Goal: Answer question/provide support: Share knowledge or assist other users

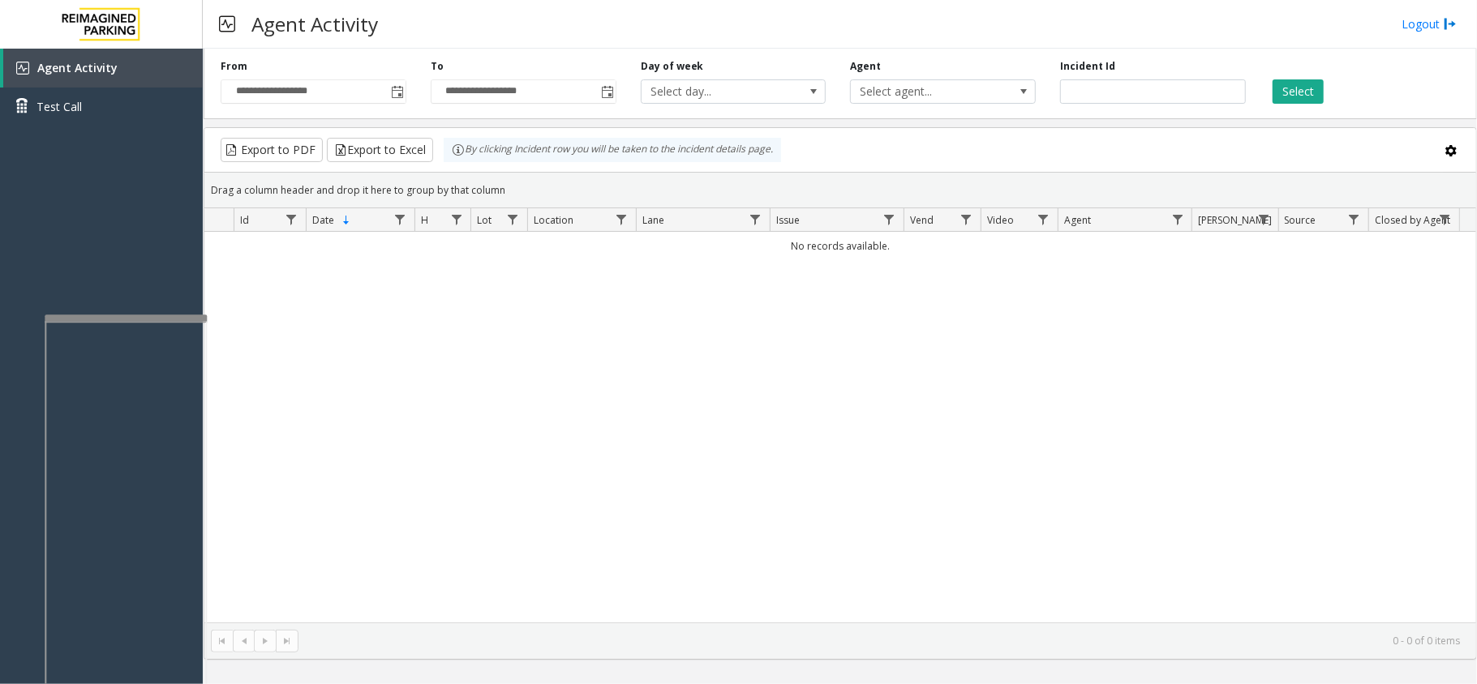
click at [401, 71] on div "**********" at bounding box center [313, 81] width 210 height 45
click at [394, 88] on span "Toggle popup" at bounding box center [397, 92] width 13 height 13
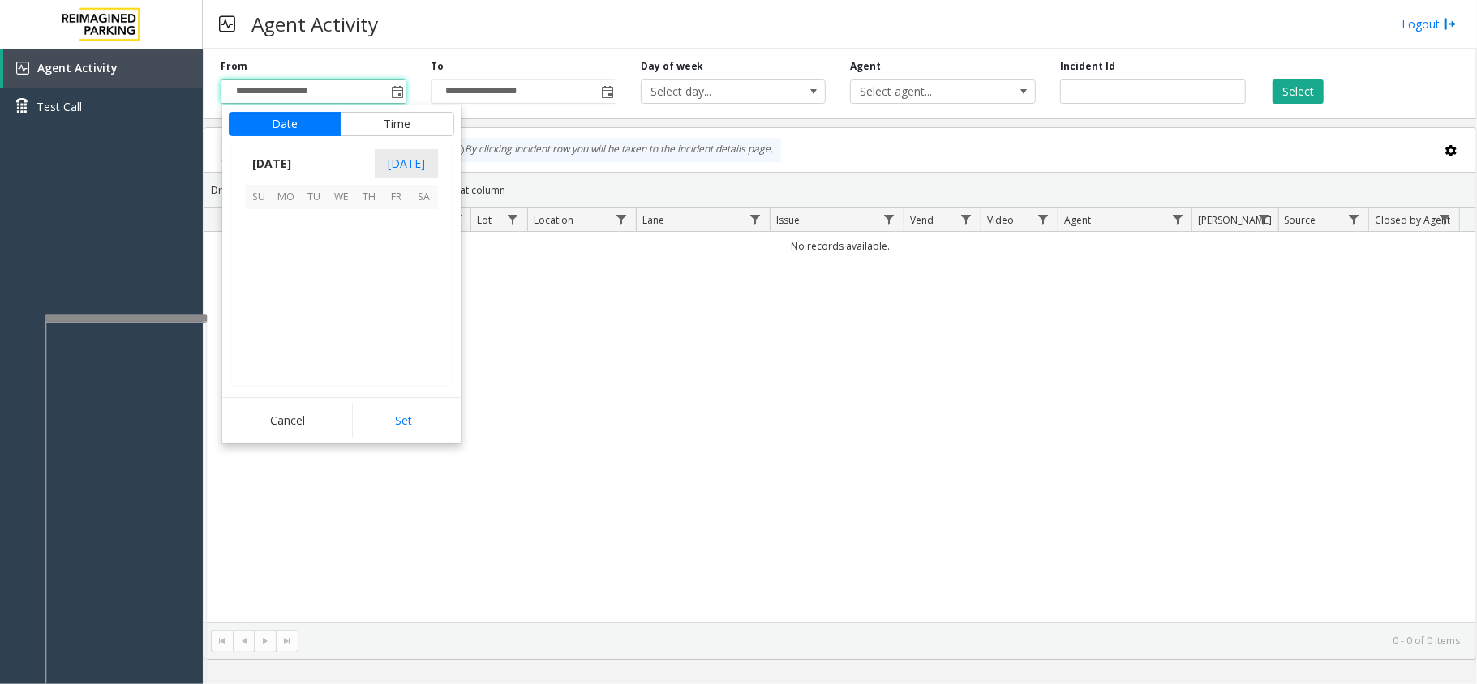
scroll to position [291225, 0]
click at [435, 219] on span "4" at bounding box center [424, 223] width 28 height 28
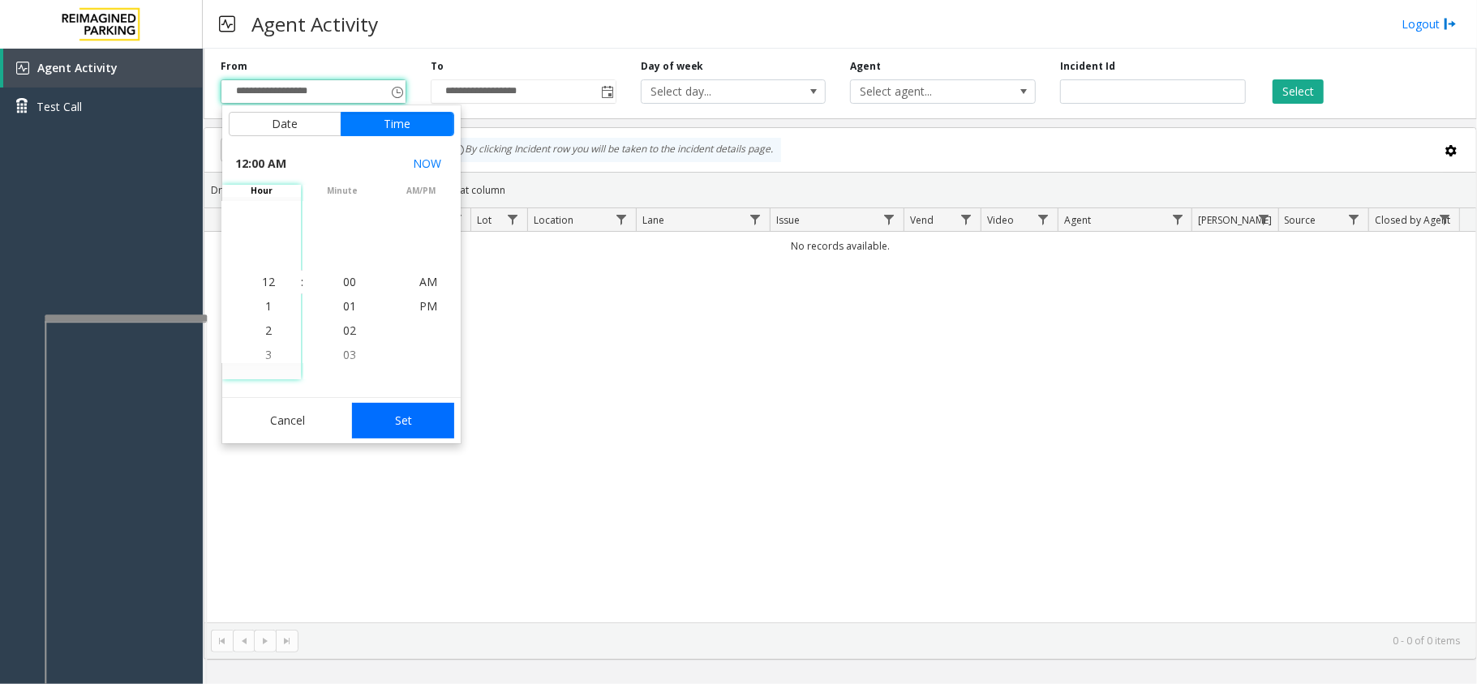
click at [380, 405] on button "Set" at bounding box center [403, 421] width 102 height 36
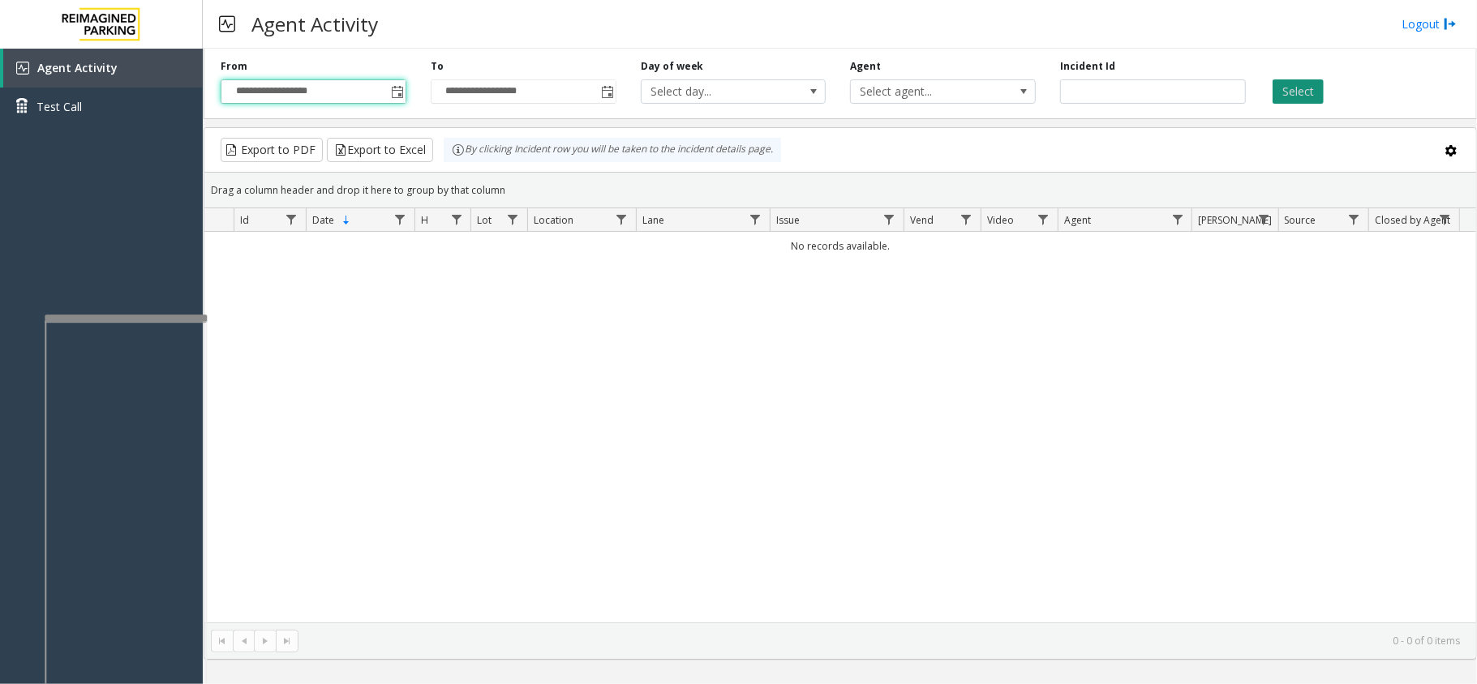
click at [1272, 96] on button "Select" at bounding box center [1297, 91] width 51 height 24
click at [1283, 94] on button "Select" at bounding box center [1297, 91] width 51 height 24
click at [404, 95] on span "Toggle popup" at bounding box center [397, 92] width 18 height 26
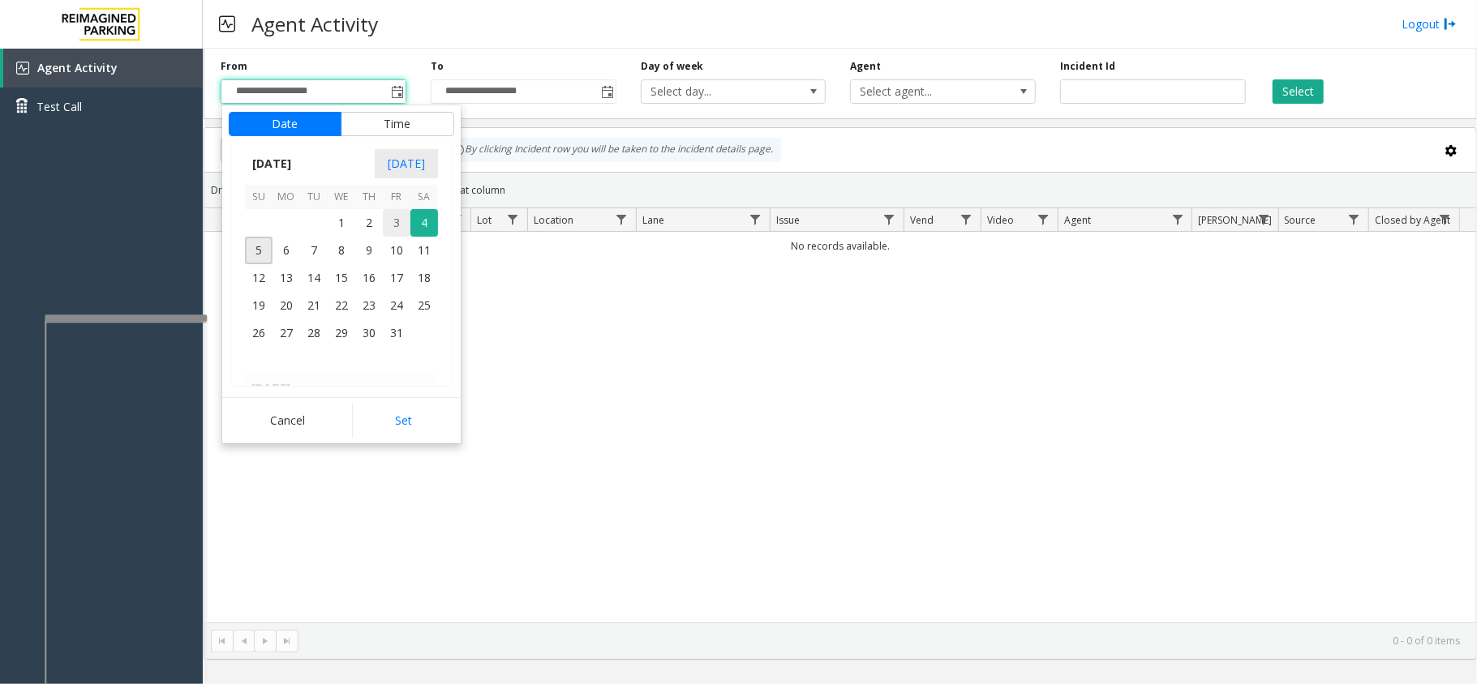
click at [399, 221] on span "3" at bounding box center [397, 223] width 28 height 28
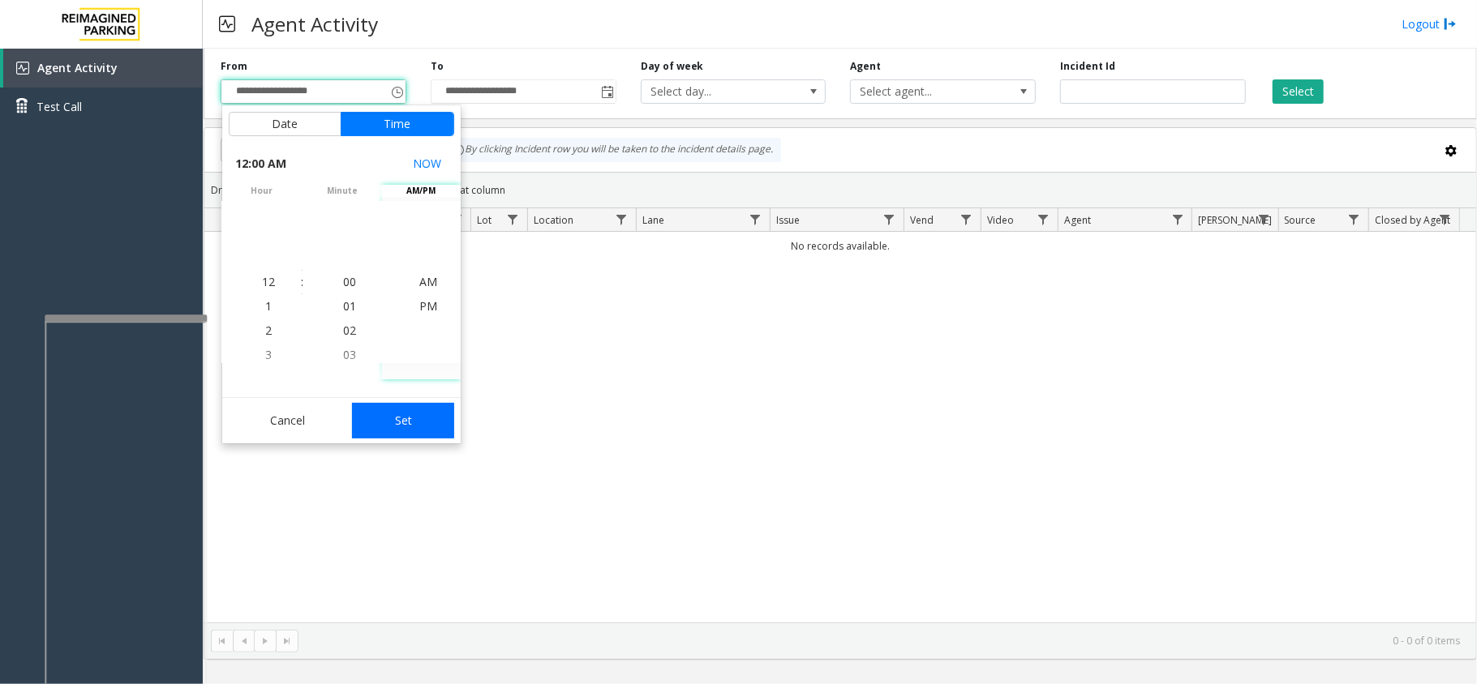
click at [400, 418] on button "Set" at bounding box center [403, 421] width 102 height 36
type input "**********"
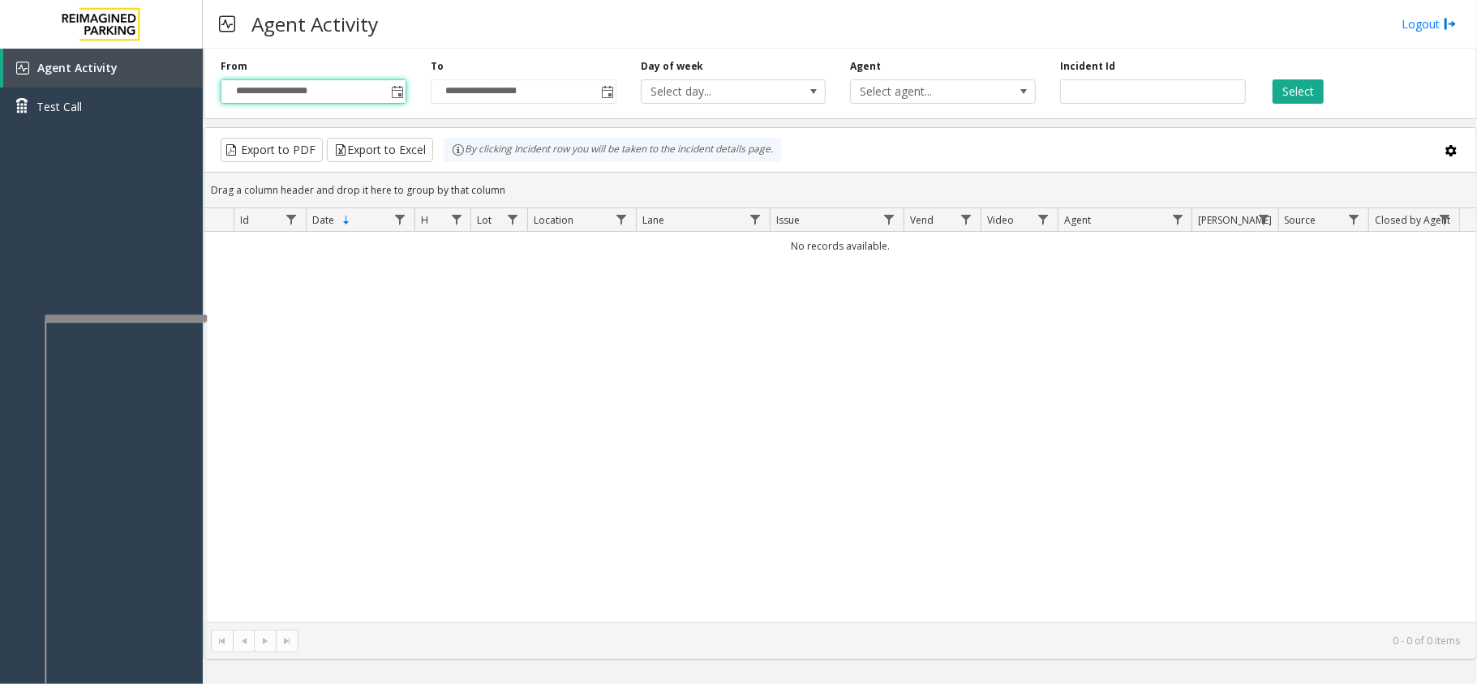
click at [1328, 92] on div "Select" at bounding box center [1363, 81] width 210 height 45
click at [1319, 96] on button "Select" at bounding box center [1297, 91] width 51 height 24
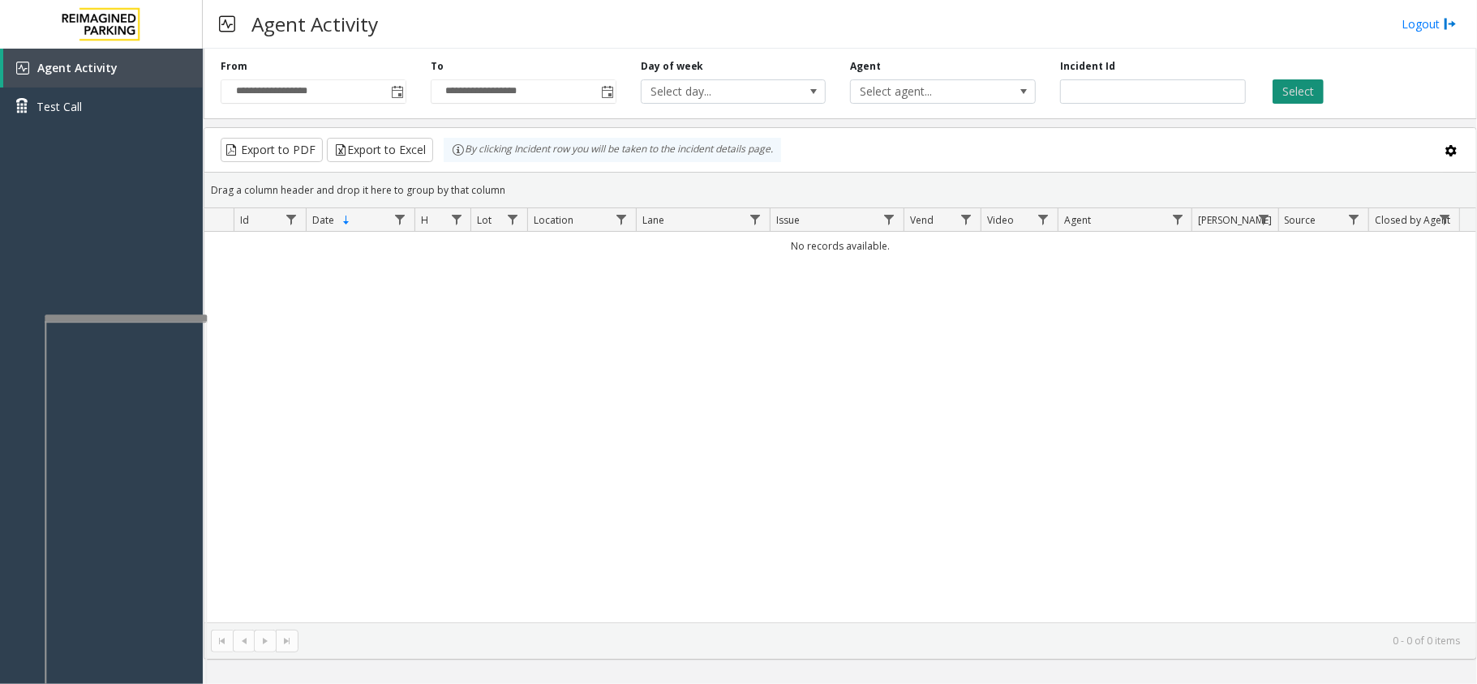
click at [1319, 96] on button "Select" at bounding box center [1297, 91] width 51 height 24
click at [1310, 83] on button "Select" at bounding box center [1297, 91] width 51 height 24
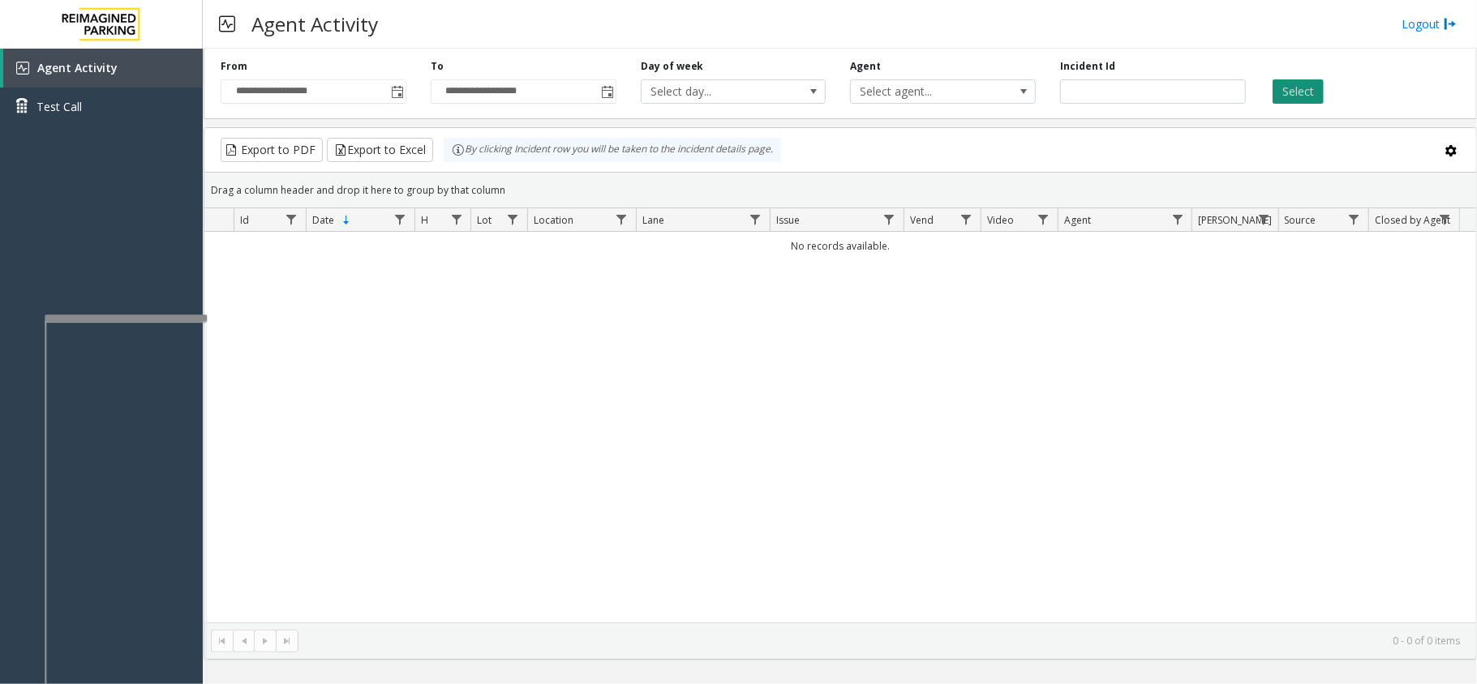
click at [1314, 88] on button "Select" at bounding box center [1297, 91] width 51 height 24
click at [1301, 95] on button "Select" at bounding box center [1297, 91] width 51 height 24
click at [403, 91] on span "Toggle popup" at bounding box center [397, 92] width 13 height 13
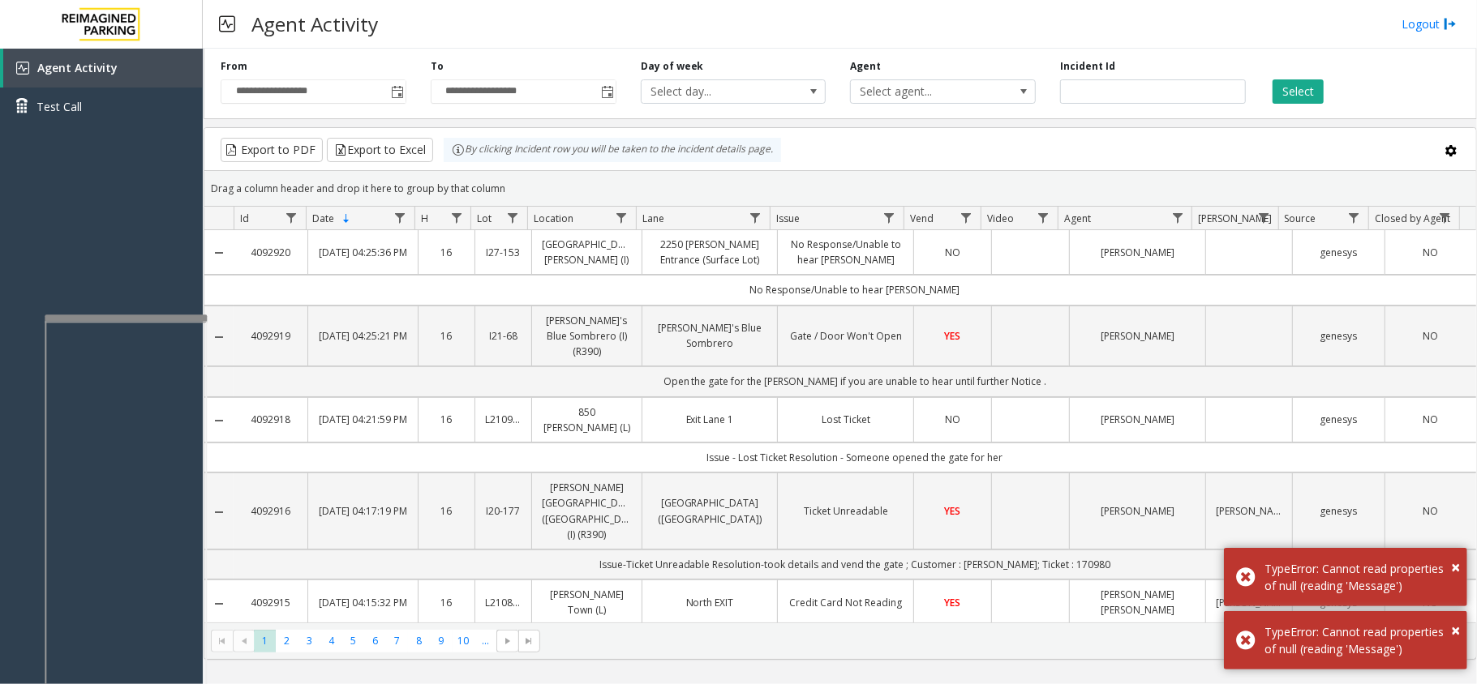
click at [540, 176] on div "Drag a column header and drop it here to group by that column" at bounding box center [839, 188] width 1271 height 28
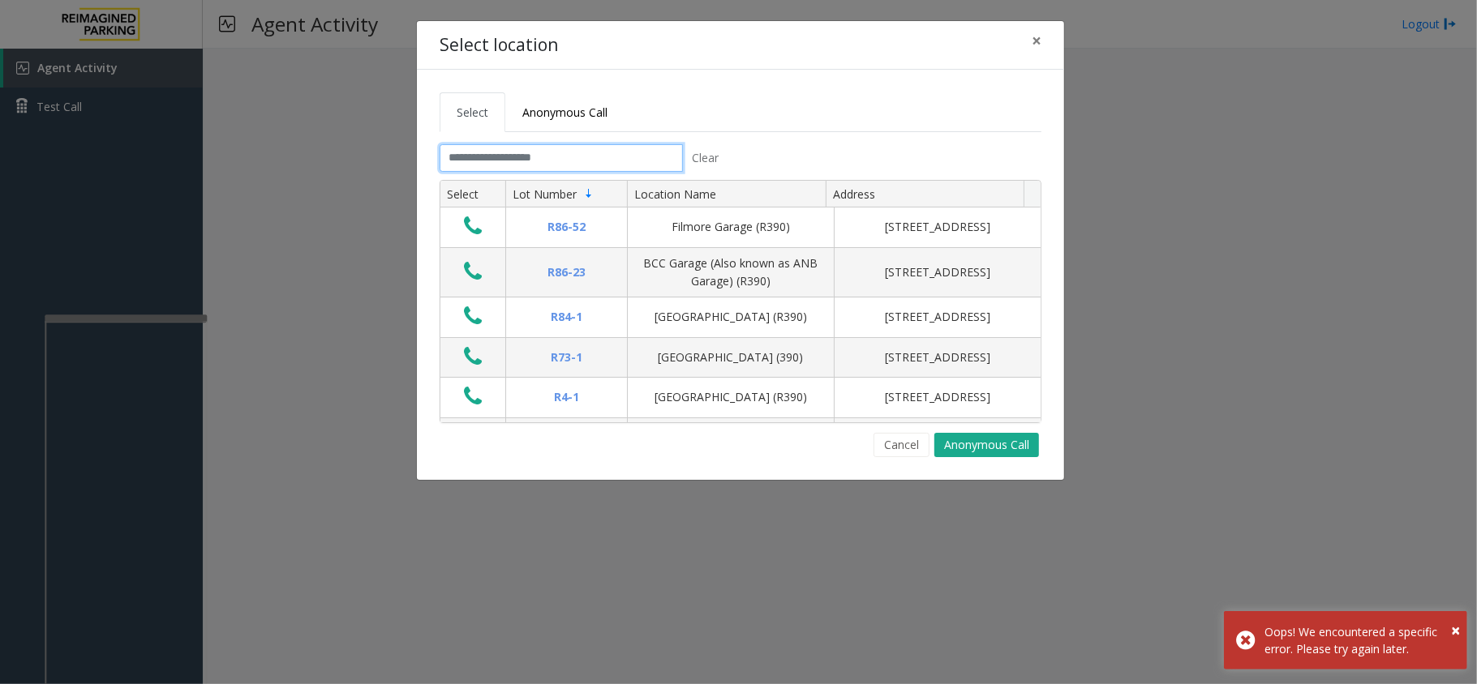
click at [562, 150] on input "text" at bounding box center [561, 158] width 243 height 28
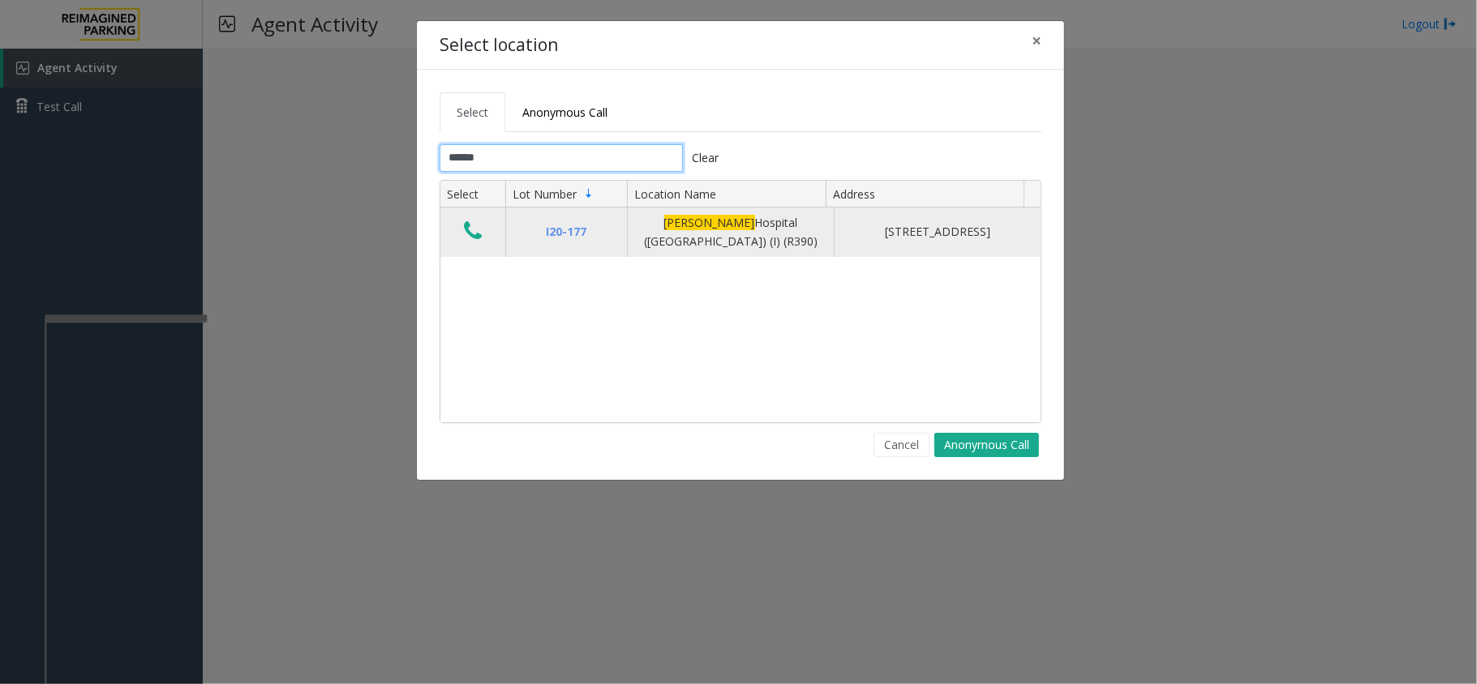
type input "******"
click at [487, 237] on button "Data table" at bounding box center [473, 232] width 28 height 26
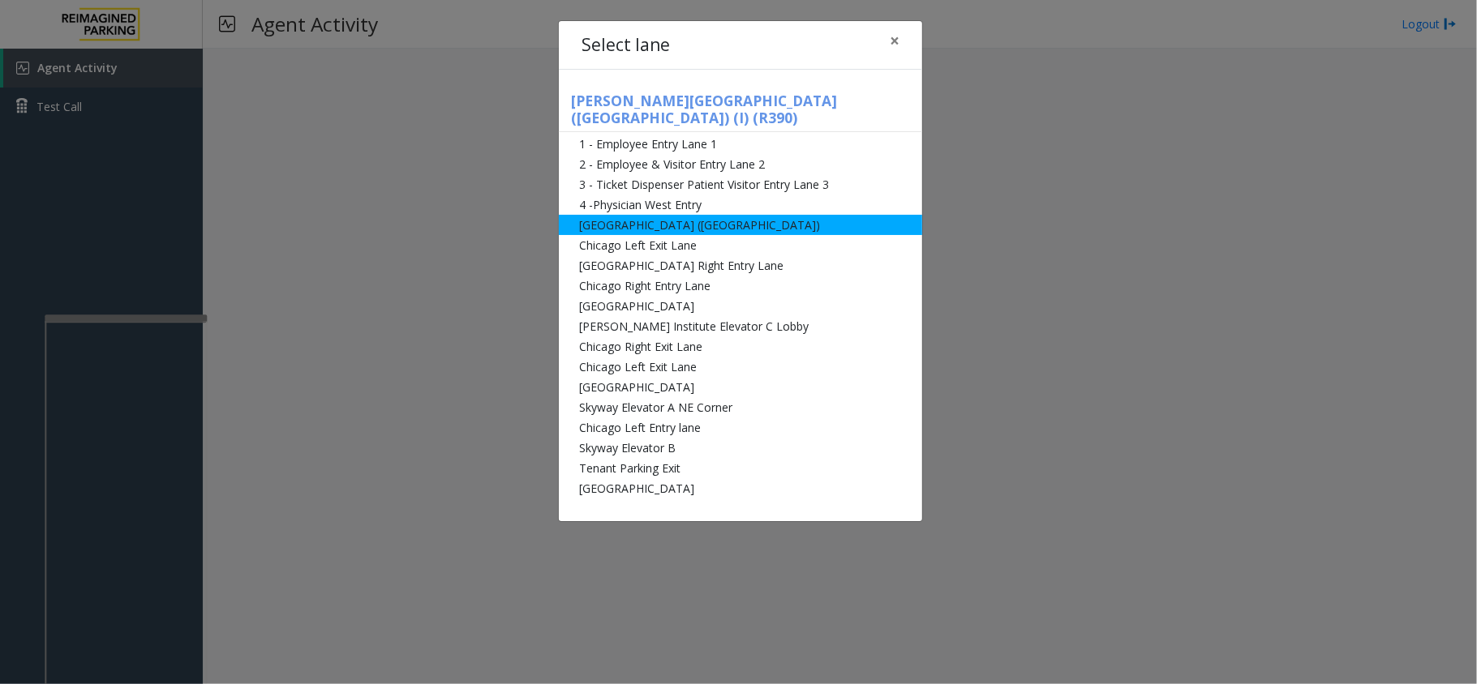
click at [626, 215] on li "[GEOGRAPHIC_DATA] ([GEOGRAPHIC_DATA])" at bounding box center [740, 225] width 363 height 20
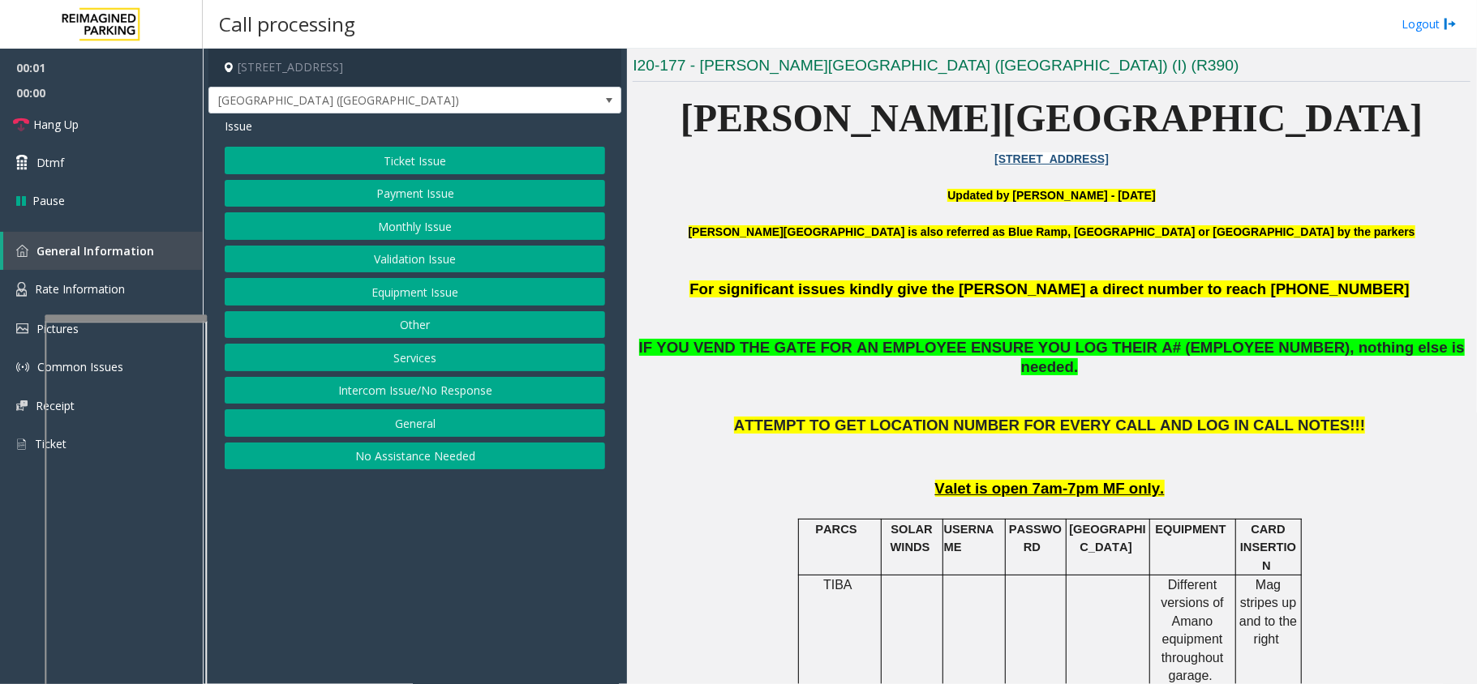
scroll to position [540, 0]
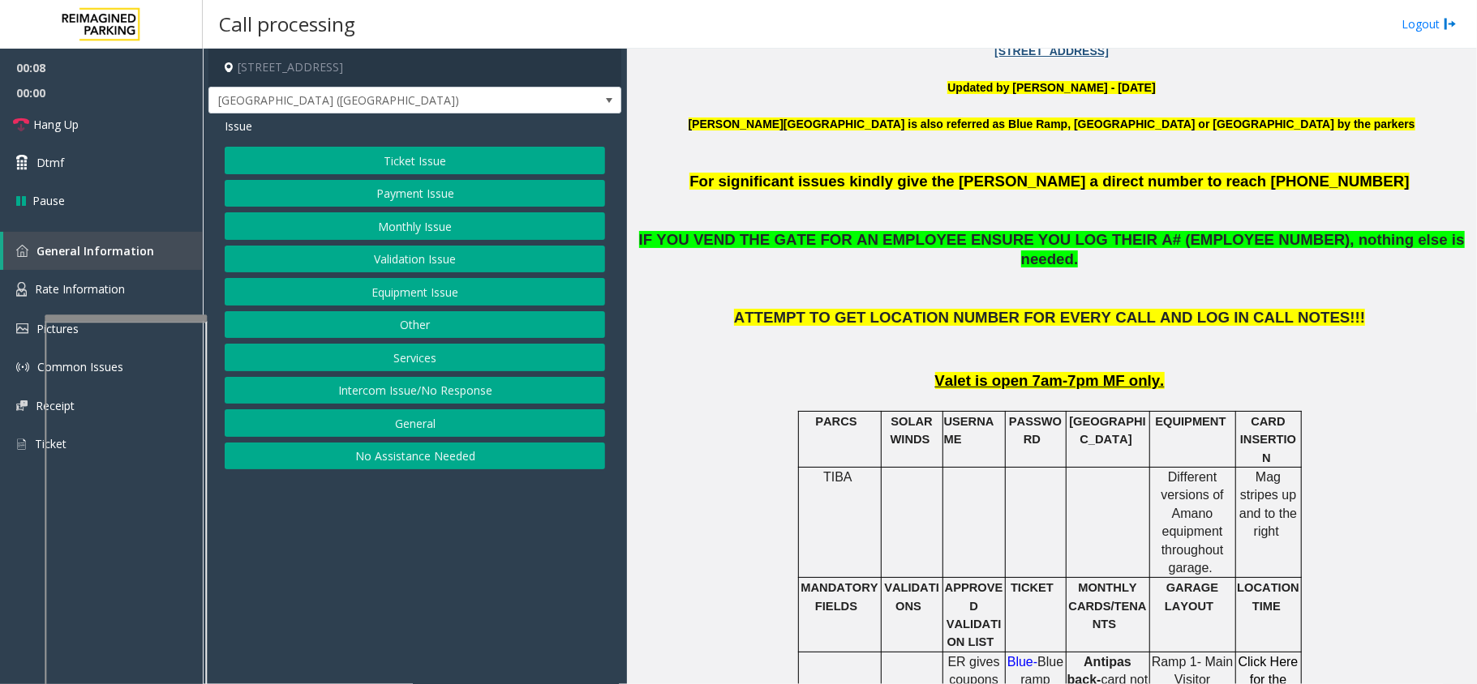
click at [546, 139] on div "Issue Ticket Issue Payment Issue Monthly Issue Validation Issue Equipment Issue…" at bounding box center [414, 296] width 413 height 364
click at [491, 161] on button "Ticket Issue" at bounding box center [415, 161] width 380 height 28
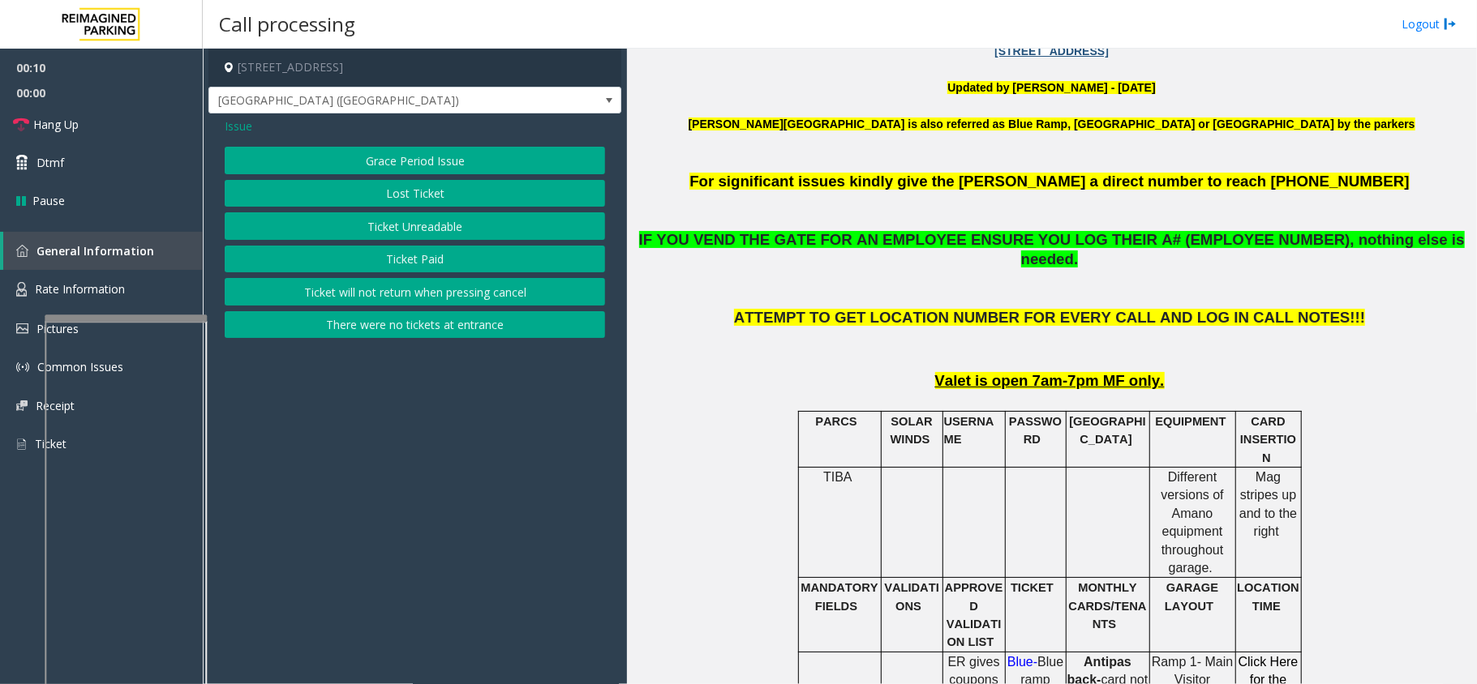
click at [422, 221] on button "Ticket Unreadable" at bounding box center [415, 226] width 380 height 28
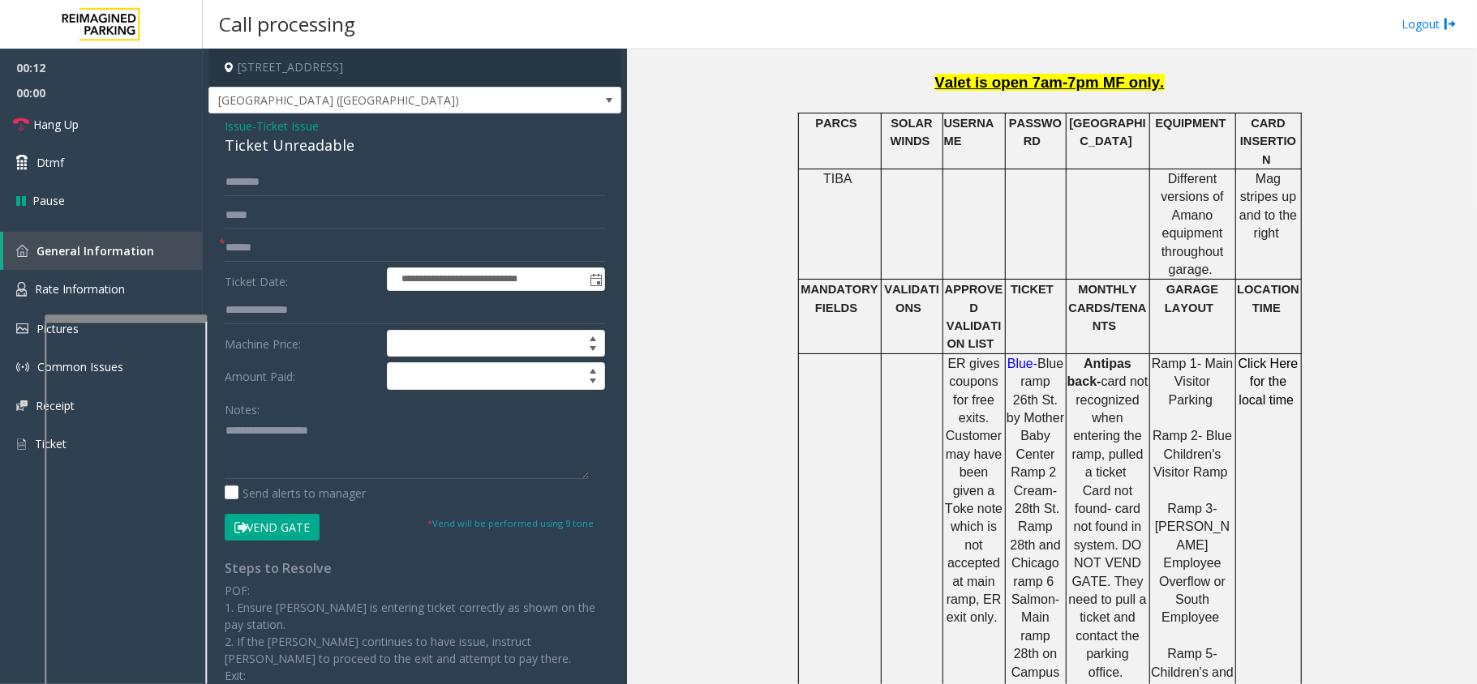
scroll to position [864, 0]
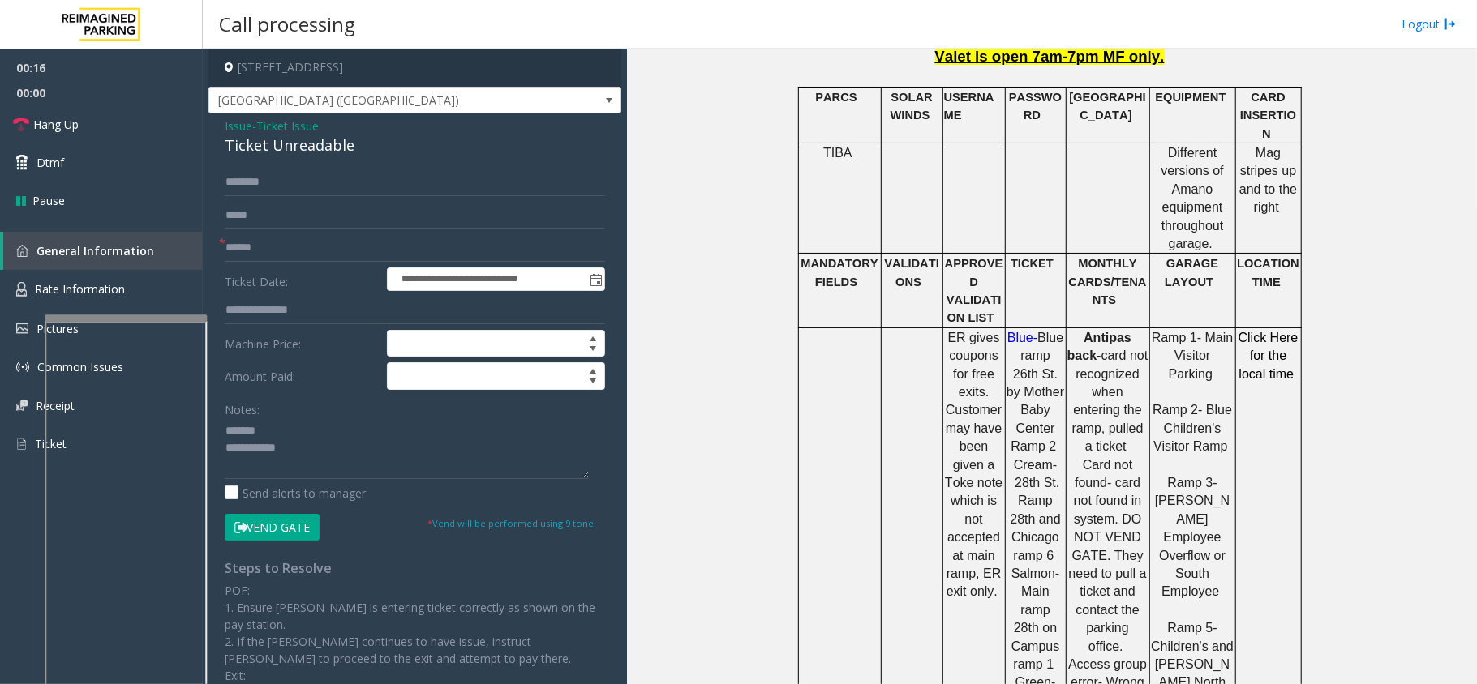
click at [302, 150] on div "Ticket Unreadable" at bounding box center [415, 146] width 380 height 22
type textarea "**********"
click at [271, 238] on input "text" at bounding box center [415, 248] width 380 height 28
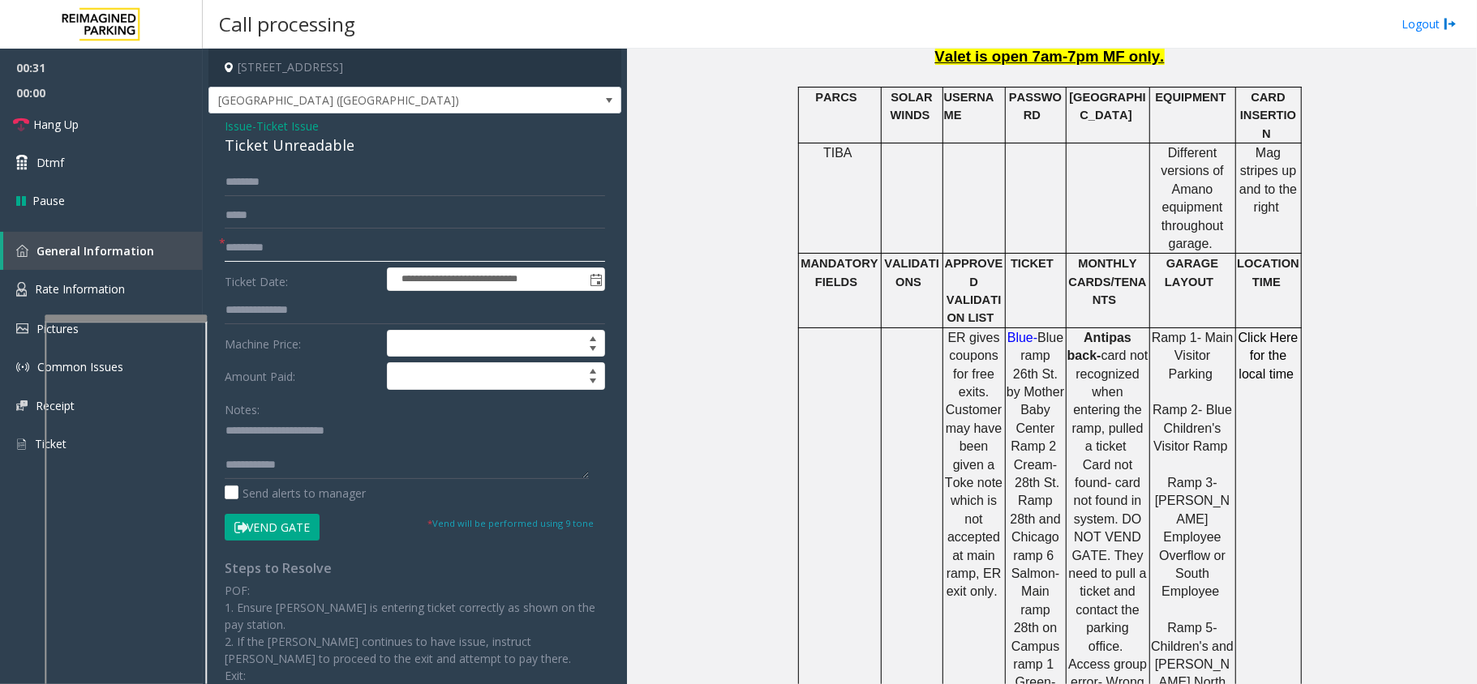
type input "*********"
click at [280, 532] on button "Vend Gate" at bounding box center [272, 528] width 95 height 28
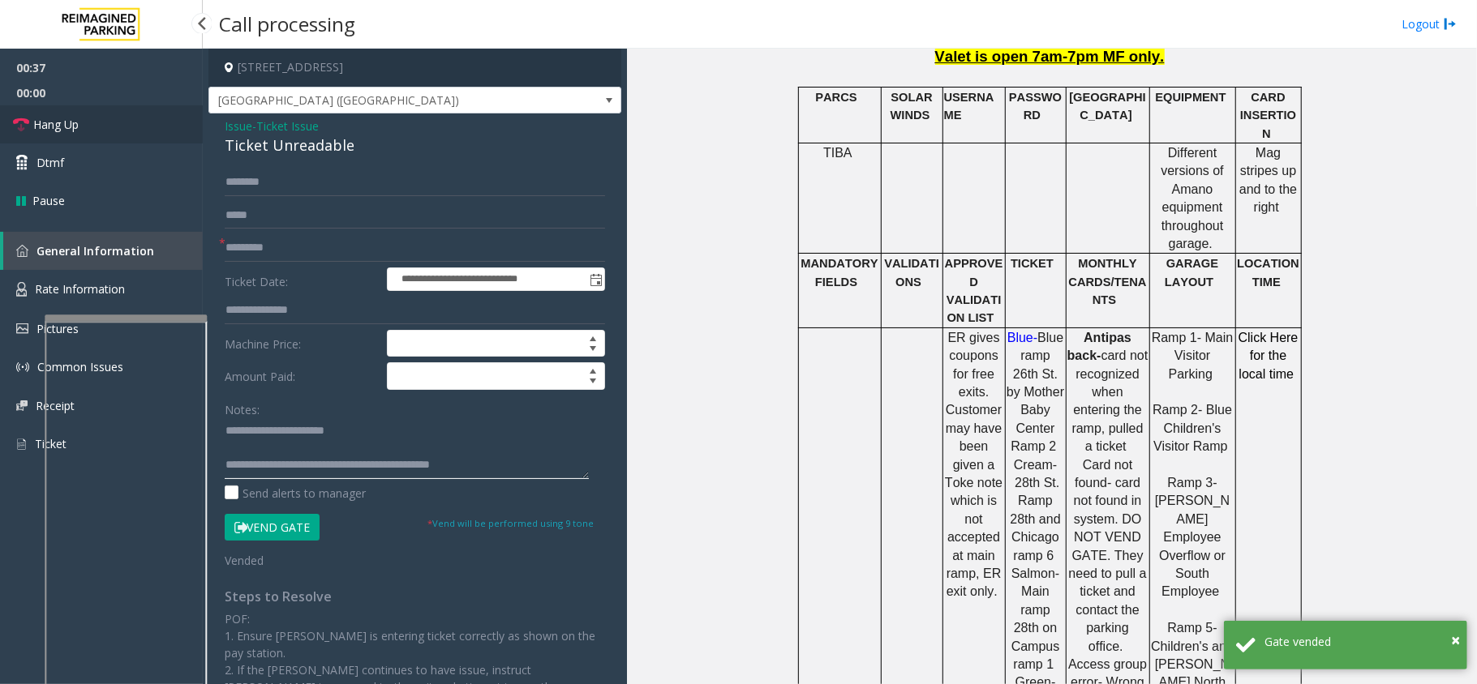
type textarea "**********"
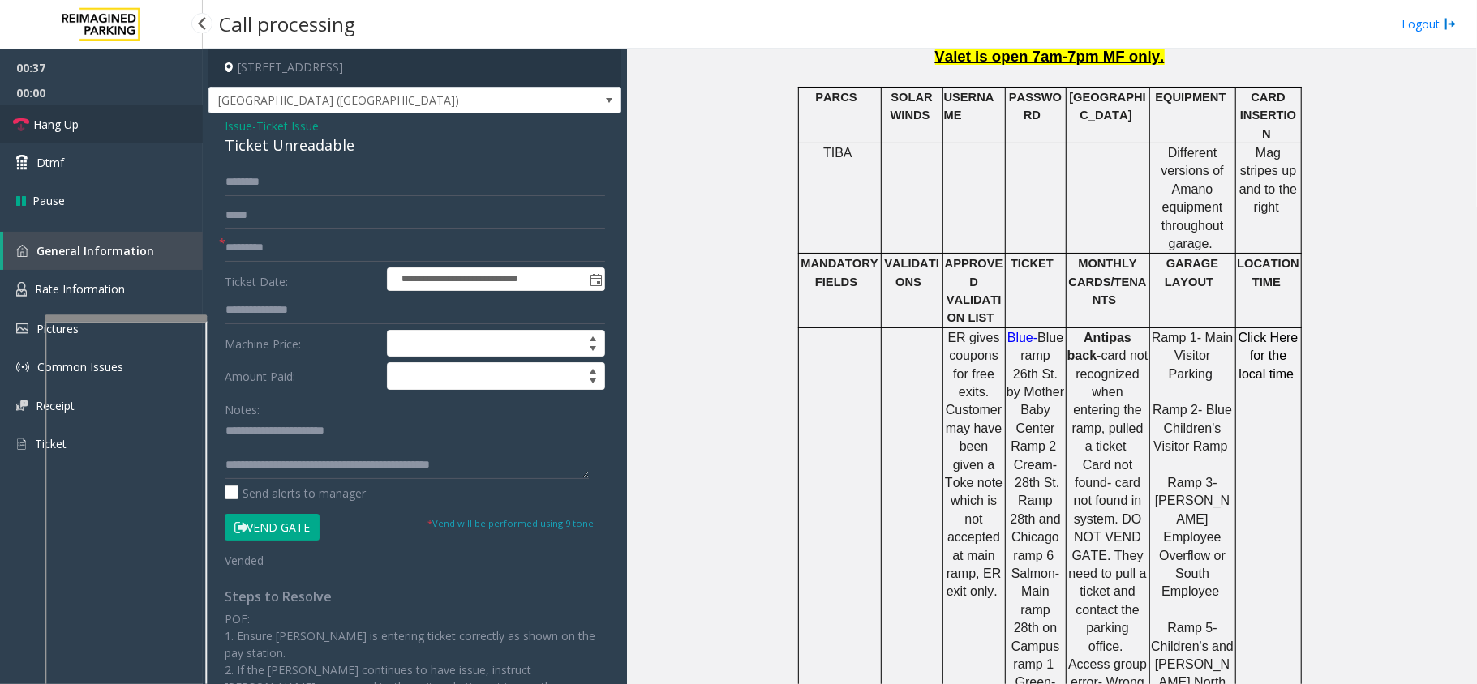
click at [150, 130] on link "Hang Up" at bounding box center [101, 124] width 203 height 38
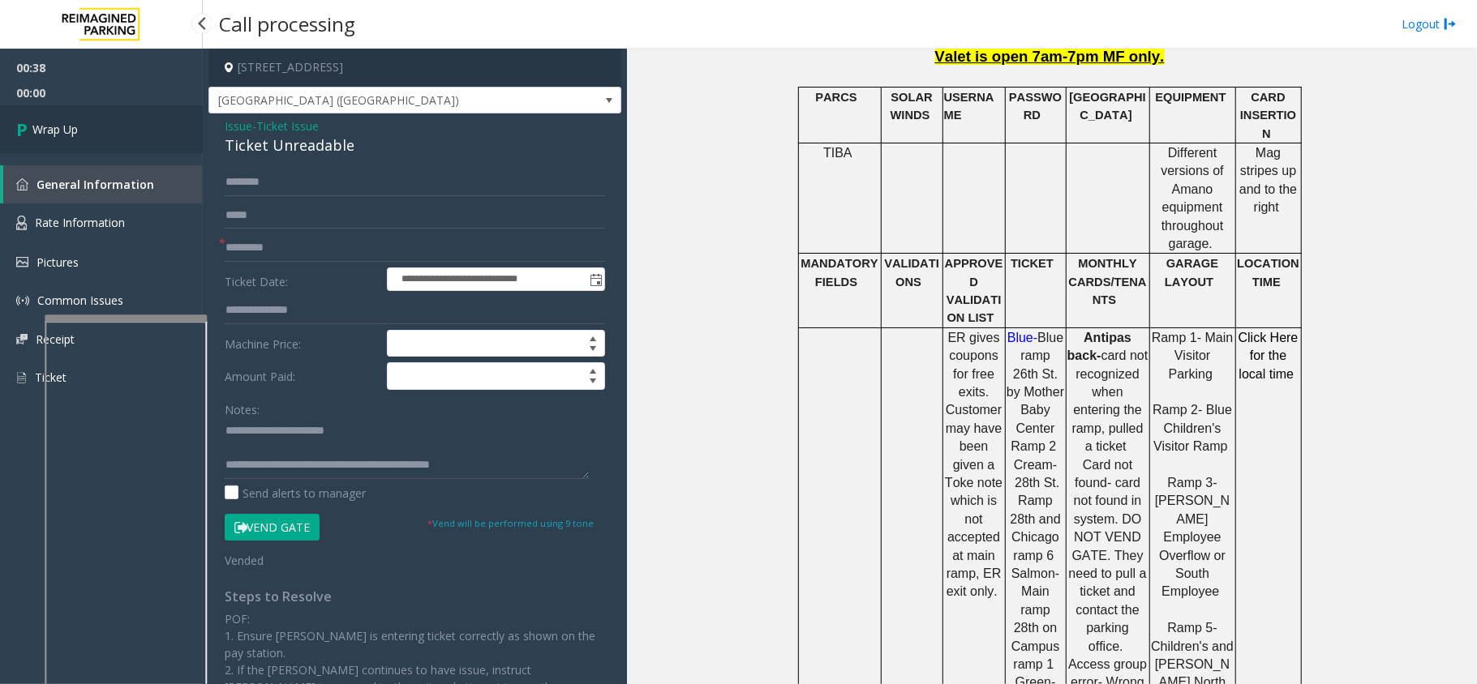
click at [150, 130] on link "Wrap Up" at bounding box center [101, 129] width 203 height 48
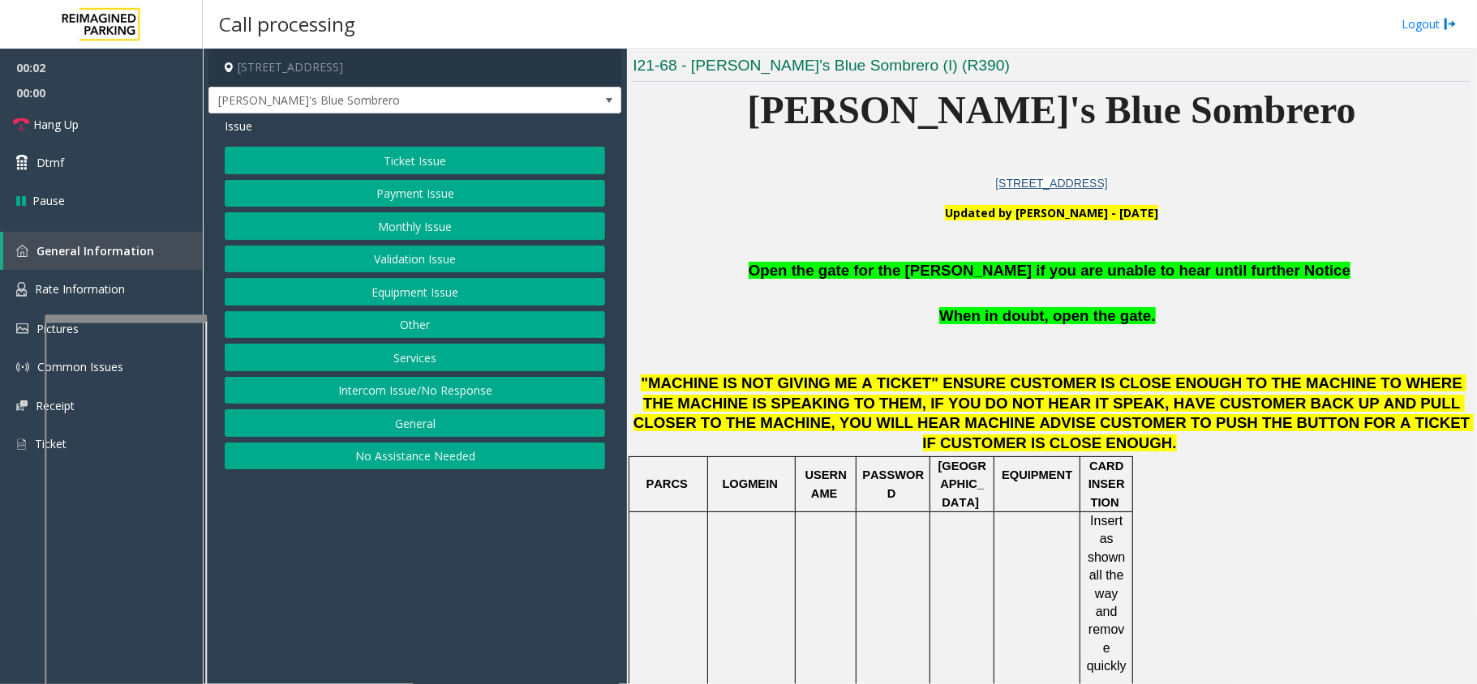
scroll to position [540, 0]
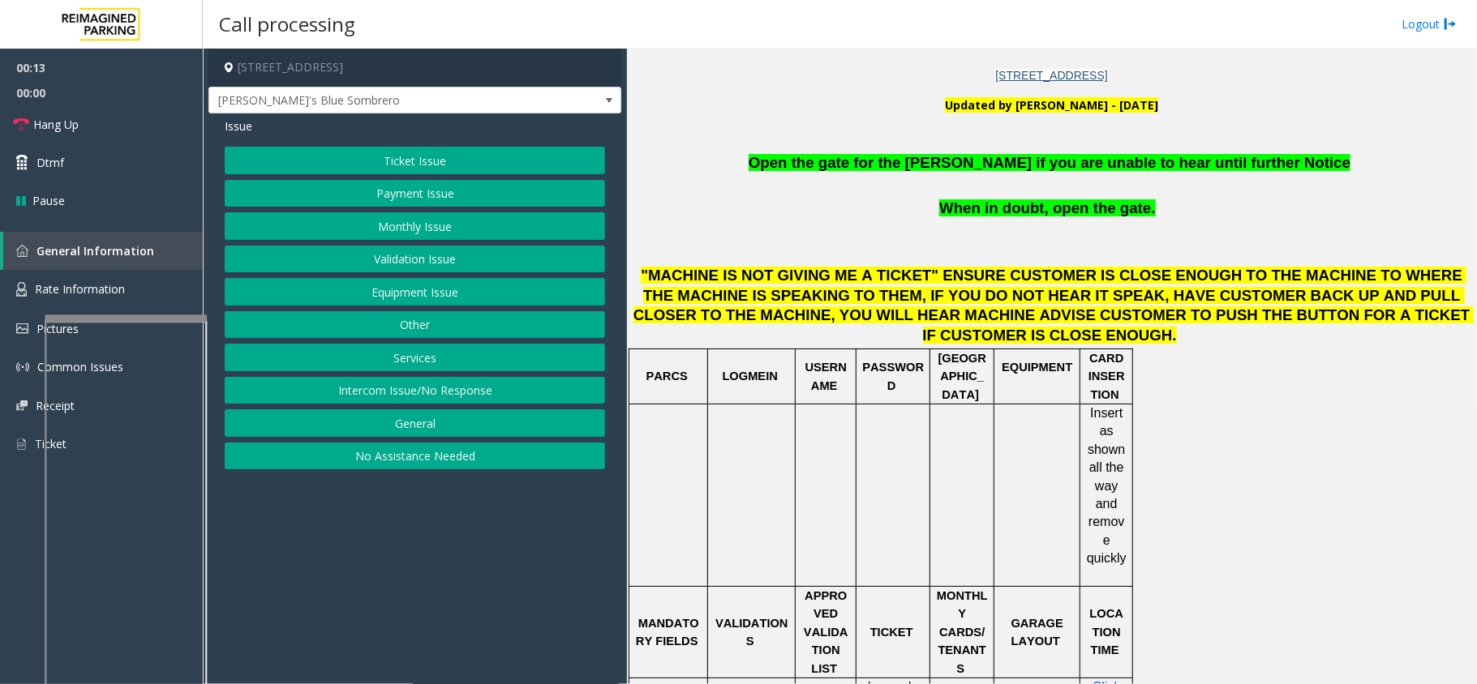
click at [526, 292] on button "Equipment Issue" at bounding box center [415, 292] width 380 height 28
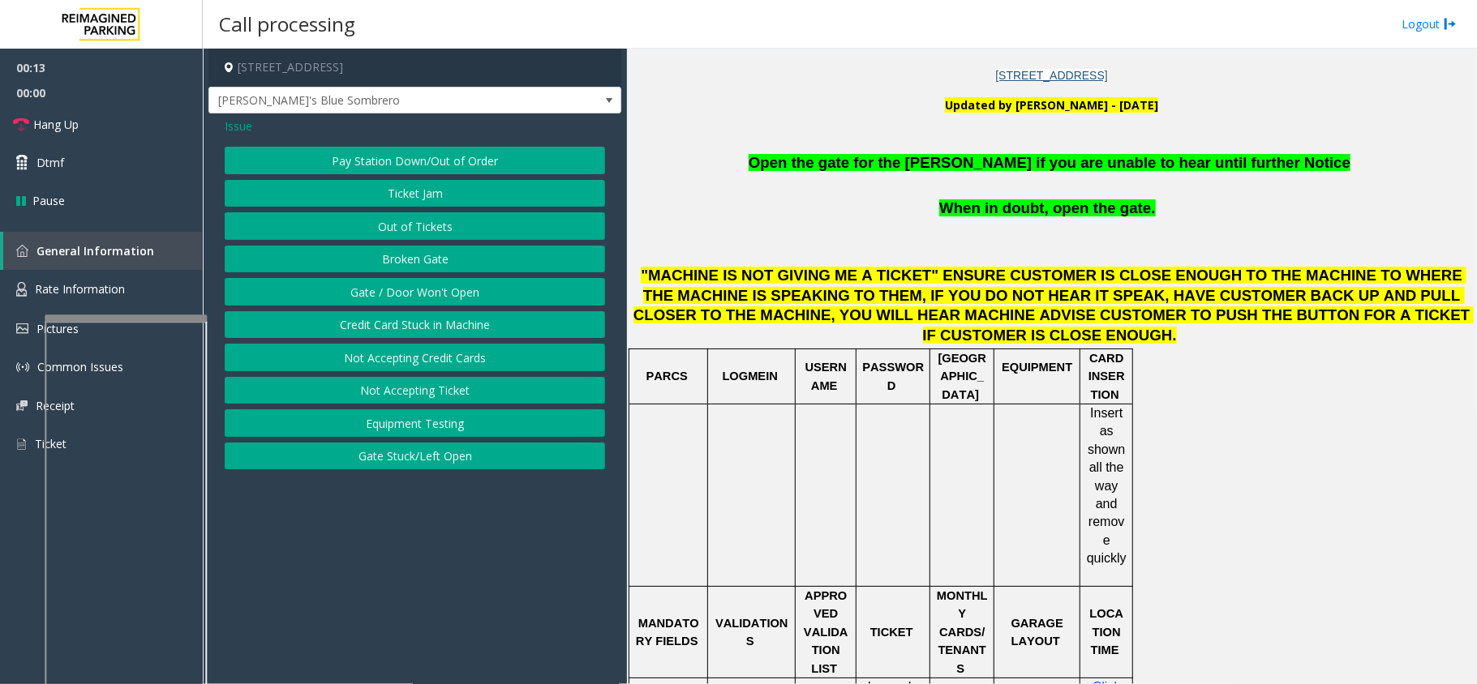
click at [526, 292] on button "Gate / Door Won't Open" at bounding box center [415, 292] width 380 height 28
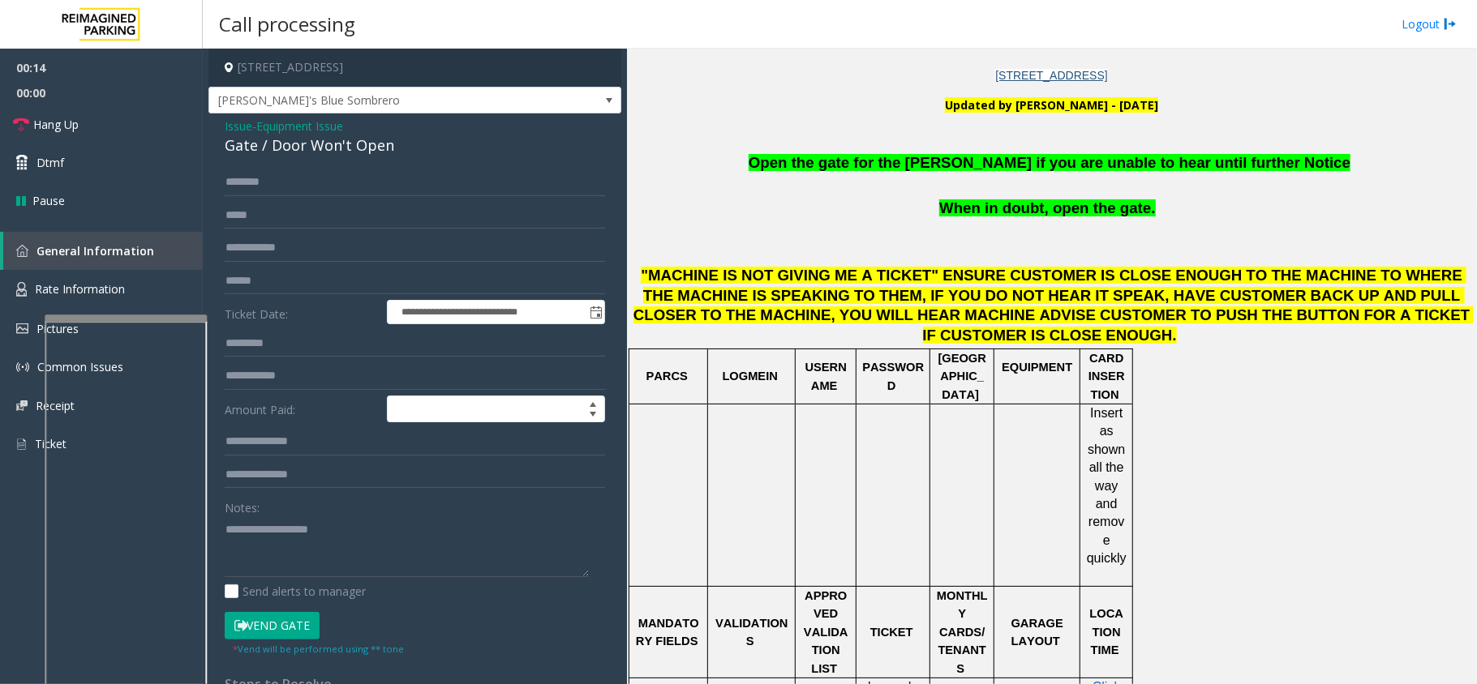
click at [296, 640] on button "Vend Gate" at bounding box center [272, 626] width 95 height 28
click at [848, 162] on span "Open the gate for the parker if you are unable to hear until further Notice" at bounding box center [1049, 162] width 602 height 17
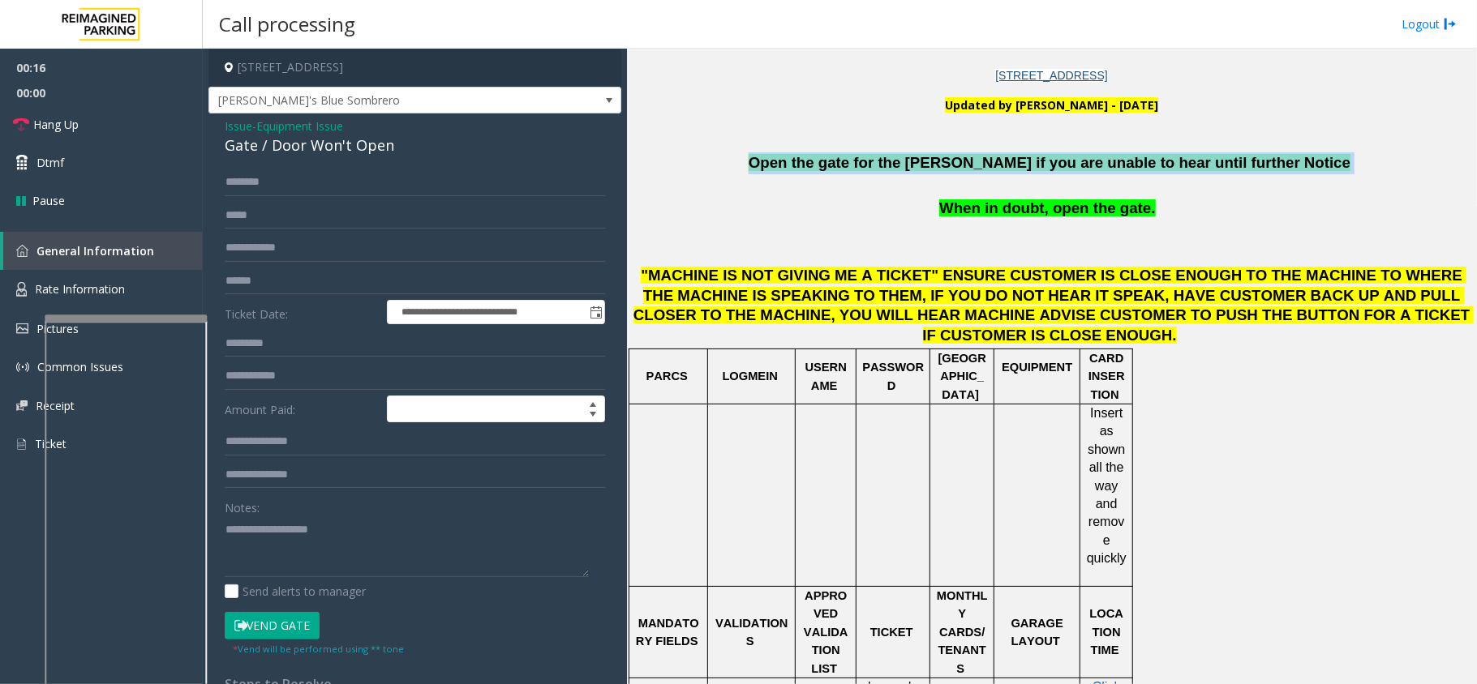
click at [848, 162] on span "Open the gate for the parker if you are unable to hear until further Notice" at bounding box center [1049, 162] width 602 height 17
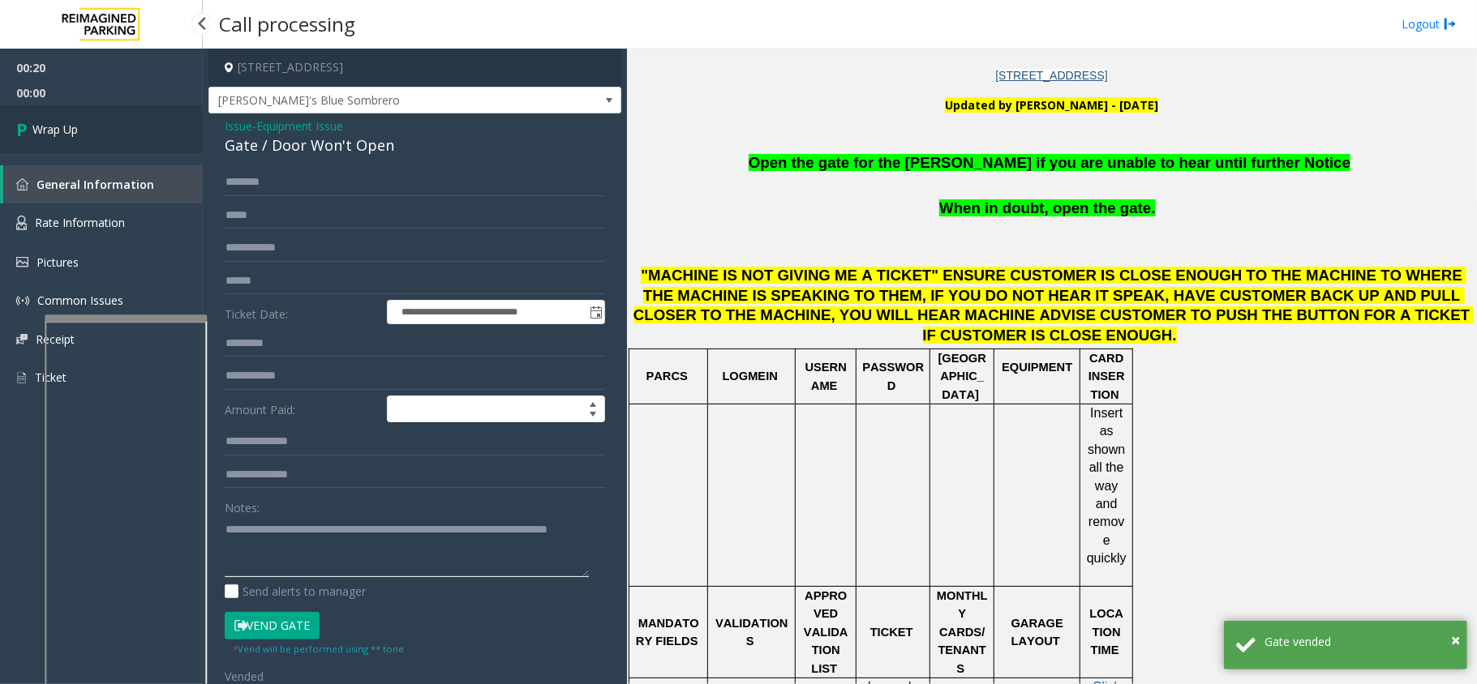
type textarea "**********"
click at [162, 137] on link "Wrap Up" at bounding box center [101, 129] width 203 height 48
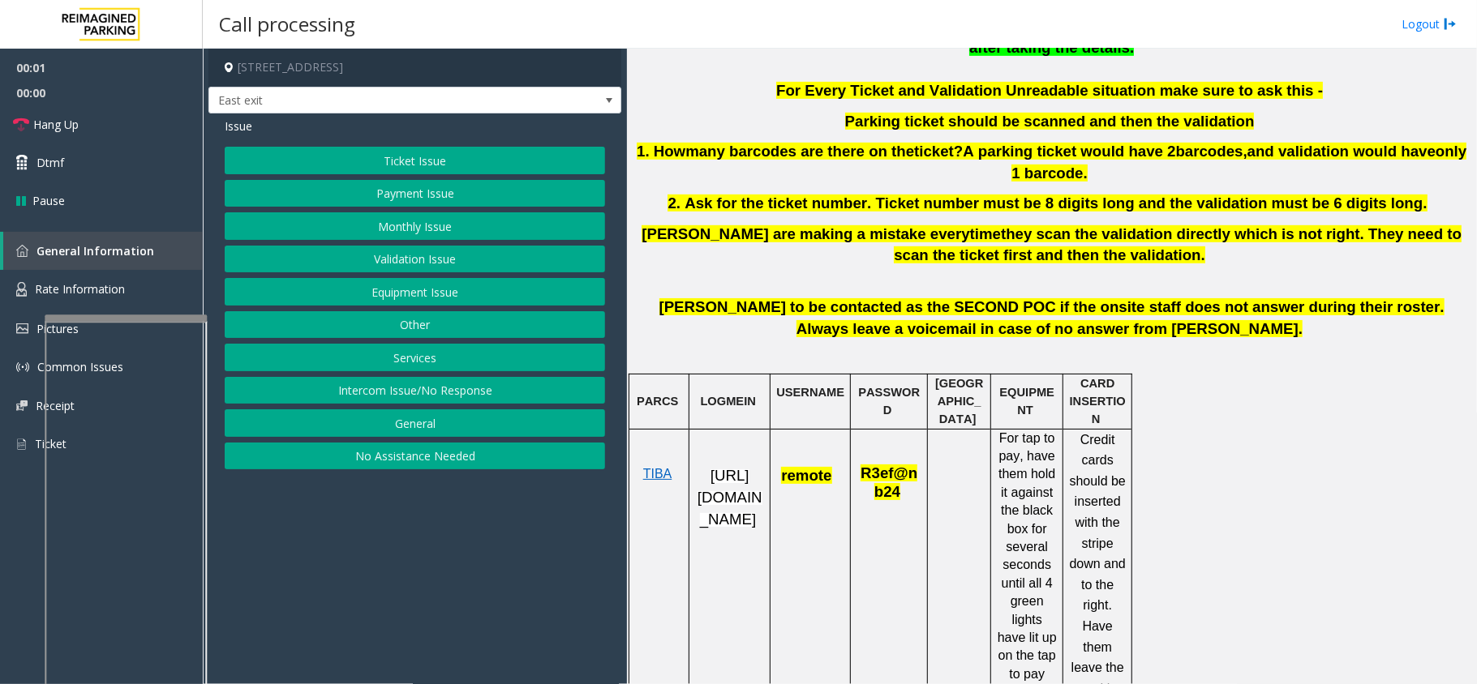
scroll to position [649, 0]
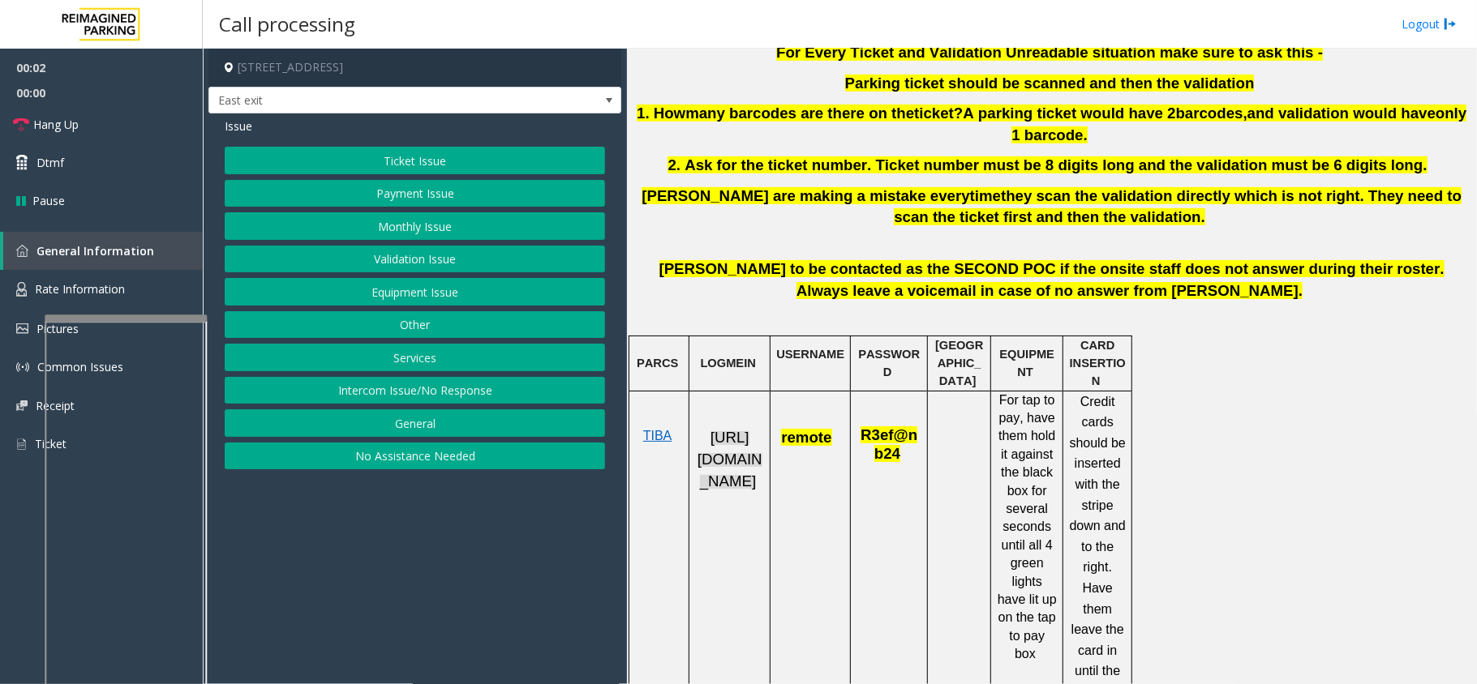
click at [737, 446] on span "[URL][DOMAIN_NAME]" at bounding box center [729, 459] width 65 height 60
click at [825, 429] on span "remote" at bounding box center [806, 437] width 50 height 17
drag, startPoint x: 850, startPoint y: 418, endPoint x: 659, endPoint y: 400, distance: 191.5
click at [649, 399] on tr "TIBA https://fillmore-web.sp.tibaparking.net/ remote R3ef@nb24 For tap to pay, …" at bounding box center [880, 604] width 503 height 427
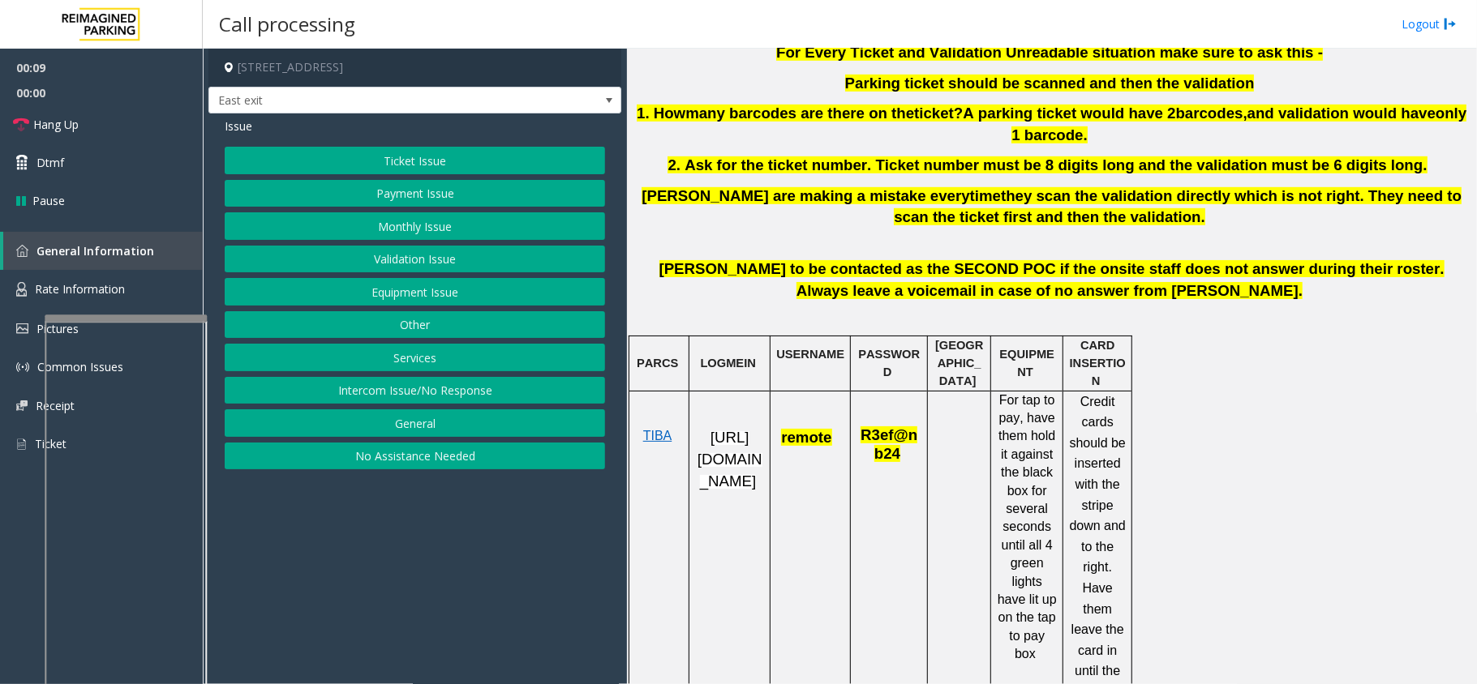
click at [788, 410] on p "remote" at bounding box center [810, 430] width 68 height 40
click at [801, 429] on span "remote" at bounding box center [806, 437] width 50 height 17
drag, startPoint x: 416, startPoint y: 374, endPoint x: 422, endPoint y: 380, distance: 8.6
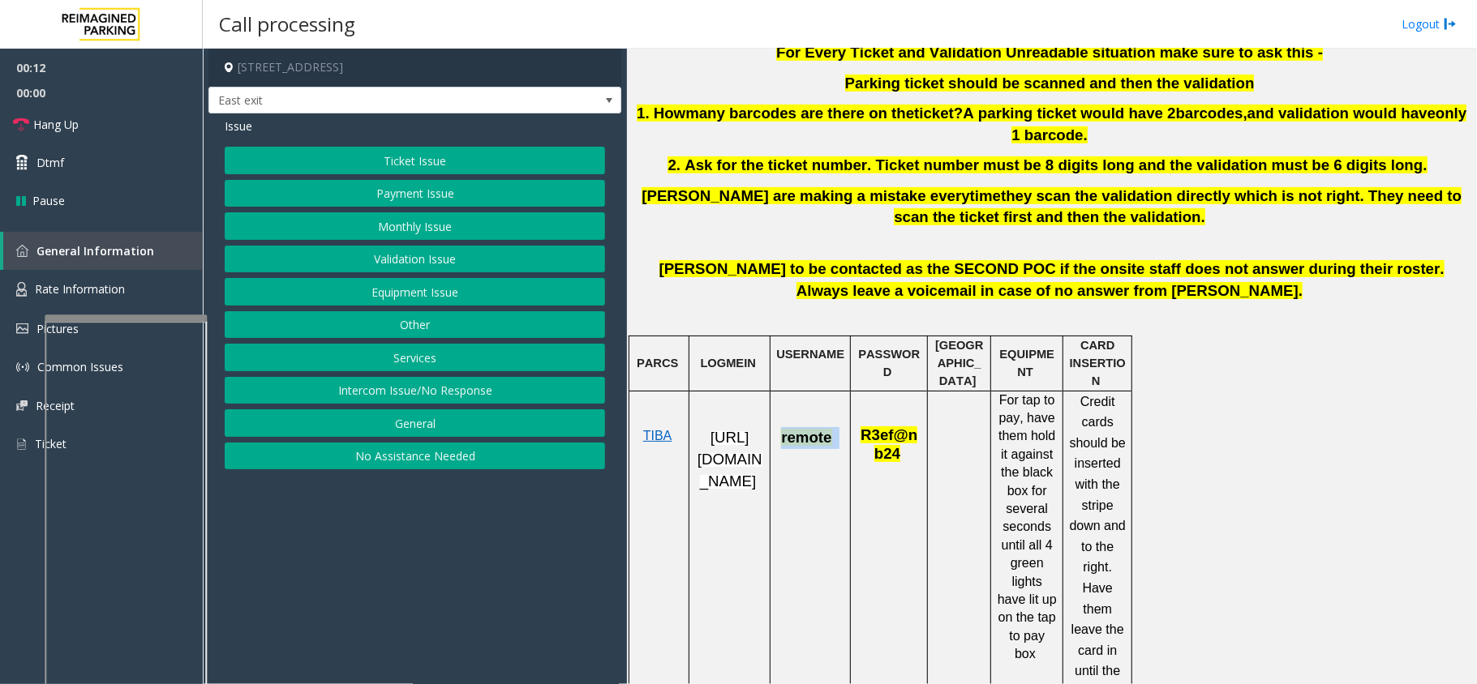
click at [416, 379] on div "Ticket Issue Payment Issue Monthly Issue Validation Issue Equipment Issue Other…" at bounding box center [415, 308] width 380 height 323
click at [422, 384] on button "Intercom Issue/No Response" at bounding box center [415, 391] width 380 height 28
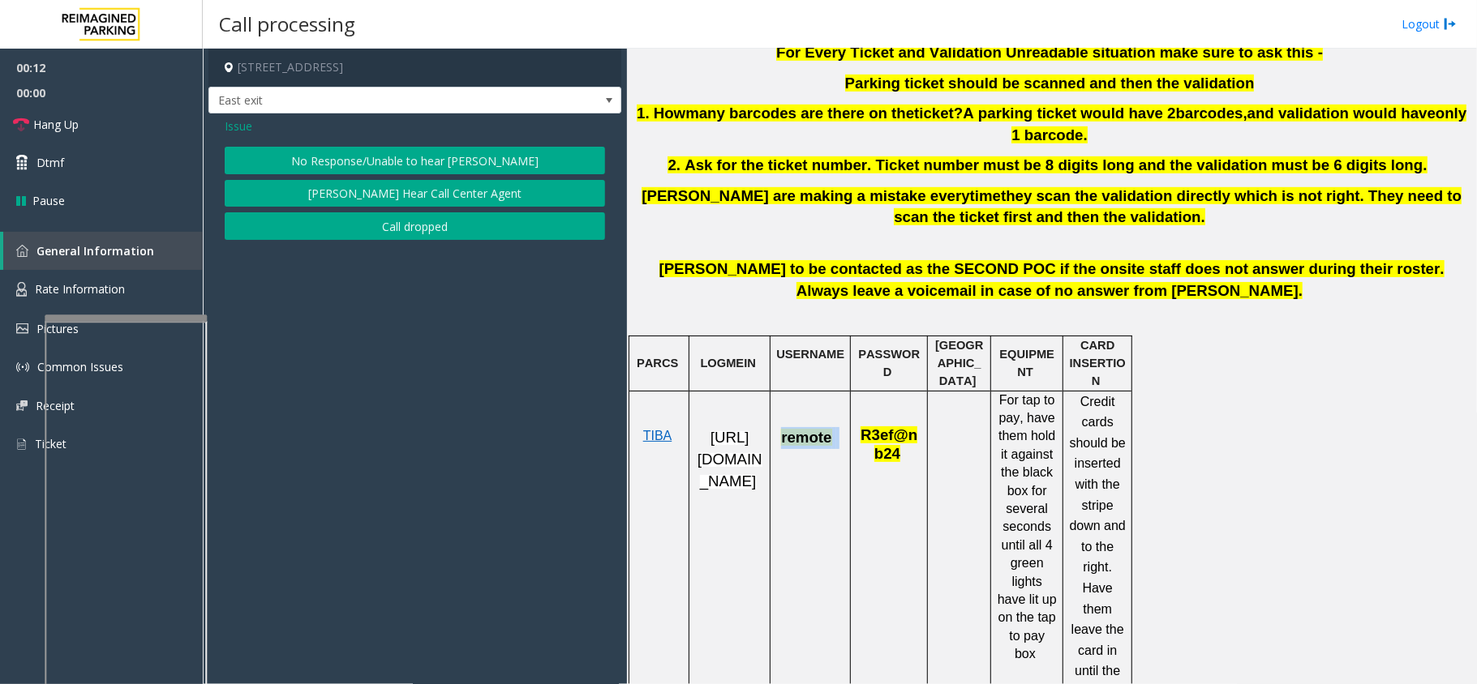
click at [422, 165] on button "No Response/Unable to hear [PERSON_NAME]" at bounding box center [415, 161] width 380 height 28
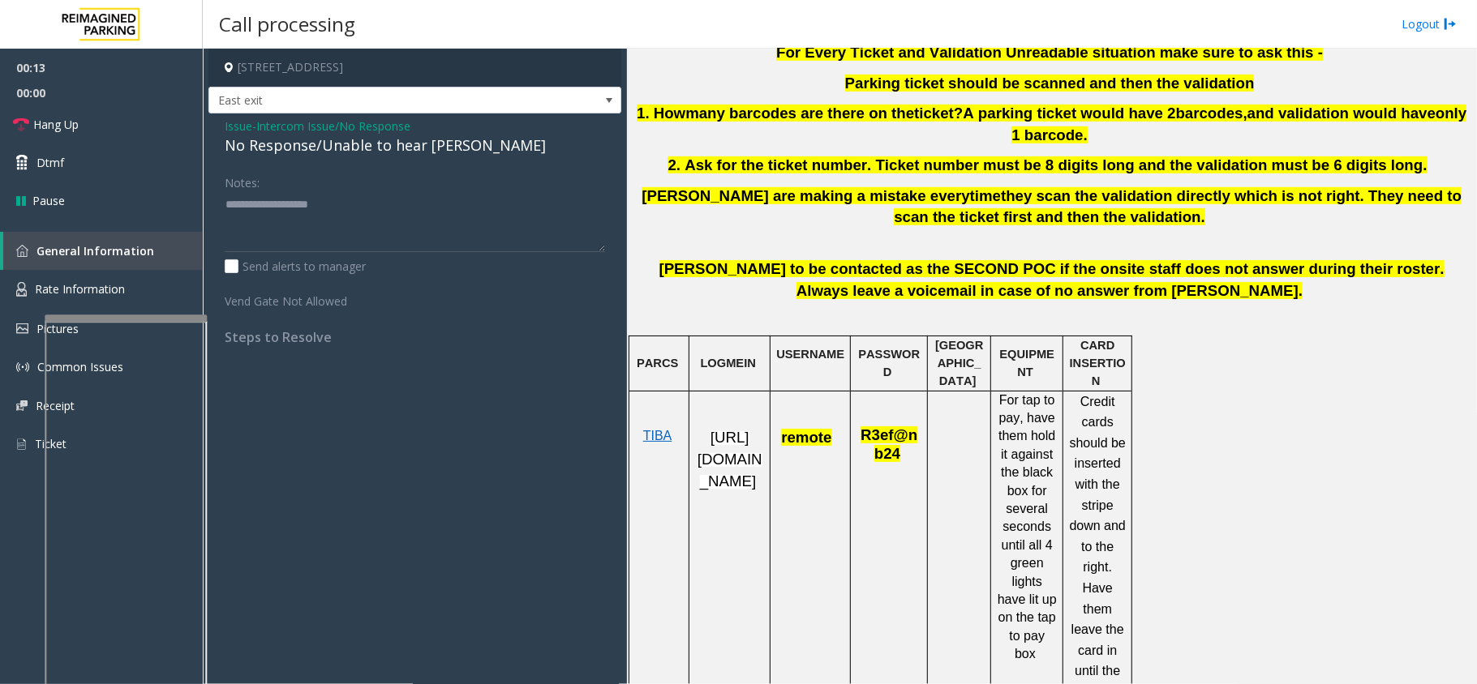
click at [365, 152] on div "No Response/Unable to hear [PERSON_NAME]" at bounding box center [415, 146] width 380 height 22
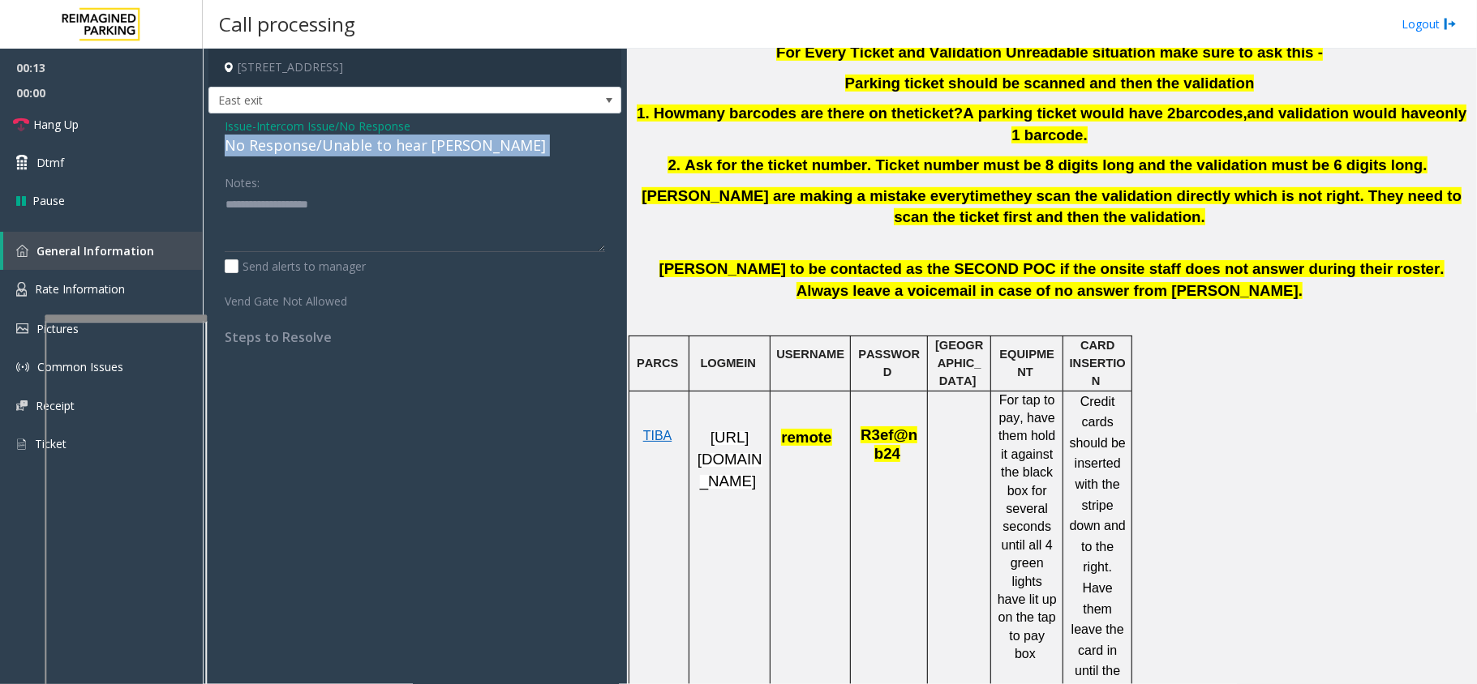
click at [365, 152] on div "No Response/Unable to hear [PERSON_NAME]" at bounding box center [415, 146] width 380 height 22
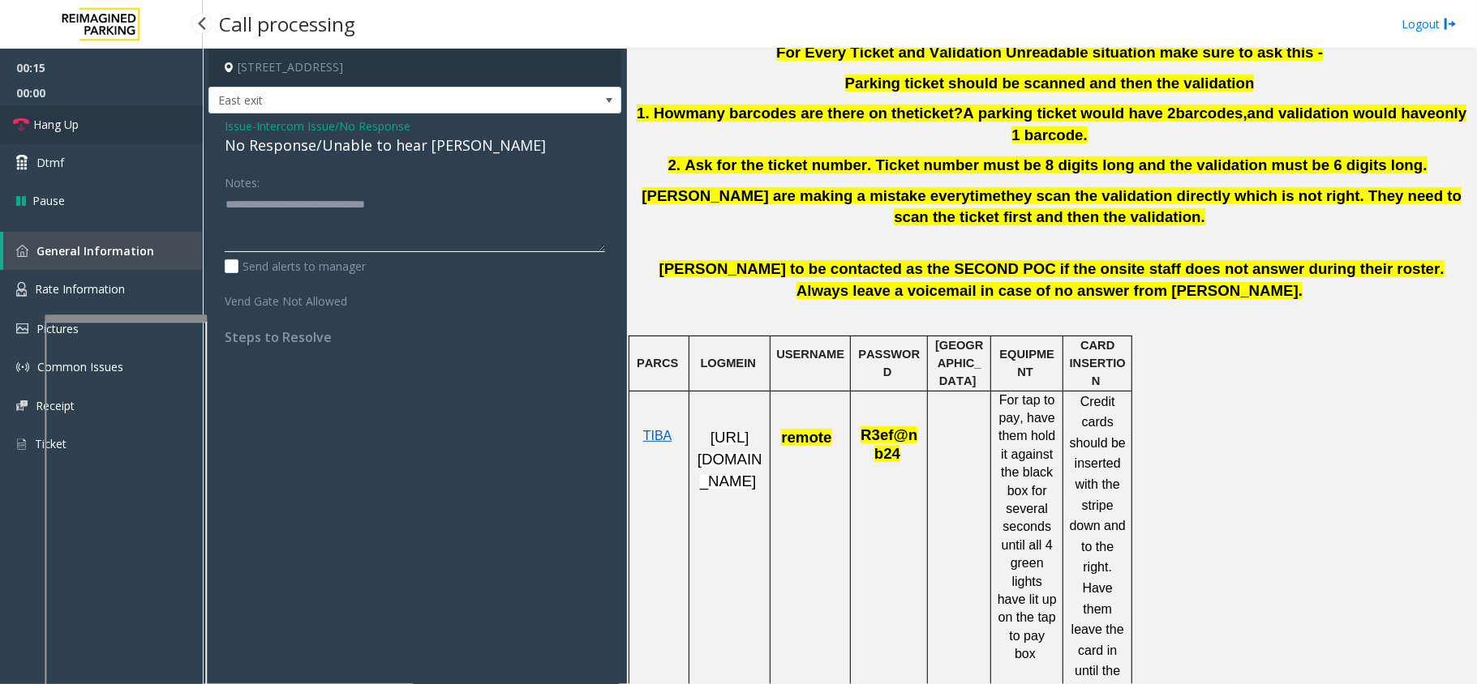
type textarea "**********"
click at [139, 112] on link "Hang Up" at bounding box center [101, 124] width 203 height 38
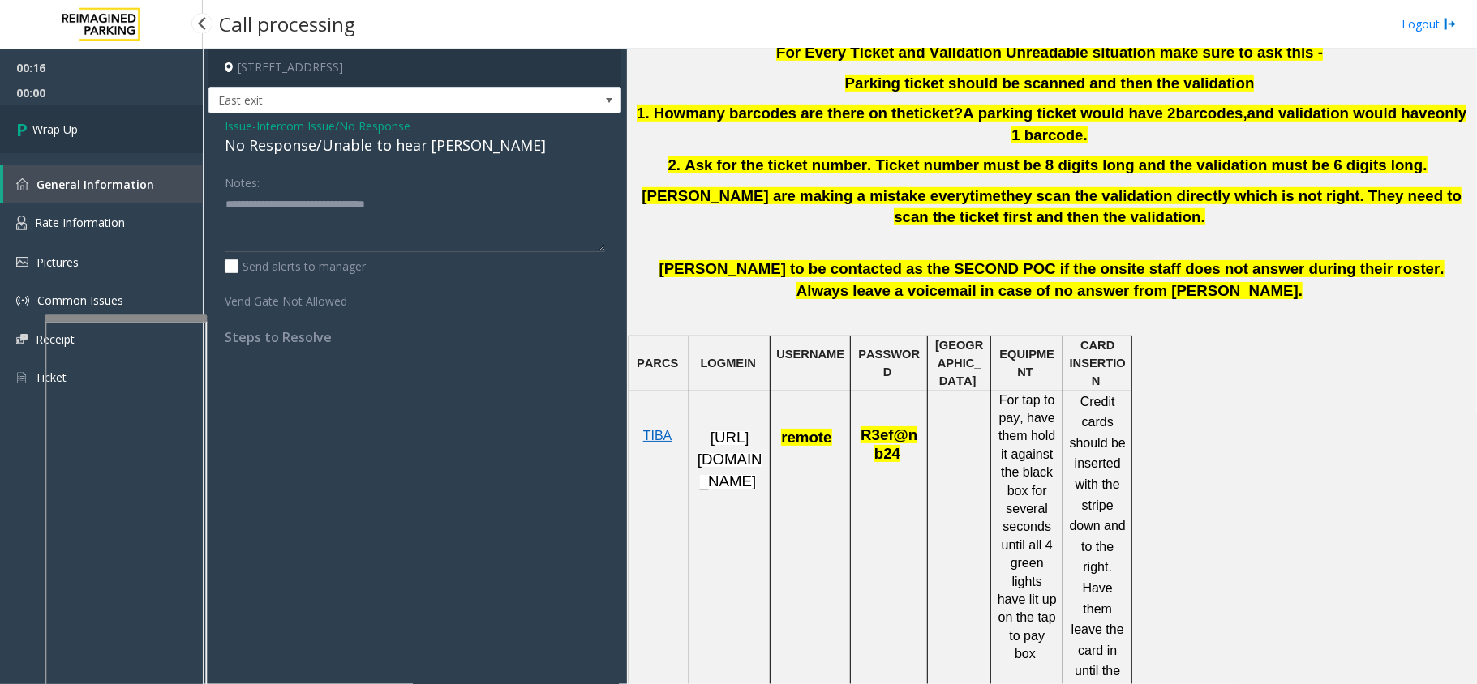
click at [62, 114] on link "Wrap Up" at bounding box center [101, 129] width 203 height 48
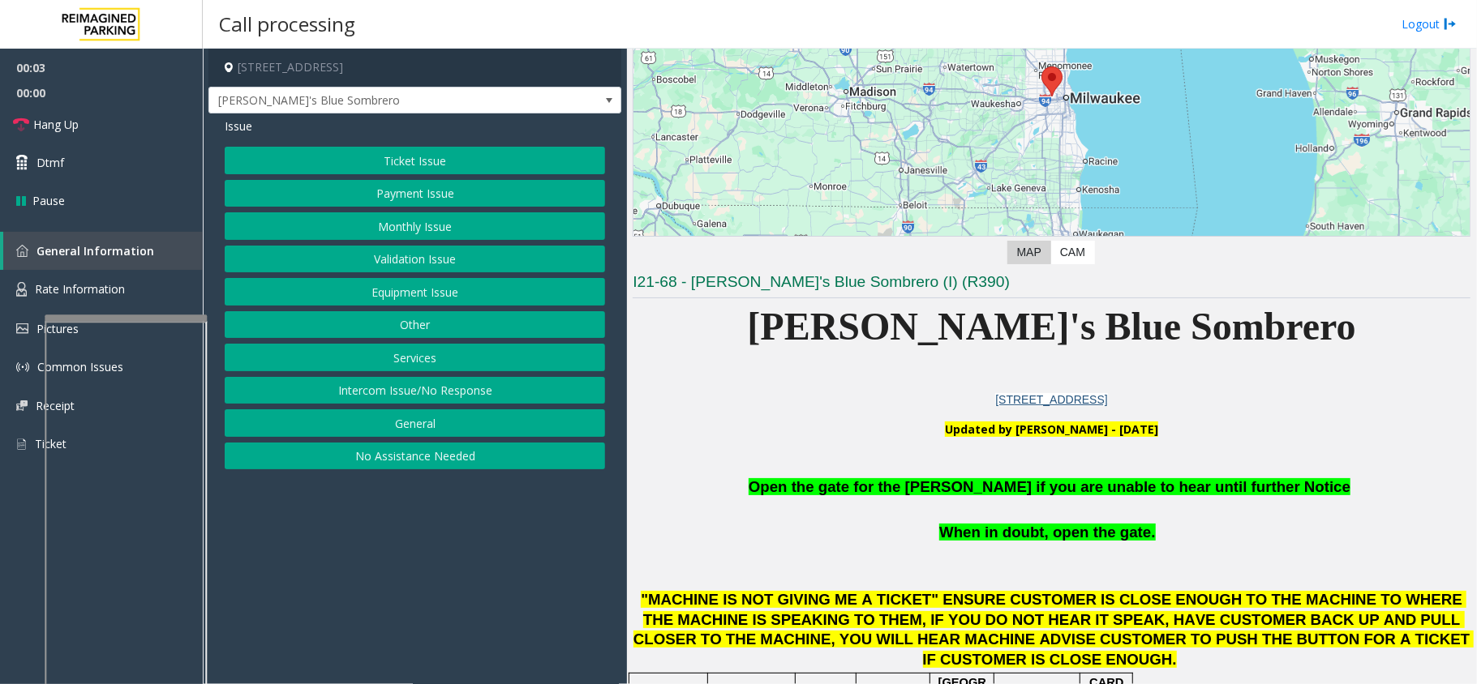
scroll to position [324, 0]
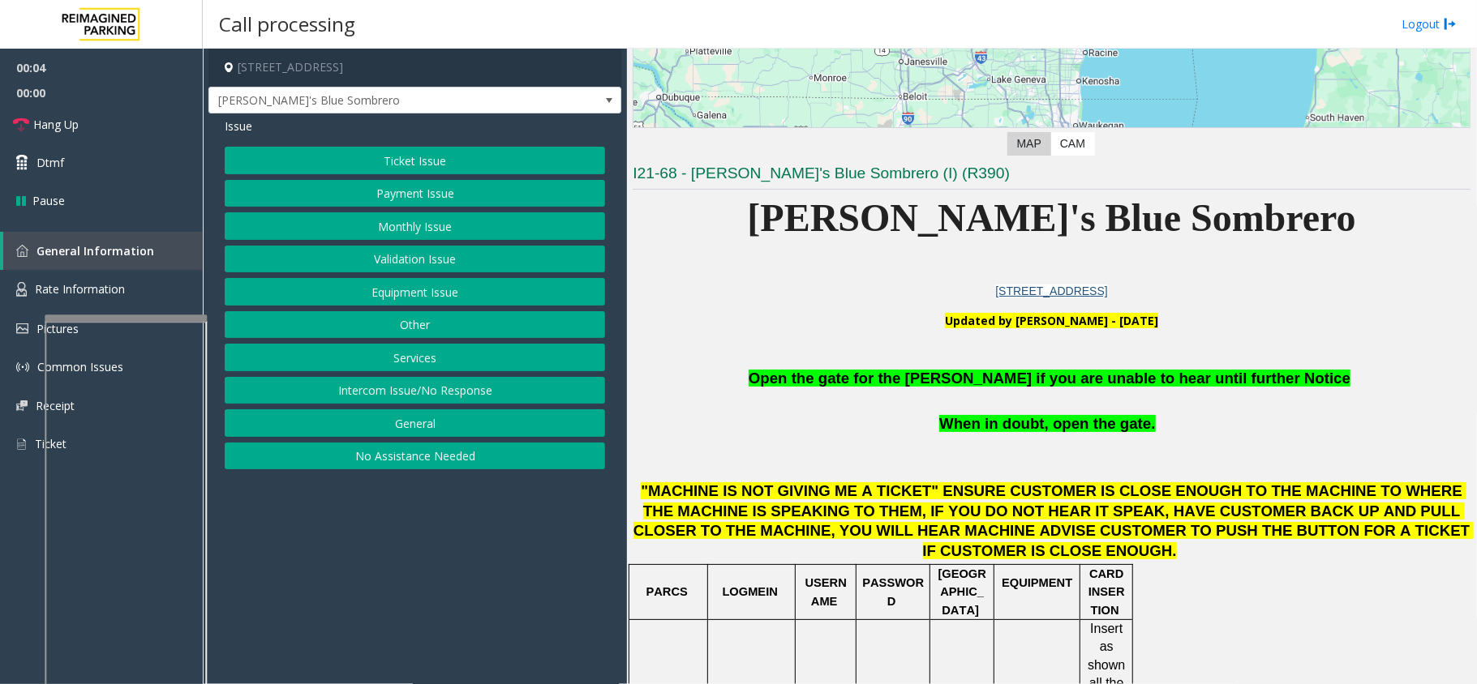
click at [568, 289] on button "Equipment Issue" at bounding box center [415, 292] width 380 height 28
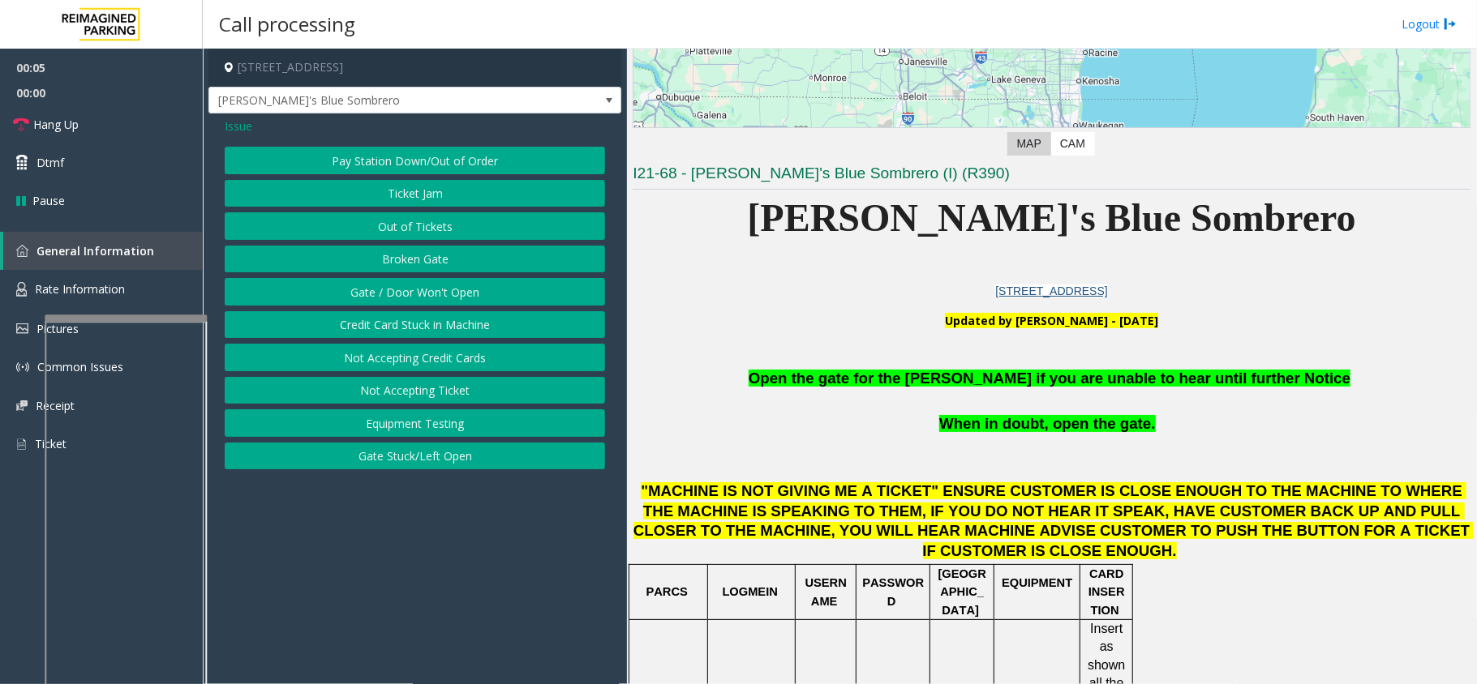
click at [568, 289] on button "Gate / Door Won't Open" at bounding box center [415, 292] width 380 height 28
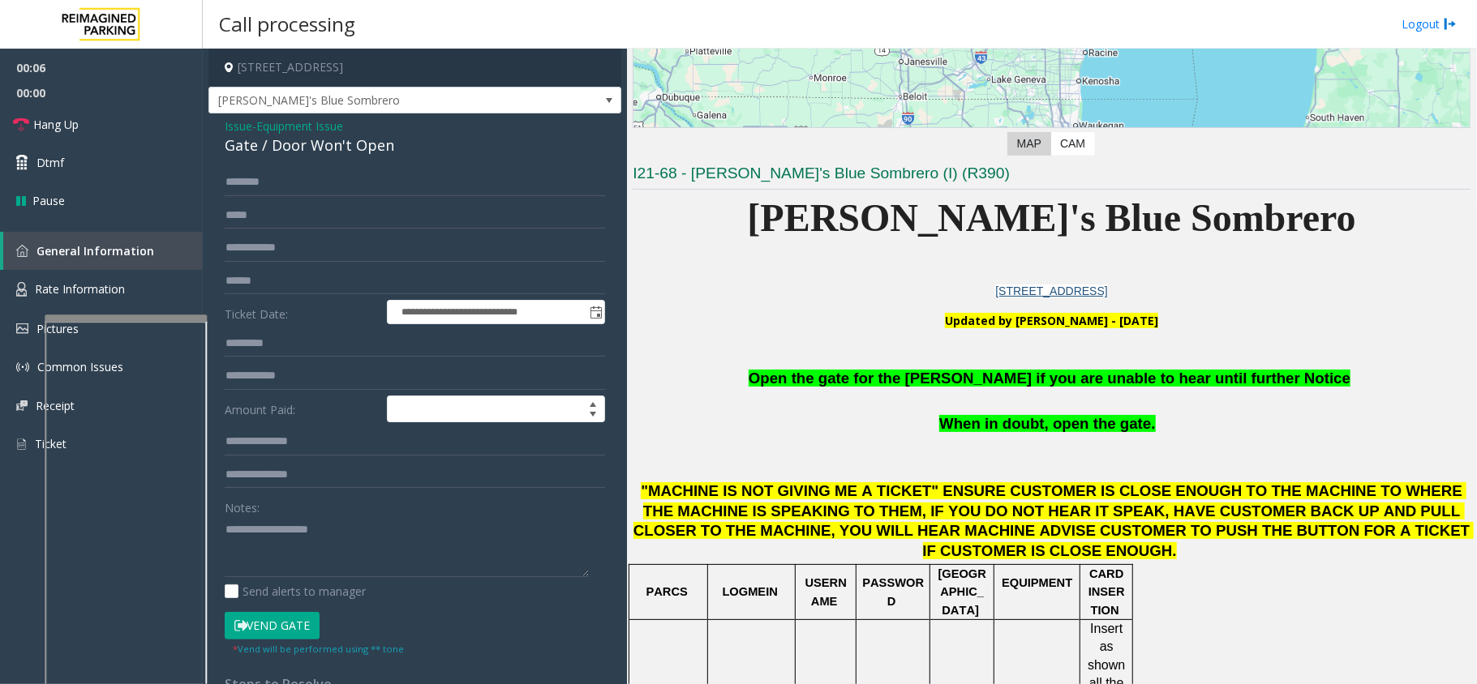
click at [294, 633] on button "Vend Gate" at bounding box center [272, 626] width 95 height 28
click at [845, 387] on span "Open the gate for the parker if you are unable to hear until further Notice" at bounding box center [1049, 378] width 602 height 17
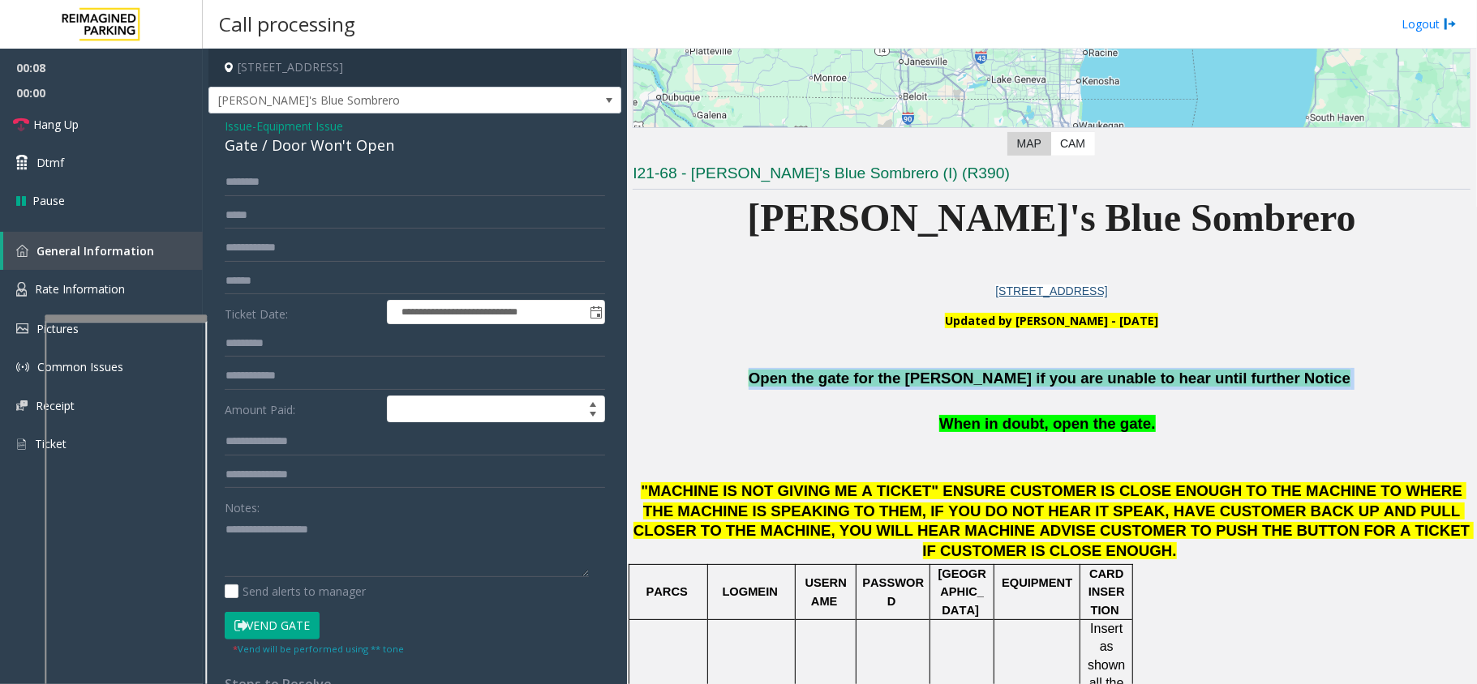
click at [845, 387] on span "Open the gate for the parker if you are unable to hear until further Notice" at bounding box center [1049, 378] width 602 height 17
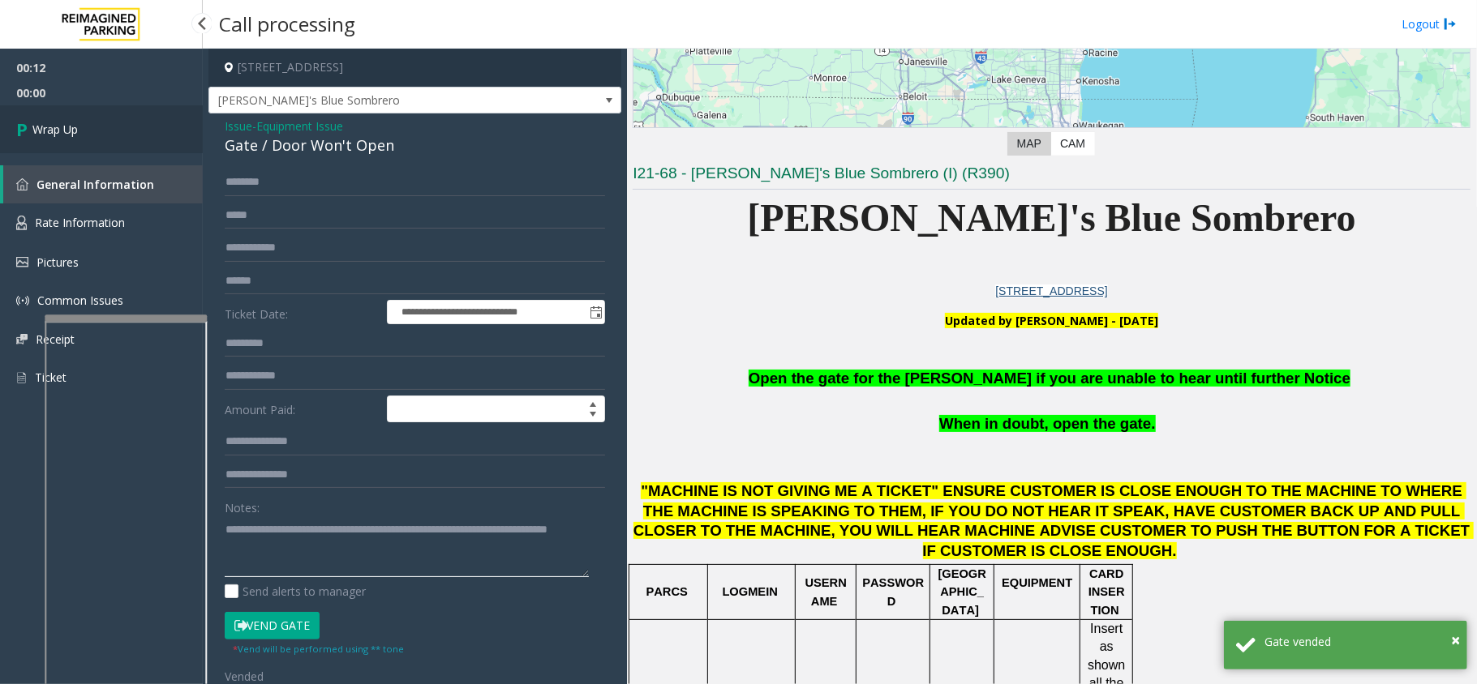
type textarea "**********"
click at [146, 124] on link "Wrap Up" at bounding box center [101, 129] width 203 height 48
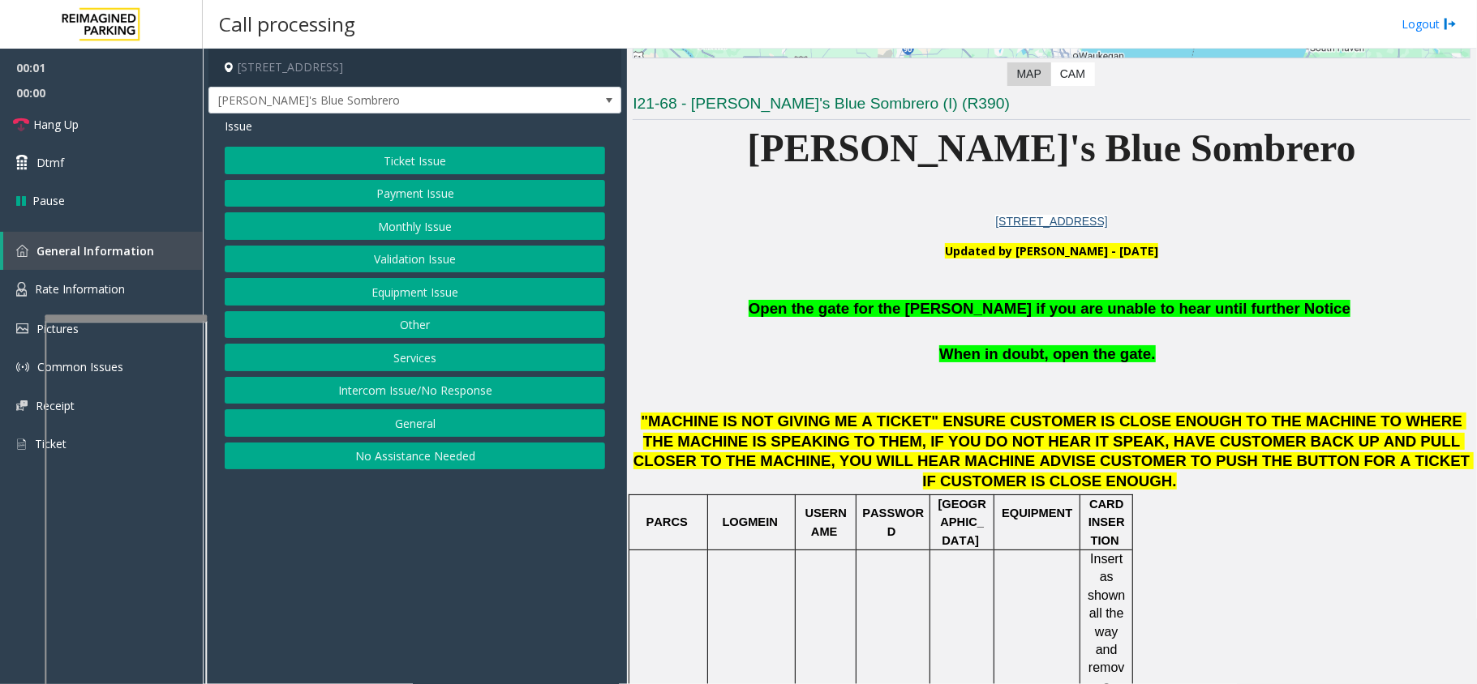
scroll to position [432, 0]
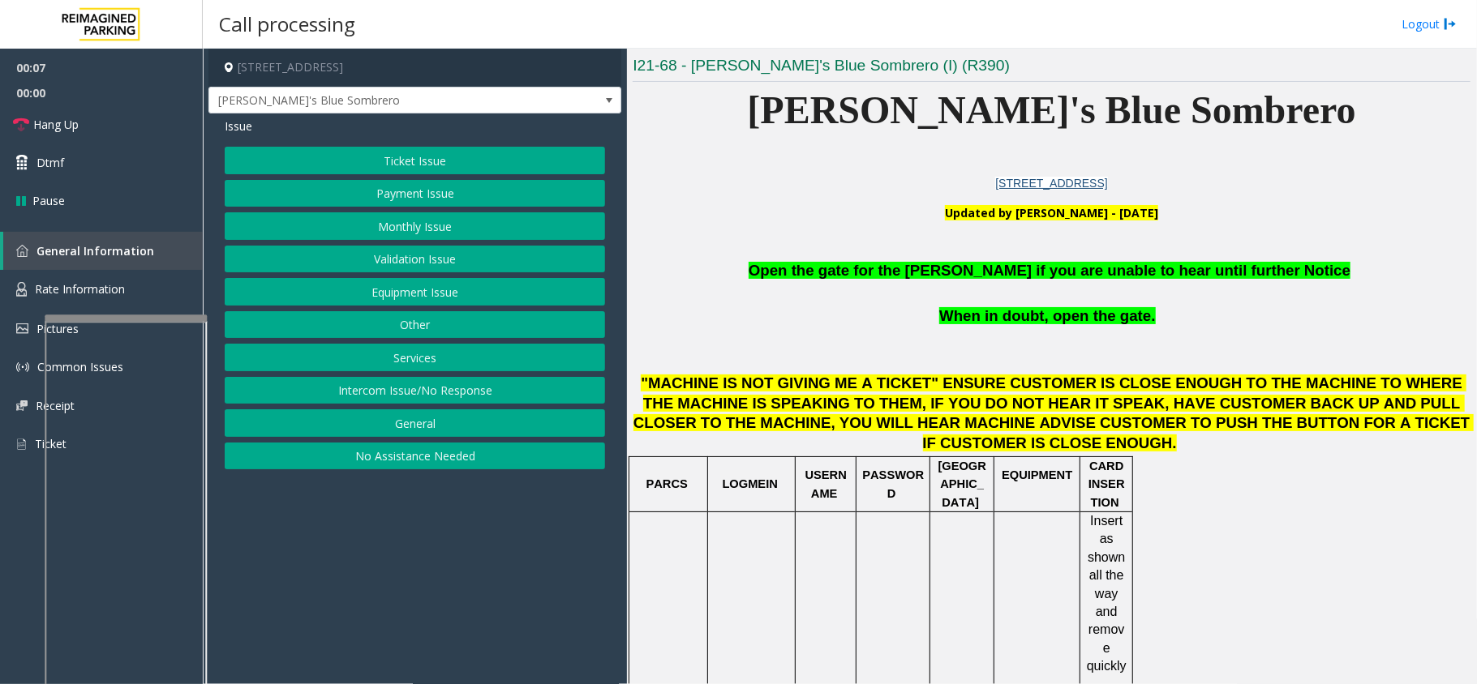
click at [530, 306] on button "Equipment Issue" at bounding box center [415, 292] width 380 height 28
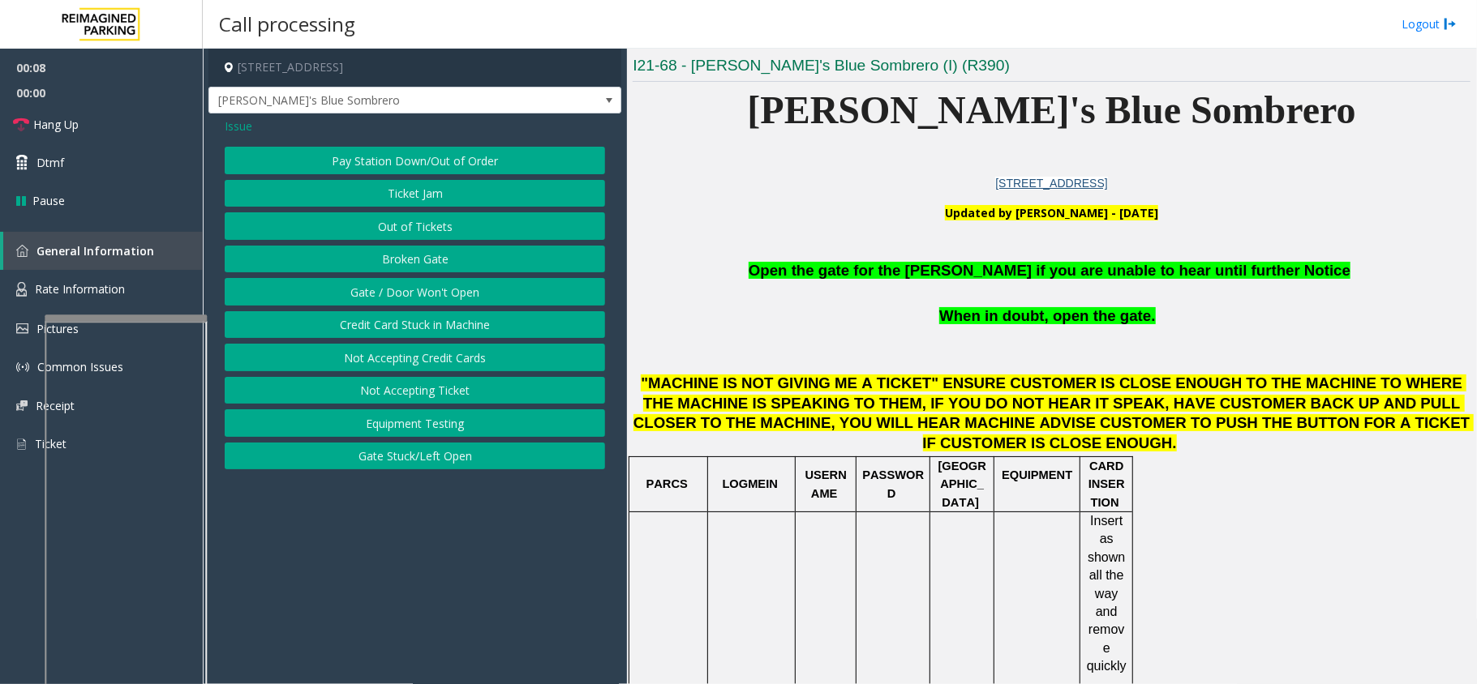
click at [530, 306] on button "Gate / Door Won't Open" at bounding box center [415, 292] width 380 height 28
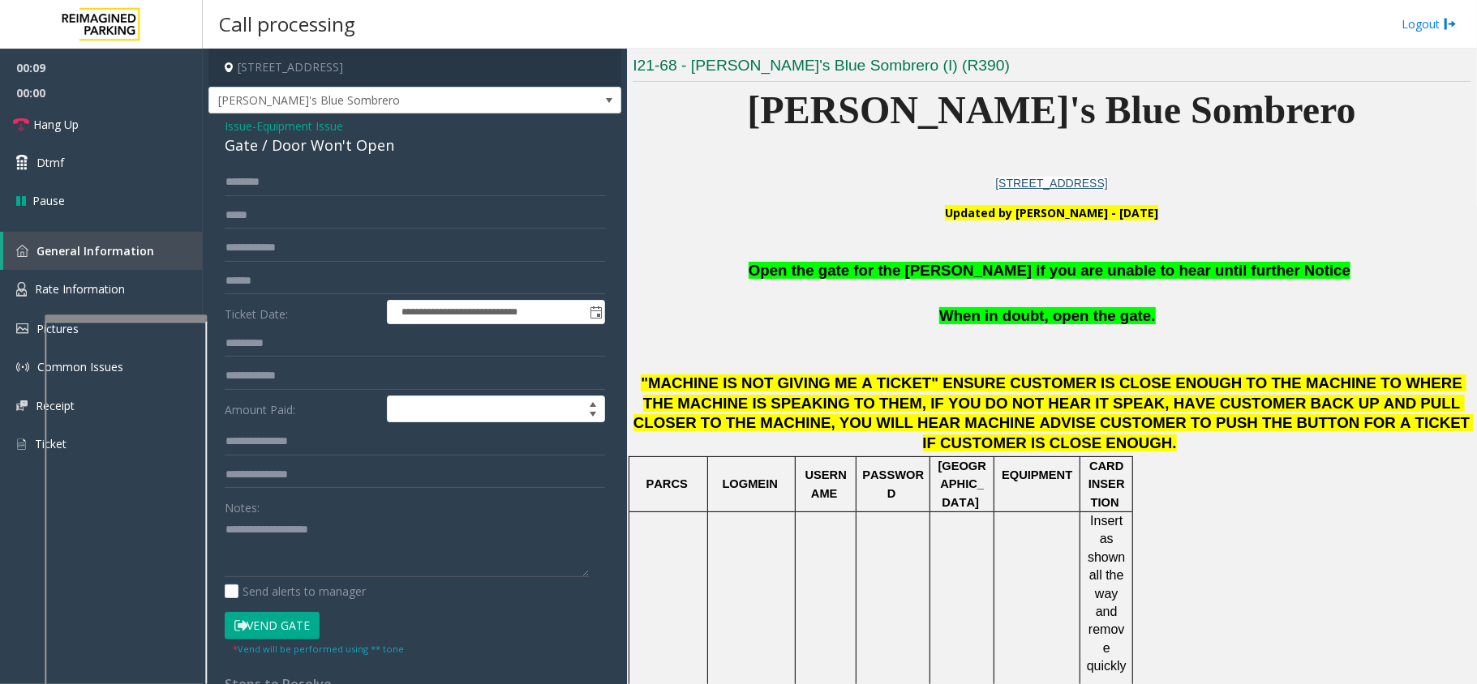
click at [273, 626] on button "Vend Gate" at bounding box center [272, 626] width 95 height 28
click at [932, 259] on p at bounding box center [1051, 249] width 838 height 22
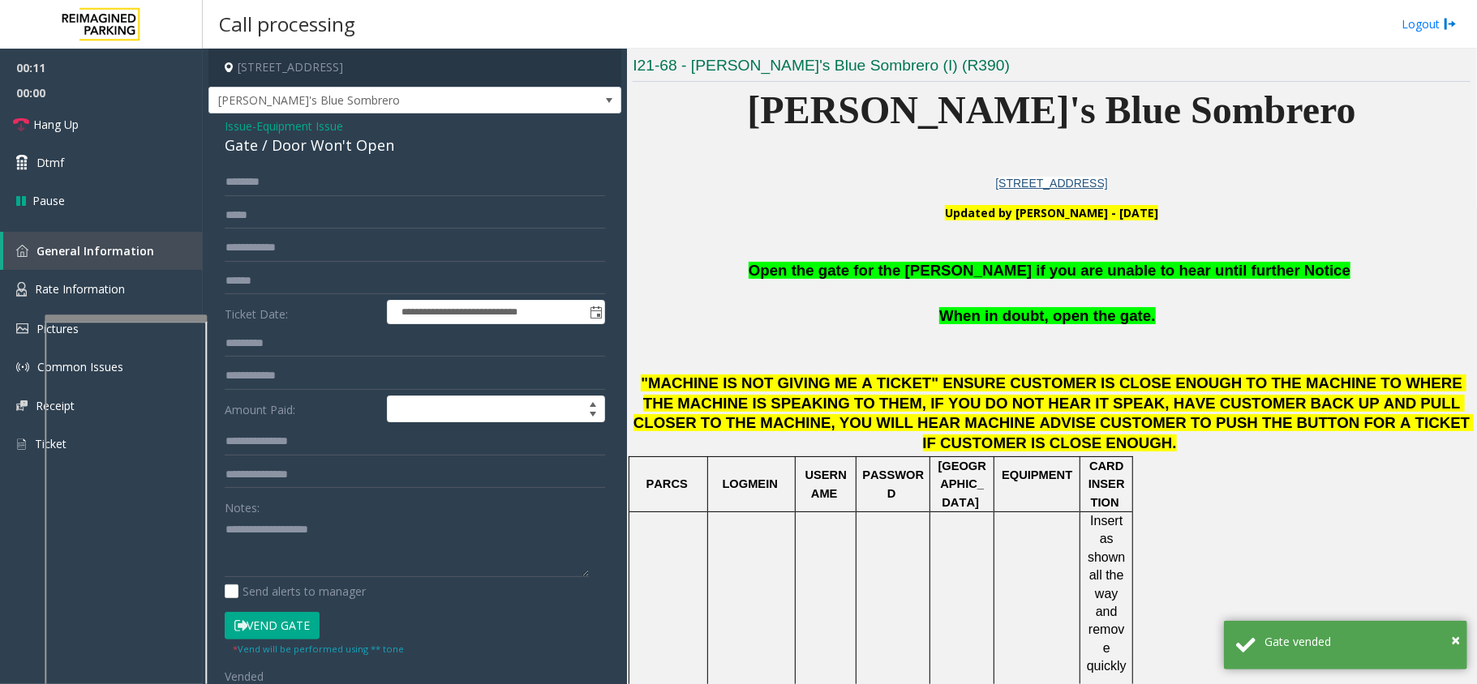
click at [1000, 274] on span "Open the gate for the parker if you are unable to hear until further Notice" at bounding box center [1049, 270] width 602 height 17
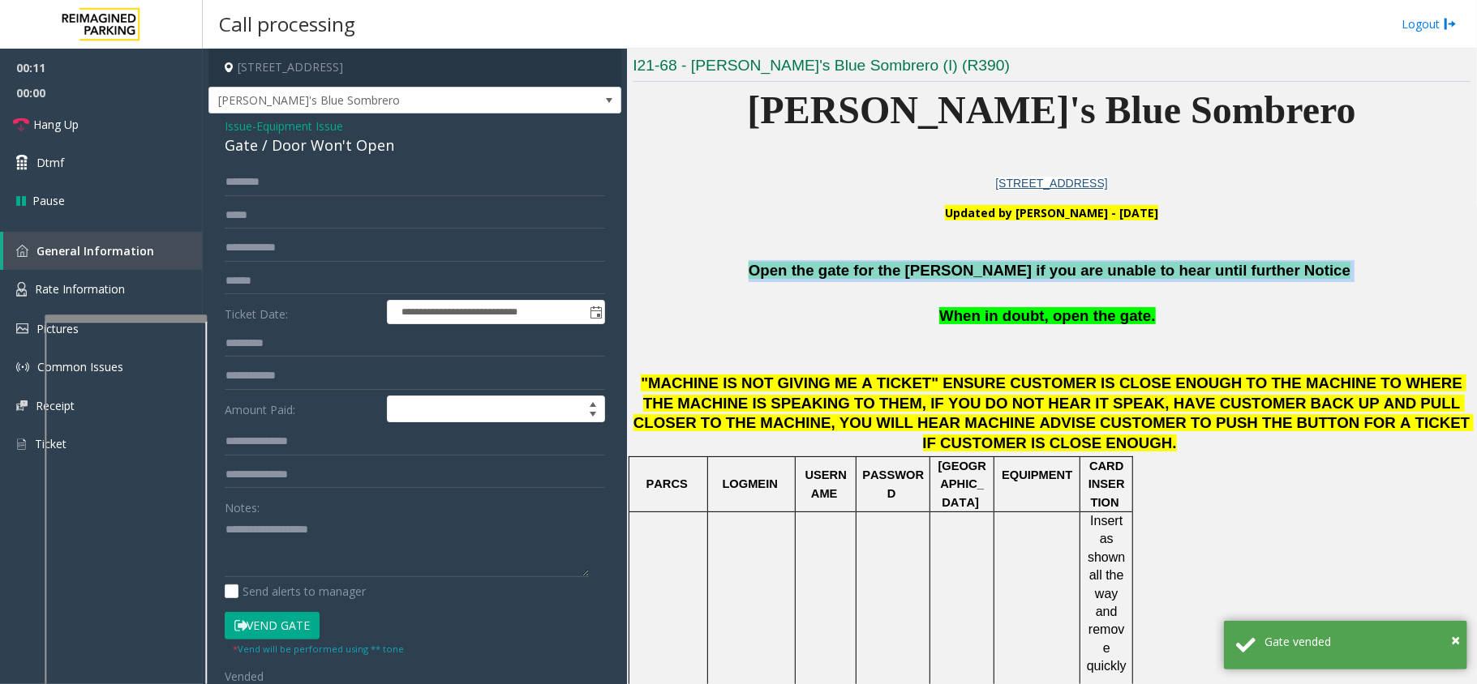
click at [1000, 274] on span "Open the gate for the parker if you are unable to hear until further Notice" at bounding box center [1049, 270] width 602 height 17
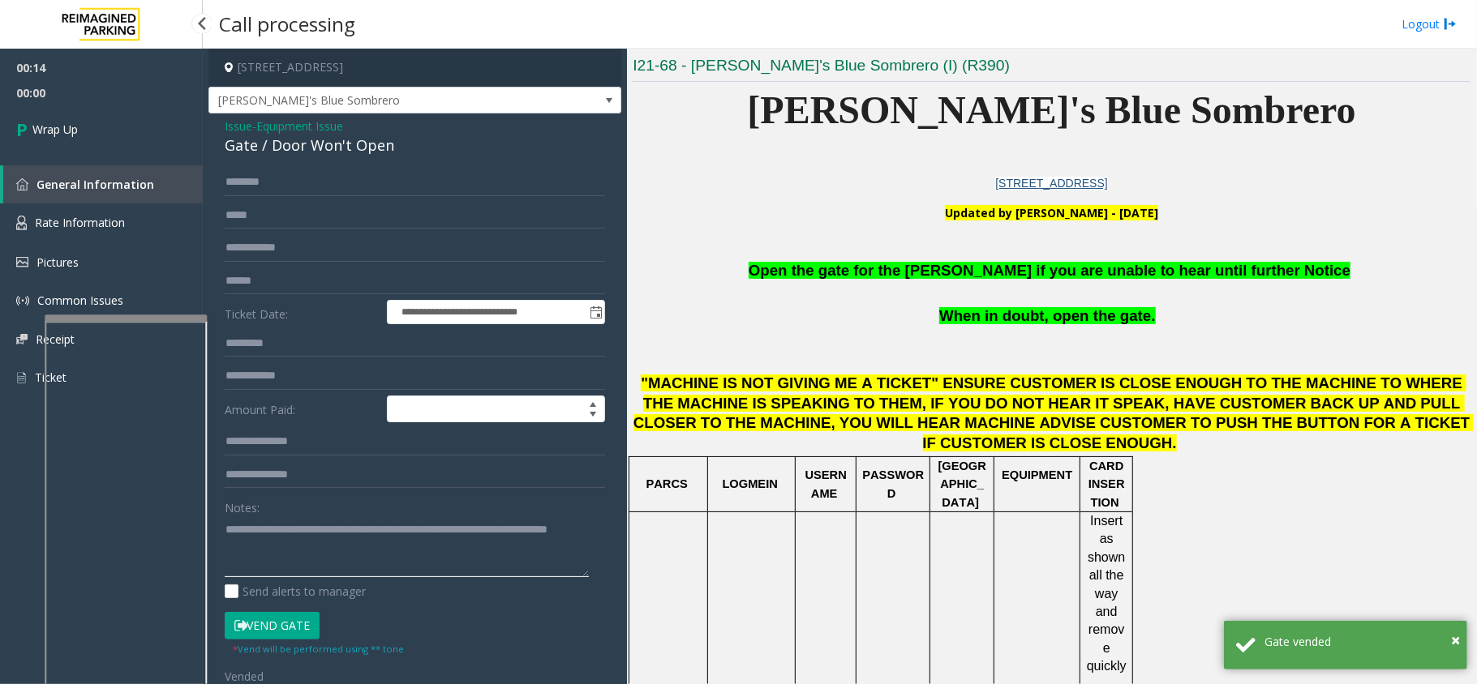
type textarea "**********"
click at [96, 104] on span "00:00" at bounding box center [101, 92] width 203 height 25
click at [81, 131] on link "Wrap Up" at bounding box center [101, 129] width 203 height 48
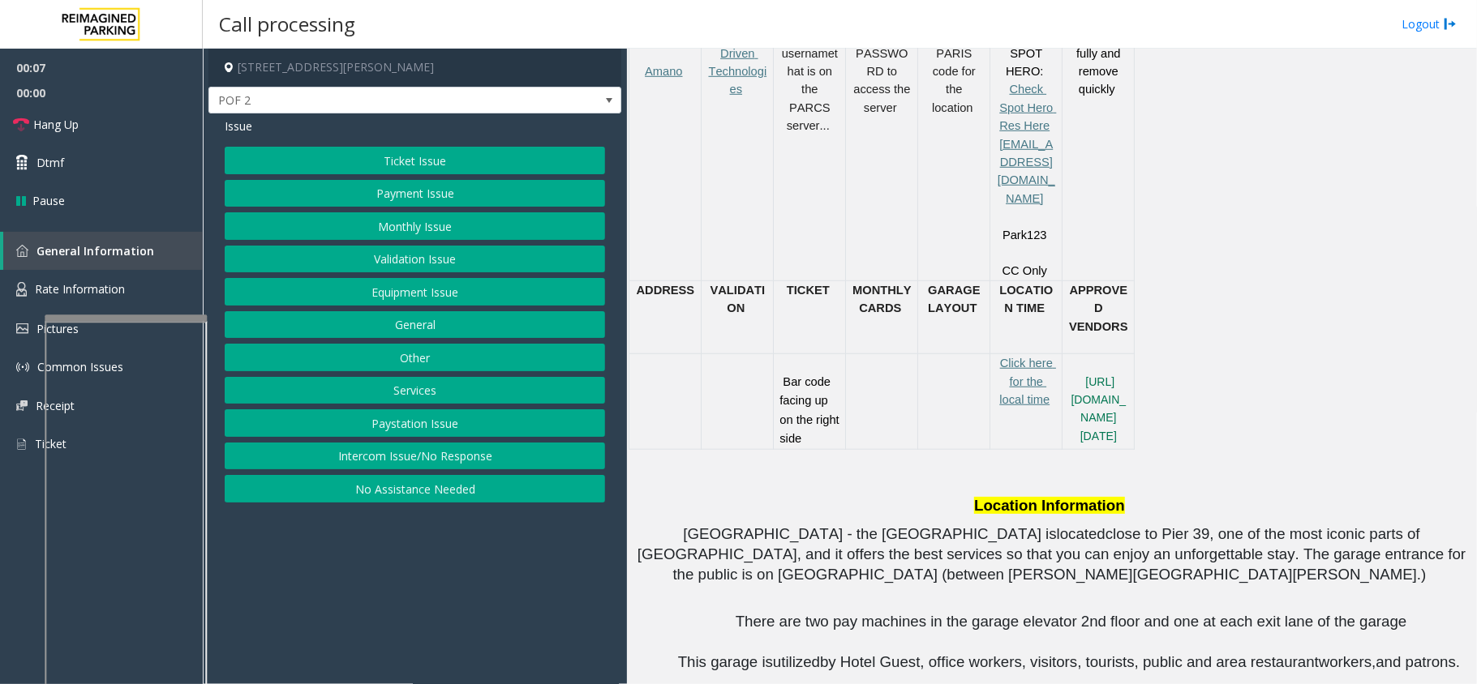
scroll to position [973, 0]
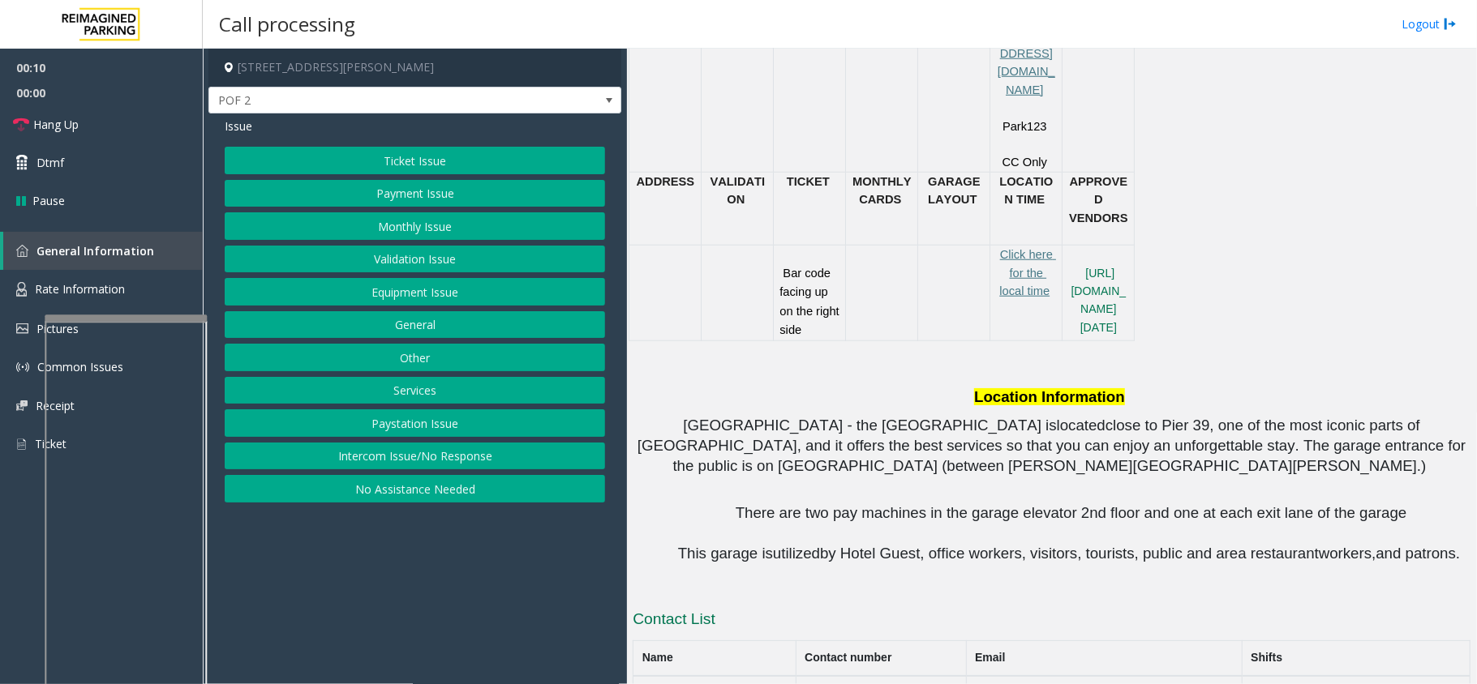
click at [339, 461] on button "Intercom Issue/No Response" at bounding box center [415, 457] width 380 height 28
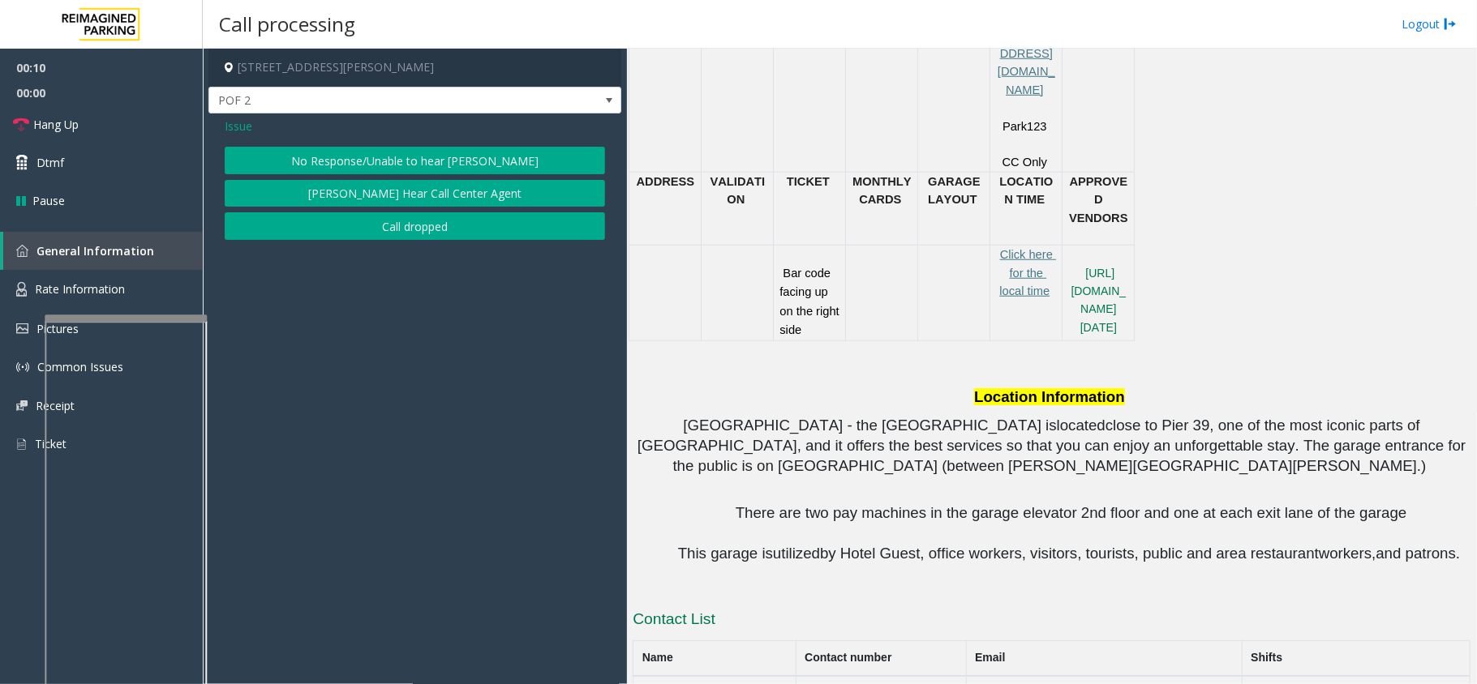
click at [459, 156] on button "No Response/Unable to hear [PERSON_NAME]" at bounding box center [415, 161] width 380 height 28
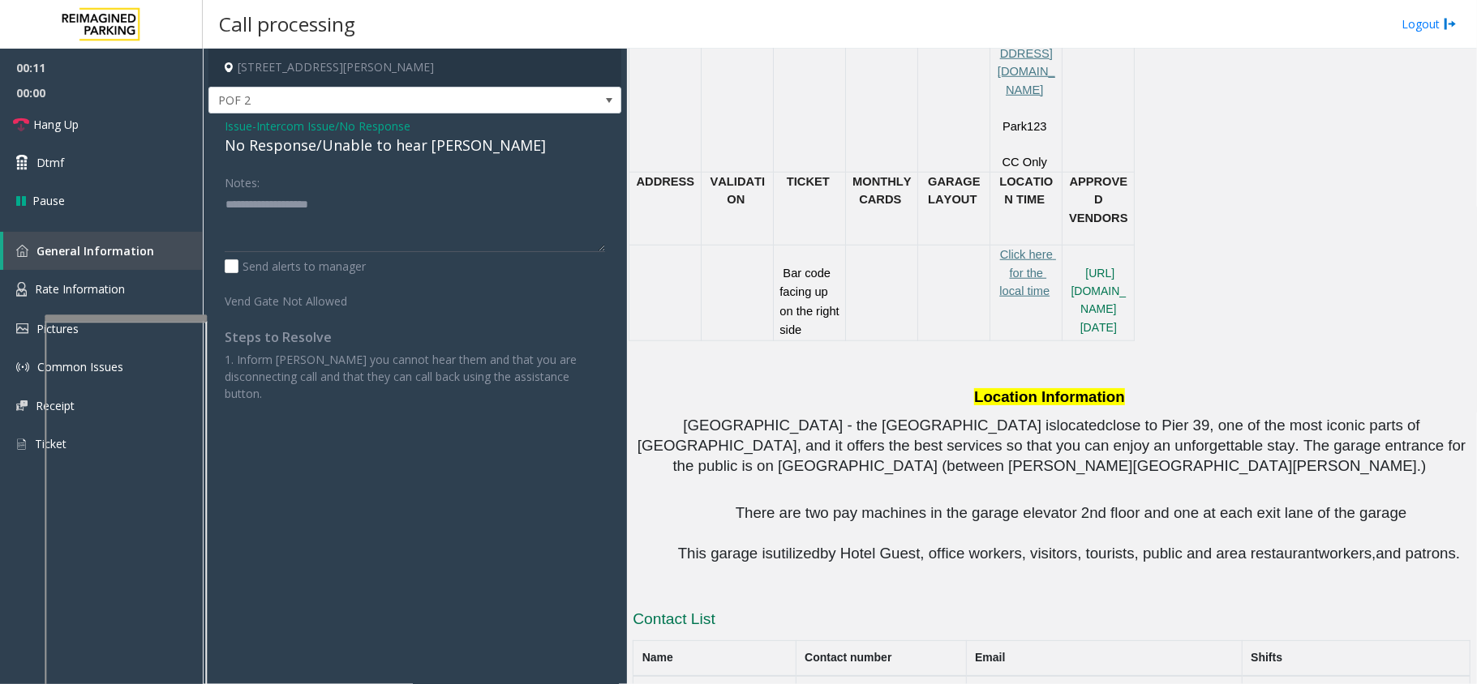
click at [379, 146] on div "No Response/Unable to hear [PERSON_NAME]" at bounding box center [415, 146] width 380 height 22
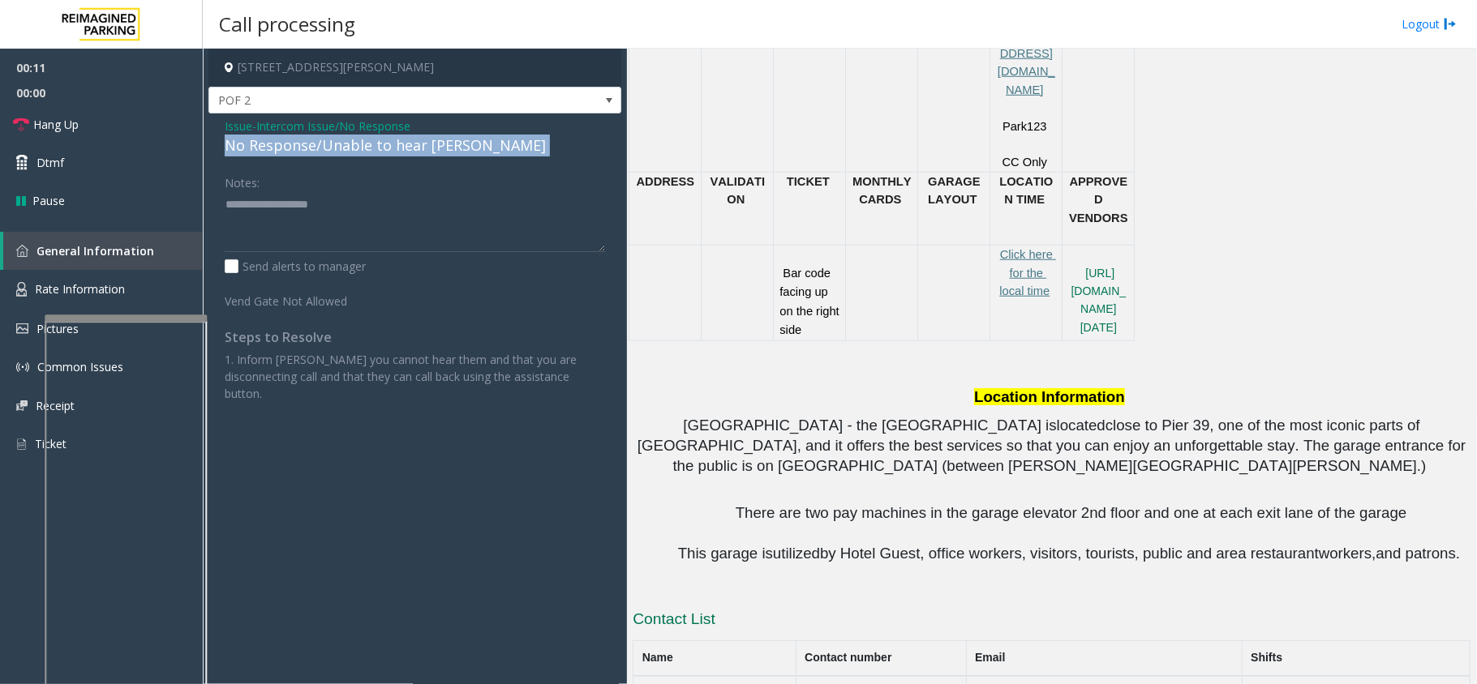
click at [379, 146] on div "No Response/Unable to hear [PERSON_NAME]" at bounding box center [415, 146] width 380 height 22
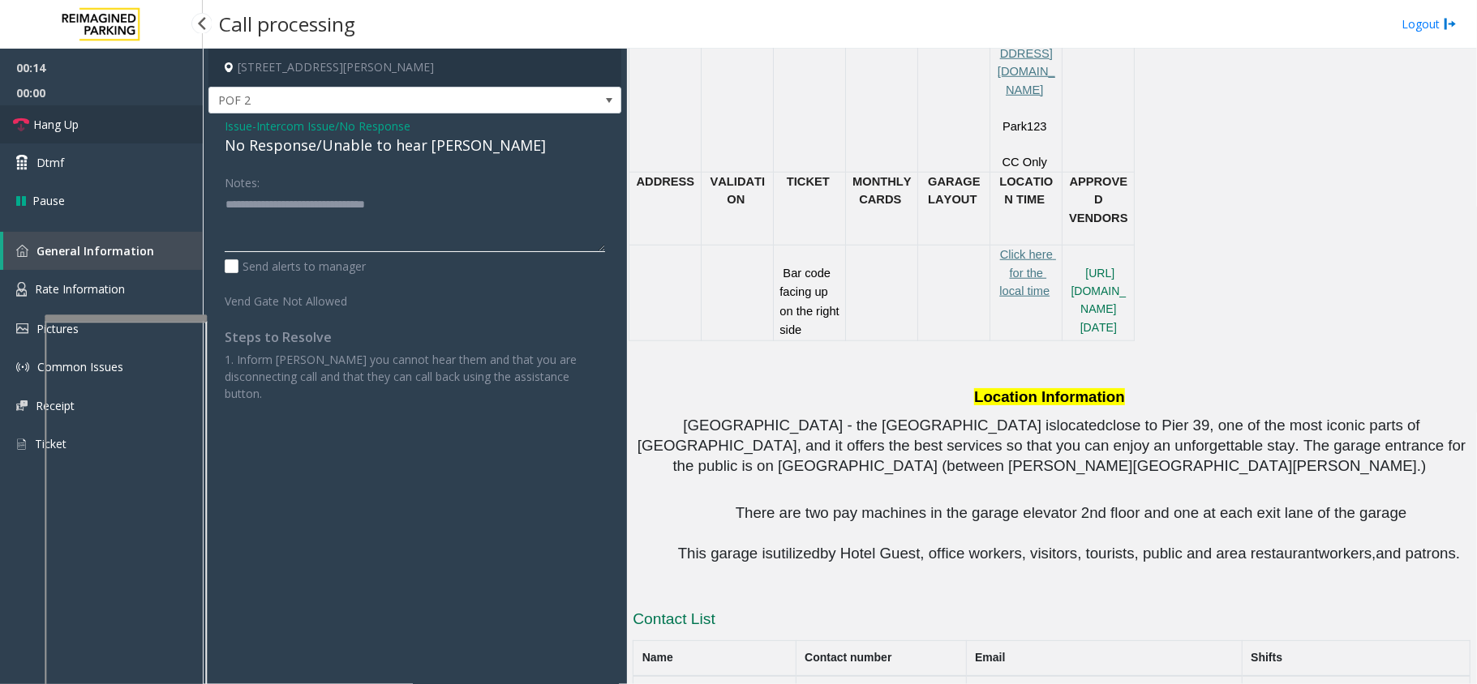
type textarea "**********"
click at [144, 121] on link "Hang Up" at bounding box center [101, 124] width 203 height 38
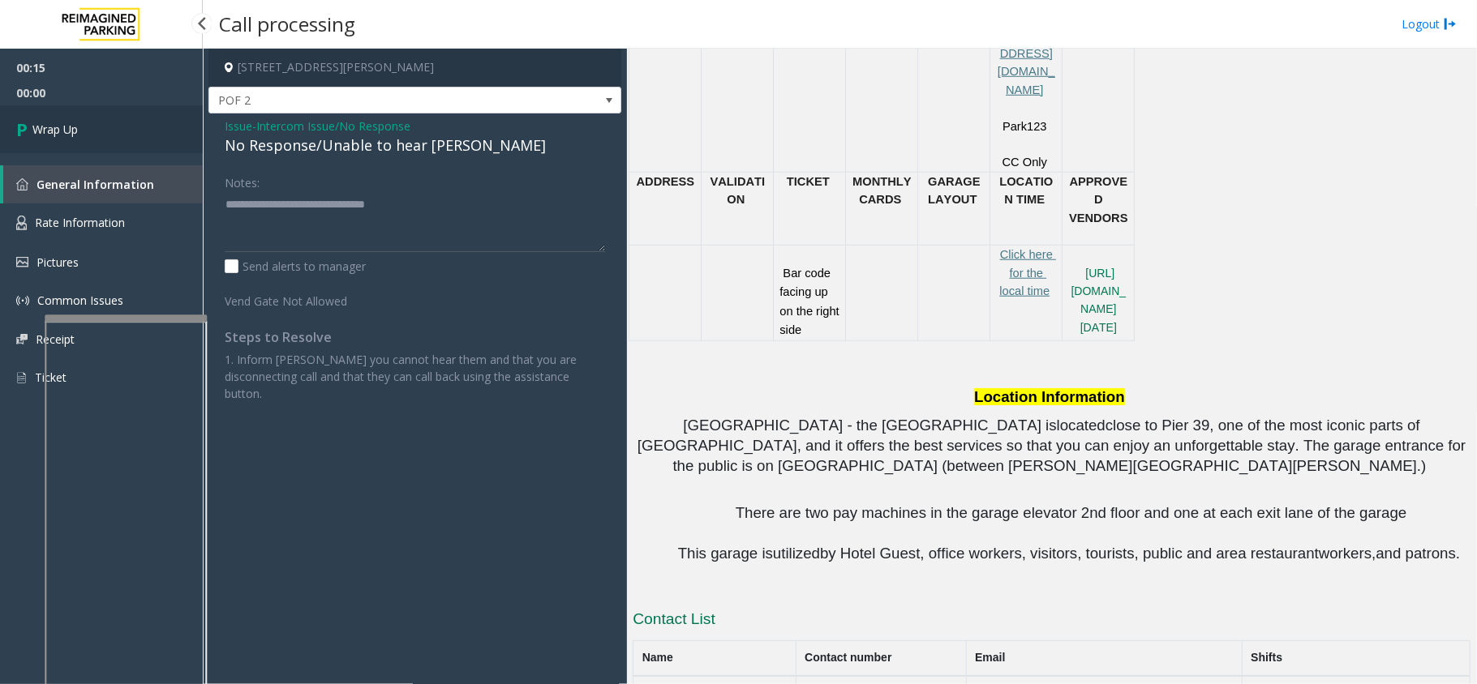
click at [144, 121] on link "Wrap Up" at bounding box center [101, 129] width 203 height 48
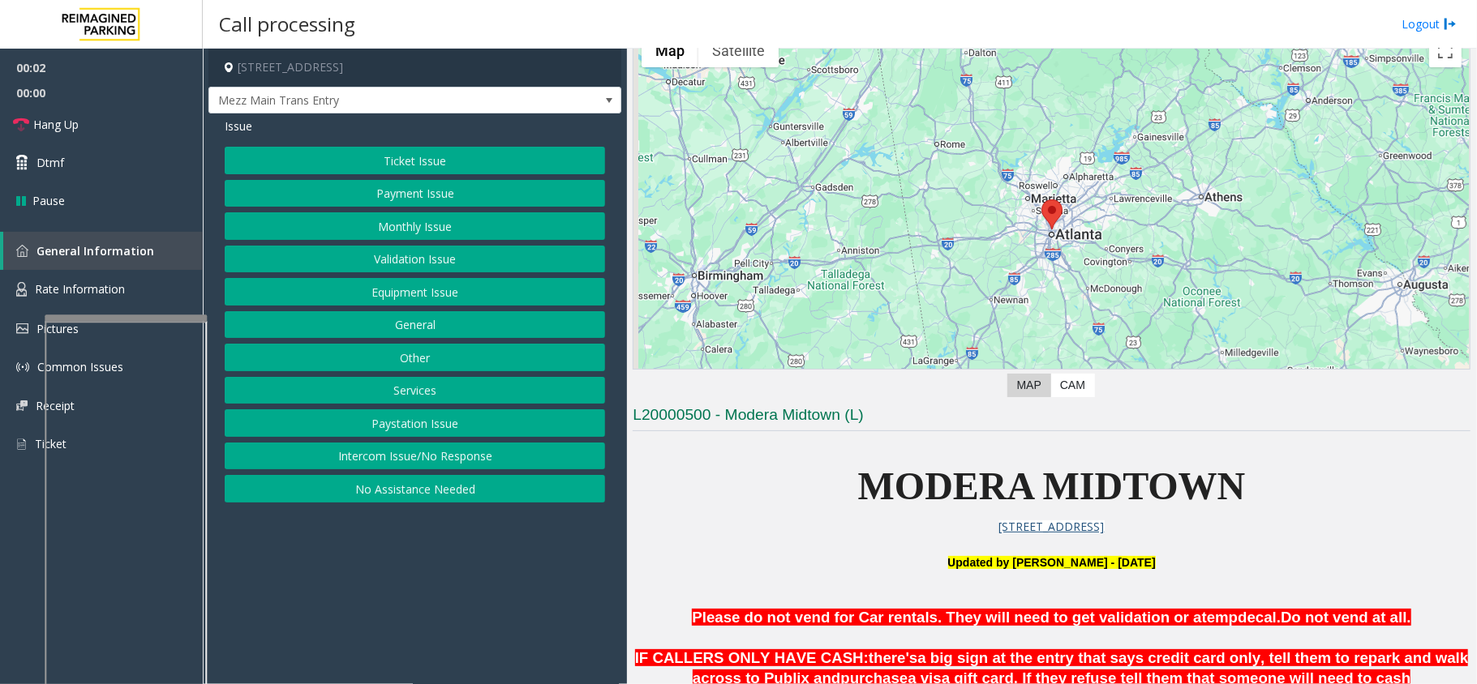
scroll to position [432, 0]
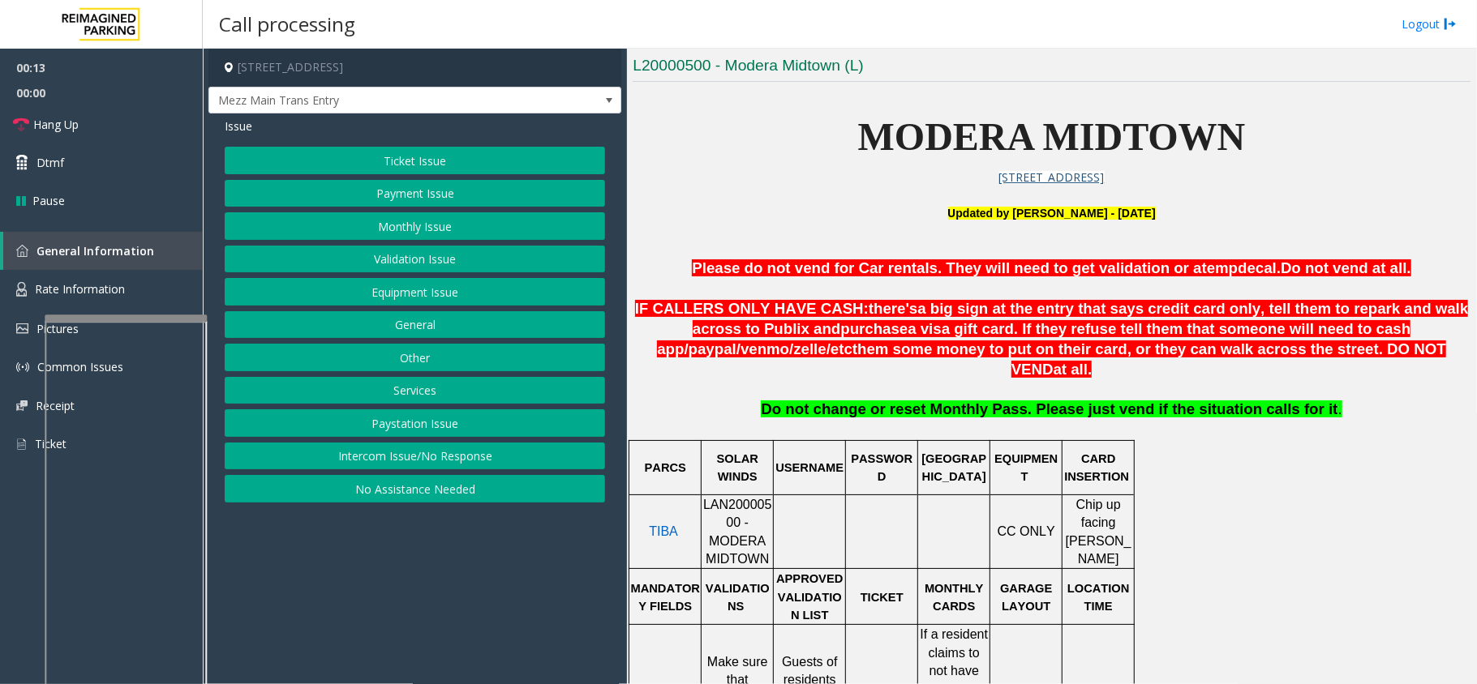
click at [485, 503] on button "No Assistance Needed" at bounding box center [415, 489] width 380 height 28
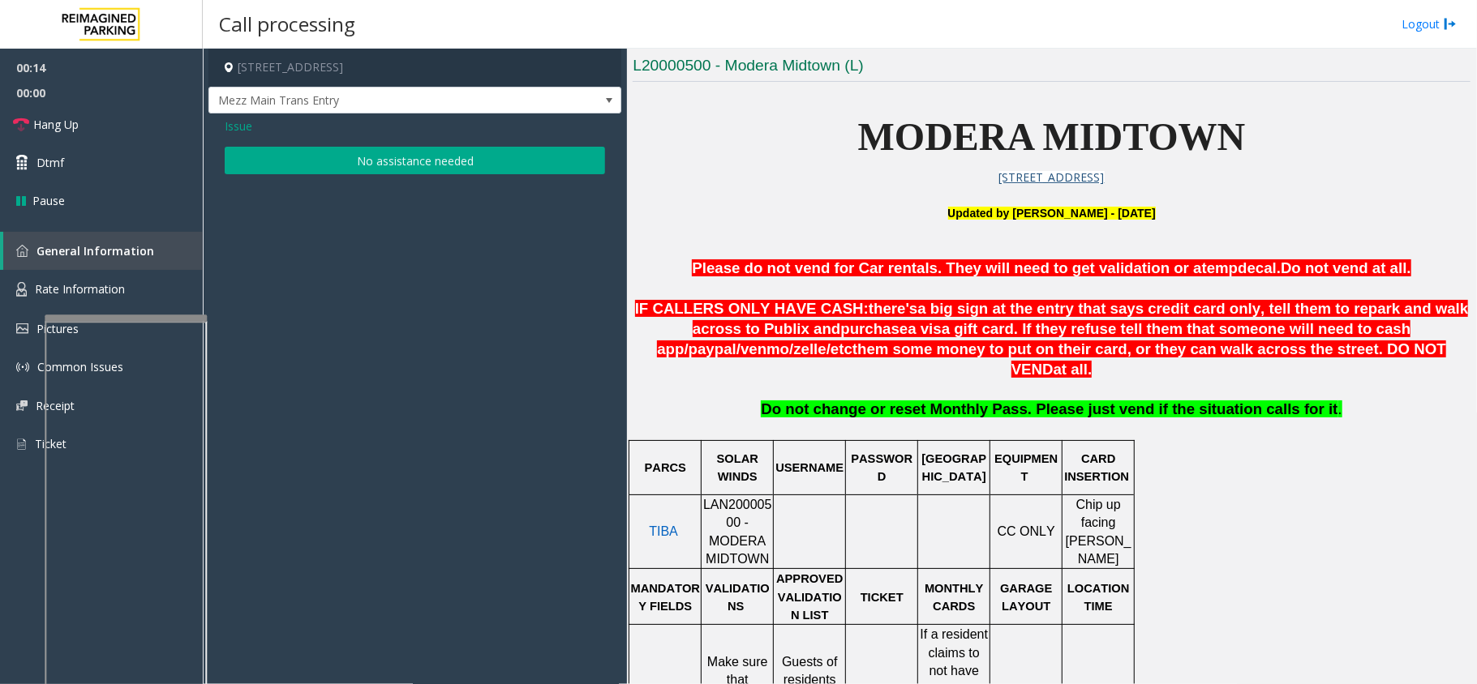
click at [470, 179] on div "Issue No assistance needed" at bounding box center [414, 148] width 413 height 69
click at [469, 162] on button "No assistance needed" at bounding box center [415, 161] width 380 height 28
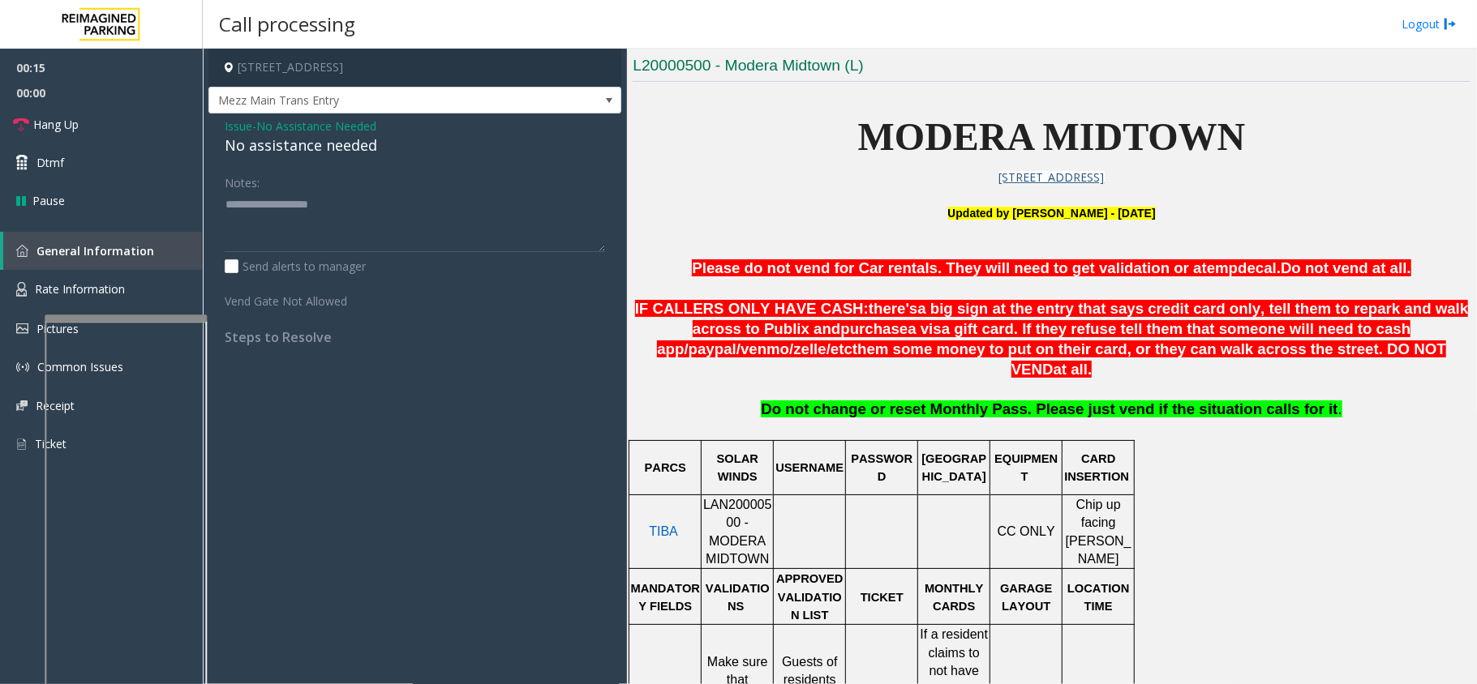
click at [292, 149] on div "No assistance needed" at bounding box center [415, 146] width 380 height 22
type textarea "**********"
click at [75, 123] on span "Hang Up" at bounding box center [55, 124] width 45 height 17
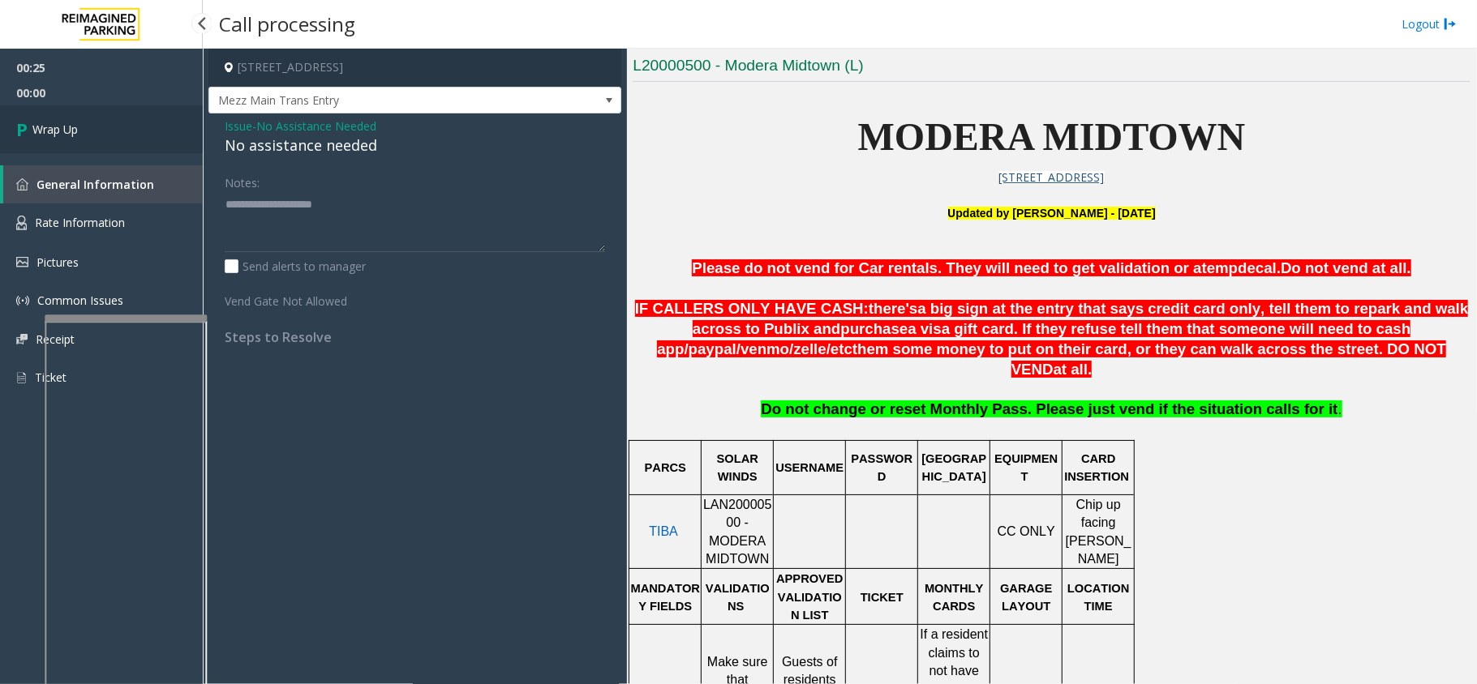
click at [75, 123] on span "Wrap Up" at bounding box center [54, 129] width 45 height 17
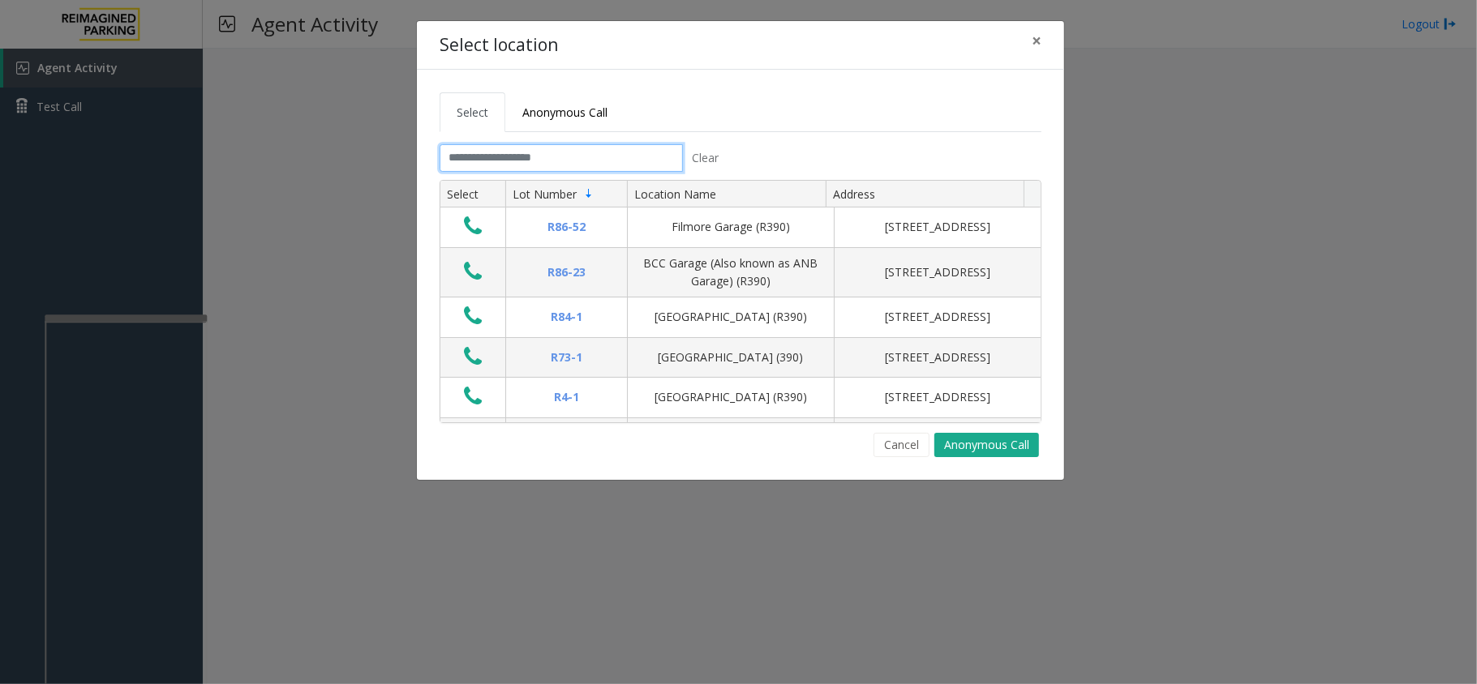
click at [566, 156] on input "text" at bounding box center [561, 158] width 243 height 28
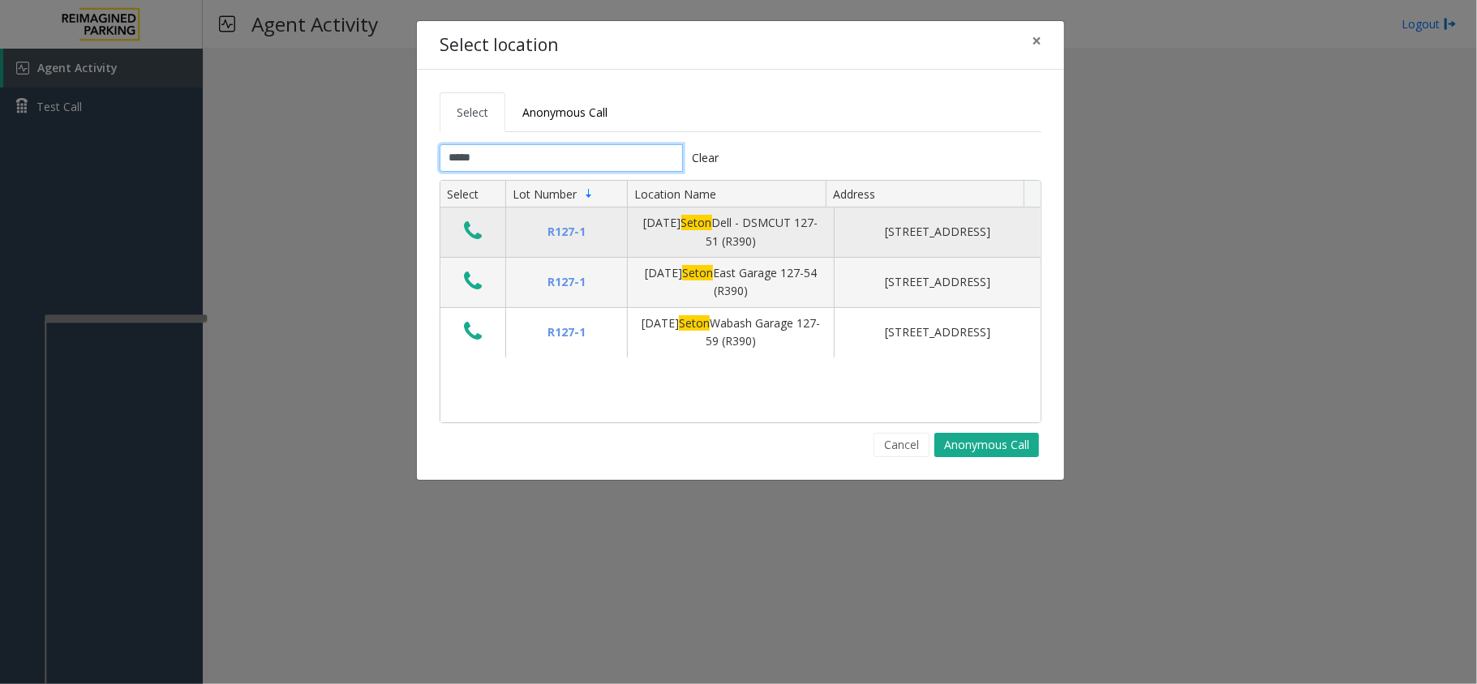
type input "*****"
click at [472, 231] on icon "Data table" at bounding box center [473, 231] width 18 height 23
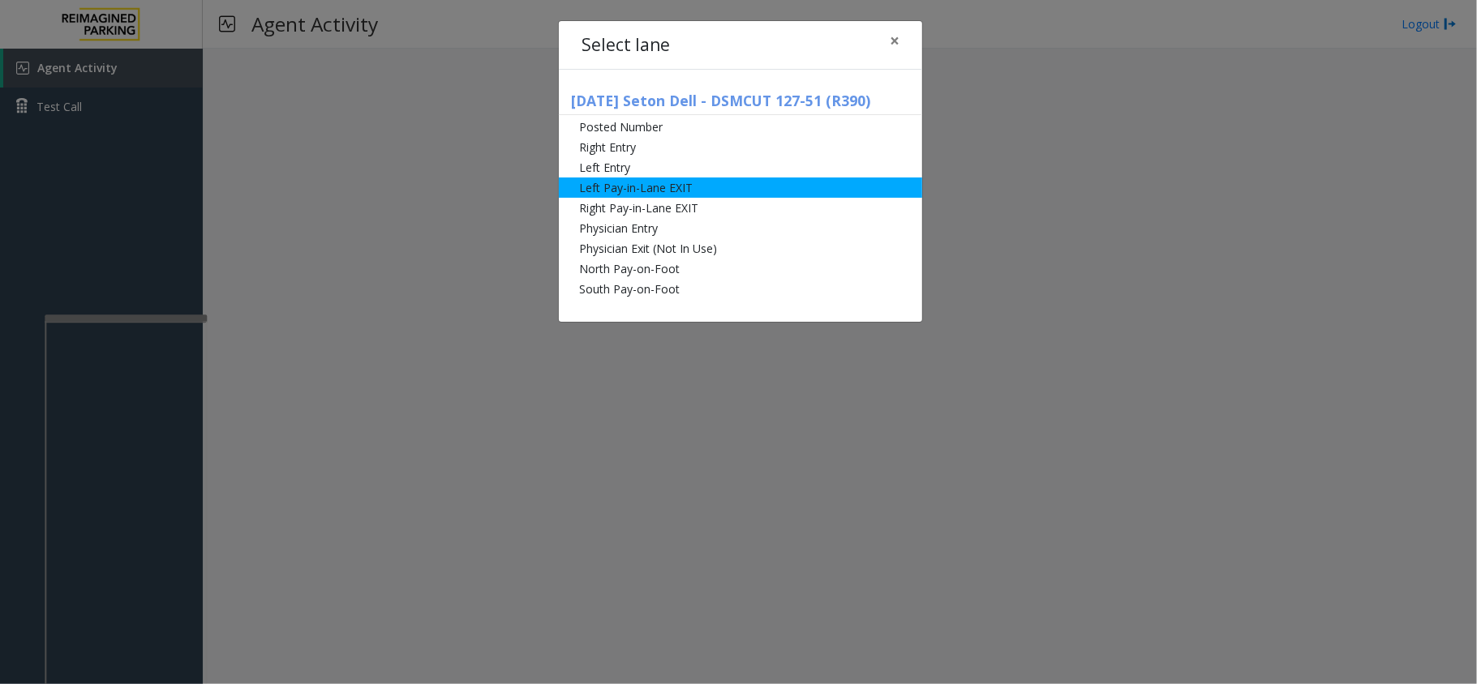
click at [605, 183] on li "Left Pay-in-Lane EXIT" at bounding box center [740, 188] width 363 height 20
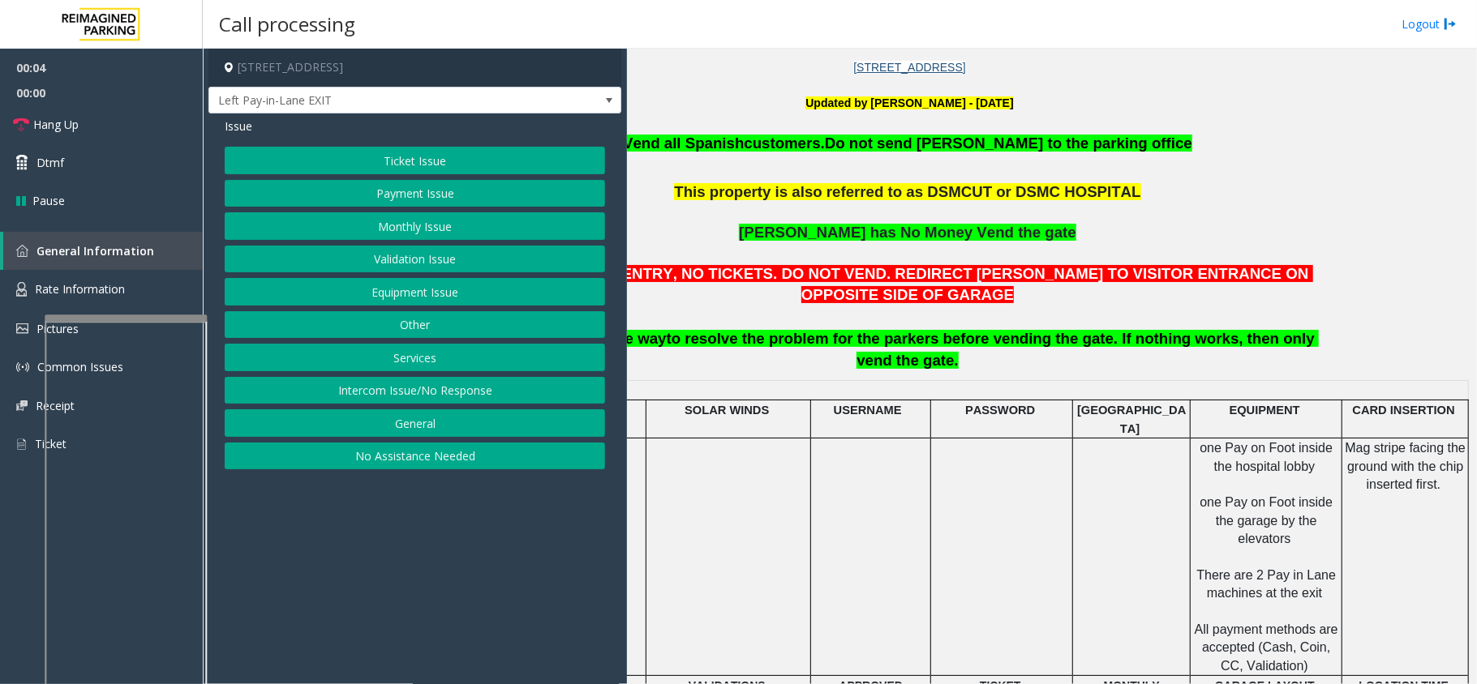
scroll to position [540, 159]
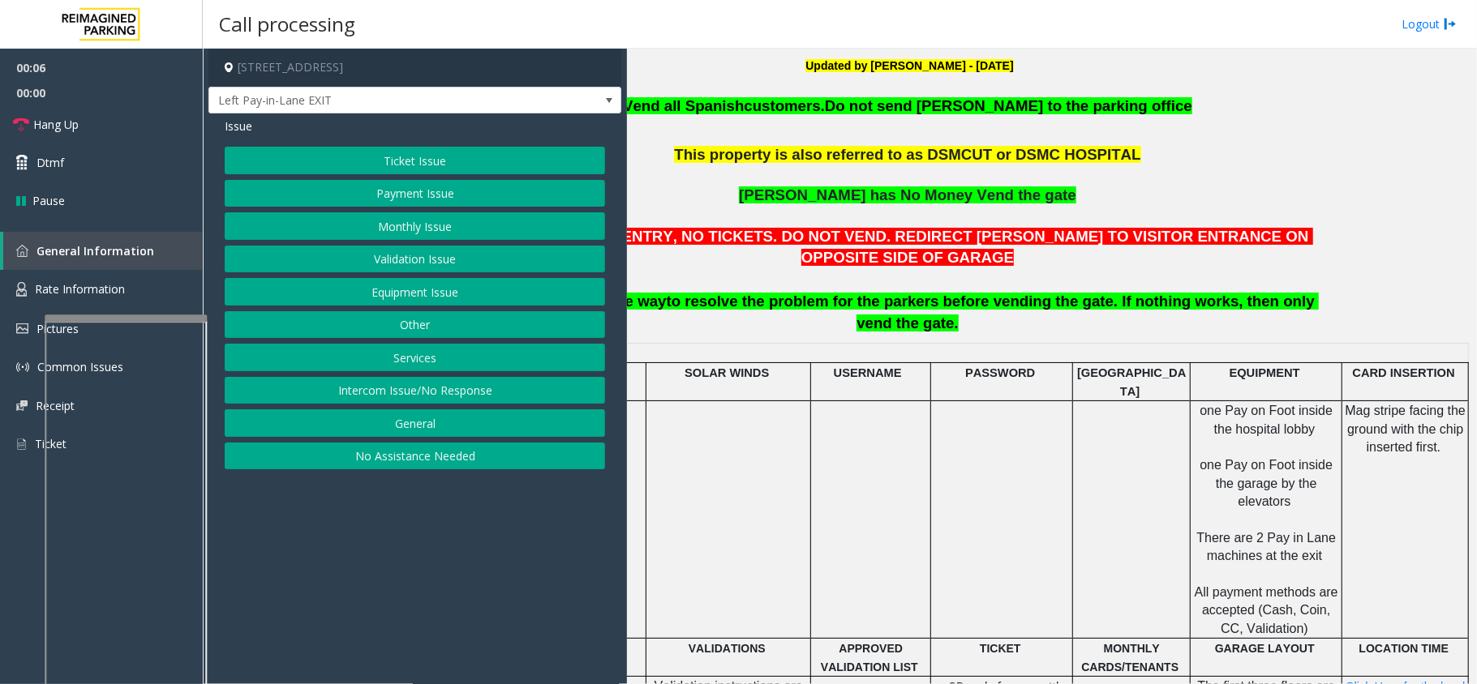
click at [526, 196] on button "Payment Issue" at bounding box center [415, 194] width 380 height 28
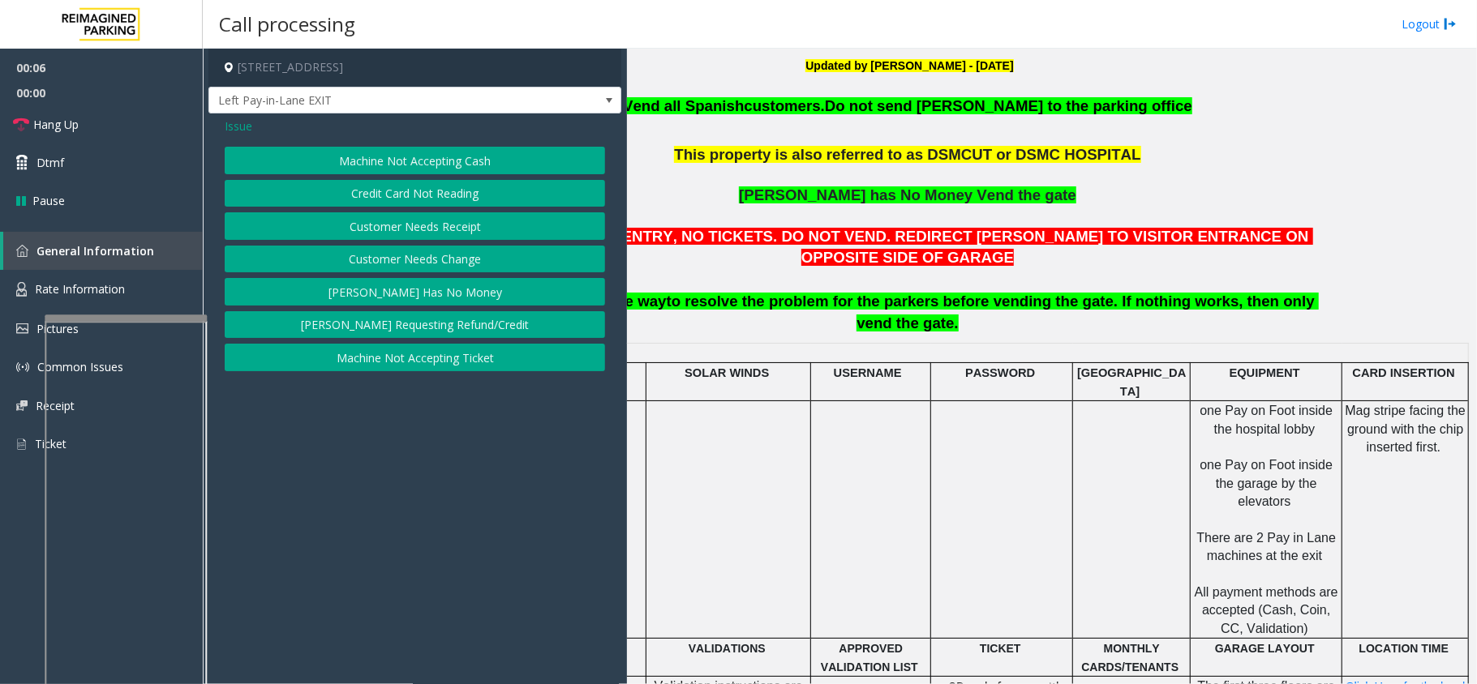
click at [439, 192] on button "Credit Card Not Reading" at bounding box center [415, 194] width 380 height 28
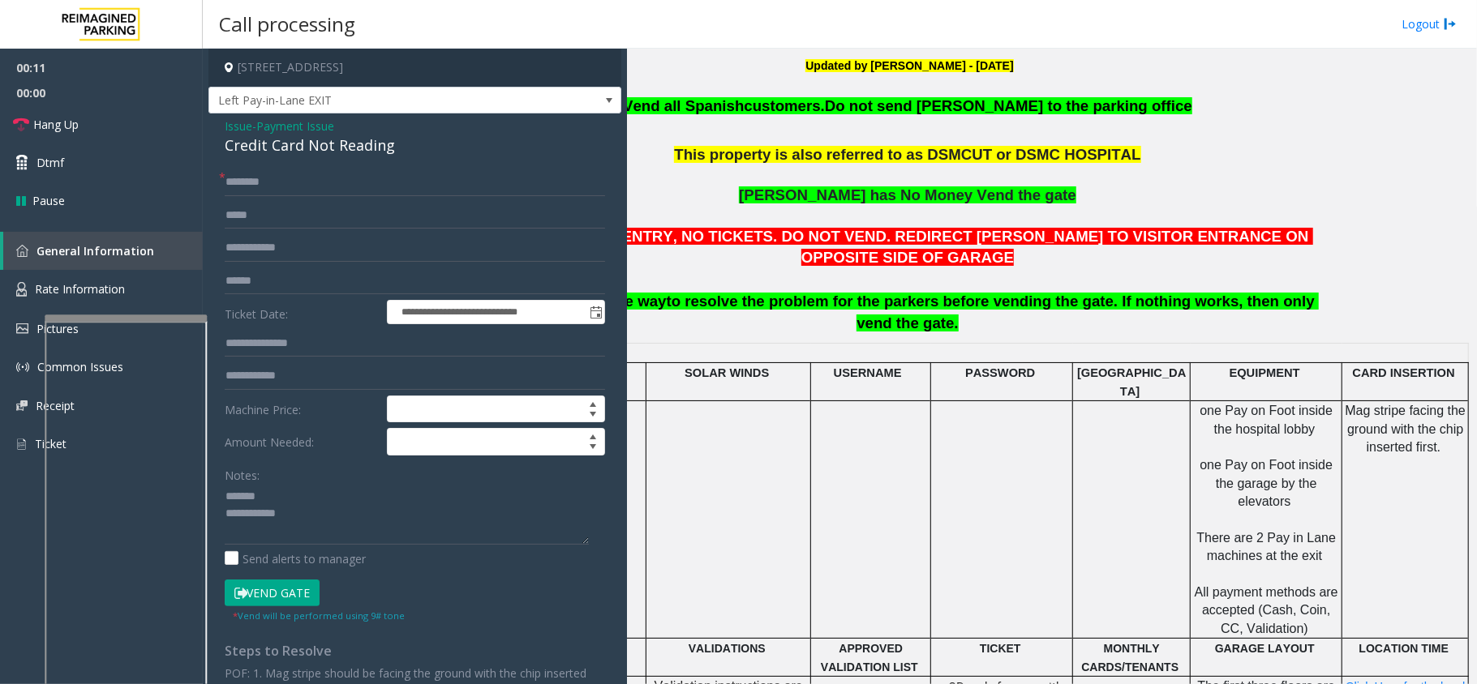
click at [295, 147] on div "Credit Card Not Reading" at bounding box center [415, 146] width 380 height 22
type textarea "**********"
click at [244, 284] on input "text" at bounding box center [415, 282] width 380 height 28
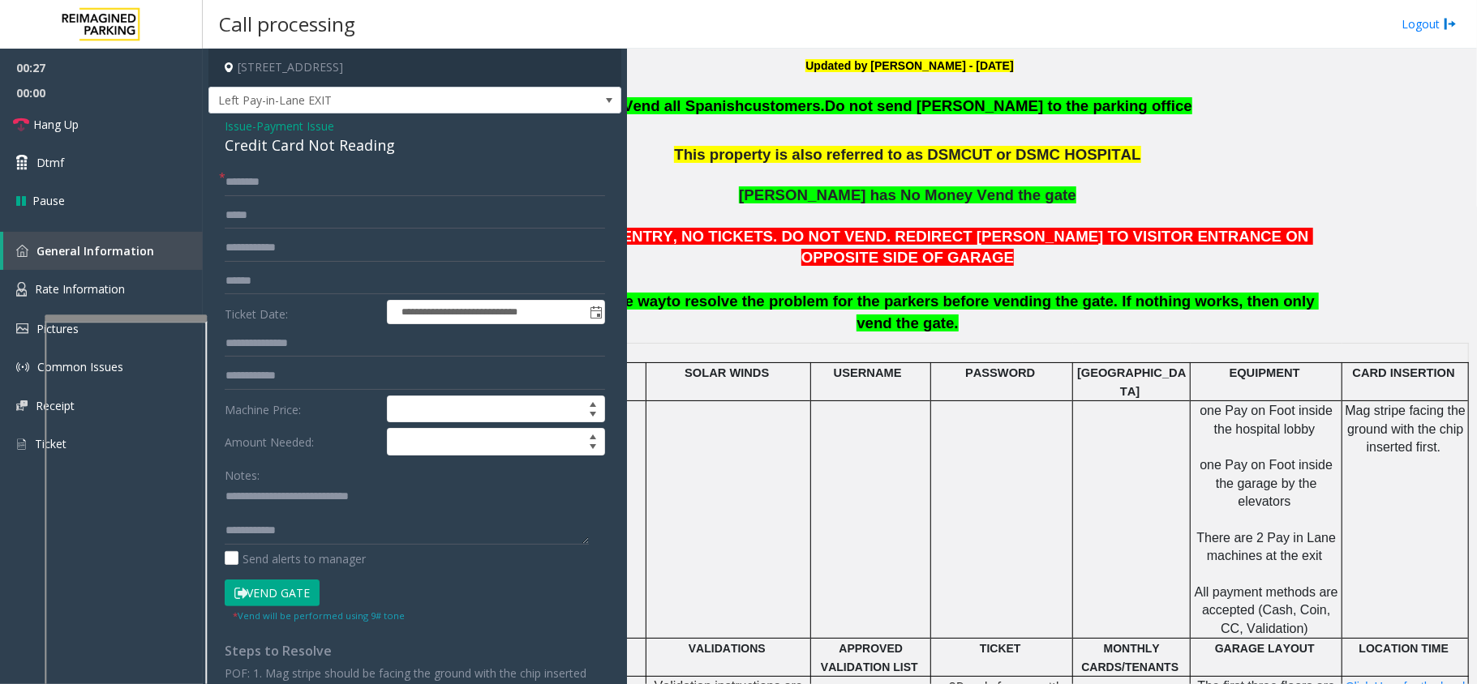
click at [289, 153] on div "Credit Card Not Reading" at bounding box center [415, 146] width 380 height 22
click at [259, 261] on input "text" at bounding box center [415, 248] width 380 height 28
click at [258, 271] on input "text" at bounding box center [415, 282] width 380 height 28
click at [297, 277] on input "text" at bounding box center [415, 282] width 380 height 28
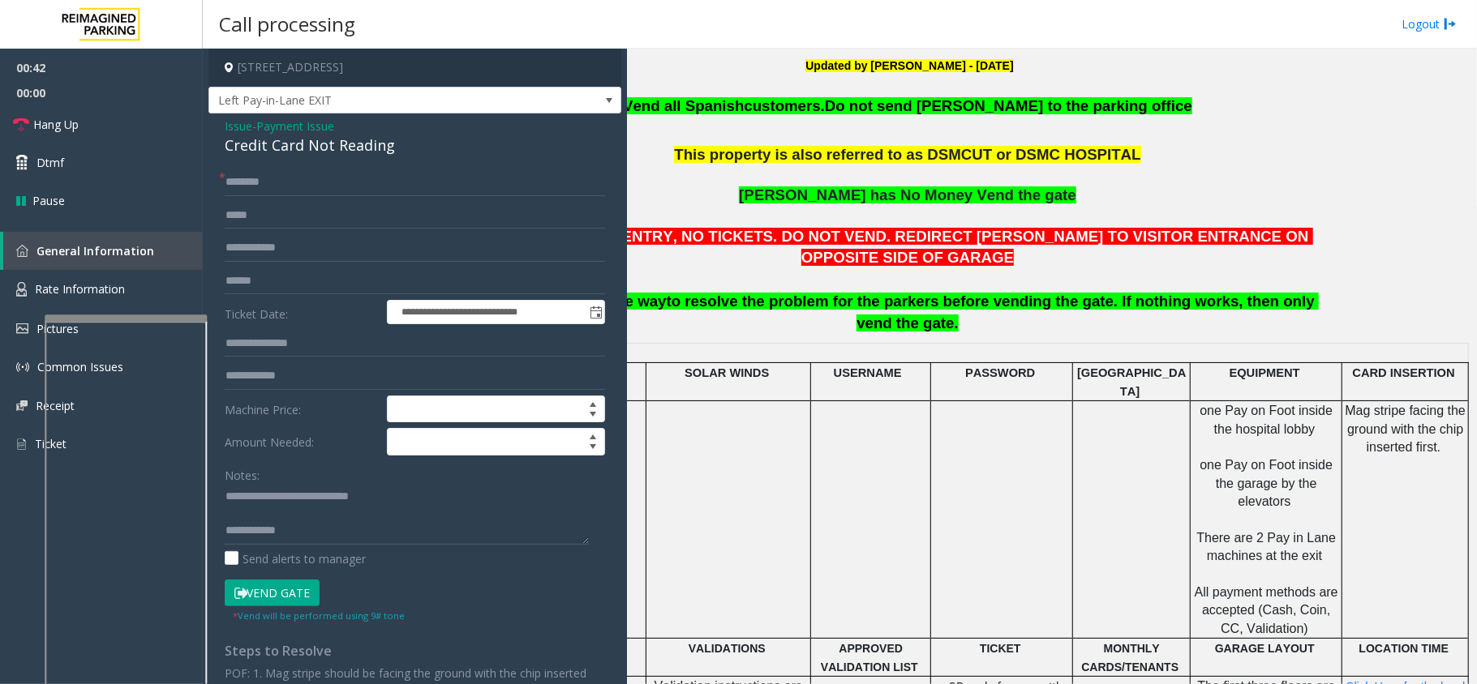
click at [272, 589] on button "Vend Gate" at bounding box center [272, 594] width 95 height 28
click at [470, 182] on input "text" at bounding box center [415, 183] width 380 height 28
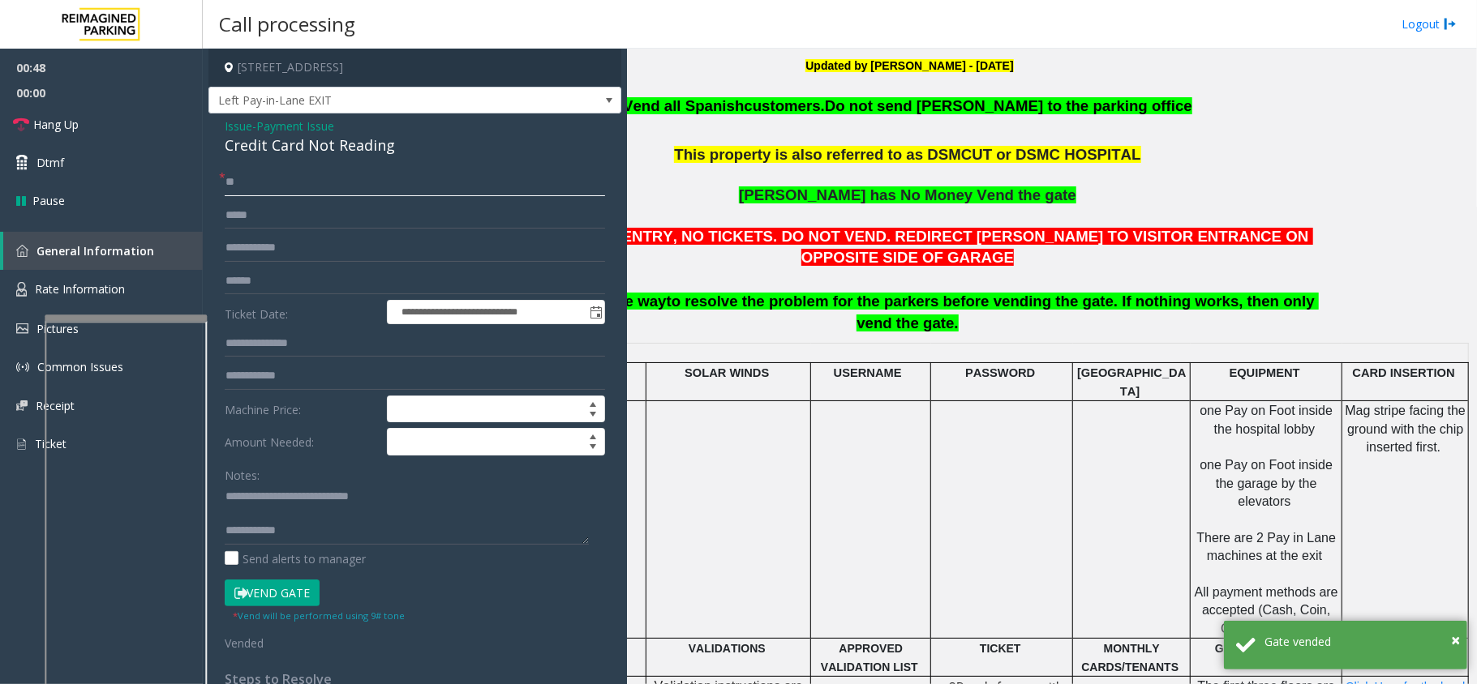
type input "**"
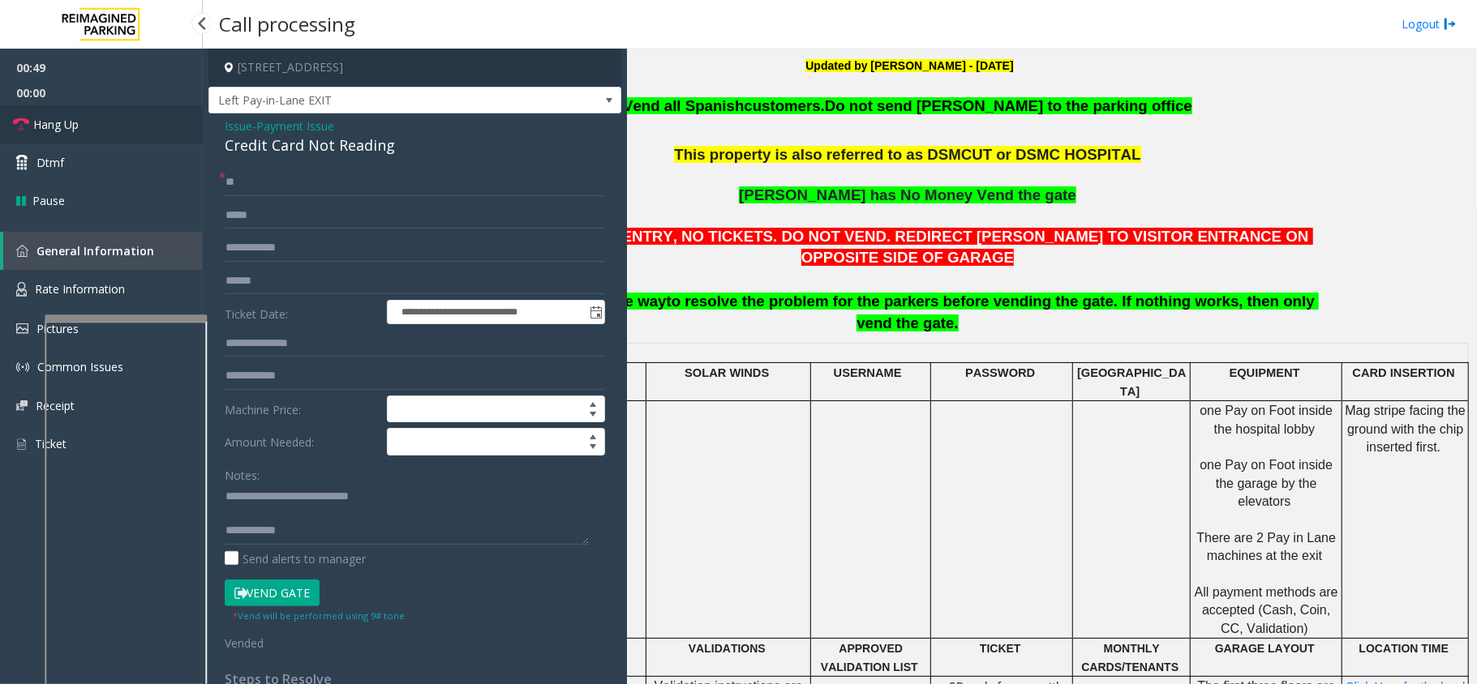
click at [110, 139] on link "Hang Up" at bounding box center [101, 124] width 203 height 38
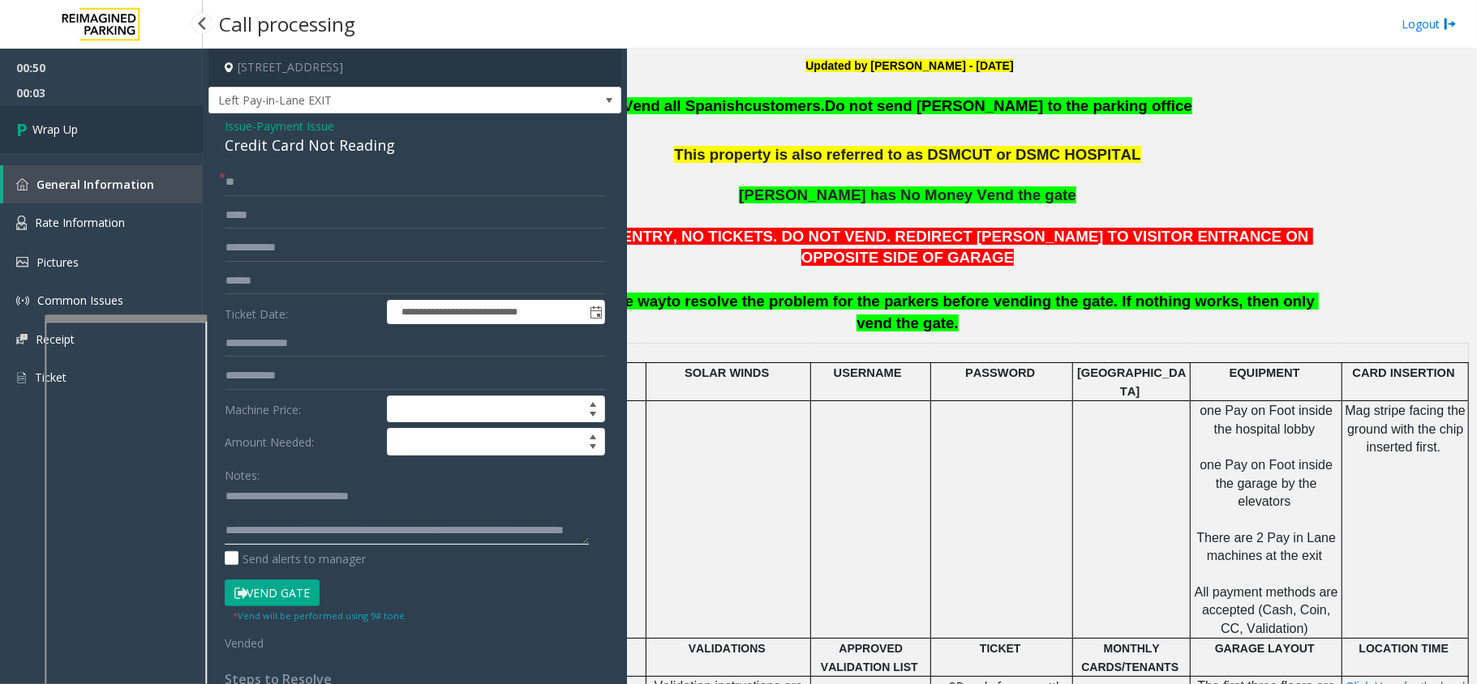
type textarea "**********"
click at [63, 131] on span "Wrap Up" at bounding box center [54, 129] width 45 height 17
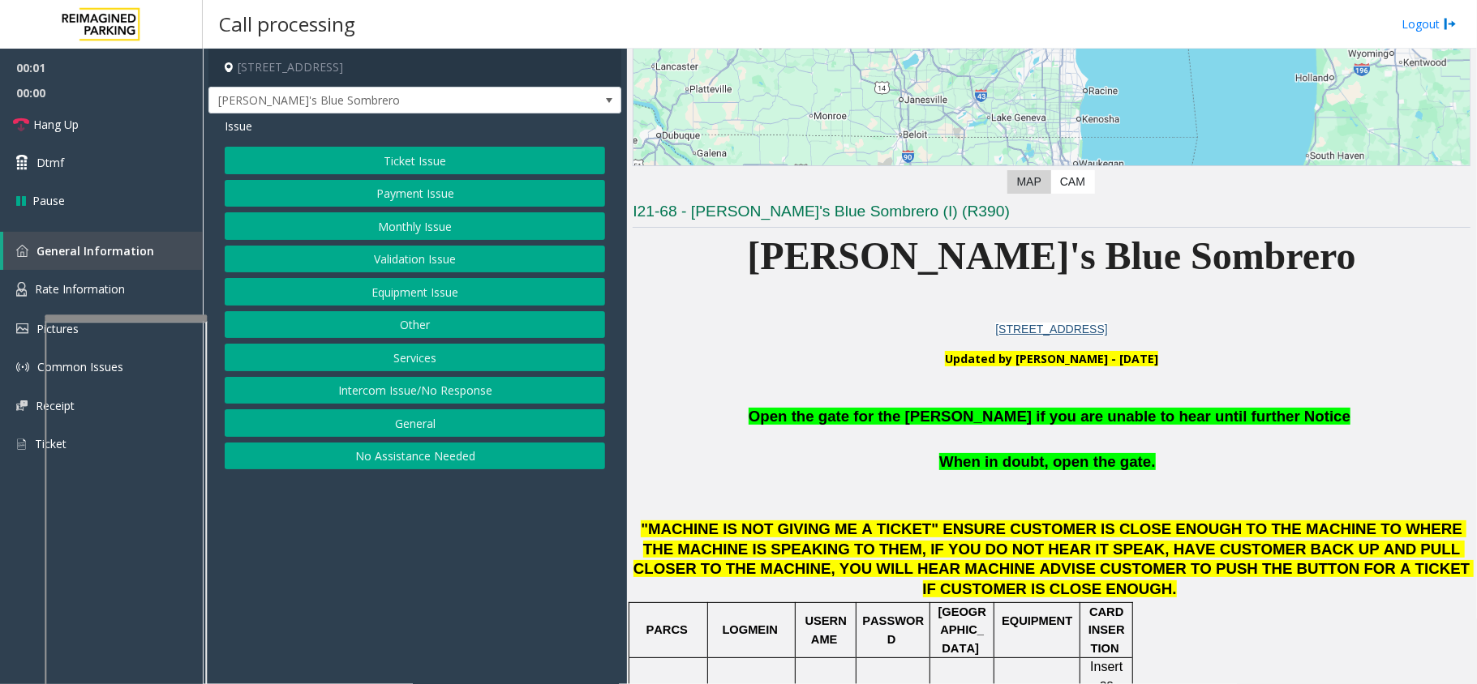
scroll to position [324, 0]
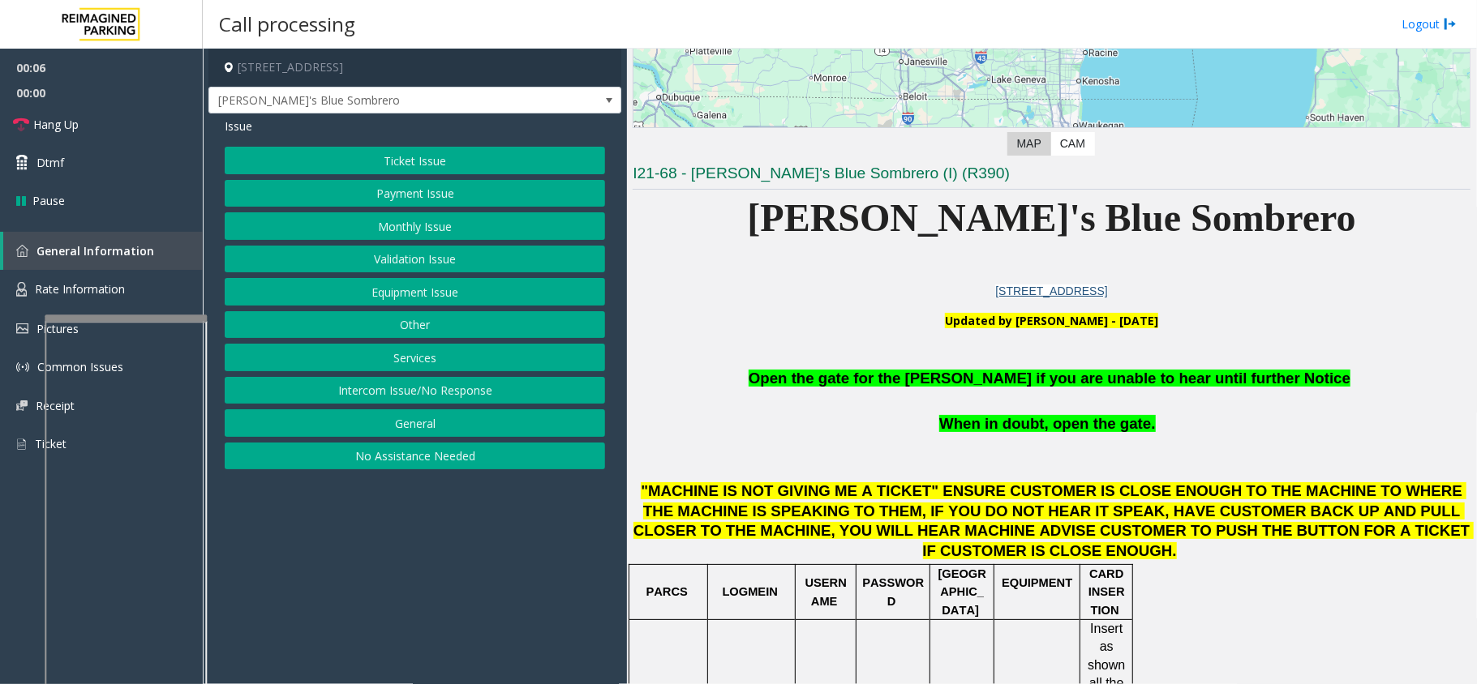
click at [478, 296] on button "Equipment Issue" at bounding box center [415, 292] width 380 height 28
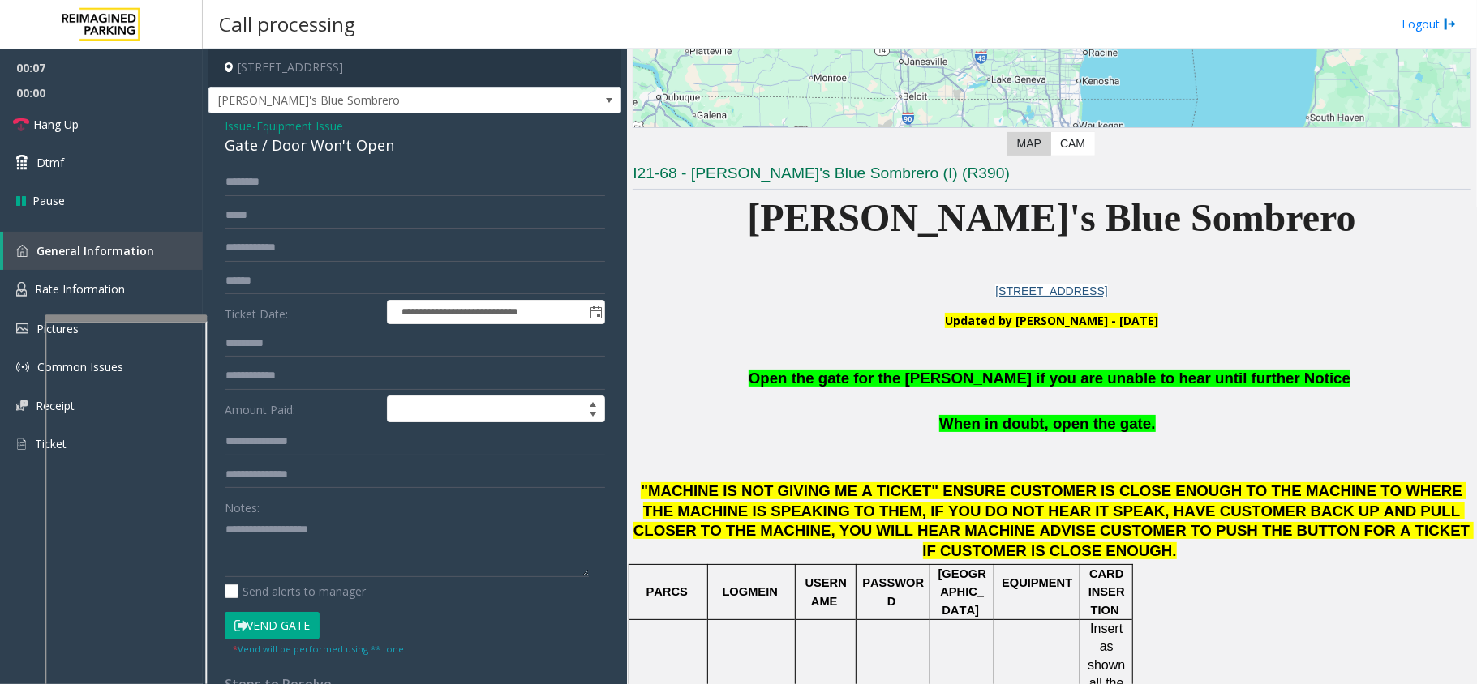
click at [296, 618] on button "Vend Gate" at bounding box center [272, 626] width 95 height 28
click at [971, 396] on p at bounding box center [1051, 402] width 838 height 24
click at [977, 387] on span "Open the gate for the parker if you are unable to hear until further Notice" at bounding box center [1049, 378] width 602 height 17
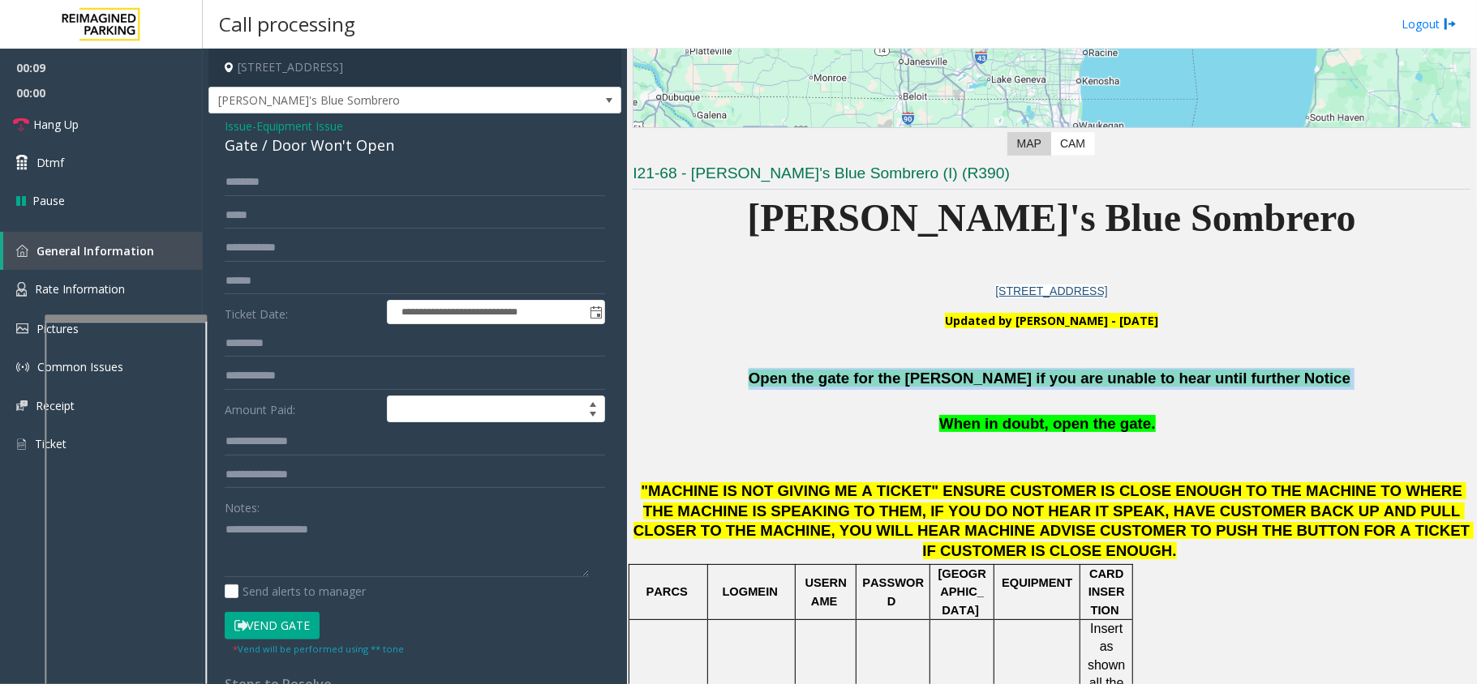
click at [977, 387] on span "Open the gate for the parker if you are unable to hear until further Notice" at bounding box center [1049, 378] width 602 height 17
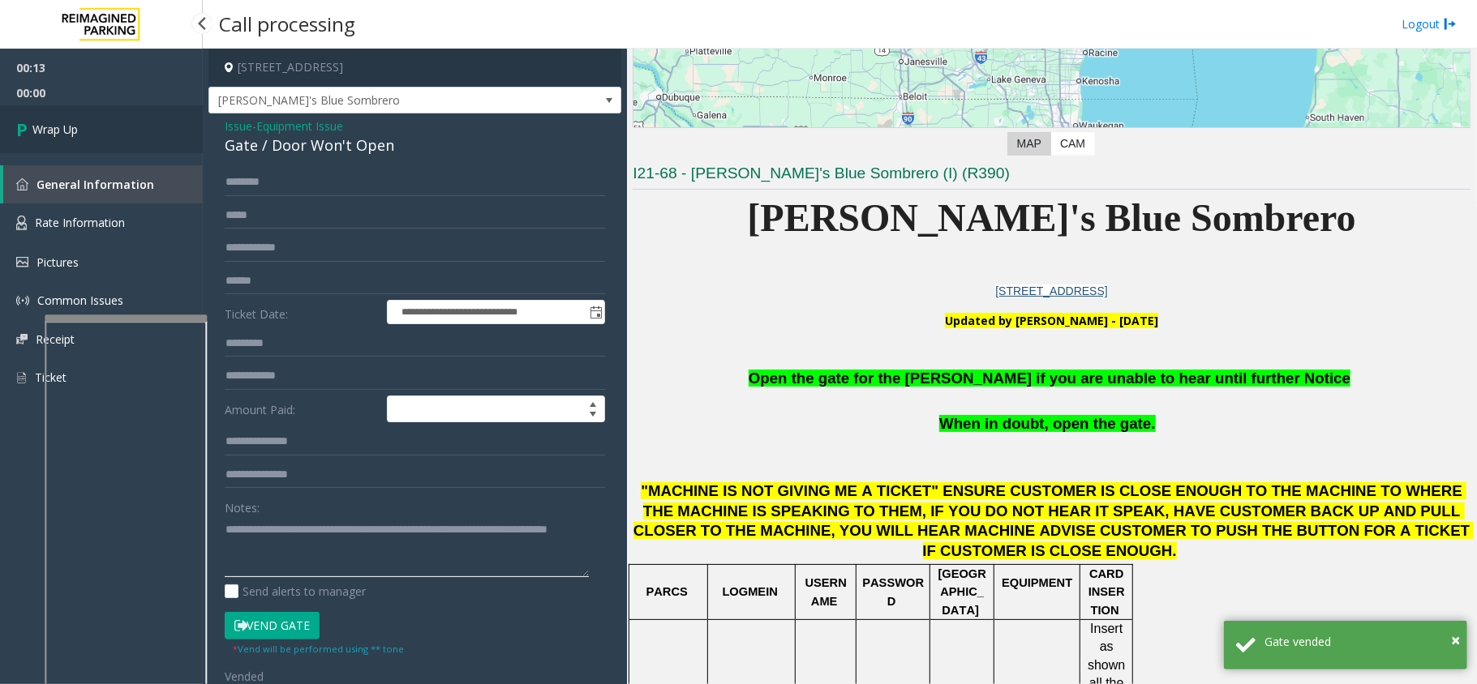
type textarea "**********"
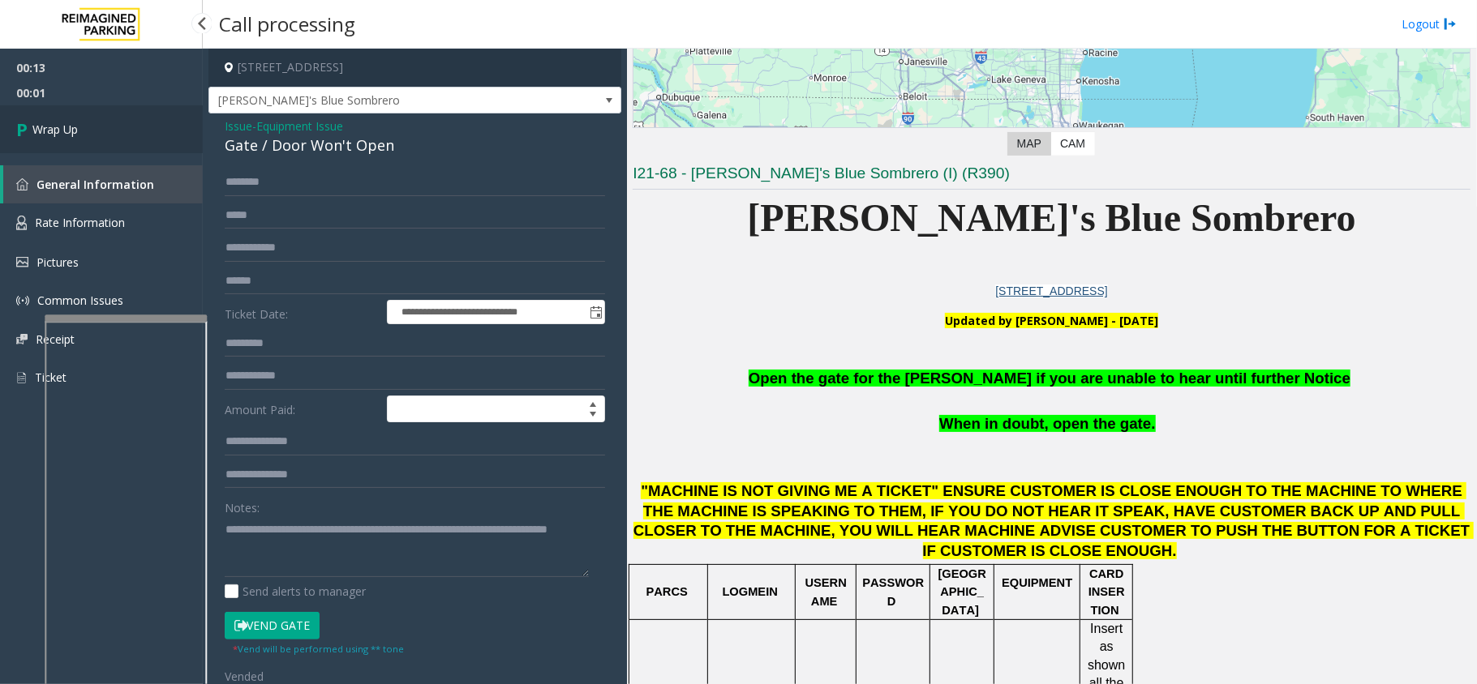
click at [131, 147] on link "Wrap Up" at bounding box center [101, 129] width 203 height 48
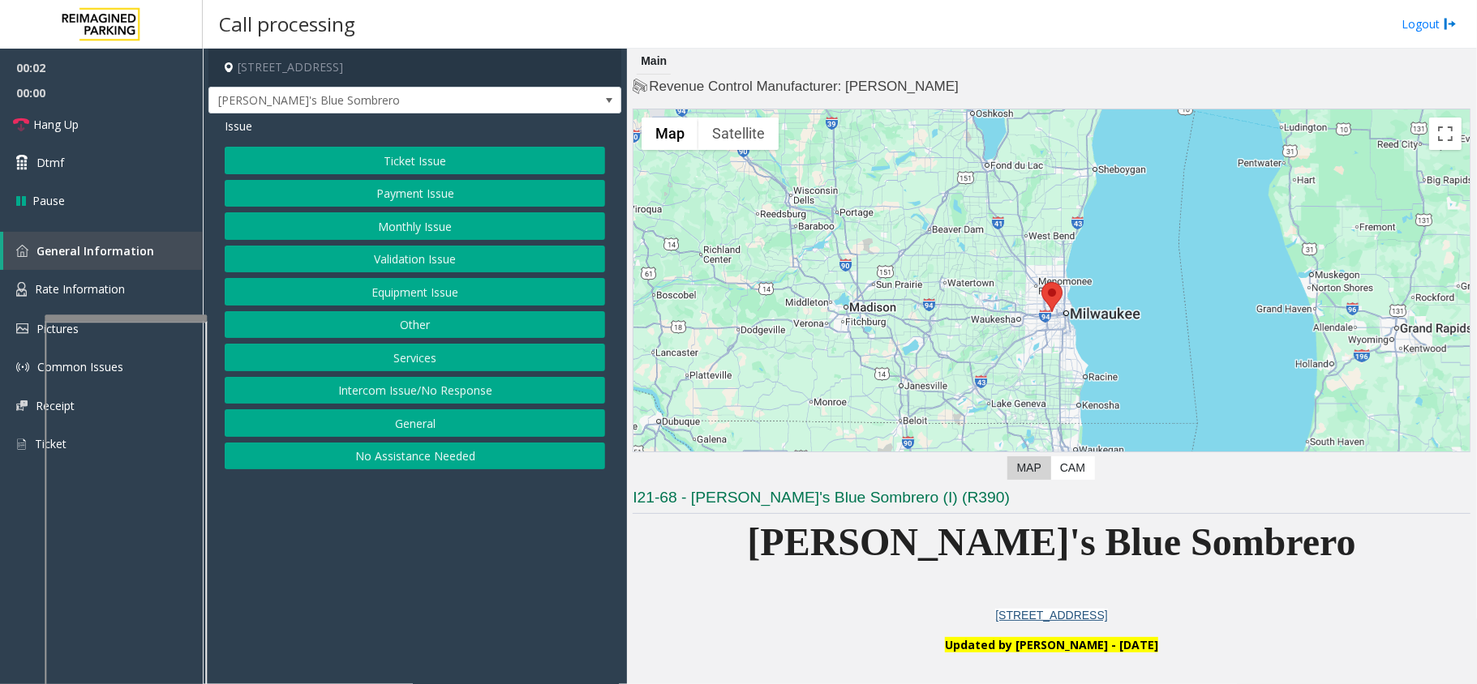
click at [548, 309] on div "Ticket Issue Payment Issue Monthly Issue Validation Issue Equipment Issue Other…" at bounding box center [415, 308] width 380 height 323
click at [566, 299] on button "Equipment Issue" at bounding box center [415, 292] width 380 height 28
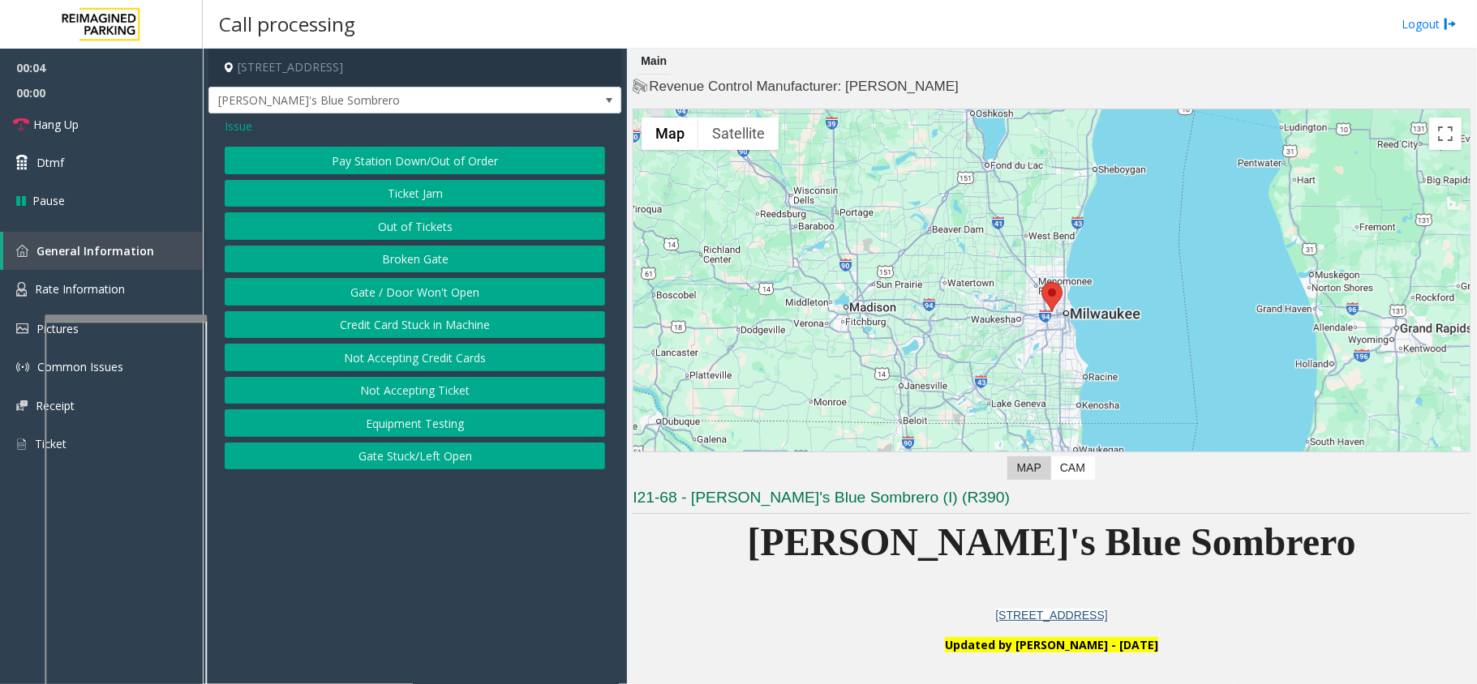
click at [566, 299] on button "Gate / Door Won't Open" at bounding box center [415, 292] width 380 height 28
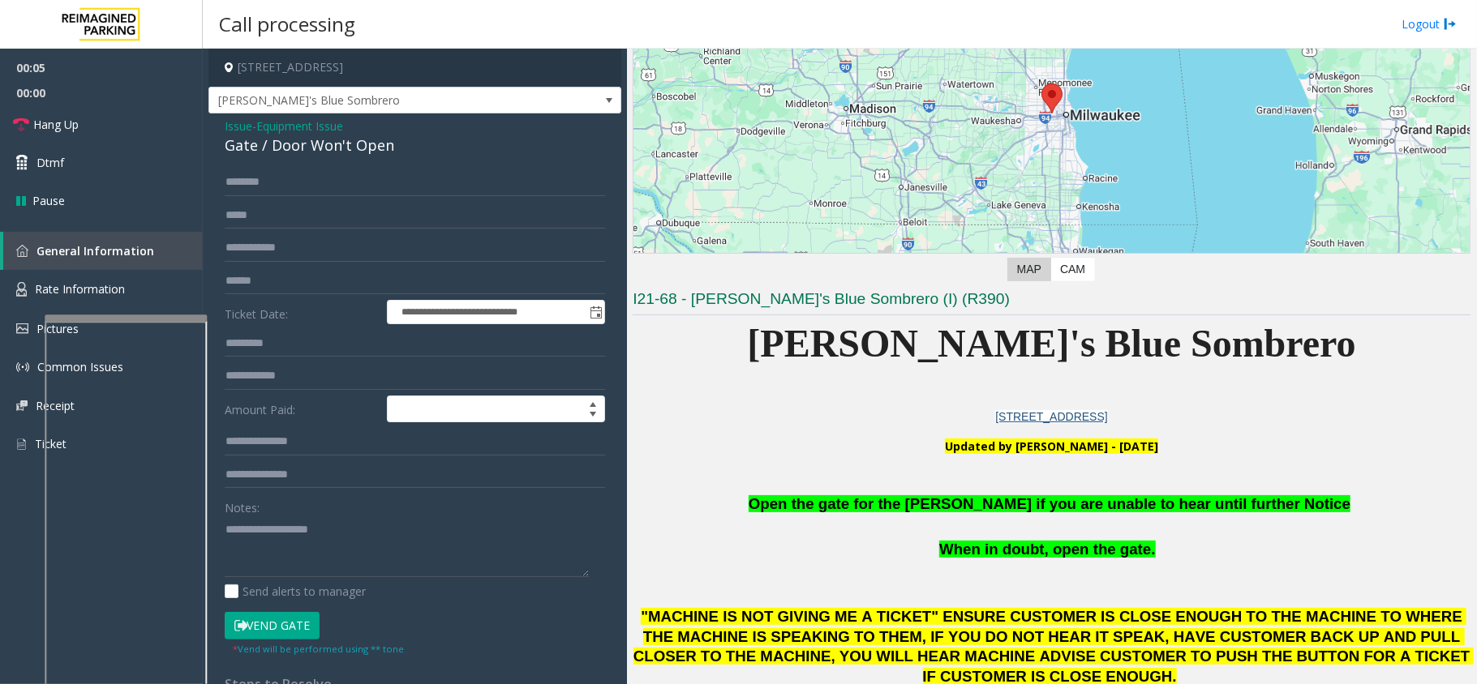
scroll to position [216, 0]
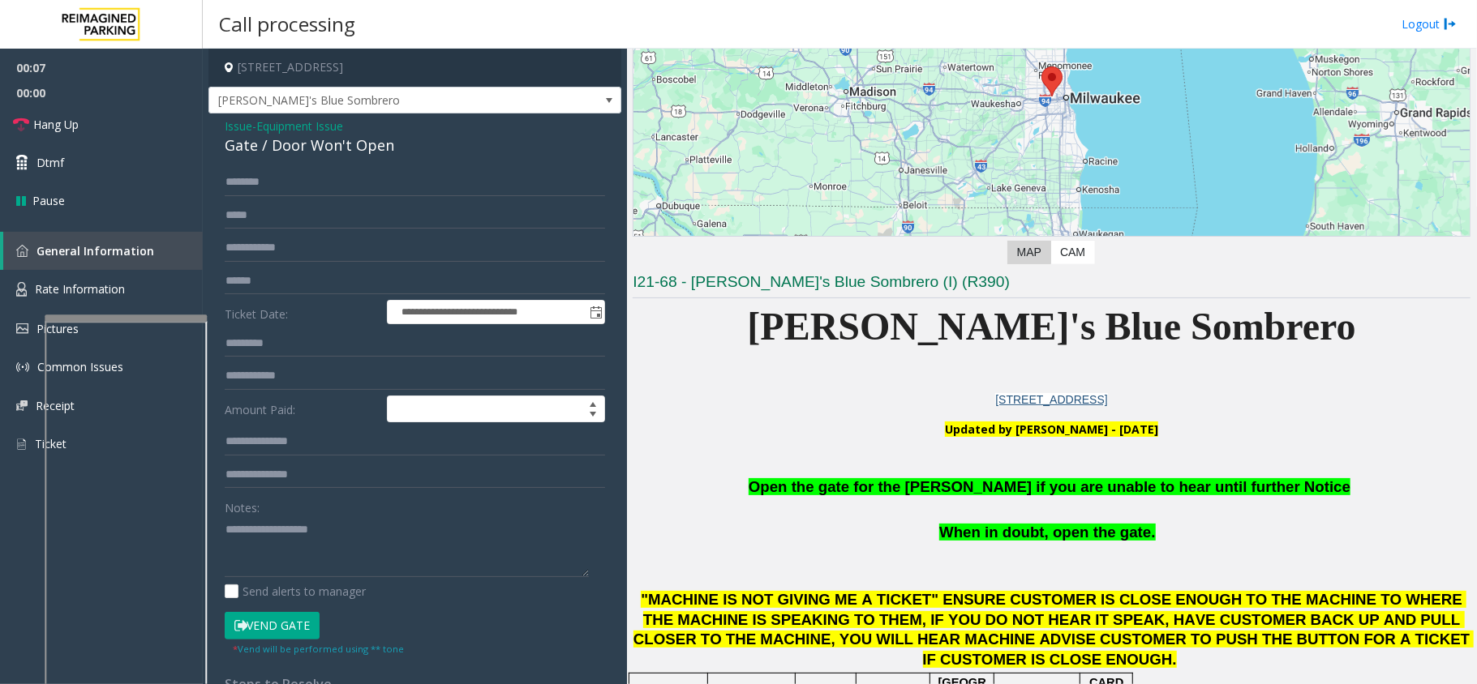
click at [240, 624] on icon at bounding box center [240, 625] width 13 height 11
click at [1044, 490] on span "Open the gate for the parker if you are unable to hear until further Notice" at bounding box center [1049, 486] width 602 height 17
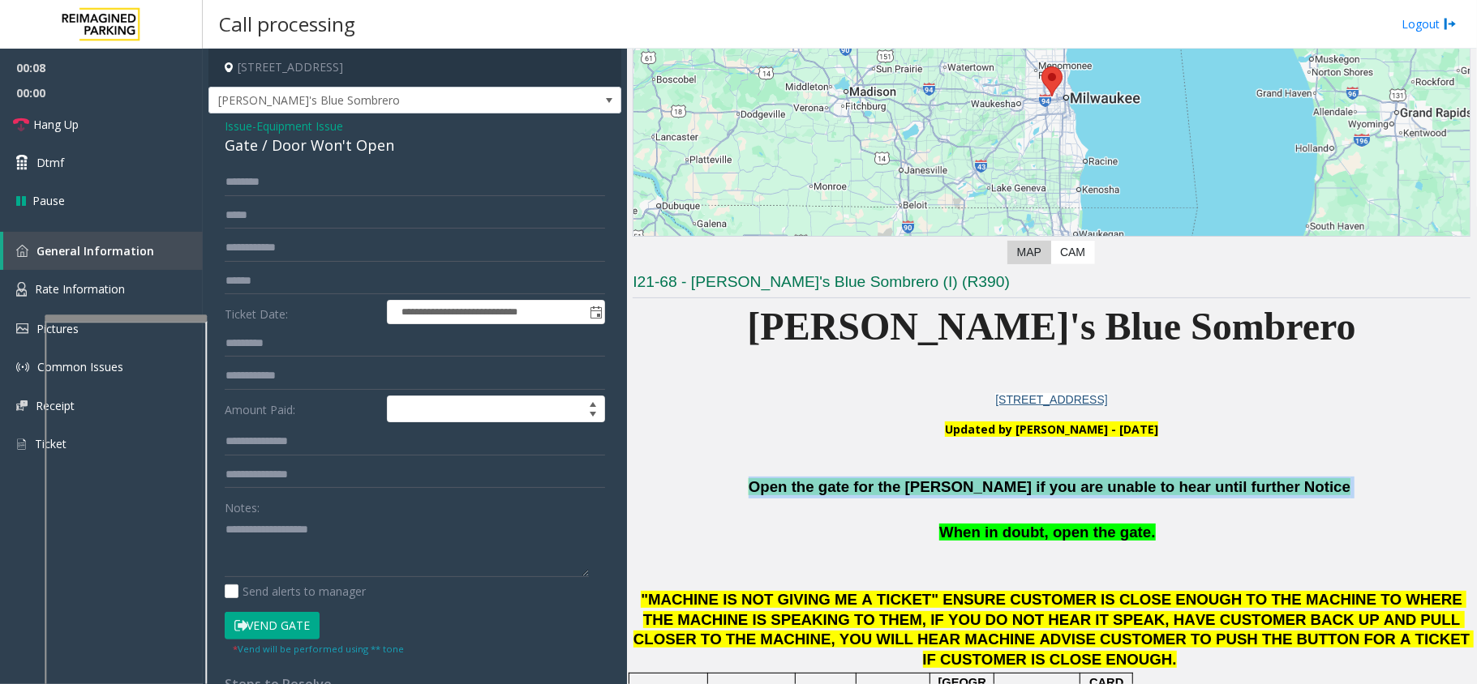
click at [1044, 490] on span "Open the gate for the parker if you are unable to hear until further Notice" at bounding box center [1049, 486] width 602 height 17
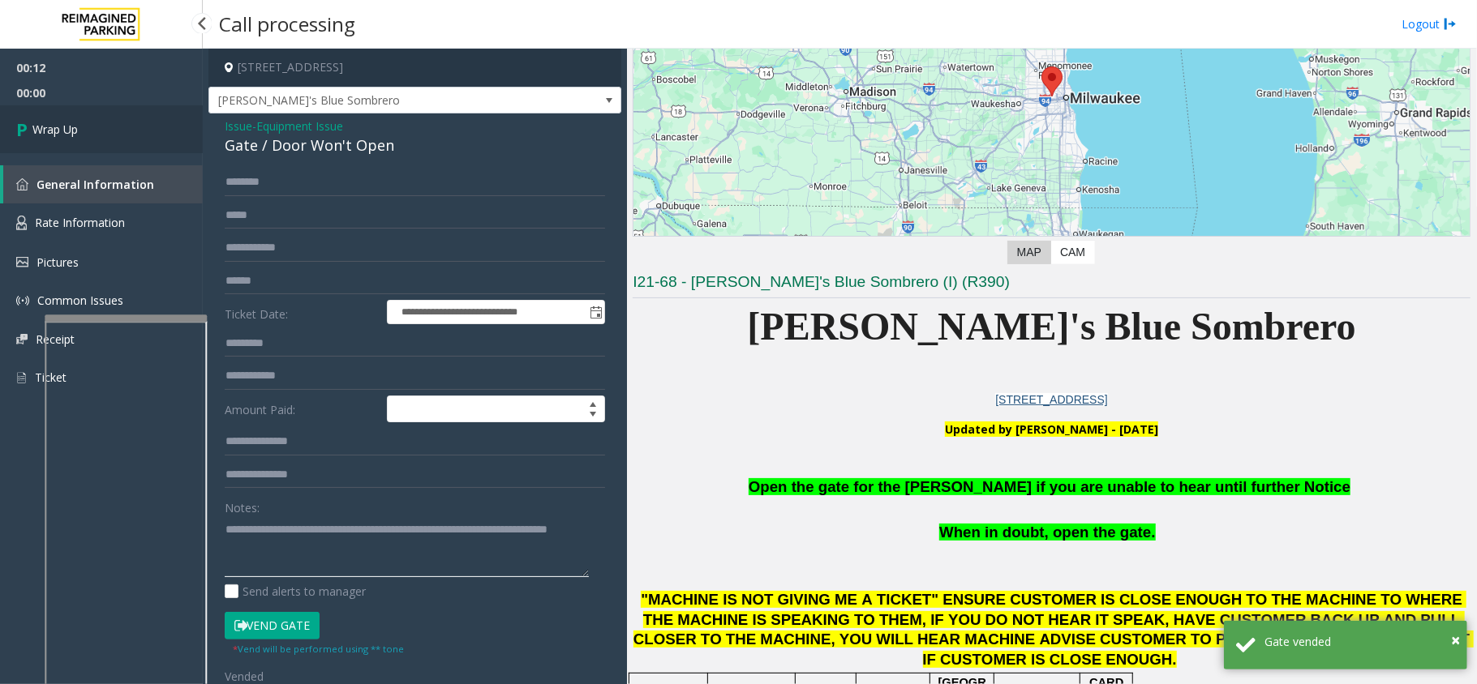
type textarea "**********"
click at [76, 110] on link "Wrap Up" at bounding box center [101, 129] width 203 height 48
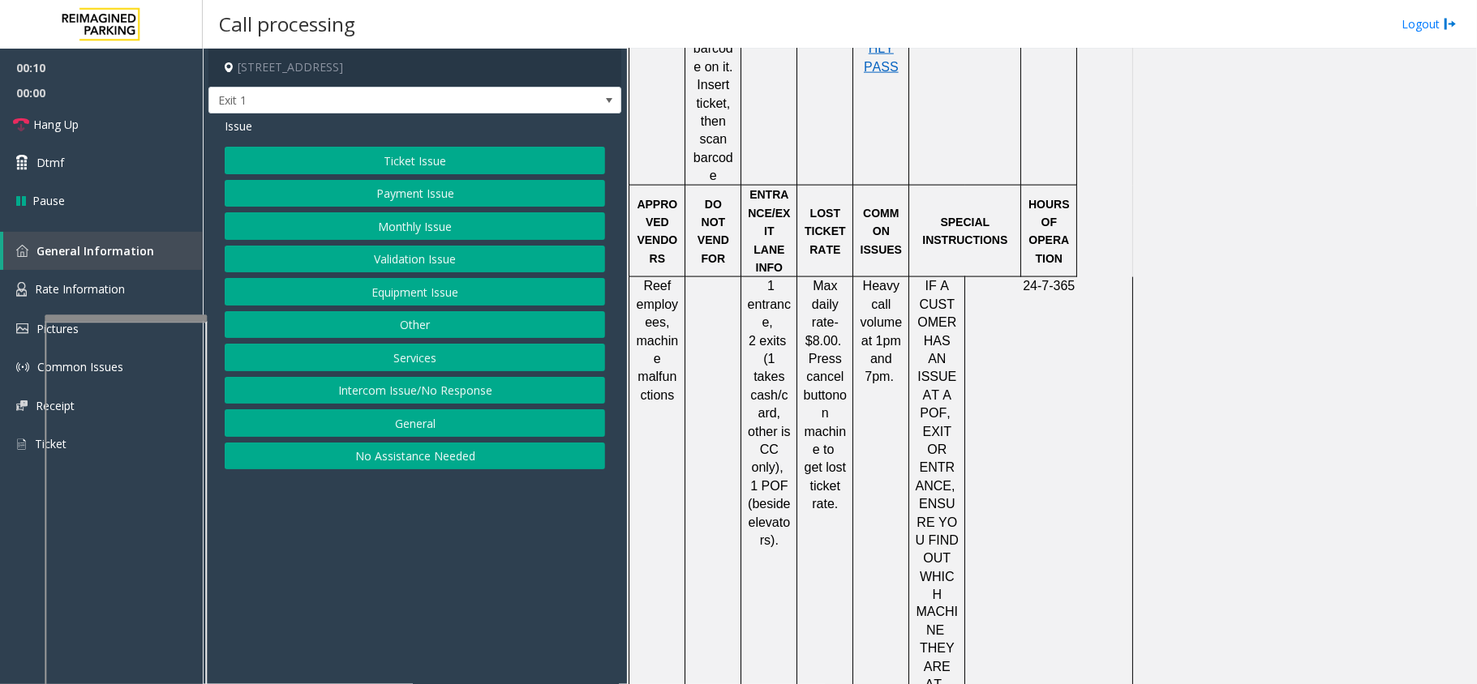
scroll to position [1622, 0]
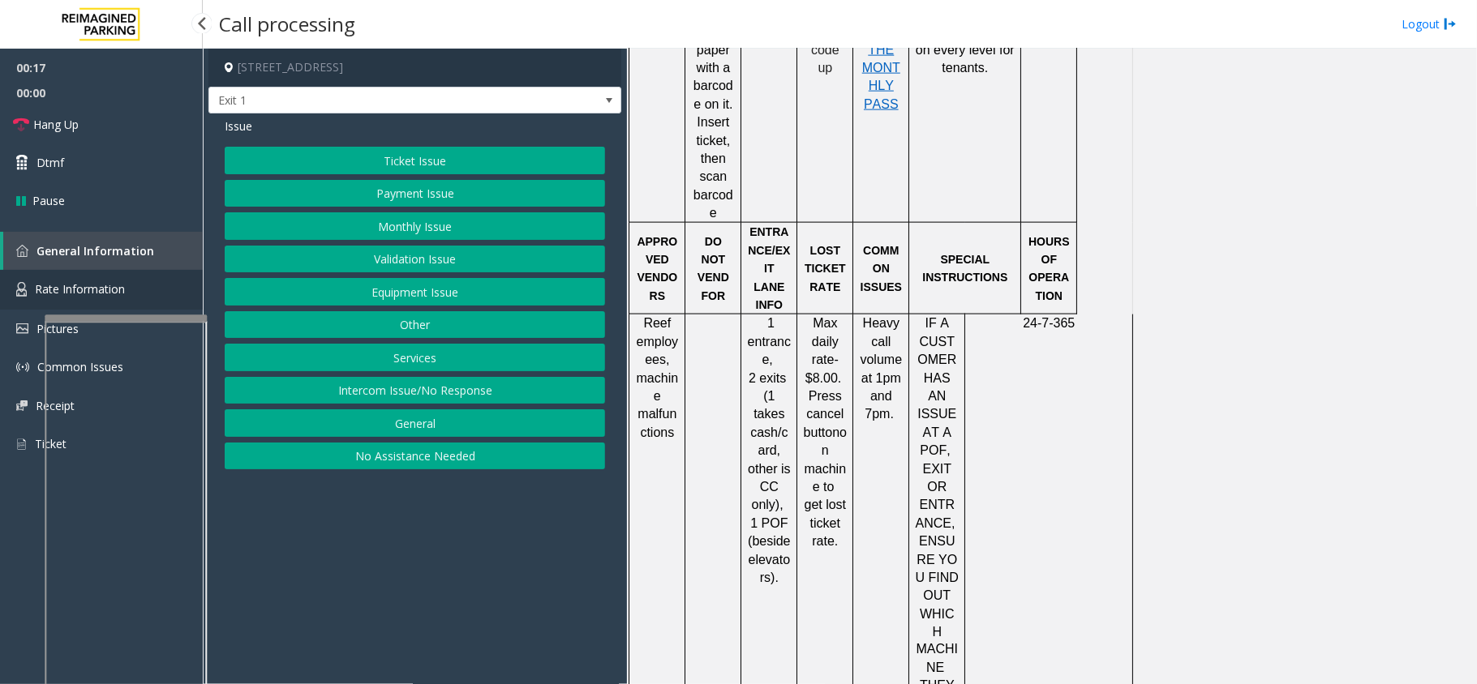
click at [130, 279] on link "Rate Information" at bounding box center [101, 290] width 203 height 40
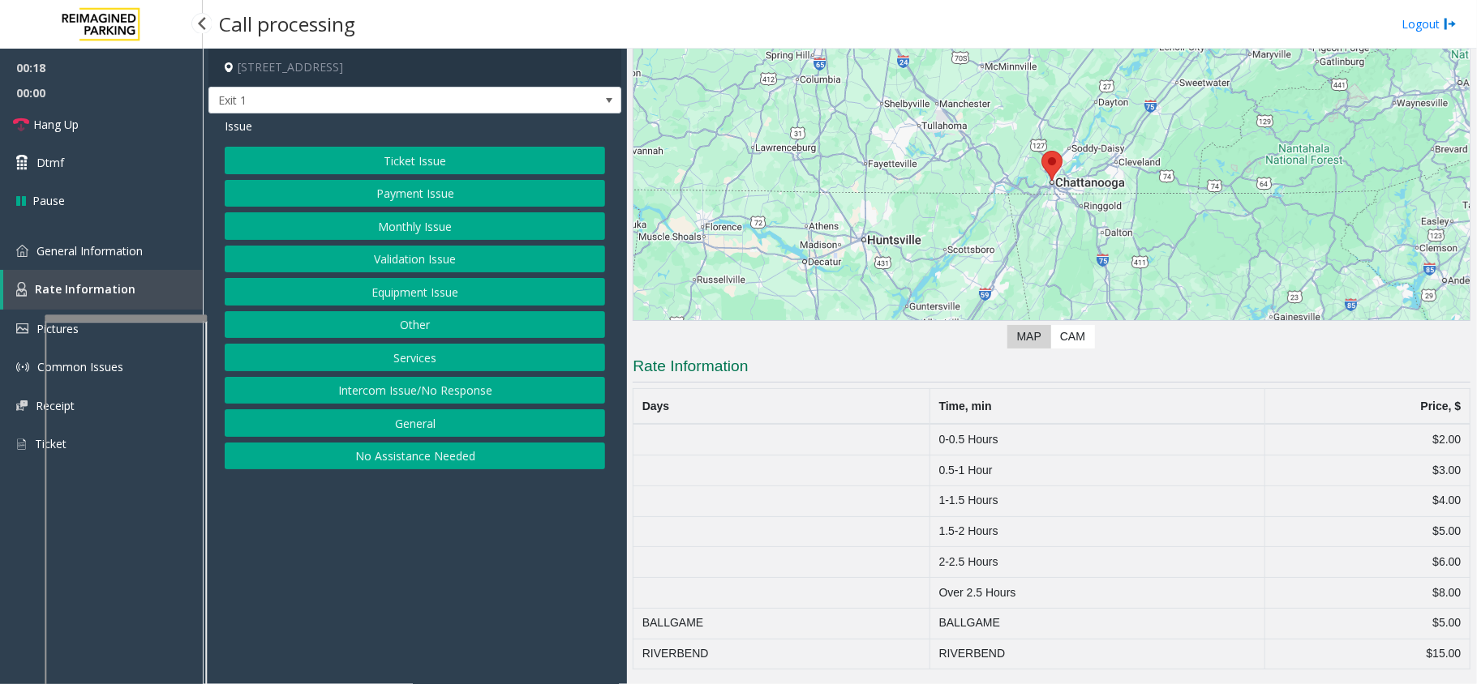
scroll to position [134, 0]
click at [134, 266] on link "General Information" at bounding box center [101, 251] width 203 height 38
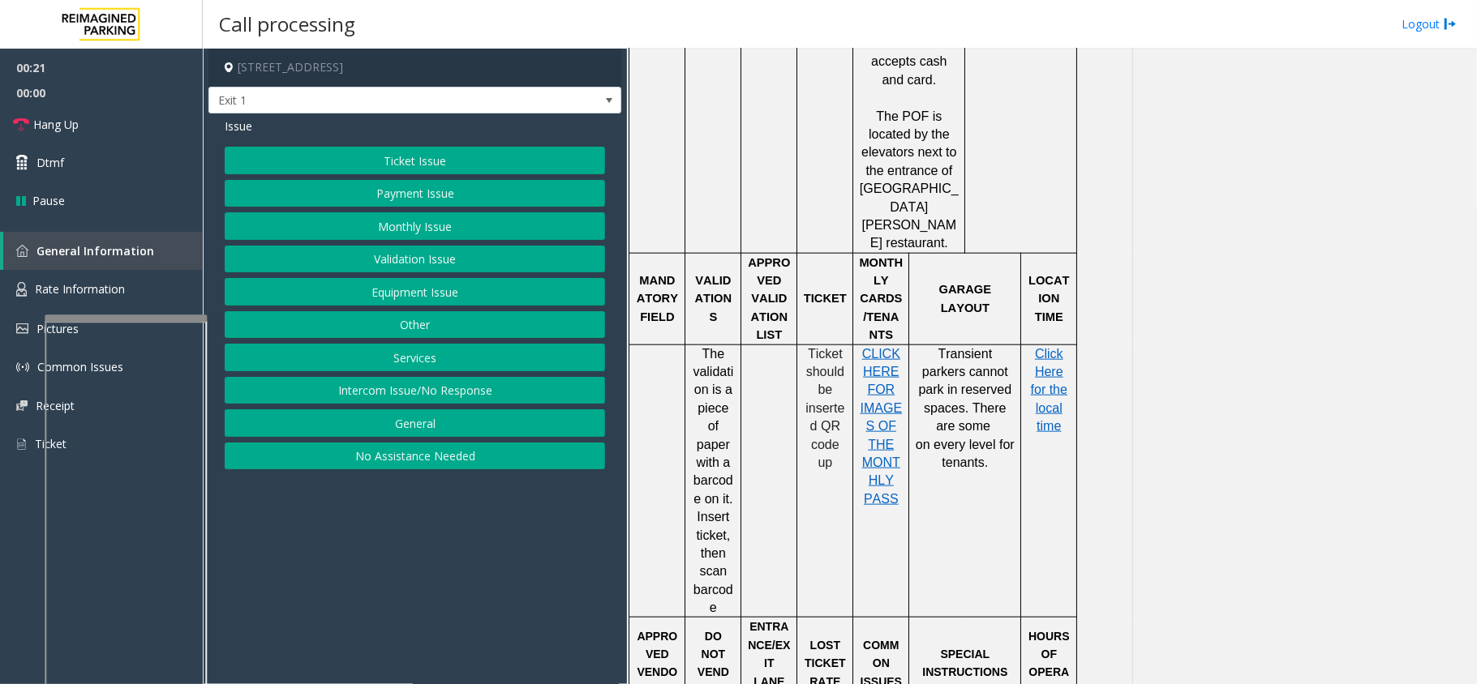
scroll to position [1189, 0]
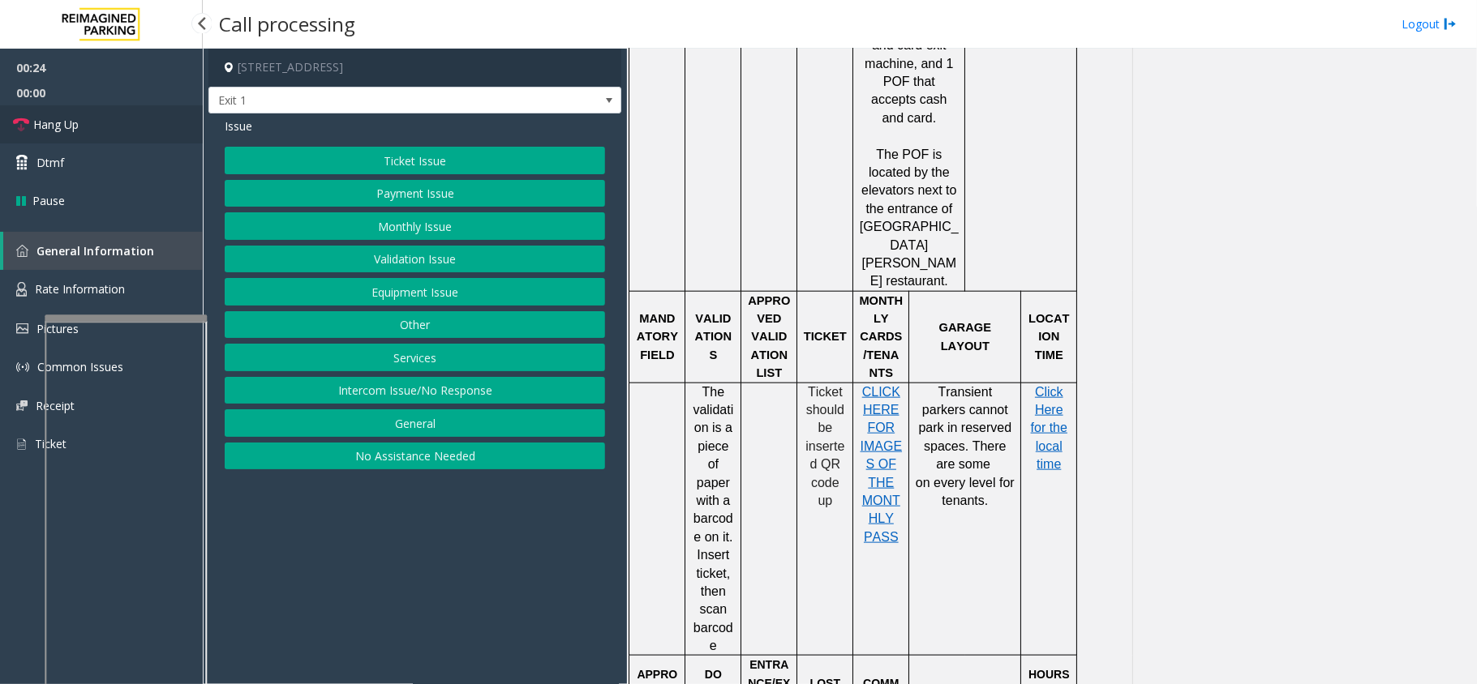
click at [136, 126] on link "Hang Up" at bounding box center [101, 124] width 203 height 38
click at [379, 173] on button "Ticket Issue" at bounding box center [415, 161] width 380 height 28
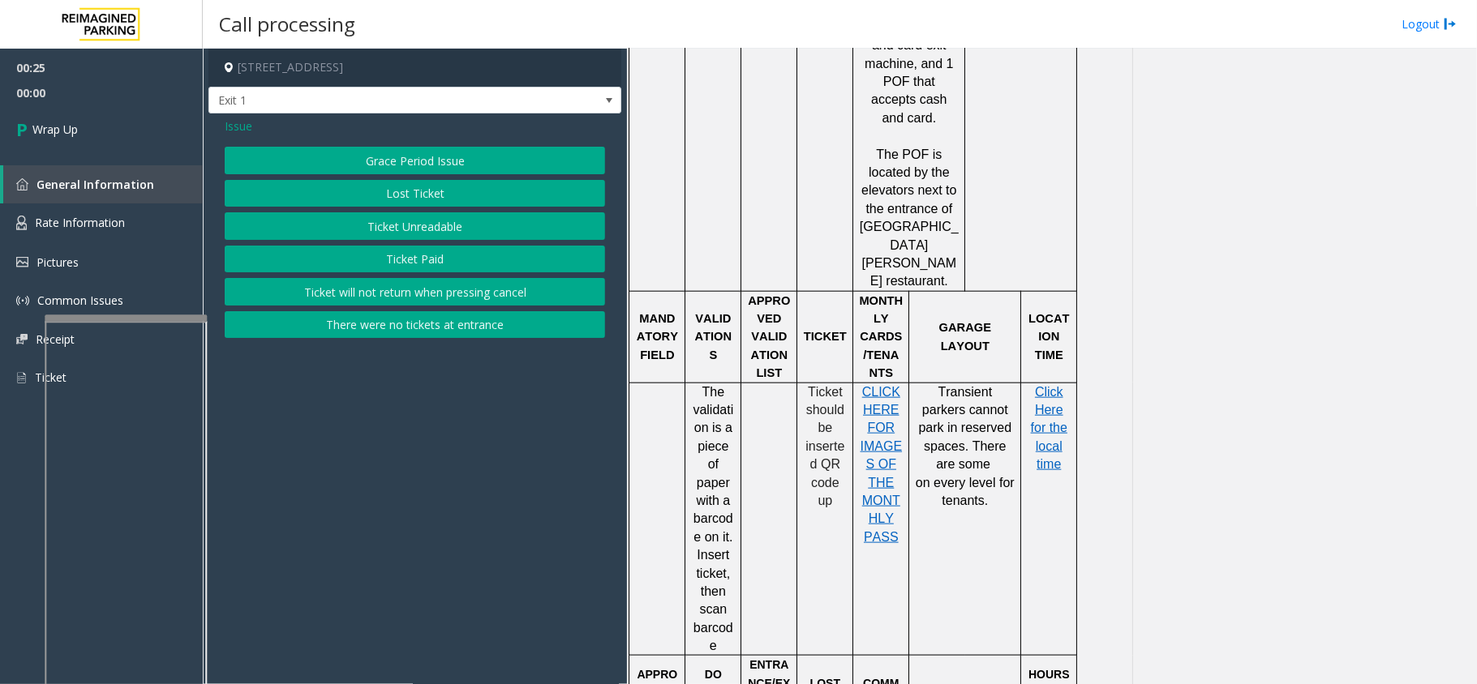
click at [393, 205] on button "Lost Ticket" at bounding box center [415, 194] width 380 height 28
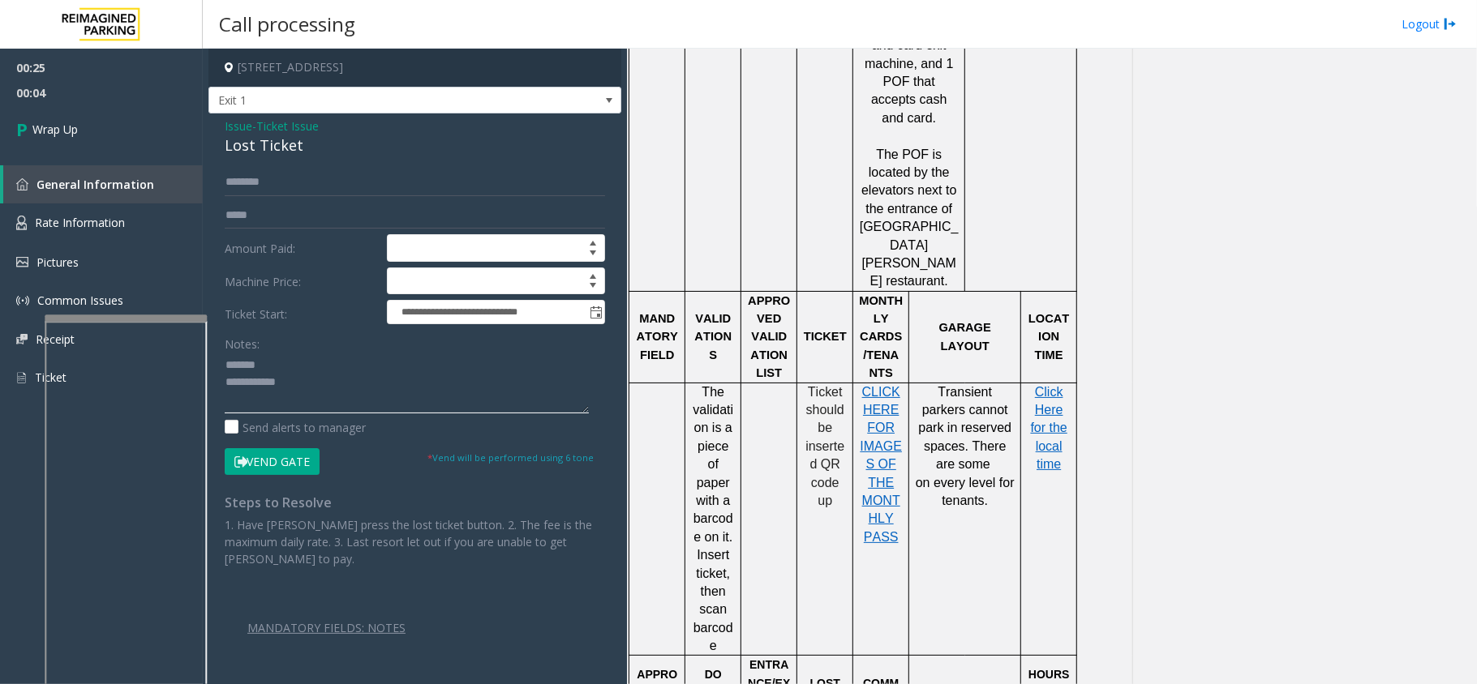
type textarea "**********"
click at [263, 127] on span "Ticket Issue" at bounding box center [287, 126] width 62 height 17
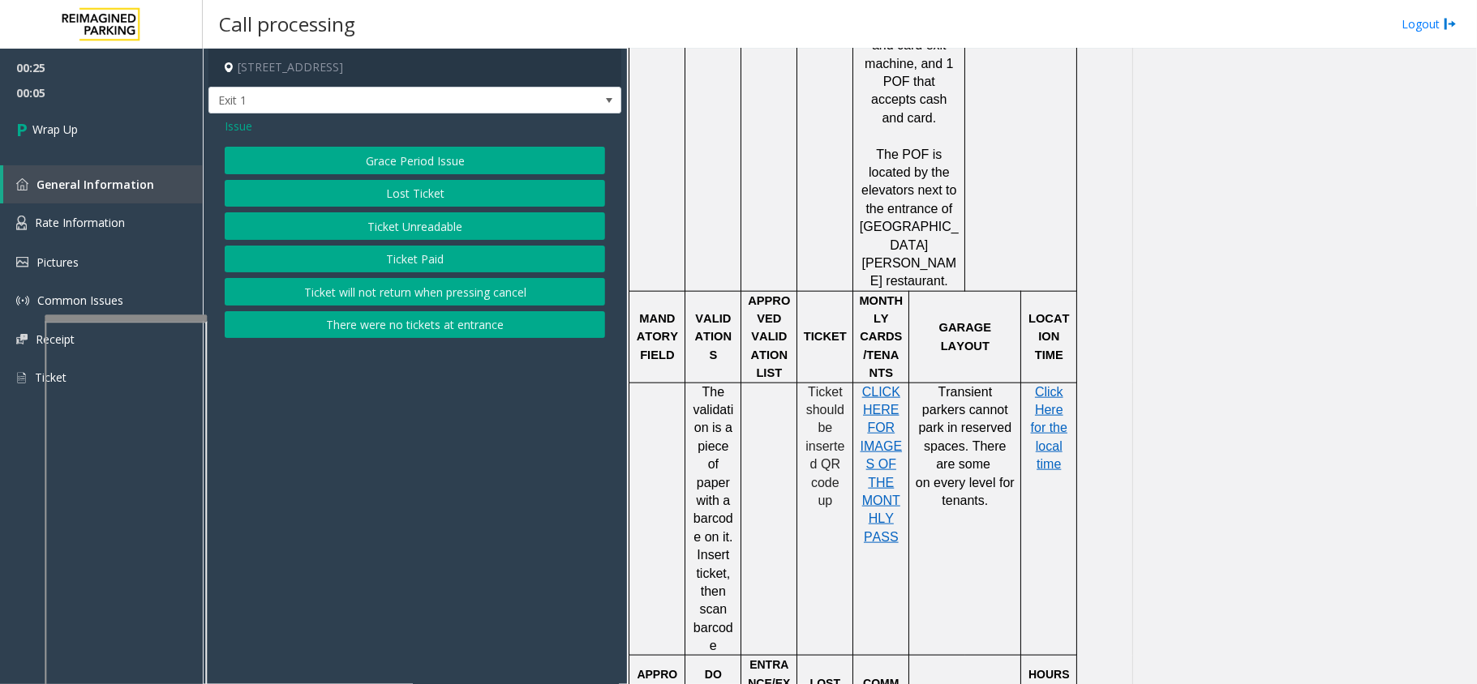
click at [354, 190] on button "Lost Ticket" at bounding box center [415, 194] width 380 height 28
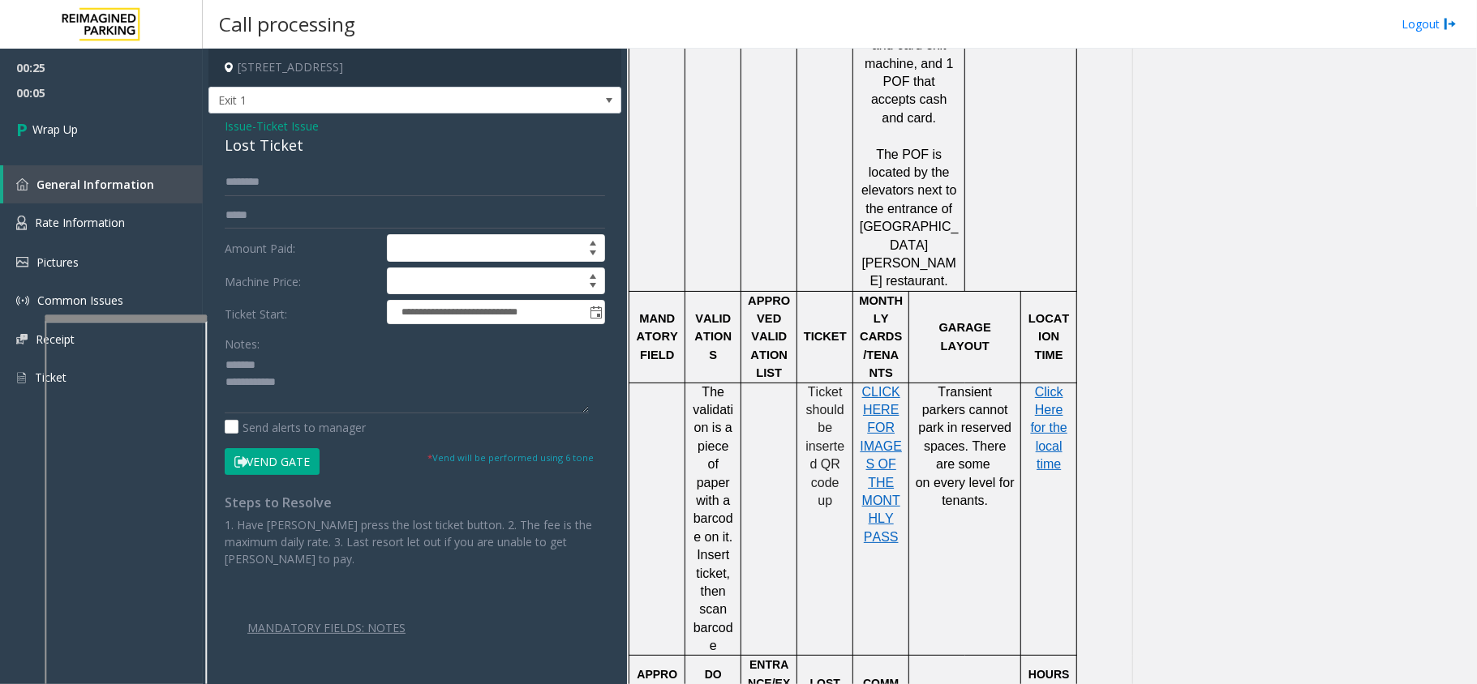
click at [264, 148] on div "Lost Ticket" at bounding box center [415, 146] width 380 height 22
drag, startPoint x: 267, startPoint y: 146, endPoint x: 259, endPoint y: 160, distance: 15.6
click at [264, 167] on div "**********" at bounding box center [414, 409] width 413 height 590
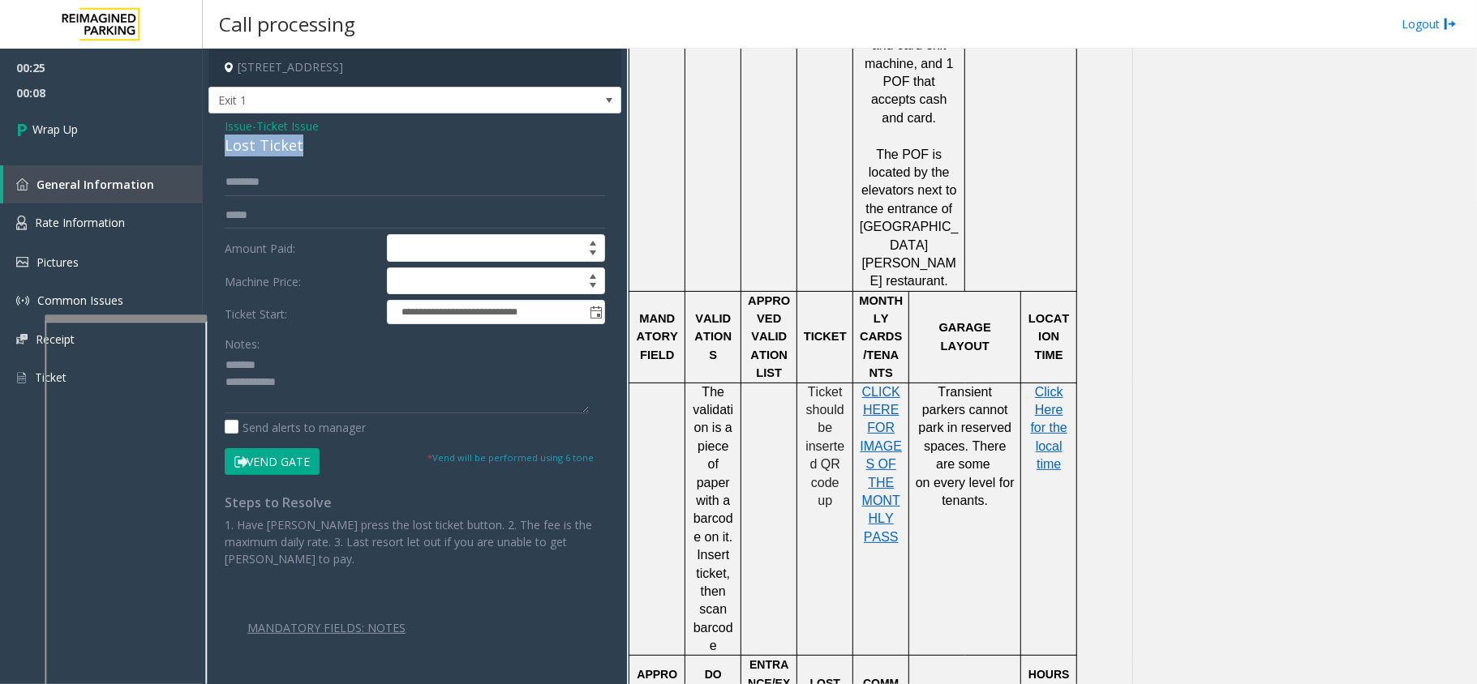
click at [267, 151] on div "Lost Ticket" at bounding box center [415, 146] width 380 height 22
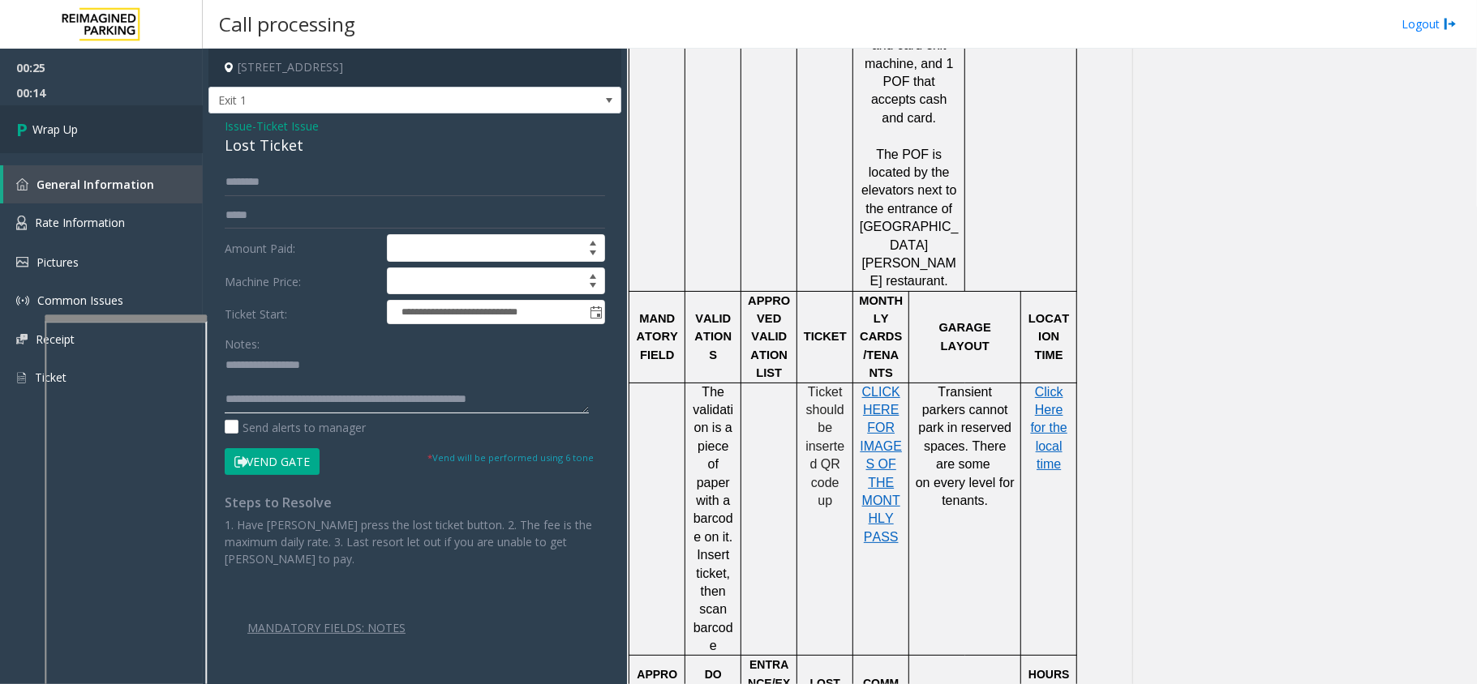
type textarea "**********"
click at [138, 110] on link "Wrap Up" at bounding box center [101, 129] width 203 height 48
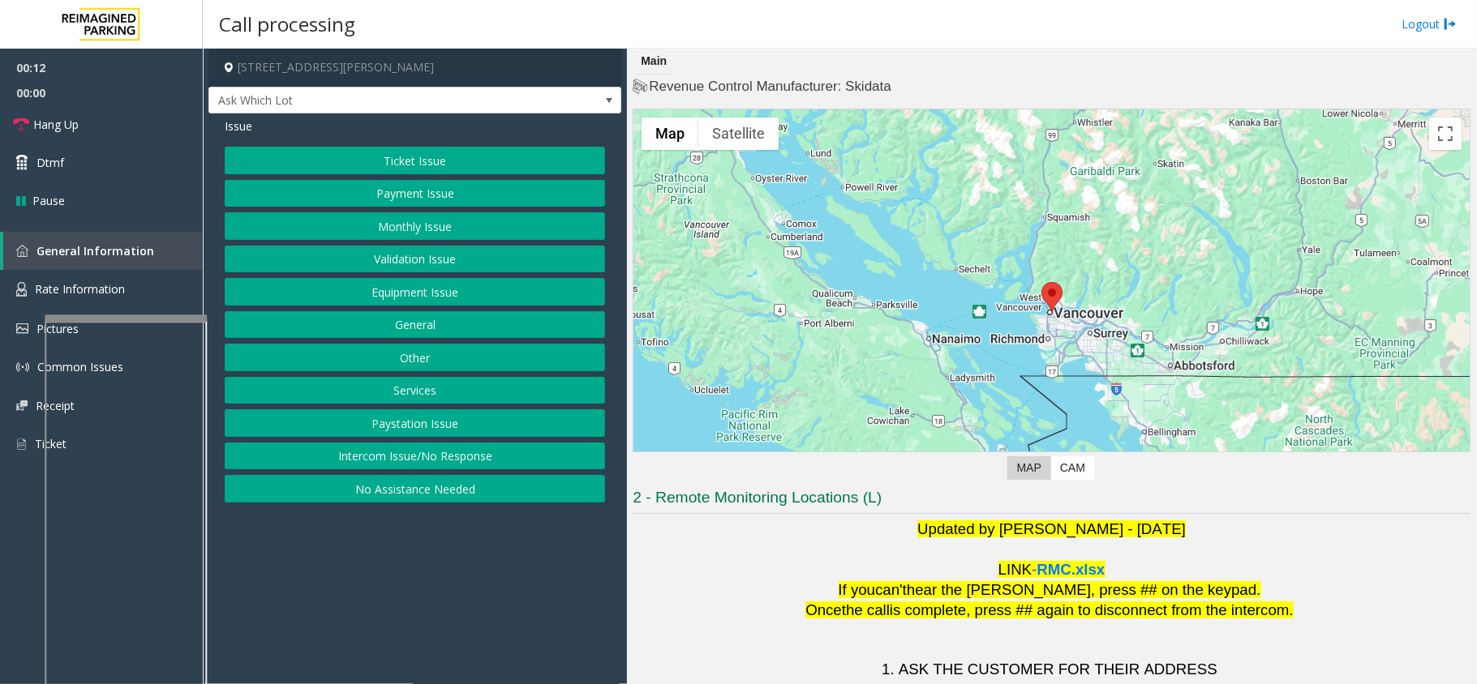
click at [426, 263] on button "Validation Issue" at bounding box center [415, 260] width 380 height 28
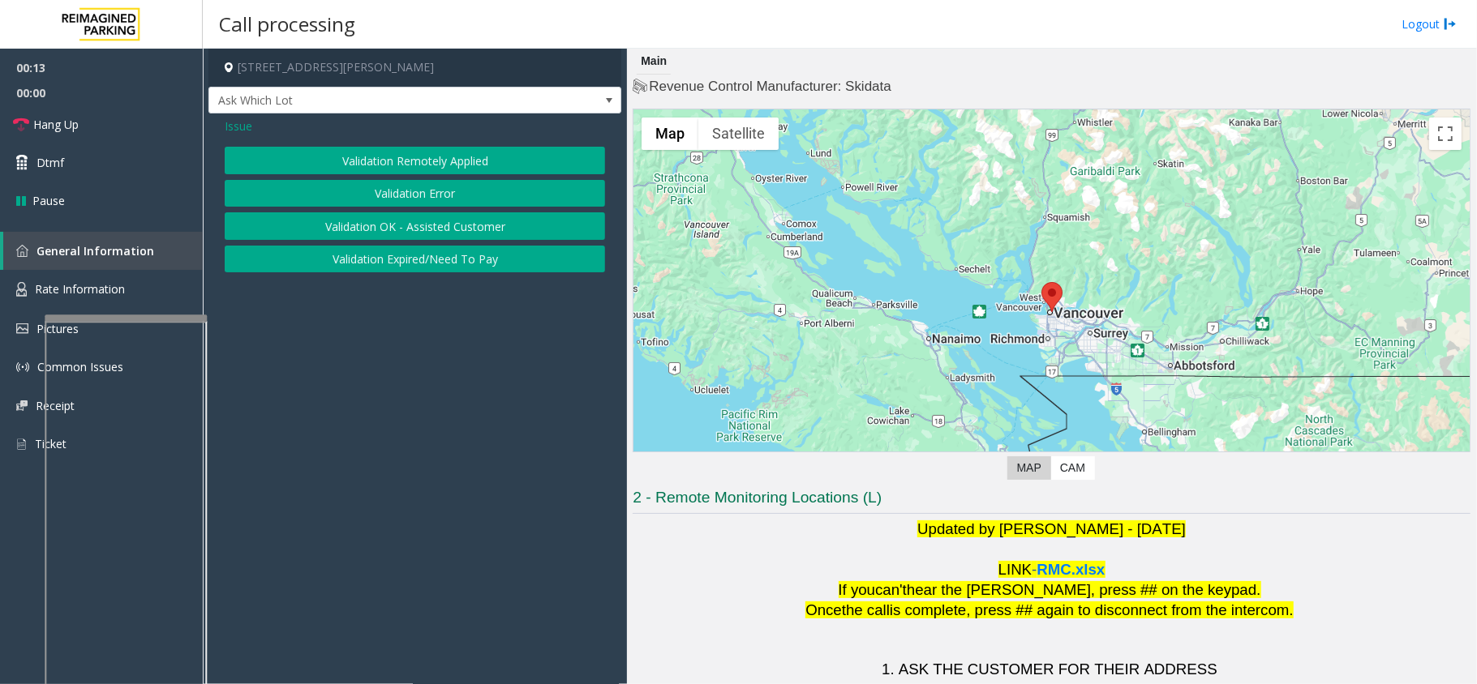
click at [461, 199] on button "Validation Error" at bounding box center [415, 194] width 380 height 28
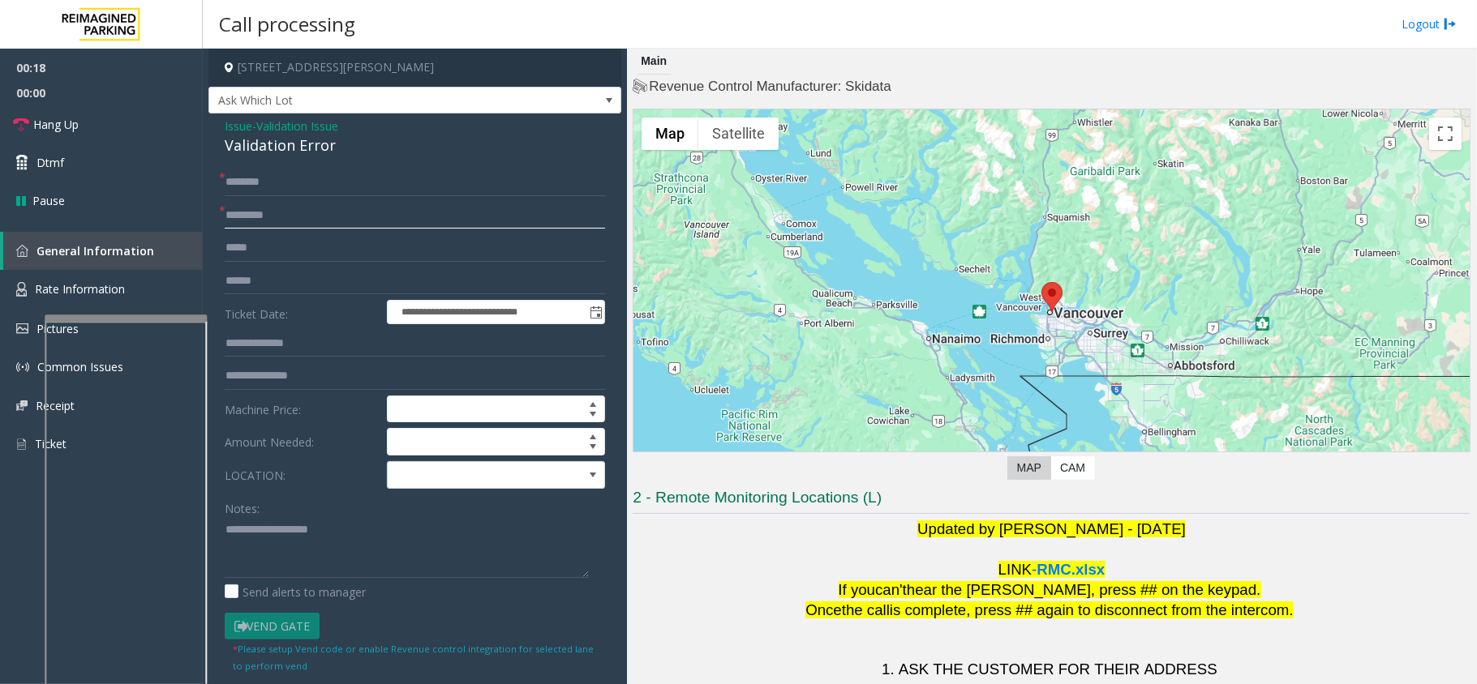
type input "*********"
click at [289, 182] on input "text" at bounding box center [415, 183] width 380 height 28
click at [287, 151] on div "Validation Error" at bounding box center [415, 146] width 380 height 22
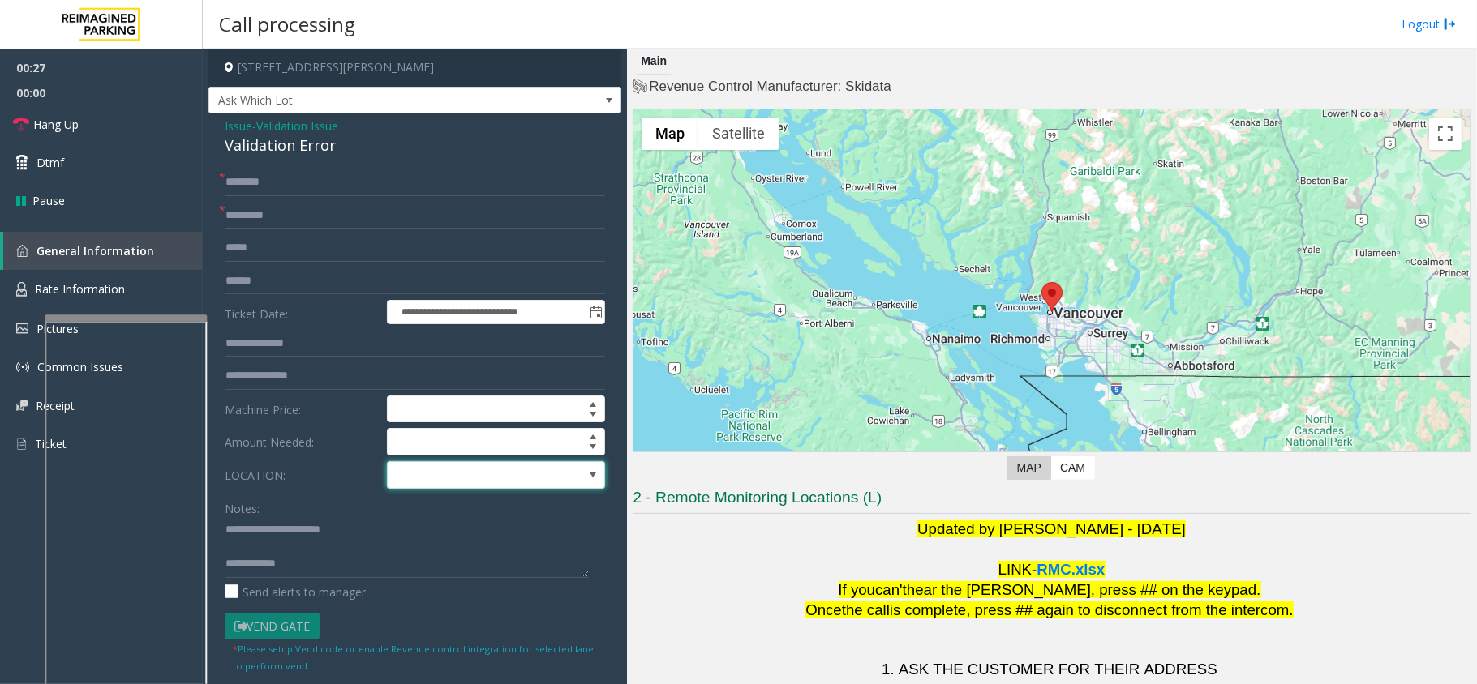
click at [423, 483] on span at bounding box center [475, 475] width 174 height 26
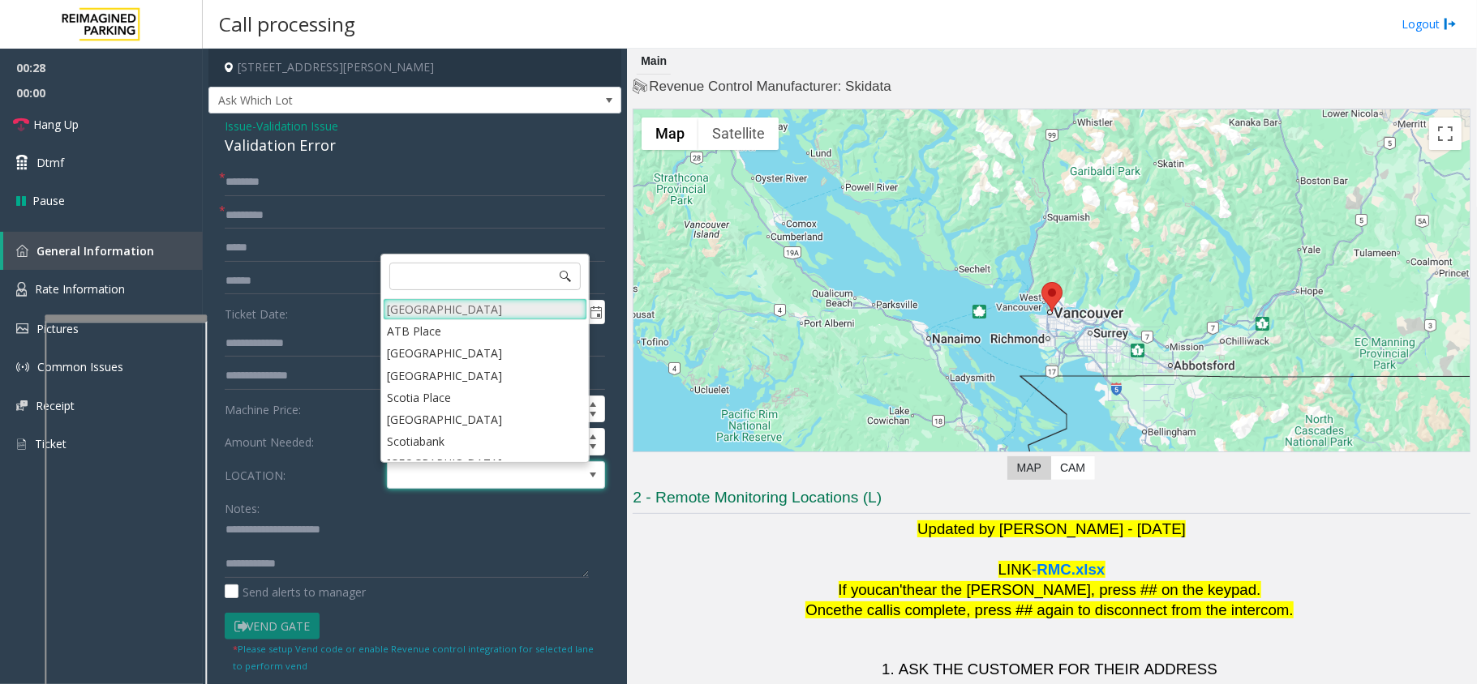
click at [417, 310] on Village "Mount Royal Village" at bounding box center [485, 309] width 204 height 22
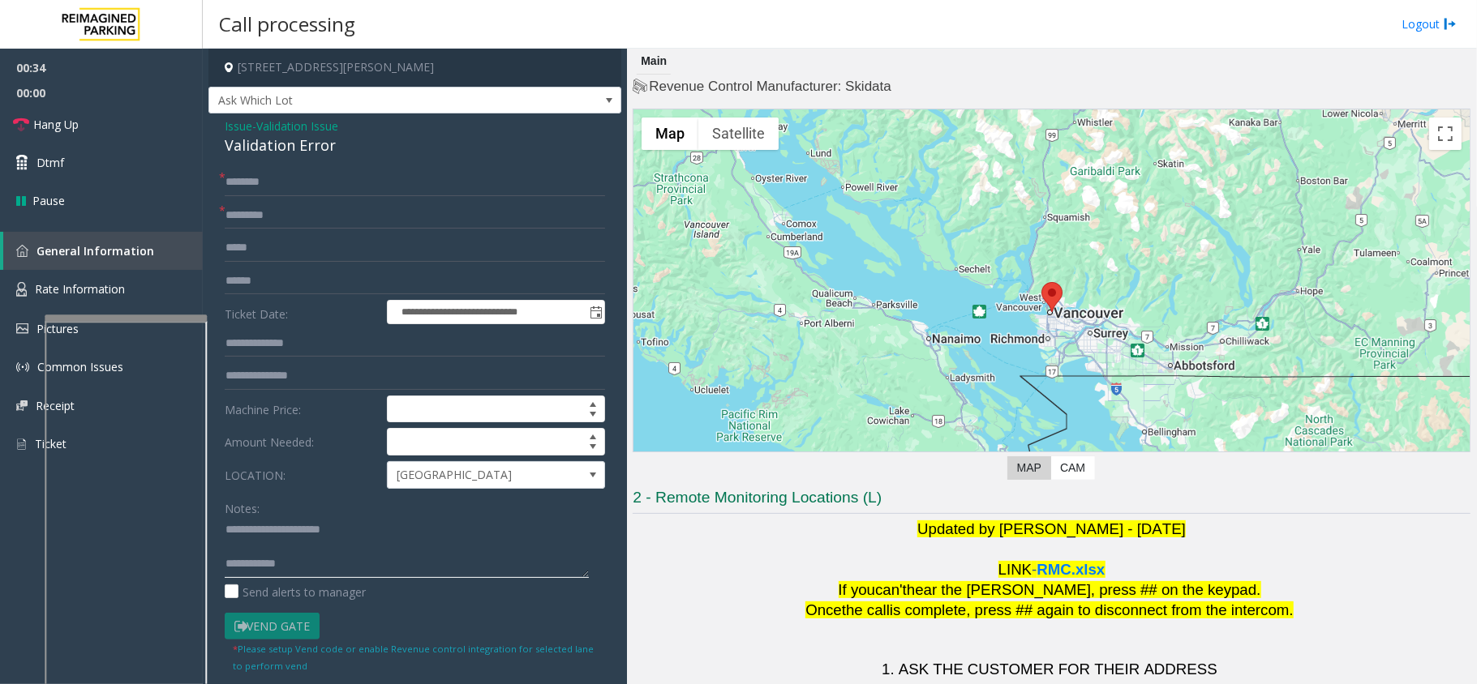
click at [247, 540] on textarea at bounding box center [407, 547] width 364 height 61
click at [247, 556] on textarea at bounding box center [407, 547] width 364 height 61
click at [319, 272] on input "text" at bounding box center [415, 282] width 380 height 28
click at [438, 568] on textarea at bounding box center [407, 547] width 364 height 61
paste textarea "**********"
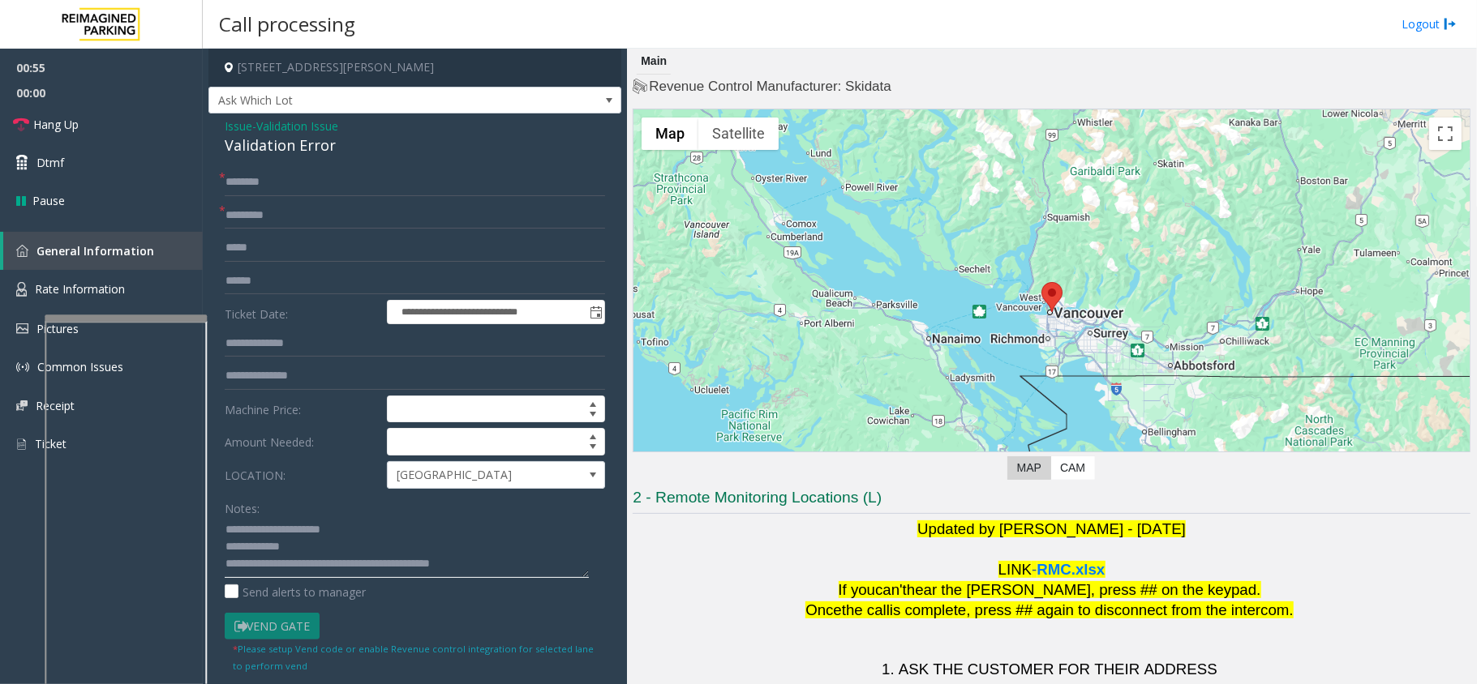
scroll to position [11, 0]
click at [407, 537] on textarea at bounding box center [407, 547] width 364 height 61
type textarea "**********"
click at [303, 289] on input "text" at bounding box center [415, 282] width 380 height 28
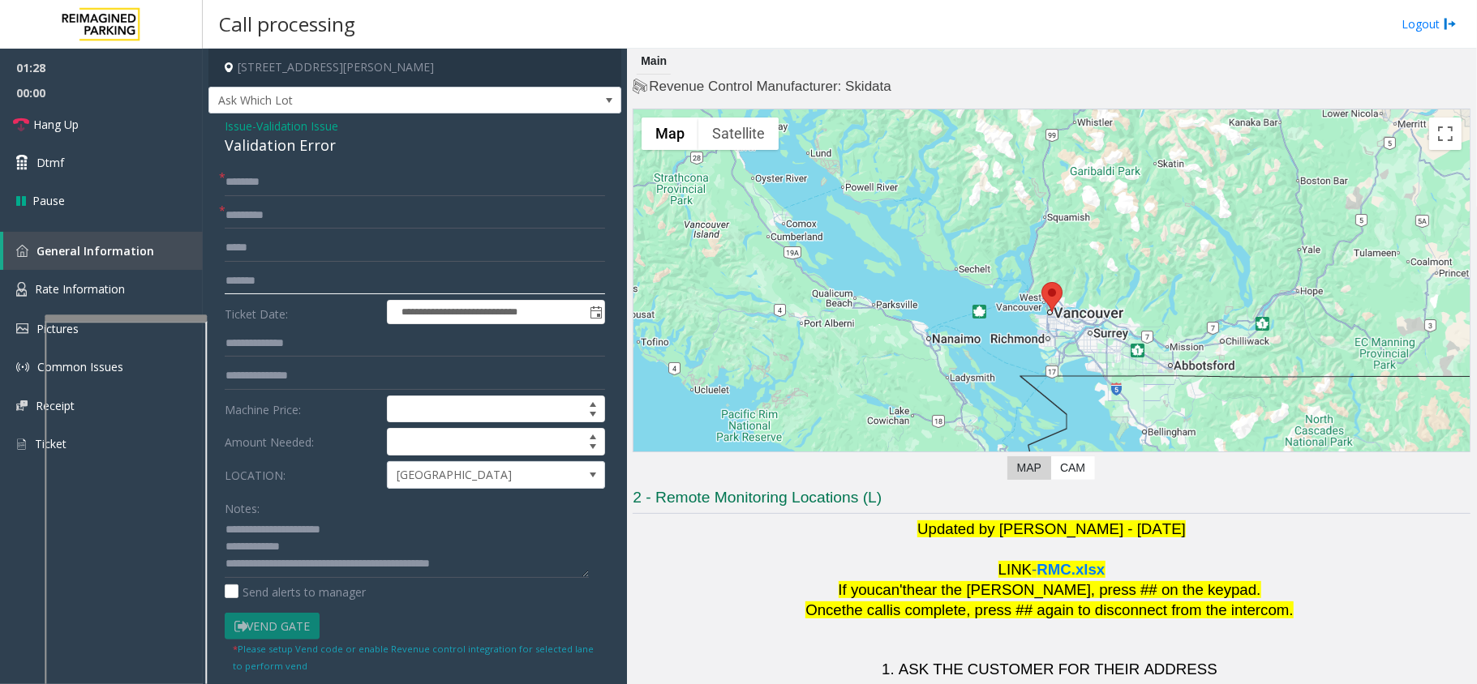
type input "*******"
click at [338, 216] on input "*********" at bounding box center [415, 216] width 380 height 28
click at [342, 182] on input "text" at bounding box center [415, 183] width 380 height 28
click at [316, 187] on input "text" at bounding box center [415, 183] width 380 height 28
click at [258, 185] on input "********" at bounding box center [415, 183] width 380 height 28
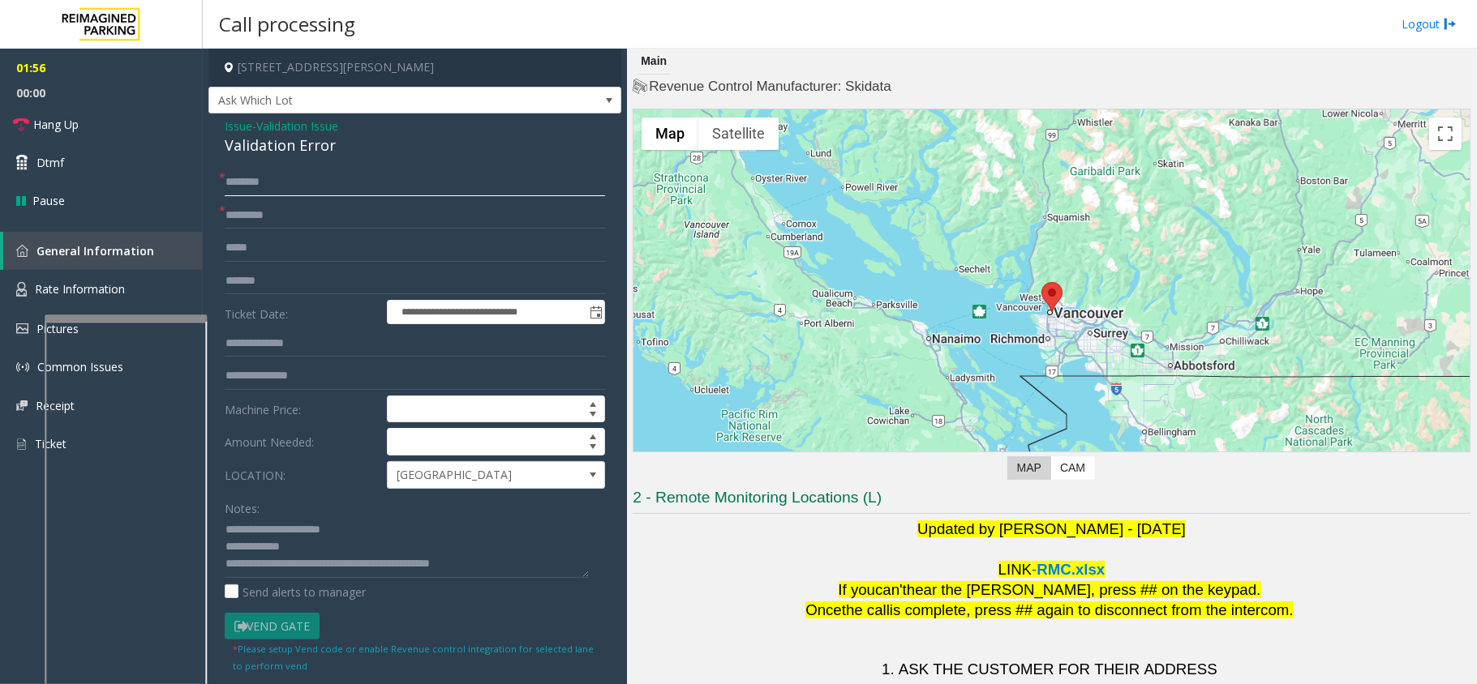
click at [259, 177] on input "********" at bounding box center [415, 183] width 380 height 28
click at [238, 183] on input "******" at bounding box center [415, 183] width 380 height 28
type input "******"
click at [302, 549] on textarea at bounding box center [407, 547] width 364 height 61
click at [337, 546] on textarea at bounding box center [407, 547] width 364 height 61
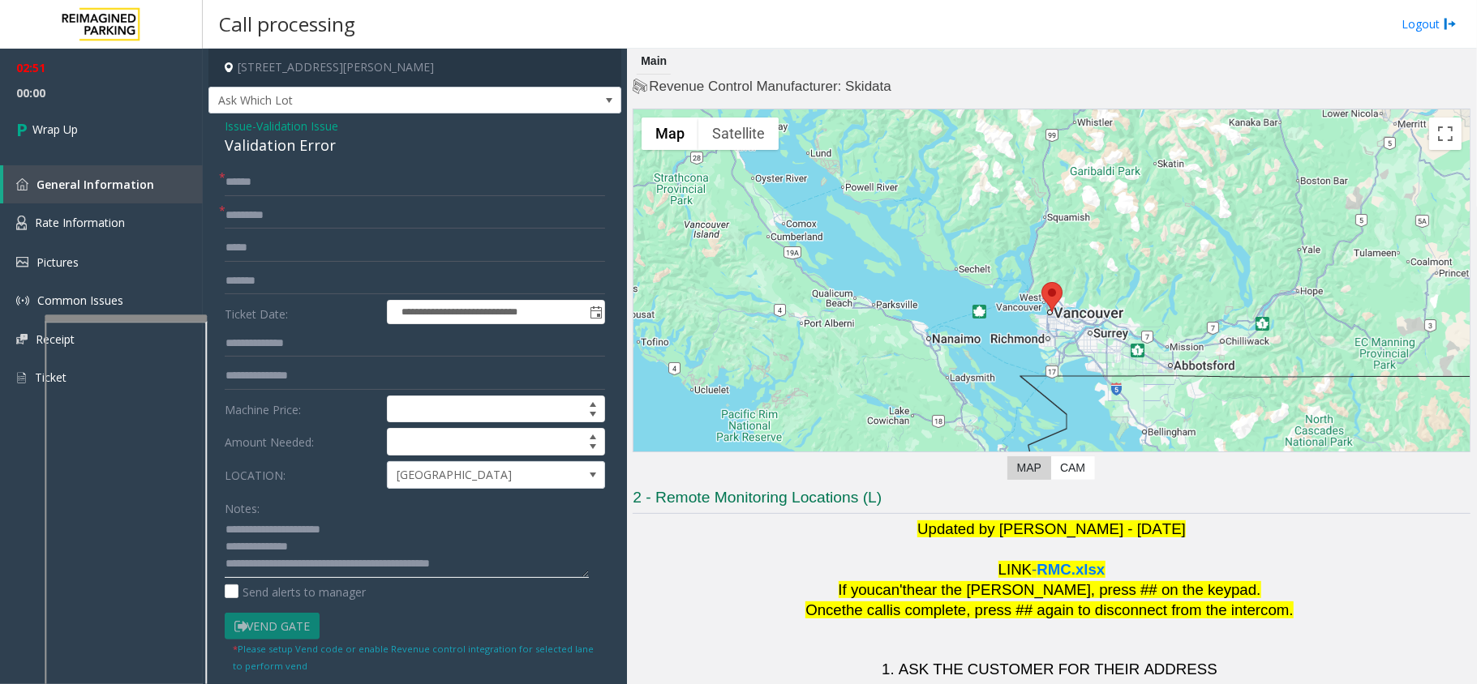
click at [312, 542] on textarea at bounding box center [407, 547] width 364 height 61
drag, startPoint x: 289, startPoint y: 568, endPoint x: 467, endPoint y: 566, distance: 177.6
click at [467, 566] on textarea at bounding box center [407, 547] width 364 height 61
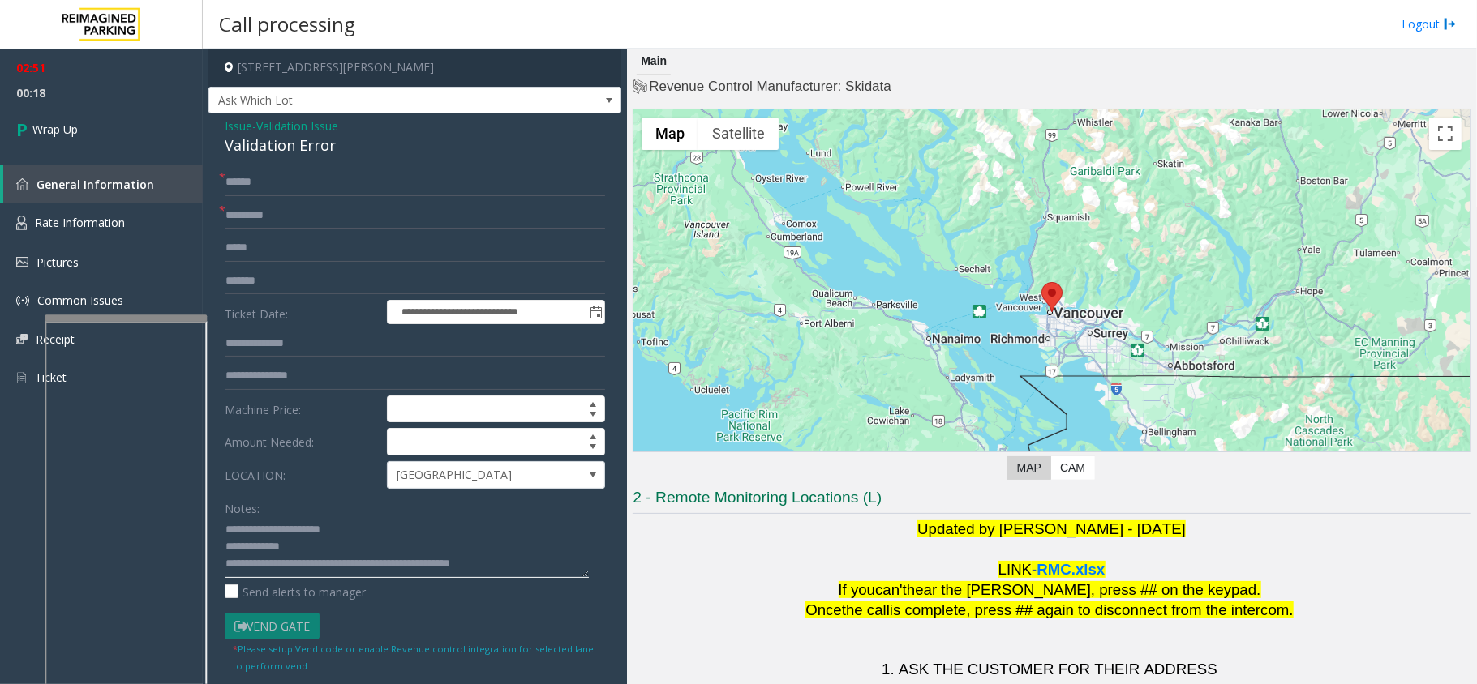
click at [467, 566] on textarea at bounding box center [407, 547] width 364 height 61
click at [371, 565] on textarea at bounding box center [407, 547] width 364 height 61
type textarea "**********"
click at [161, 147] on link "Wrap Up" at bounding box center [101, 129] width 203 height 48
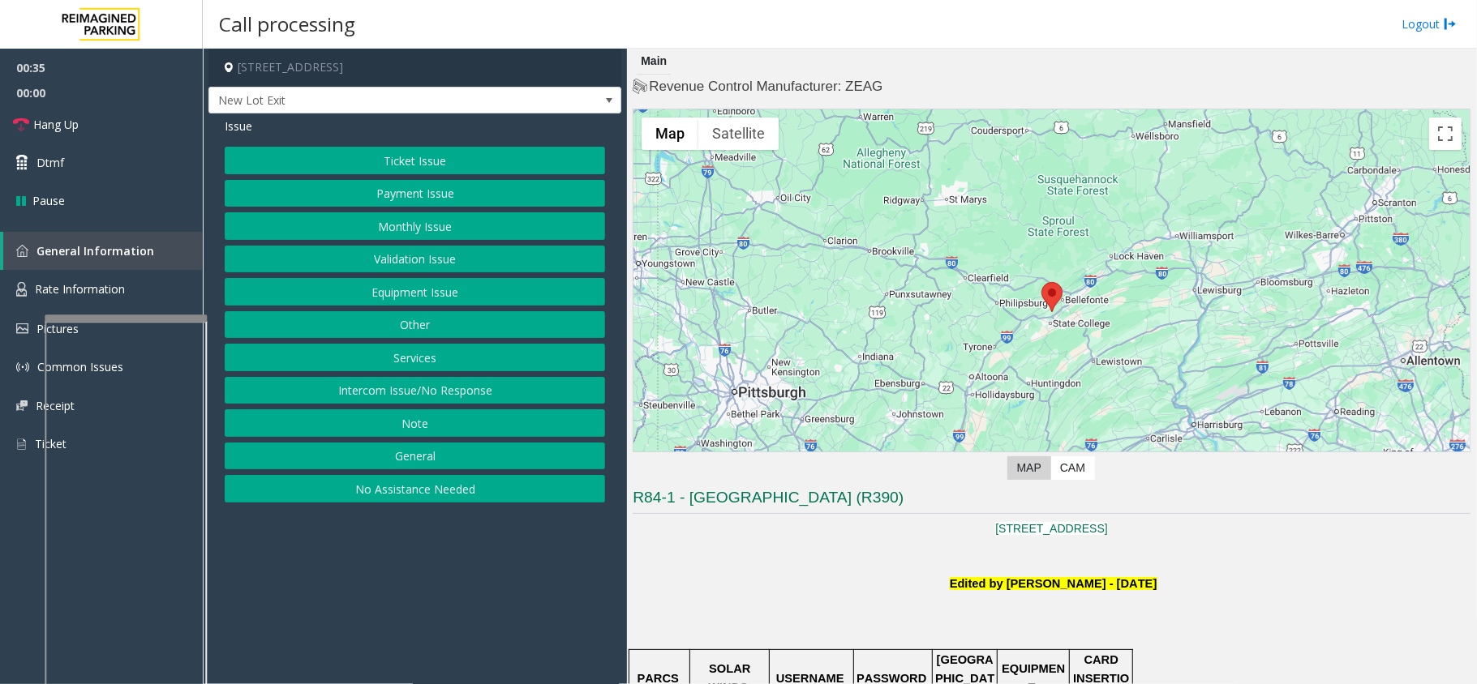
scroll to position [216, 0]
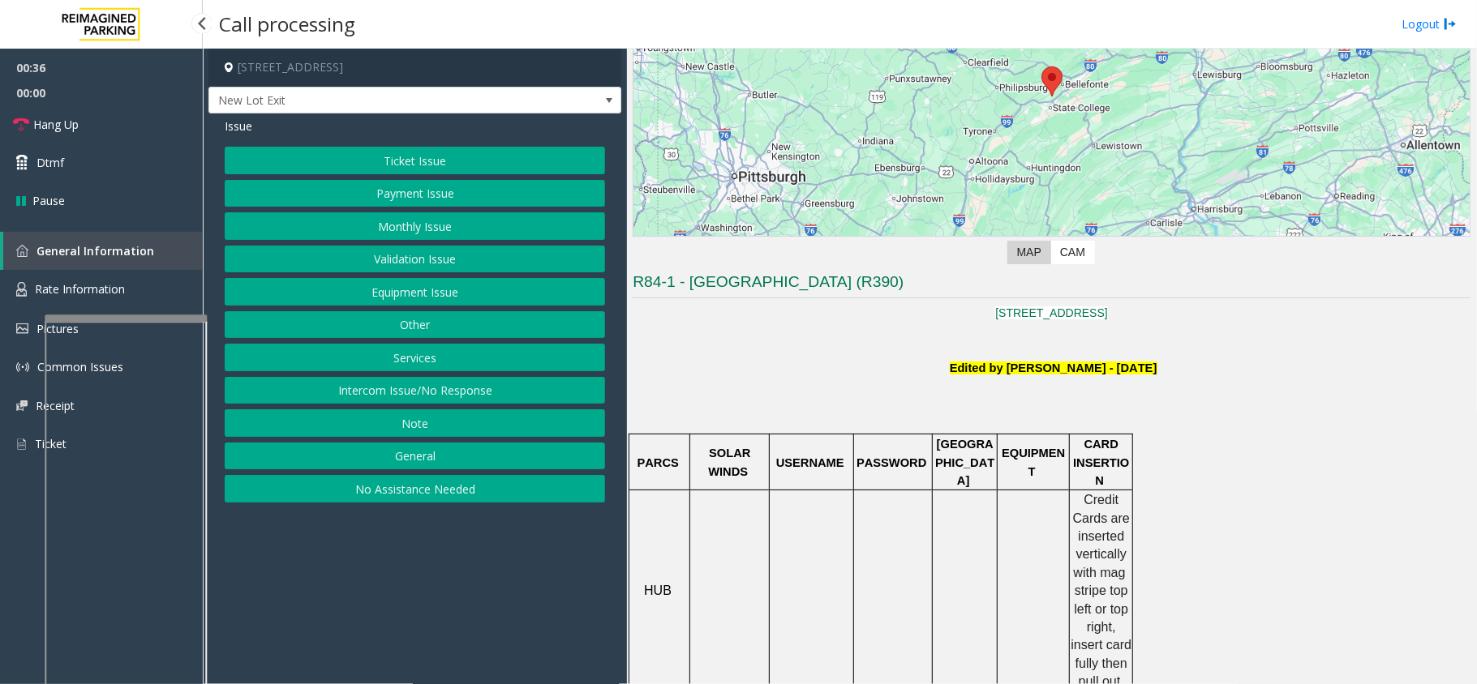
click at [358, 166] on button "Ticket Issue" at bounding box center [415, 161] width 380 height 28
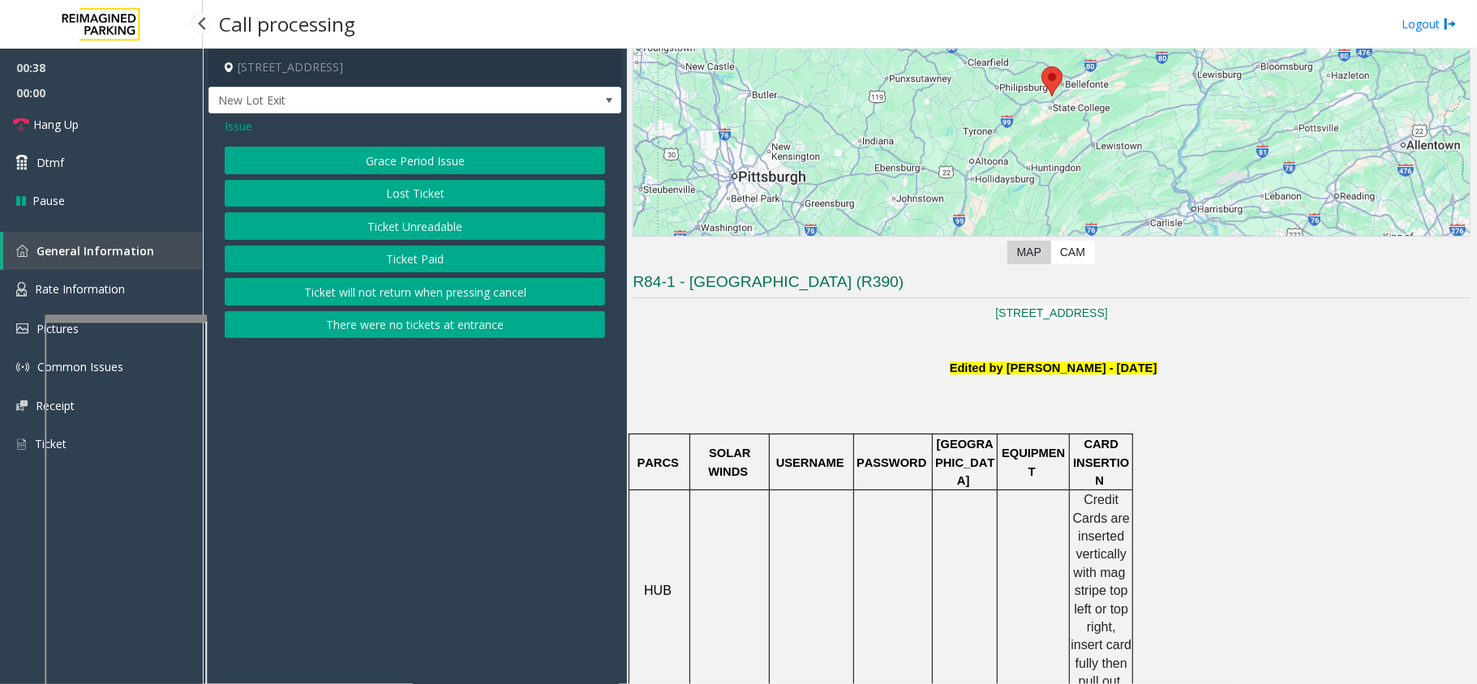
click at [238, 130] on span "Issue" at bounding box center [239, 126] width 28 height 17
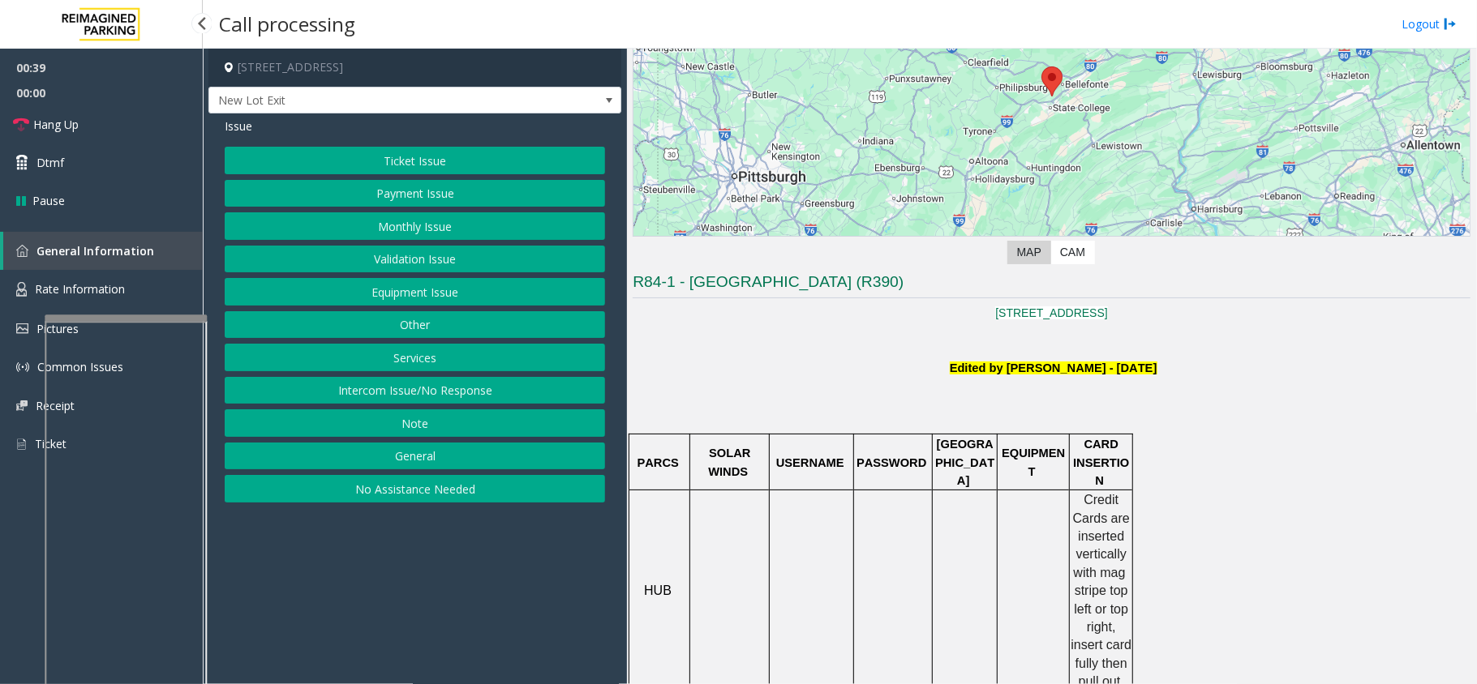
click at [375, 199] on button "Payment Issue" at bounding box center [415, 194] width 380 height 28
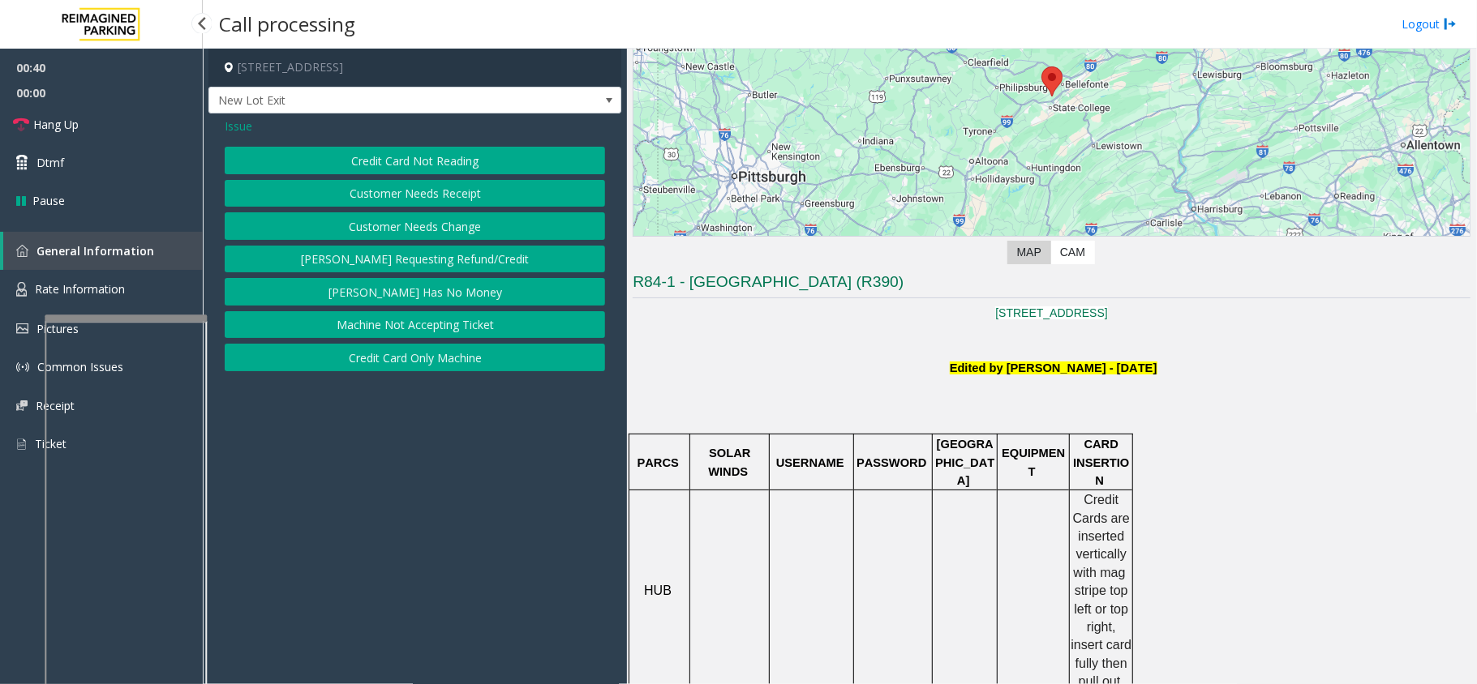
click at [416, 195] on button "Customer Needs Receipt" at bounding box center [415, 194] width 380 height 28
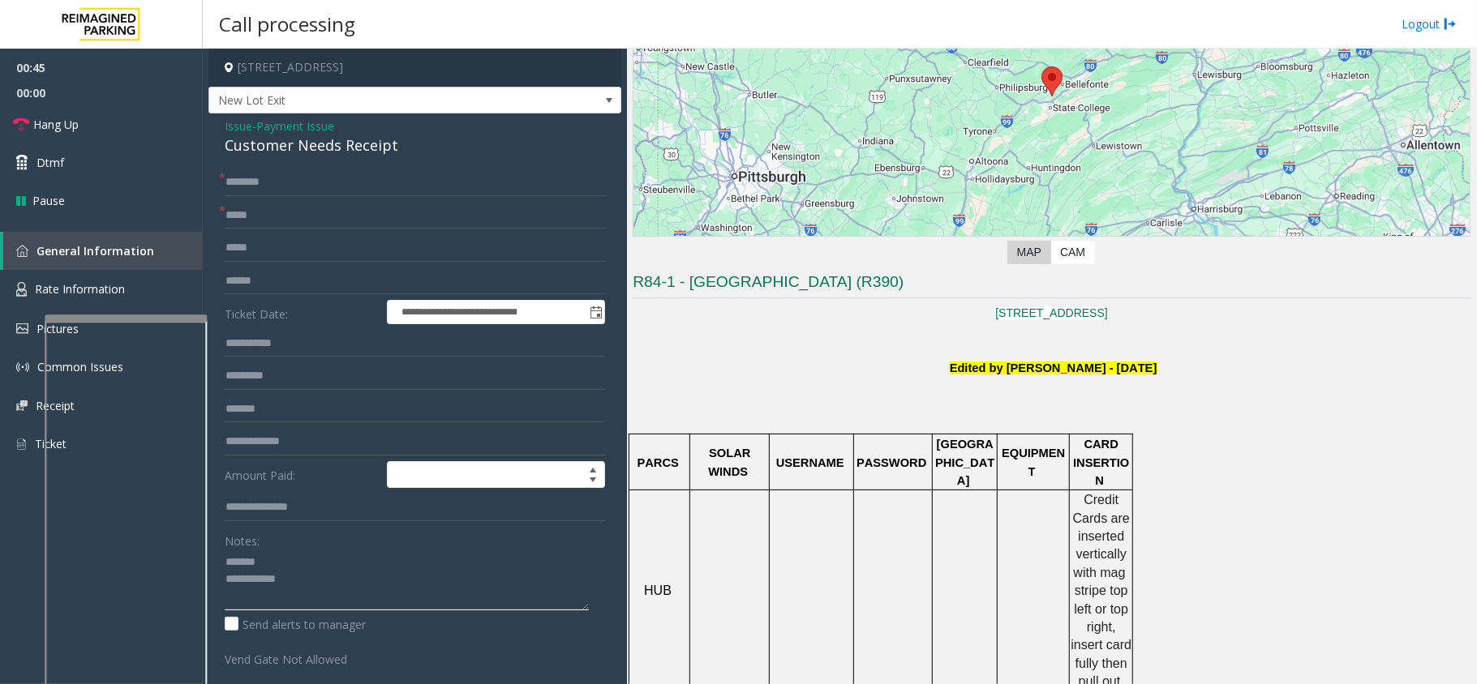
type textarea "**********"
click at [295, 133] on span "Payment Issue" at bounding box center [295, 126] width 78 height 17
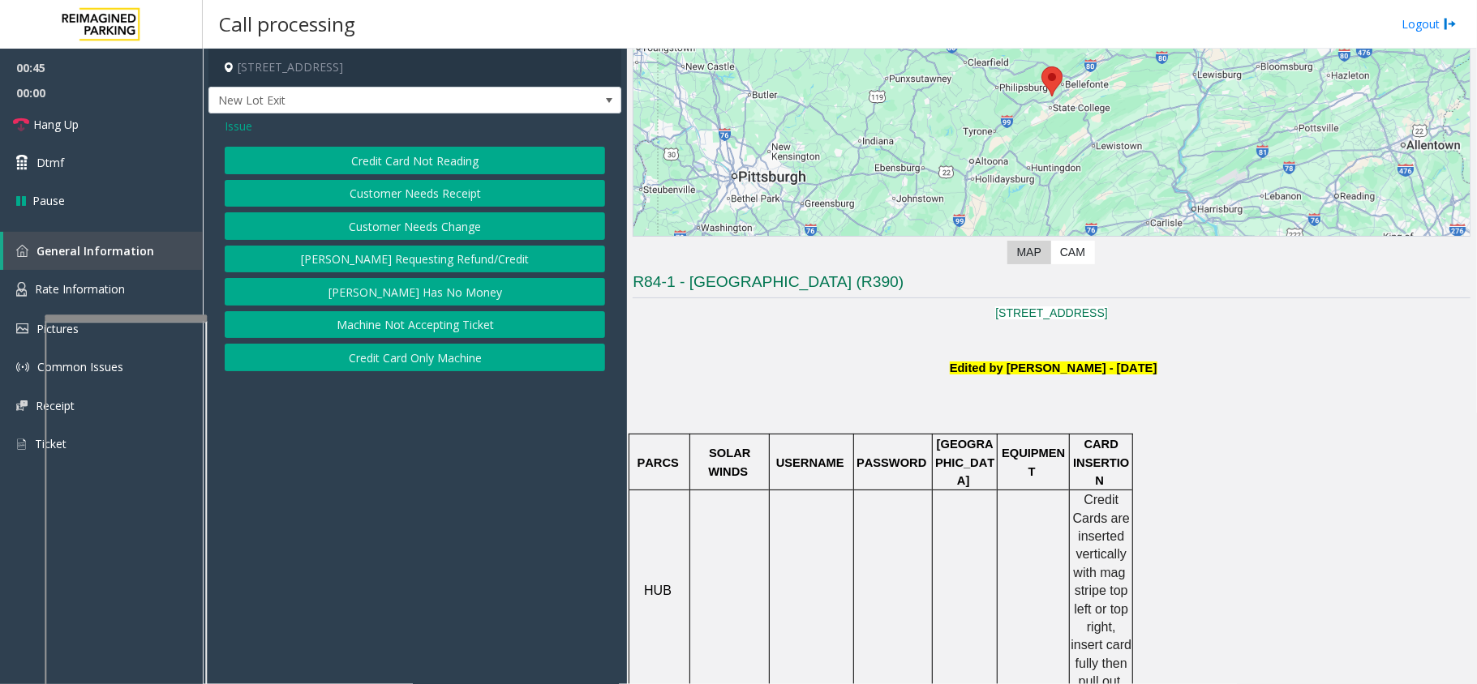
click at [295, 133] on div "Issue" at bounding box center [415, 126] width 380 height 17
click at [436, 196] on button "Customer Needs Receipt" at bounding box center [415, 194] width 380 height 28
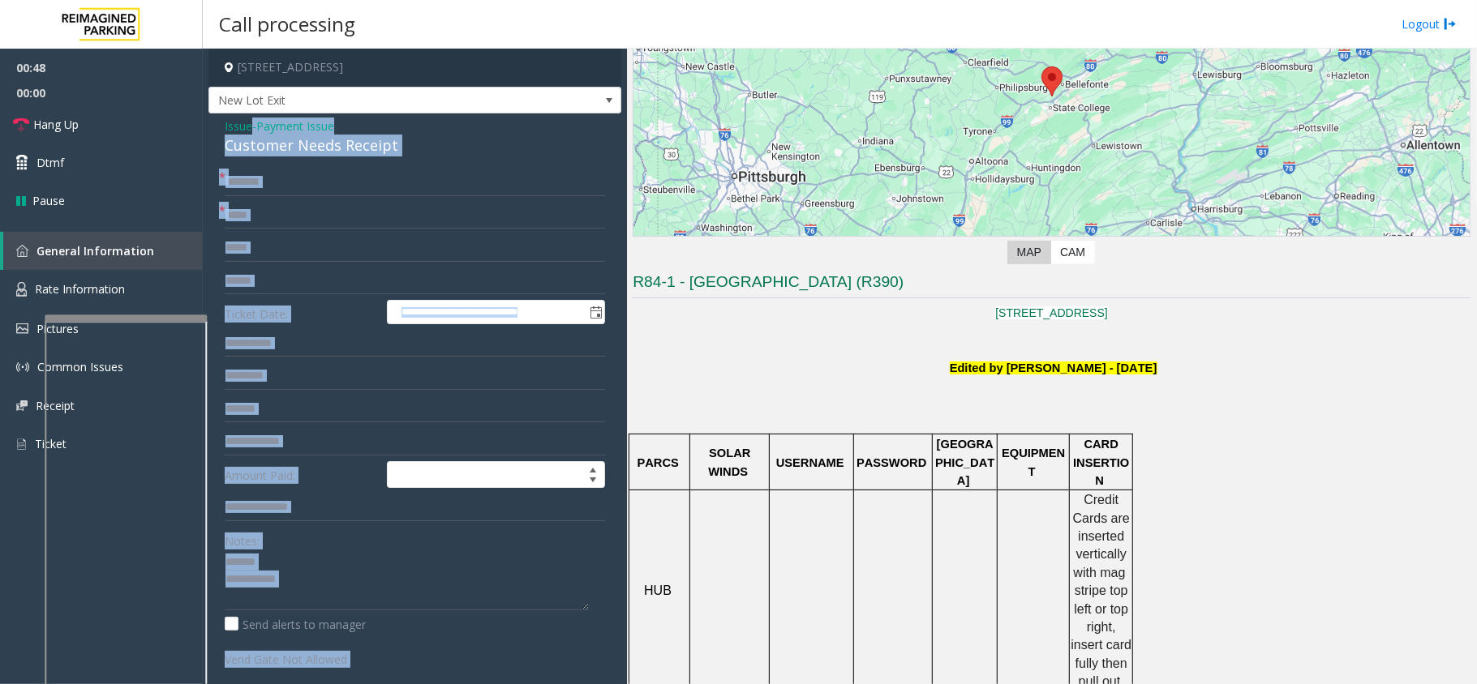
click at [307, 162] on div "**********" at bounding box center [414, 479] width 413 height 731
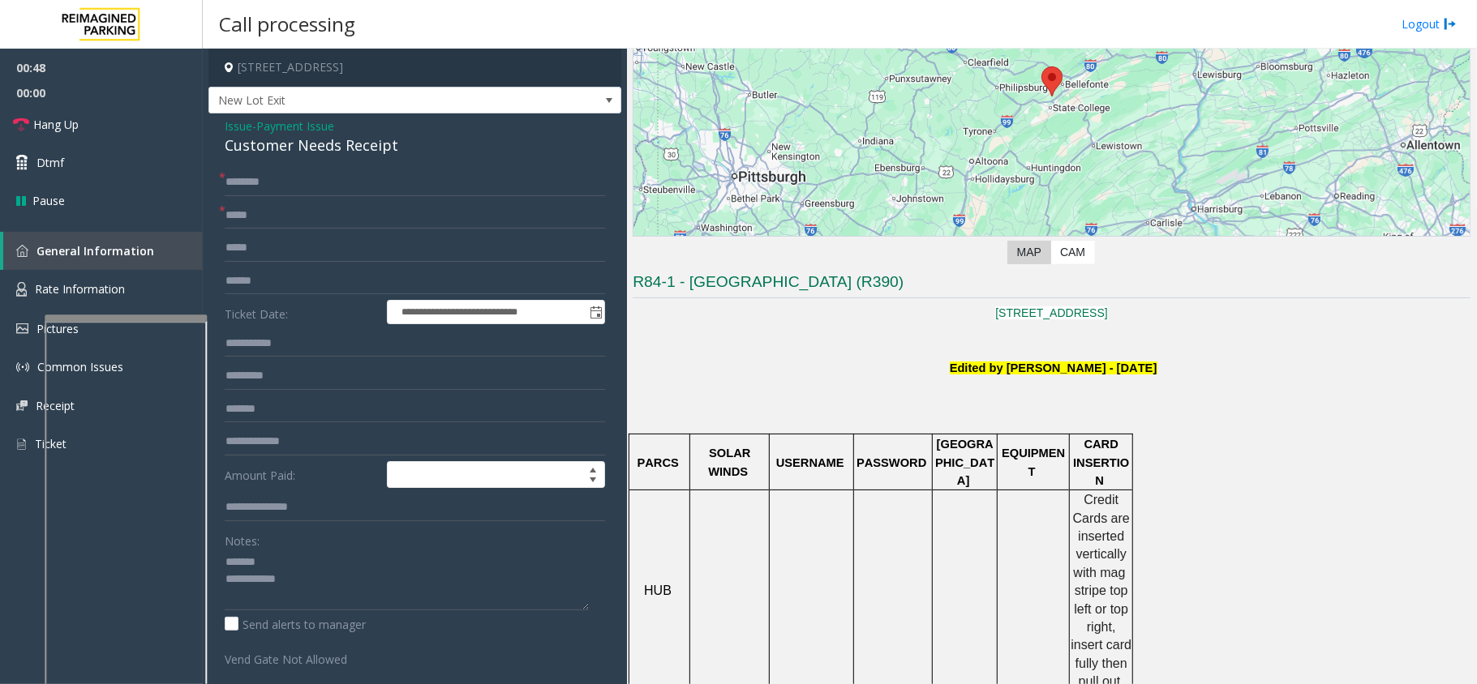
click at [310, 157] on div "Customer Needs Receipt" at bounding box center [415, 146] width 380 height 22
click at [396, 594] on textarea at bounding box center [407, 580] width 364 height 61
click at [337, 577] on textarea at bounding box center [407, 580] width 364 height 61
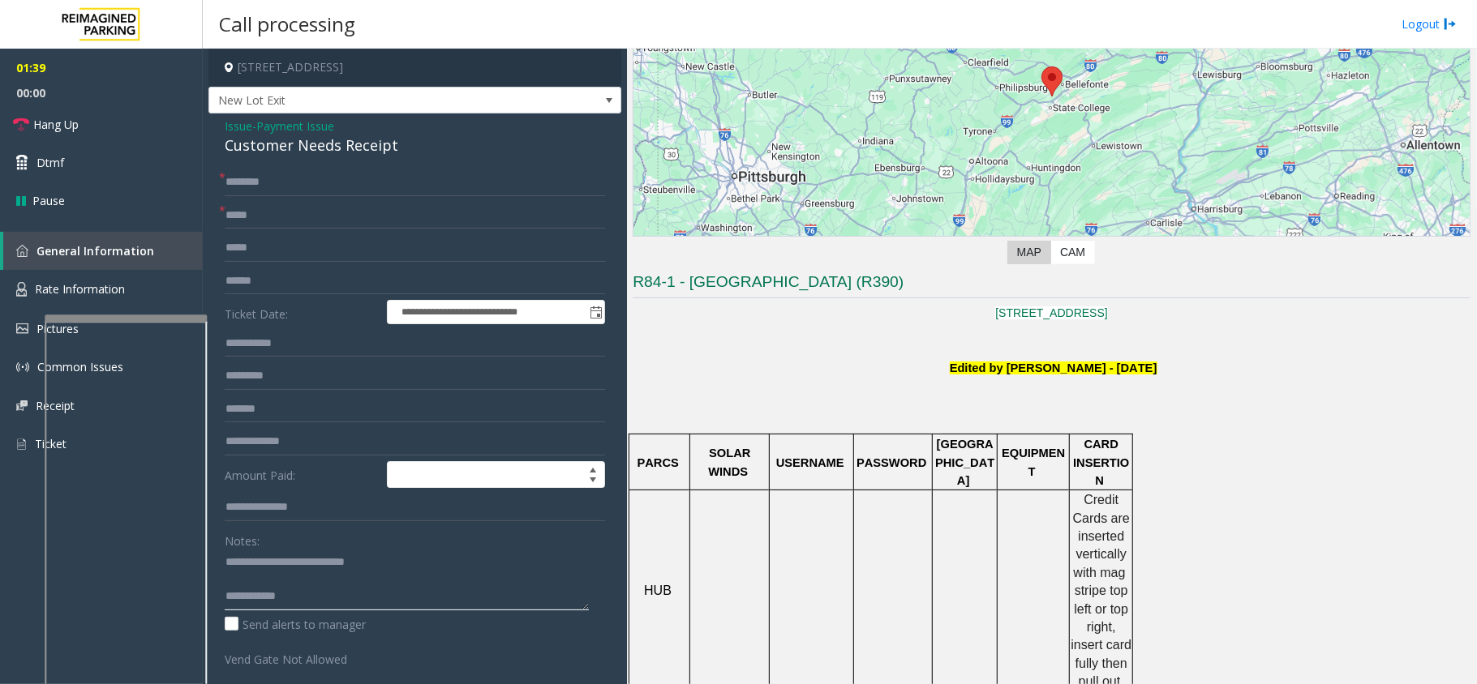
click at [336, 607] on textarea at bounding box center [407, 580] width 364 height 61
type textarea "**********"
click at [349, 229] on input "text" at bounding box center [415, 216] width 380 height 28
type input "**"
click at [348, 174] on input "text" at bounding box center [415, 183] width 380 height 28
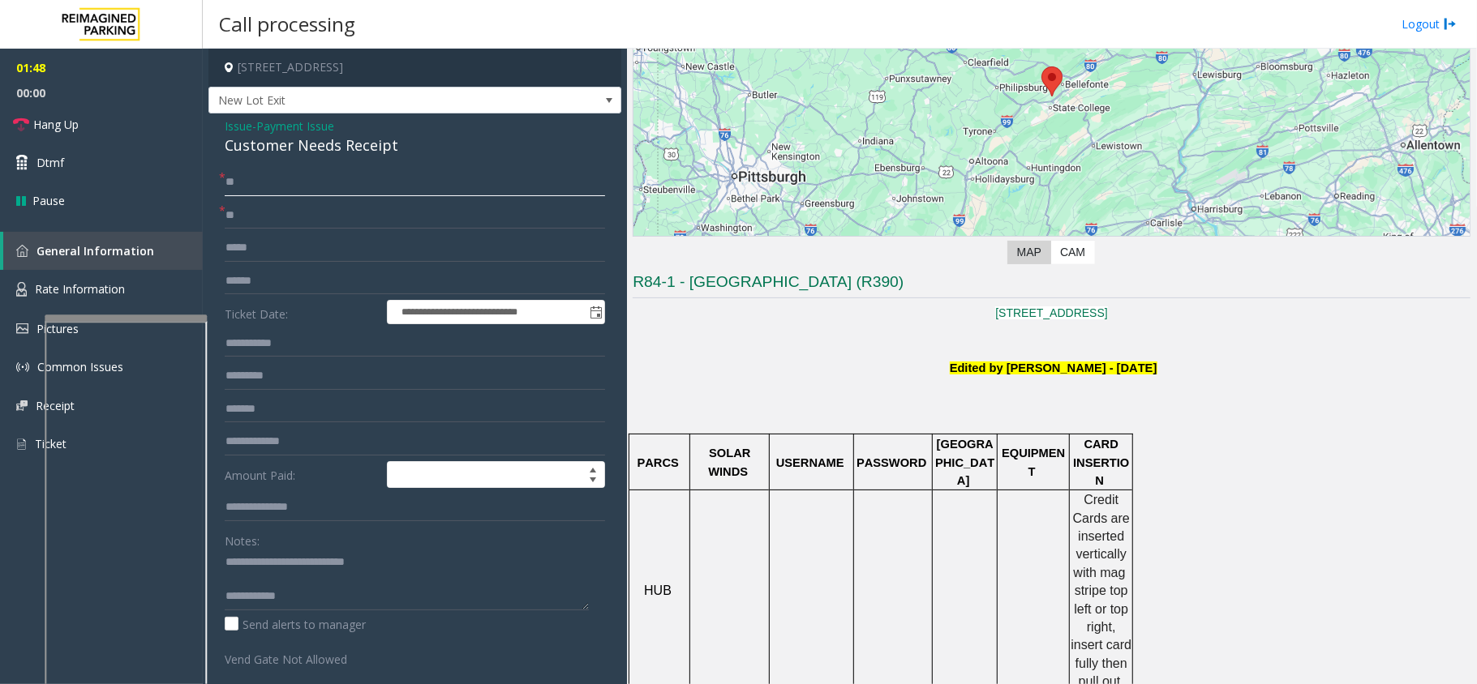
type input "**"
click at [326, 592] on textarea at bounding box center [407, 580] width 364 height 61
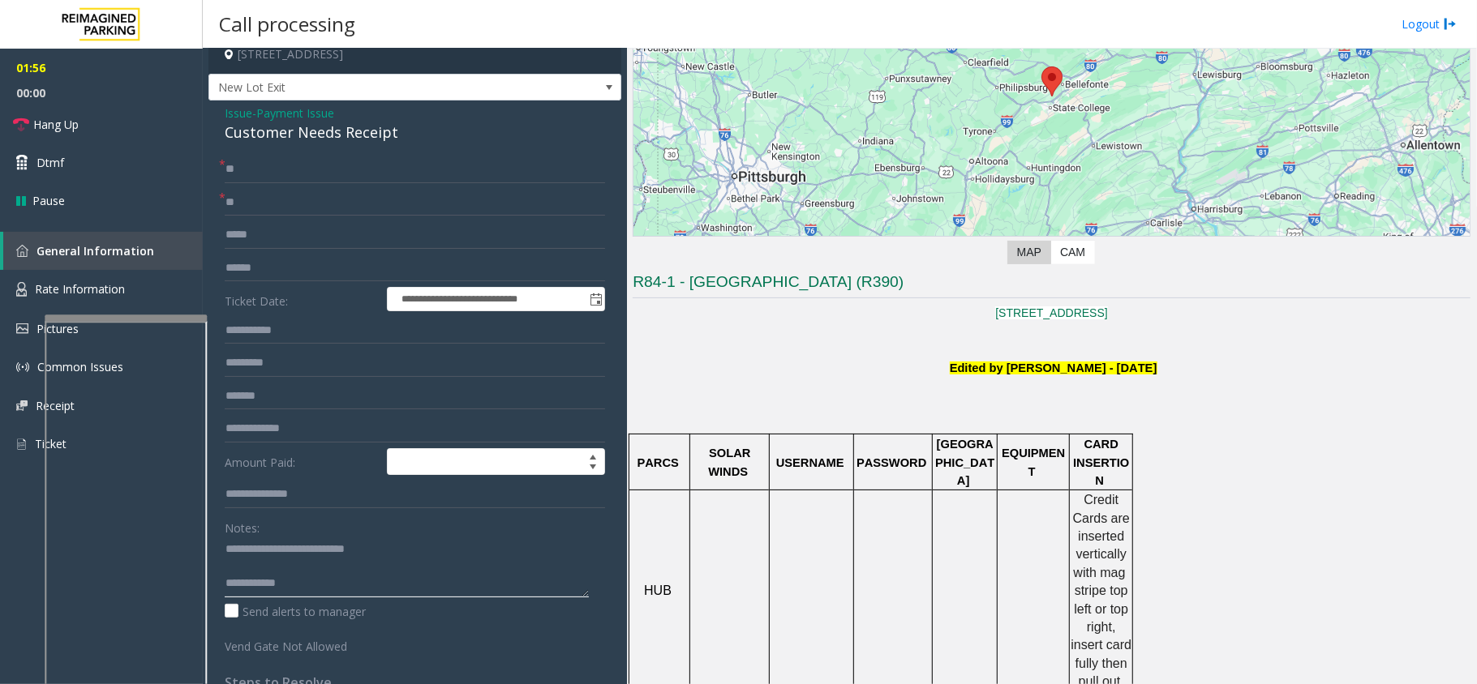
scroll to position [0, 0]
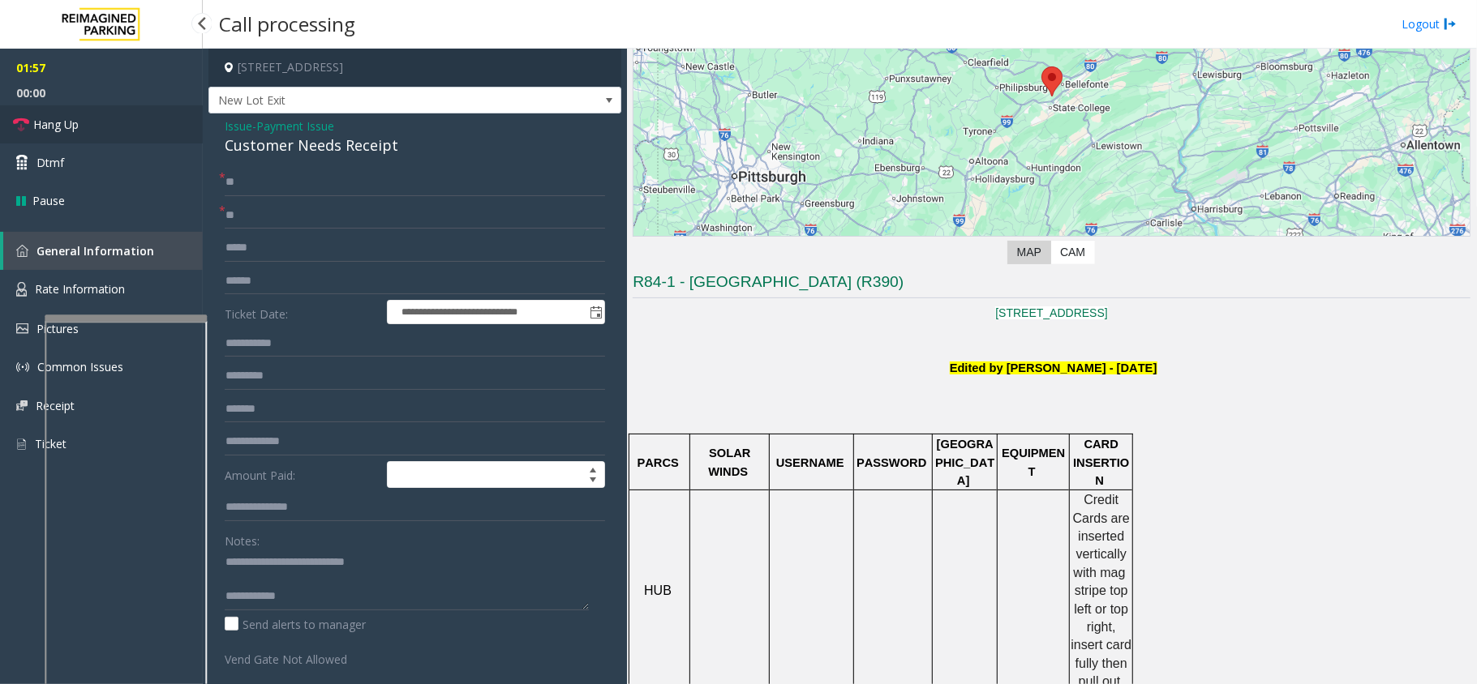
click at [69, 121] on span "Hang Up" at bounding box center [55, 124] width 45 height 17
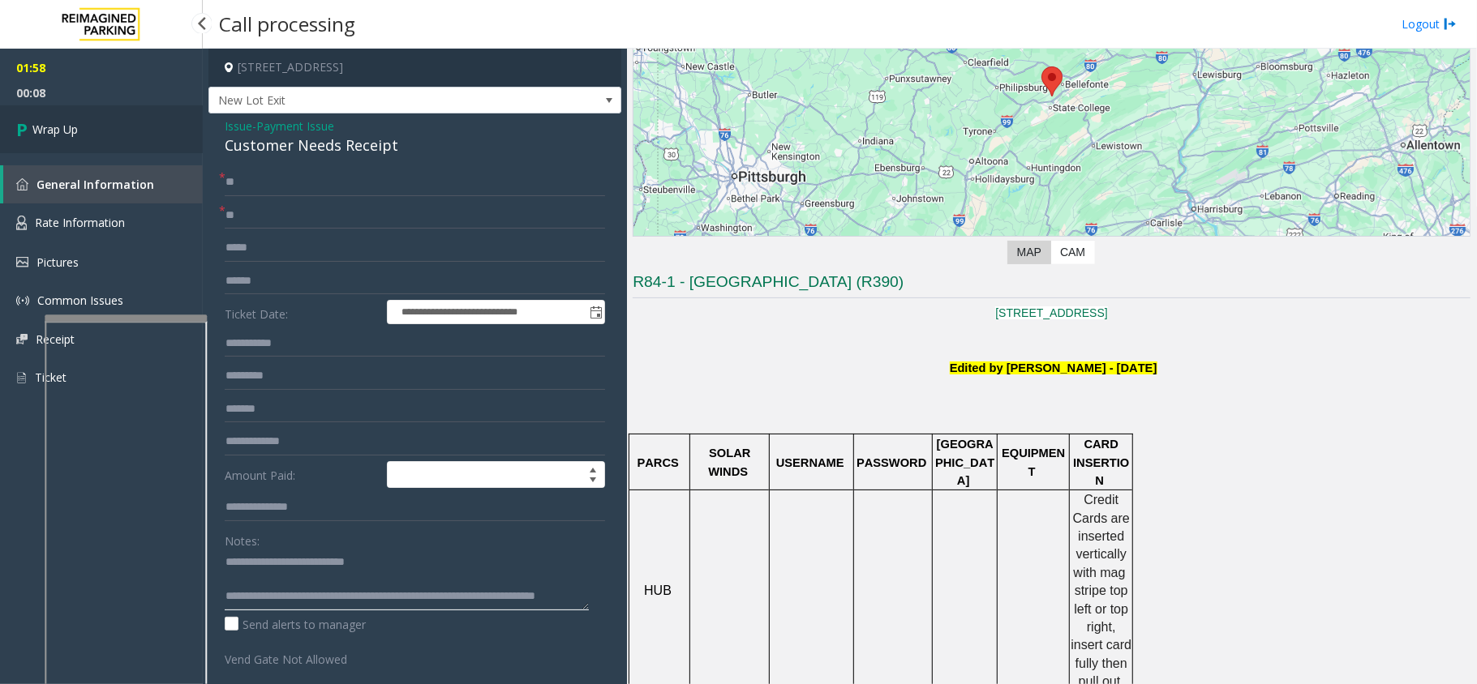
type textarea "**********"
click at [107, 138] on link "Wrap Up" at bounding box center [101, 129] width 203 height 48
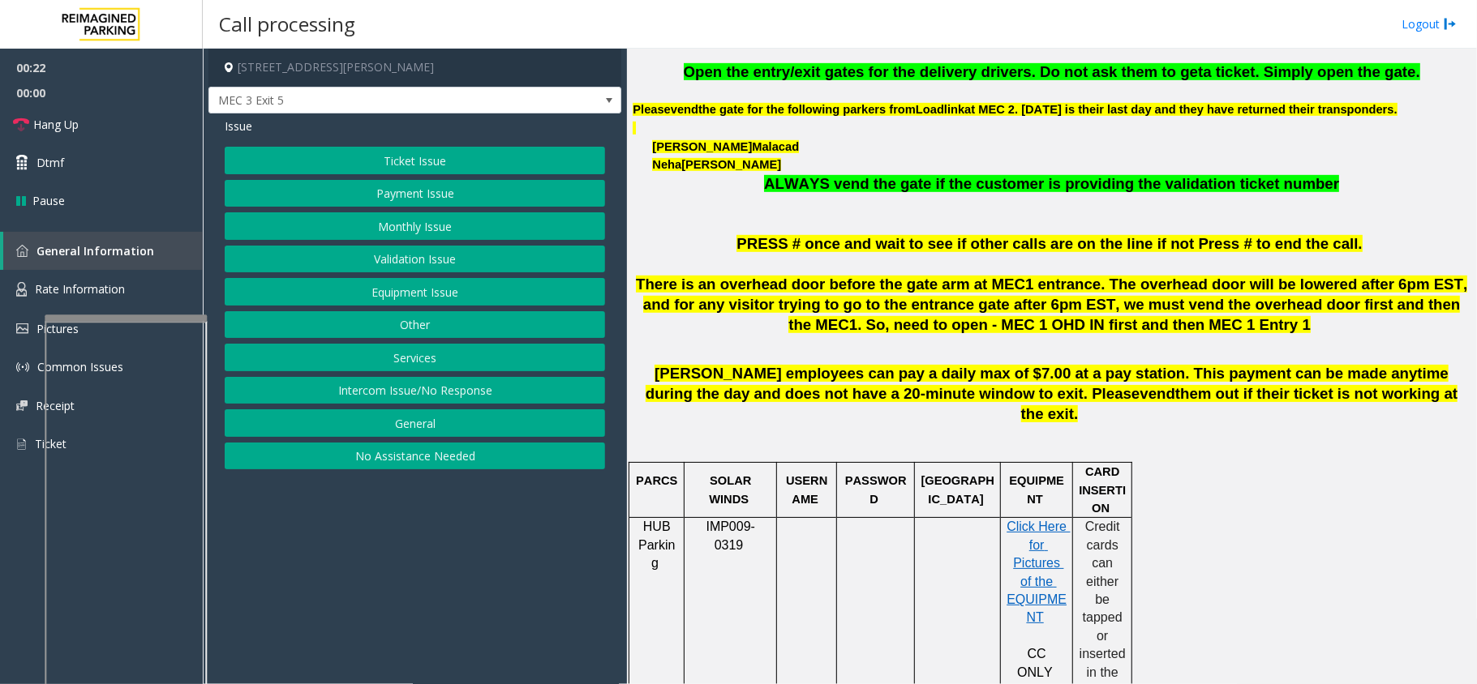
scroll to position [757, 0]
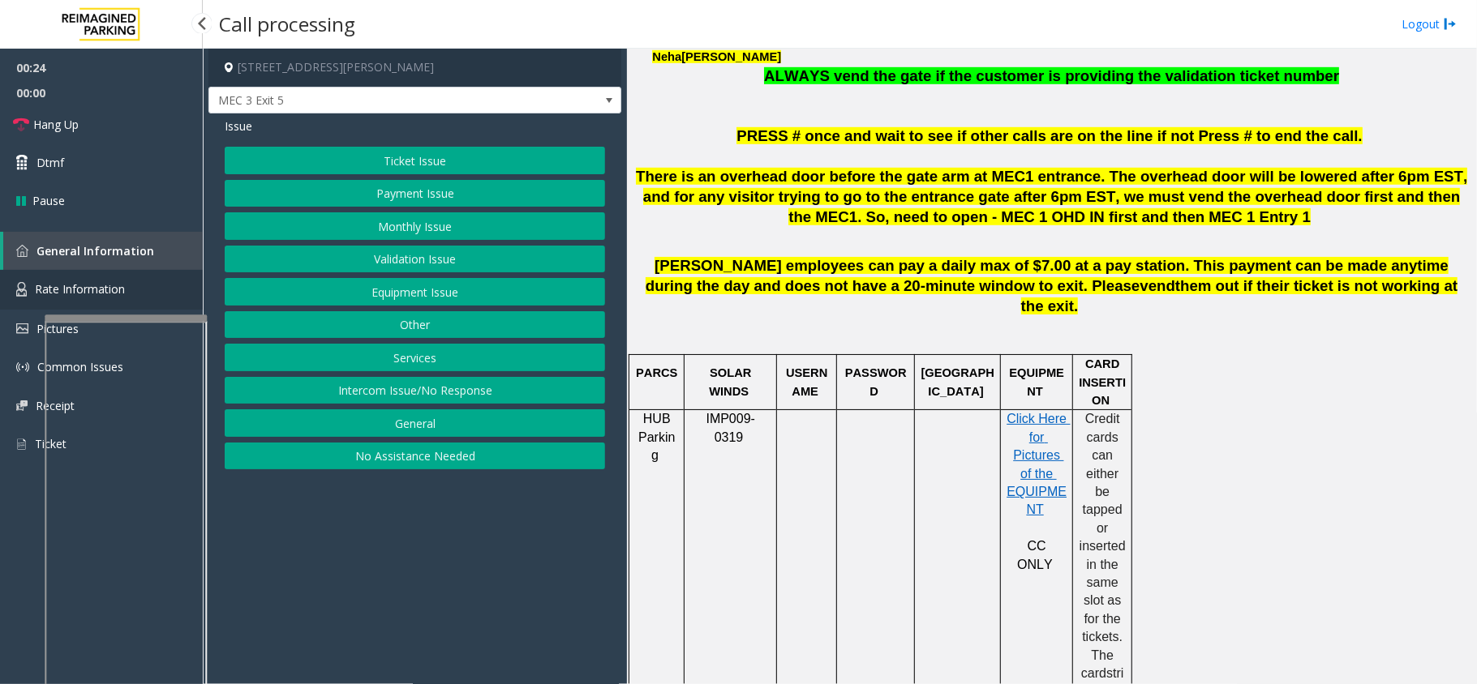
click at [191, 289] on link "Rate Information" at bounding box center [101, 290] width 203 height 40
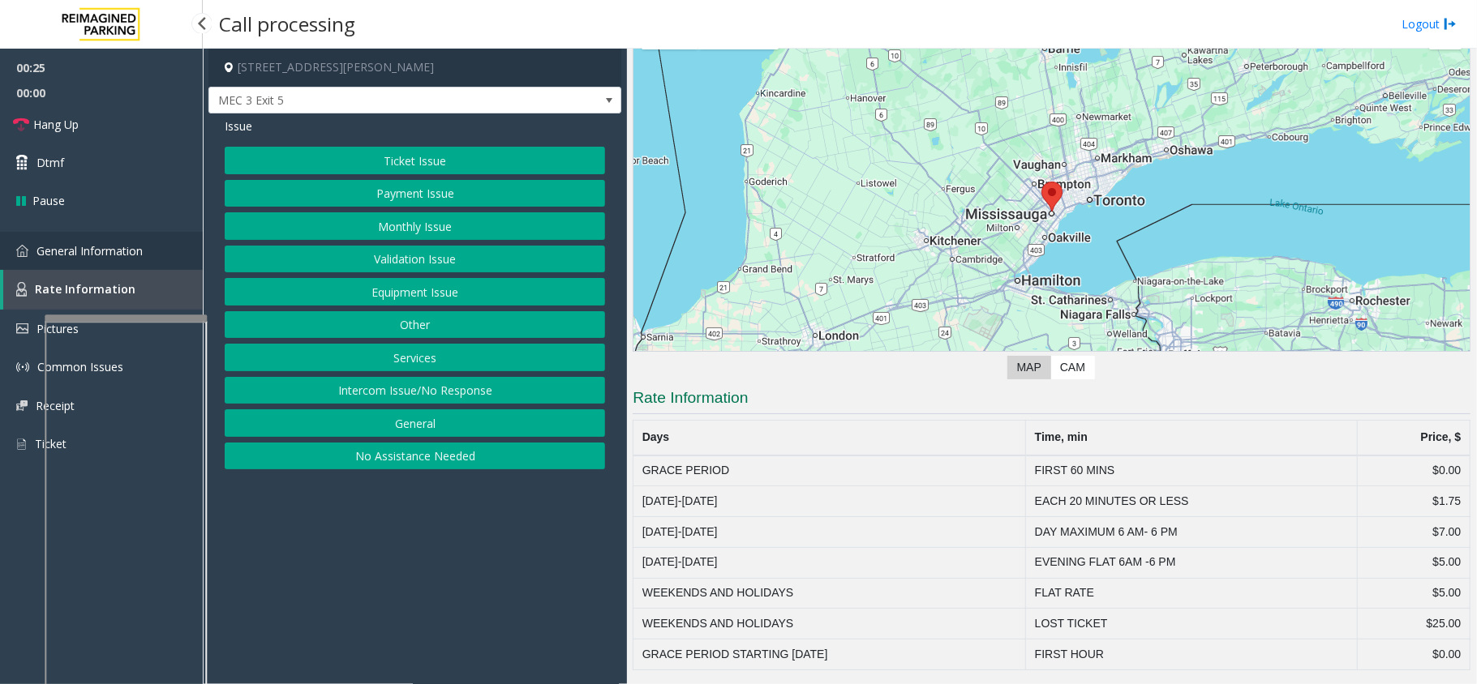
click at [173, 258] on link "General Information" at bounding box center [101, 251] width 203 height 38
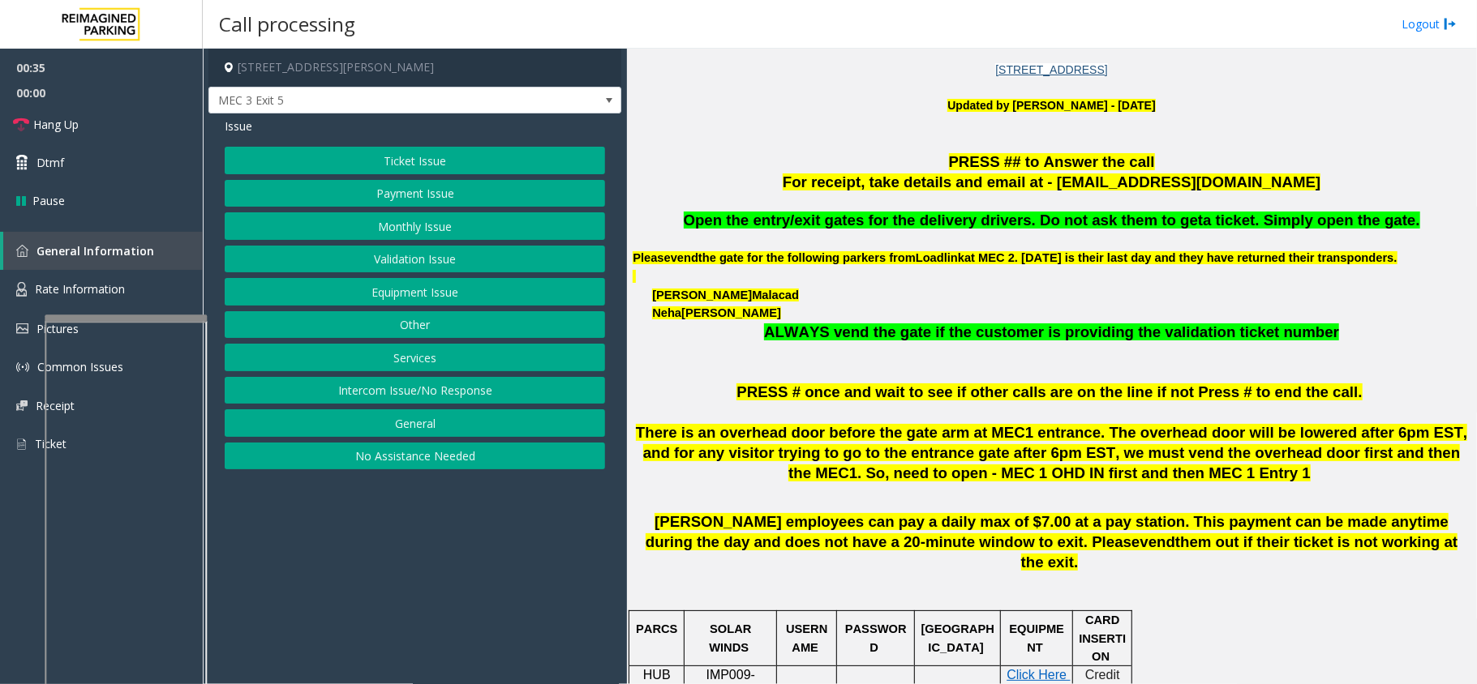
scroll to position [324, 0]
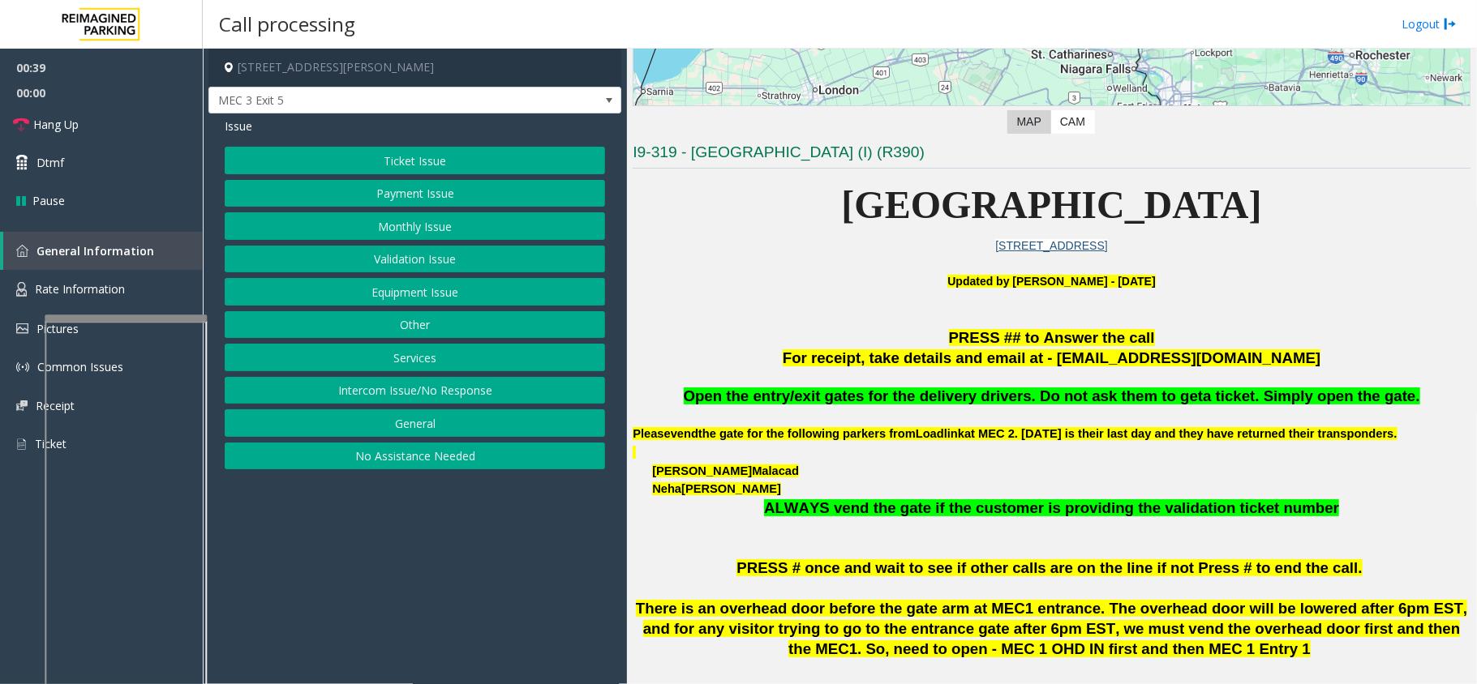
click at [435, 358] on button "Services" at bounding box center [415, 358] width 380 height 28
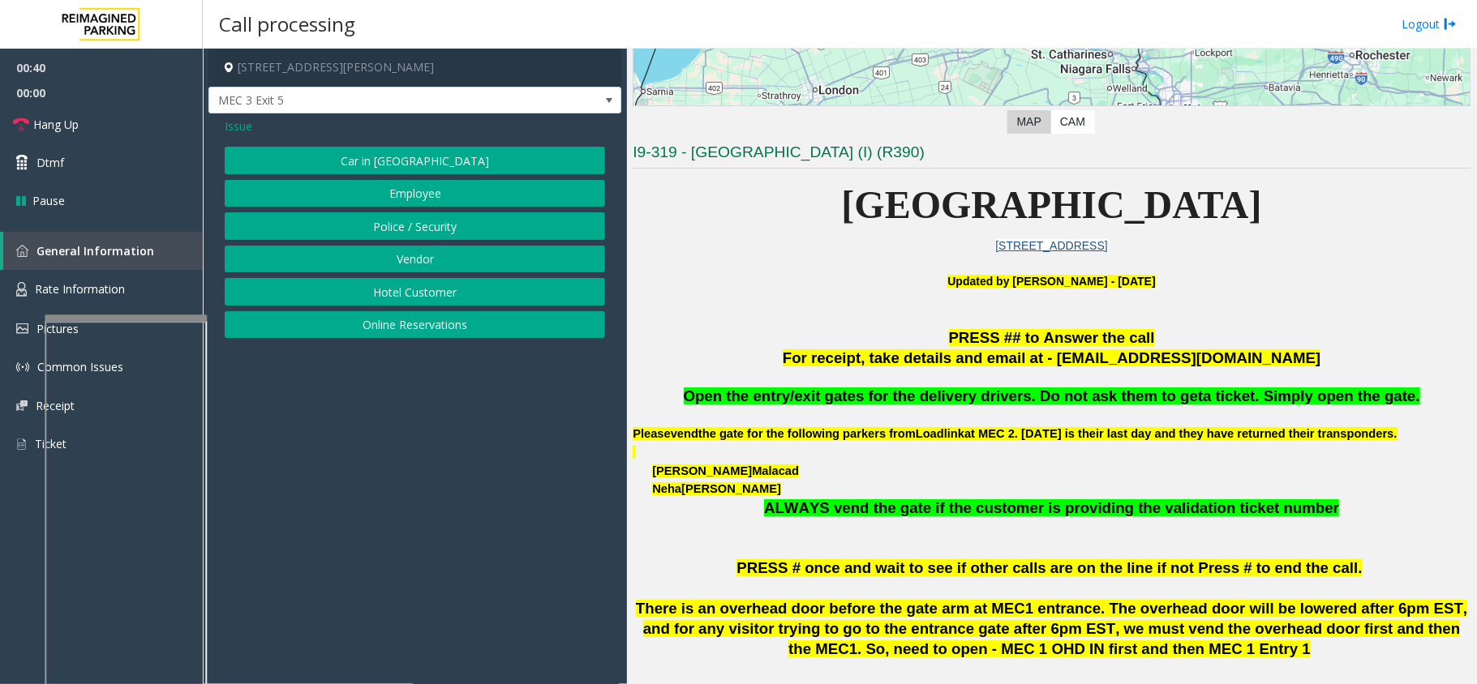
click at [234, 127] on span "Issue" at bounding box center [239, 126] width 28 height 17
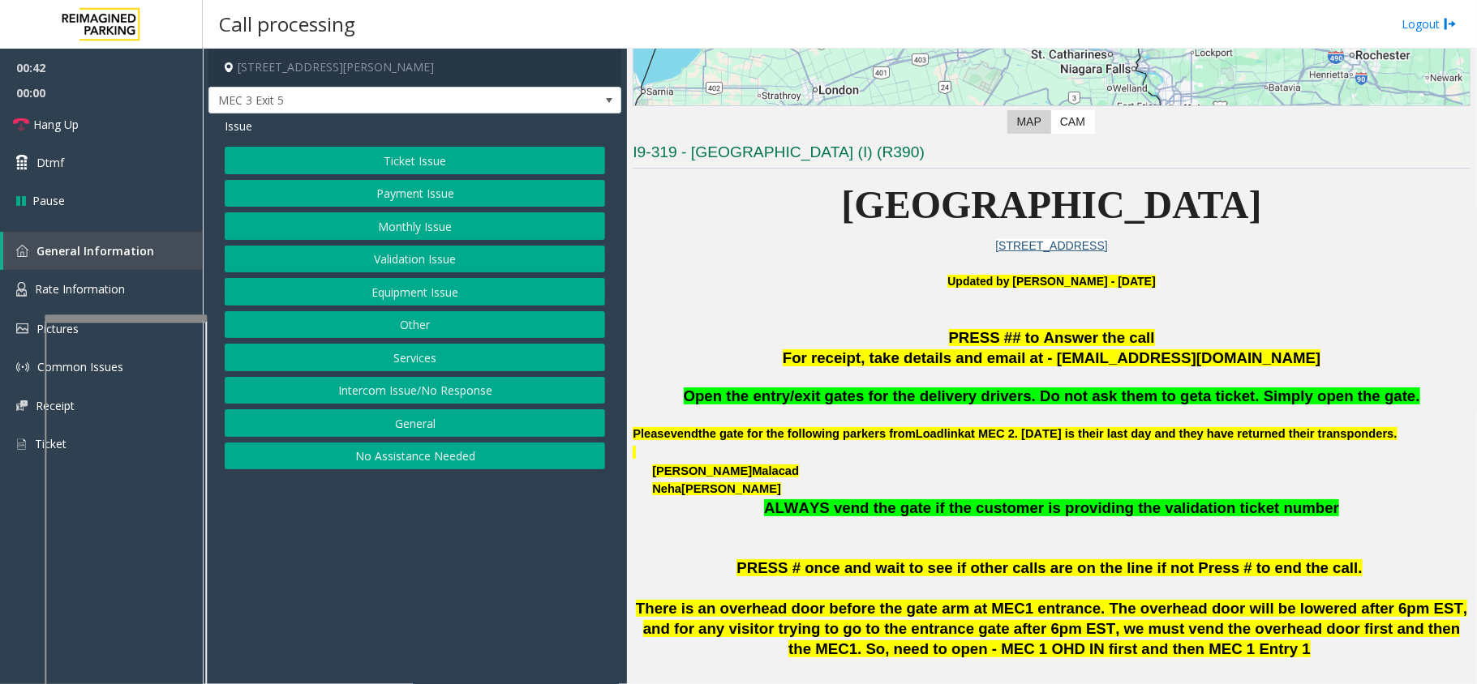
click at [405, 290] on button "Equipment Issue" at bounding box center [415, 292] width 380 height 28
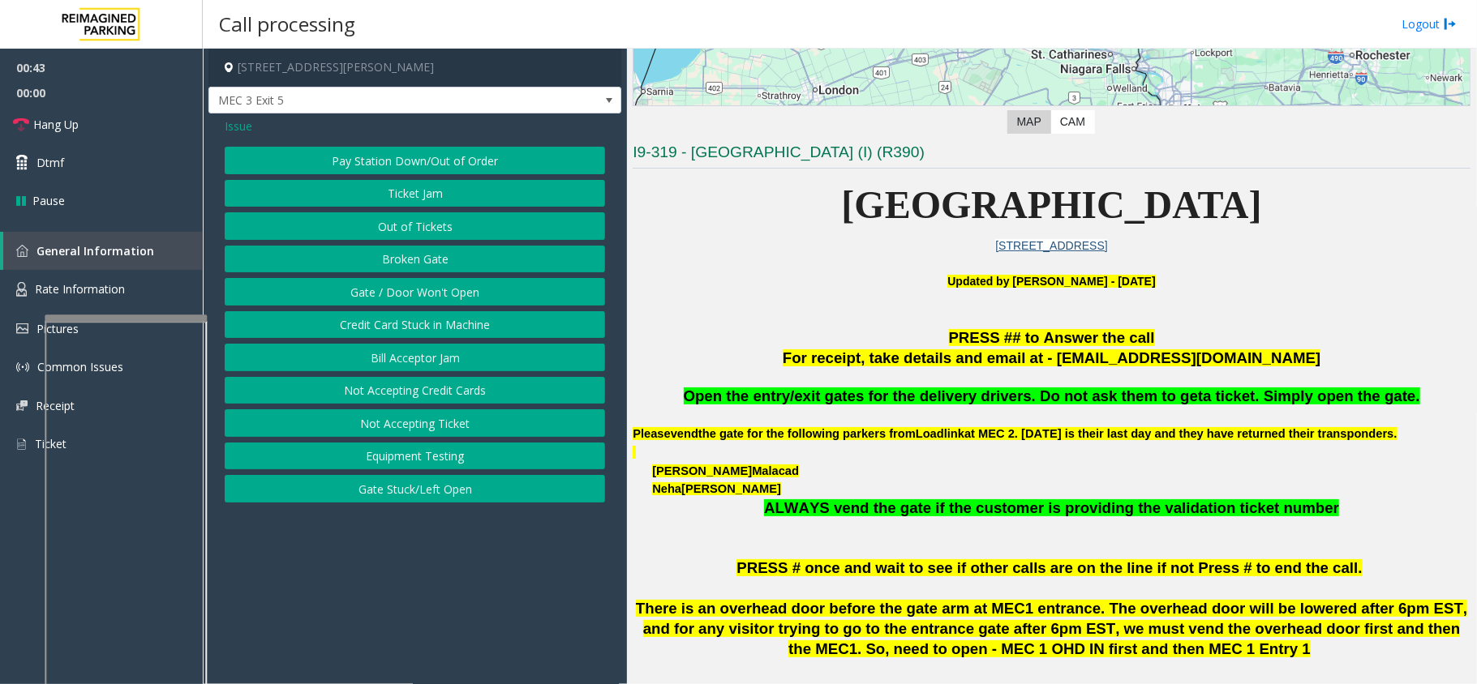
click at [404, 292] on button "Gate / Door Won't Open" at bounding box center [415, 292] width 380 height 28
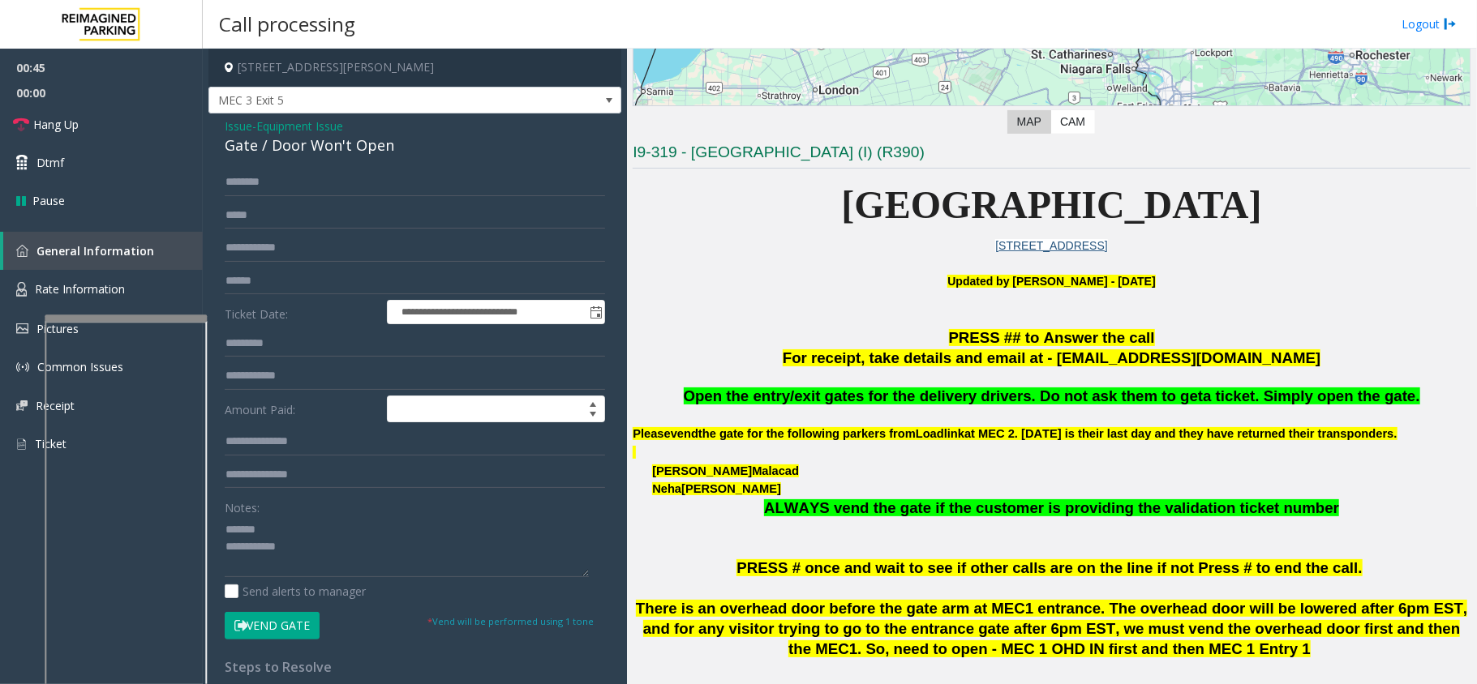
click at [329, 159] on div "**********" at bounding box center [414, 516] width 413 height 805
click at [355, 137] on div "Gate / Door Won't Open" at bounding box center [415, 146] width 380 height 22
type textarea "**********"
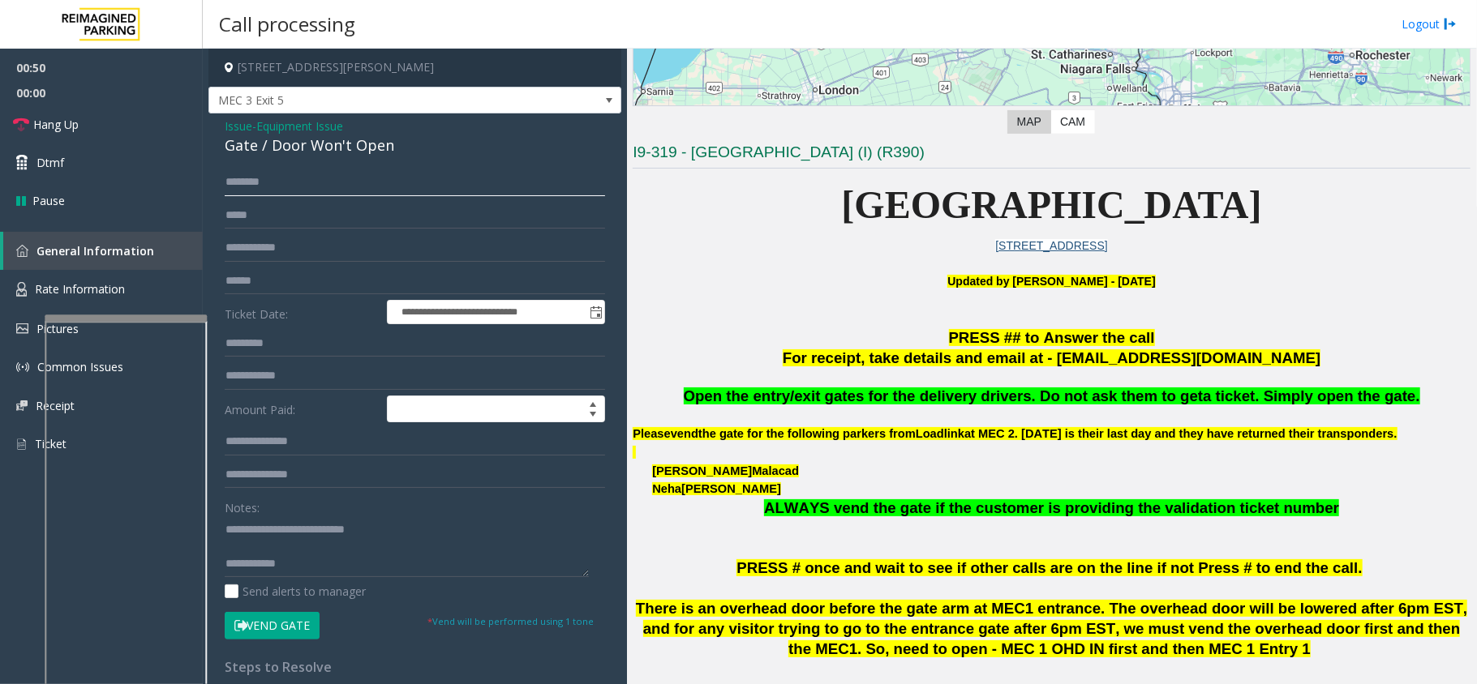
click at [315, 195] on input "text" at bounding box center [415, 183] width 380 height 28
type input "*"
click at [302, 182] on input "text" at bounding box center [415, 183] width 380 height 28
type input "*****"
click at [296, 624] on button "Vend Gate" at bounding box center [272, 626] width 95 height 28
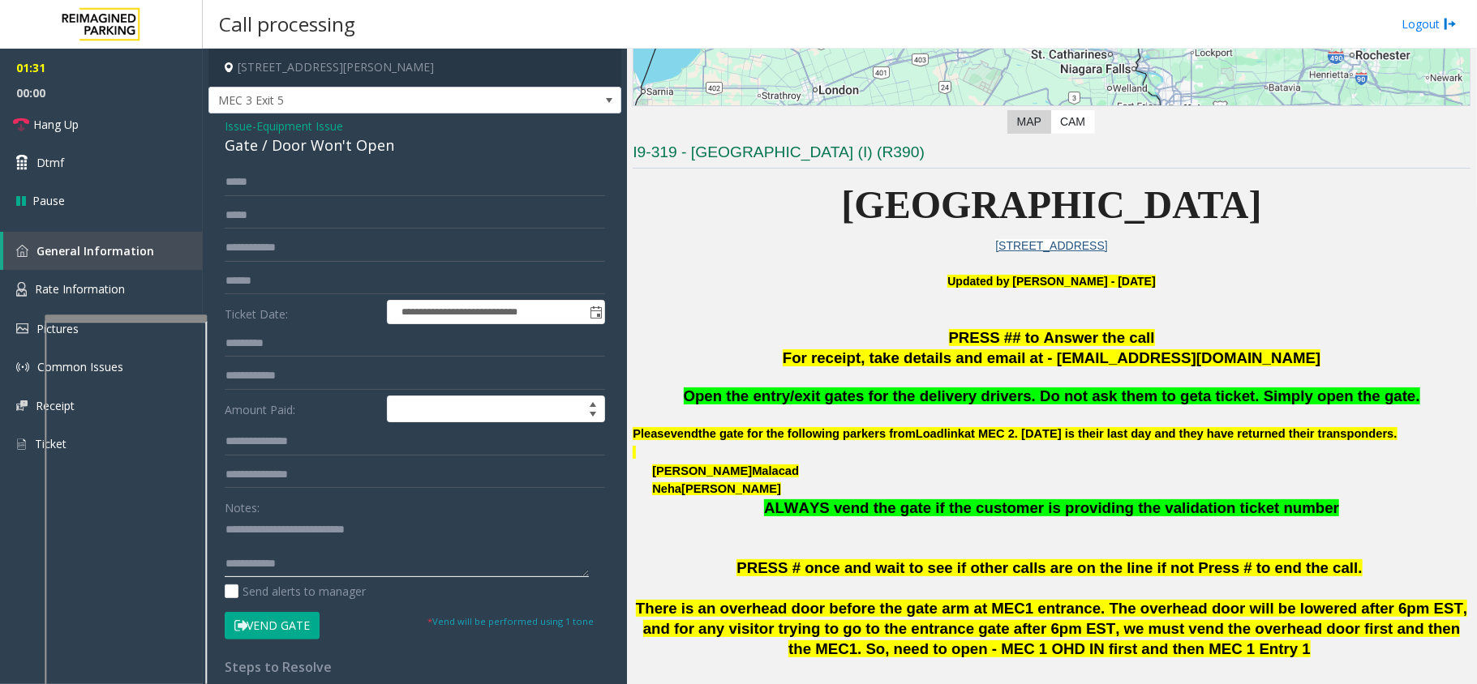
click at [319, 568] on textarea at bounding box center [407, 547] width 364 height 61
click at [98, 130] on link "Hang Up" at bounding box center [101, 124] width 203 height 38
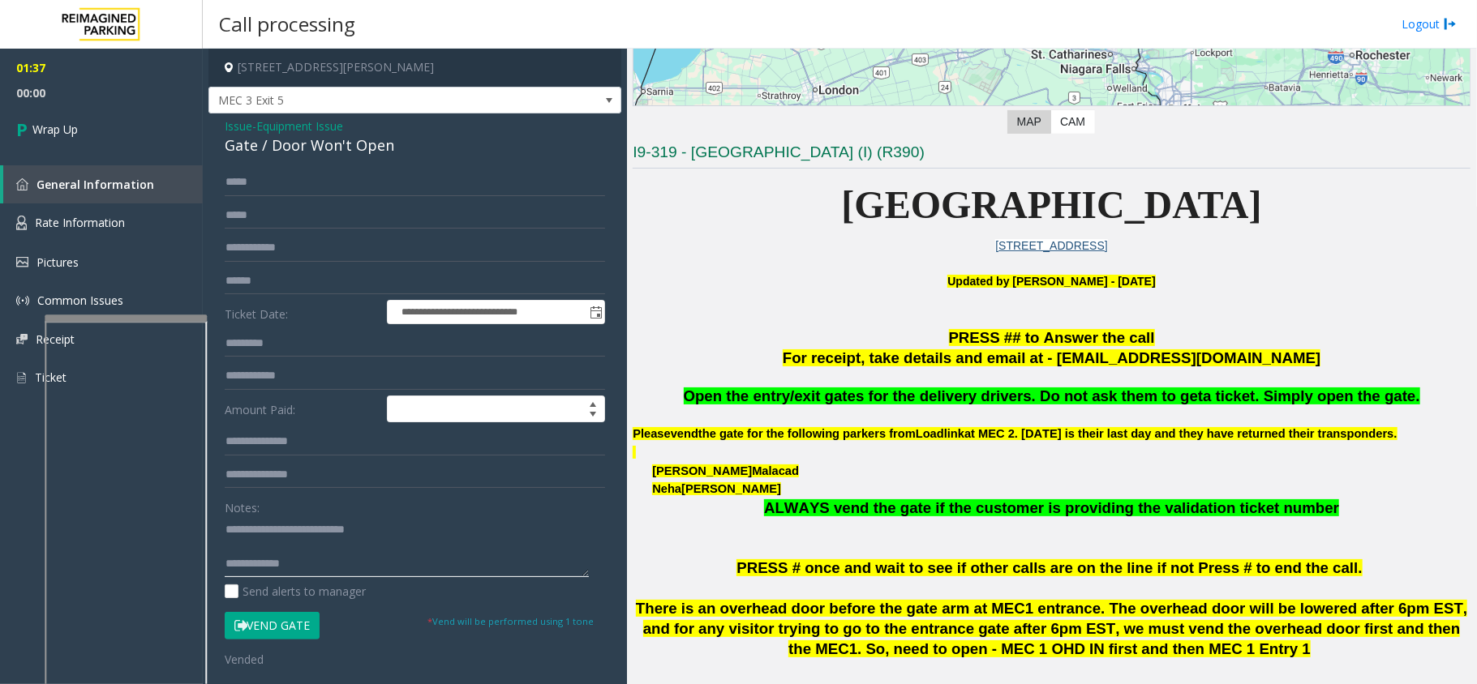
click at [321, 562] on textarea at bounding box center [407, 547] width 364 height 61
type textarea "**********"
click at [169, 150] on link "Wrap Up" at bounding box center [101, 129] width 203 height 48
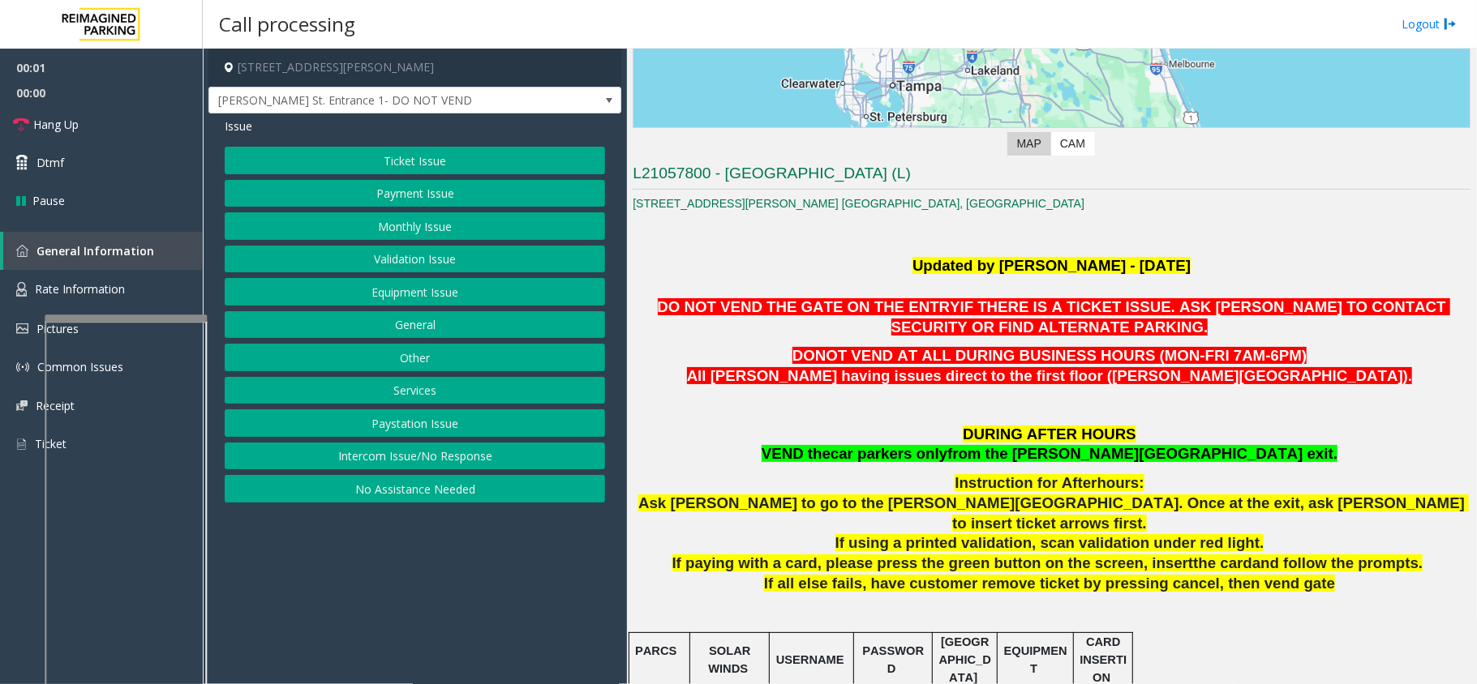
scroll to position [432, 0]
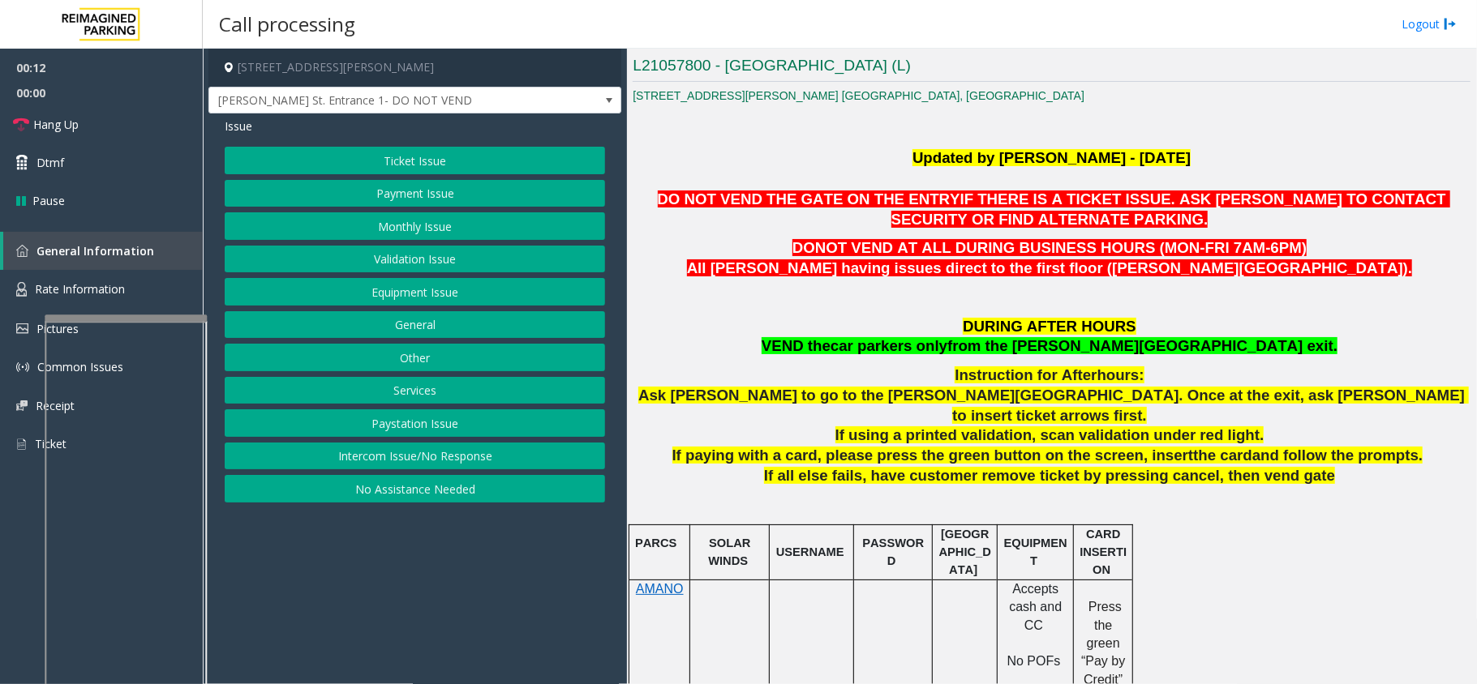
click at [490, 299] on button "Equipment Issue" at bounding box center [415, 292] width 380 height 28
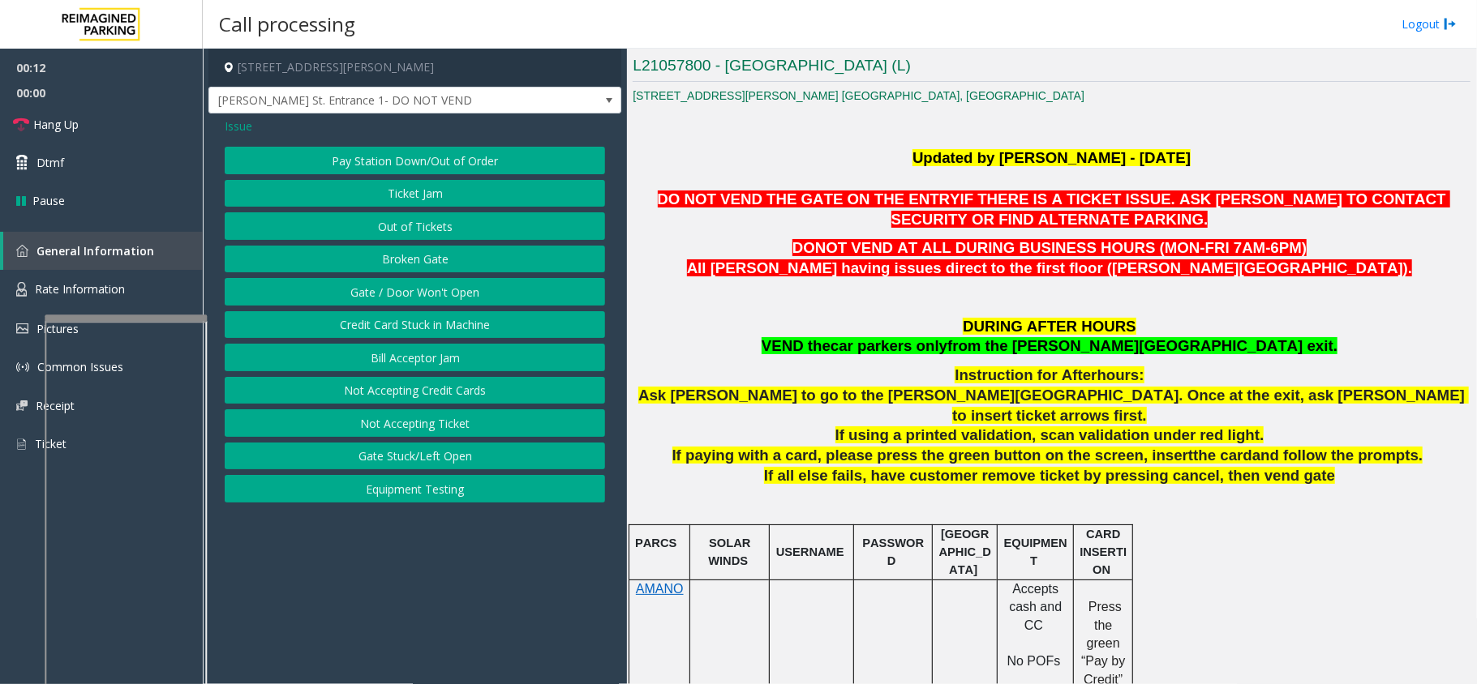
click at [465, 285] on button "Gate / Door Won't Open" at bounding box center [415, 292] width 380 height 28
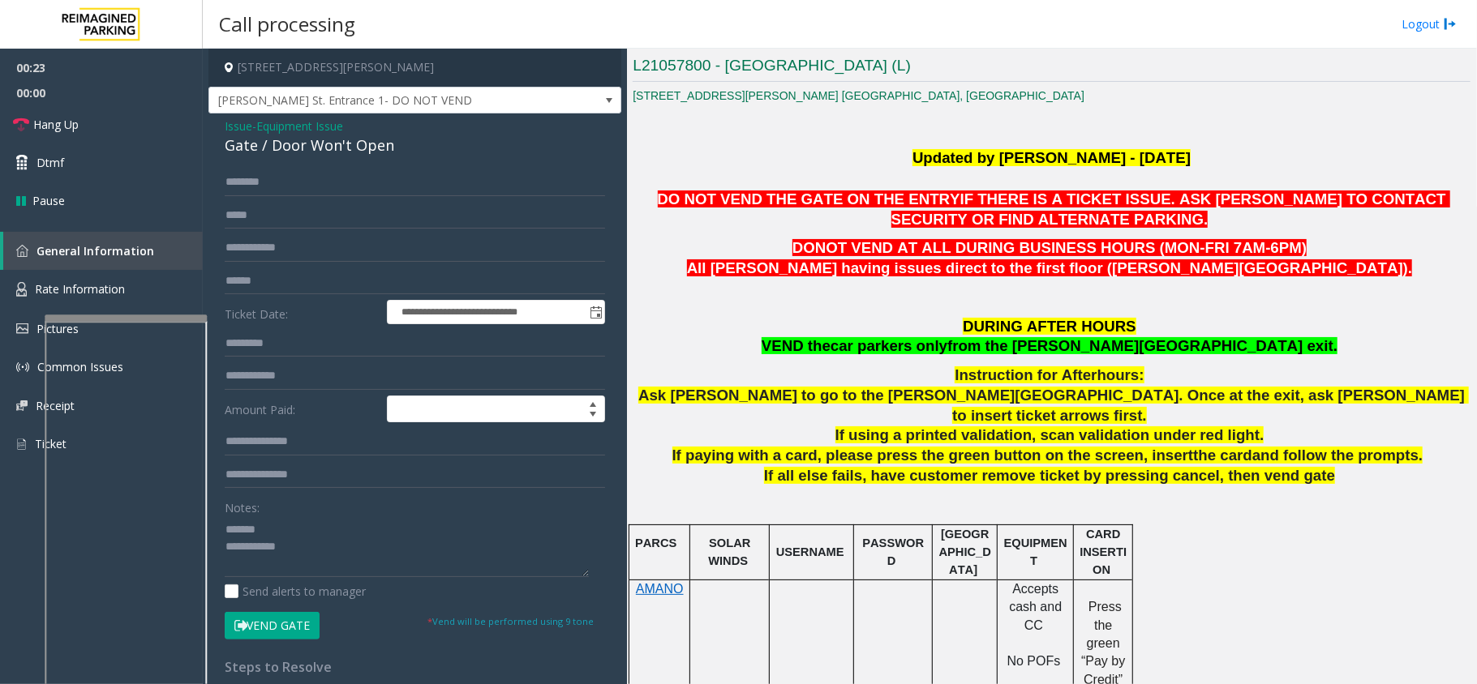
click at [263, 147] on div "Gate / Door Won't Open" at bounding box center [415, 146] width 380 height 22
type textarea "**********"
click at [91, 111] on link "Hang Up" at bounding box center [101, 124] width 203 height 38
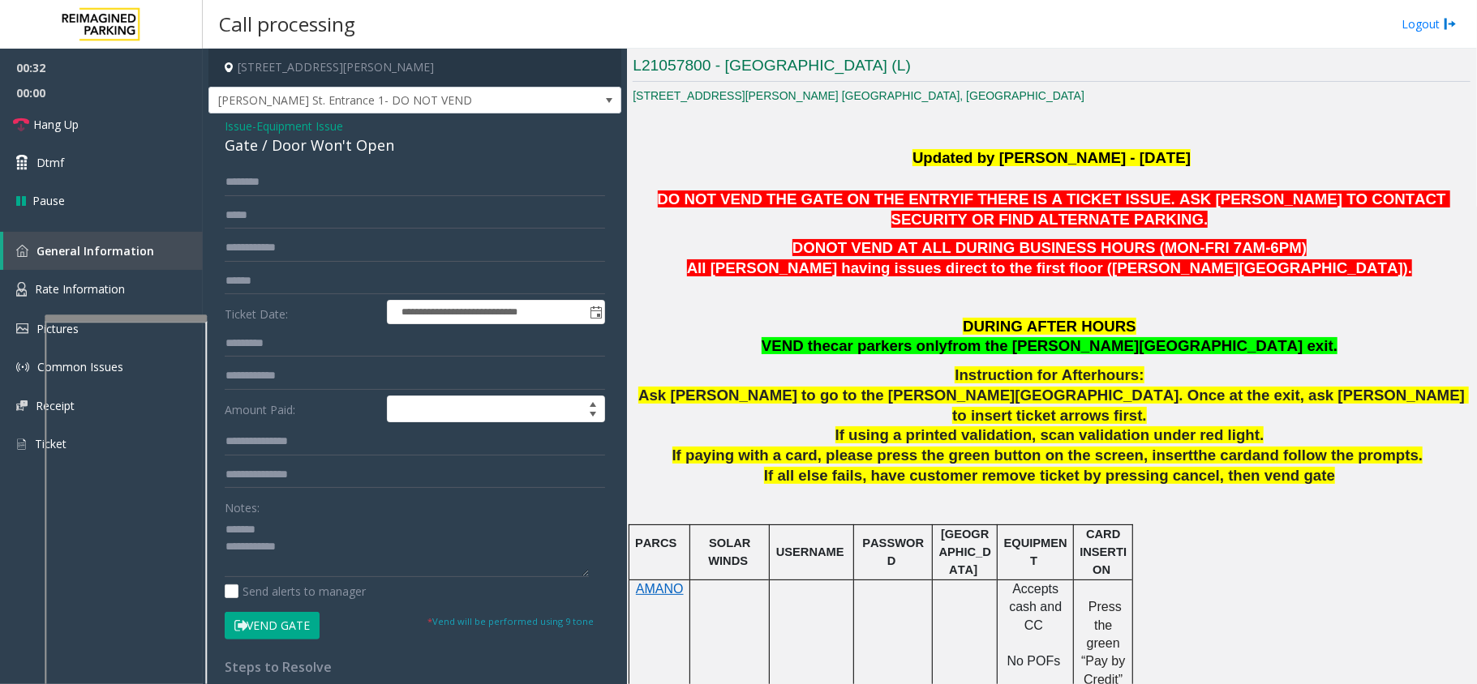
click at [238, 121] on span "Issue" at bounding box center [239, 126] width 28 height 17
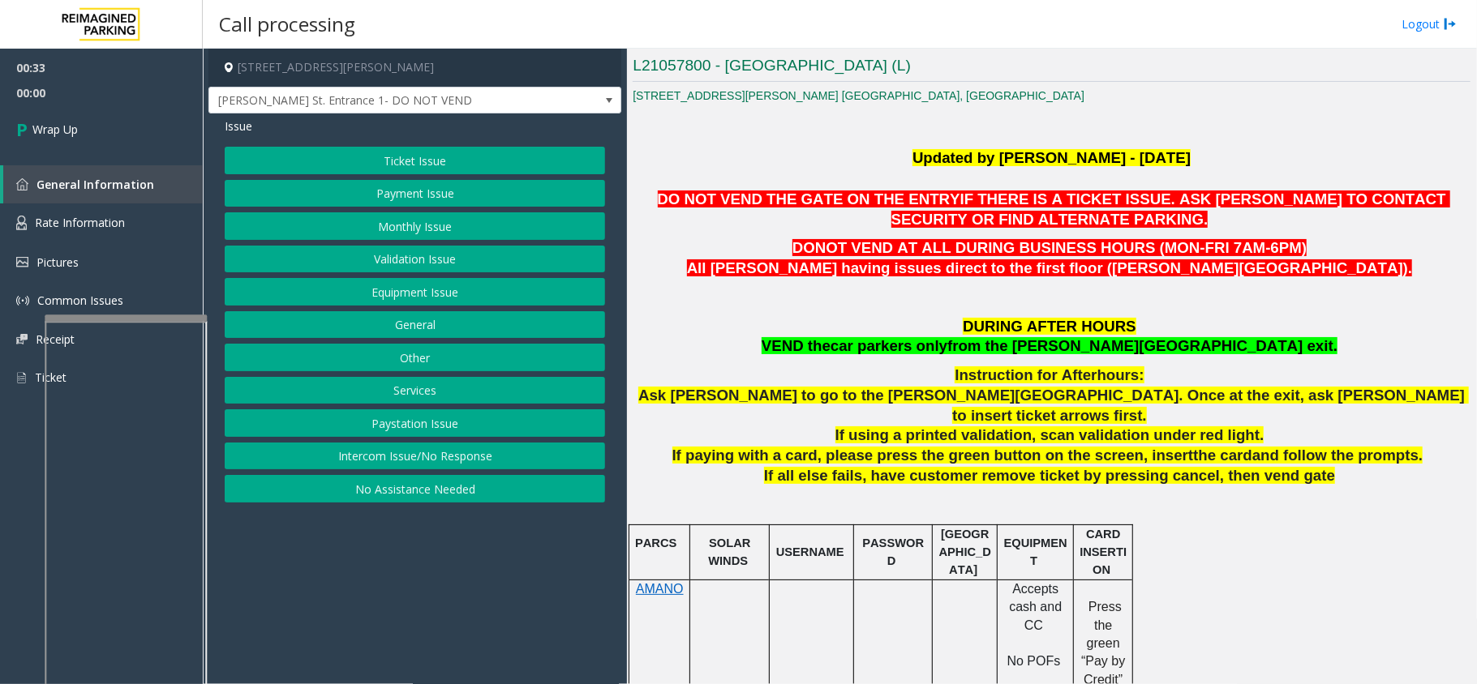
click at [417, 355] on button "Other" at bounding box center [415, 358] width 380 height 28
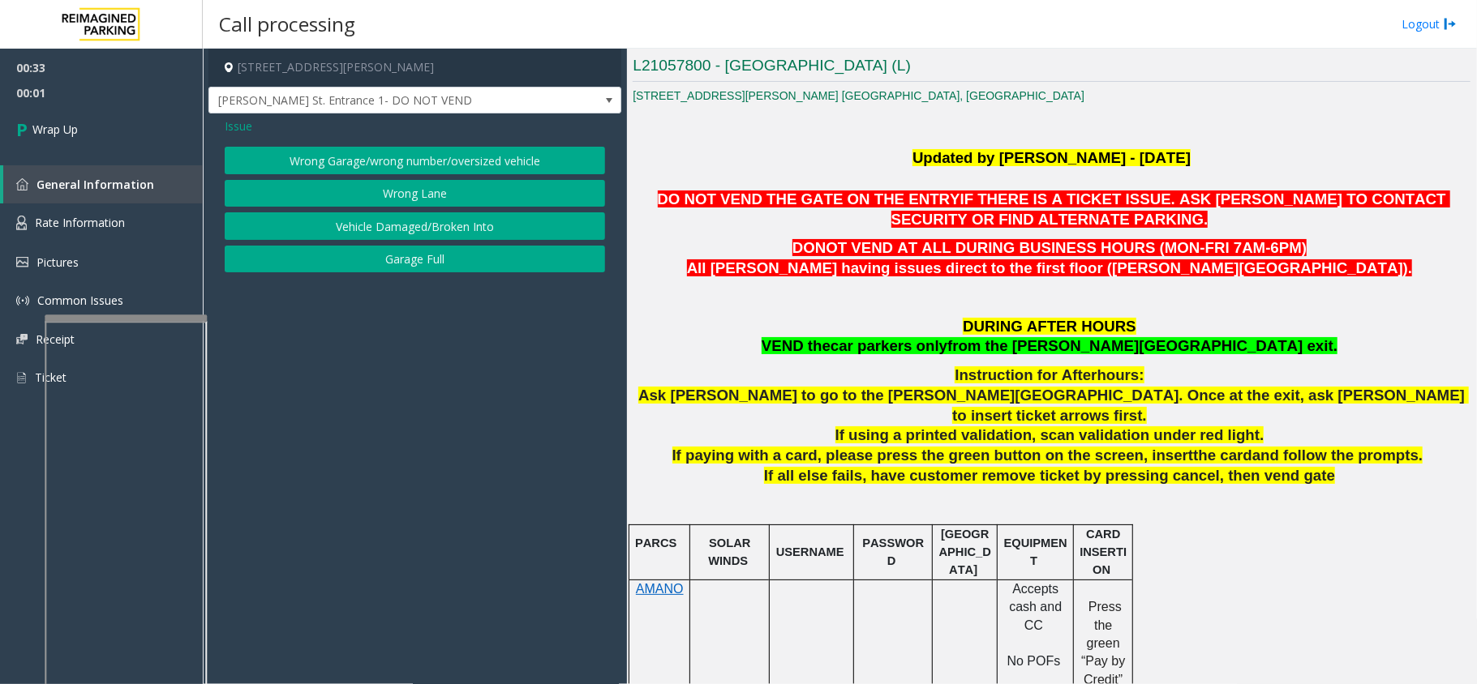
click at [394, 190] on button "Wrong Lane" at bounding box center [415, 194] width 380 height 28
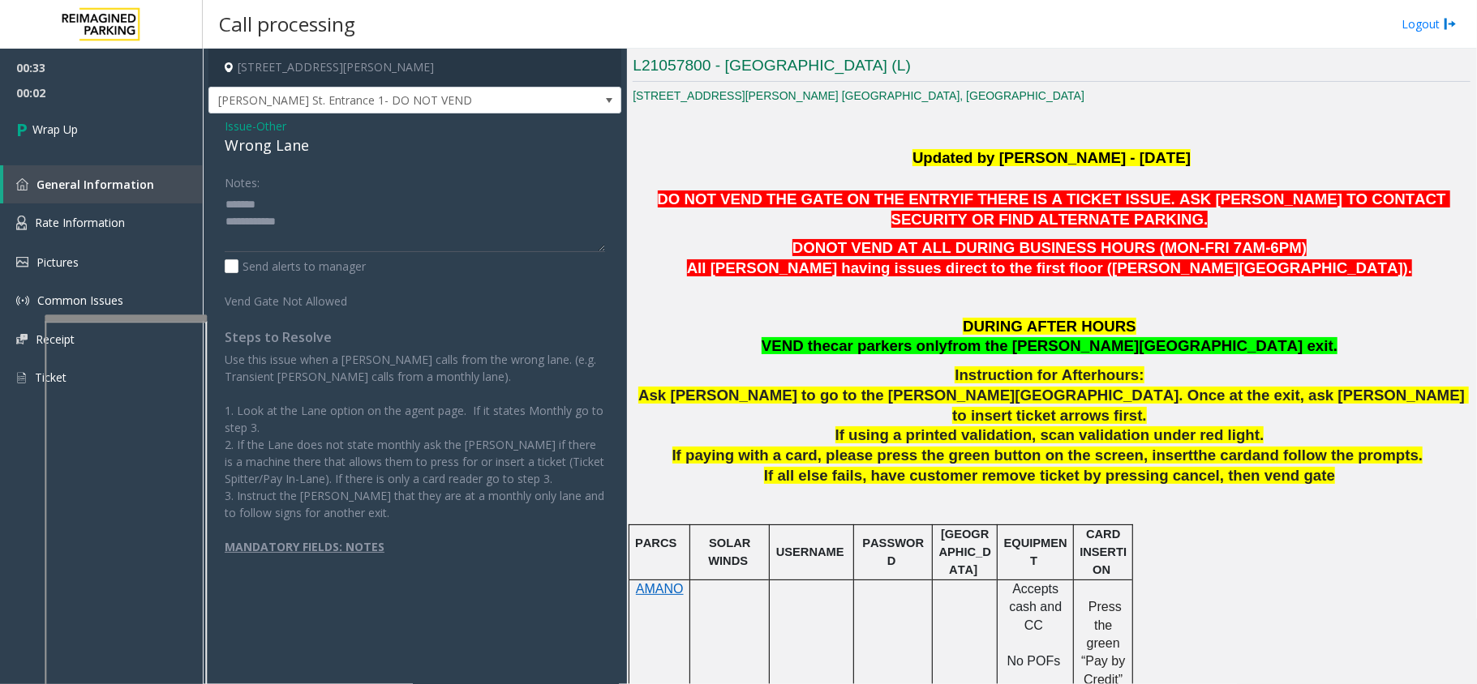
click at [271, 148] on div "Wrong Lane" at bounding box center [415, 146] width 380 height 22
type textarea "**********"
click at [149, 138] on link "Wrap Up" at bounding box center [101, 129] width 203 height 48
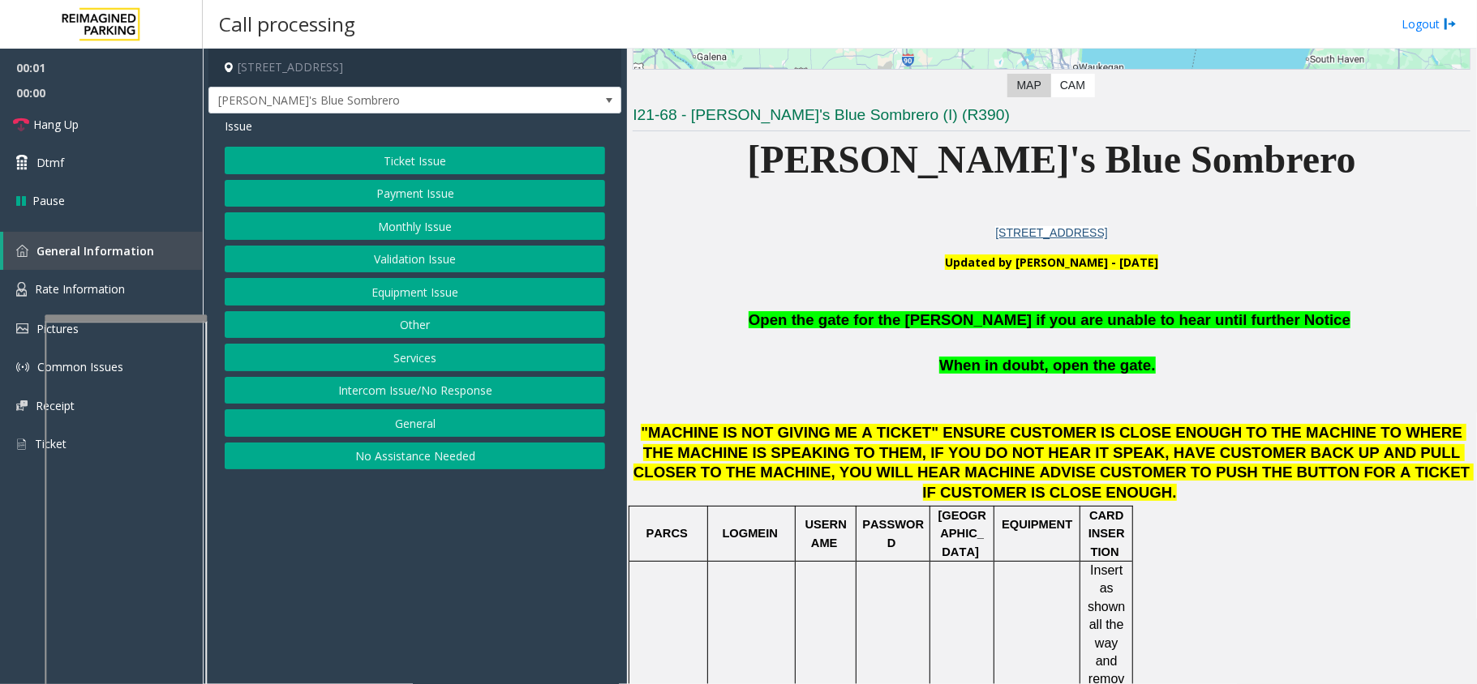
scroll to position [432, 0]
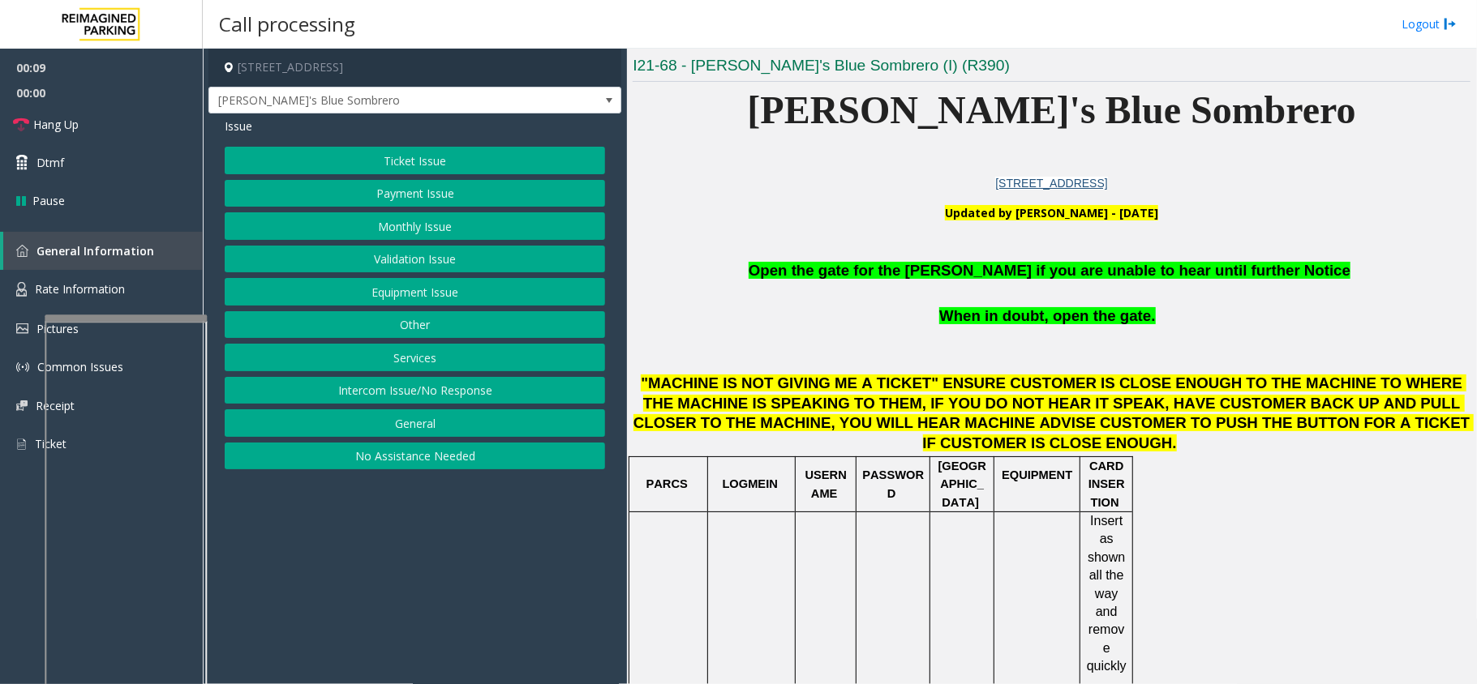
click at [413, 258] on button "Validation Issue" at bounding box center [415, 260] width 380 height 28
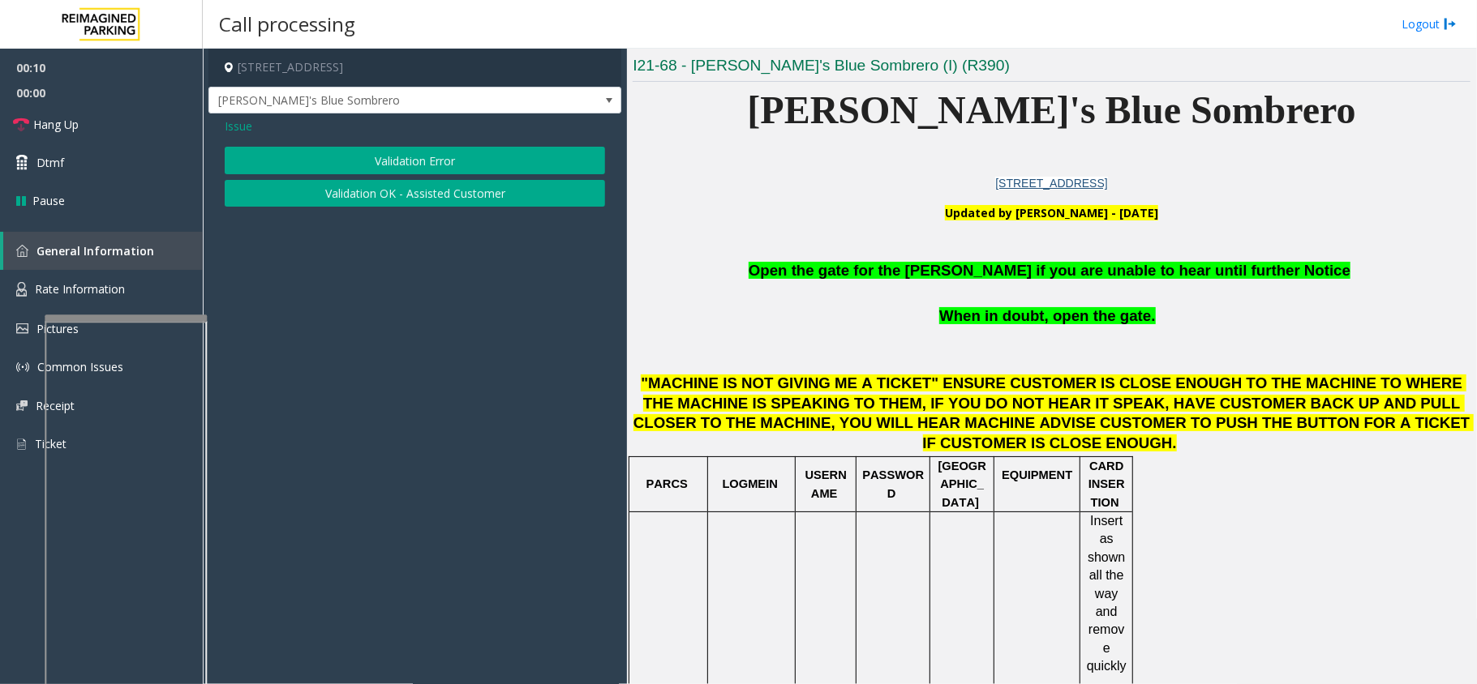
click at [238, 134] on span "Issue" at bounding box center [239, 126] width 28 height 17
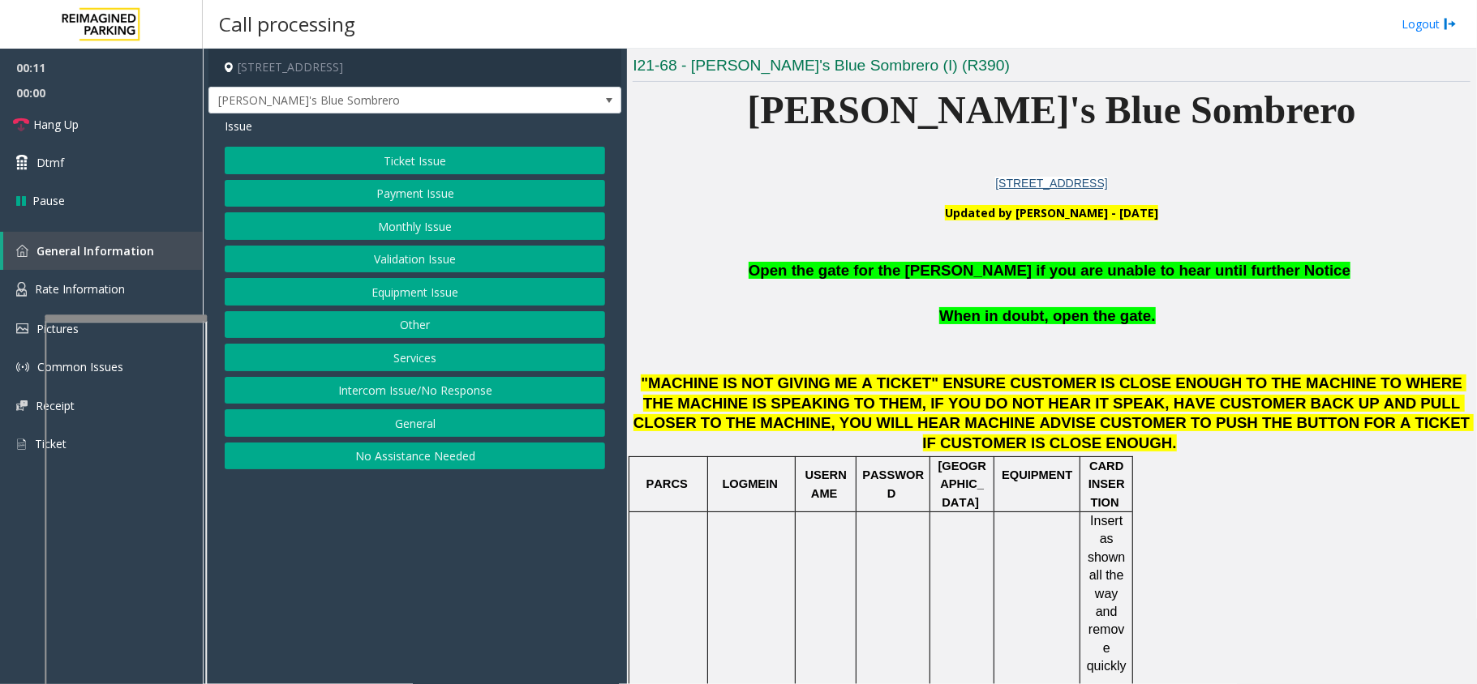
click at [383, 283] on button "Equipment Issue" at bounding box center [415, 292] width 380 height 28
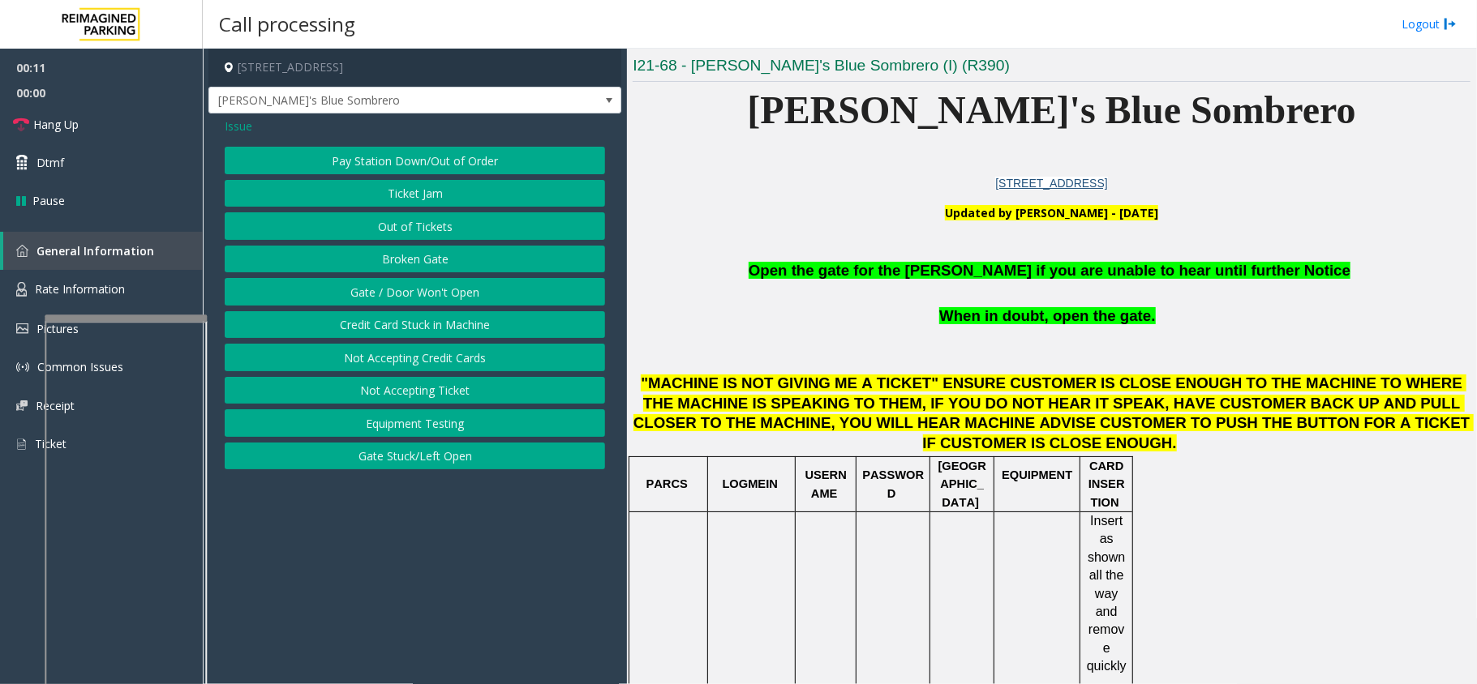
click at [383, 283] on button "Gate / Door Won't Open" at bounding box center [415, 292] width 380 height 28
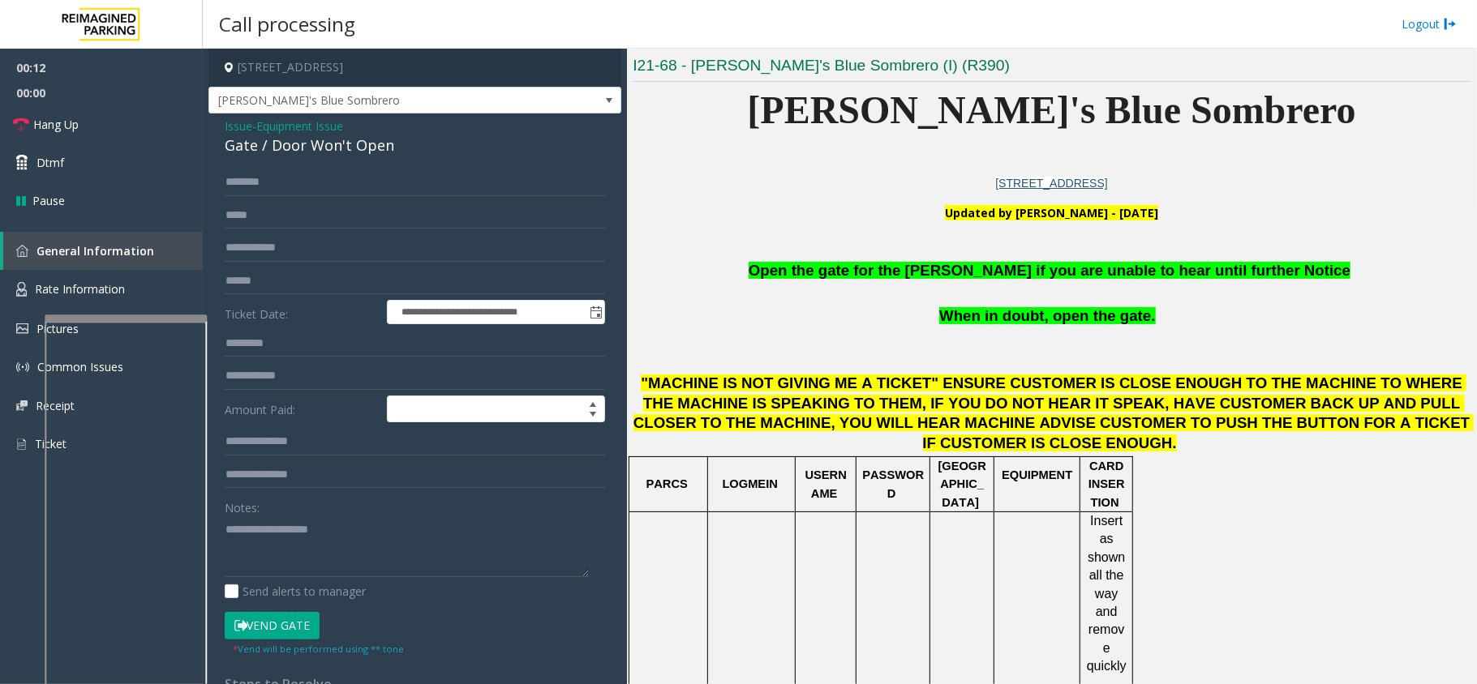
click at [295, 623] on button "Vend Gate" at bounding box center [272, 626] width 95 height 28
click at [978, 277] on span "Open the gate for the parker if you are unable to hear until further Notice" at bounding box center [1049, 270] width 602 height 17
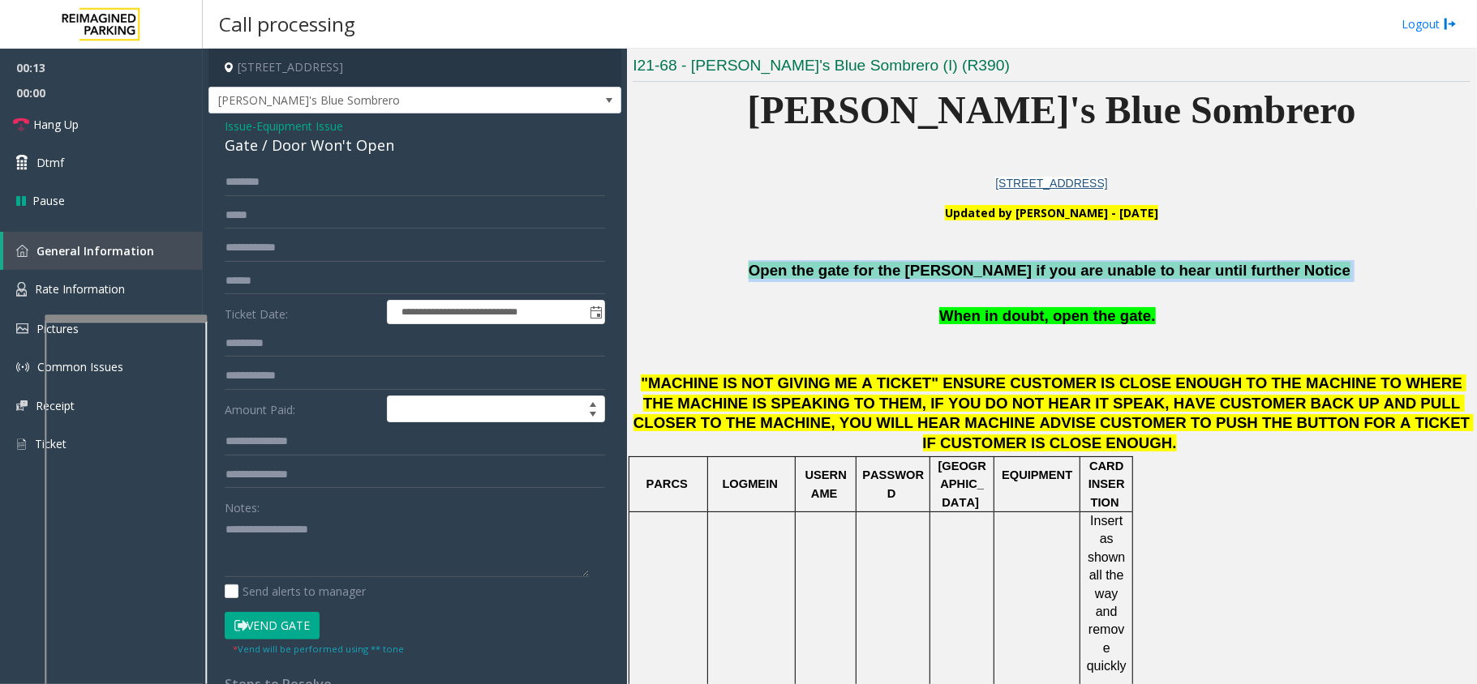
click at [978, 277] on span "Open the gate for the parker if you are unable to hear until further Notice" at bounding box center [1049, 270] width 602 height 17
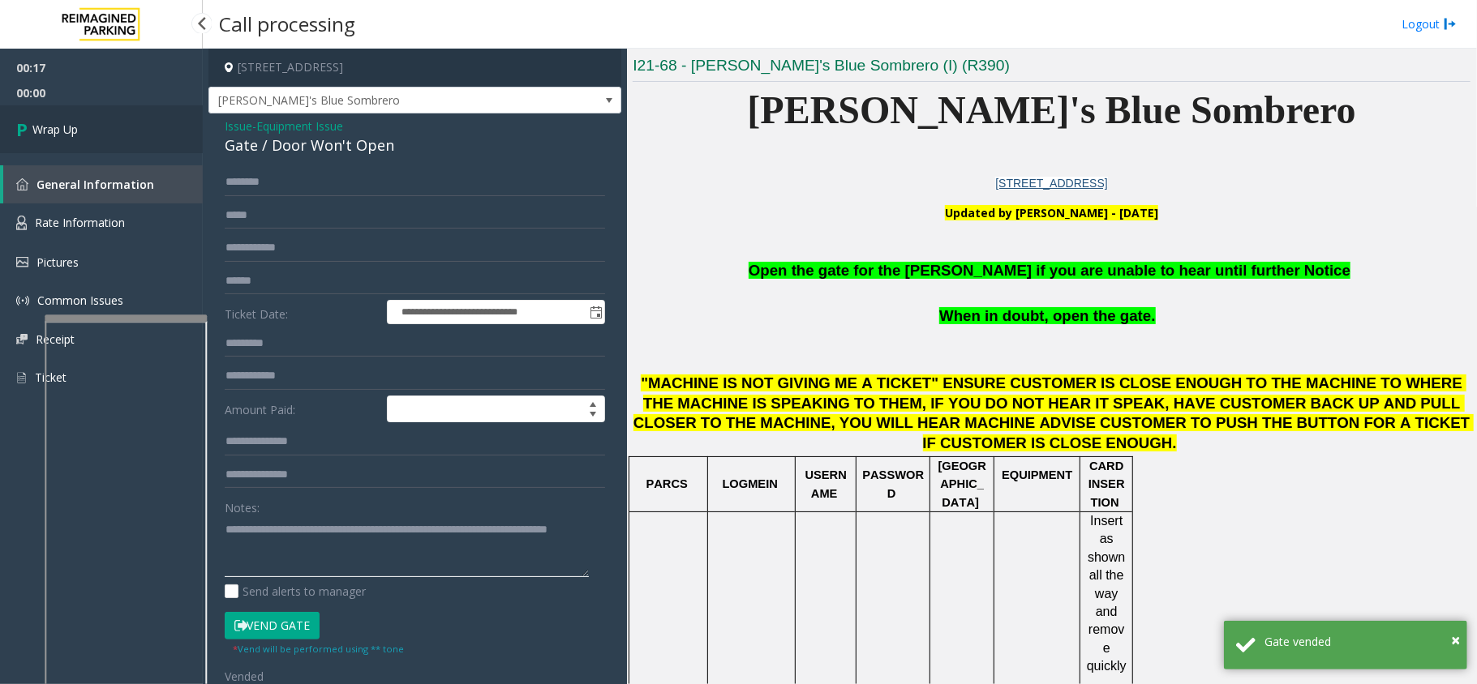
type textarea "**********"
click at [151, 130] on link "Wrap Up" at bounding box center [101, 129] width 203 height 48
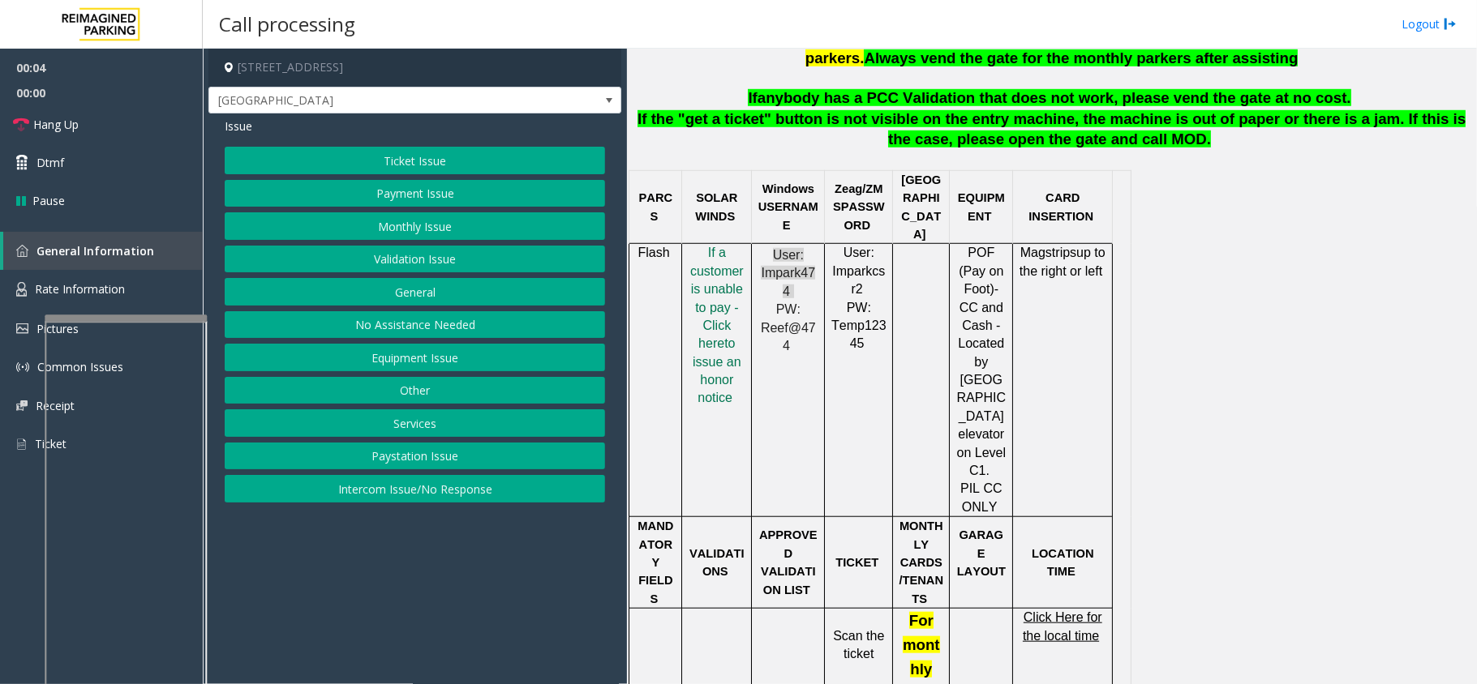
scroll to position [864, 0]
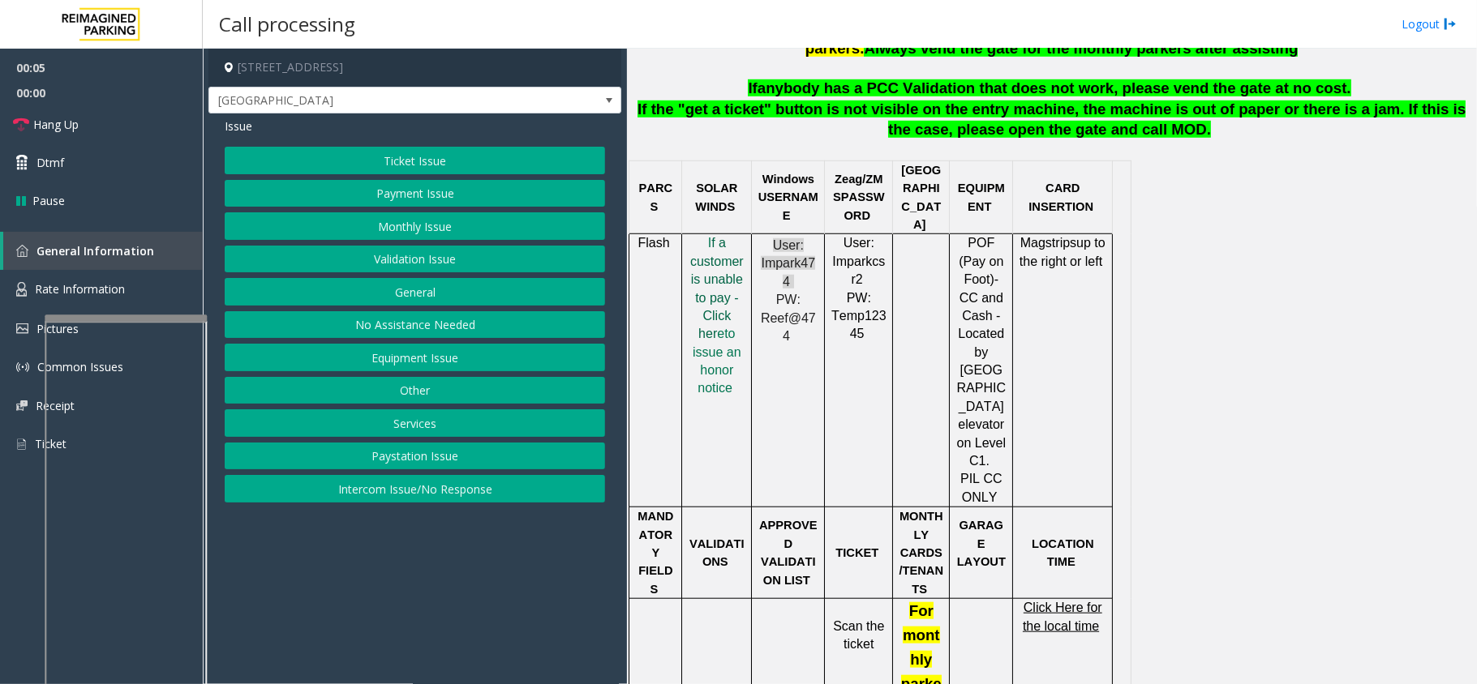
click at [728, 274] on span "f a customer is unable to pay - Click her" at bounding box center [717, 288] width 54 height 105
click at [386, 162] on button "Ticket Issue" at bounding box center [415, 161] width 380 height 28
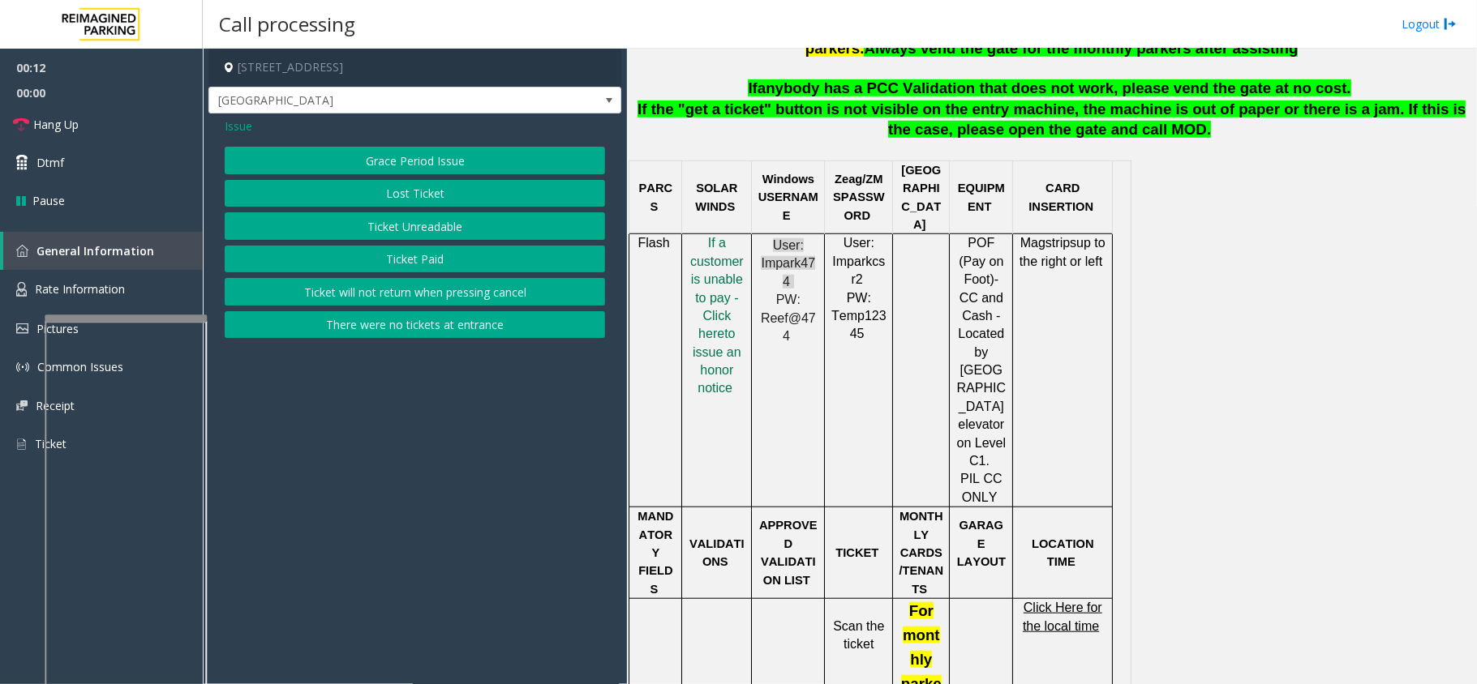
click at [380, 231] on button "Ticket Unreadable" at bounding box center [415, 226] width 380 height 28
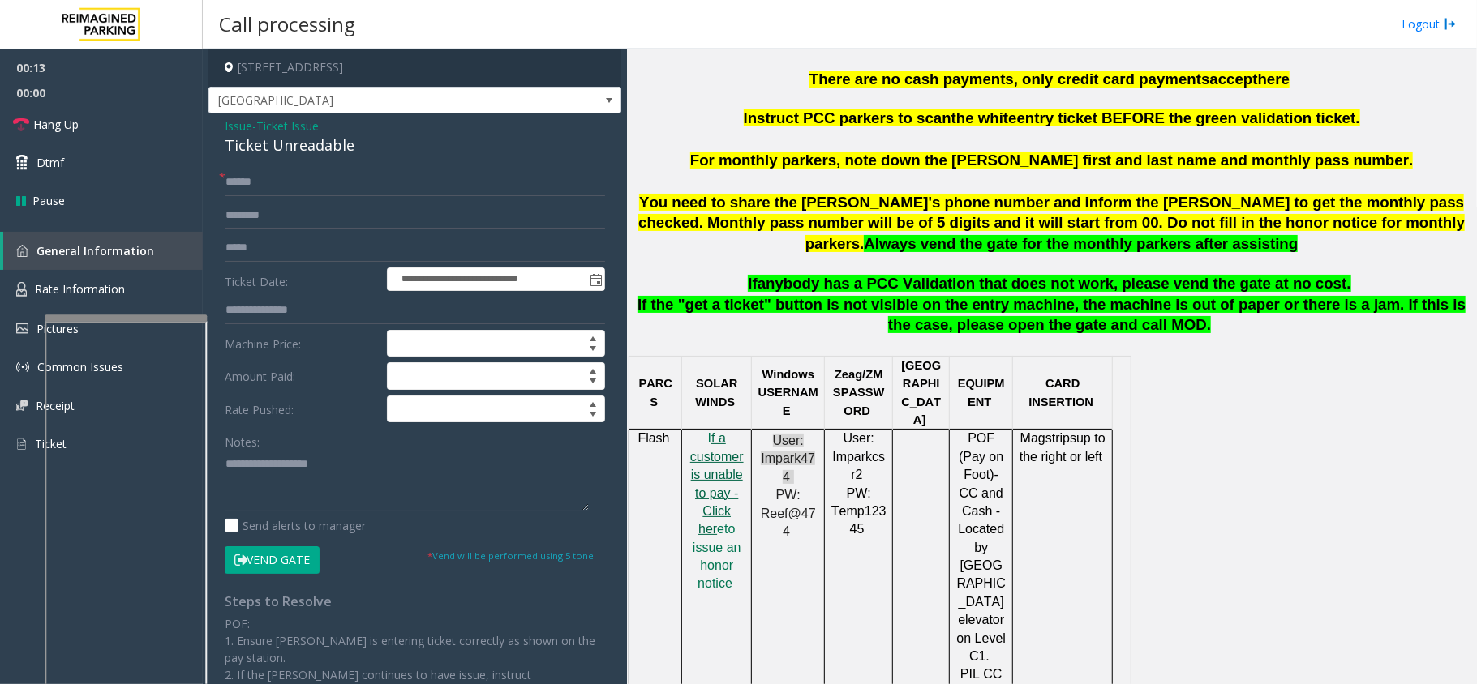
scroll to position [649, 0]
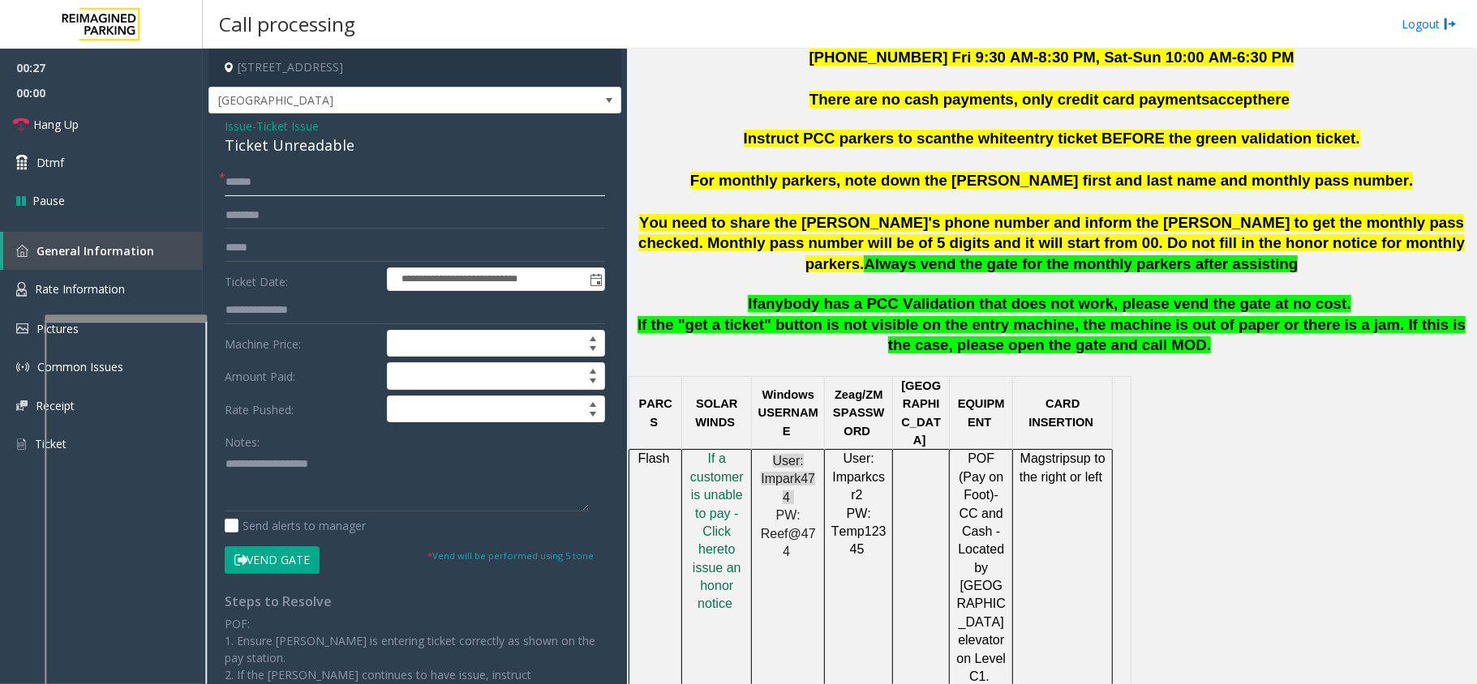
click at [254, 192] on input "text" at bounding box center [415, 183] width 380 height 28
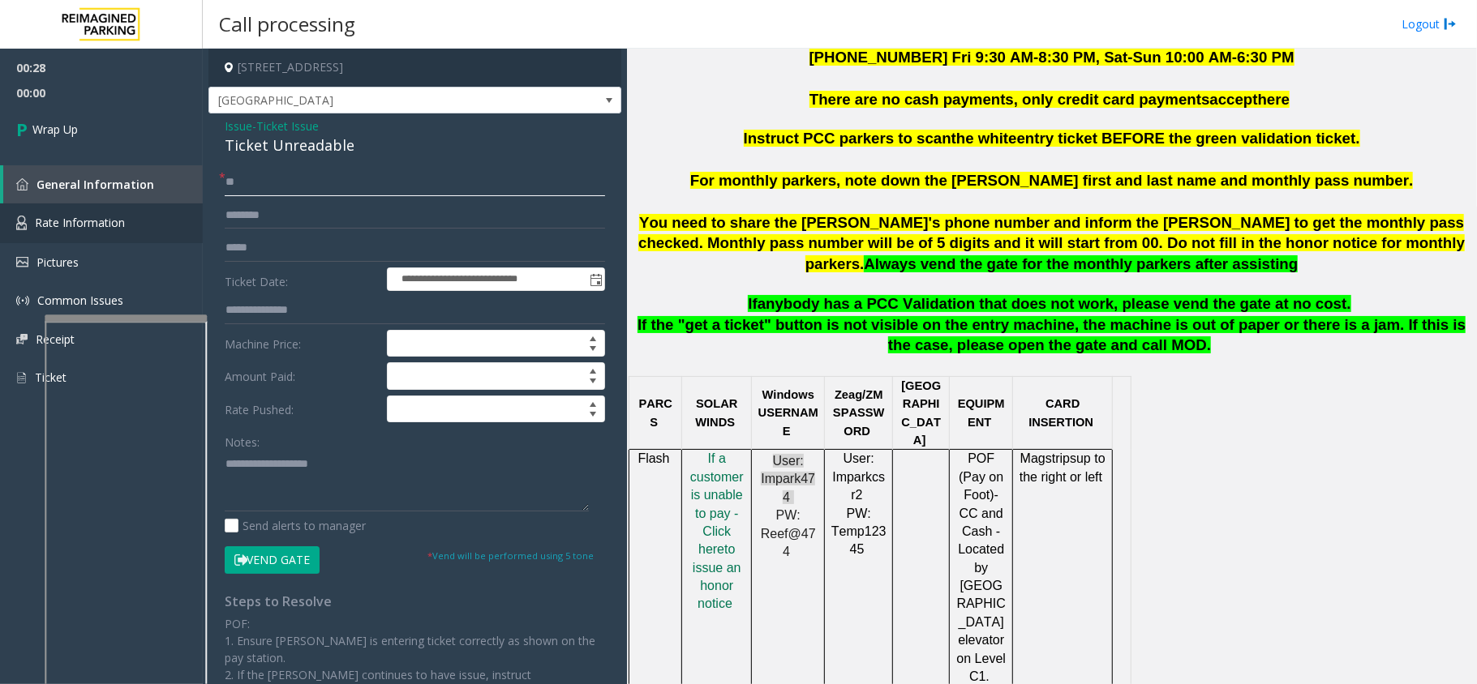
type input "**"
click at [303, 166] on div "**********" at bounding box center [414, 509] width 413 height 791
click at [312, 150] on div "Ticket Unreadable" at bounding box center [415, 146] width 380 height 22
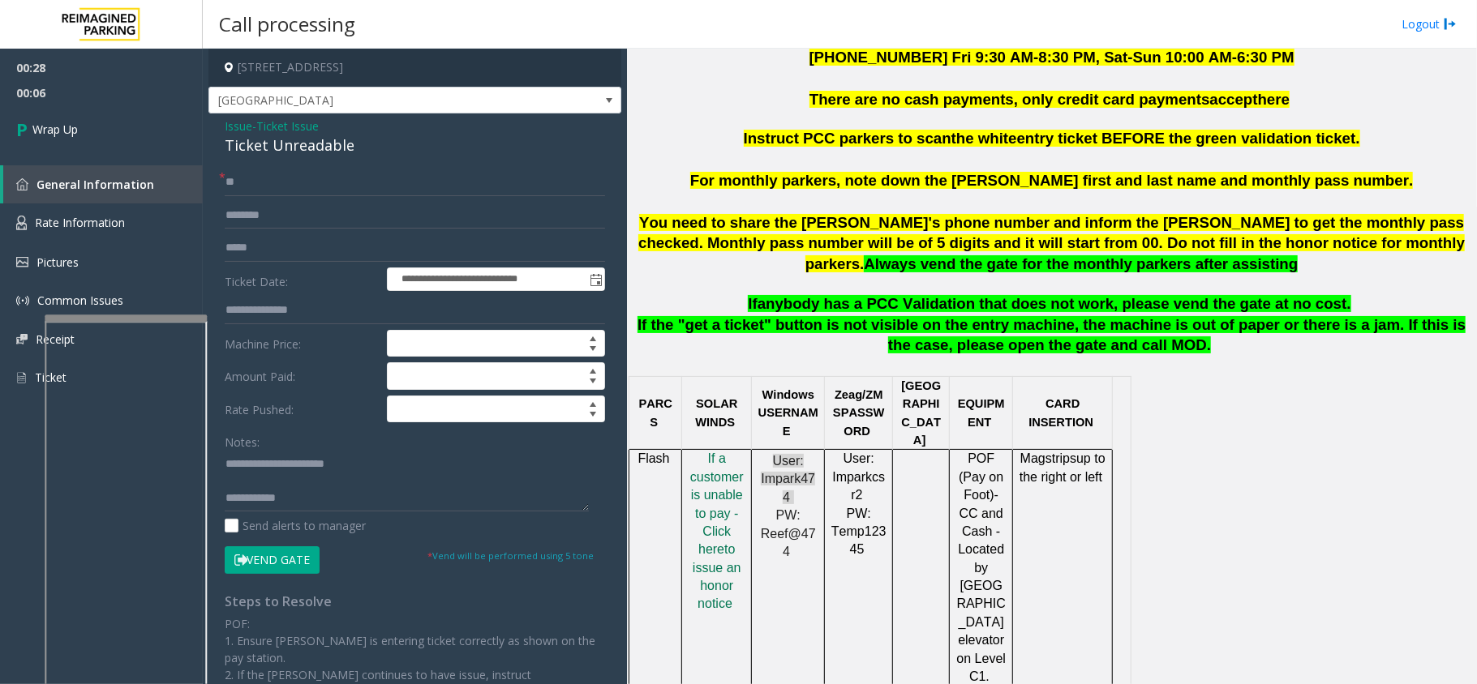
click at [336, 539] on form "**********" at bounding box center [415, 371] width 380 height 405
click at [377, 506] on textarea at bounding box center [407, 481] width 364 height 61
click at [322, 498] on textarea at bounding box center [407, 481] width 364 height 61
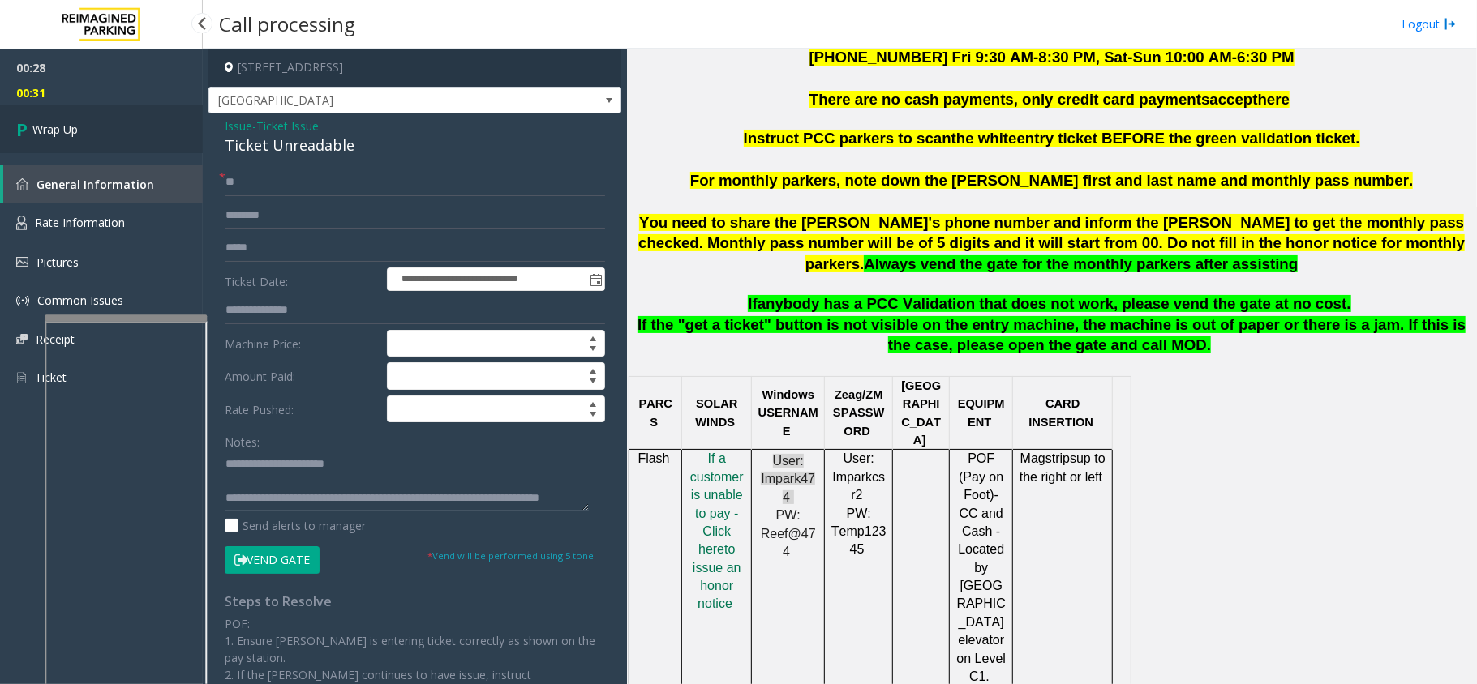
type textarea "**********"
click at [150, 139] on link "Wrap Up" at bounding box center [101, 129] width 203 height 48
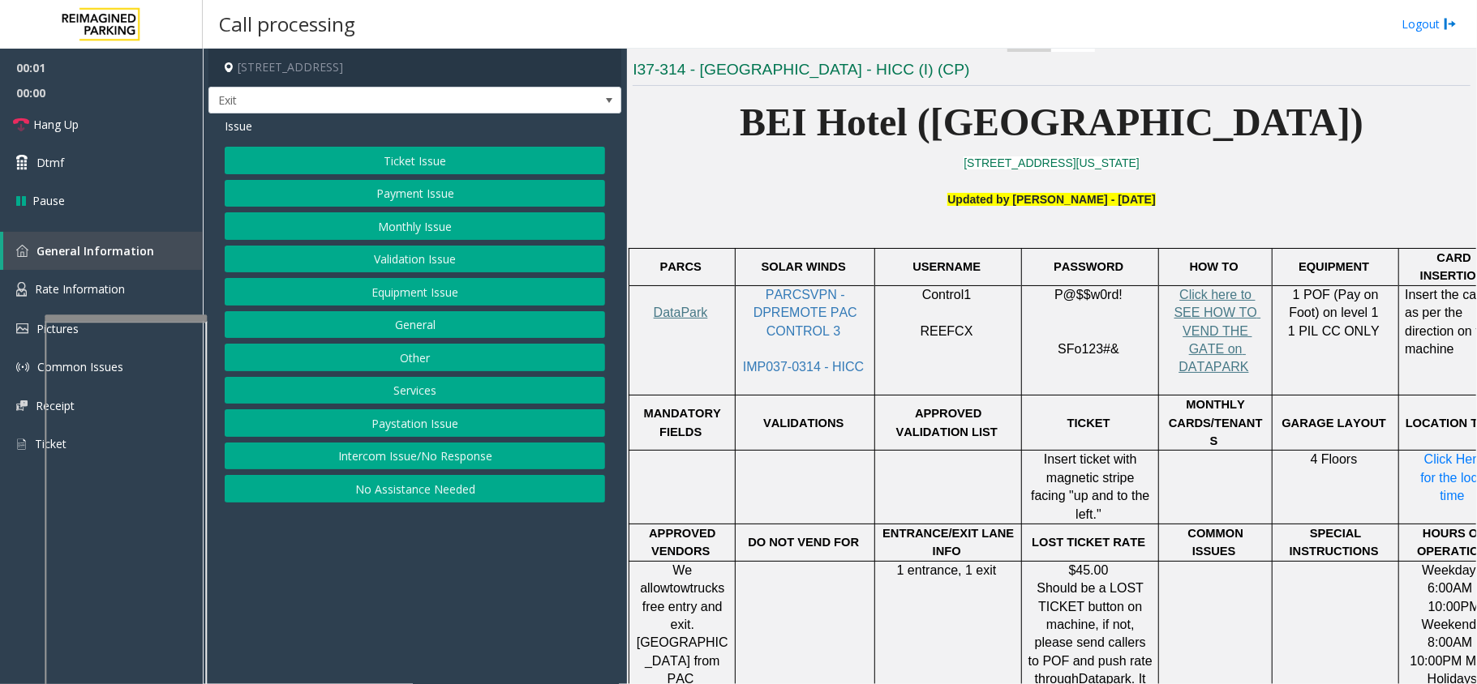
scroll to position [432, 0]
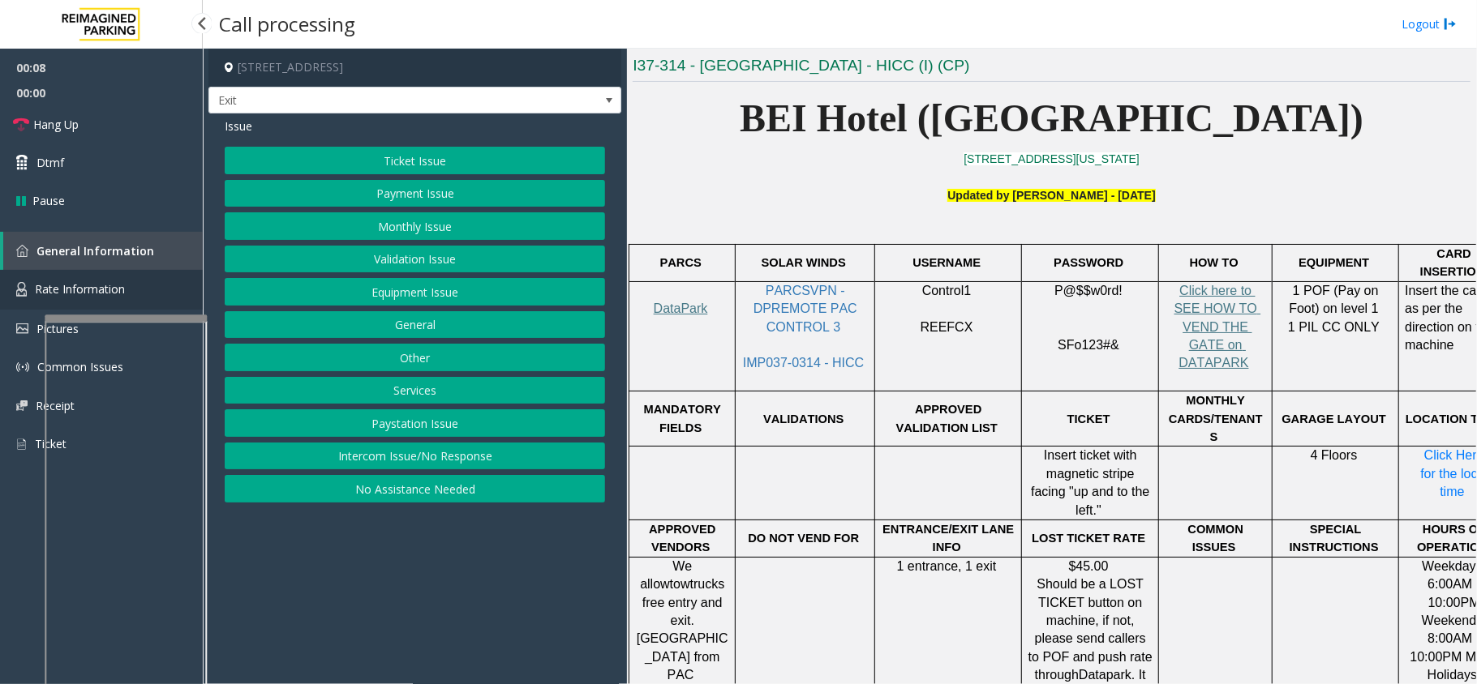
click at [62, 273] on link "Rate Information" at bounding box center [101, 290] width 203 height 40
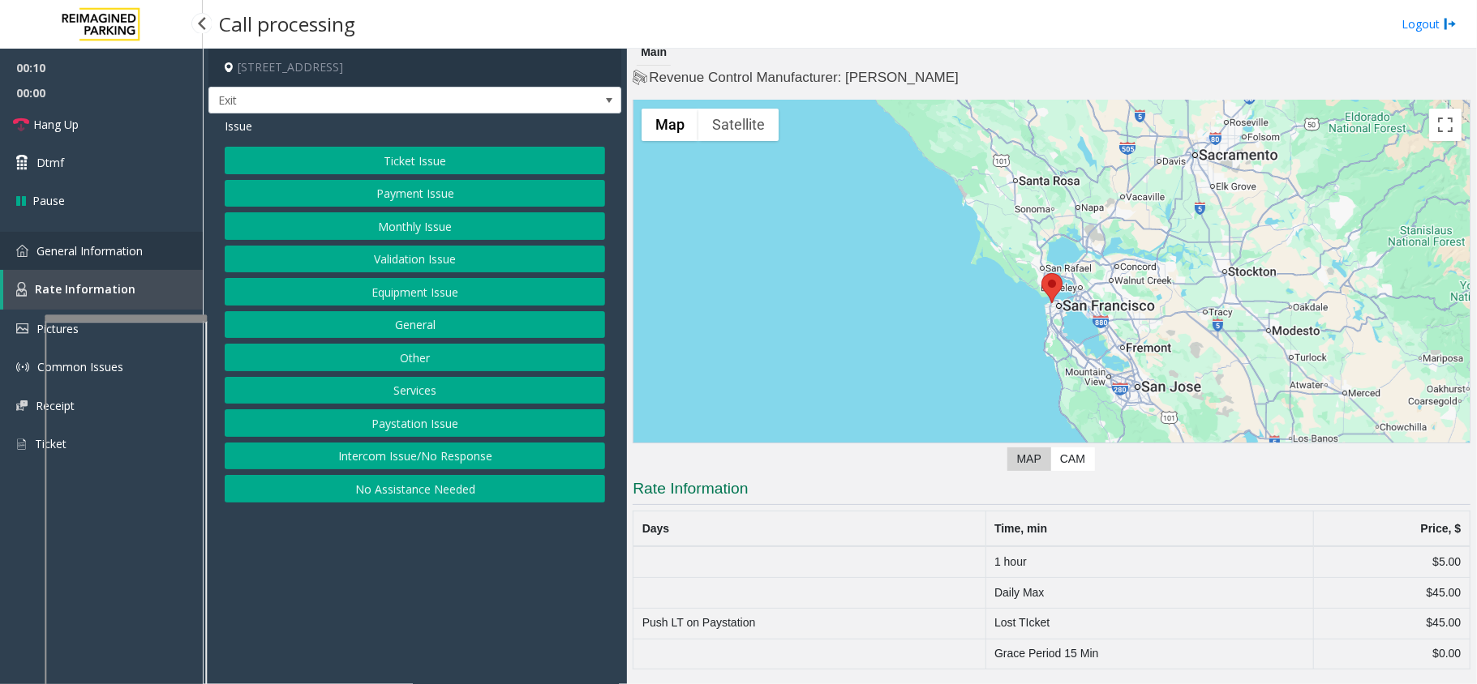
click at [92, 243] on span "General Information" at bounding box center [89, 250] width 106 height 15
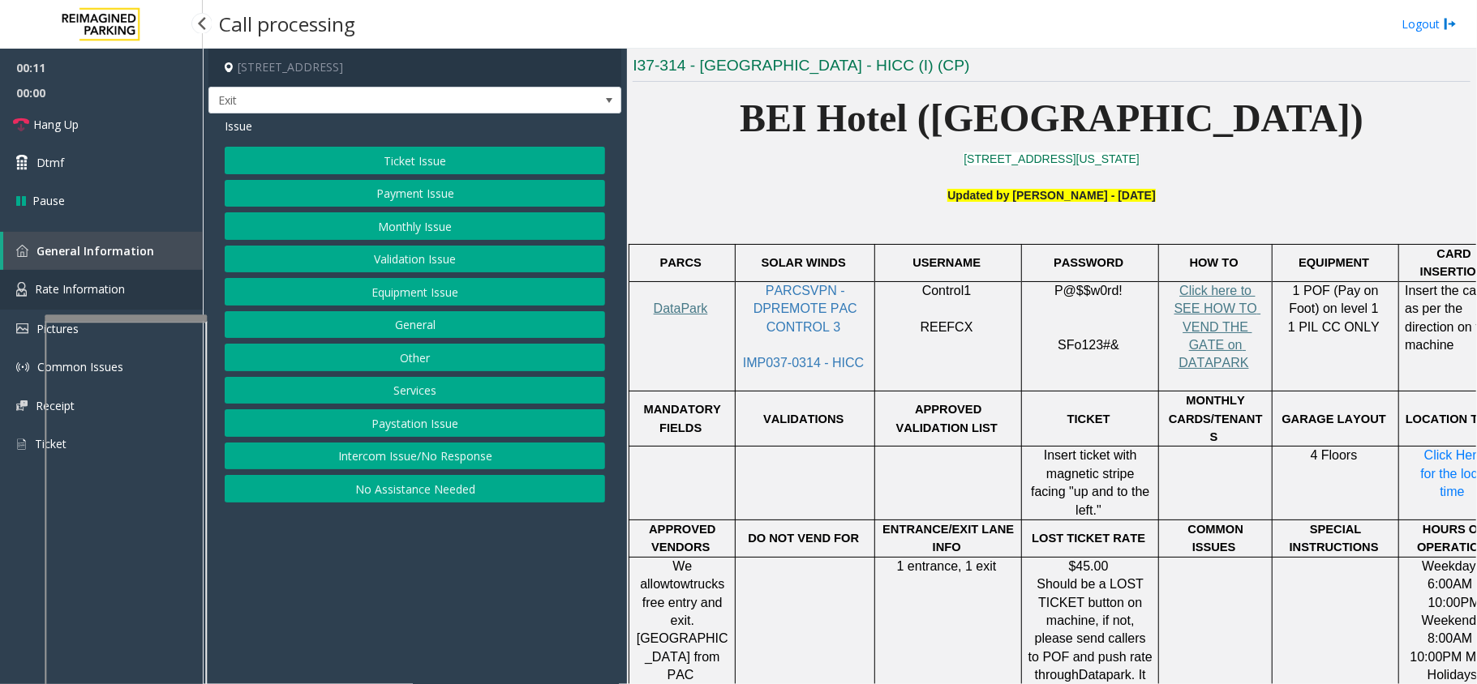
click at [101, 277] on link "Rate Information" at bounding box center [101, 290] width 203 height 40
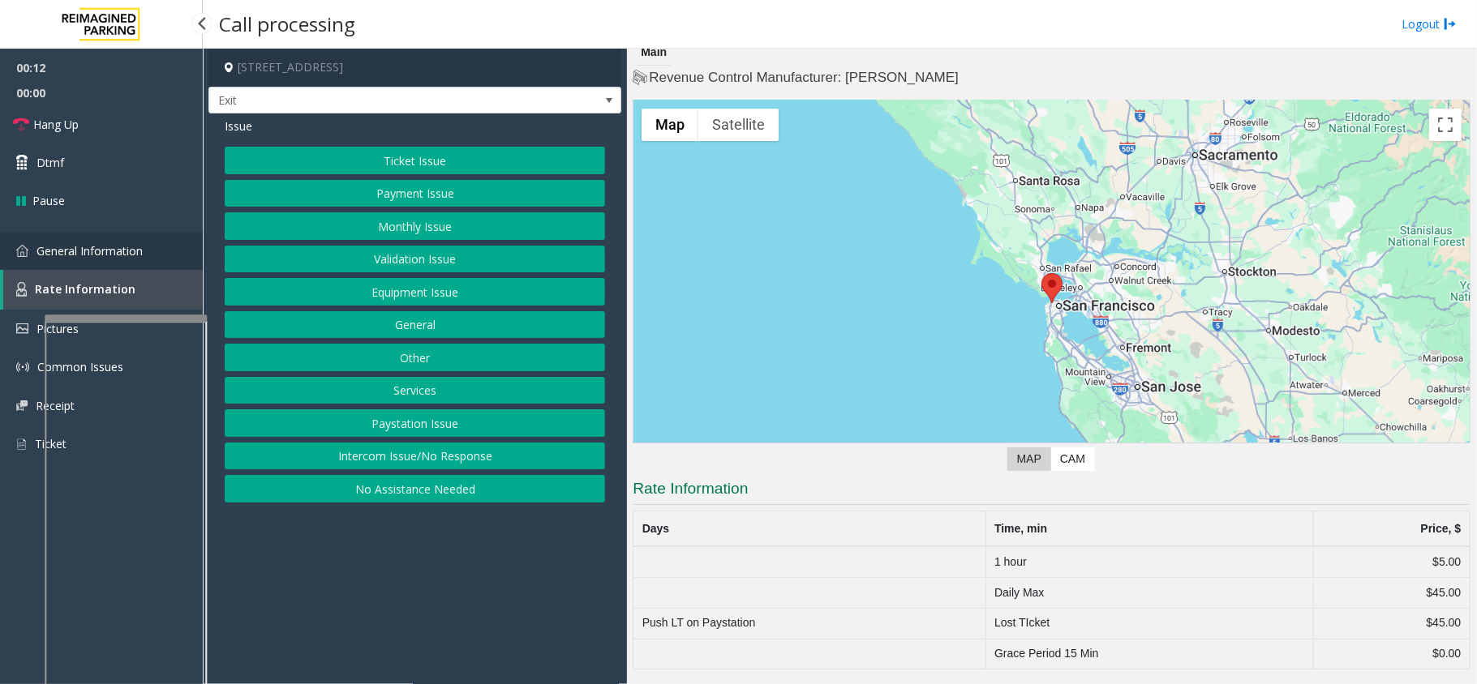
click at [117, 266] on link "General Information" at bounding box center [101, 251] width 203 height 38
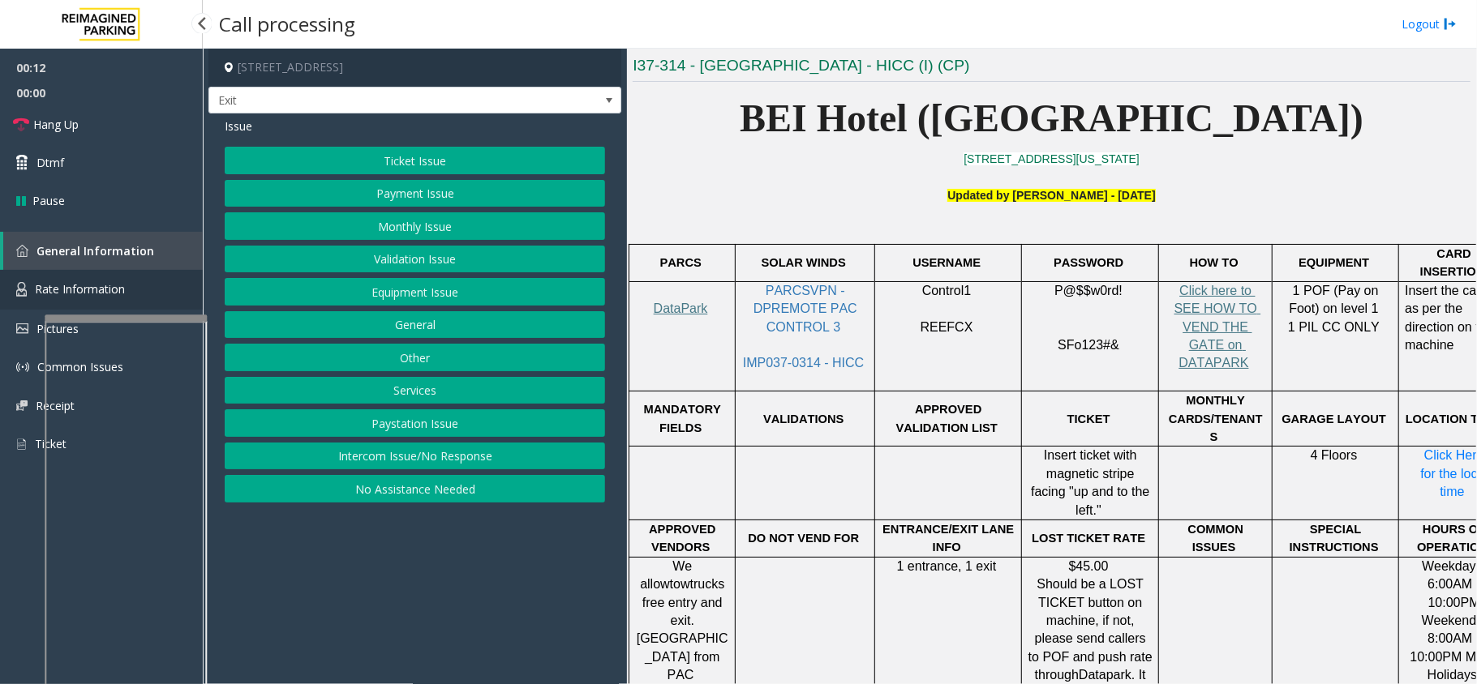
click at [120, 296] on link "Rate Information" at bounding box center [101, 290] width 203 height 40
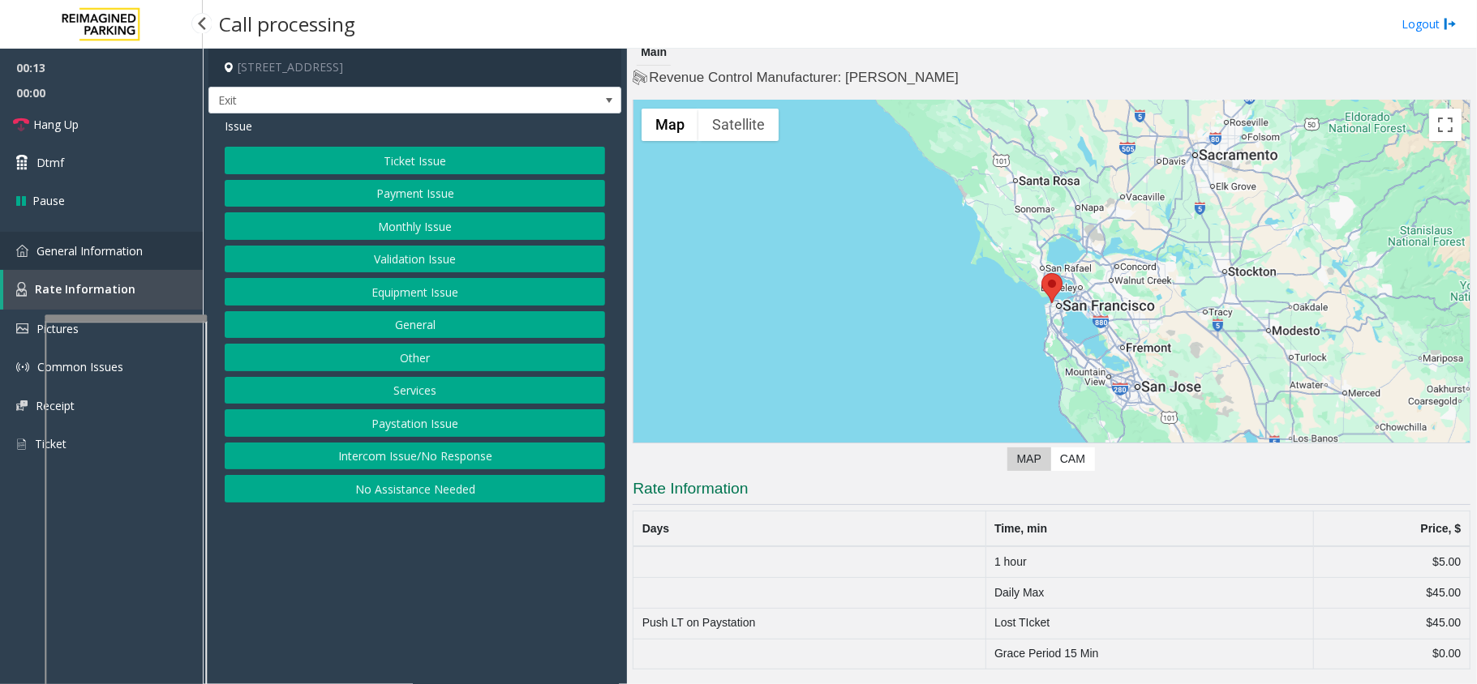
click at [136, 264] on link "General Information" at bounding box center [101, 251] width 203 height 38
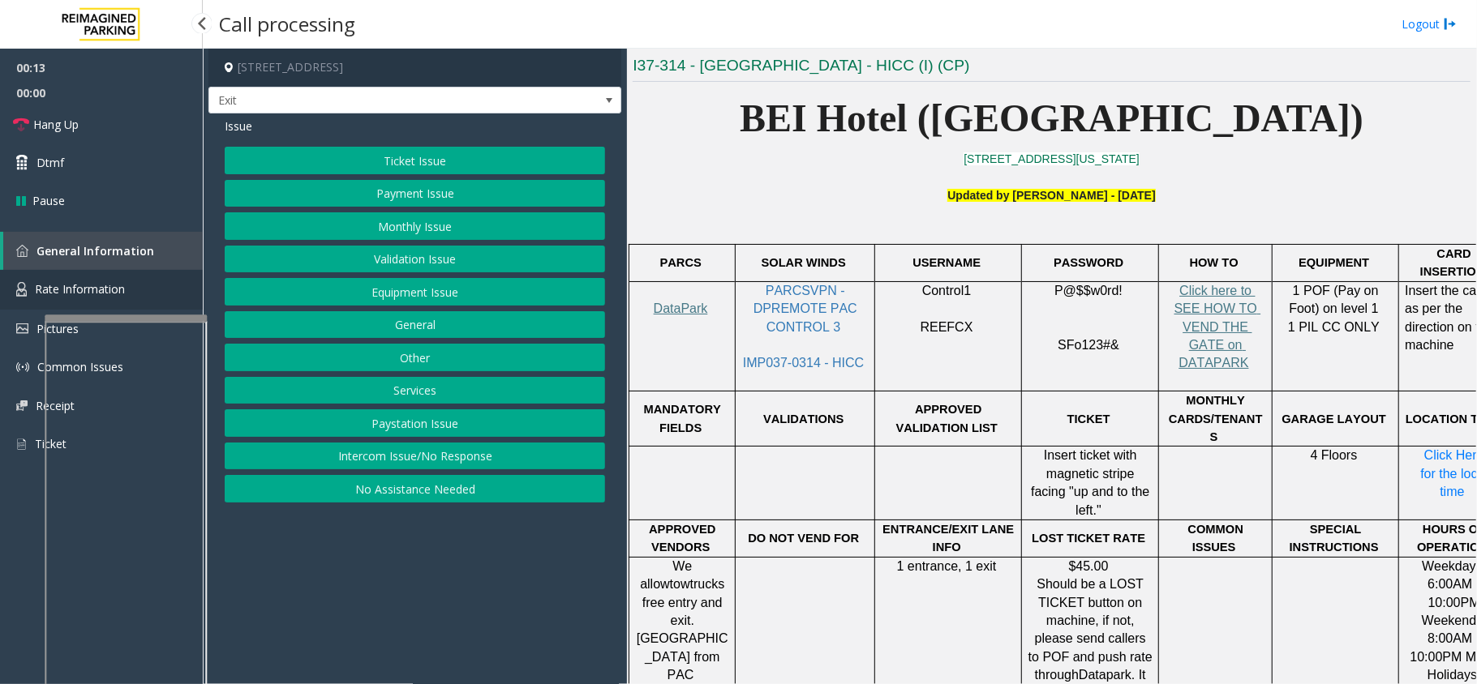
click at [134, 284] on link "Rate Information" at bounding box center [101, 290] width 203 height 40
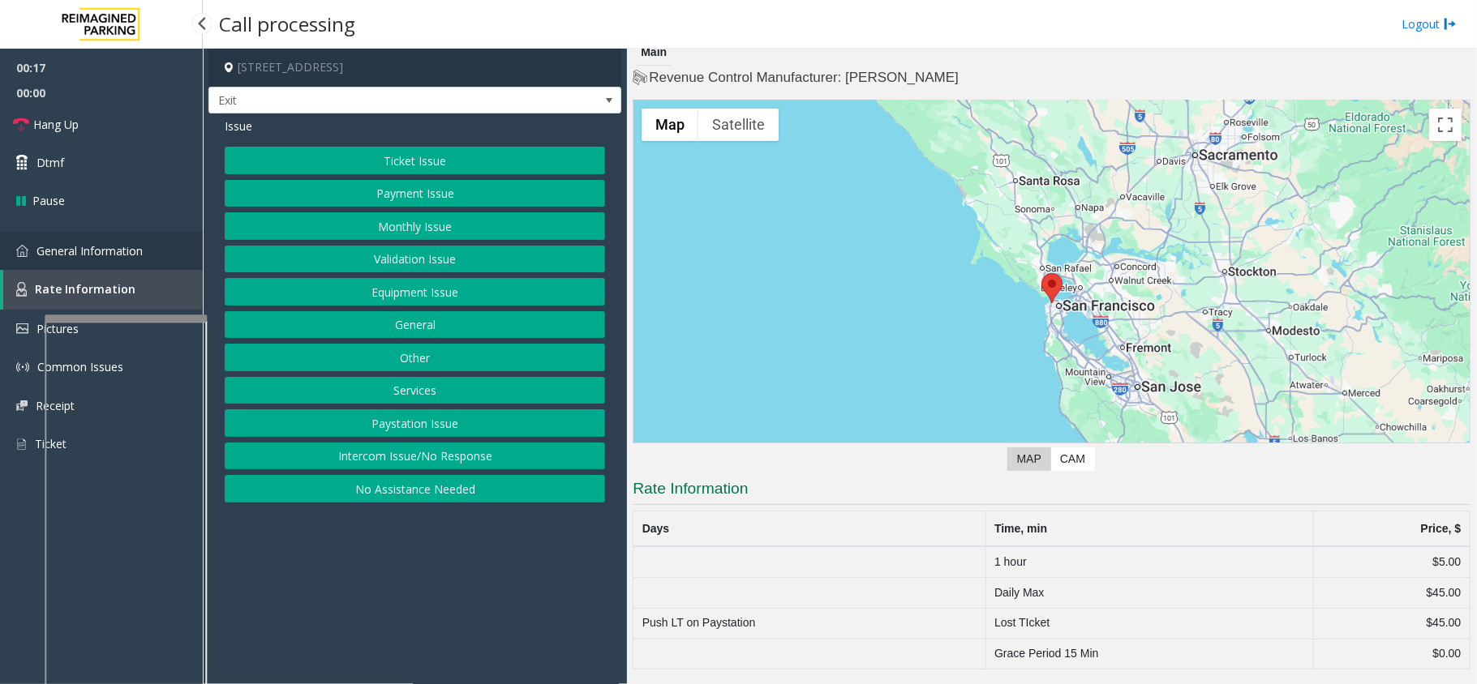
click at [143, 251] on span "General Information" at bounding box center [89, 250] width 106 height 15
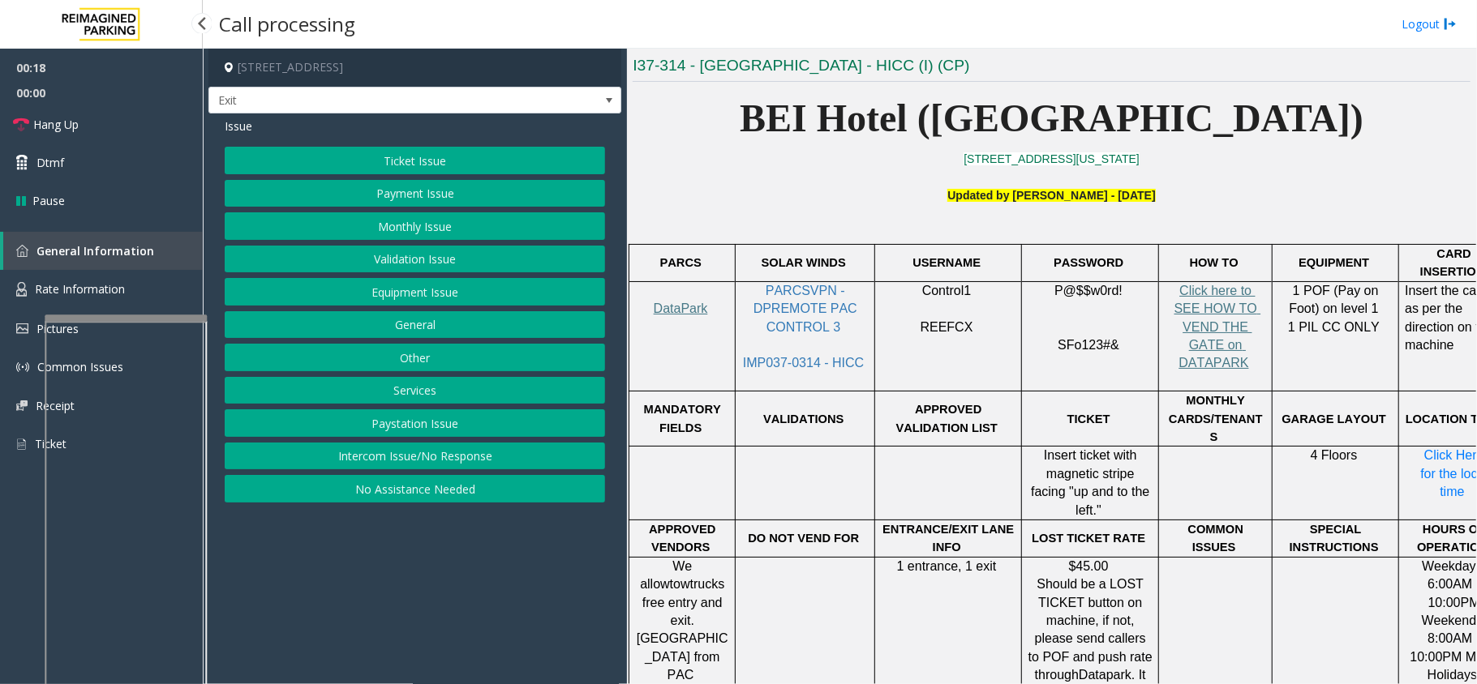
click at [136, 267] on link "General Information" at bounding box center [102, 251] width 199 height 38
click at [136, 280] on link "Rate Information" at bounding box center [101, 290] width 203 height 40
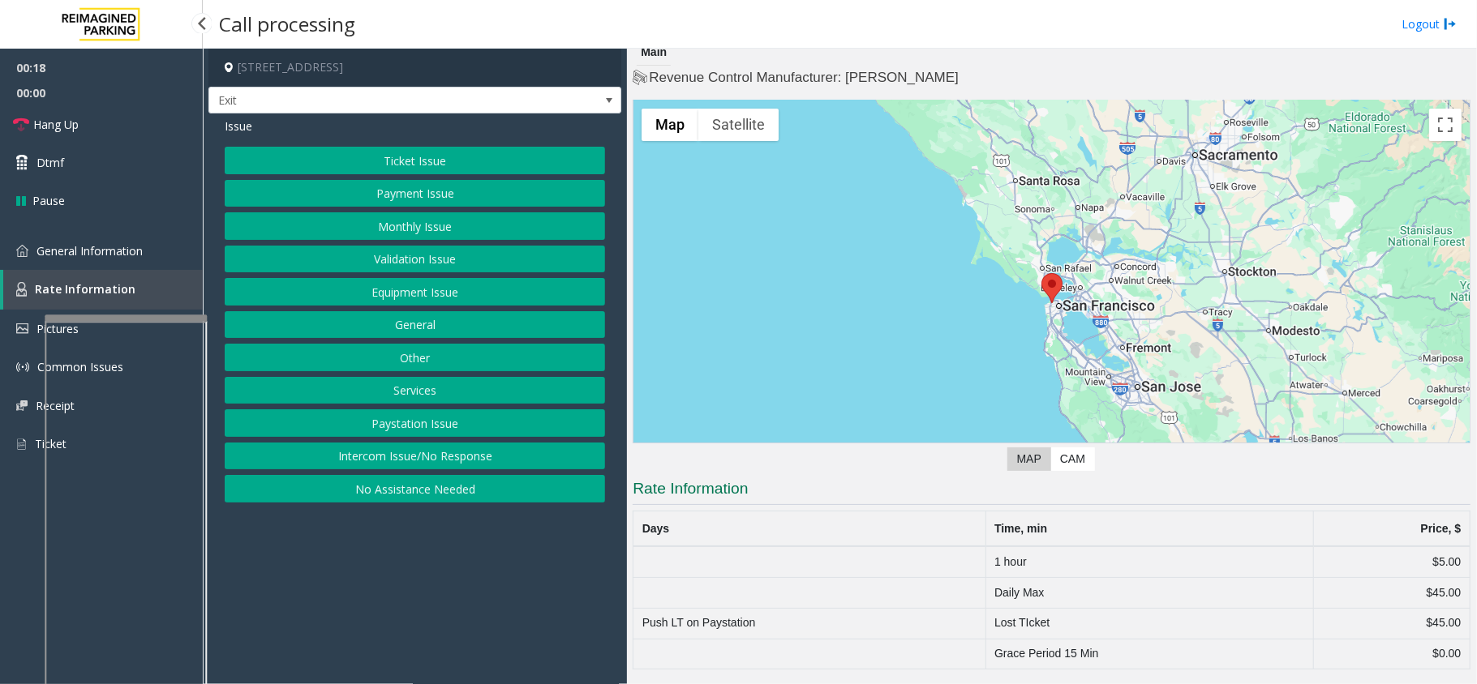
scroll to position [11, 0]
click at [144, 266] on link "General Information" at bounding box center [101, 251] width 203 height 38
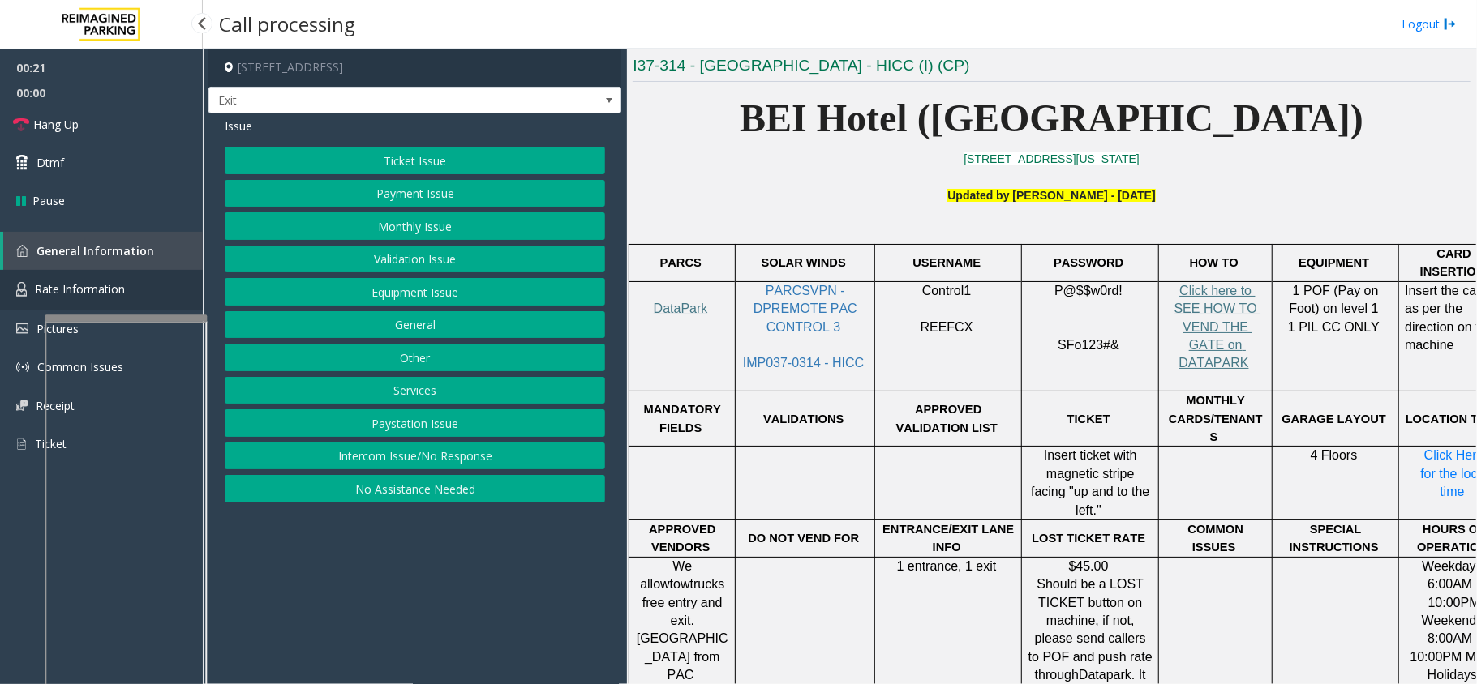
click at [135, 289] on link "Rate Information" at bounding box center [101, 290] width 203 height 40
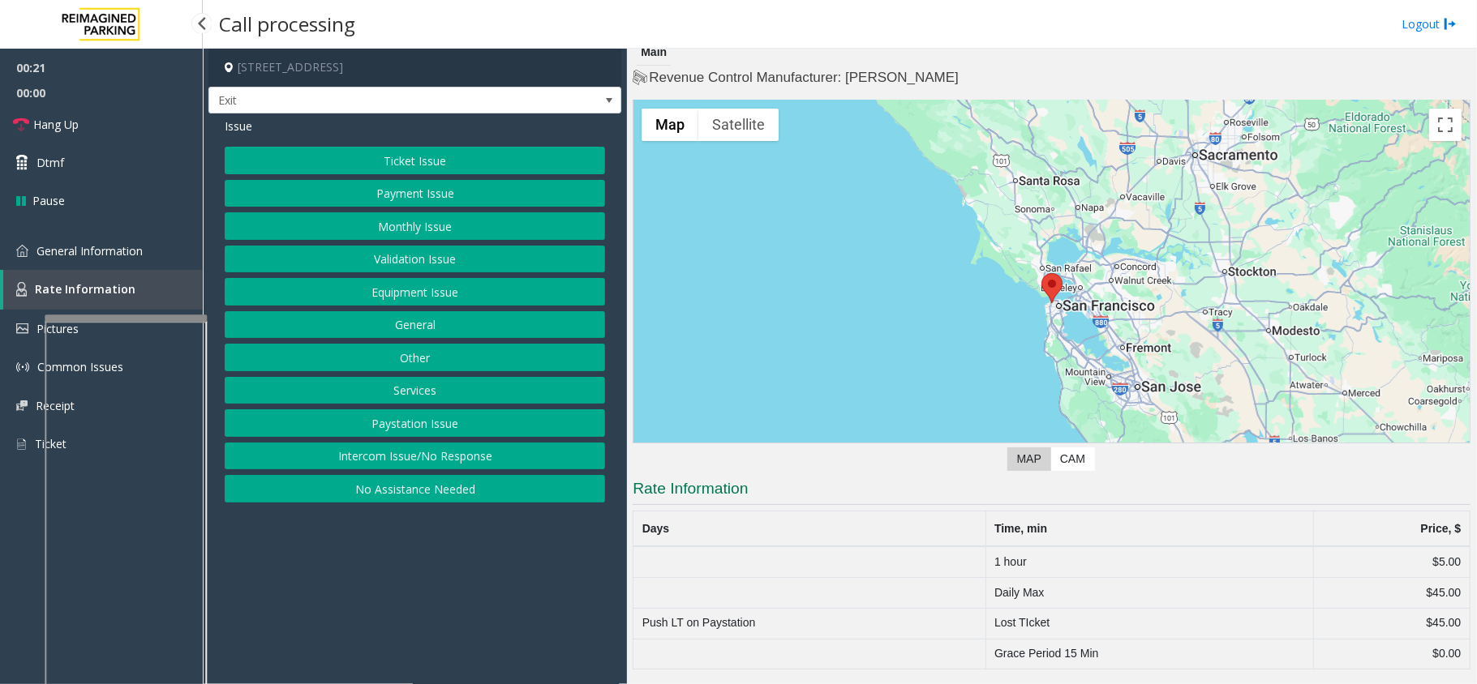
scroll to position [11, 0]
click at [147, 282] on link "Rate Information" at bounding box center [102, 290] width 199 height 40
click at [166, 259] on link "General Information" at bounding box center [101, 251] width 203 height 38
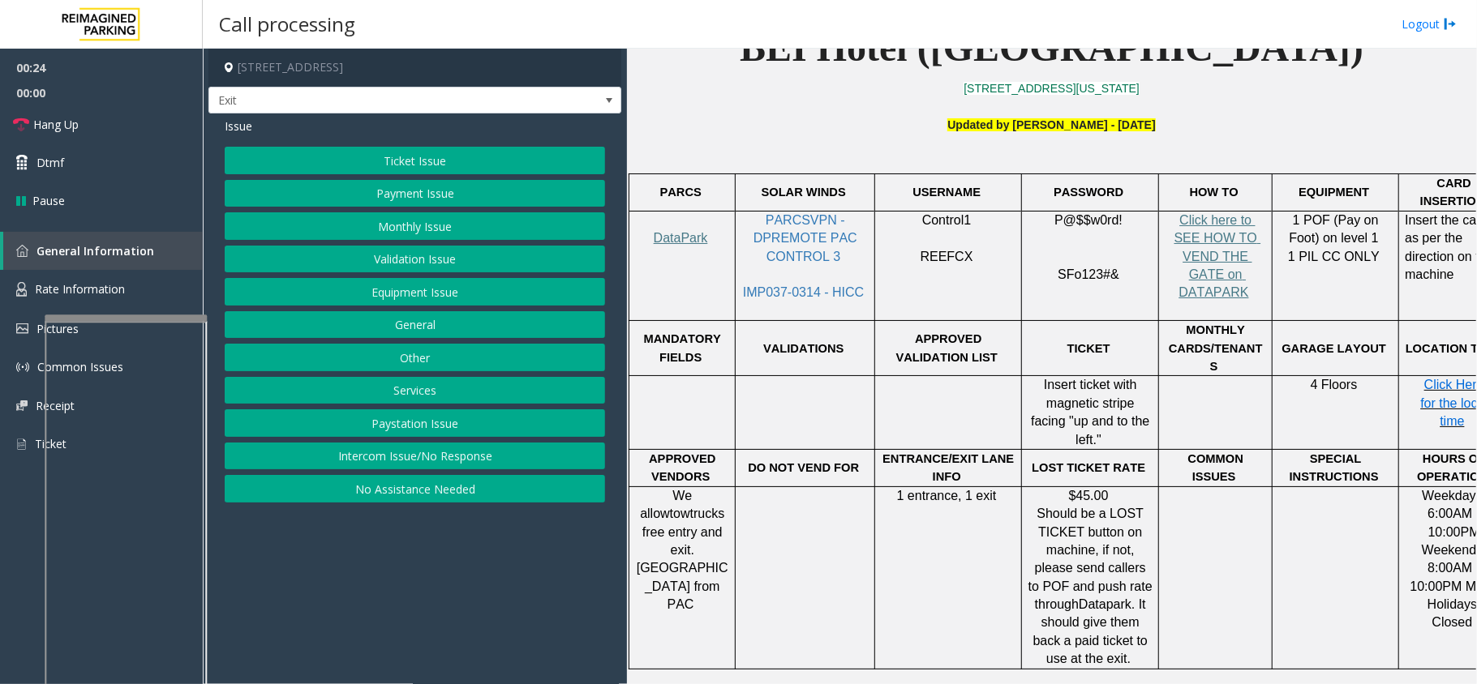
scroll to position [540, 0]
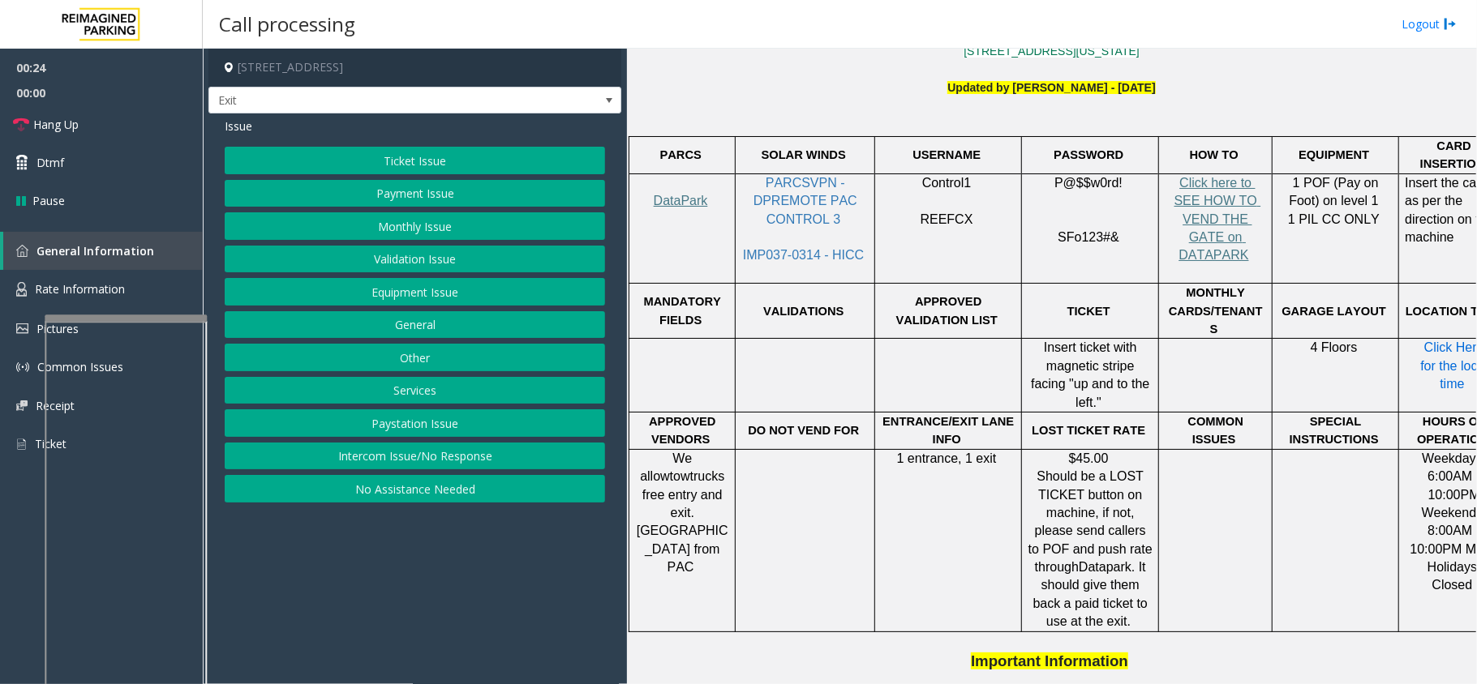
click at [1448, 341] on span "Click Here for the local time" at bounding box center [1455, 366] width 71 height 50
click at [148, 289] on link "Rate Information" at bounding box center [101, 290] width 203 height 40
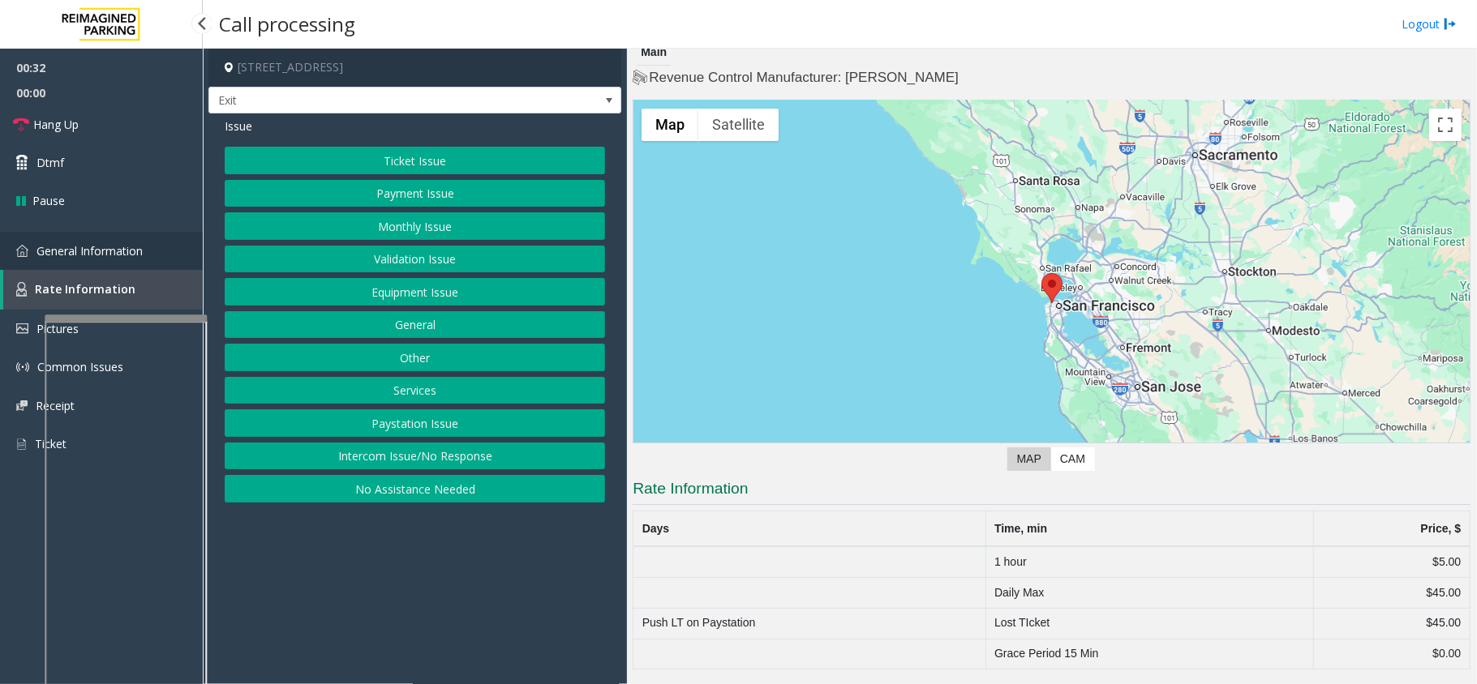
click at [148, 264] on link "General Information" at bounding box center [101, 251] width 203 height 38
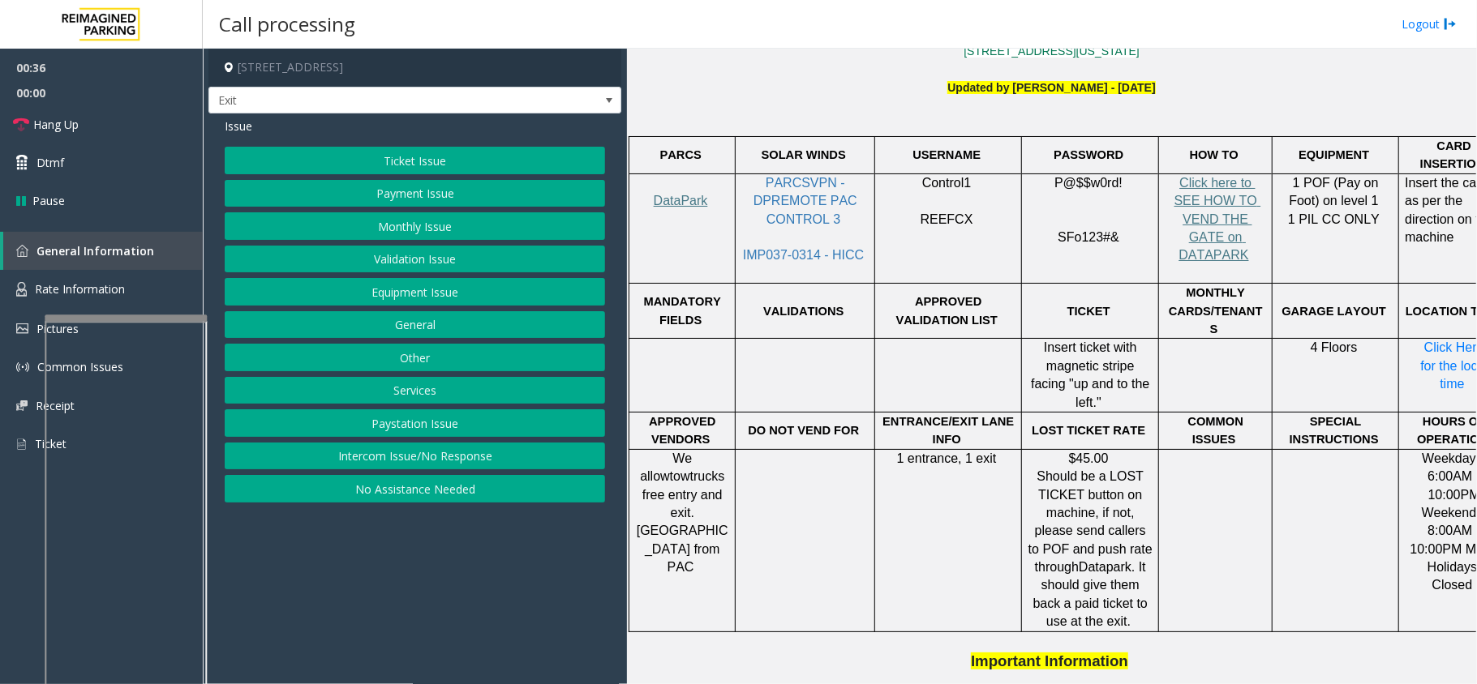
click at [360, 149] on button "Ticket Issue" at bounding box center [415, 161] width 380 height 28
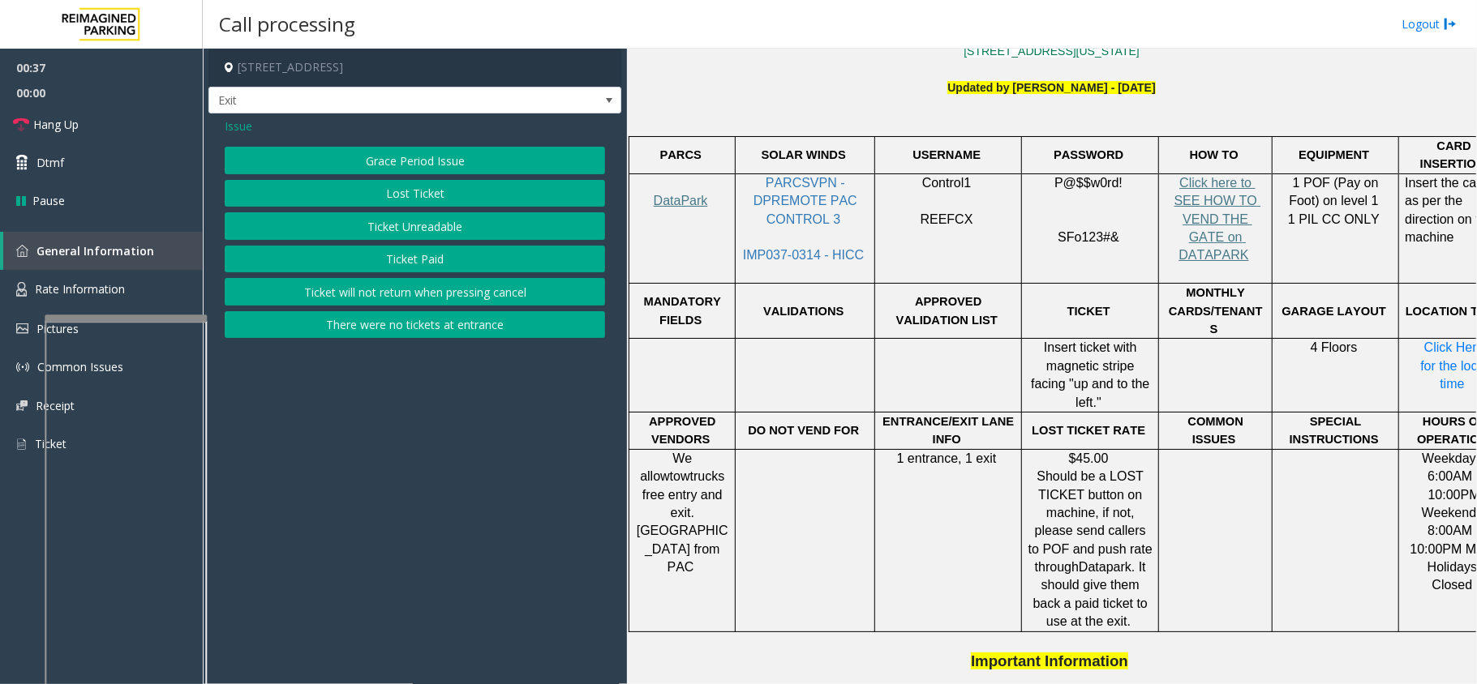
click at [389, 151] on button "Grace Period Issue" at bounding box center [415, 161] width 380 height 28
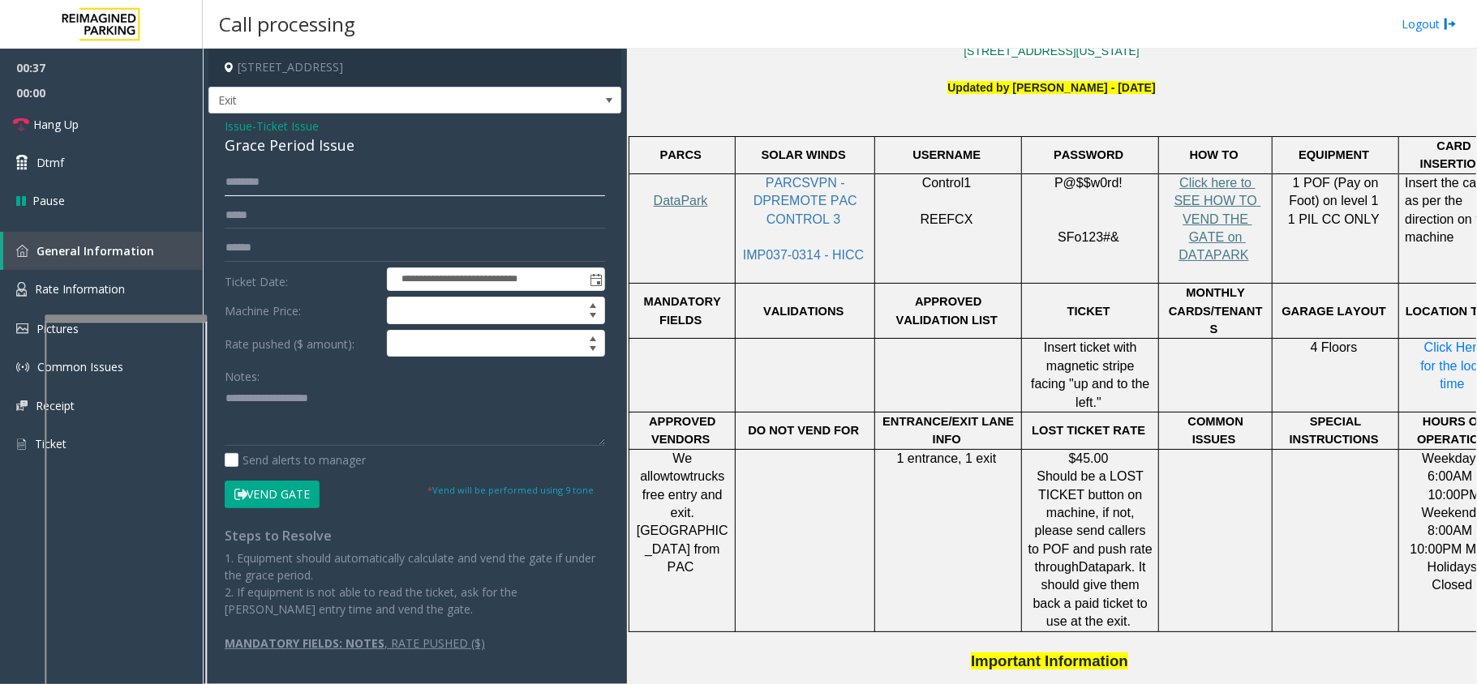
click at [316, 182] on input "text" at bounding box center [415, 183] width 380 height 28
click at [279, 238] on input "text" at bounding box center [415, 248] width 380 height 28
click at [299, 182] on input "text" at bounding box center [415, 183] width 380 height 28
click at [321, 154] on div "Grace Period Issue" at bounding box center [415, 146] width 380 height 22
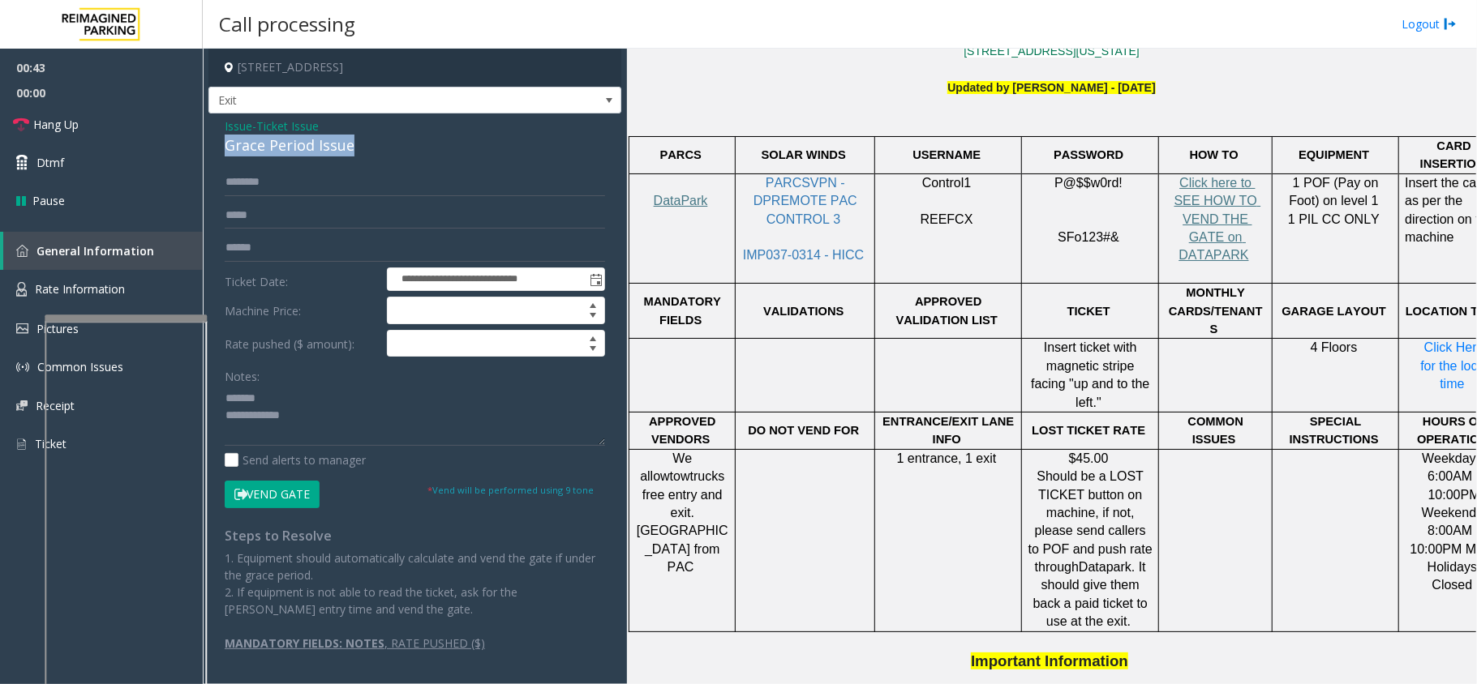
click at [321, 154] on div "Grace Period Issue" at bounding box center [415, 146] width 380 height 22
click at [351, 413] on textarea at bounding box center [415, 415] width 380 height 61
drag, startPoint x: 351, startPoint y: 419, endPoint x: 351, endPoint y: 428, distance: 8.9
click at [351, 428] on textarea at bounding box center [415, 415] width 380 height 61
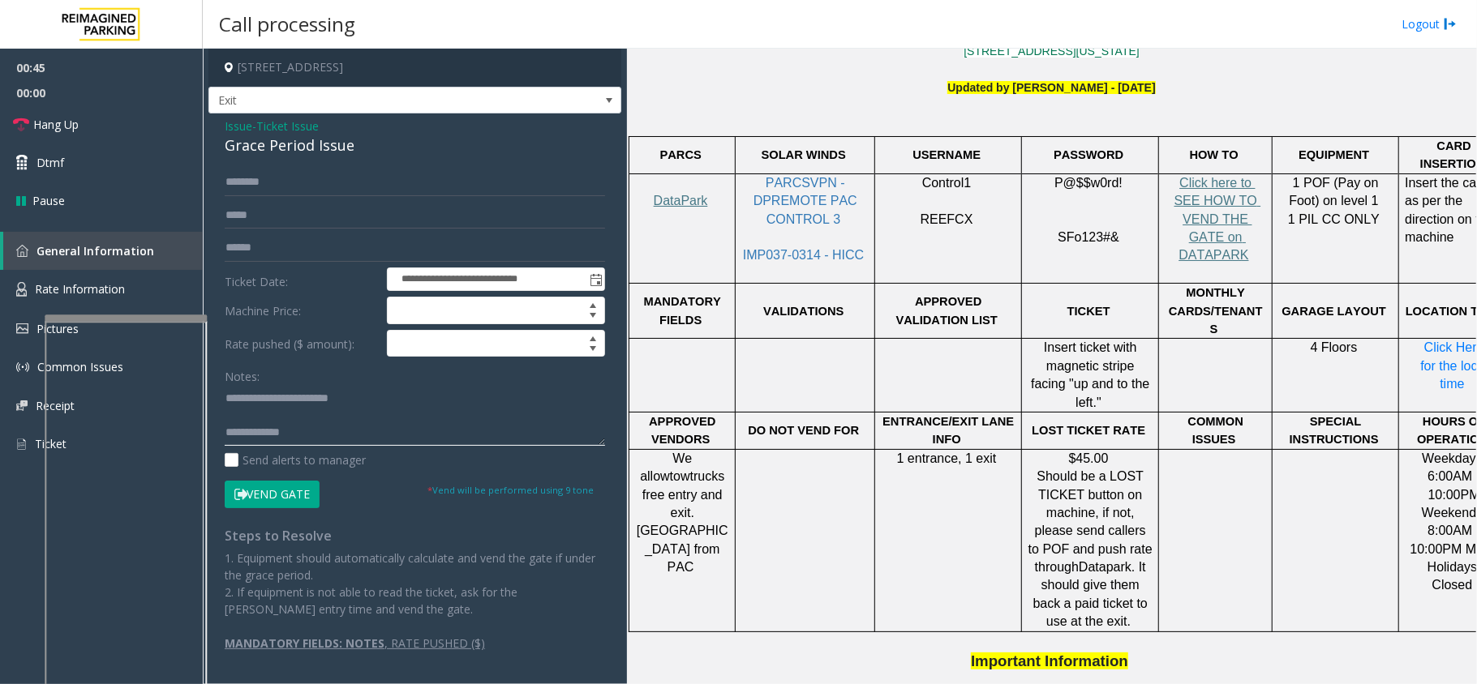
click at [351, 428] on textarea at bounding box center [415, 415] width 380 height 61
type textarea "**********"
click at [315, 189] on input "text" at bounding box center [415, 183] width 380 height 28
click at [242, 187] on input "*******" at bounding box center [415, 183] width 380 height 28
type input "********"
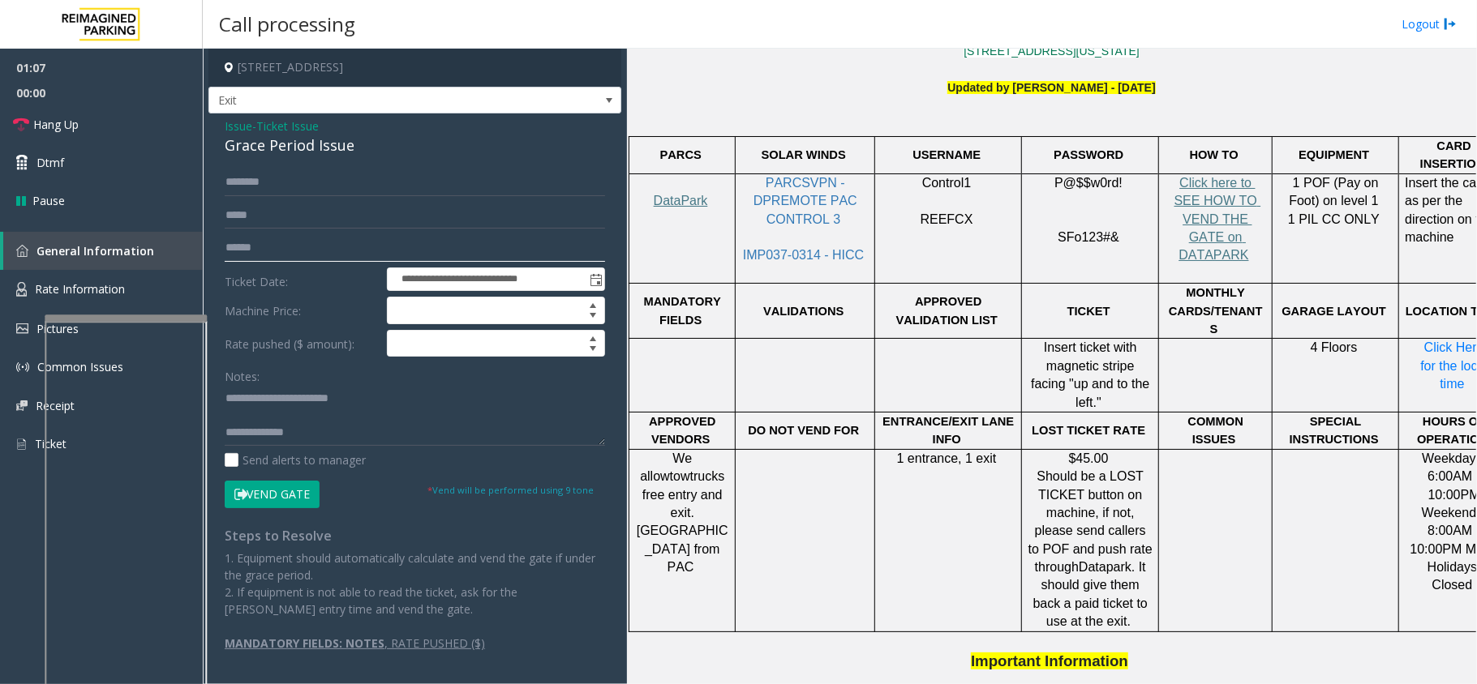
click at [245, 253] on input "text" at bounding box center [415, 248] width 380 height 28
click at [318, 428] on textarea at bounding box center [415, 415] width 380 height 61
type textarea "**********"
click at [335, 244] on input "text" at bounding box center [415, 248] width 380 height 28
type input "*********"
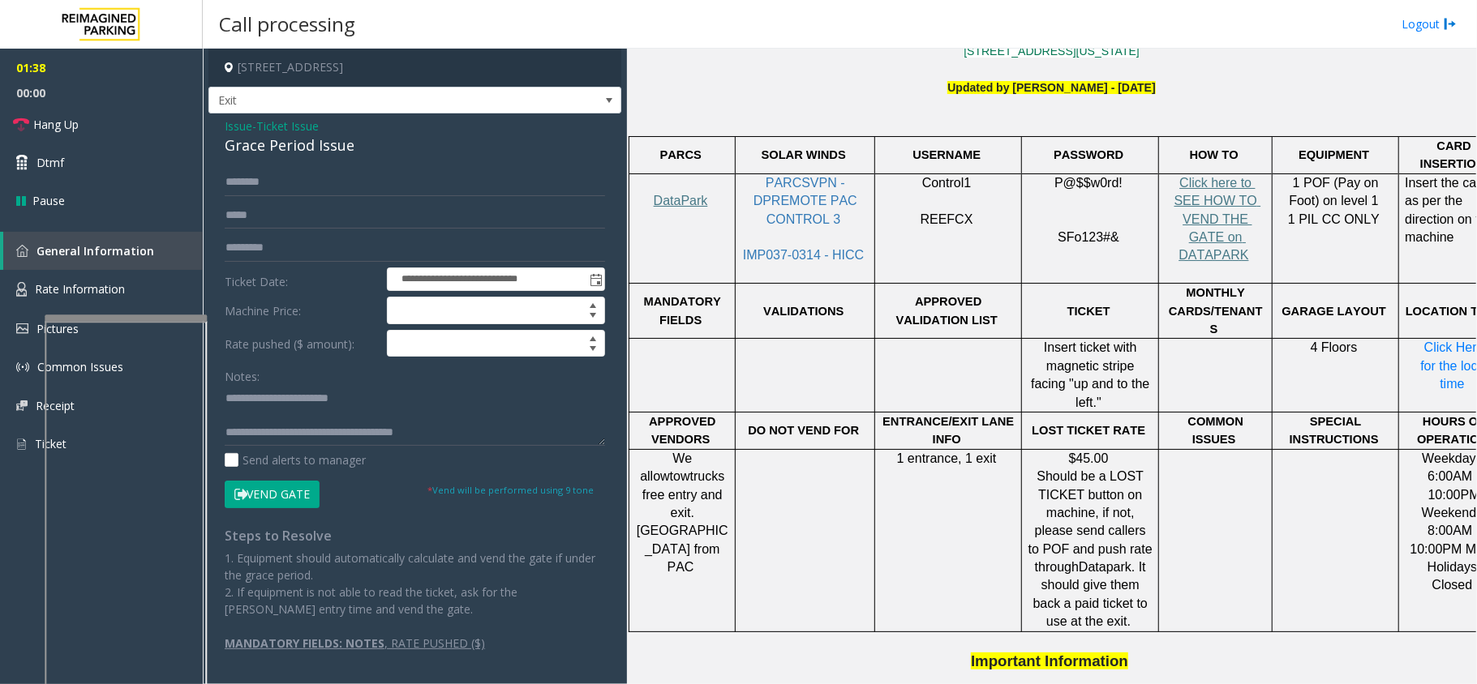
click at [270, 504] on button "Vend Gate" at bounding box center [272, 495] width 95 height 28
click at [455, 430] on textarea at bounding box center [415, 415] width 380 height 61
click at [493, 425] on textarea at bounding box center [407, 415] width 364 height 61
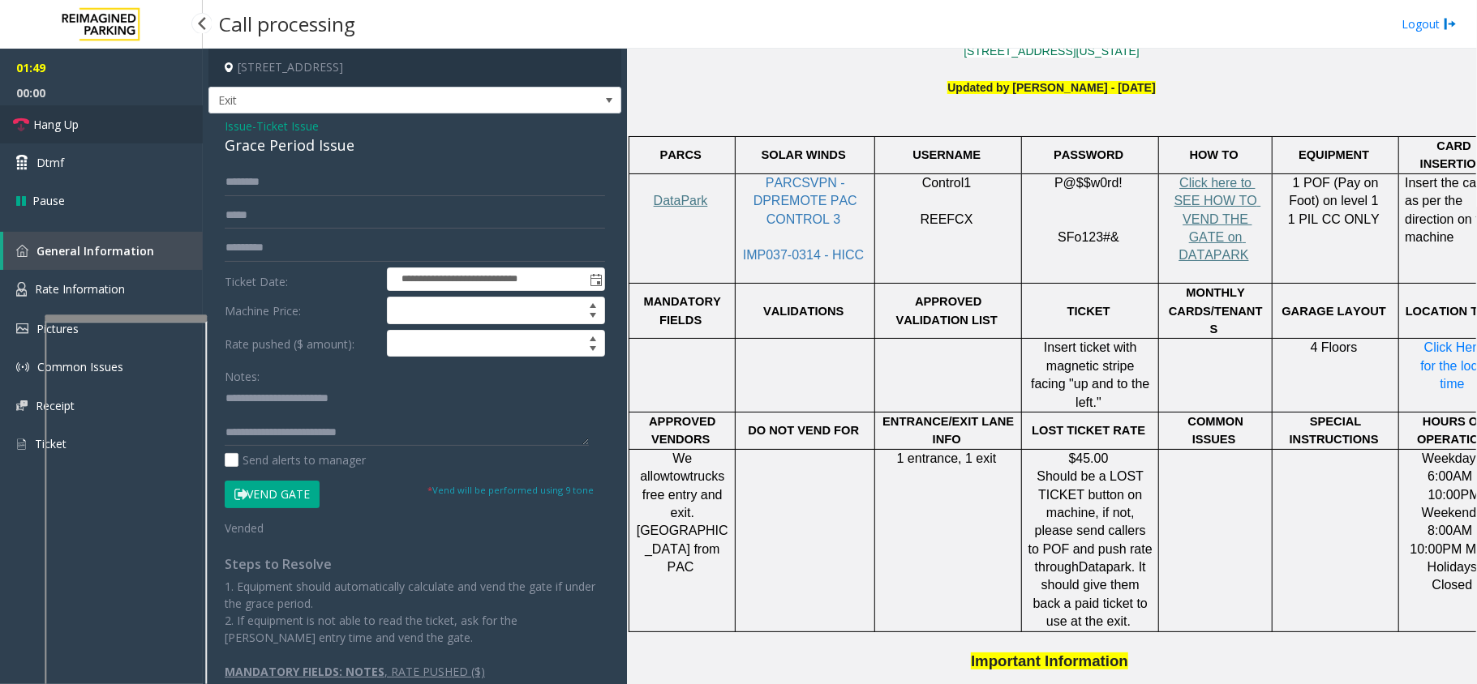
click at [157, 115] on link "Hang Up" at bounding box center [101, 124] width 203 height 38
click at [380, 436] on textarea at bounding box center [407, 415] width 364 height 61
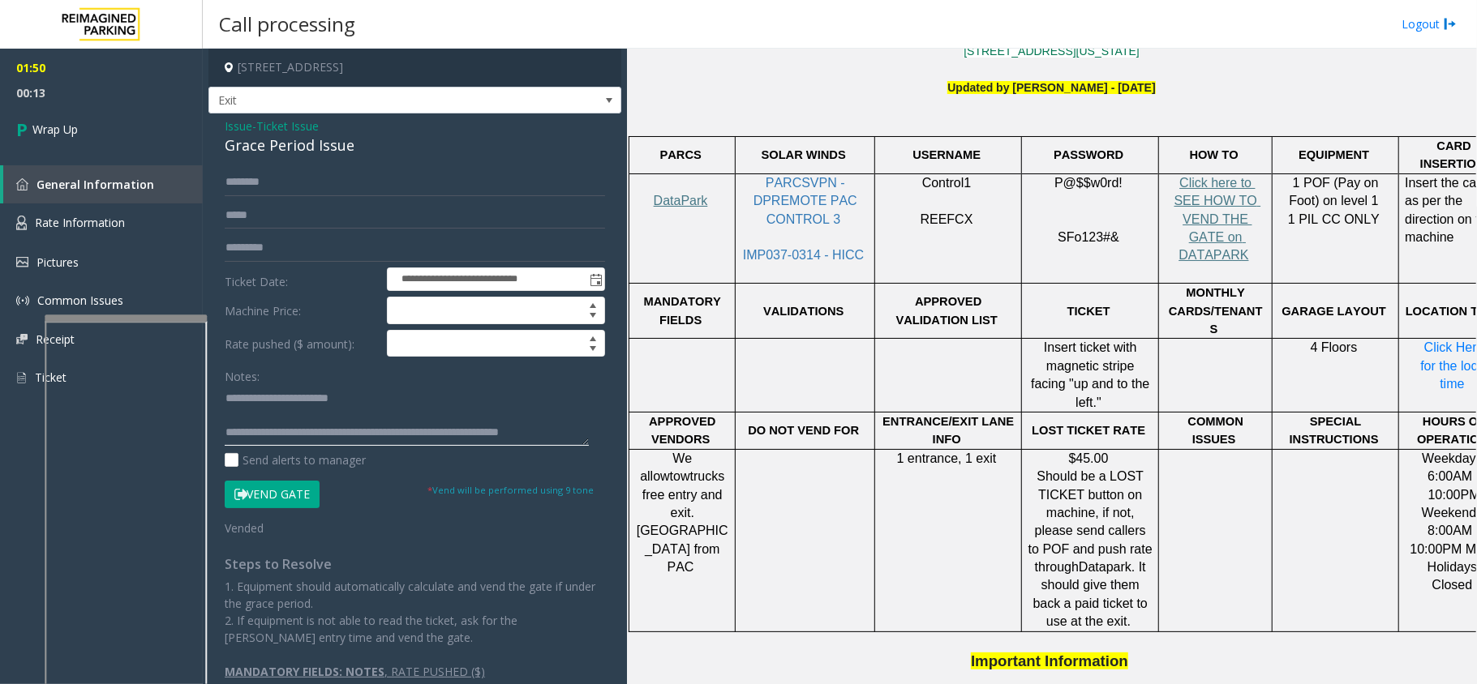
scroll to position [11, 0]
type textarea "**********"
click at [131, 131] on link "Wrap Up" at bounding box center [101, 129] width 203 height 48
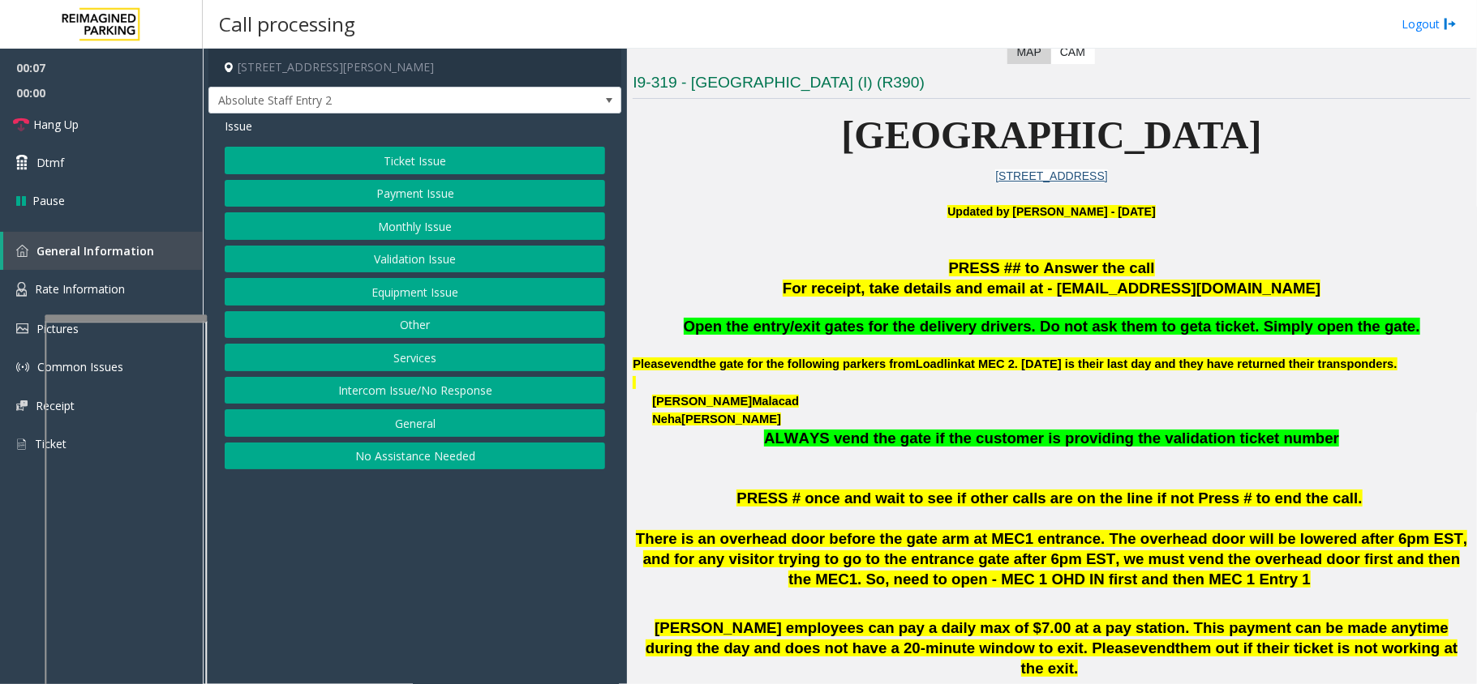
scroll to position [432, 0]
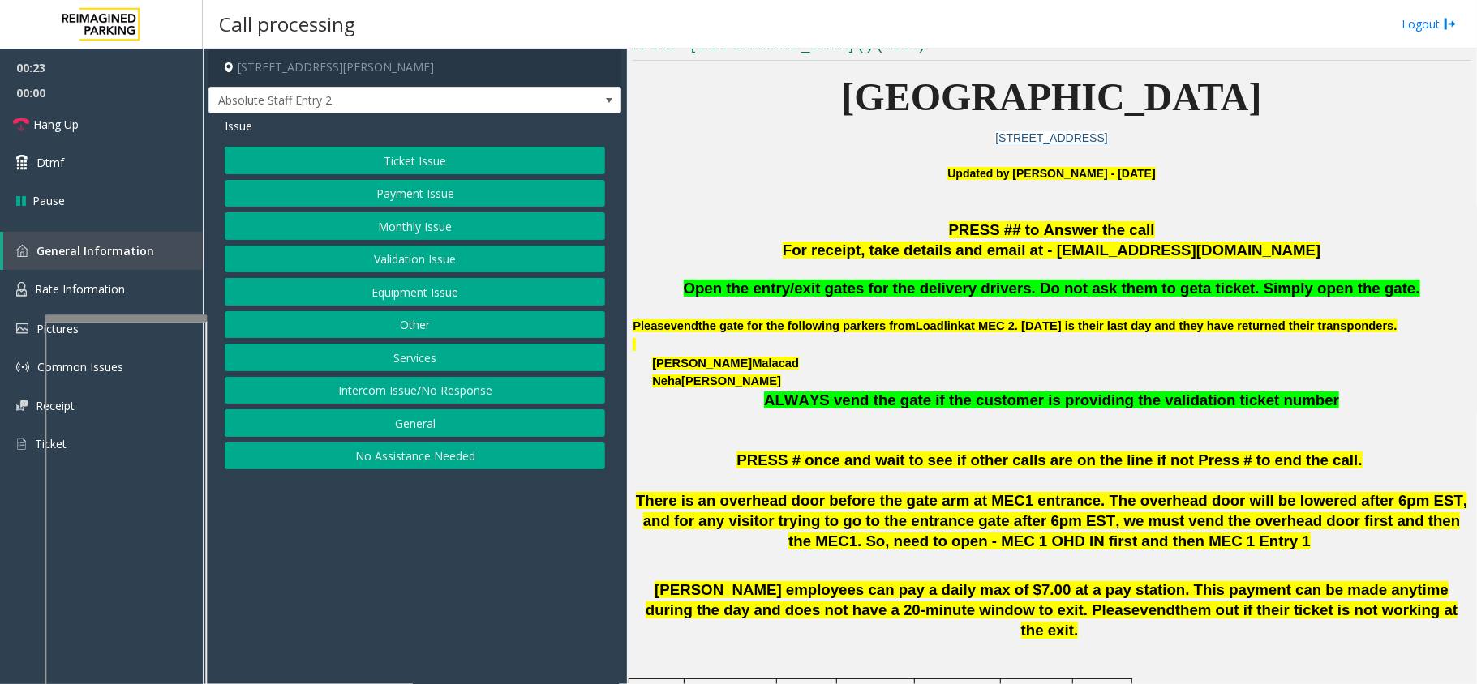
click at [516, 221] on button "Monthly Issue" at bounding box center [415, 226] width 380 height 28
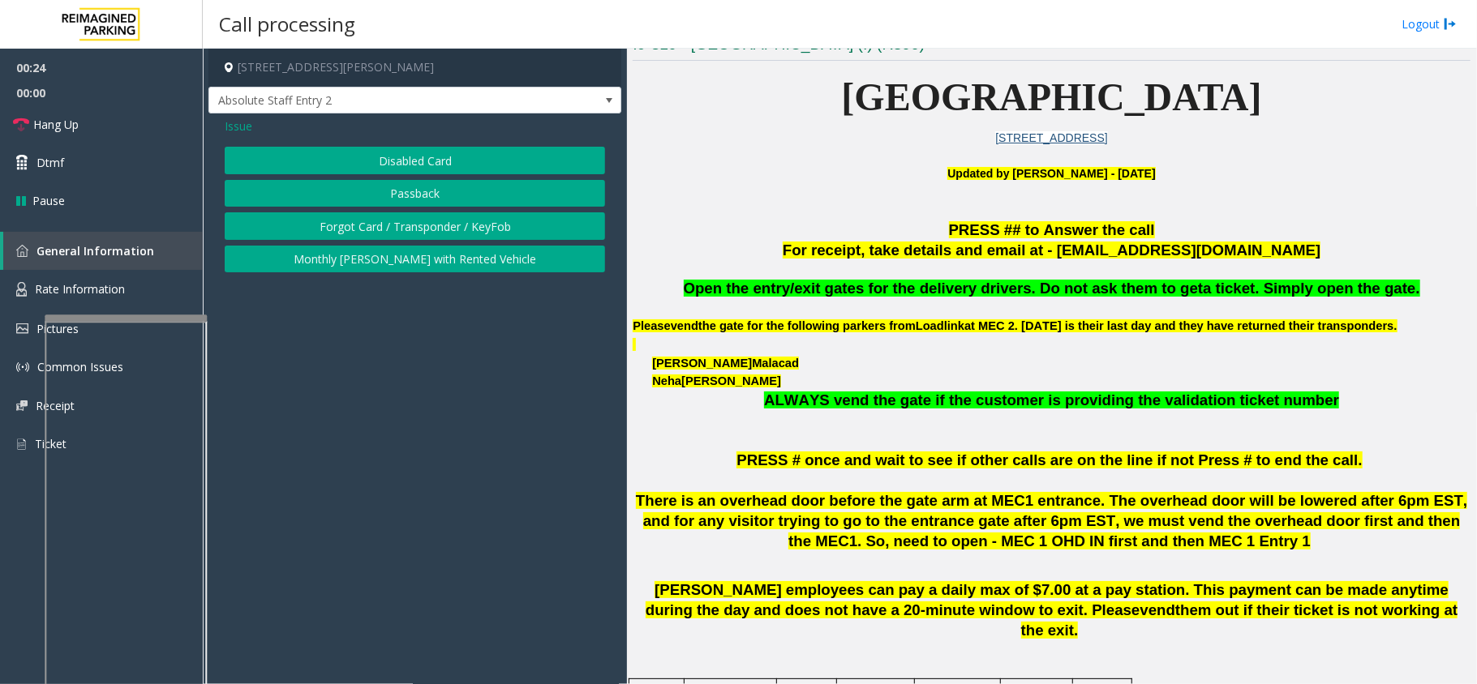
click at [474, 169] on button "Disabled Card" at bounding box center [415, 161] width 380 height 28
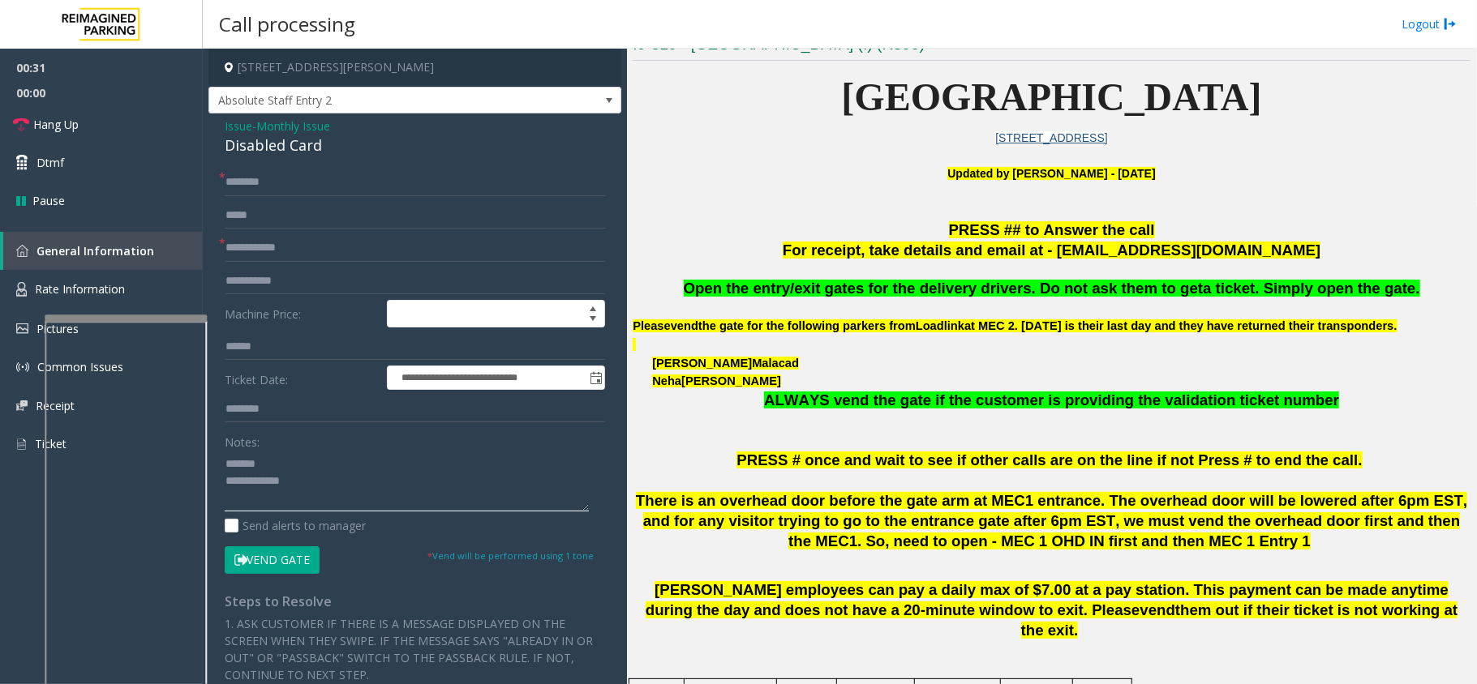
type textarea "**********"
click at [290, 127] on span "Monthly Issue" at bounding box center [293, 126] width 74 height 17
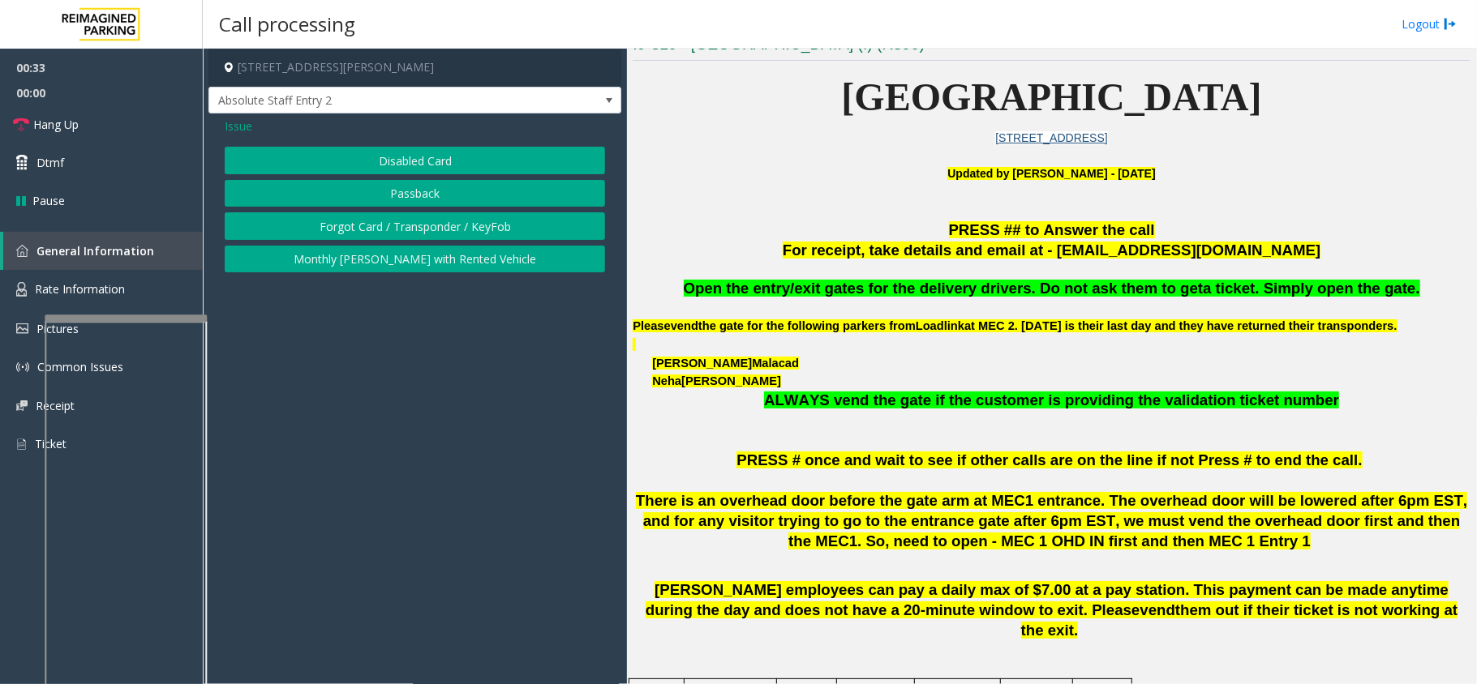
click at [253, 126] on div "Issue" at bounding box center [415, 126] width 380 height 17
click at [229, 128] on span "Issue" at bounding box center [239, 126] width 28 height 17
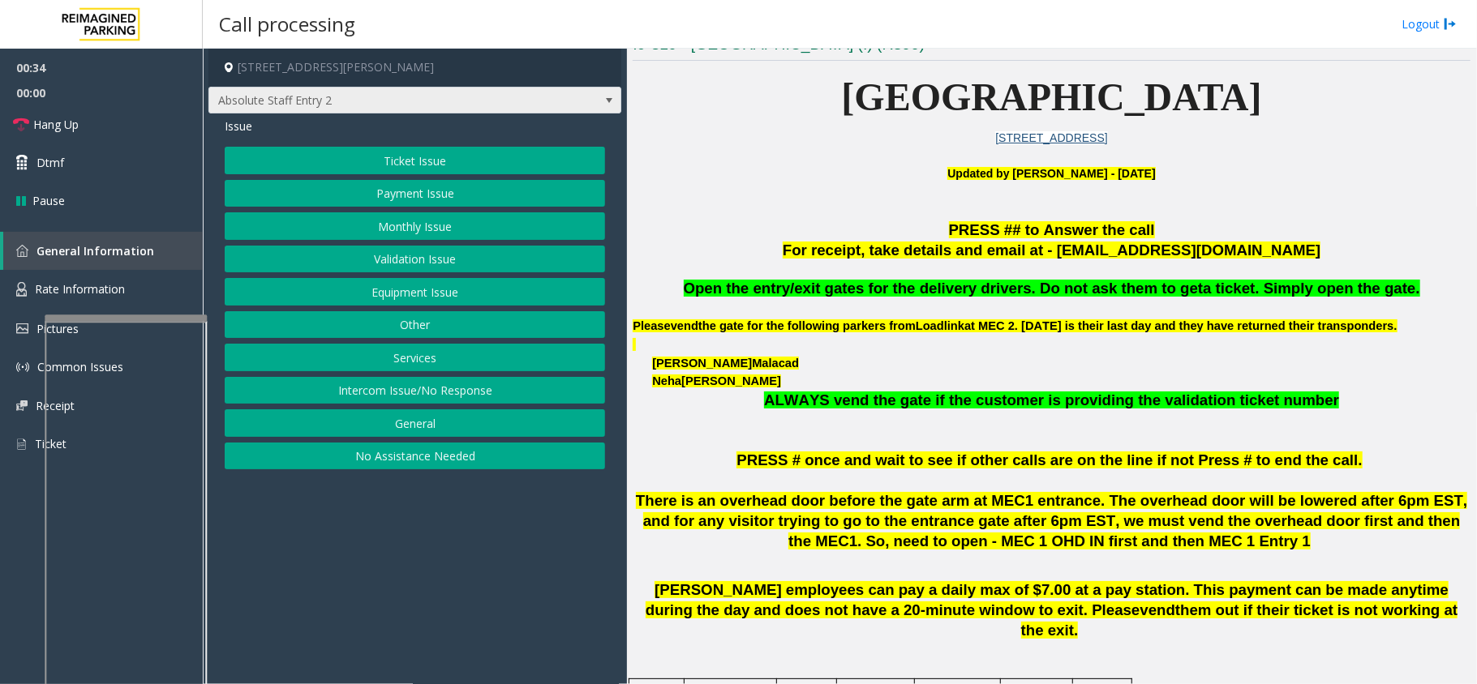
click at [496, 111] on span "Absolute Staff Entry 2" at bounding box center [373, 101] width 329 height 26
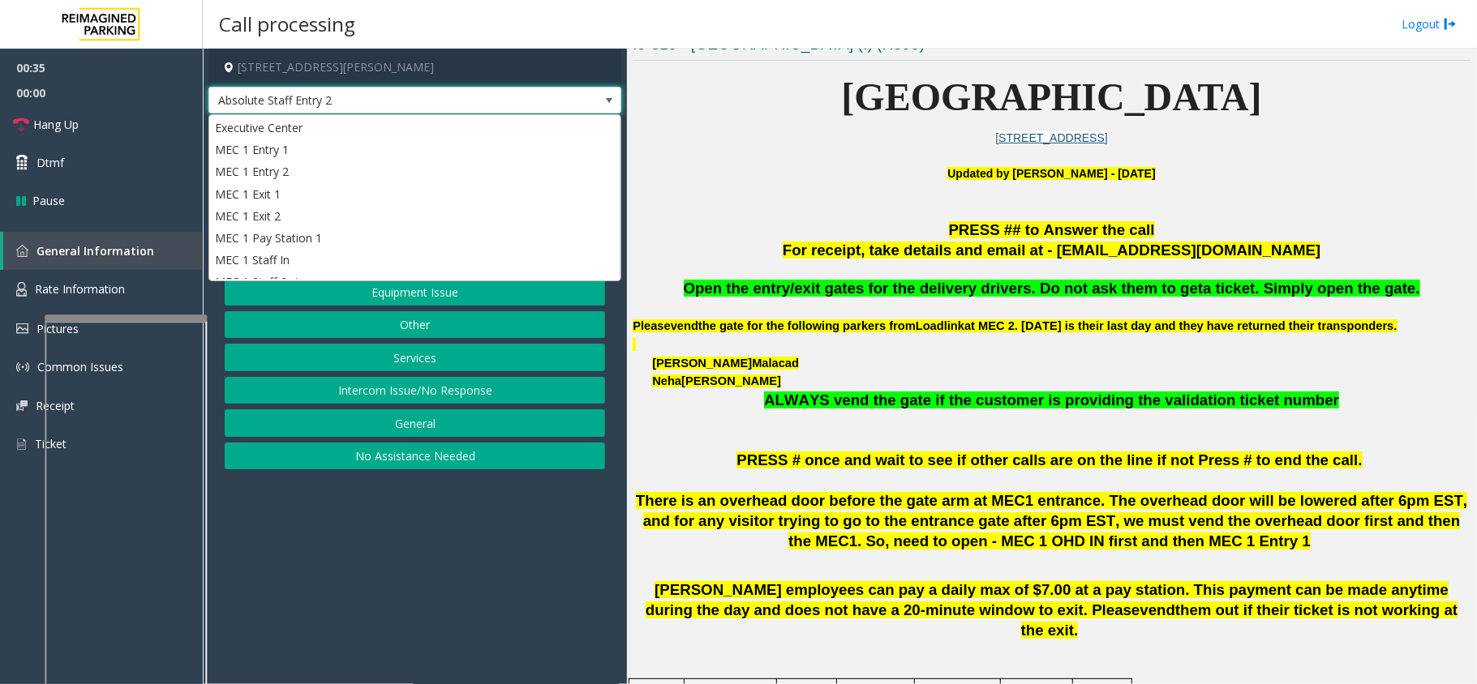
scroll to position [245, 0]
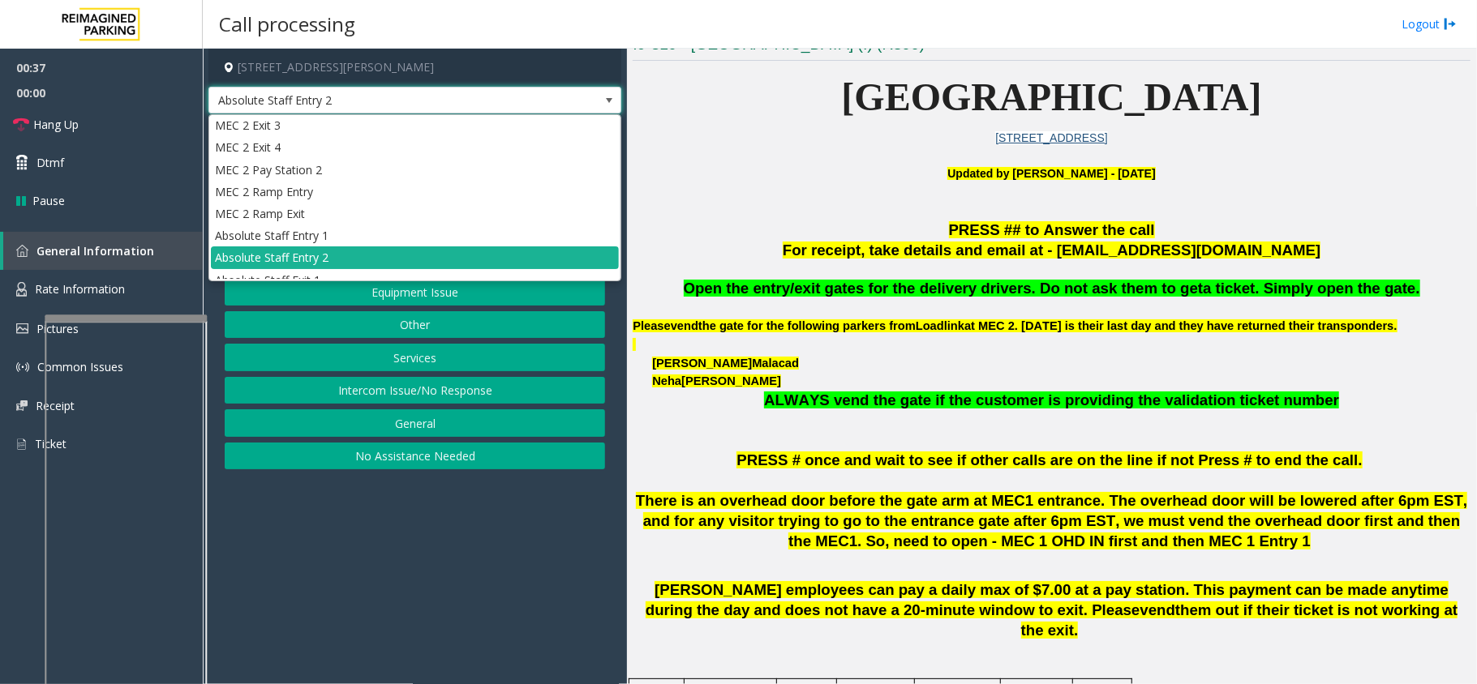
click at [496, 111] on span "Absolute Staff Entry 2" at bounding box center [373, 101] width 329 height 26
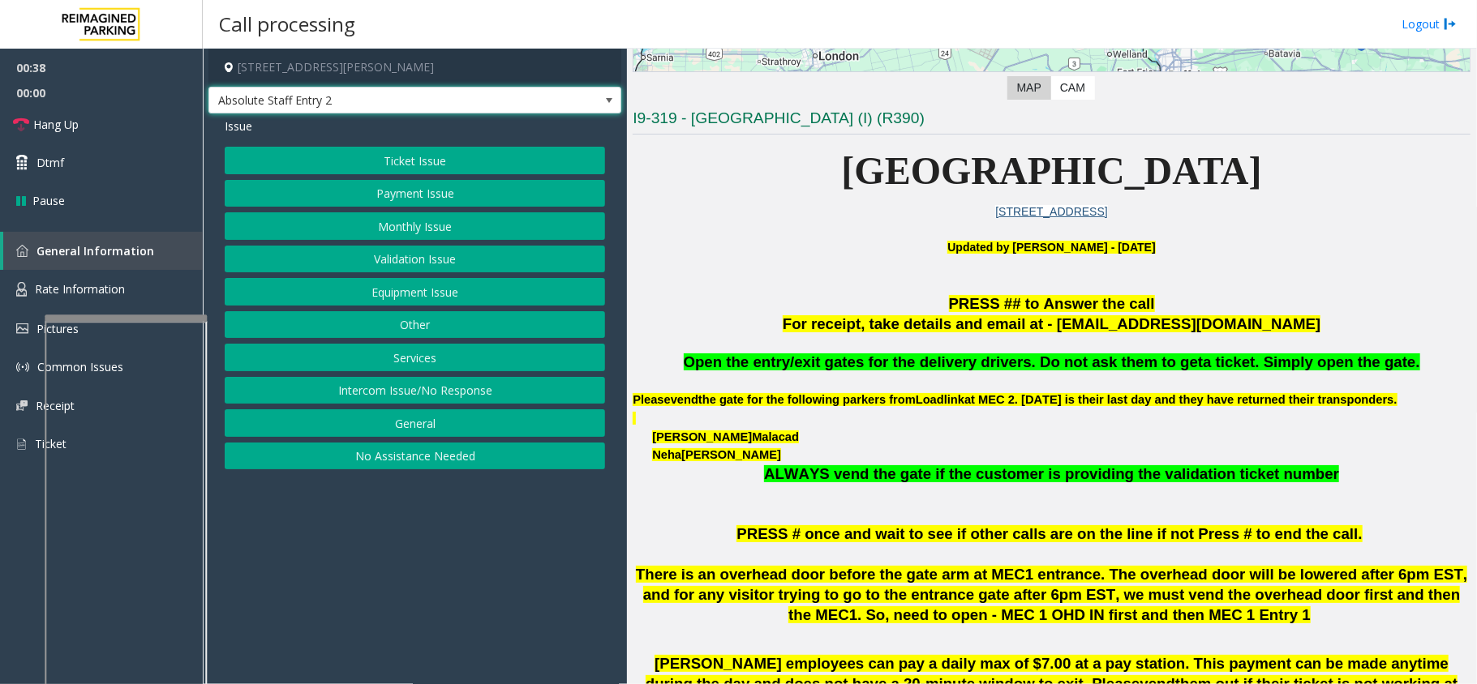
scroll to position [324, 0]
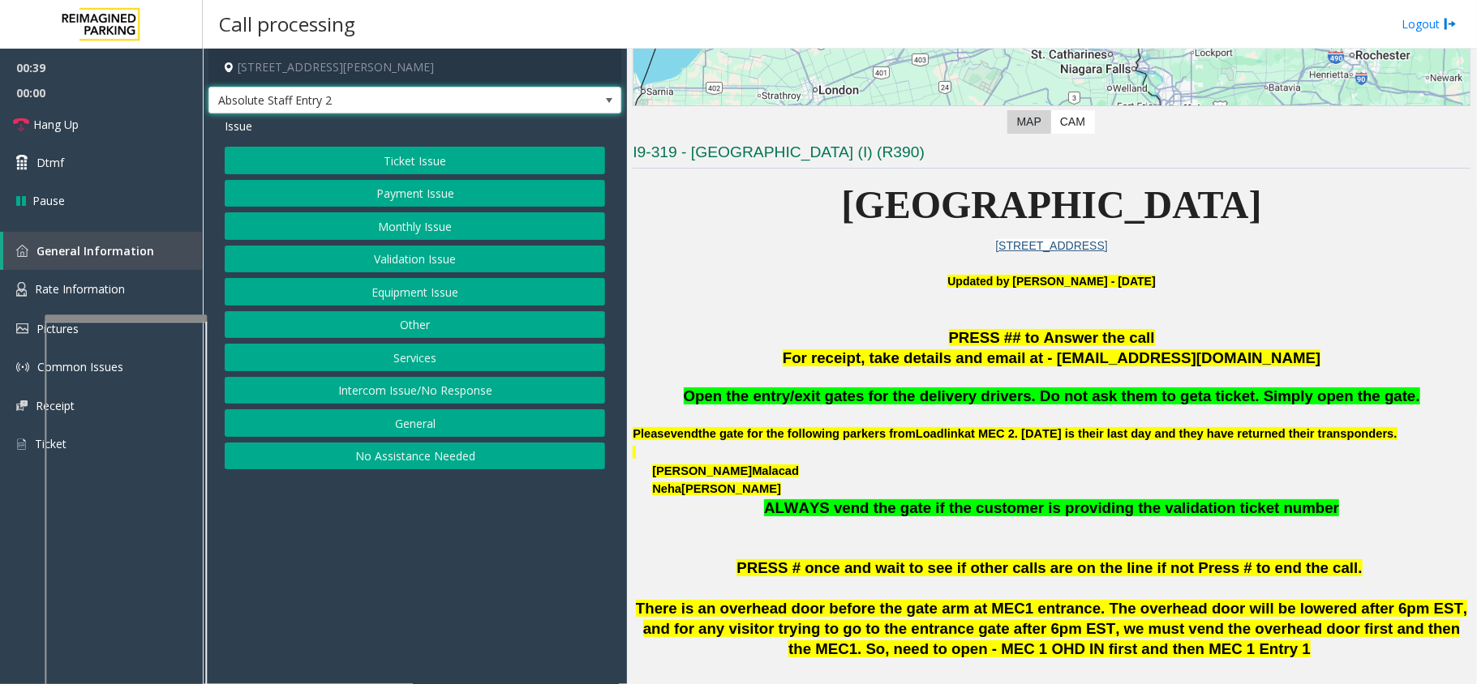
click at [579, 99] on span "Absolute Staff Entry 2" at bounding box center [414, 101] width 413 height 28
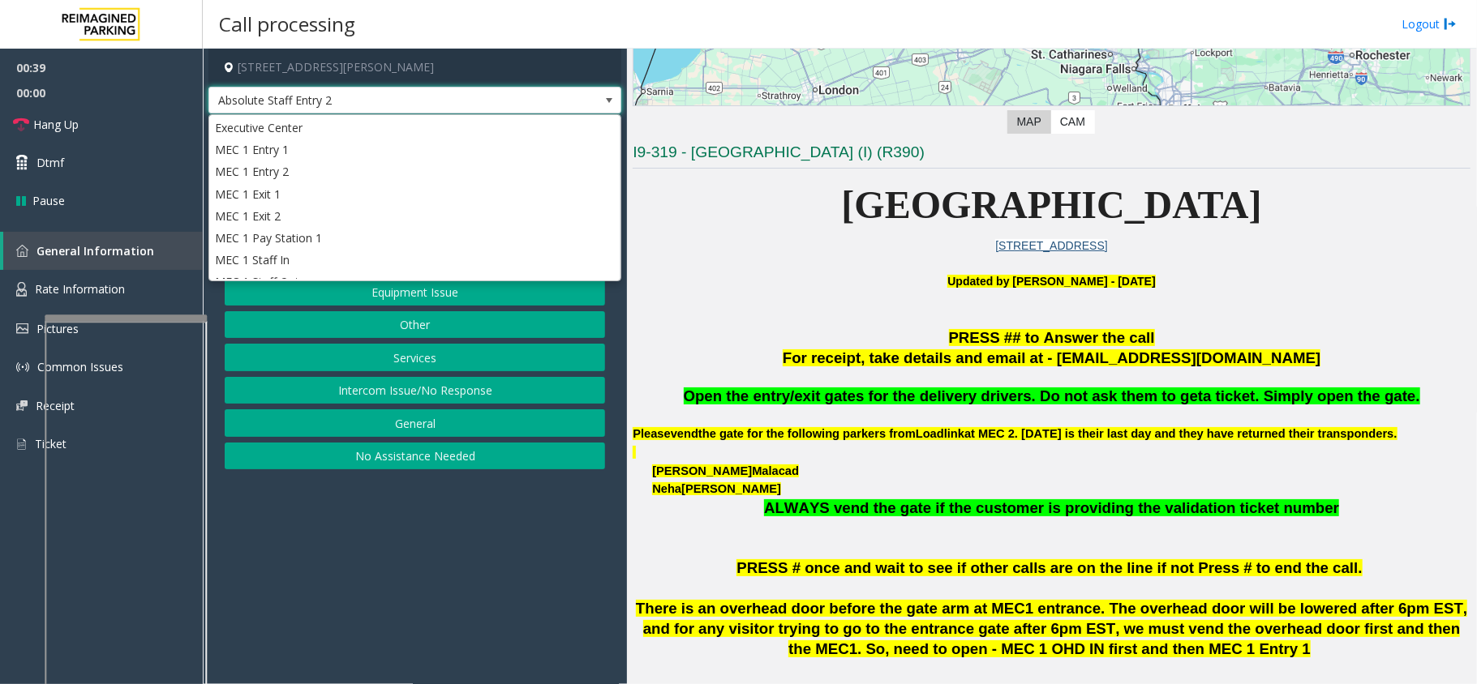
scroll to position [245, 0]
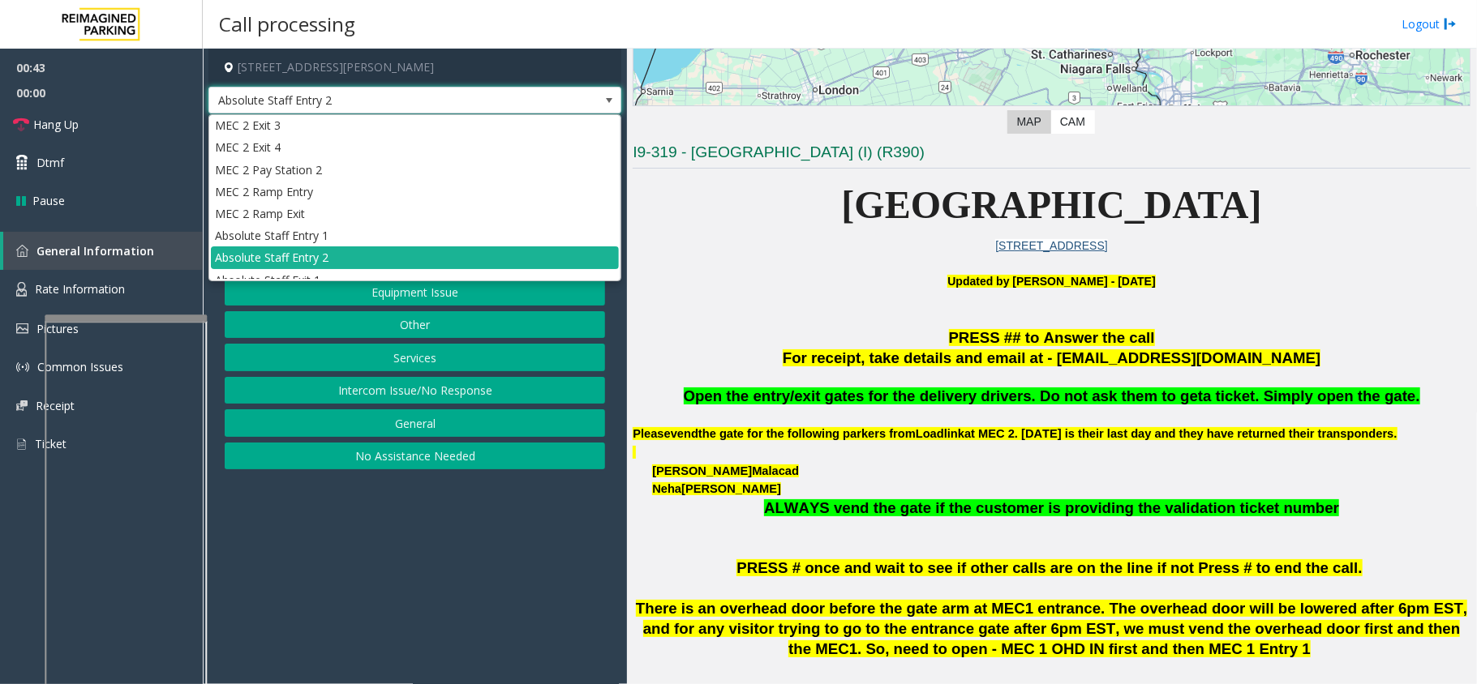
click at [579, 99] on span "Absolute Staff Entry 2" at bounding box center [414, 101] width 413 height 28
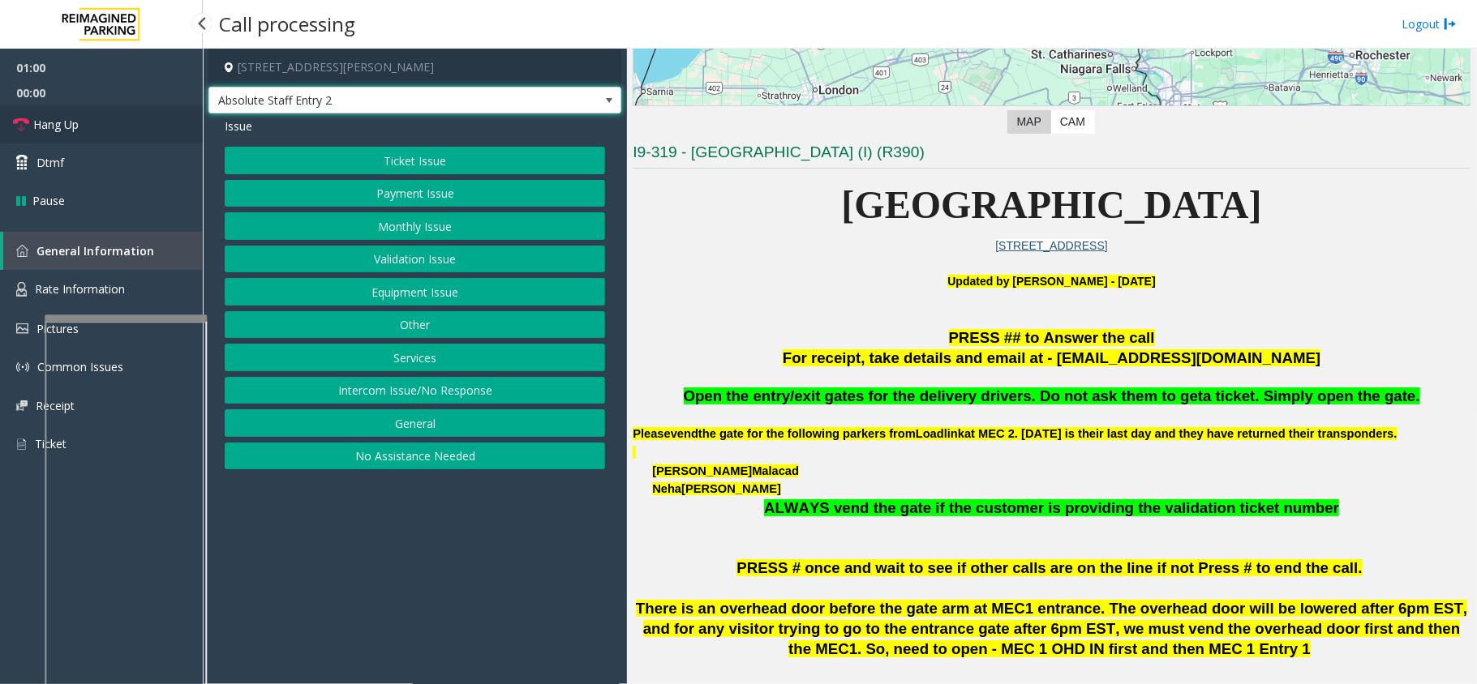
click at [118, 137] on link "Hang Up" at bounding box center [101, 124] width 203 height 38
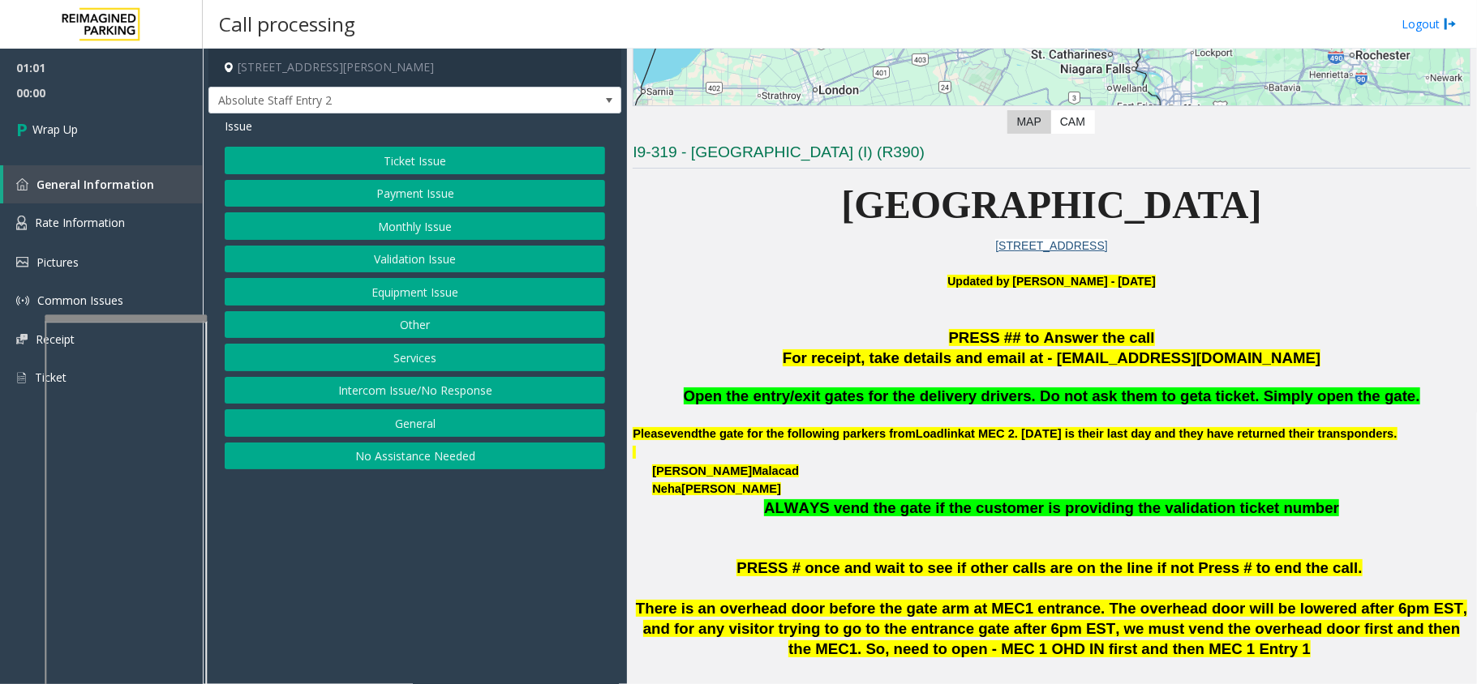
click at [329, 283] on button "Equipment Issue" at bounding box center [415, 292] width 380 height 28
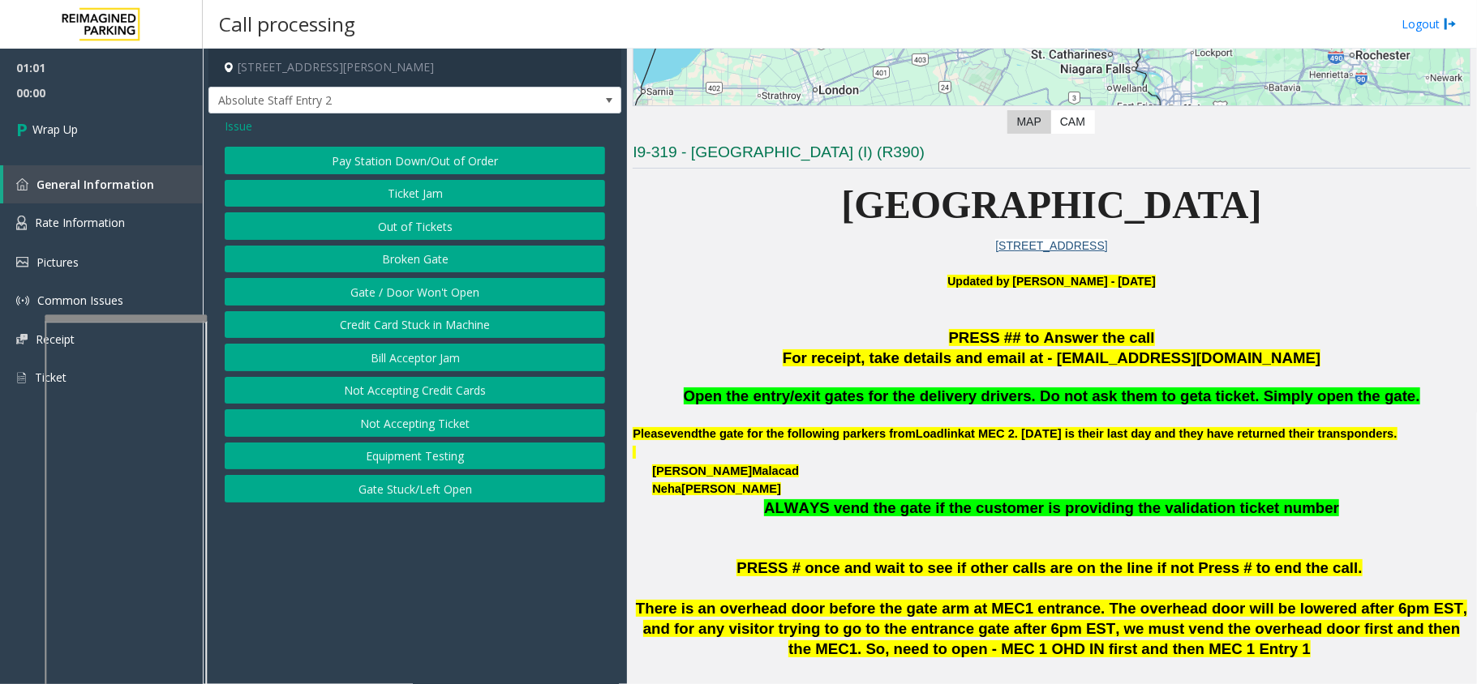
click at [335, 283] on button "Gate / Door Won't Open" at bounding box center [415, 292] width 380 height 28
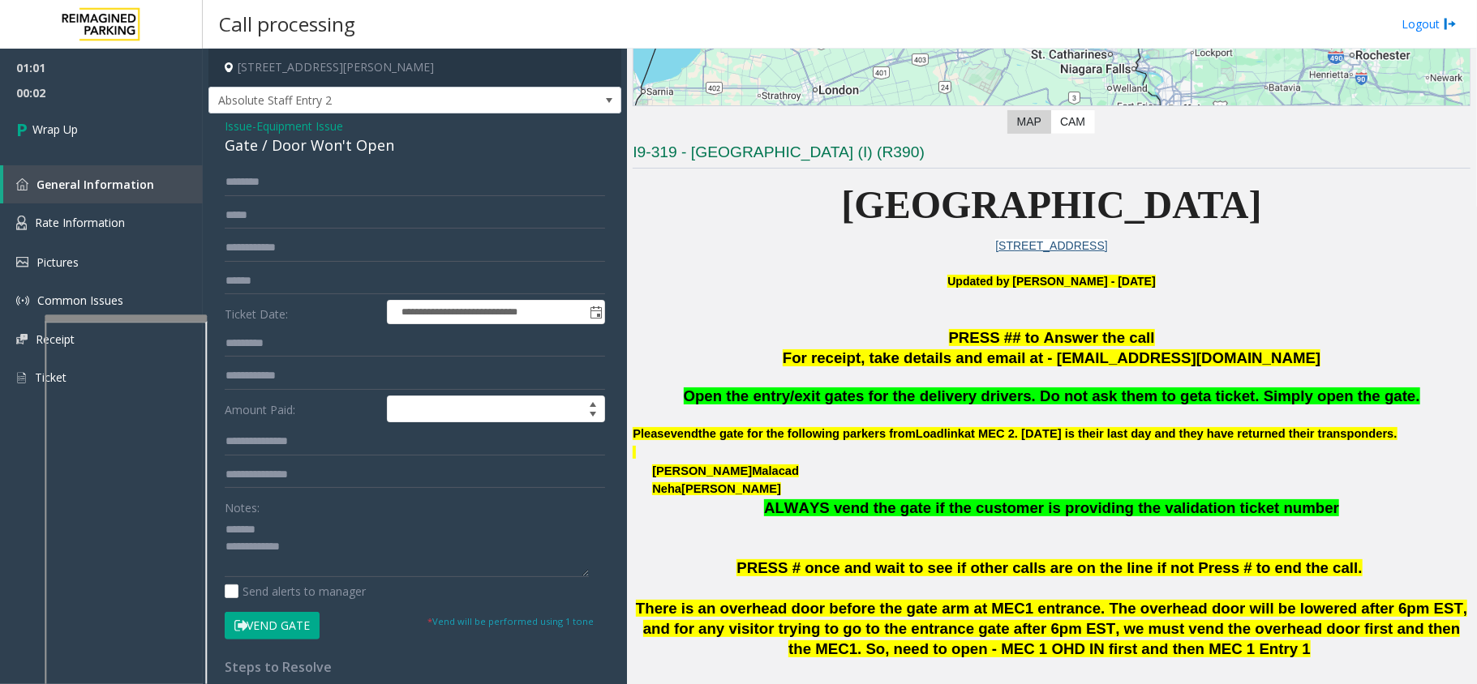
click at [311, 130] on span "Equipment Issue" at bounding box center [299, 126] width 87 height 17
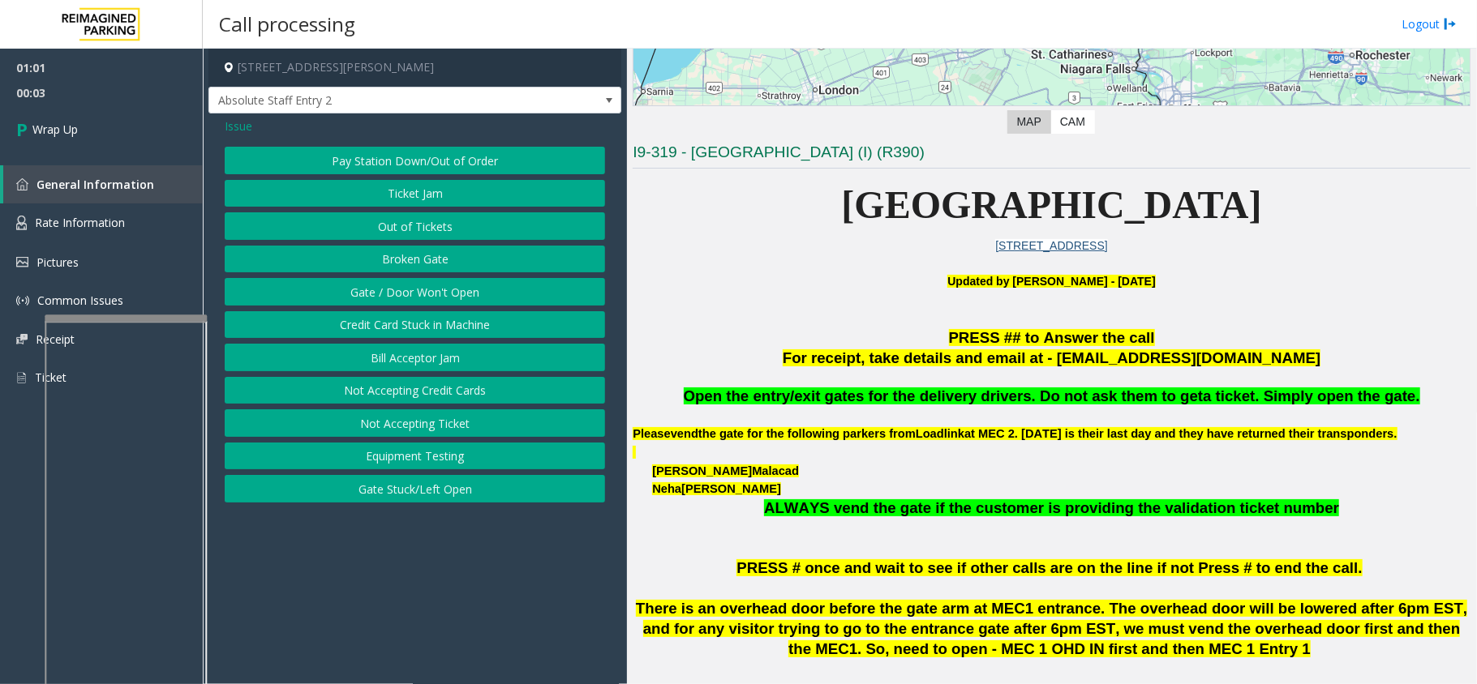
click at [247, 130] on span "Issue" at bounding box center [239, 126] width 28 height 17
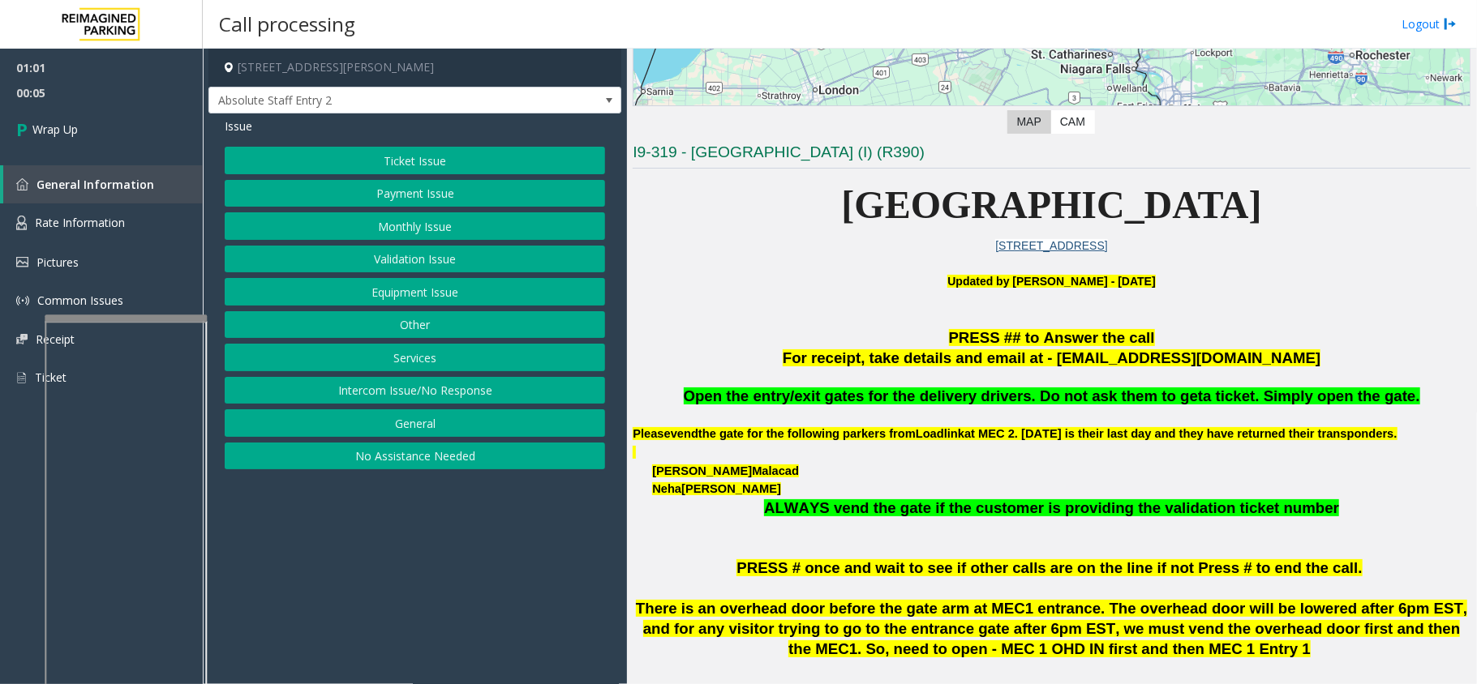
click at [397, 326] on button "Other" at bounding box center [415, 325] width 380 height 28
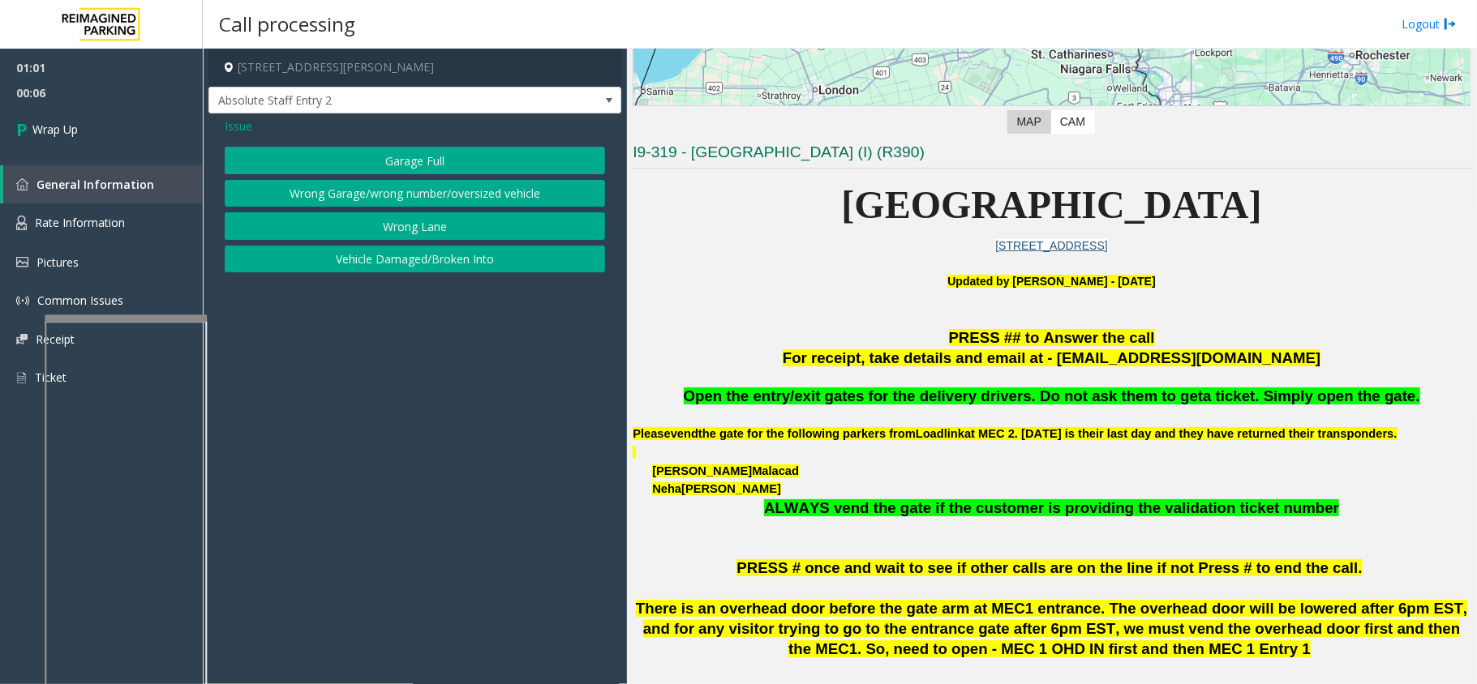
click at [388, 225] on button "Wrong Lane" at bounding box center [415, 226] width 380 height 28
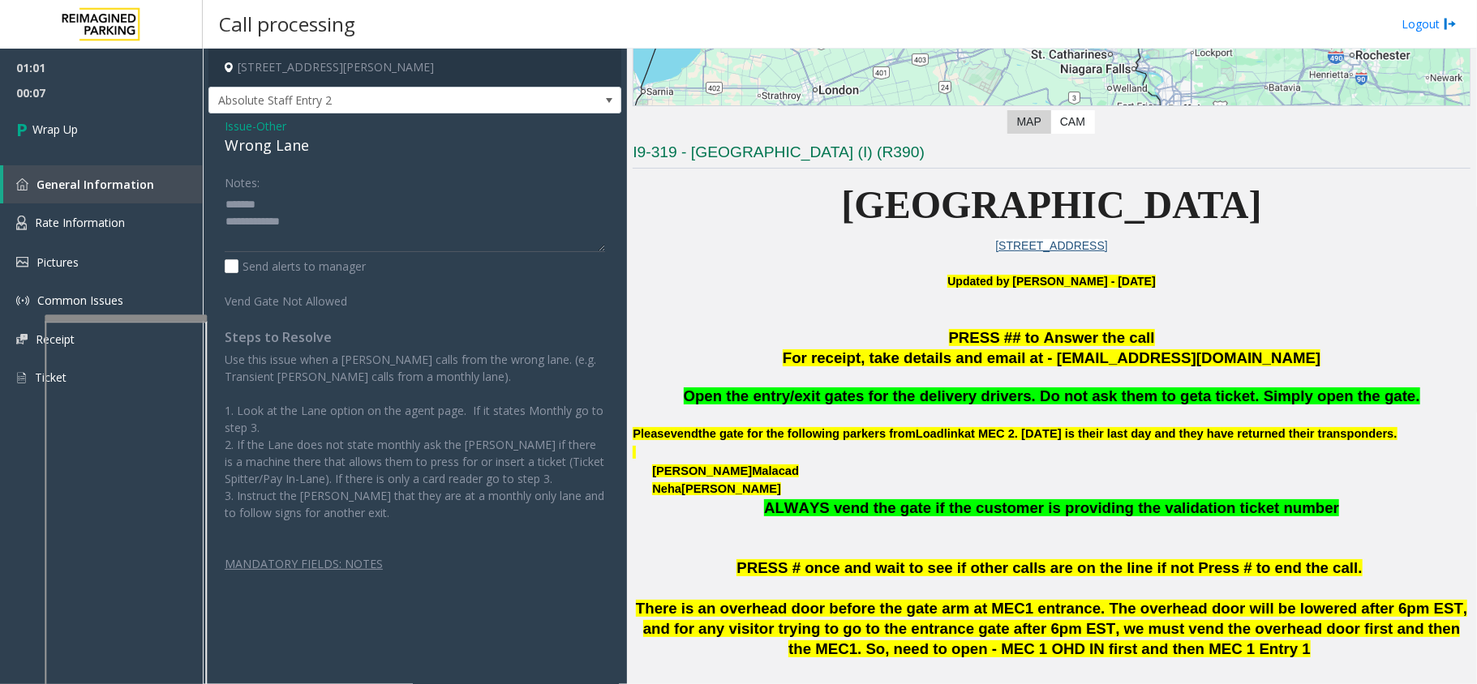
click at [244, 152] on div "Wrong Lane" at bounding box center [415, 146] width 380 height 22
click at [308, 238] on textarea at bounding box center [415, 221] width 380 height 61
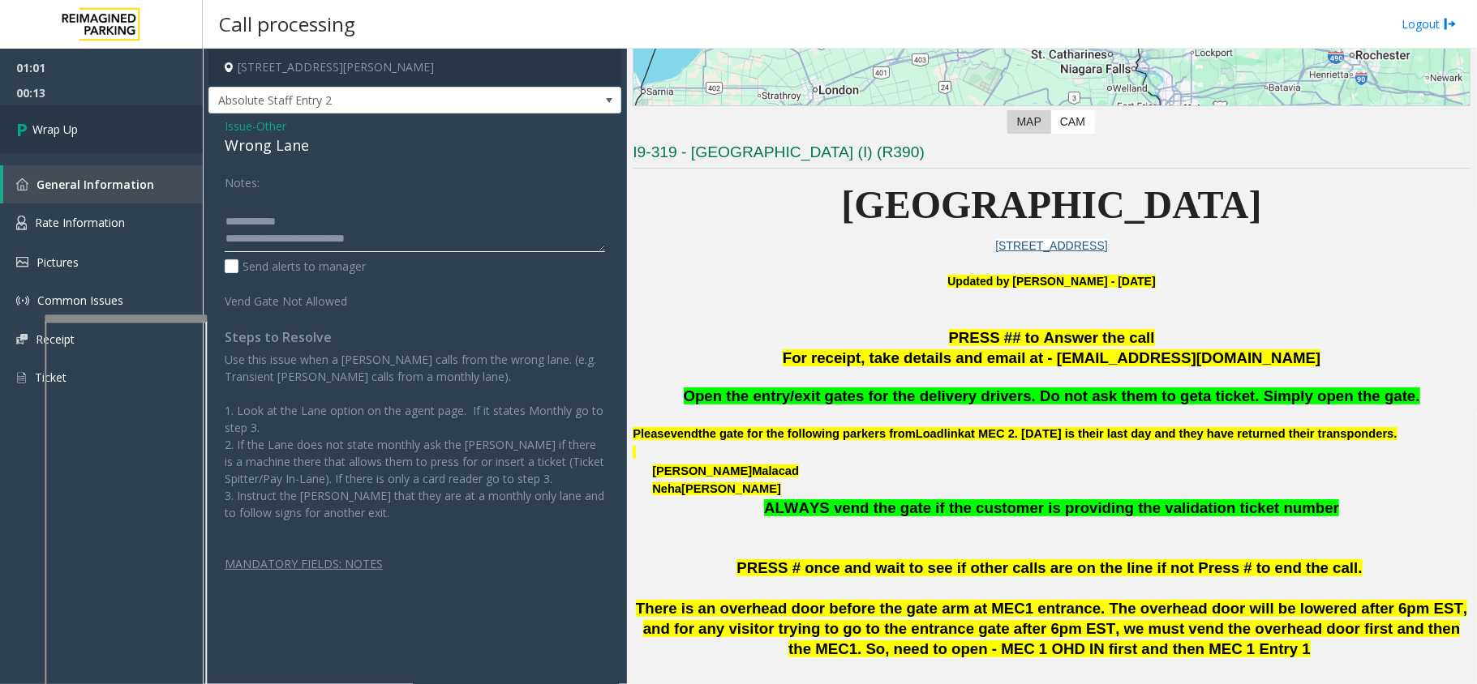
type textarea "**********"
click at [192, 131] on link "Wrap Up" at bounding box center [101, 129] width 203 height 48
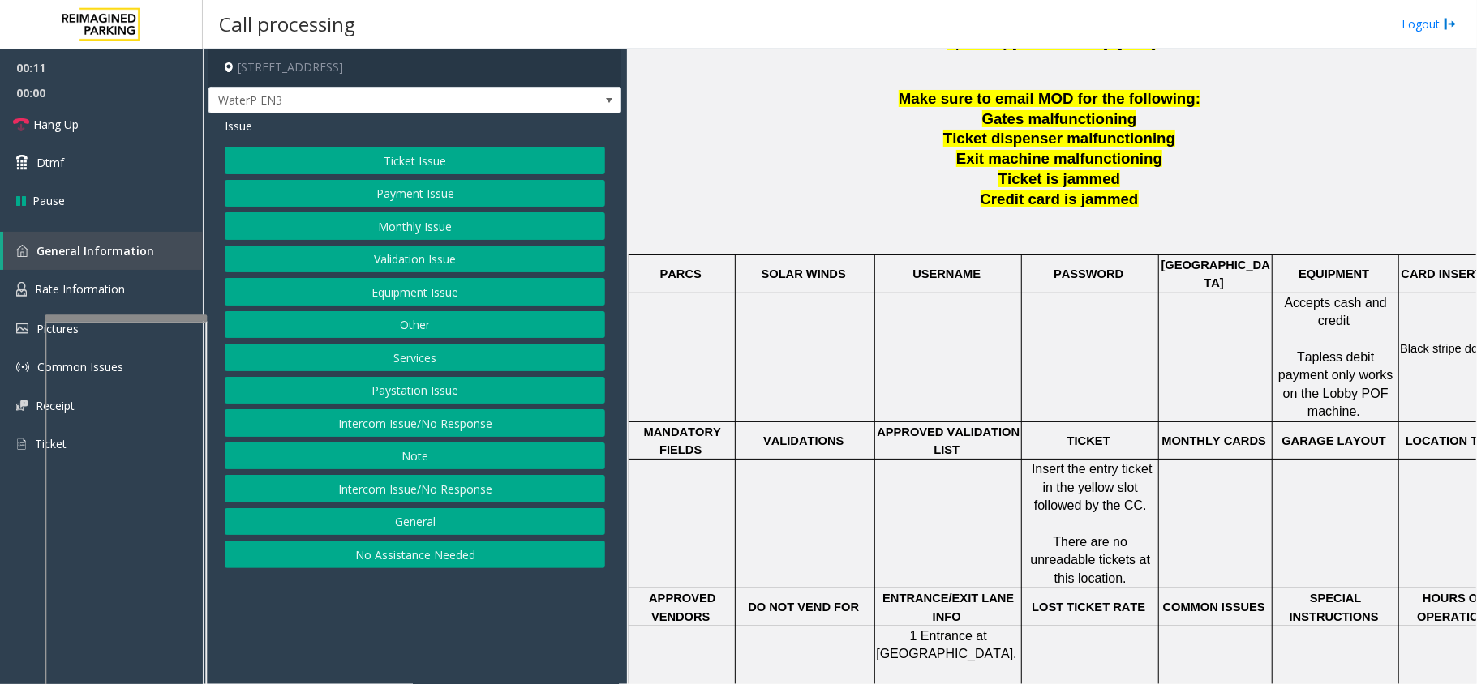
scroll to position [432, 0]
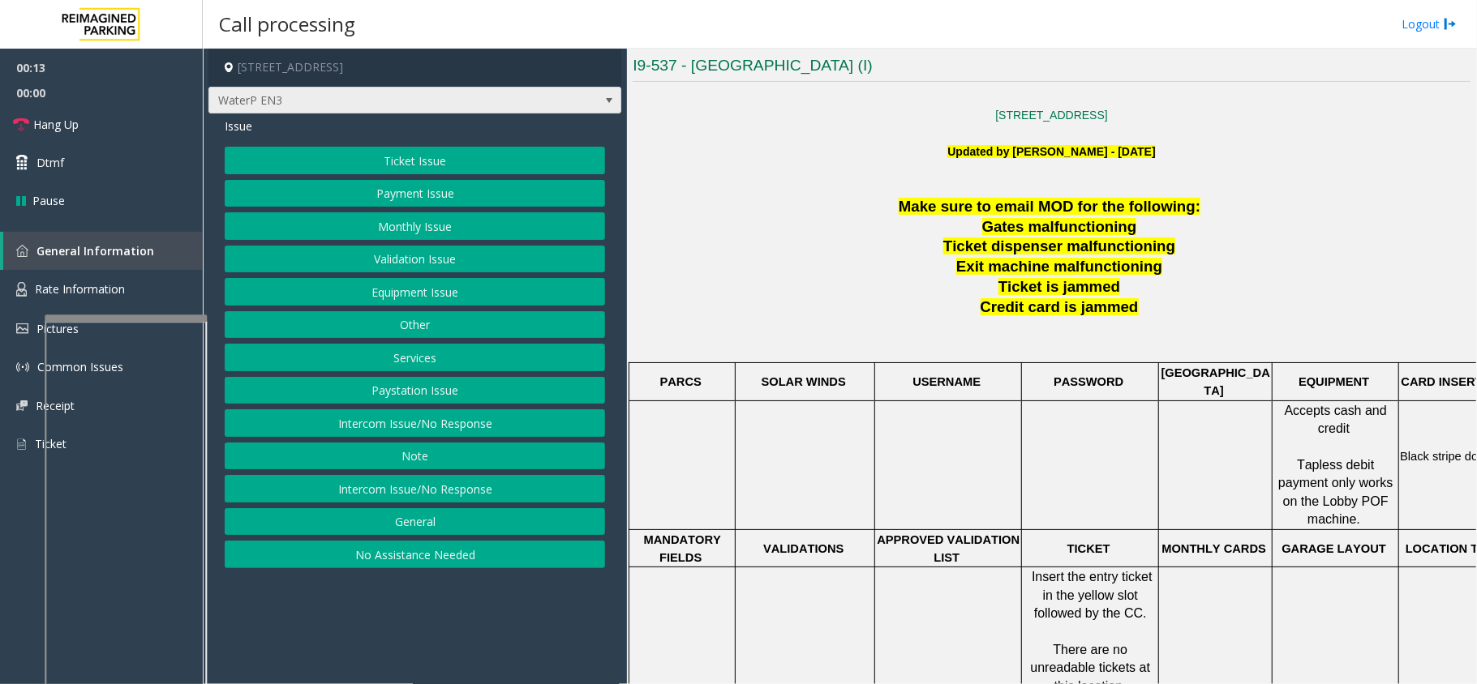
click at [579, 105] on span "WaterP EN3" at bounding box center [414, 101] width 413 height 28
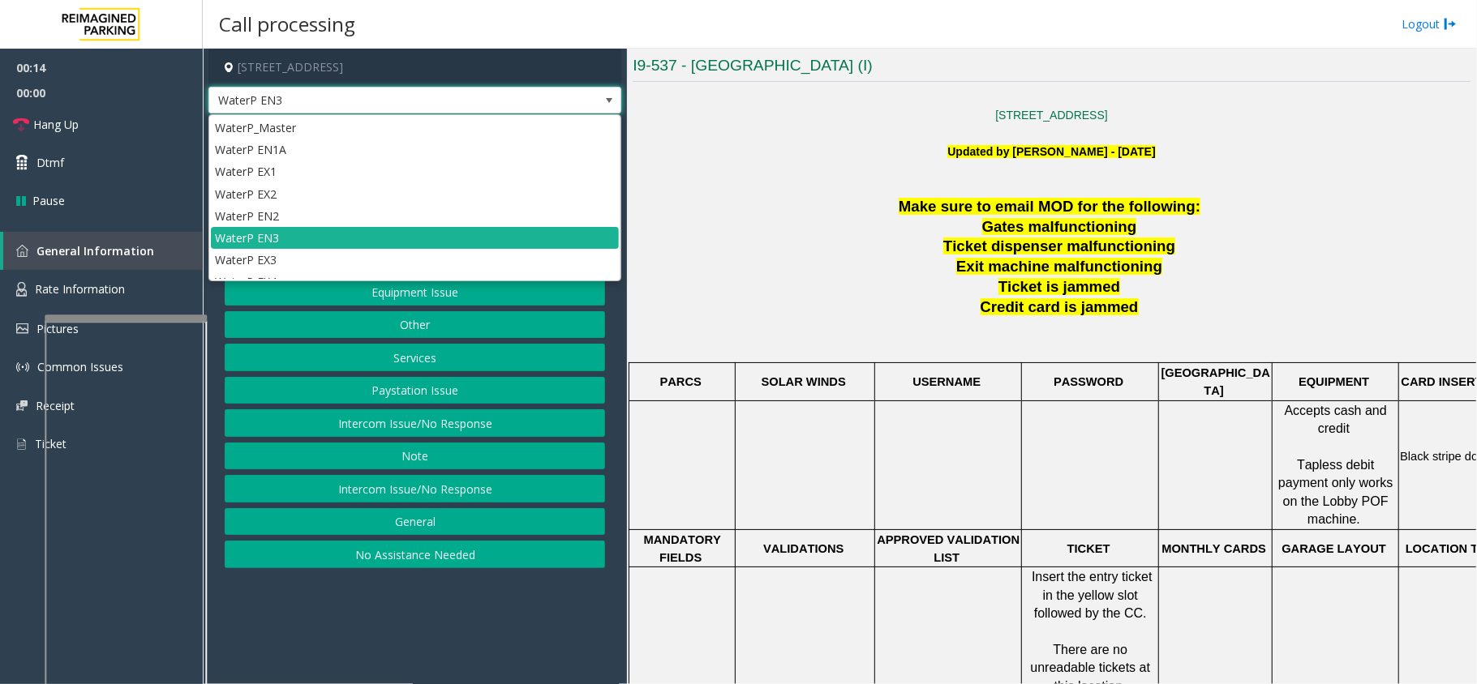
click at [579, 105] on span "WaterP EN3" at bounding box center [414, 101] width 413 height 28
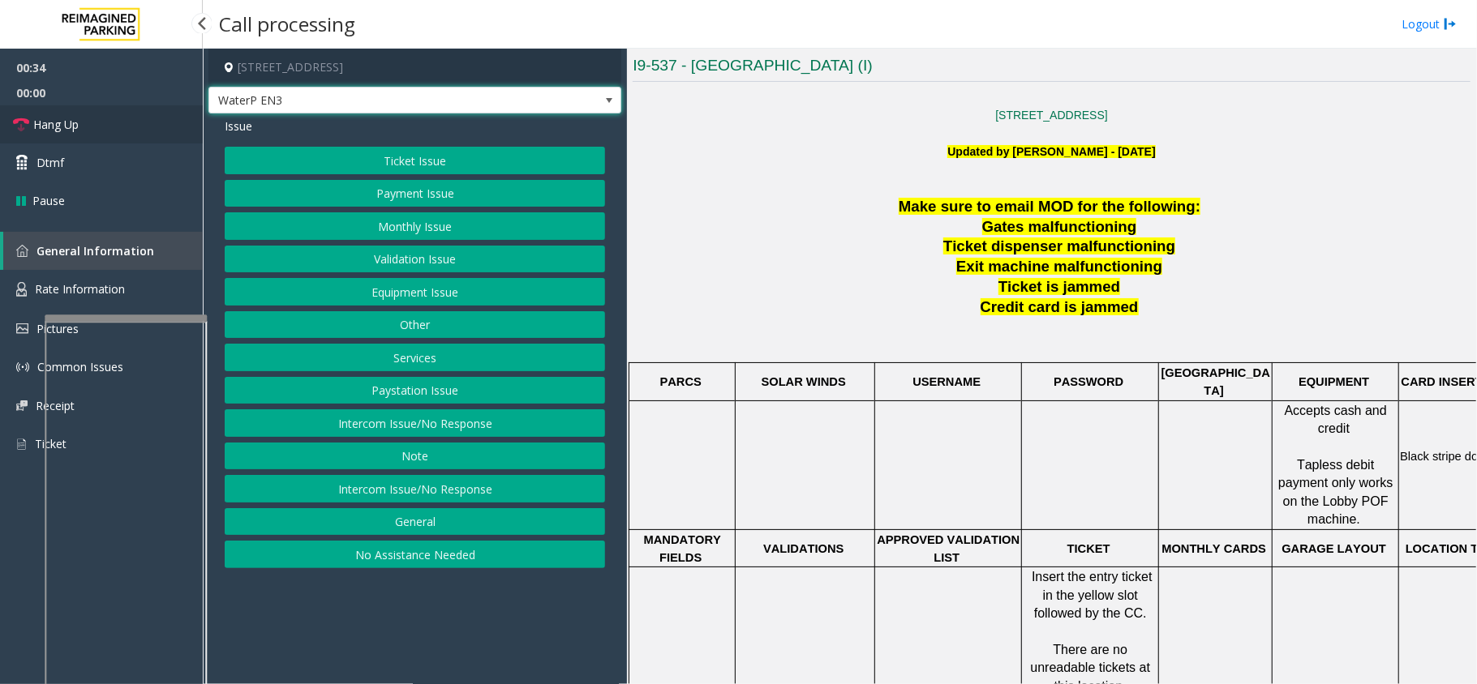
click at [50, 125] on span "Hang Up" at bounding box center [55, 124] width 45 height 17
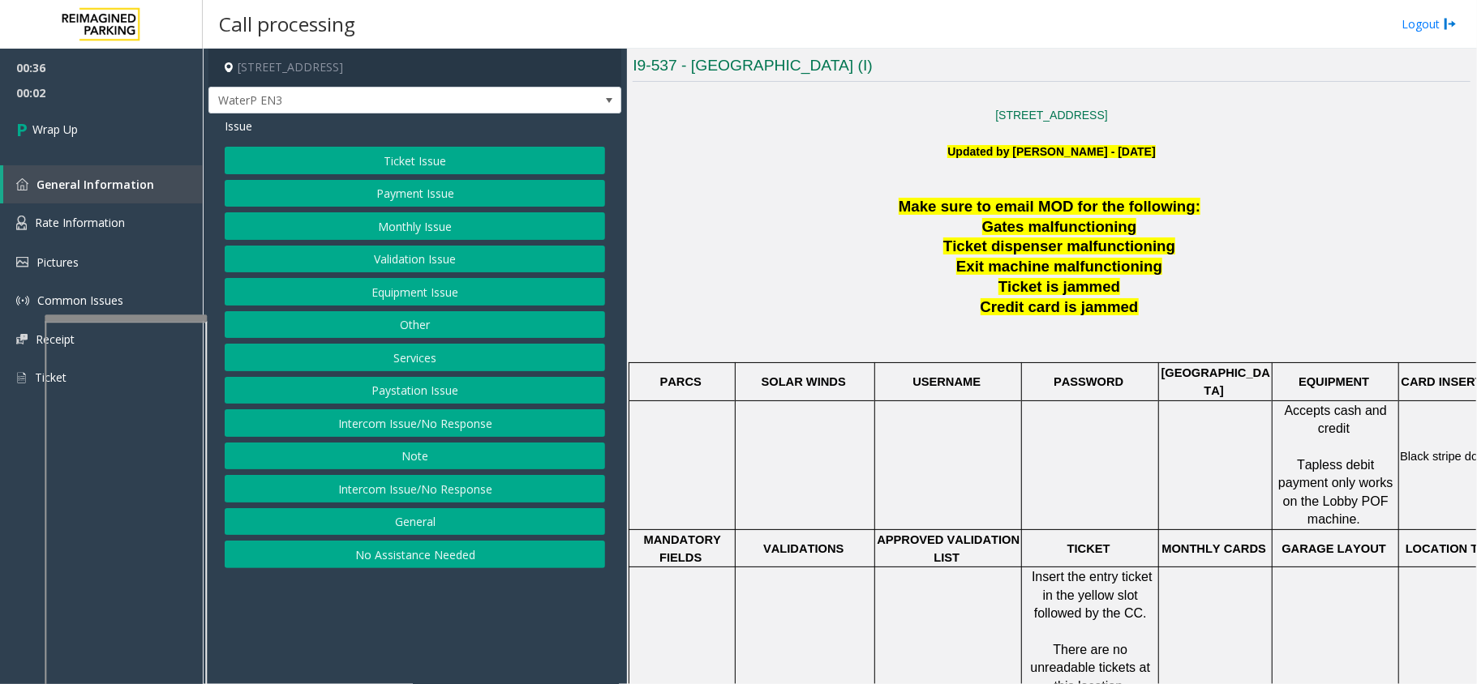
click at [410, 306] on button "Equipment Issue" at bounding box center [415, 292] width 380 height 28
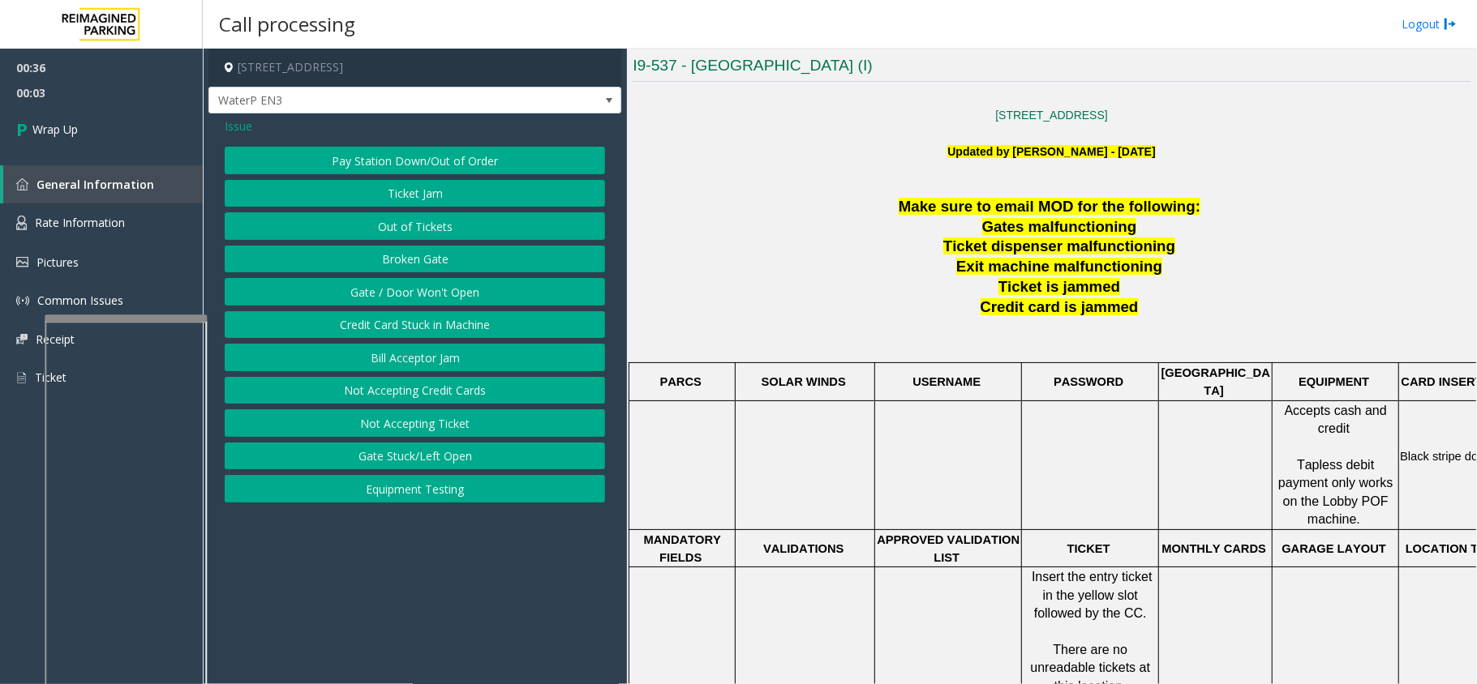
click at [410, 306] on button "Gate / Door Won't Open" at bounding box center [415, 292] width 380 height 28
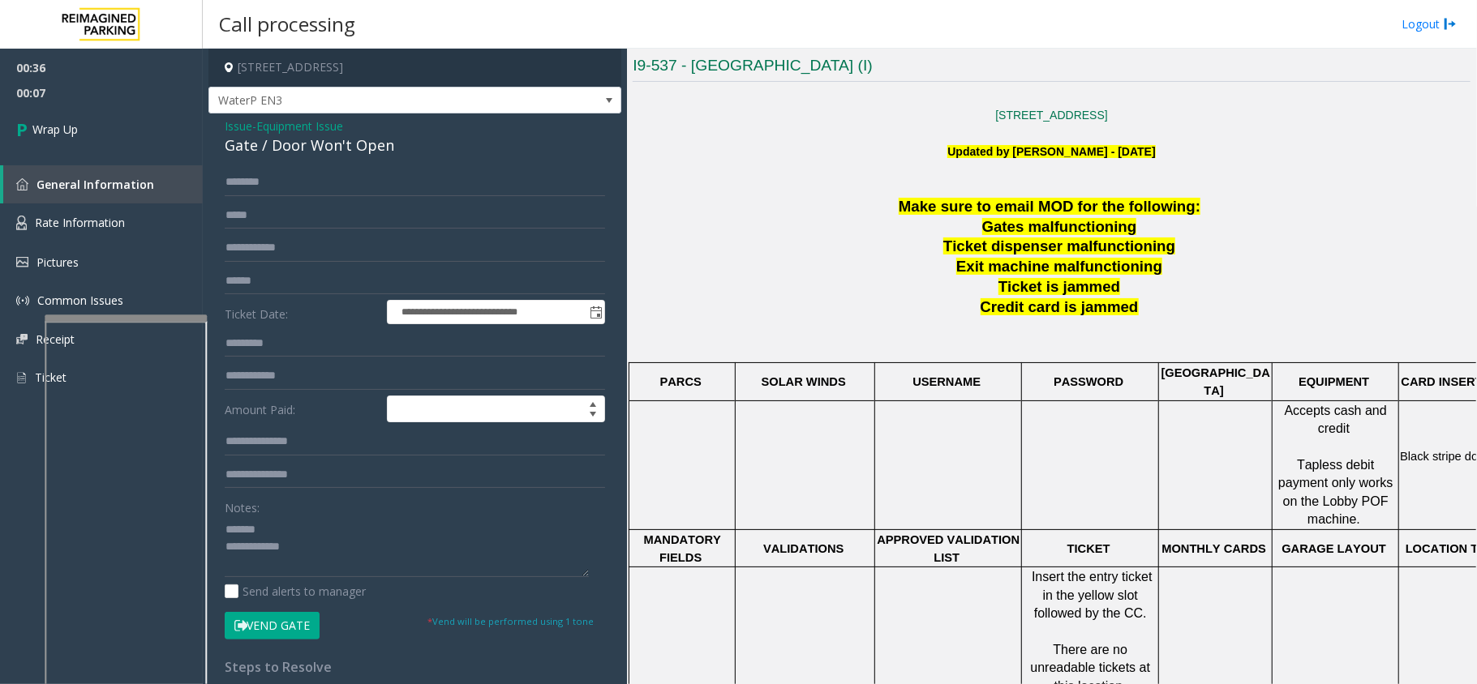
click at [284, 148] on div "Gate / Door Won't Open" at bounding box center [415, 146] width 380 height 22
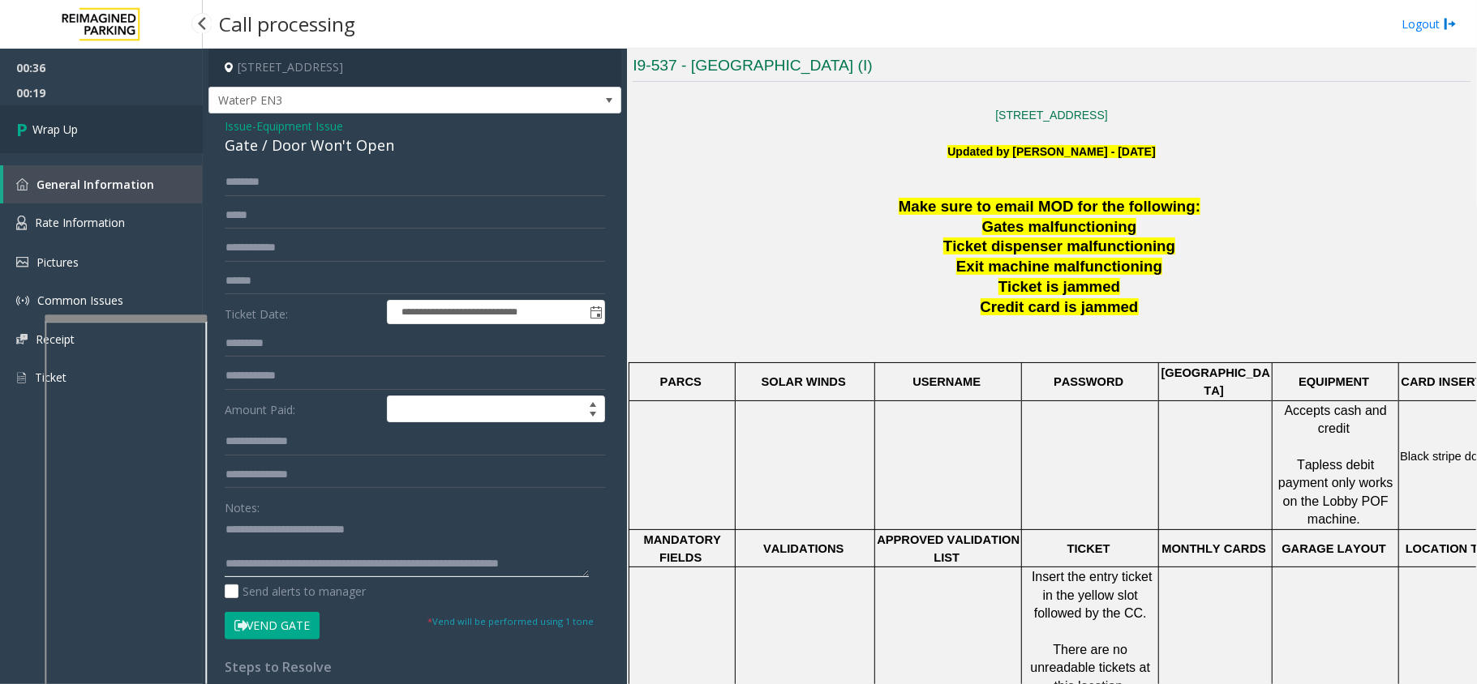
type textarea "**********"
click at [121, 114] on link "Wrap Up" at bounding box center [101, 129] width 203 height 48
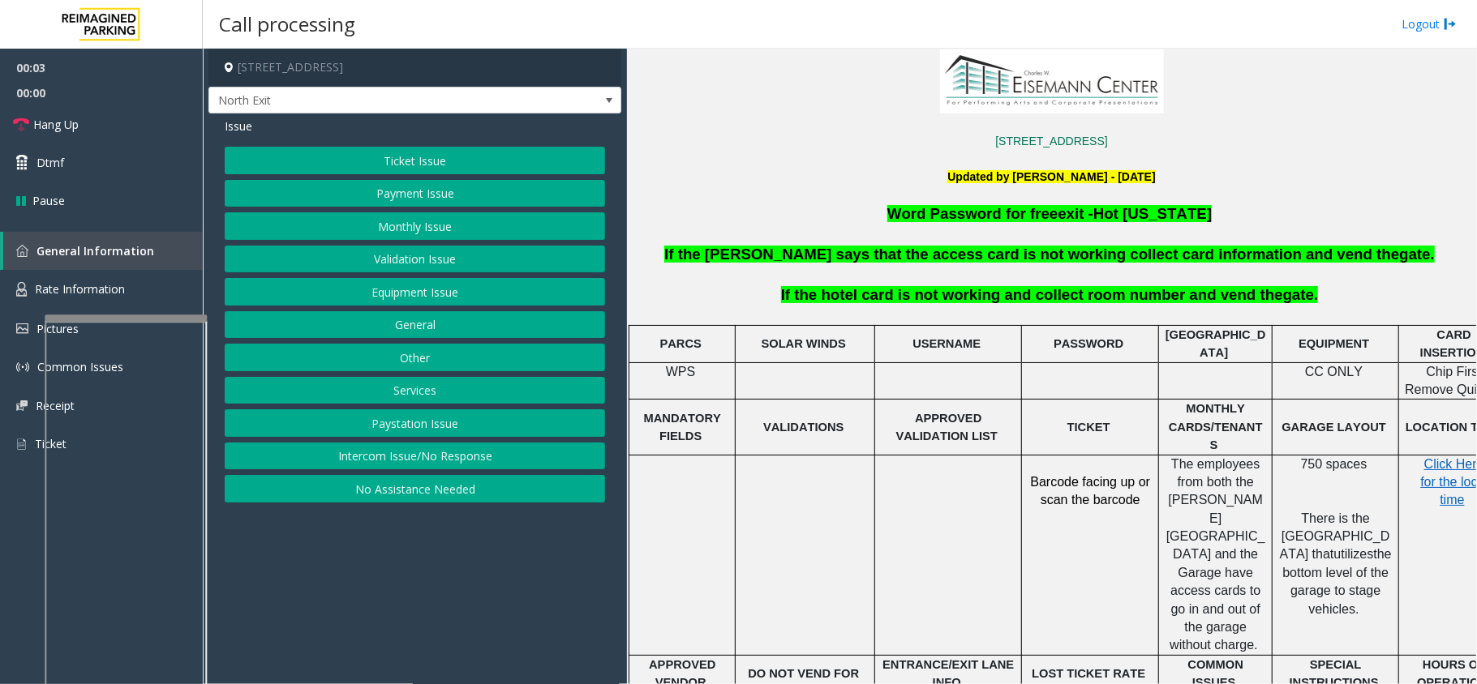
scroll to position [432, 0]
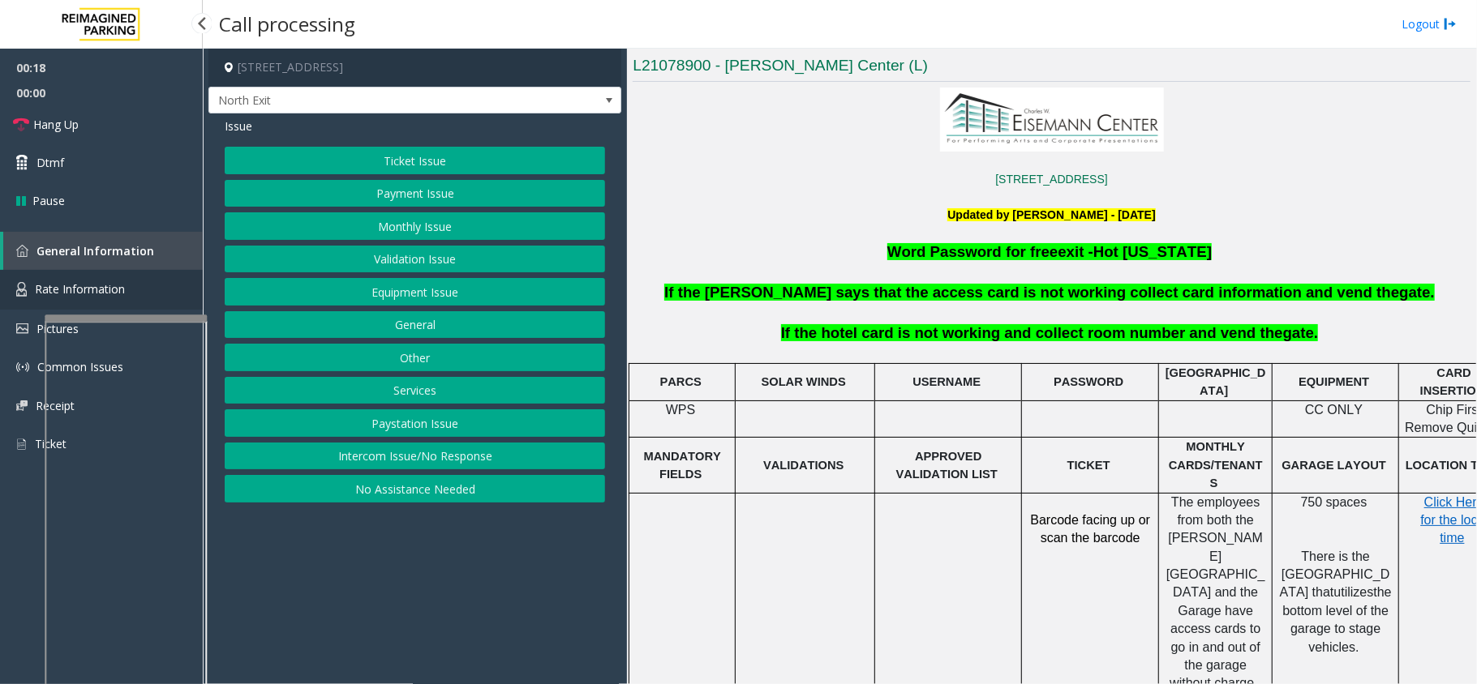
click at [59, 279] on link "Rate Information" at bounding box center [101, 290] width 203 height 40
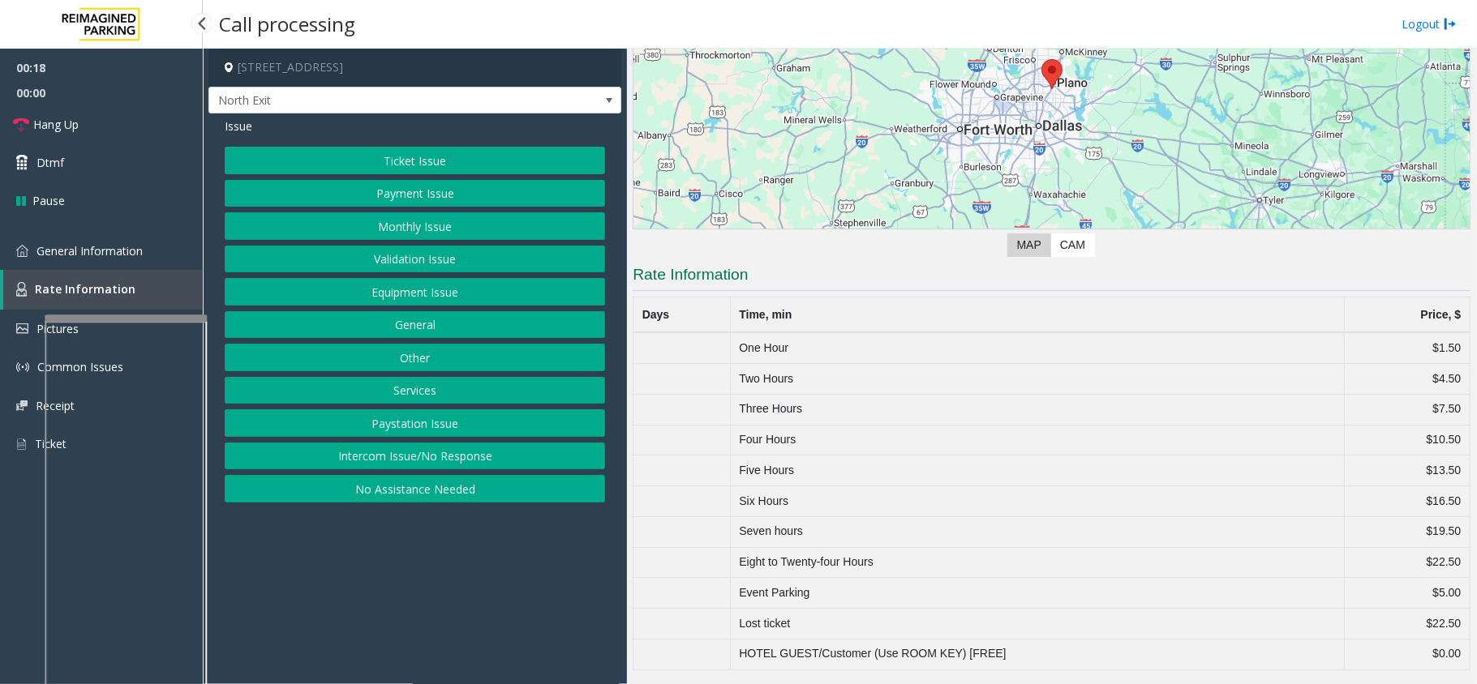
scroll to position [227, 0]
click at [76, 258] on link "General Information" at bounding box center [101, 251] width 203 height 38
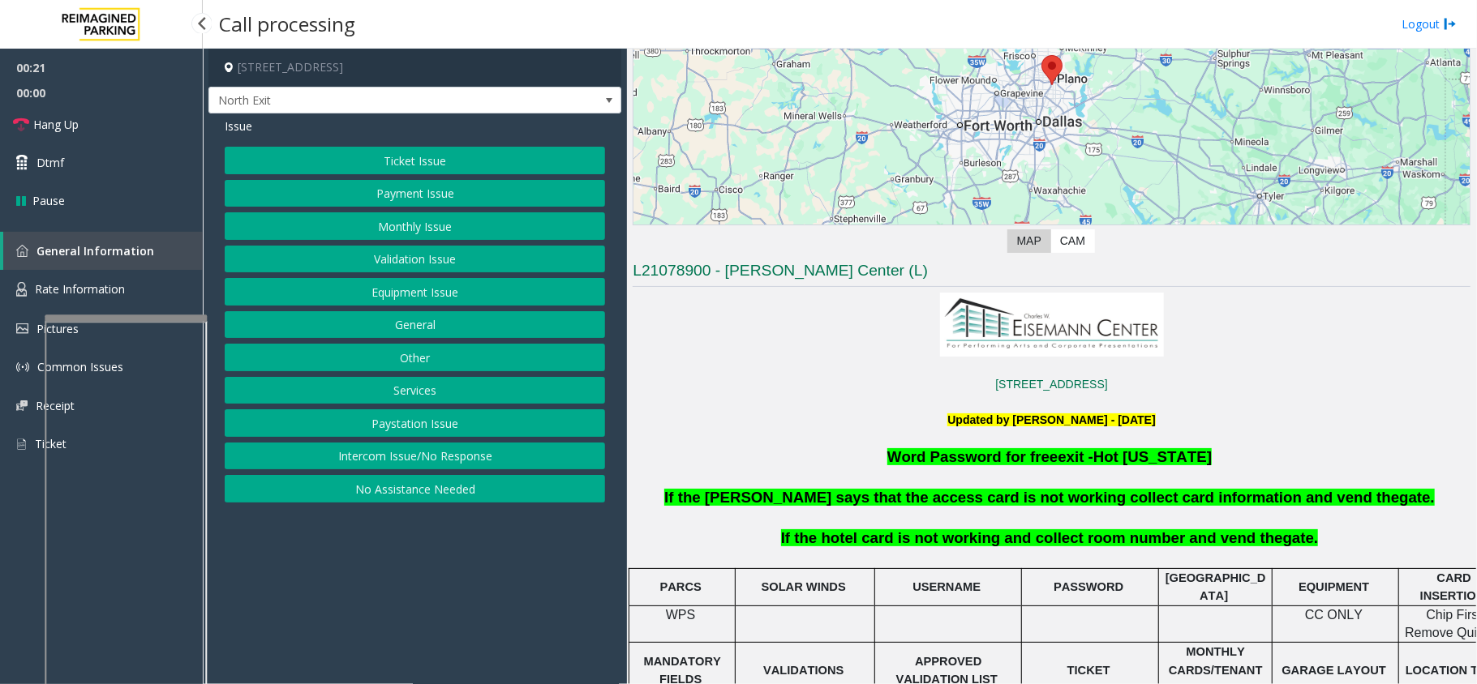
scroll to position [432, 0]
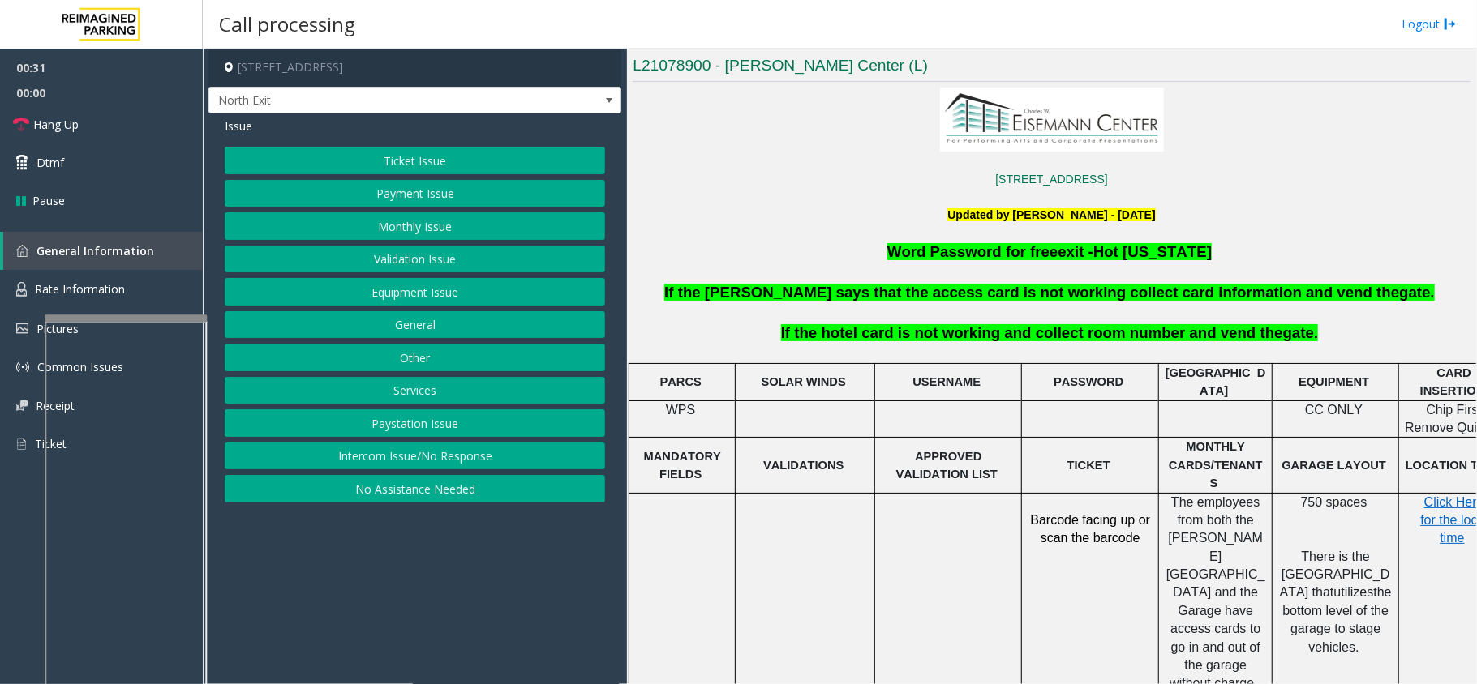
click at [551, 497] on button "No Assistance Needed" at bounding box center [415, 489] width 380 height 28
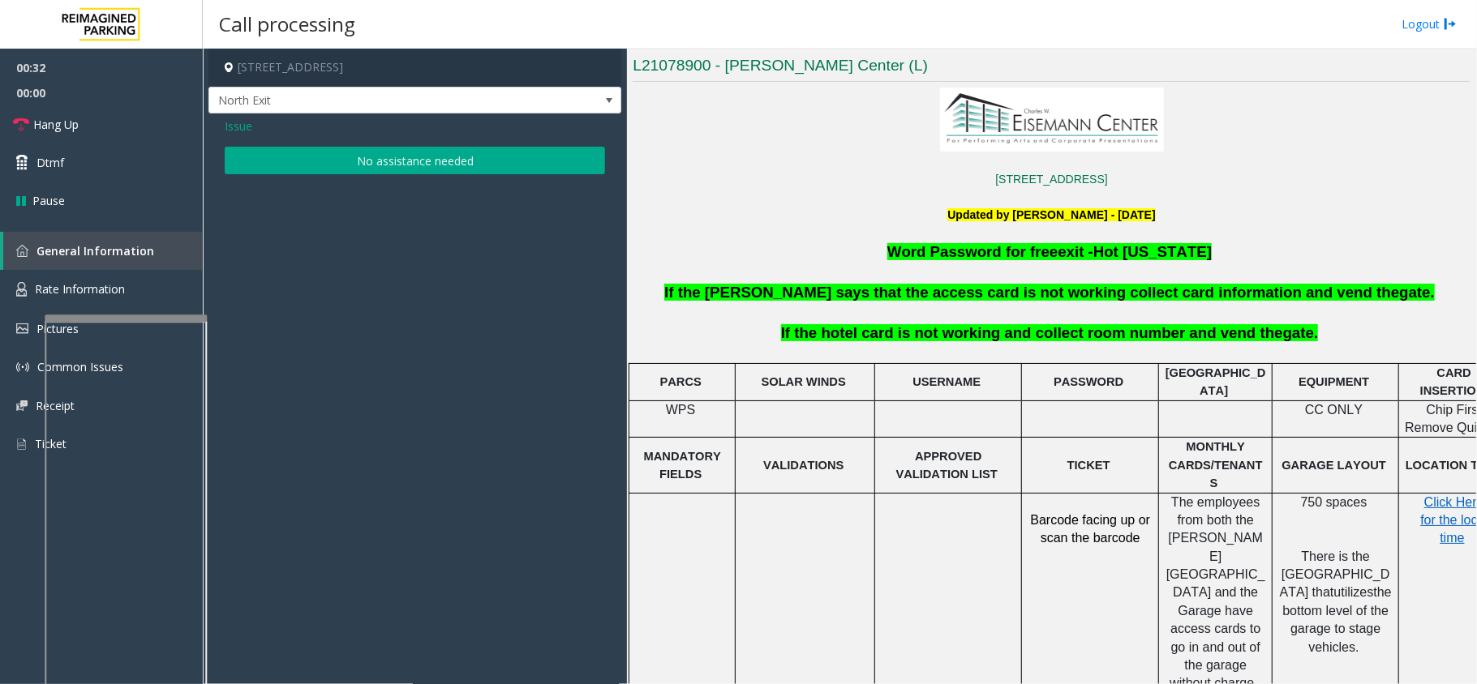
click at [406, 154] on button "No assistance needed" at bounding box center [415, 161] width 380 height 28
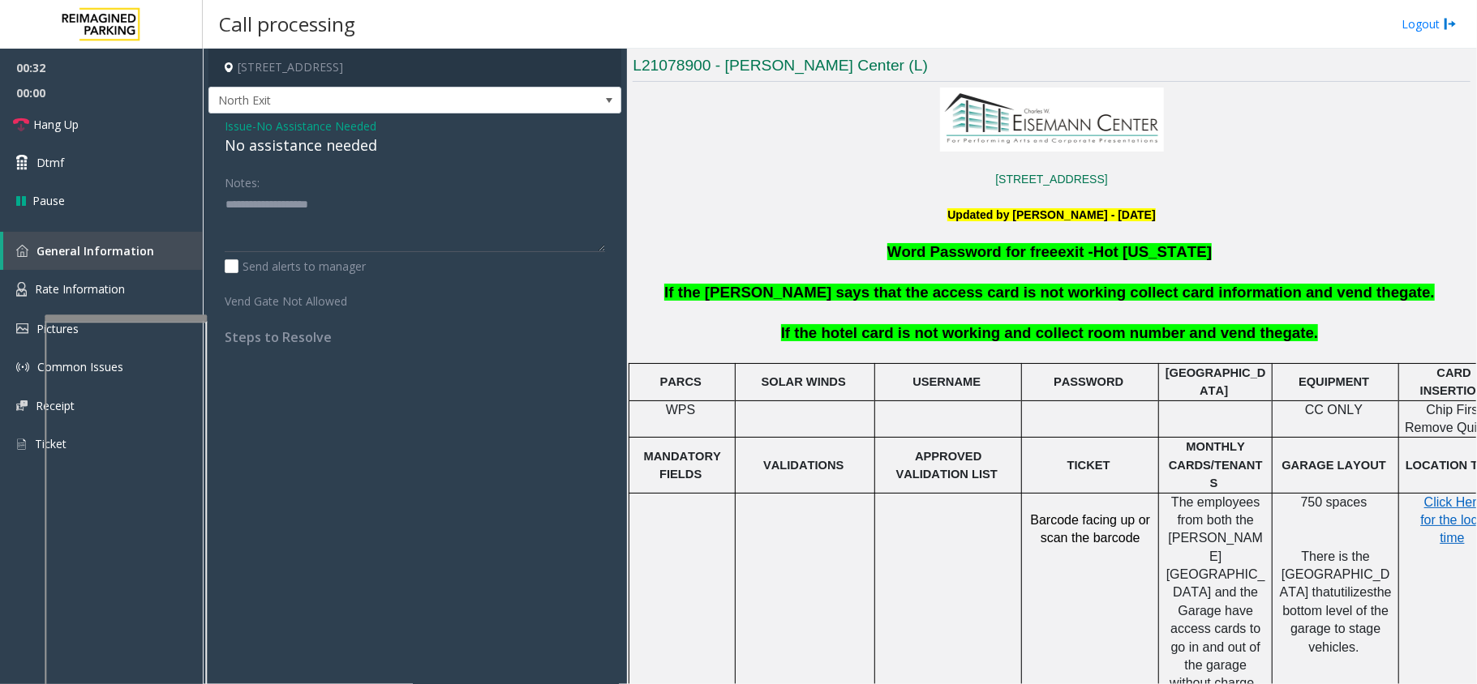
click at [338, 137] on div "No assistance needed" at bounding box center [415, 146] width 380 height 22
click at [125, 130] on link "Hang Up" at bounding box center [101, 124] width 203 height 38
click at [281, 150] on div "No assistance needed" at bounding box center [415, 146] width 380 height 22
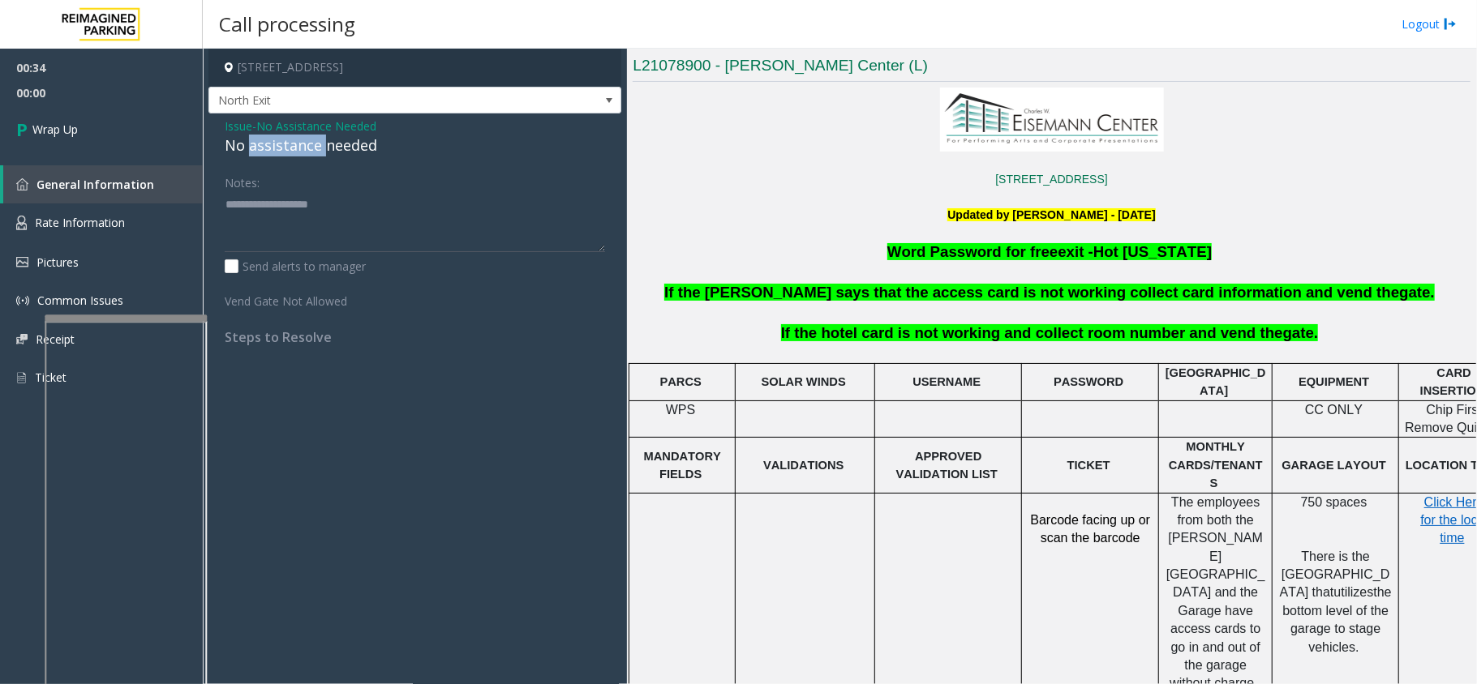
click at [281, 150] on div "No assistance needed" at bounding box center [415, 146] width 380 height 22
type textarea "**********"
click at [156, 138] on link "Wrap Up" at bounding box center [101, 129] width 203 height 48
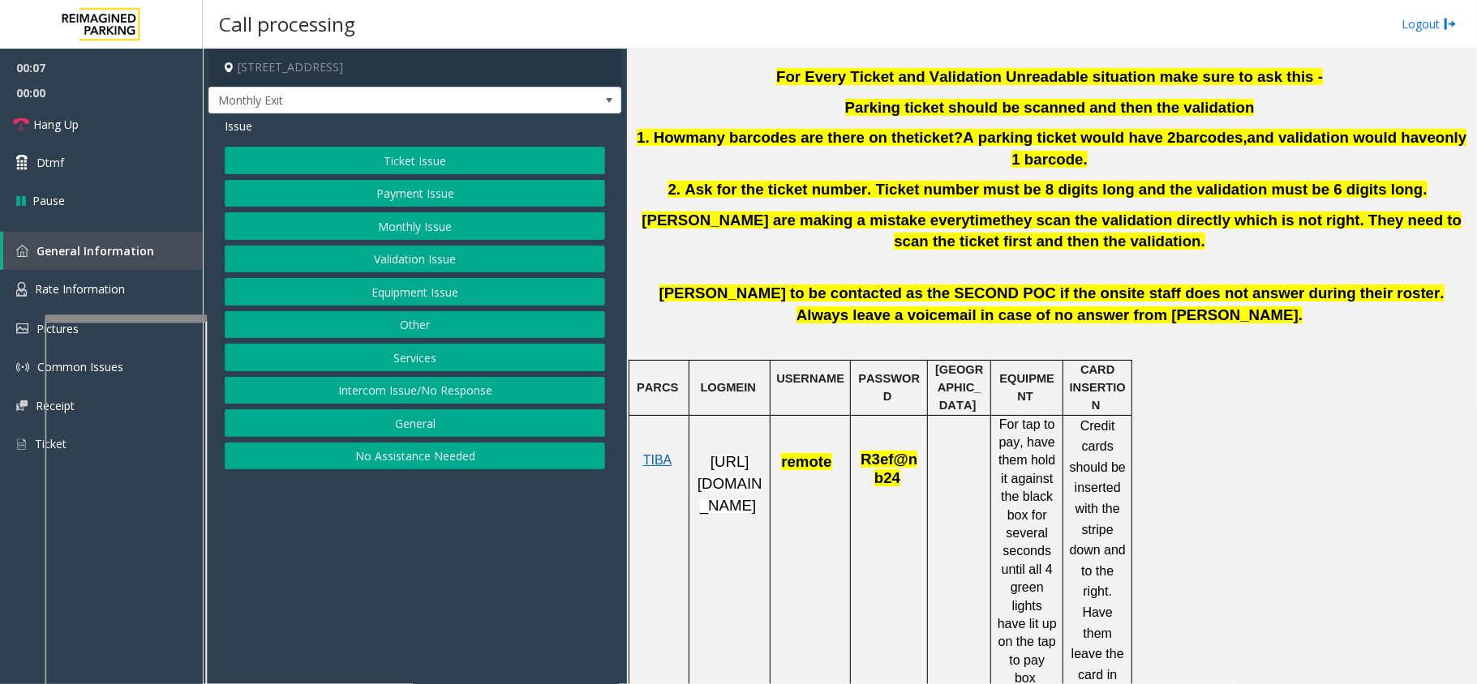
scroll to position [649, 0]
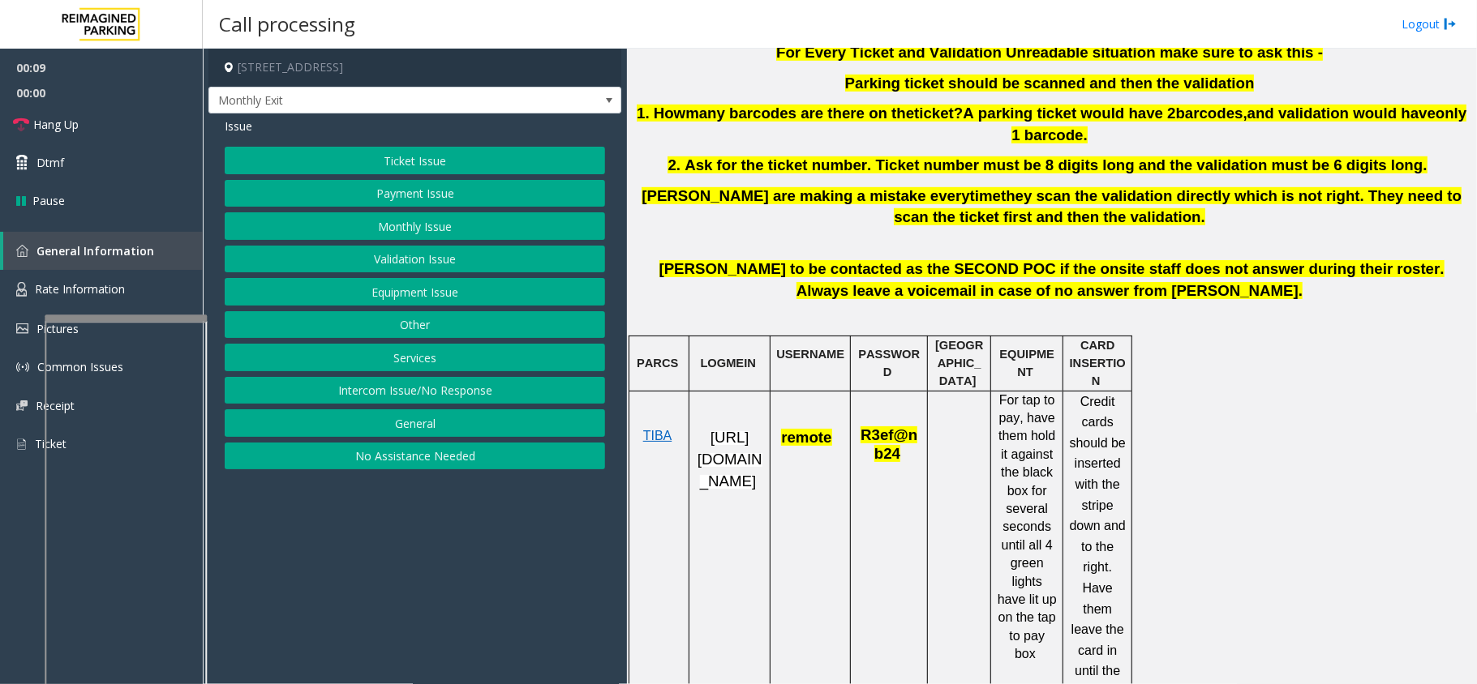
click at [429, 234] on button "Monthly Issue" at bounding box center [415, 226] width 380 height 28
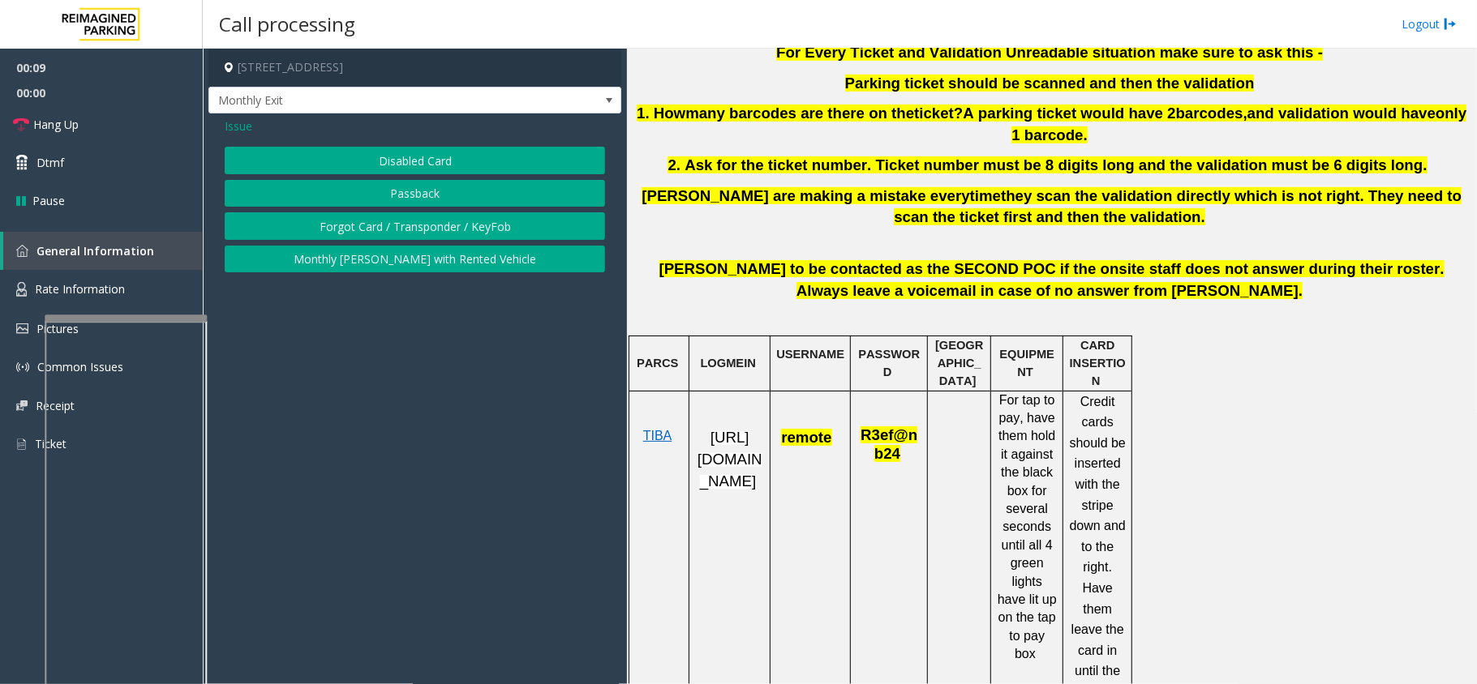
click at [443, 149] on button "Disabled Card" at bounding box center [415, 161] width 380 height 28
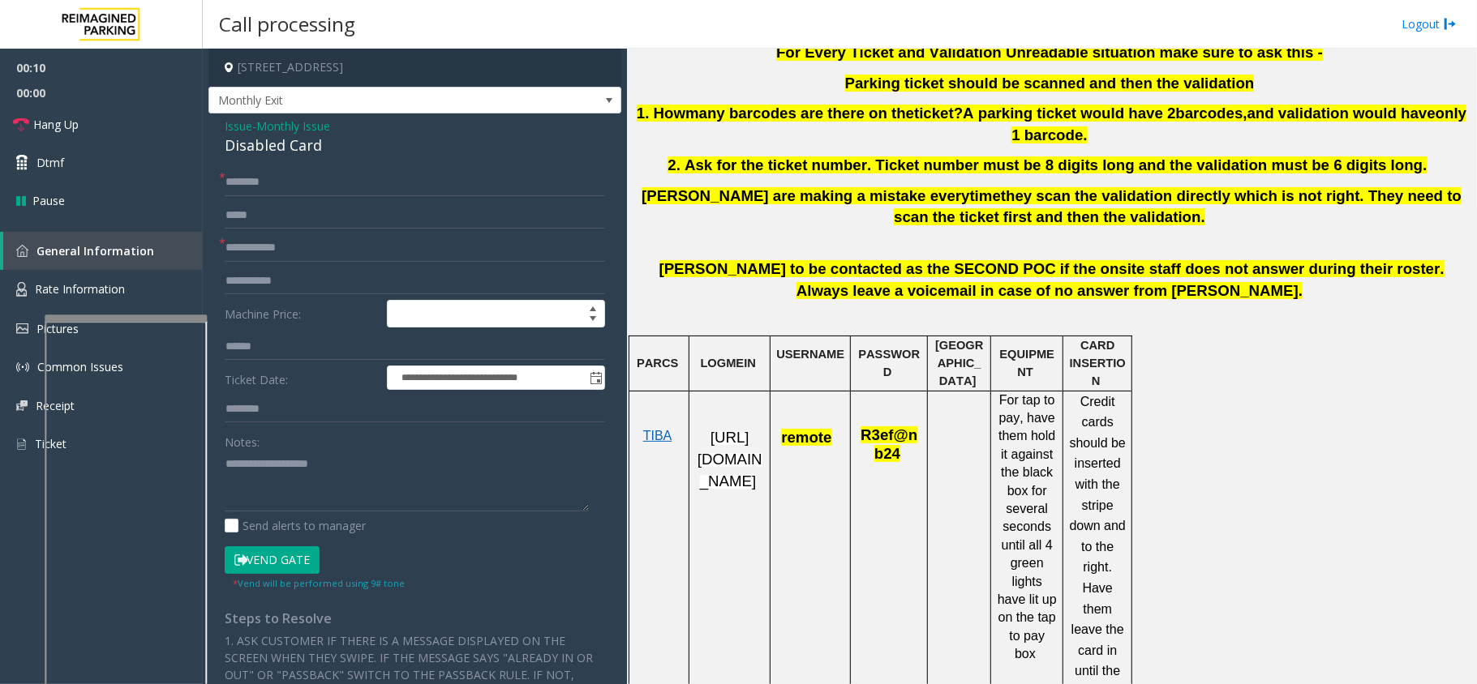
click at [294, 234] on form "**********" at bounding box center [415, 380] width 380 height 422
type textarea "**********"
click at [305, 234] on form "**********" at bounding box center [415, 380] width 380 height 422
click at [302, 257] on input "text" at bounding box center [415, 248] width 380 height 28
type input "****"
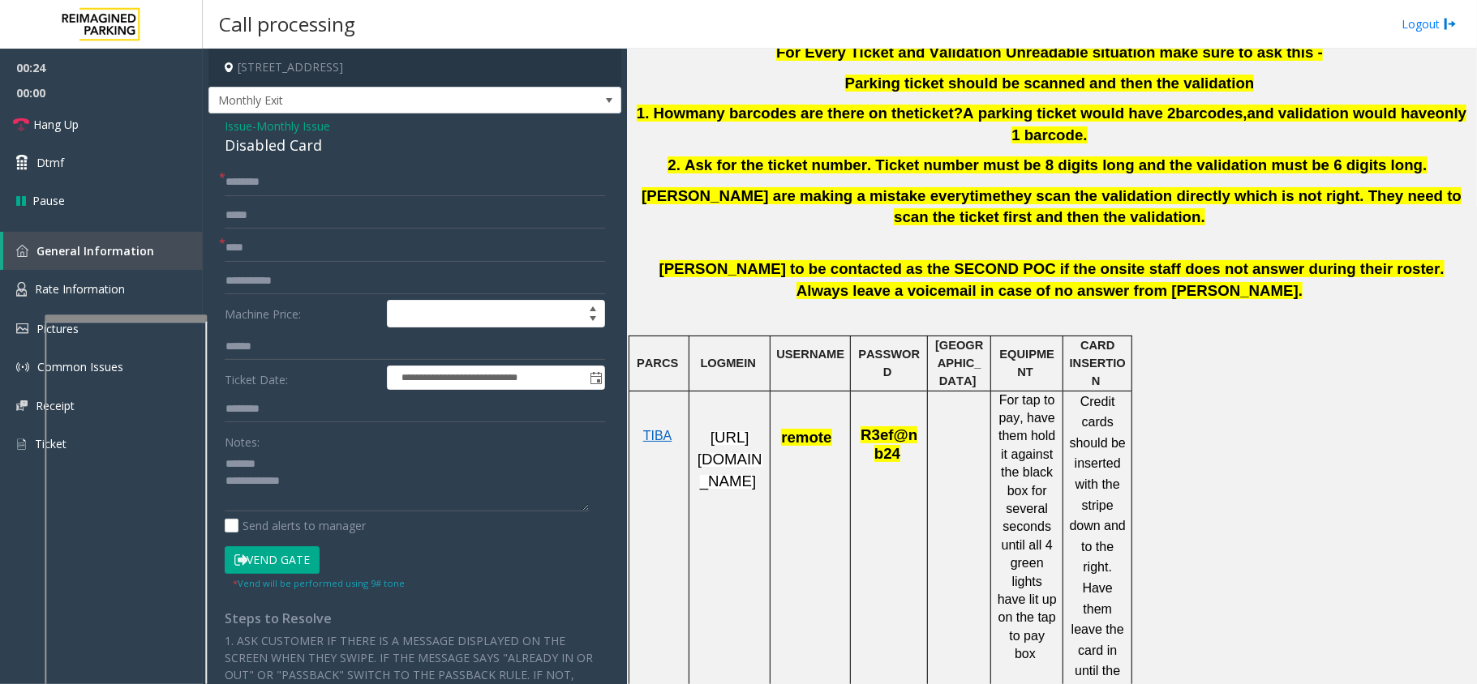
click at [261, 140] on div "Disabled Card" at bounding box center [415, 146] width 380 height 22
type textarea "**********"
click at [315, 230] on form "**********" at bounding box center [415, 380] width 380 height 422
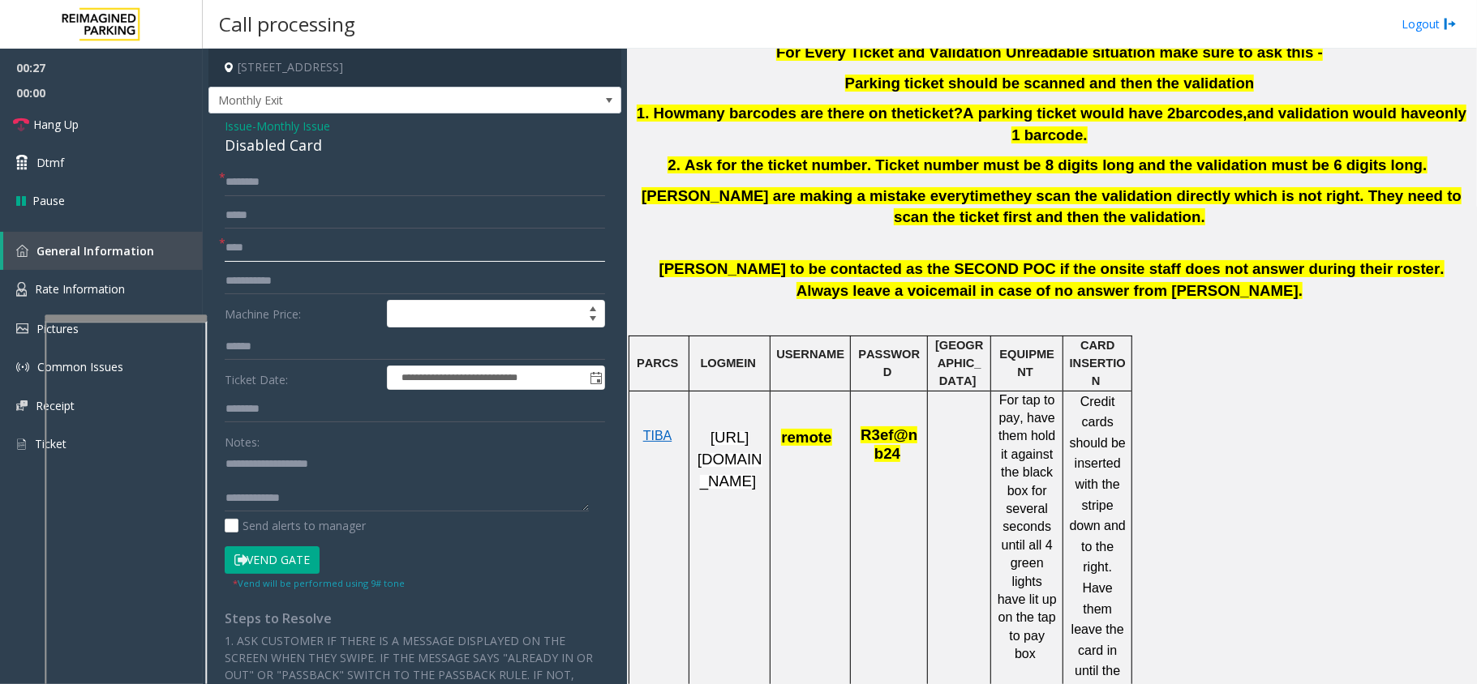
click at [312, 242] on input "****" at bounding box center [415, 248] width 380 height 28
click at [308, 169] on input "text" at bounding box center [415, 183] width 380 height 28
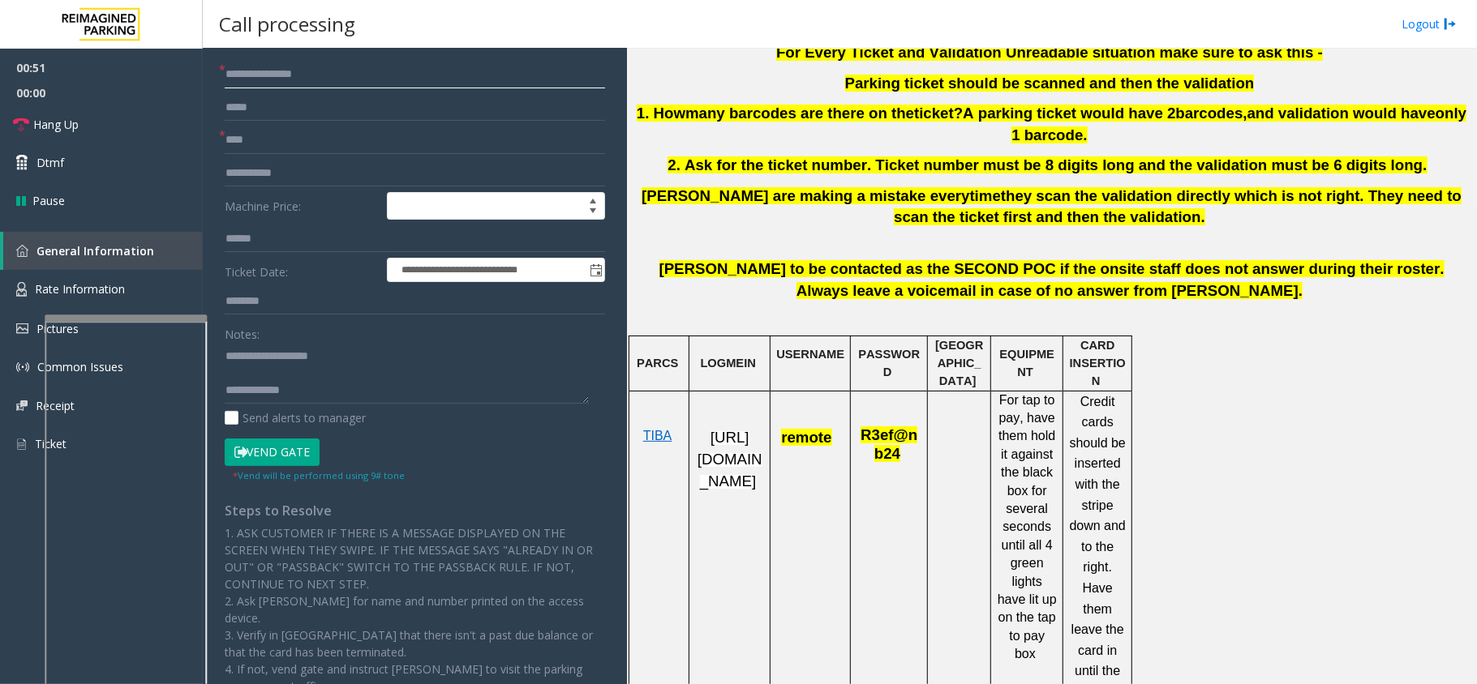
scroll to position [0, 0]
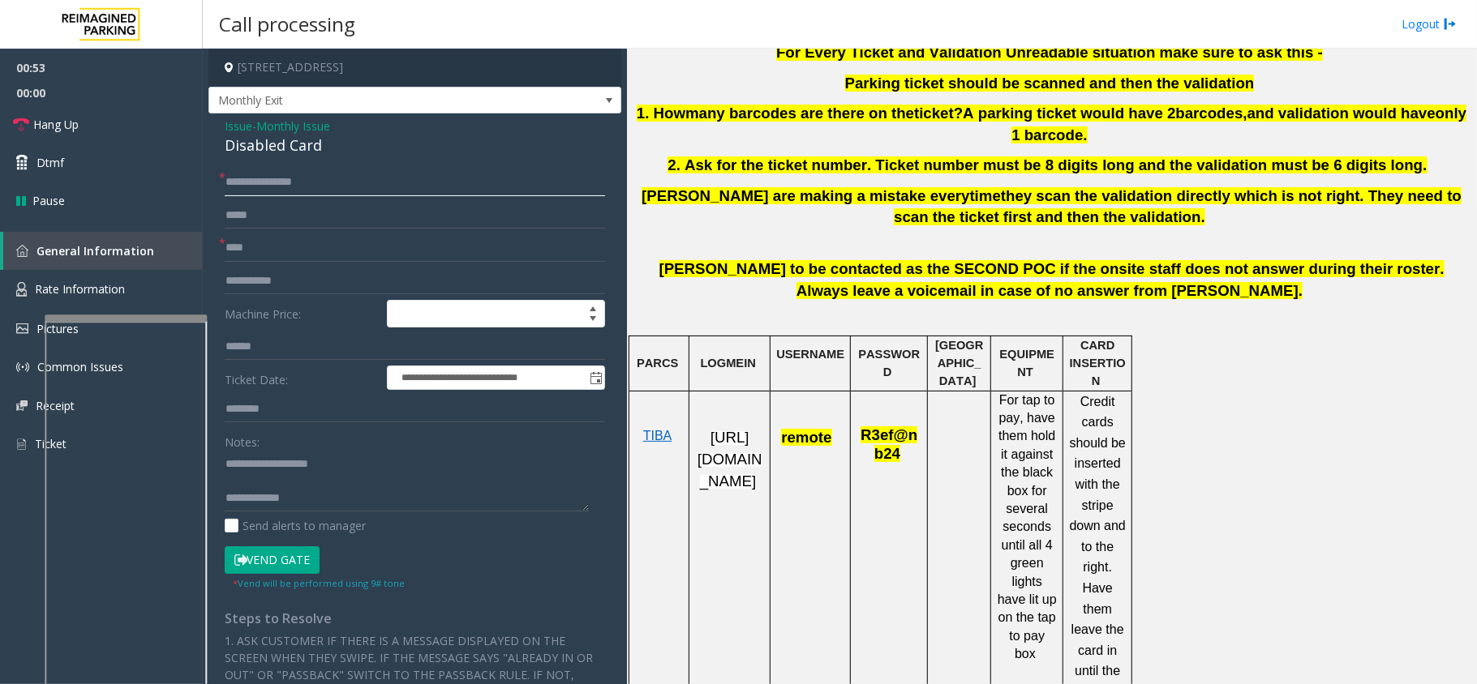
type input "**********"
click at [302, 559] on button "Vend Gate" at bounding box center [272, 561] width 95 height 28
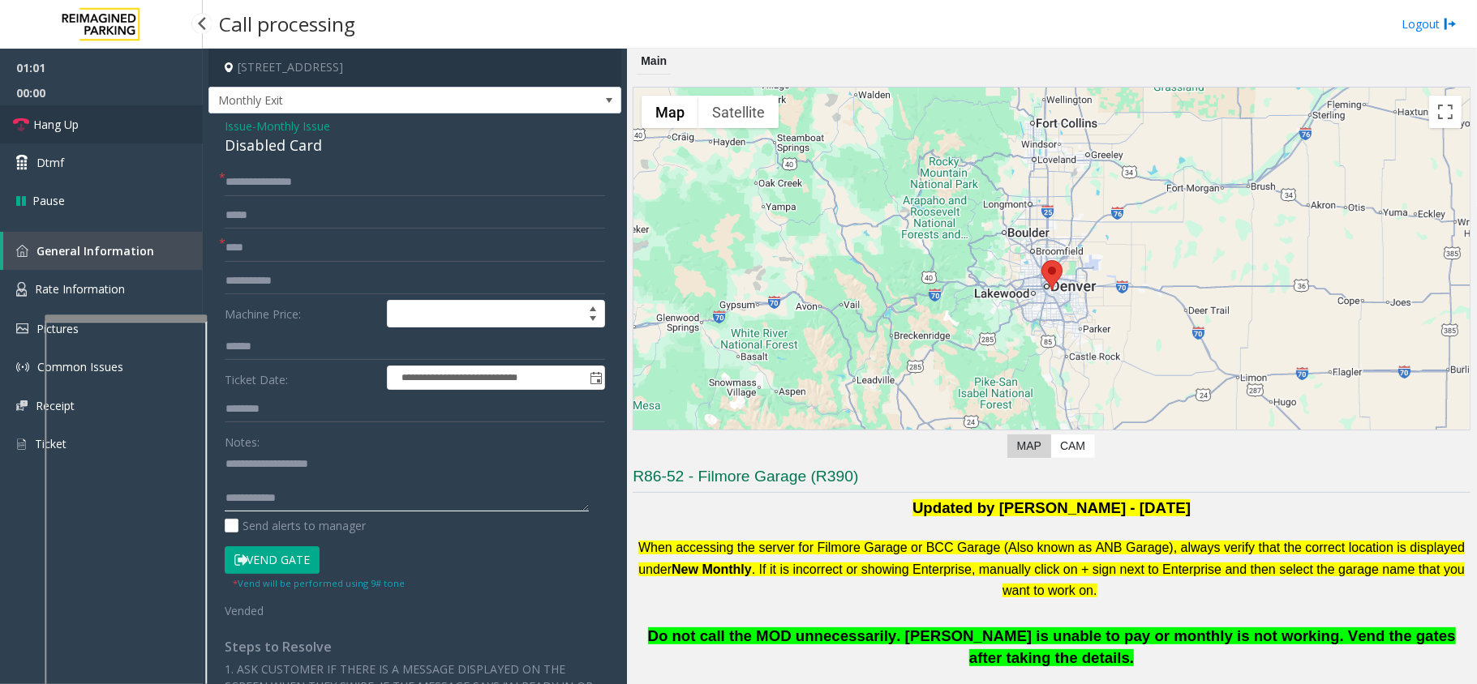
type textarea "**********"
click at [139, 134] on link "Hang Up" at bounding box center [101, 124] width 203 height 38
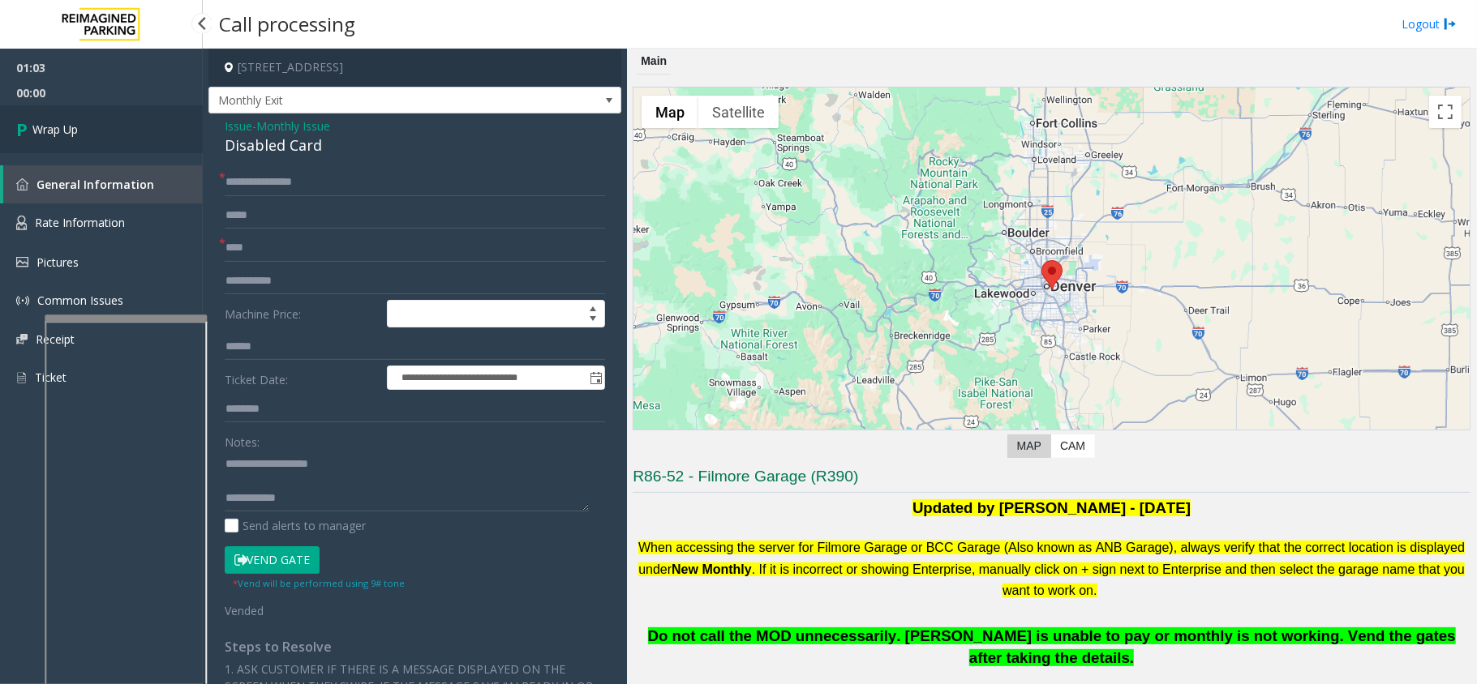
click at [139, 134] on link "Wrap Up" at bounding box center [101, 129] width 203 height 48
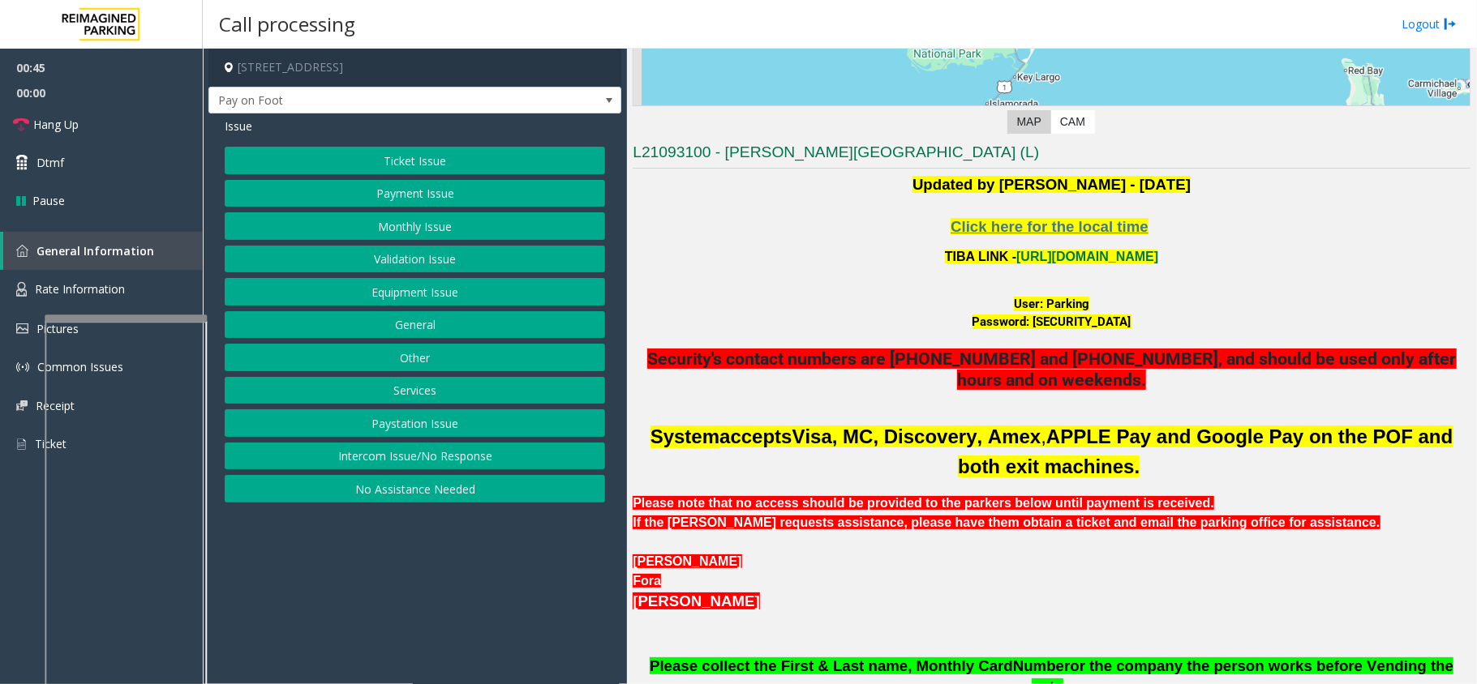
scroll to position [216, 0]
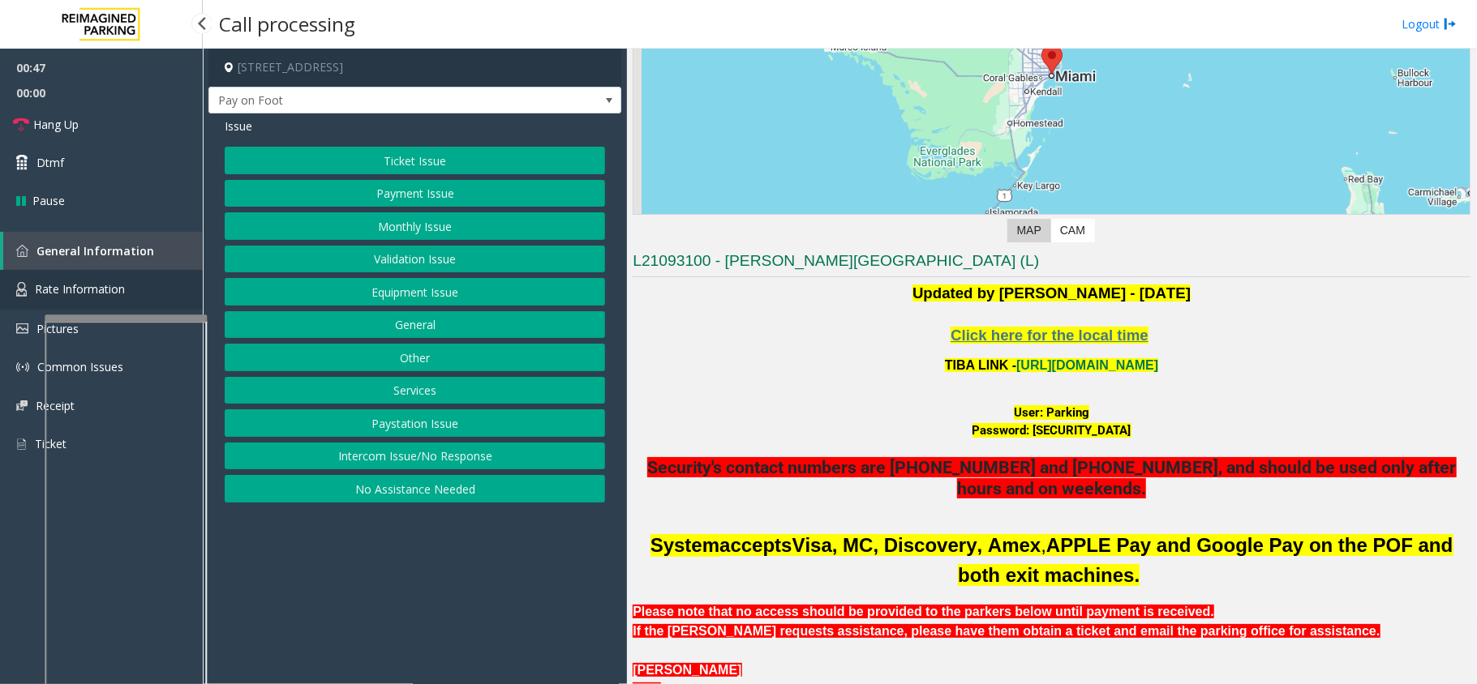
click at [133, 273] on link "Rate Information" at bounding box center [101, 290] width 203 height 40
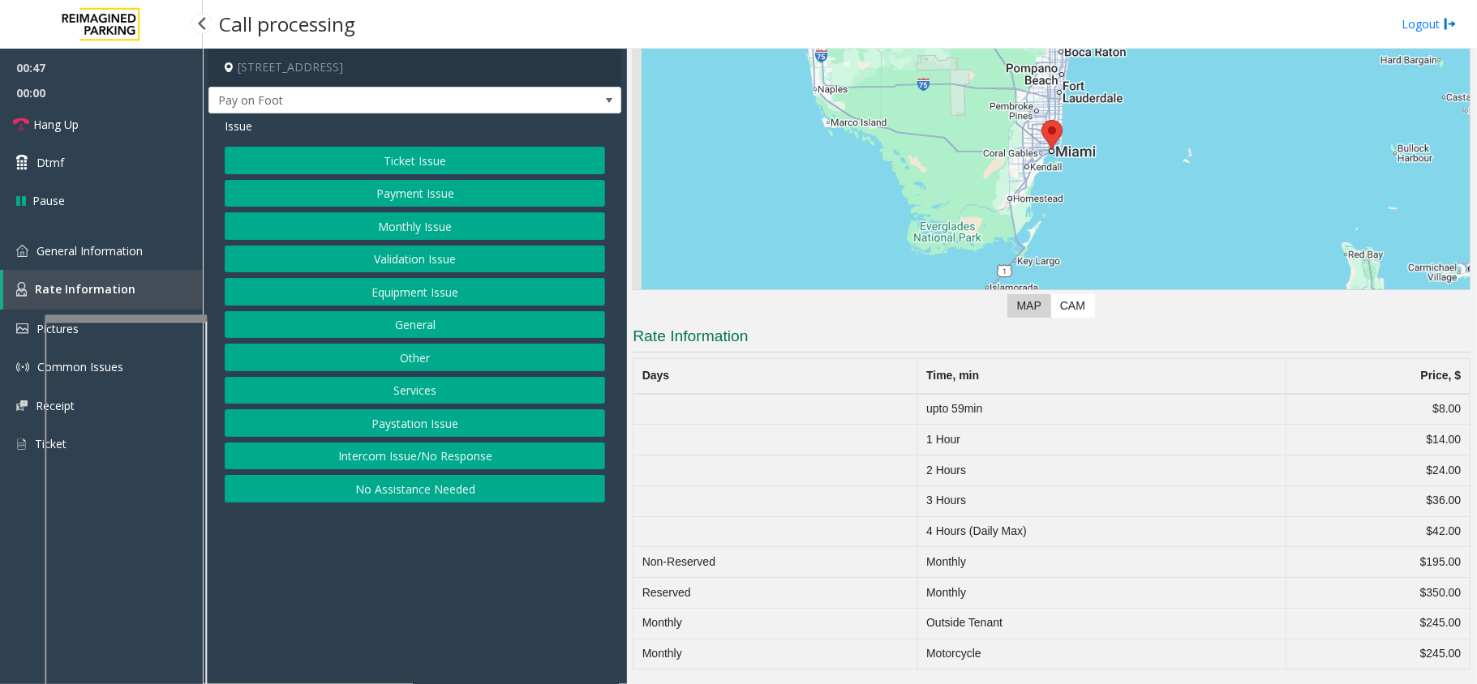
scroll to position [144, 0]
click at [133, 261] on link "General Information" at bounding box center [101, 251] width 203 height 38
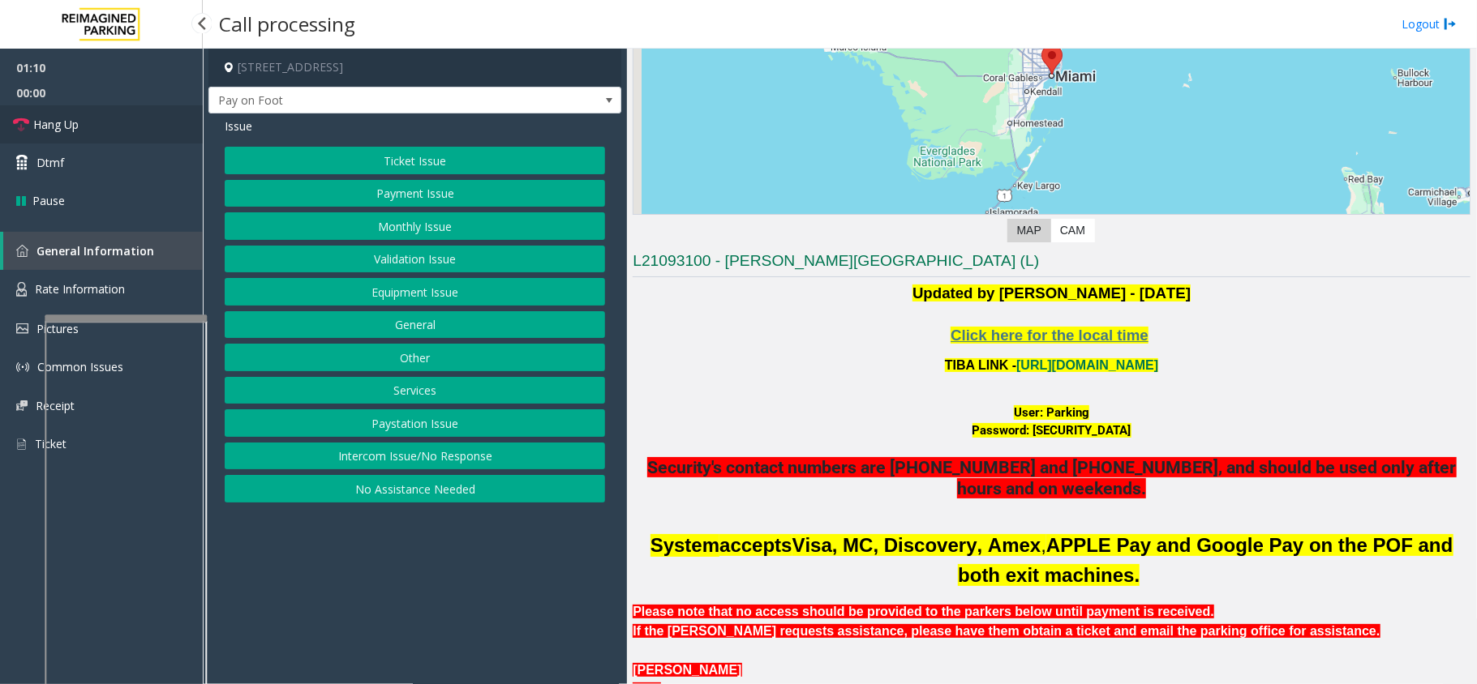
click at [127, 125] on link "Hang Up" at bounding box center [101, 124] width 203 height 38
click at [423, 300] on button "Equipment Issue" at bounding box center [415, 292] width 380 height 28
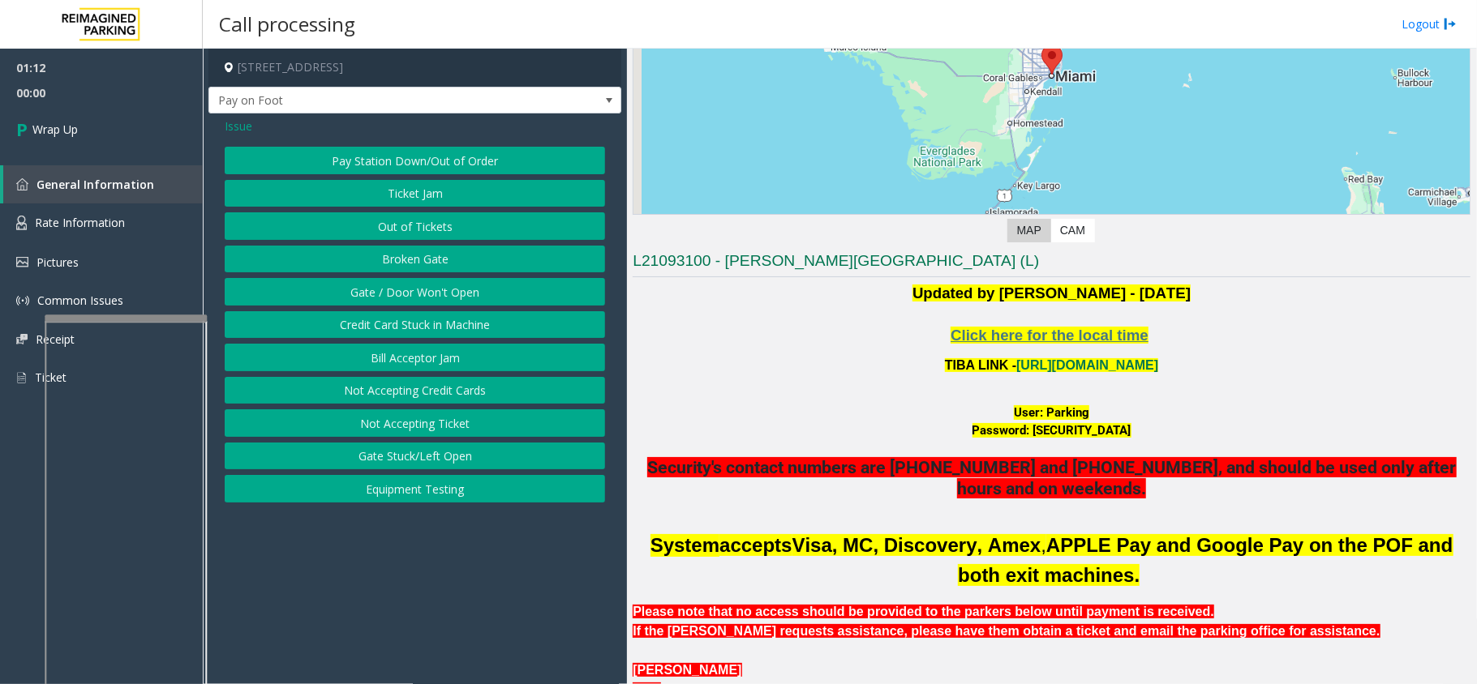
click at [423, 300] on button "Gate / Door Won't Open" at bounding box center [415, 292] width 380 height 28
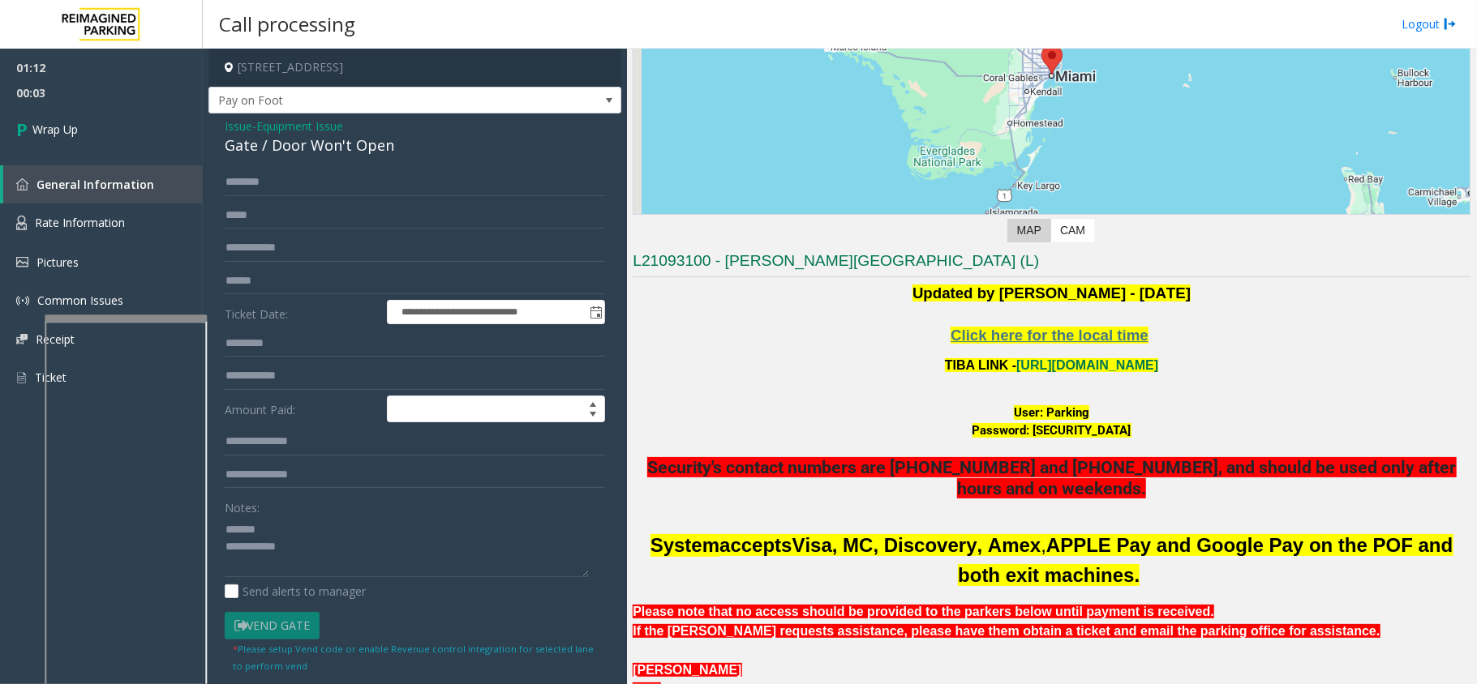
click at [326, 157] on div "Gate / Door Won't Open" at bounding box center [415, 146] width 380 height 22
click at [391, 585] on div "Send alerts to manager" at bounding box center [415, 591] width 380 height 17
click at [394, 581] on div "Notes: Send alerts to manager" at bounding box center [415, 547] width 380 height 106
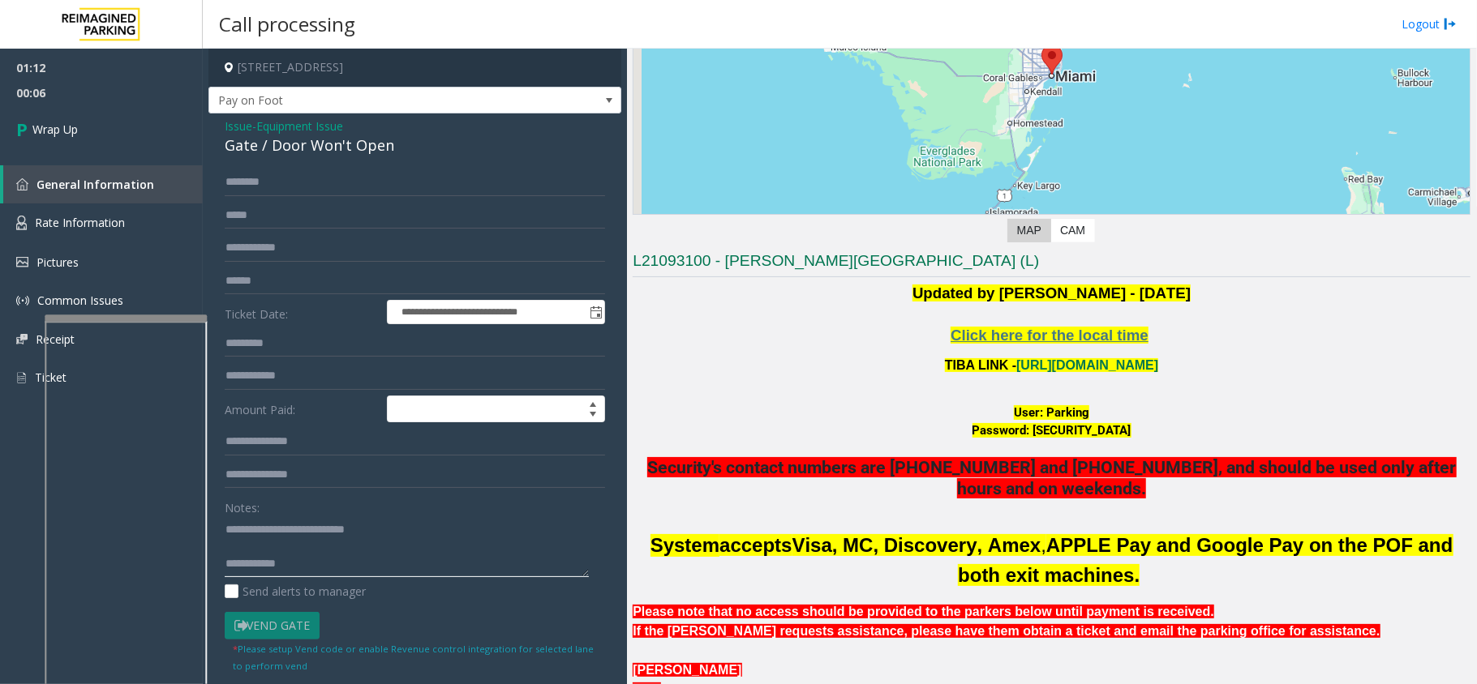
click at [409, 564] on textarea at bounding box center [407, 547] width 364 height 61
type textarea "**********"
click at [124, 150] on link "Wrap Up" at bounding box center [101, 129] width 203 height 48
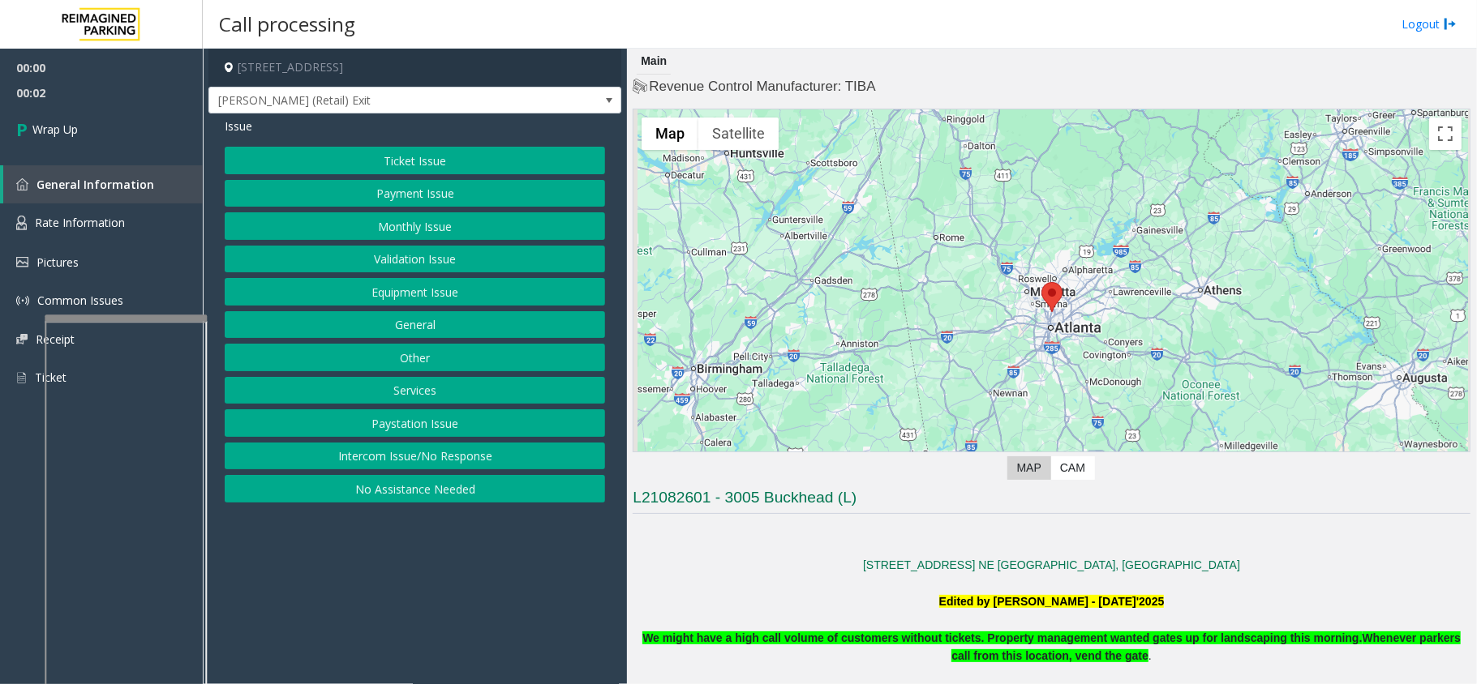
click at [469, 469] on button "Intercom Issue/No Response" at bounding box center [415, 457] width 380 height 28
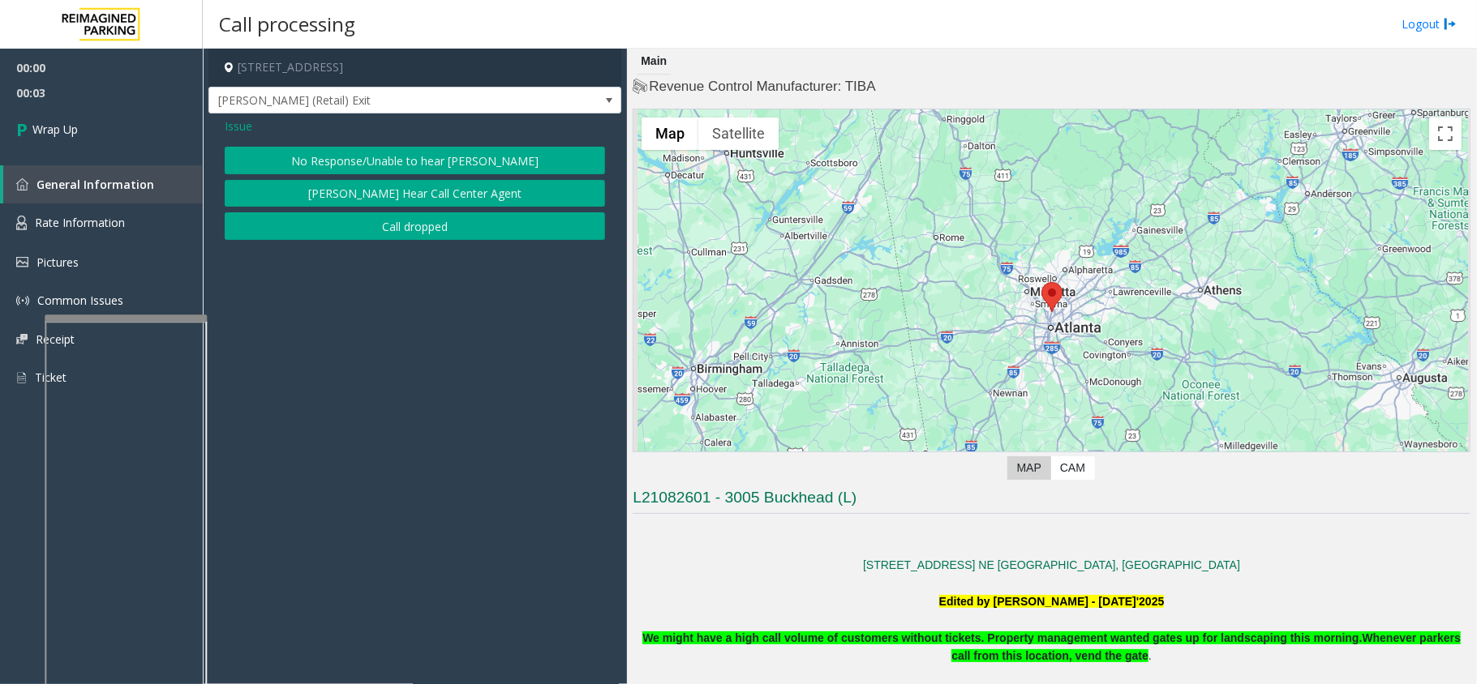
click at [438, 228] on button "Call dropped" at bounding box center [415, 226] width 380 height 28
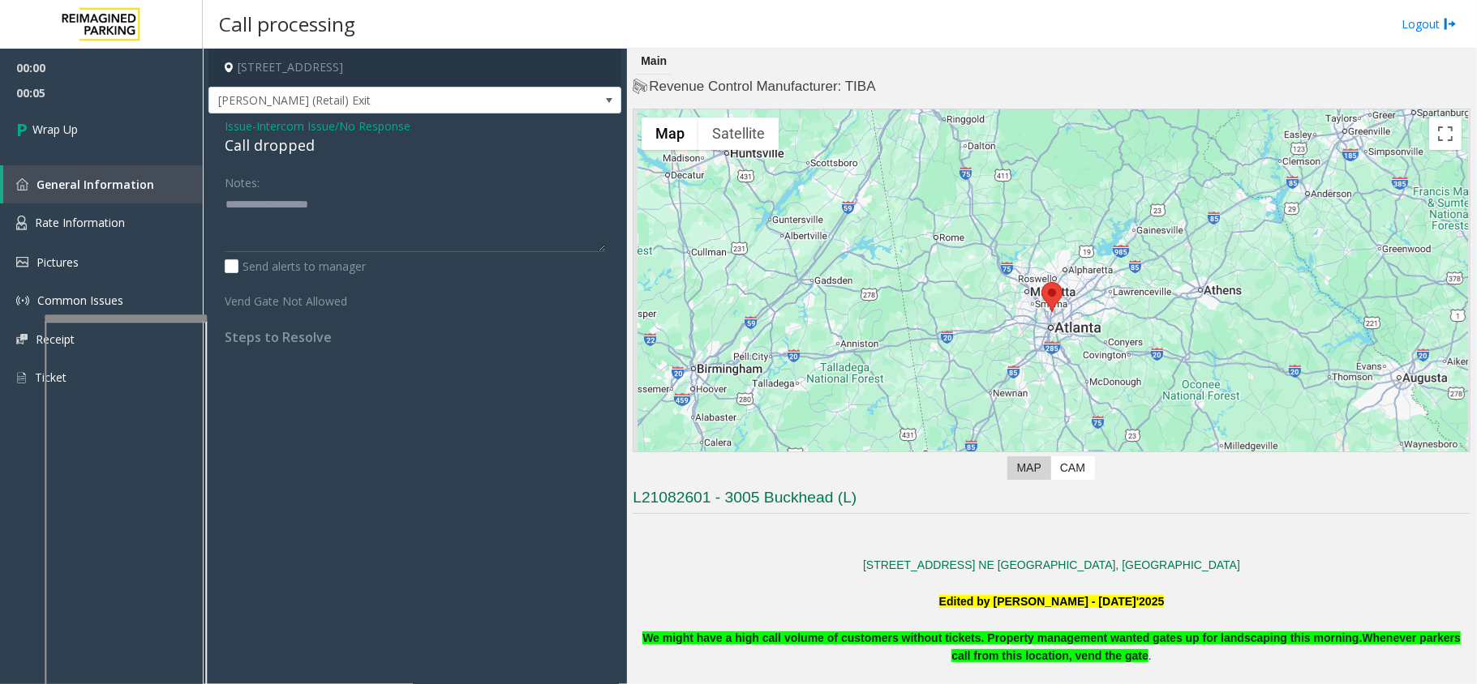
click at [283, 152] on div "Call dropped" at bounding box center [415, 146] width 380 height 22
type textarea "**********"
click at [125, 140] on link "Wrap Up" at bounding box center [101, 129] width 203 height 48
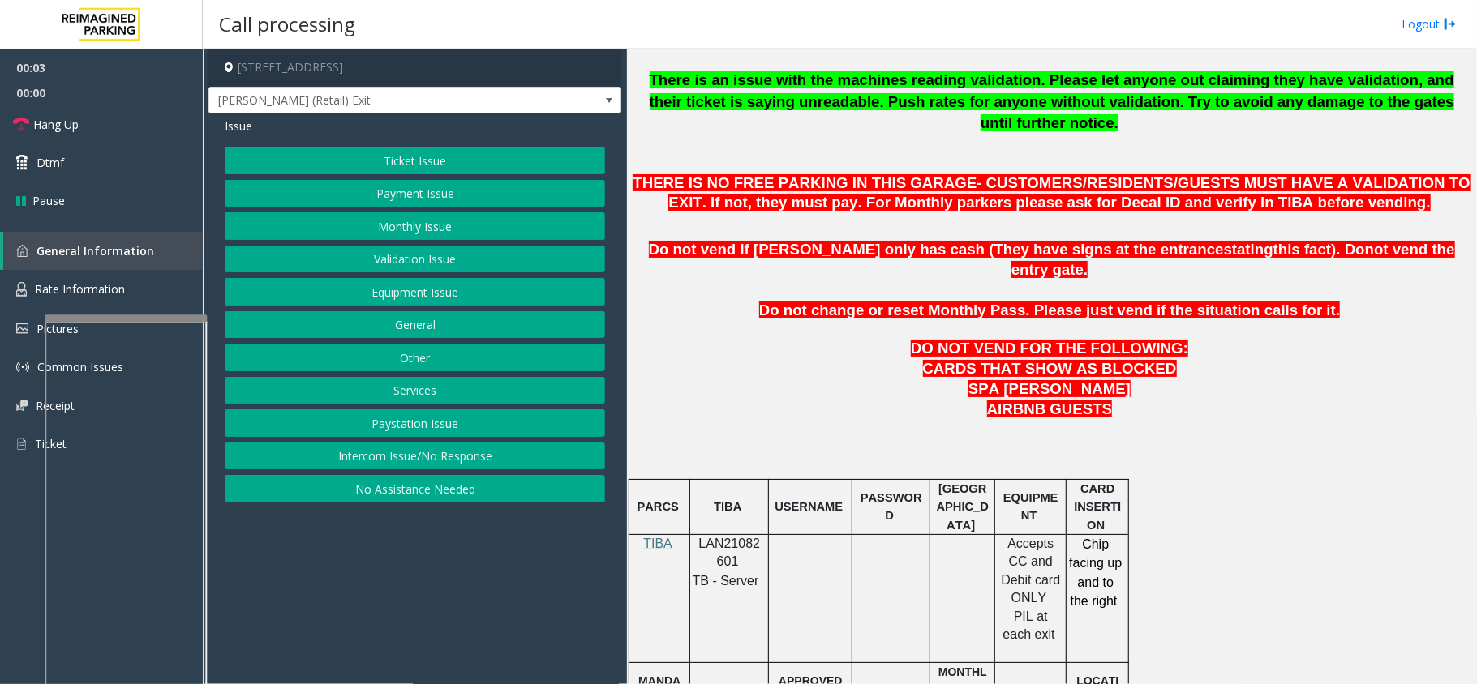
scroll to position [649, 0]
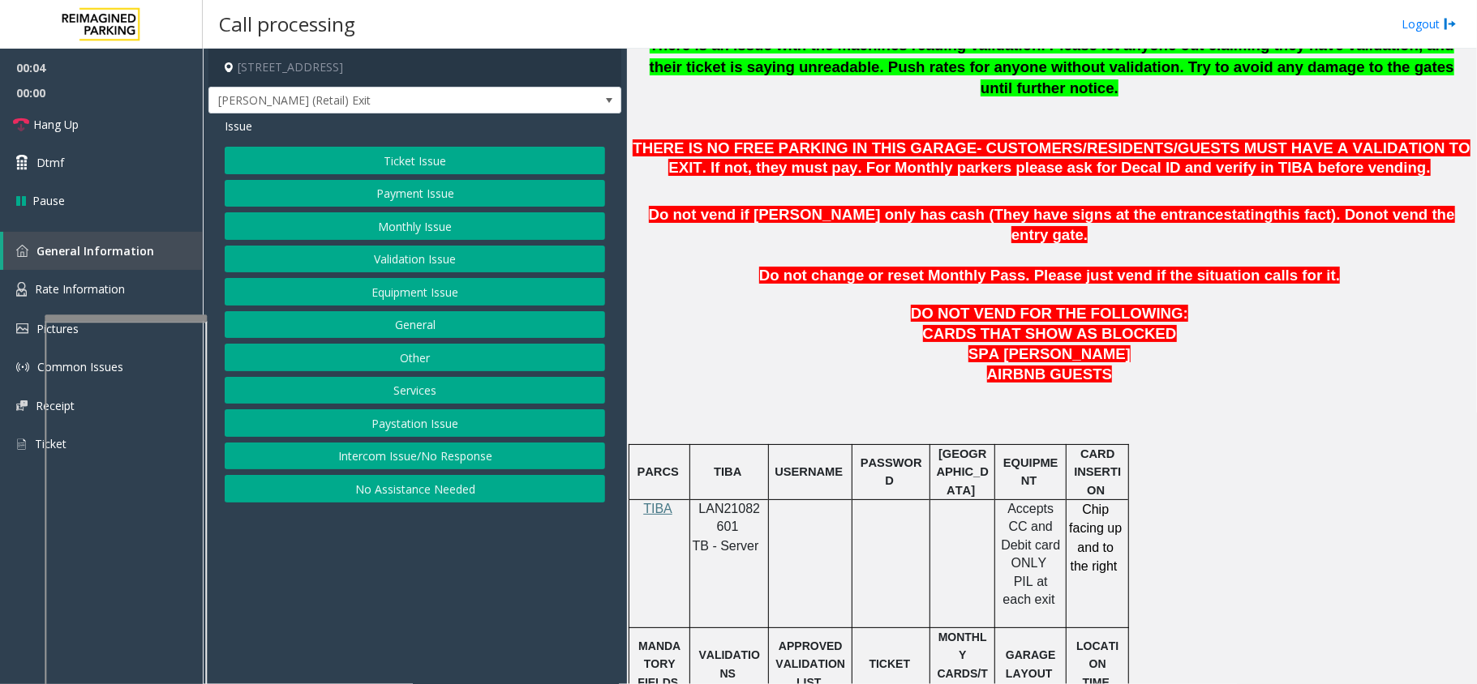
click at [723, 502] on span "LAN21082601" at bounding box center [730, 518] width 62 height 32
copy p "LAN21082601"
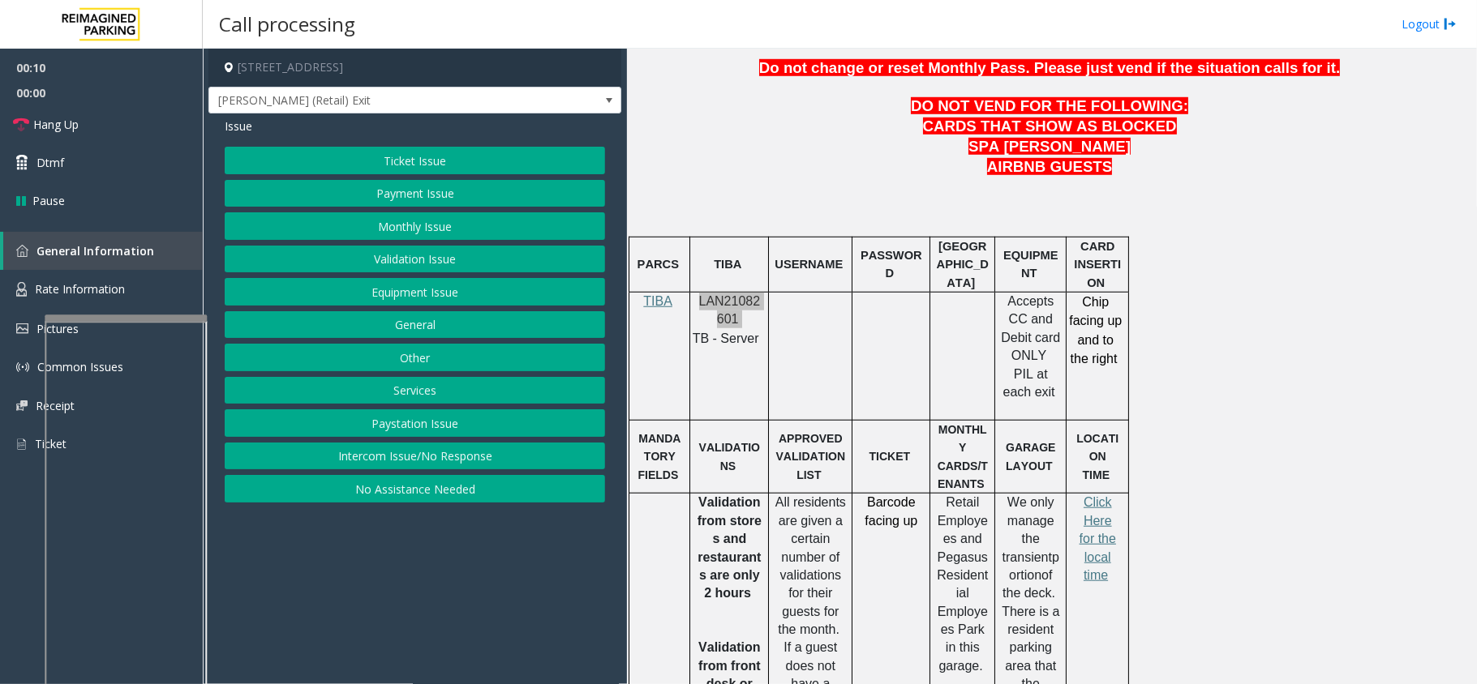
scroll to position [864, 0]
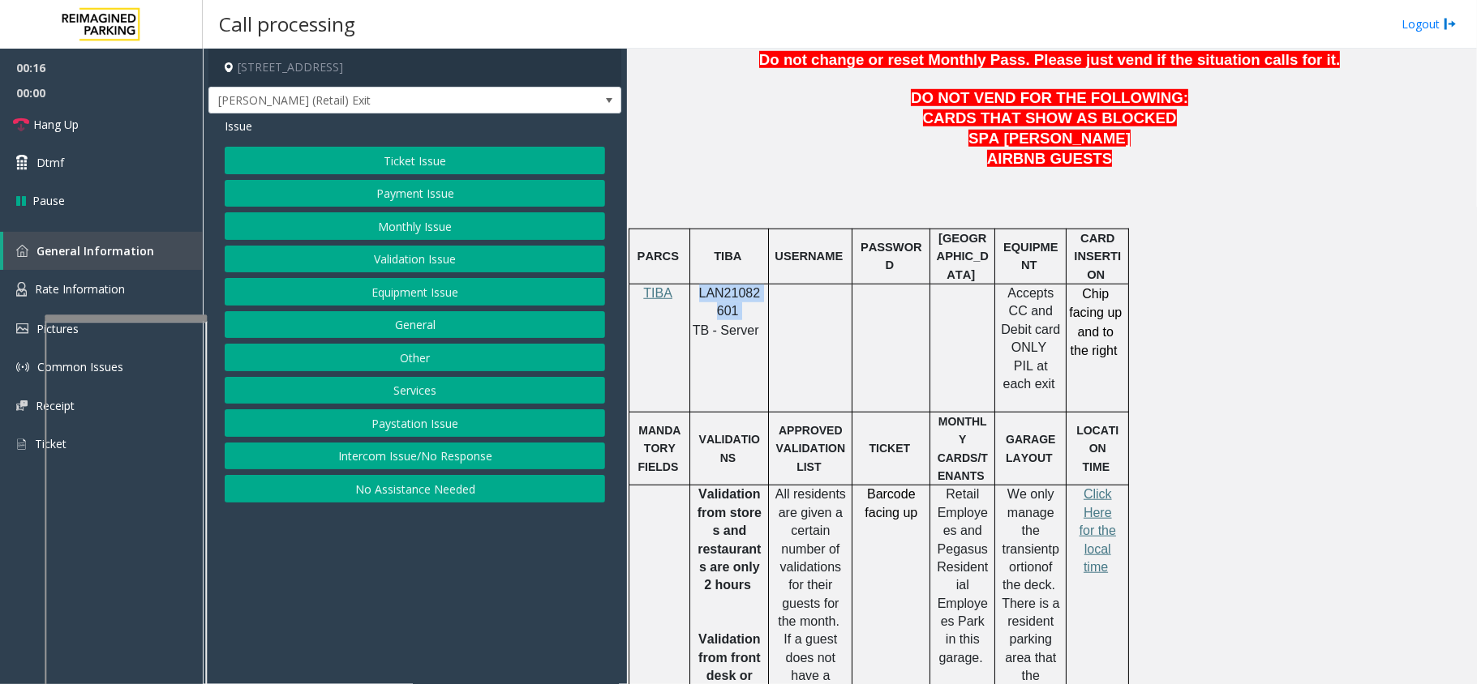
click at [475, 163] on button "Ticket Issue" at bounding box center [415, 161] width 380 height 28
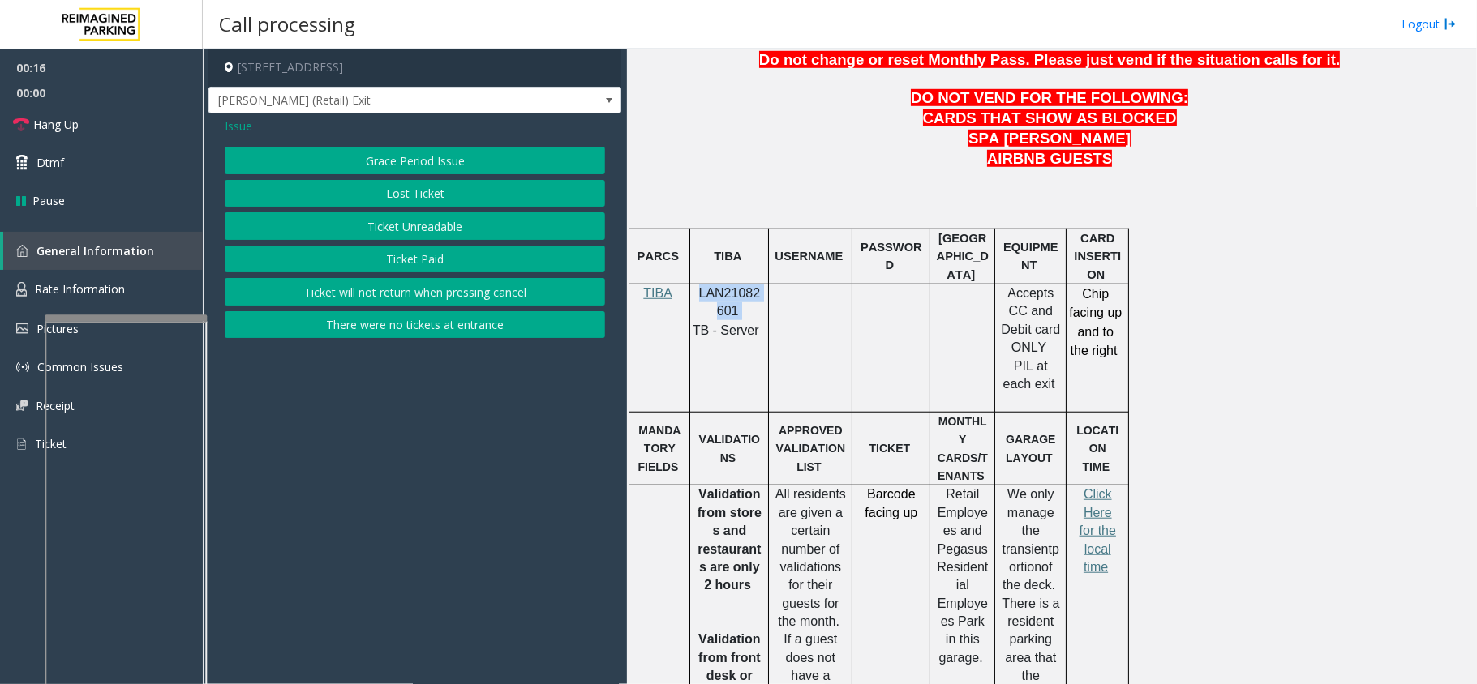
click at [438, 218] on button "Ticket Unreadable" at bounding box center [415, 226] width 380 height 28
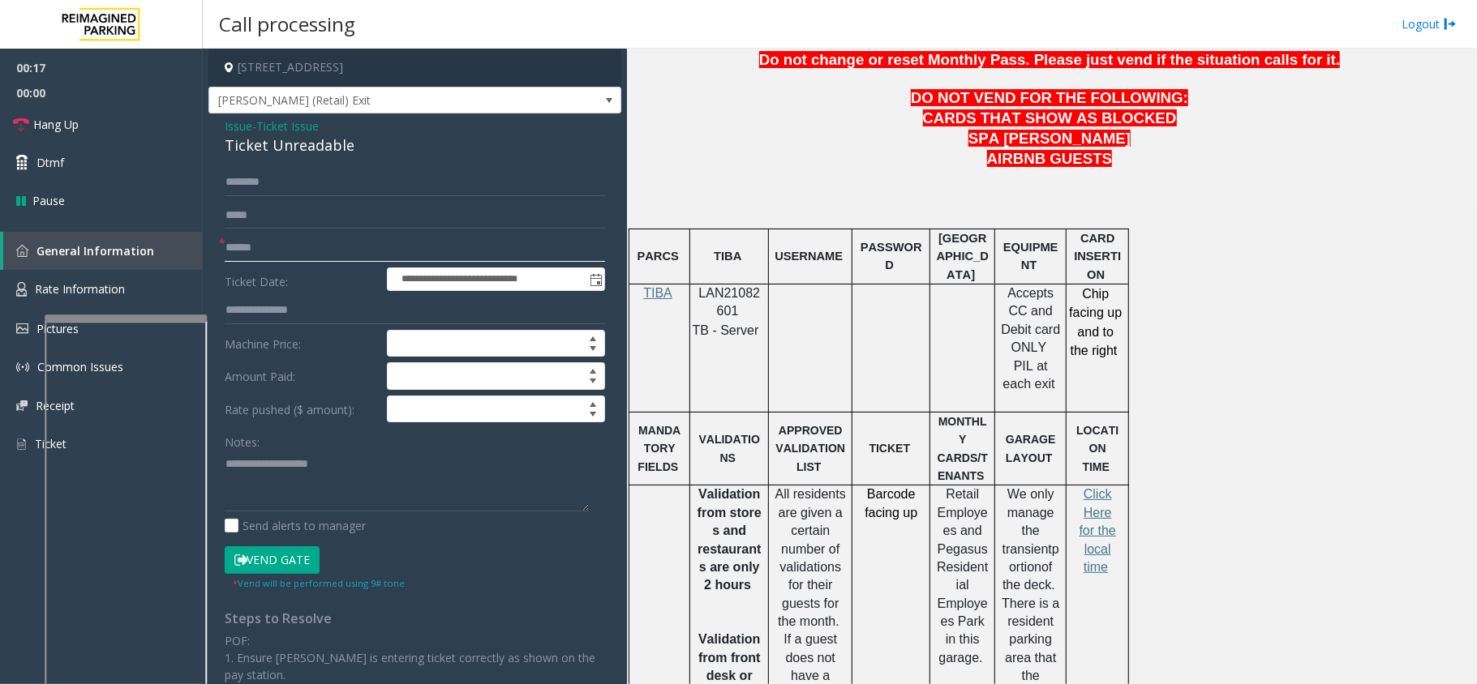
click at [266, 247] on input "text" at bounding box center [415, 248] width 380 height 28
click at [289, 148] on div "Ticket Unreadable" at bounding box center [415, 146] width 380 height 22
click at [368, 512] on textarea at bounding box center [407, 481] width 364 height 61
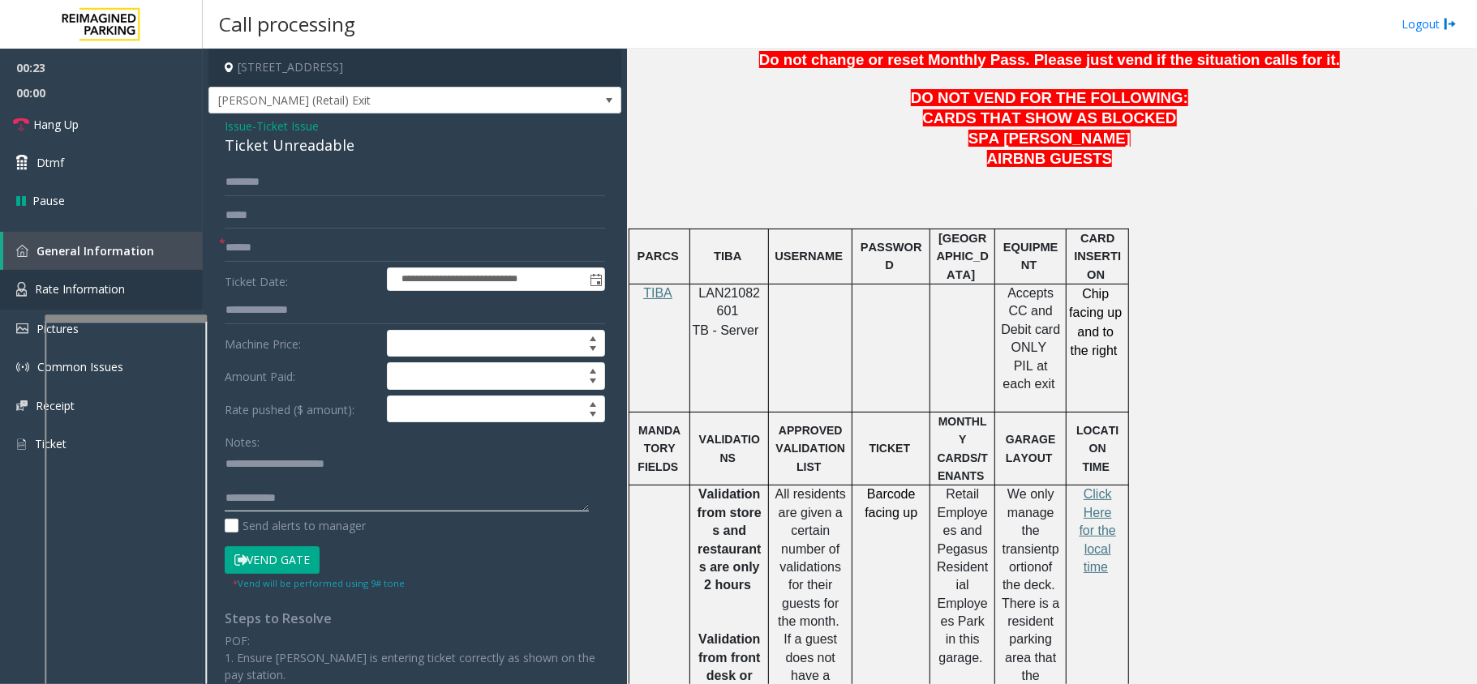
type textarea "**********"
click at [339, 242] on input "text" at bounding box center [415, 248] width 380 height 28
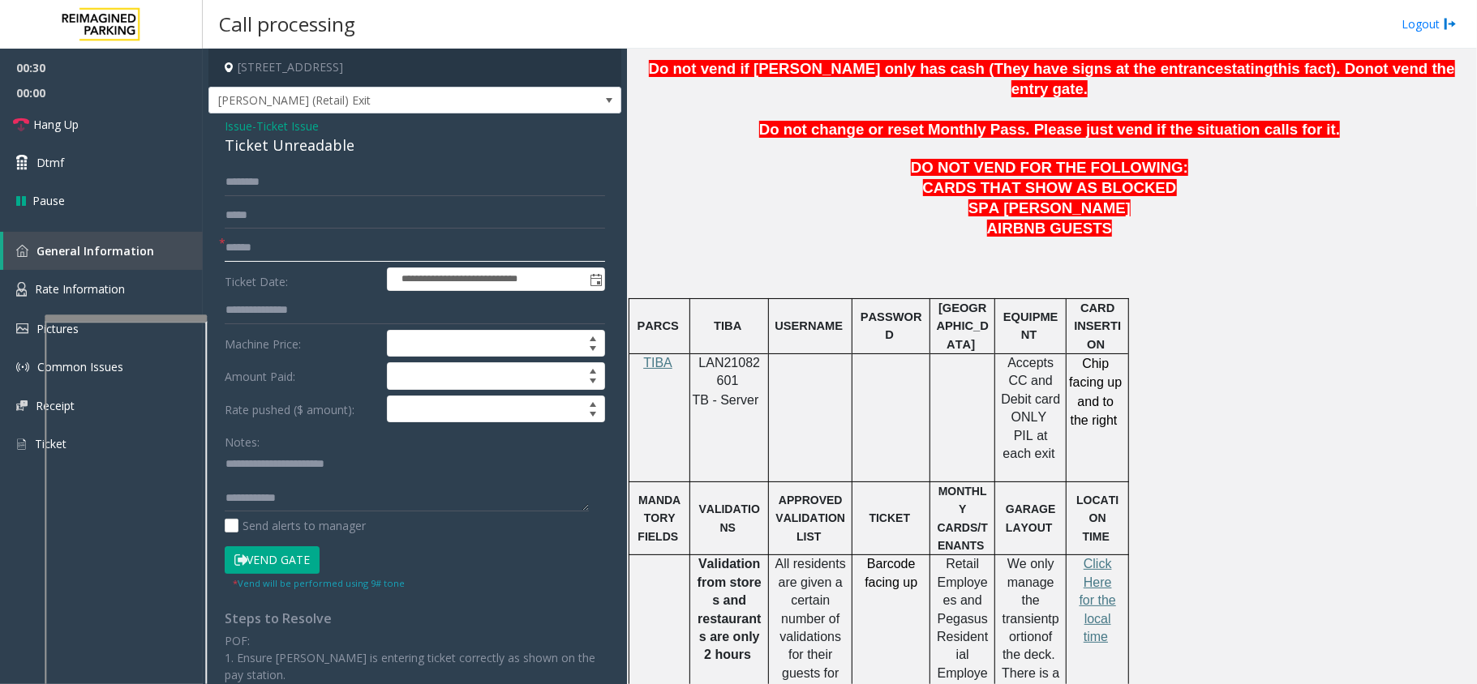
scroll to position [757, 0]
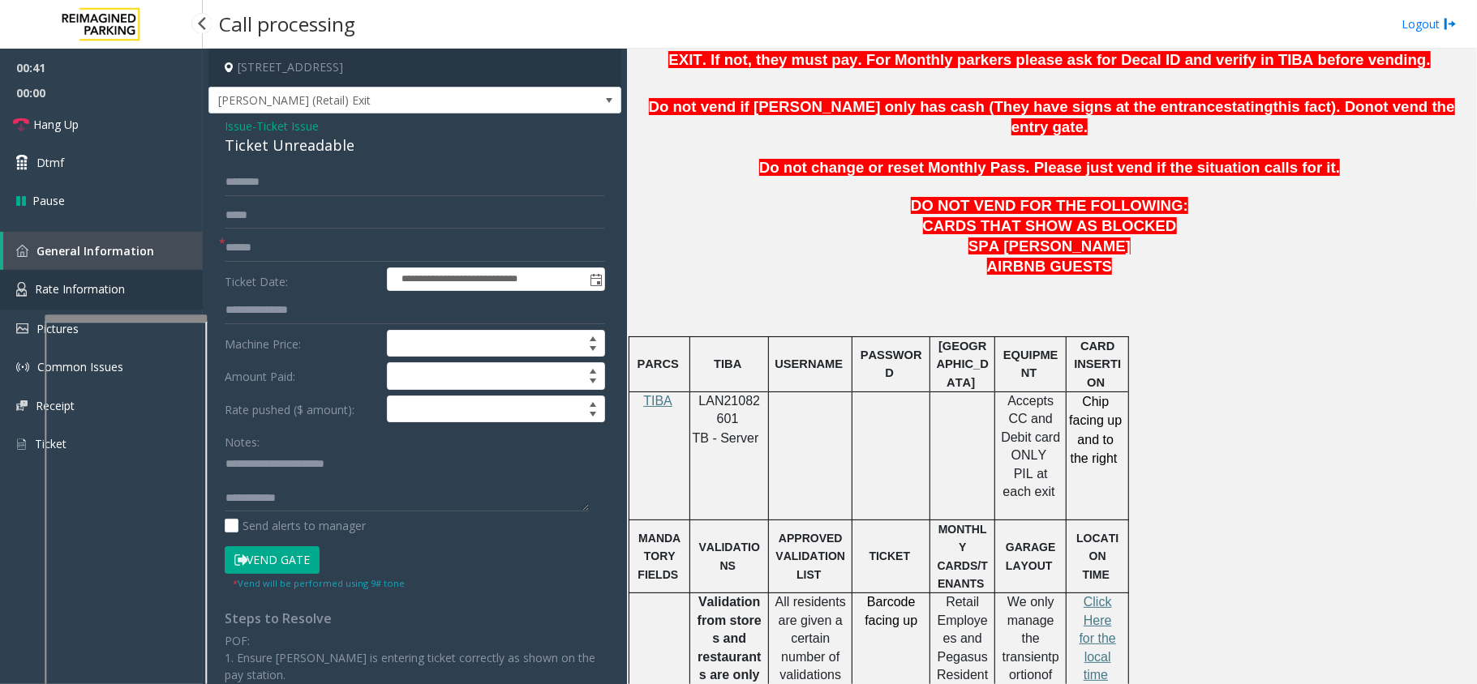
click at [147, 281] on link "Rate Information" at bounding box center [101, 290] width 203 height 40
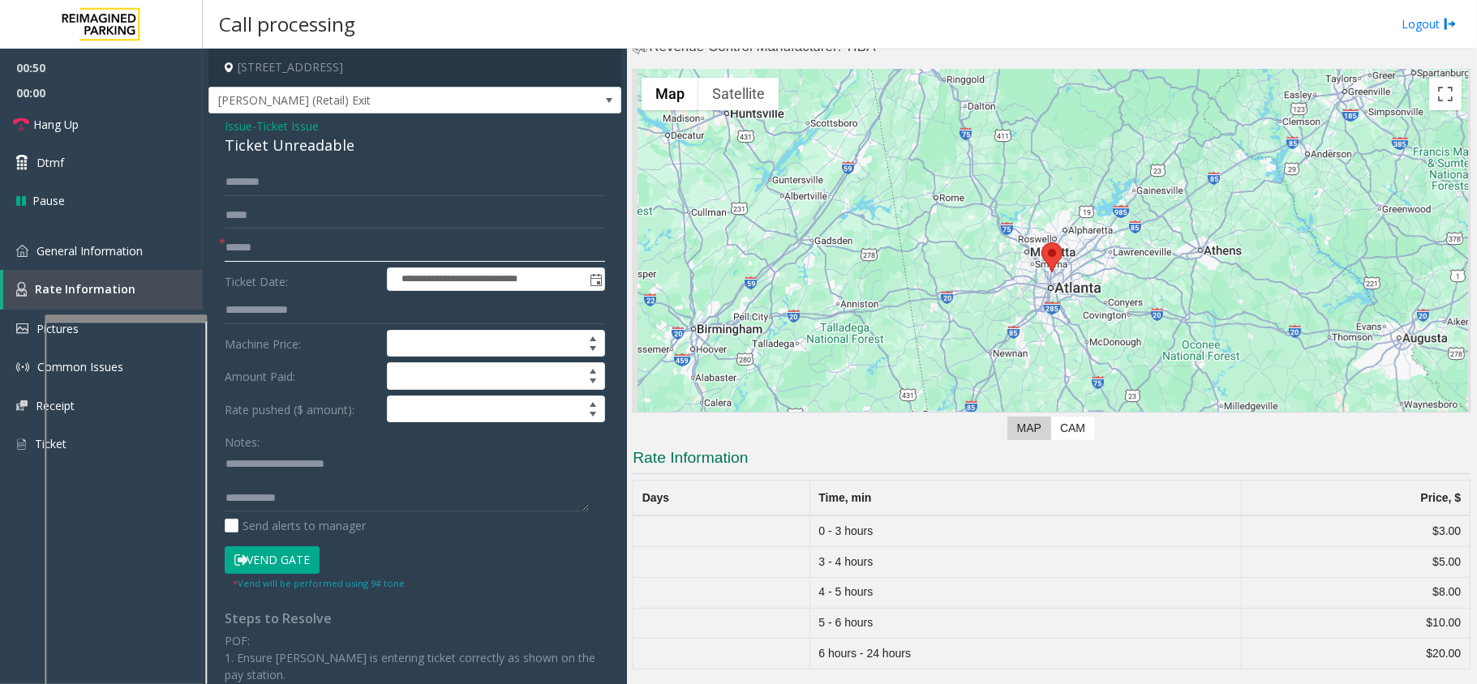
click at [299, 245] on input "text" at bounding box center [415, 248] width 380 height 28
click at [133, 253] on span "General Information" at bounding box center [89, 250] width 106 height 15
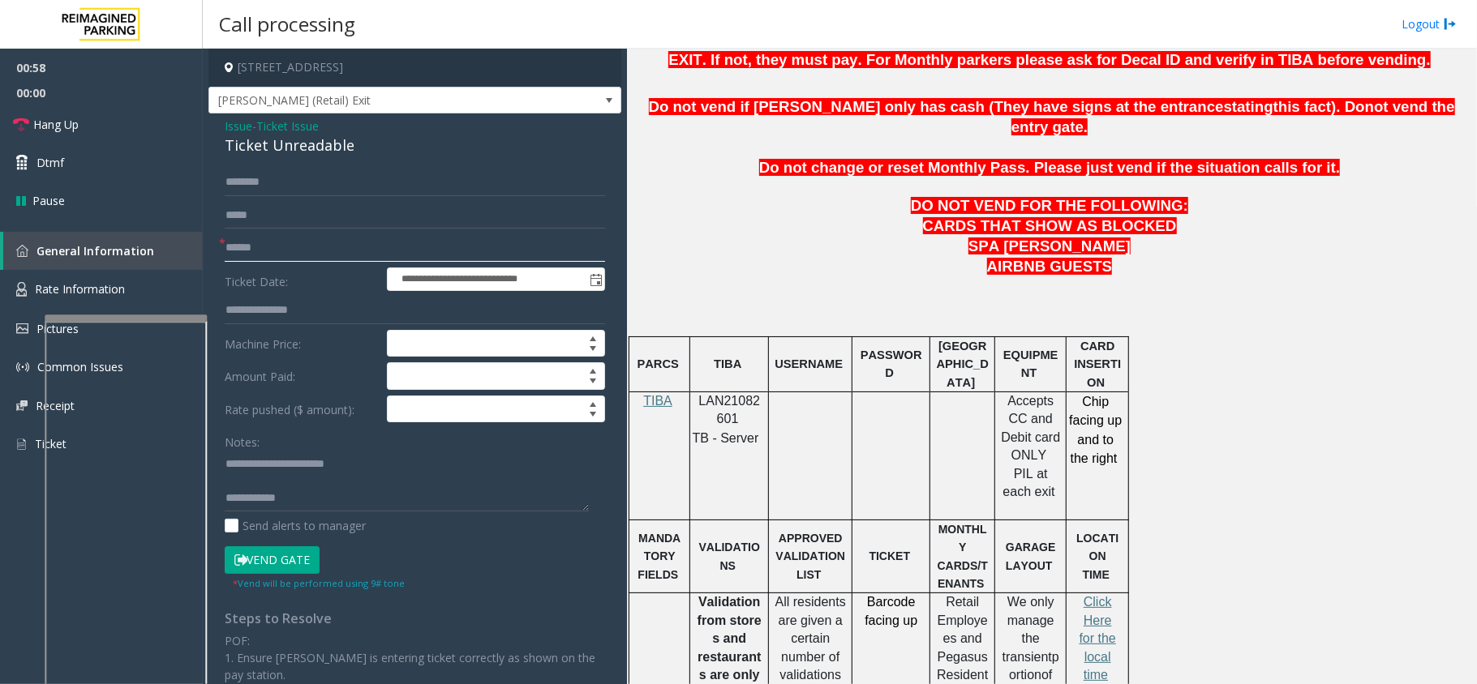
click at [277, 237] on input "text" at bounding box center [415, 248] width 380 height 28
type input "**"
click at [1087, 595] on span "Click Here for the local time" at bounding box center [1097, 638] width 36 height 87
click at [153, 281] on link "Rate Information" at bounding box center [101, 290] width 203 height 40
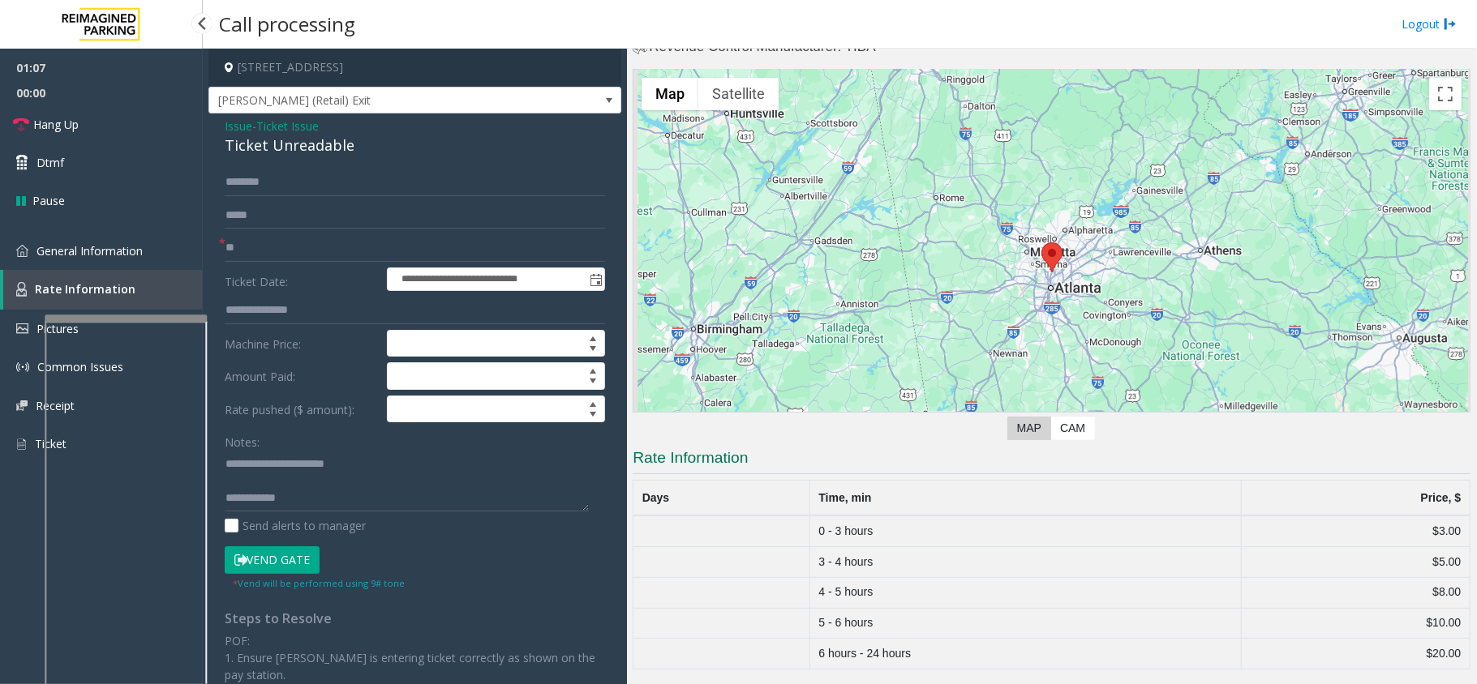
scroll to position [41, 0]
click at [337, 504] on textarea at bounding box center [407, 481] width 364 height 61
click at [88, 115] on link "Hang Up" at bounding box center [101, 124] width 203 height 38
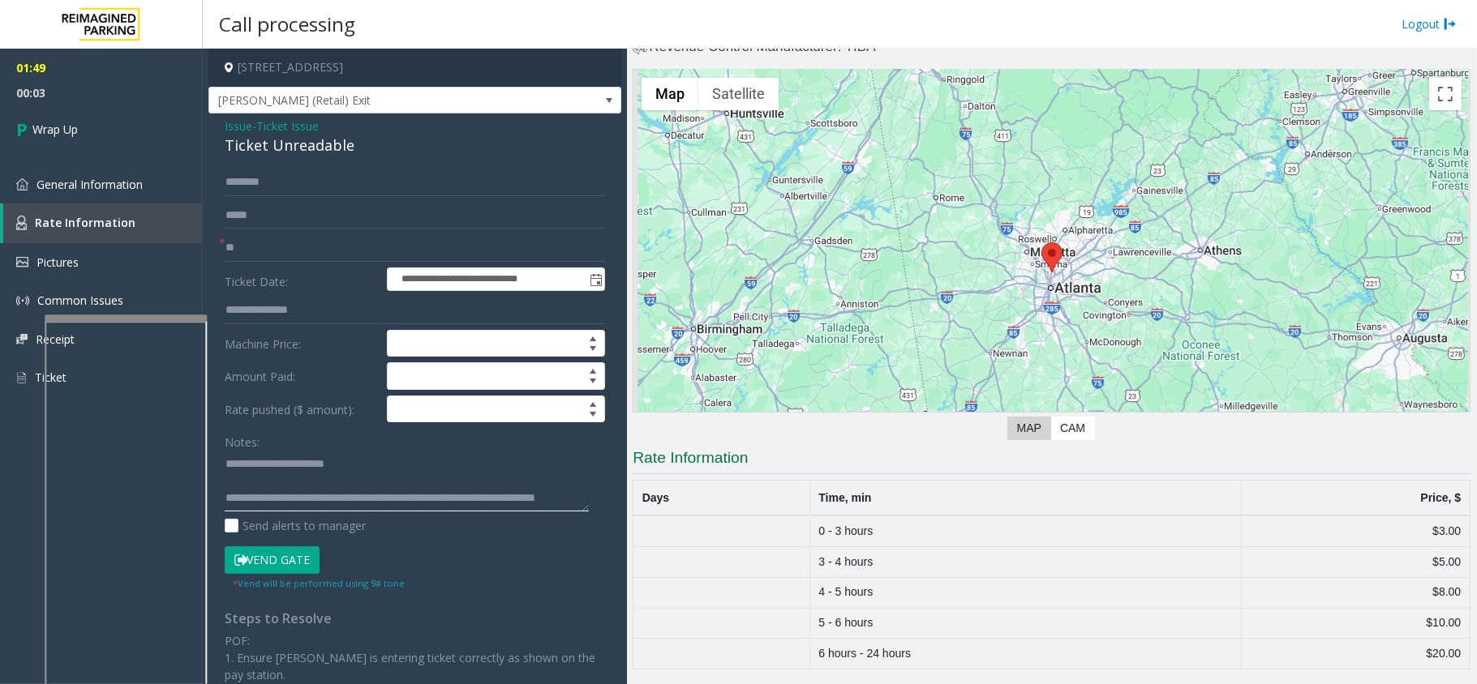
click at [530, 493] on textarea at bounding box center [407, 481] width 364 height 61
click at [548, 493] on textarea at bounding box center [407, 481] width 364 height 61
type textarea "**********"
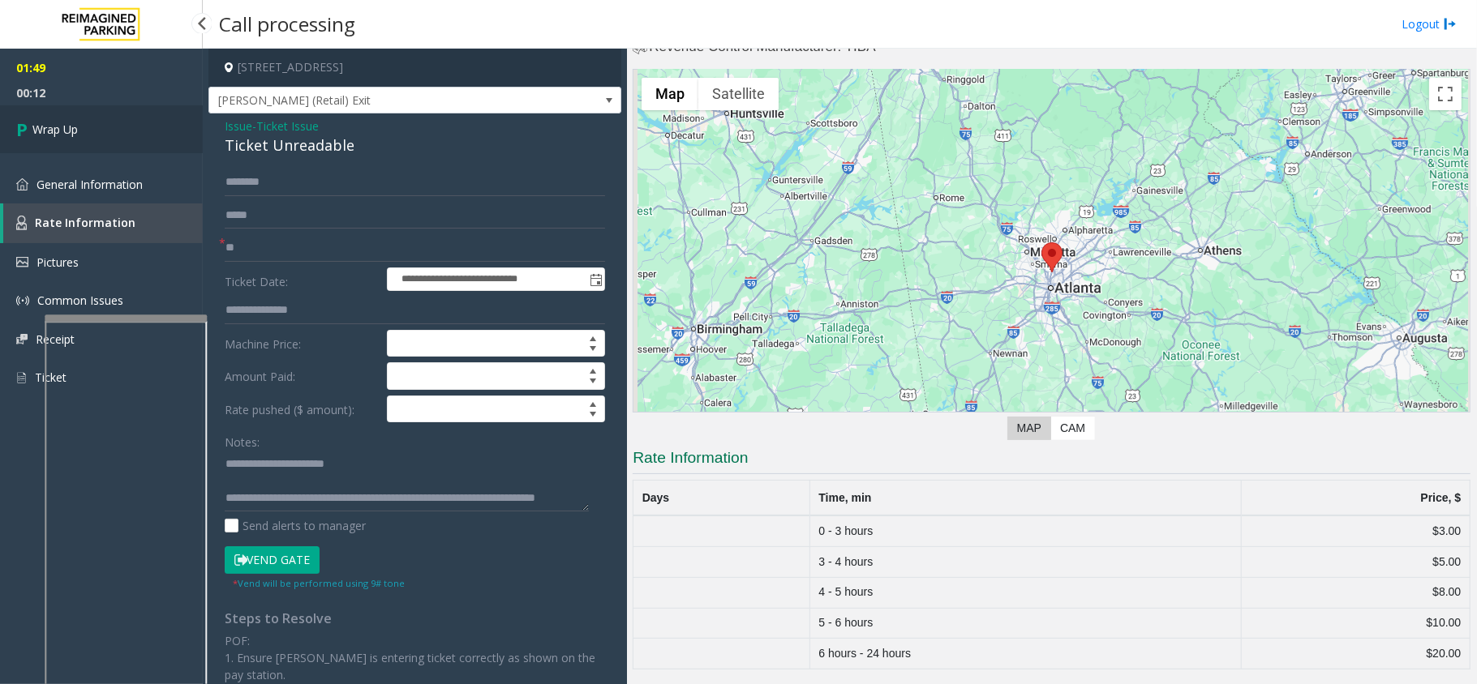
click at [108, 125] on link "Wrap Up" at bounding box center [101, 129] width 203 height 48
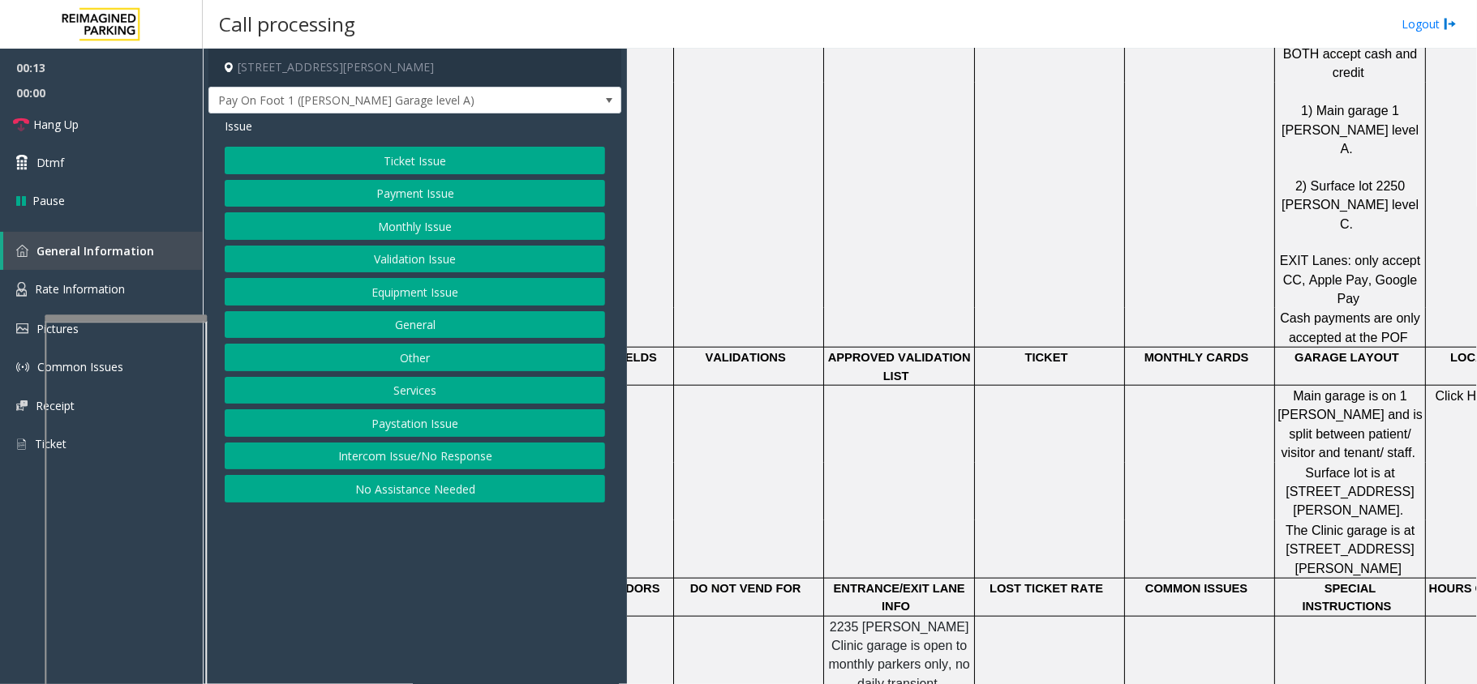
scroll to position [1081, 0]
click at [373, 295] on button "Equipment Issue" at bounding box center [415, 292] width 380 height 28
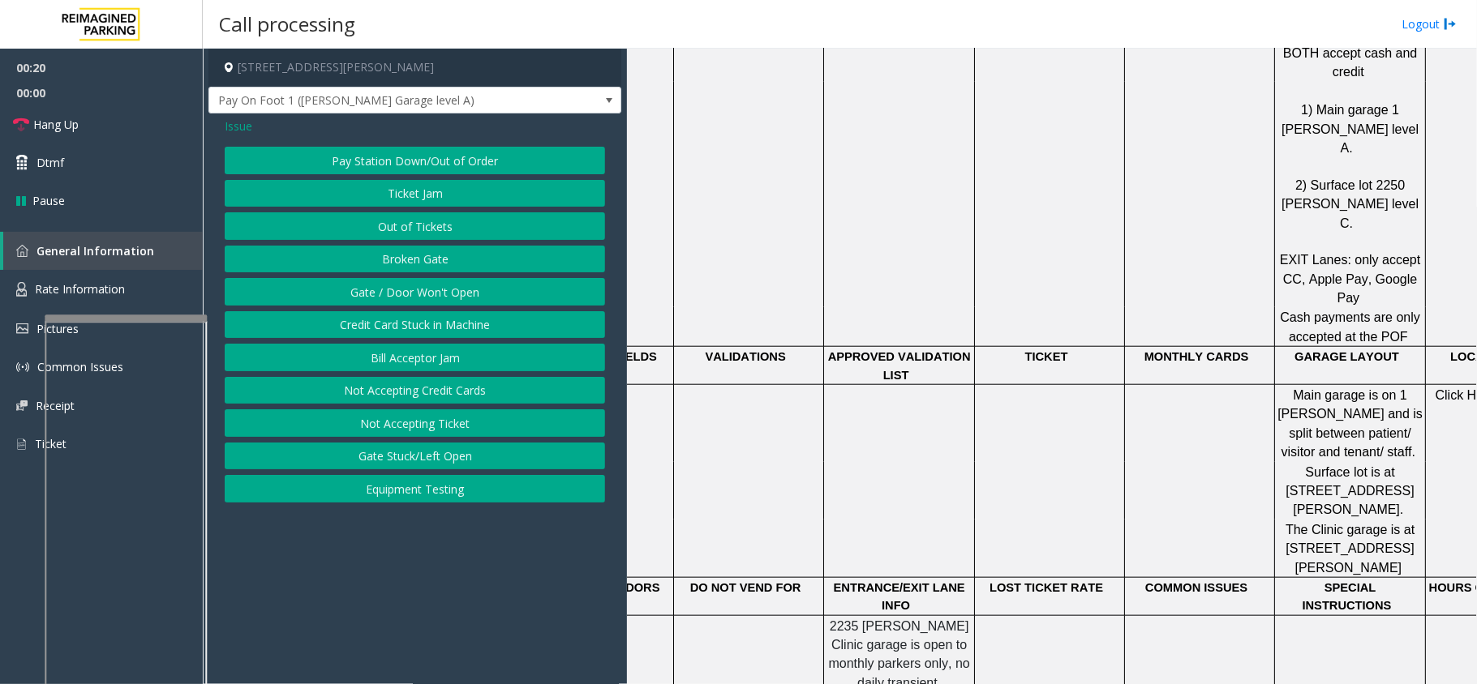
drag, startPoint x: 229, startPoint y: 124, endPoint x: 263, endPoint y: 135, distance: 35.7
click at [229, 125] on span "Issue" at bounding box center [239, 126] width 28 height 17
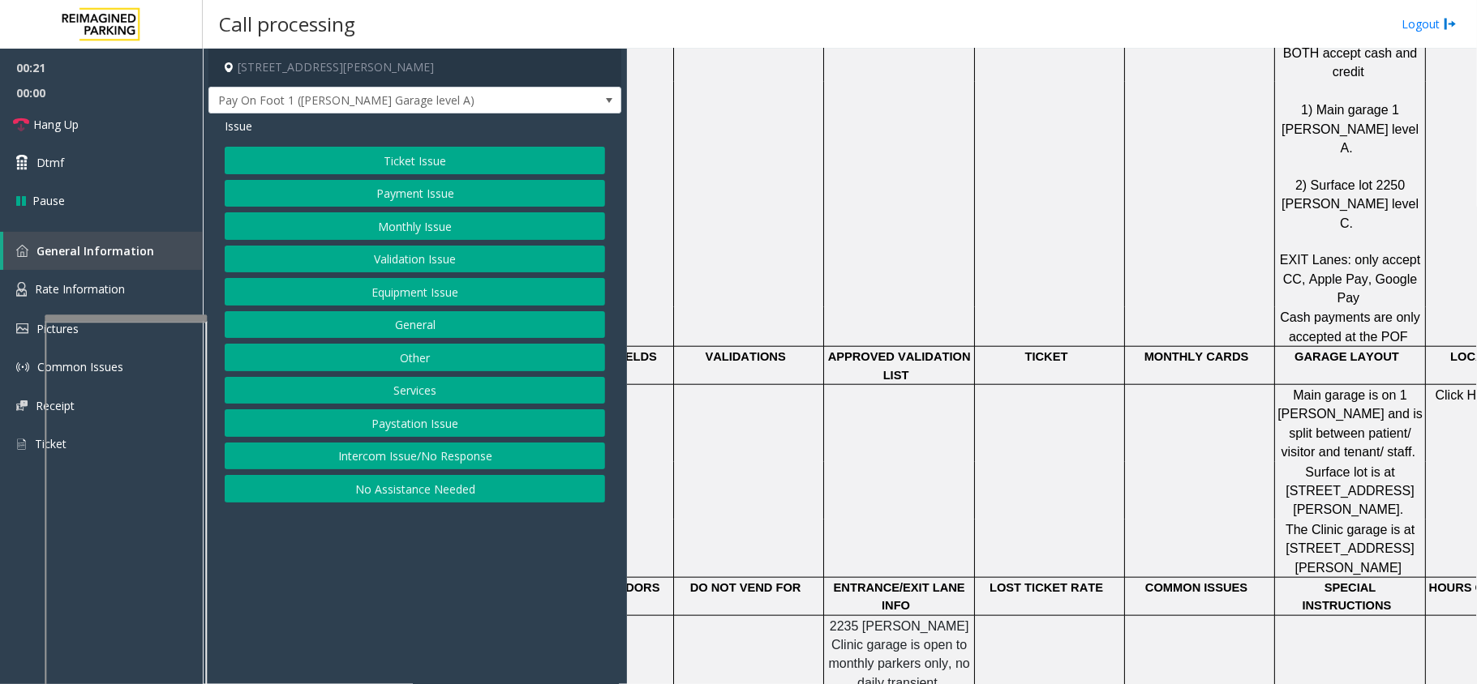
click at [414, 259] on button "Validation Issue" at bounding box center [415, 260] width 380 height 28
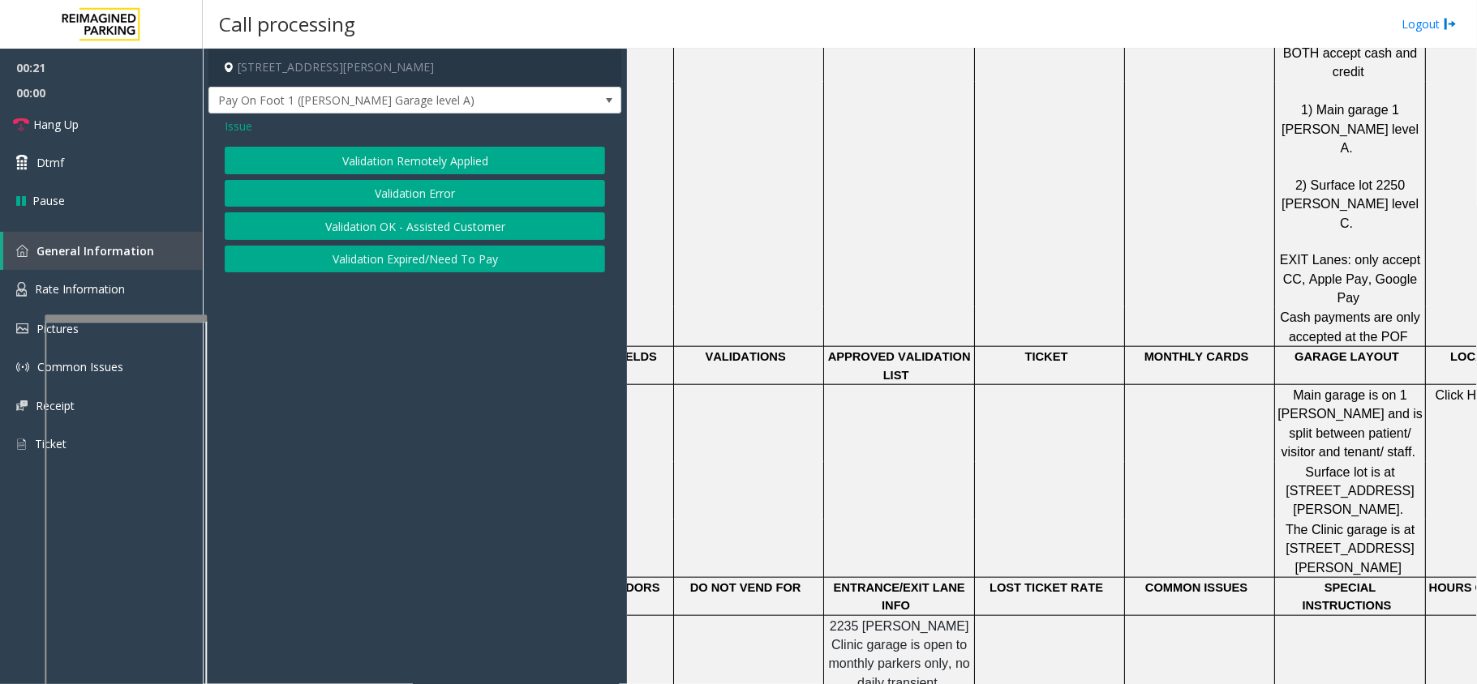
click at [422, 198] on button "Validation Error" at bounding box center [415, 194] width 380 height 28
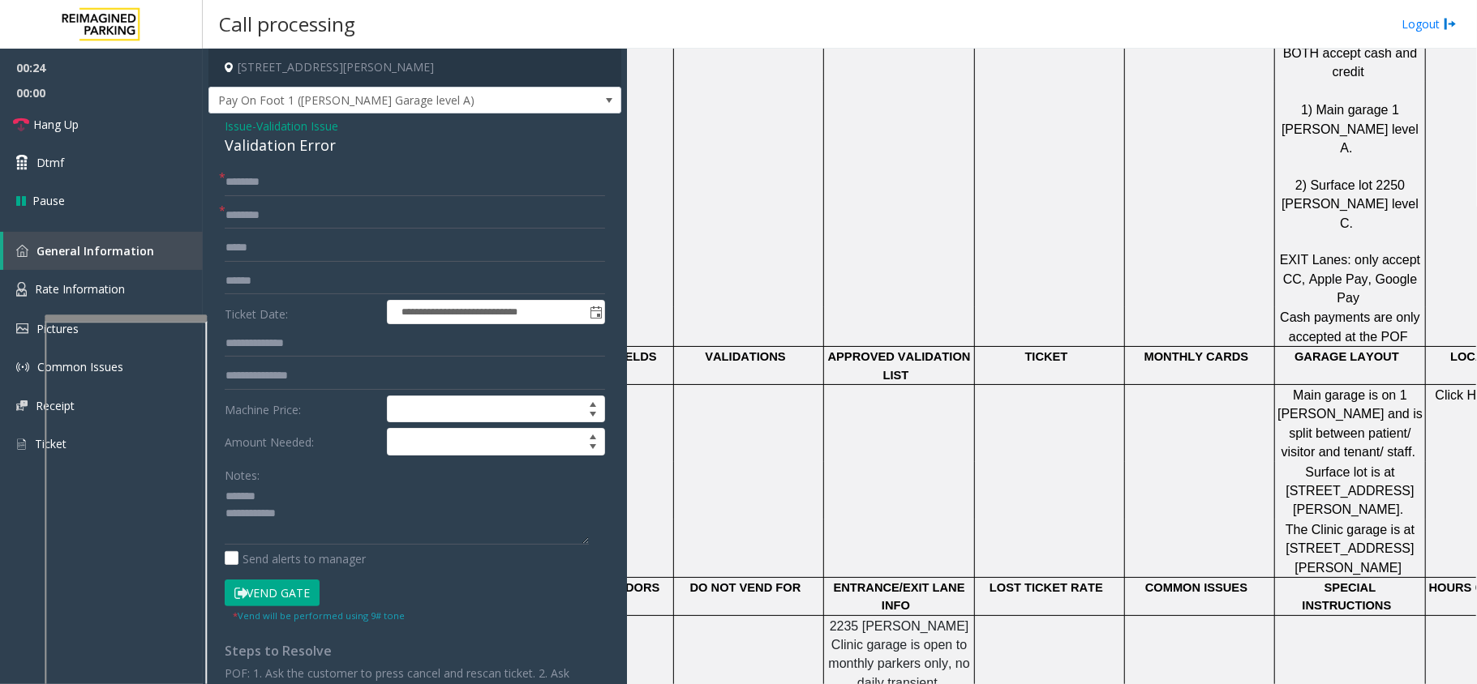
click at [289, 156] on div "Validation Error" at bounding box center [415, 146] width 380 height 22
click at [355, 533] on textarea at bounding box center [407, 514] width 364 height 61
type textarea "**********"
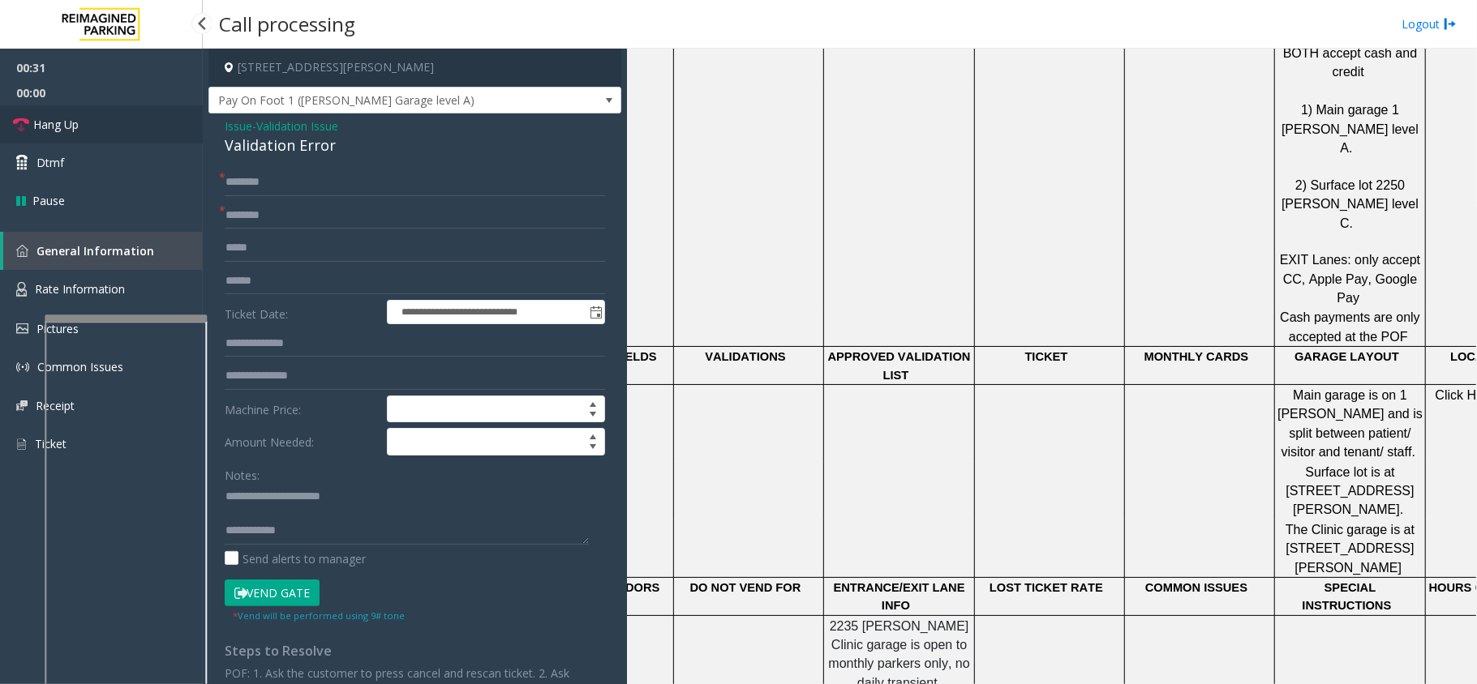
click at [165, 141] on link "Hang Up" at bounding box center [101, 124] width 203 height 38
click at [285, 191] on input "text" at bounding box center [415, 183] width 380 height 28
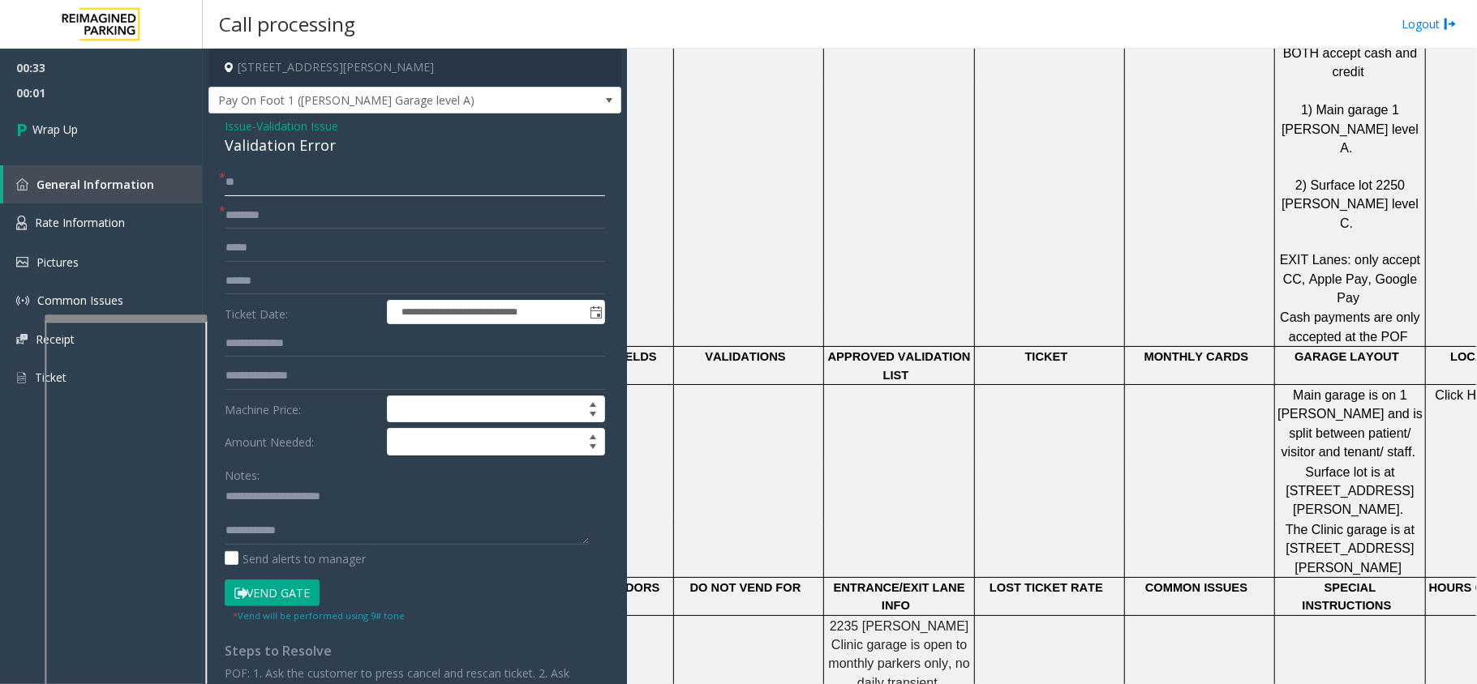
type input "**"
click at [321, 196] on form "**********" at bounding box center [415, 396] width 380 height 455
click at [316, 215] on input "text" at bounding box center [415, 216] width 380 height 28
type input "**"
click at [420, 542] on textarea at bounding box center [407, 514] width 364 height 61
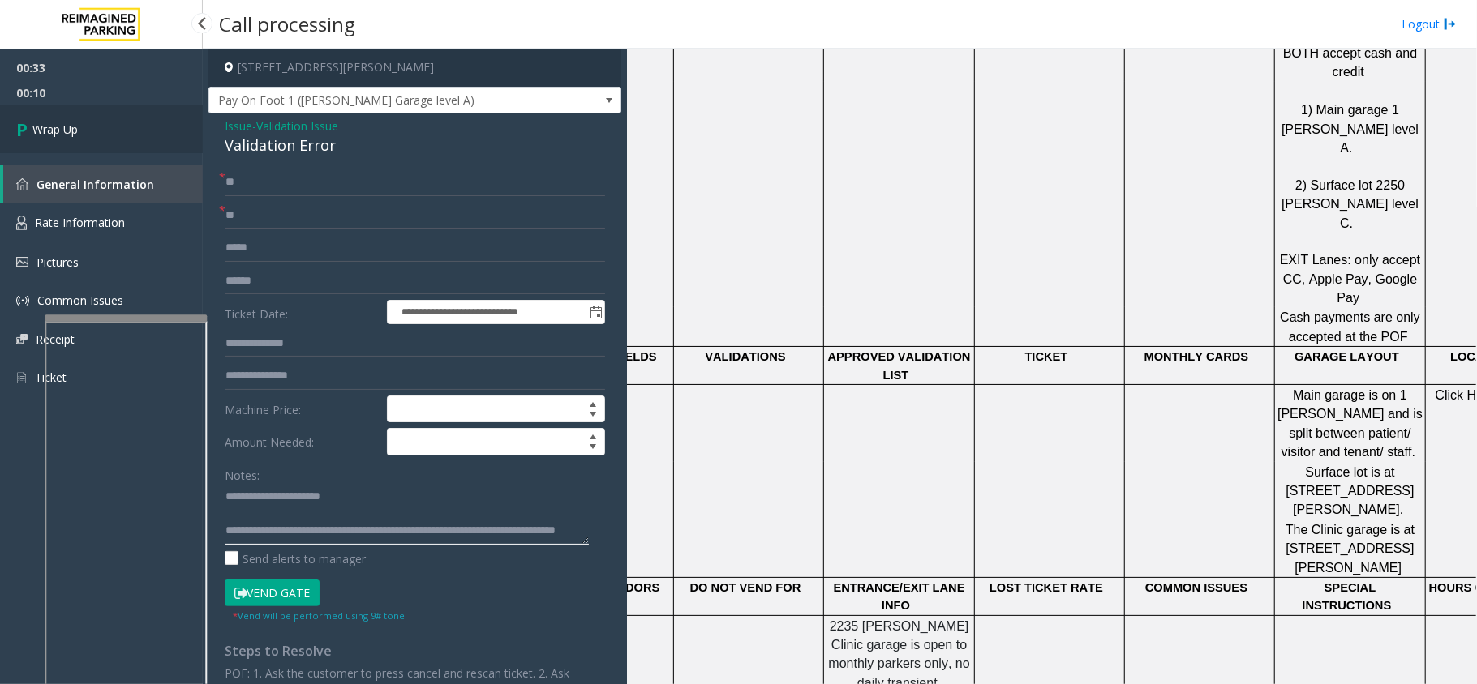
type textarea "**********"
click at [68, 133] on span "Wrap Up" at bounding box center [54, 129] width 45 height 17
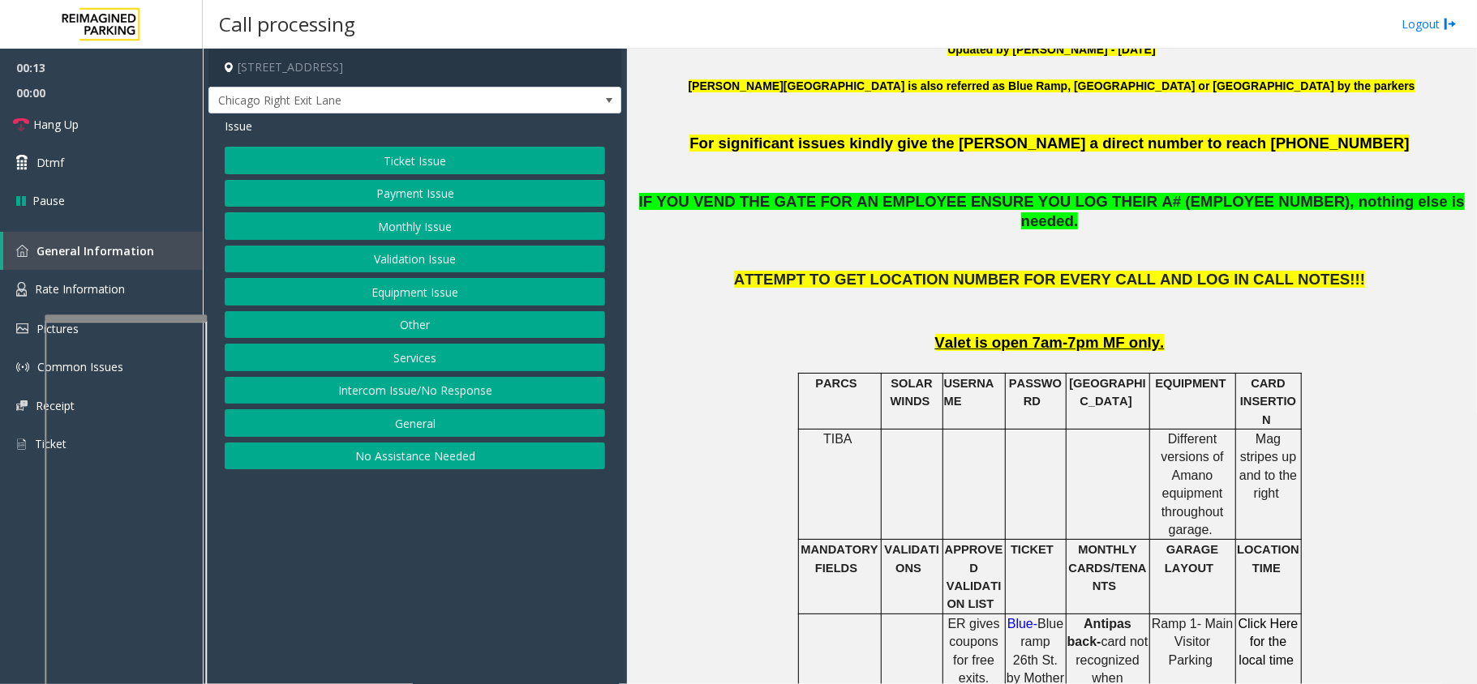
scroll to position [540, 0]
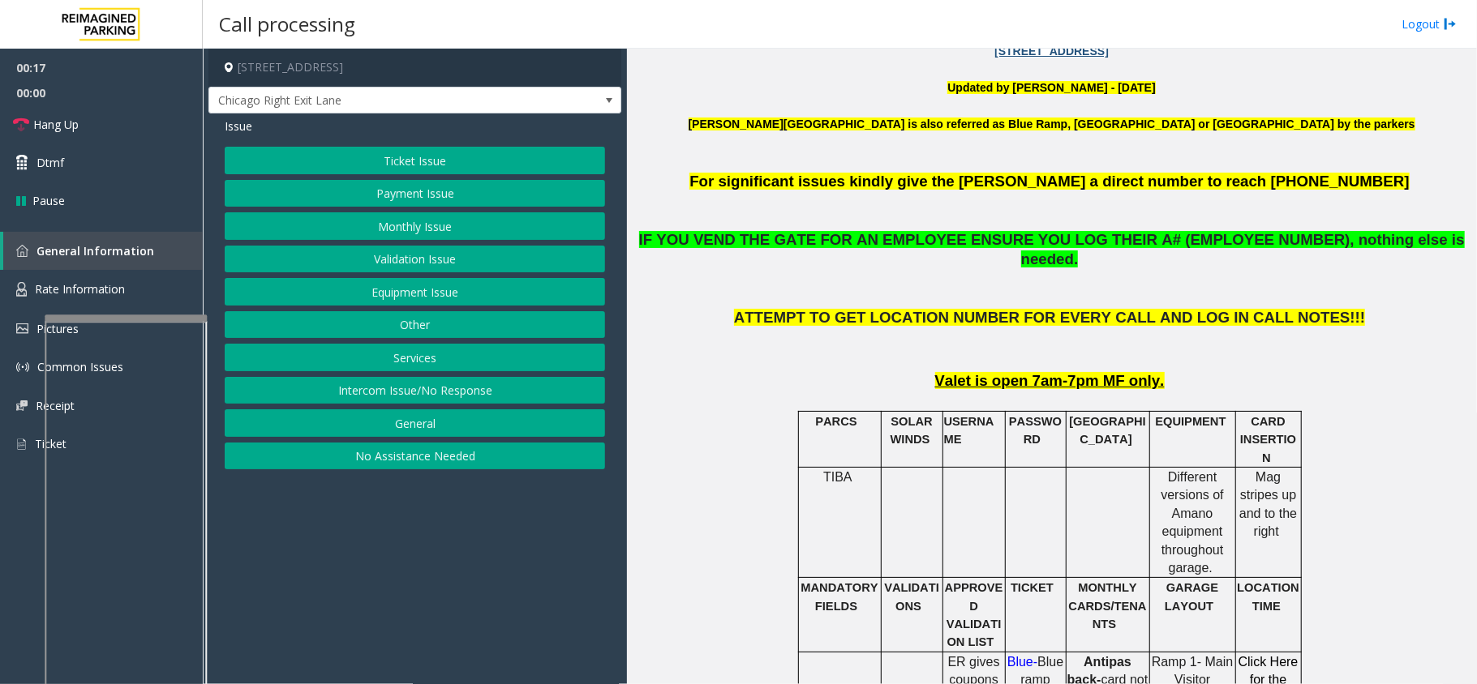
click at [565, 161] on button "Ticket Issue" at bounding box center [415, 161] width 380 height 28
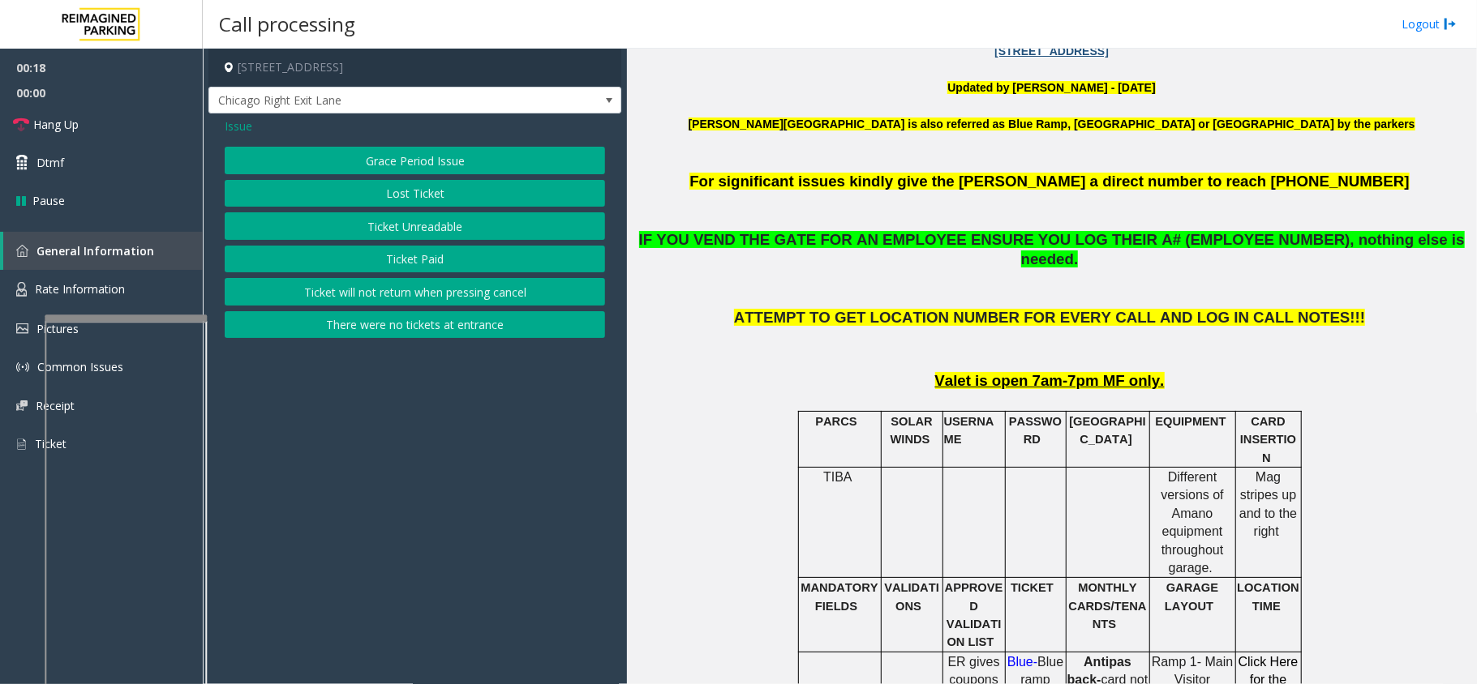
click at [331, 219] on button "Ticket Unreadable" at bounding box center [415, 226] width 380 height 28
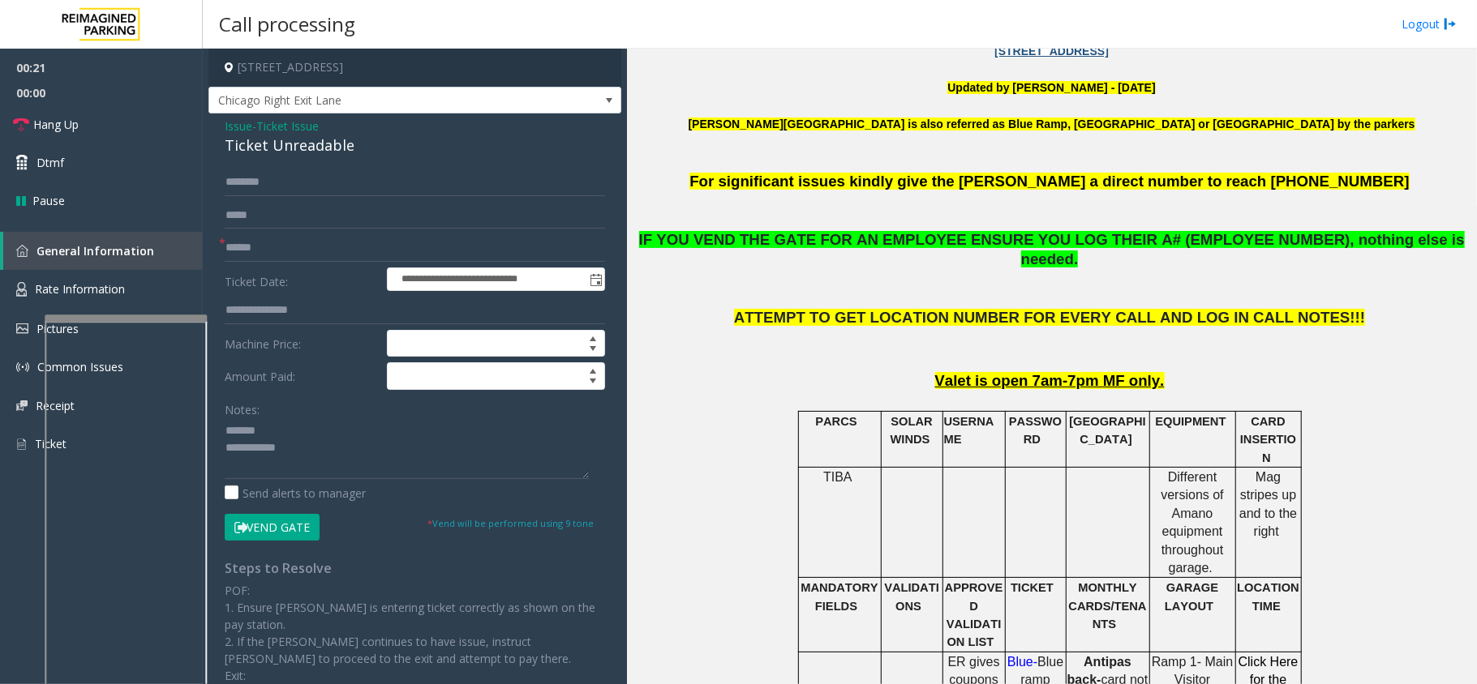
click at [263, 156] on div "Ticket Unreadable" at bounding box center [415, 146] width 380 height 22
click at [375, 449] on textarea at bounding box center [407, 448] width 364 height 61
drag, startPoint x: 371, startPoint y: 457, endPoint x: 377, endPoint y: 467, distance: 11.3
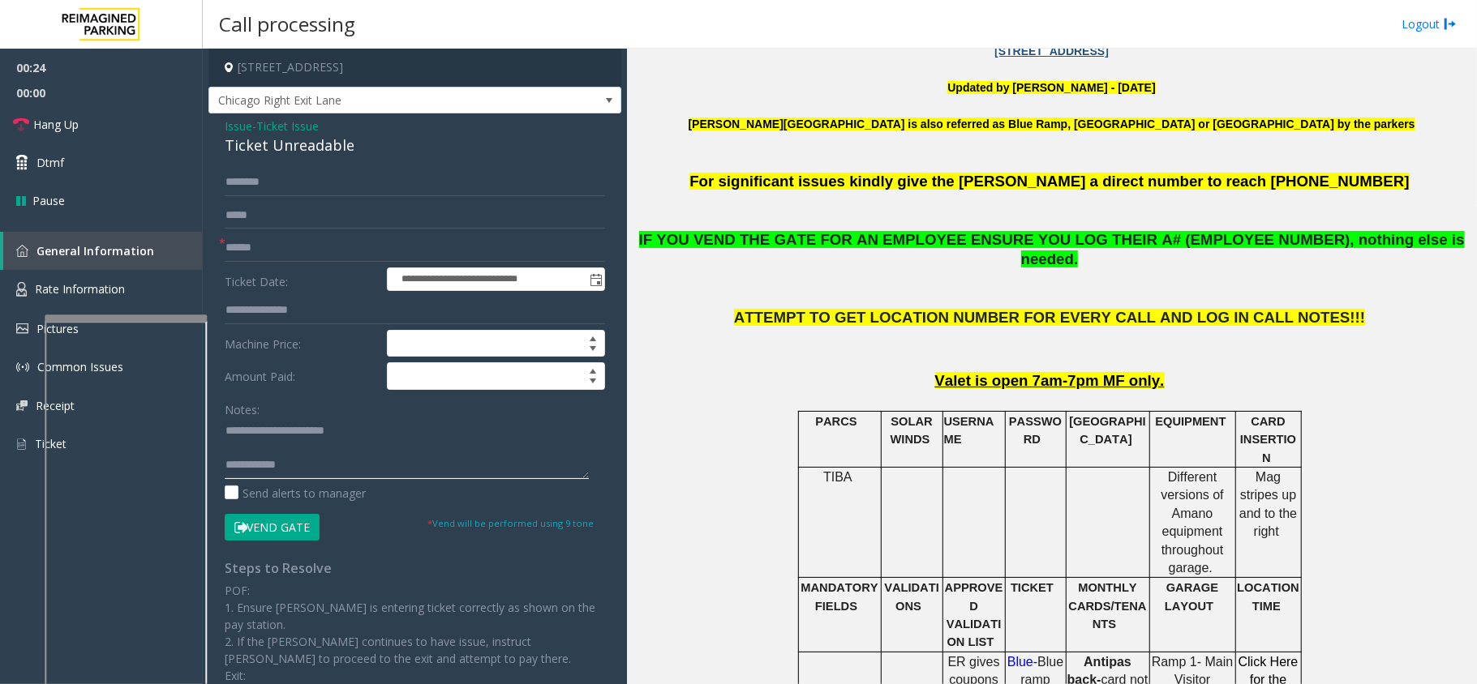
click at [371, 461] on textarea at bounding box center [407, 448] width 364 height 61
click at [377, 467] on textarea at bounding box center [407, 448] width 364 height 61
type textarea "**********"
click at [274, 522] on button "Vend Gate" at bounding box center [272, 528] width 95 height 28
click at [331, 248] on input "text" at bounding box center [415, 248] width 380 height 28
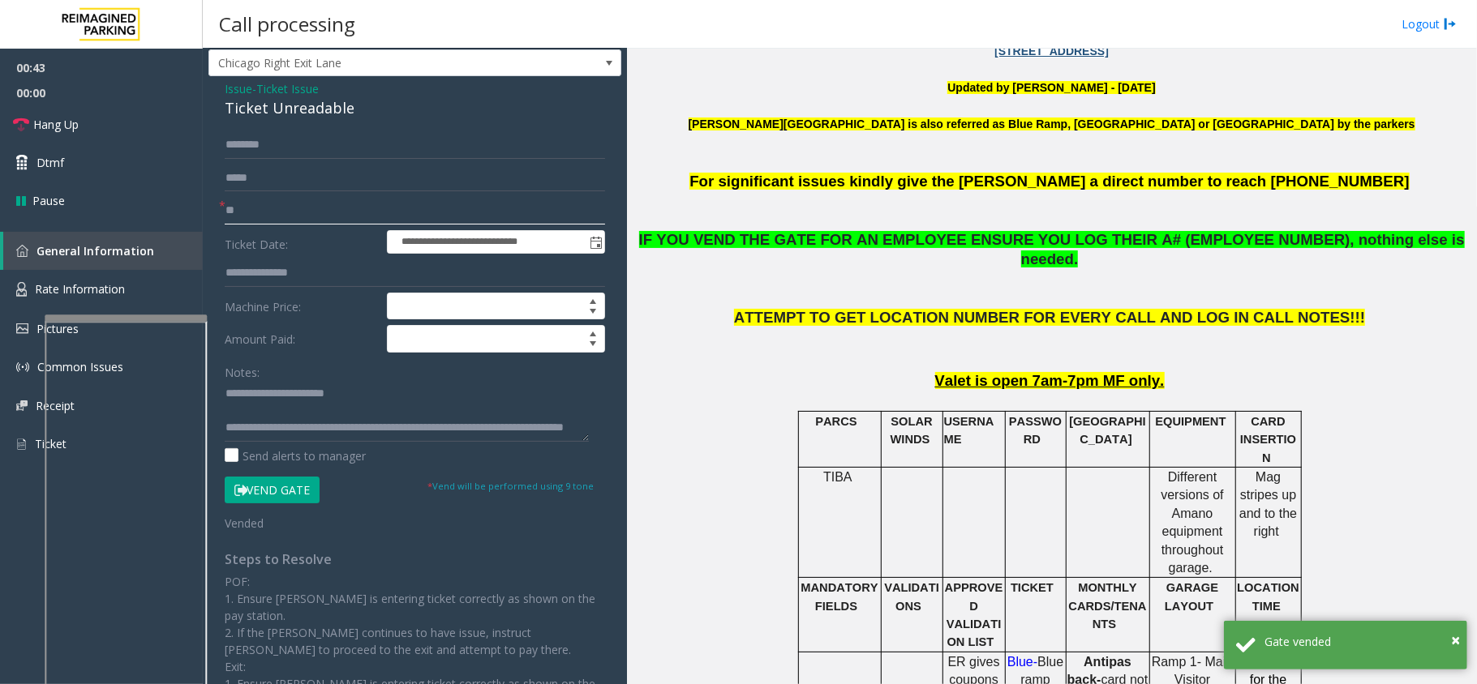
scroll to position [0, 0]
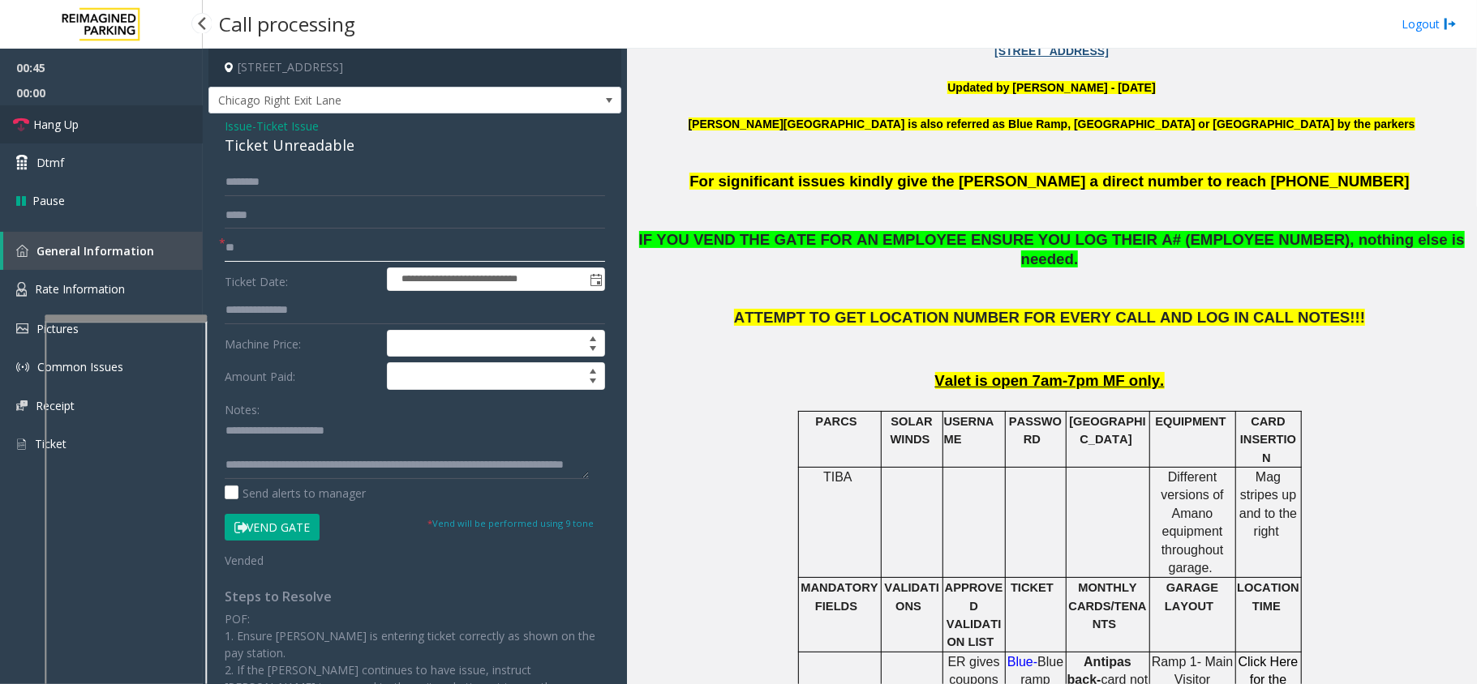
type input "**"
click at [131, 126] on link "Hang Up" at bounding box center [101, 124] width 203 height 38
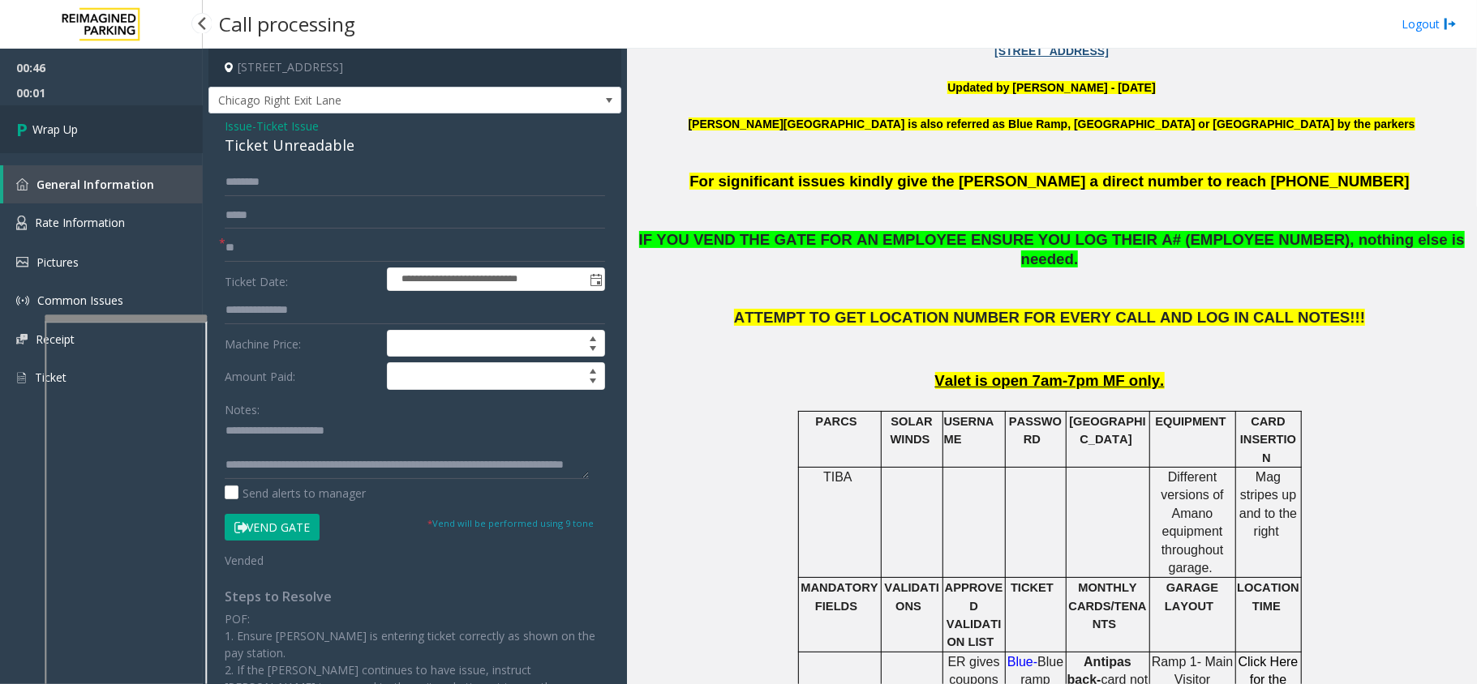
click at [131, 126] on link "Wrap Up" at bounding box center [101, 129] width 203 height 48
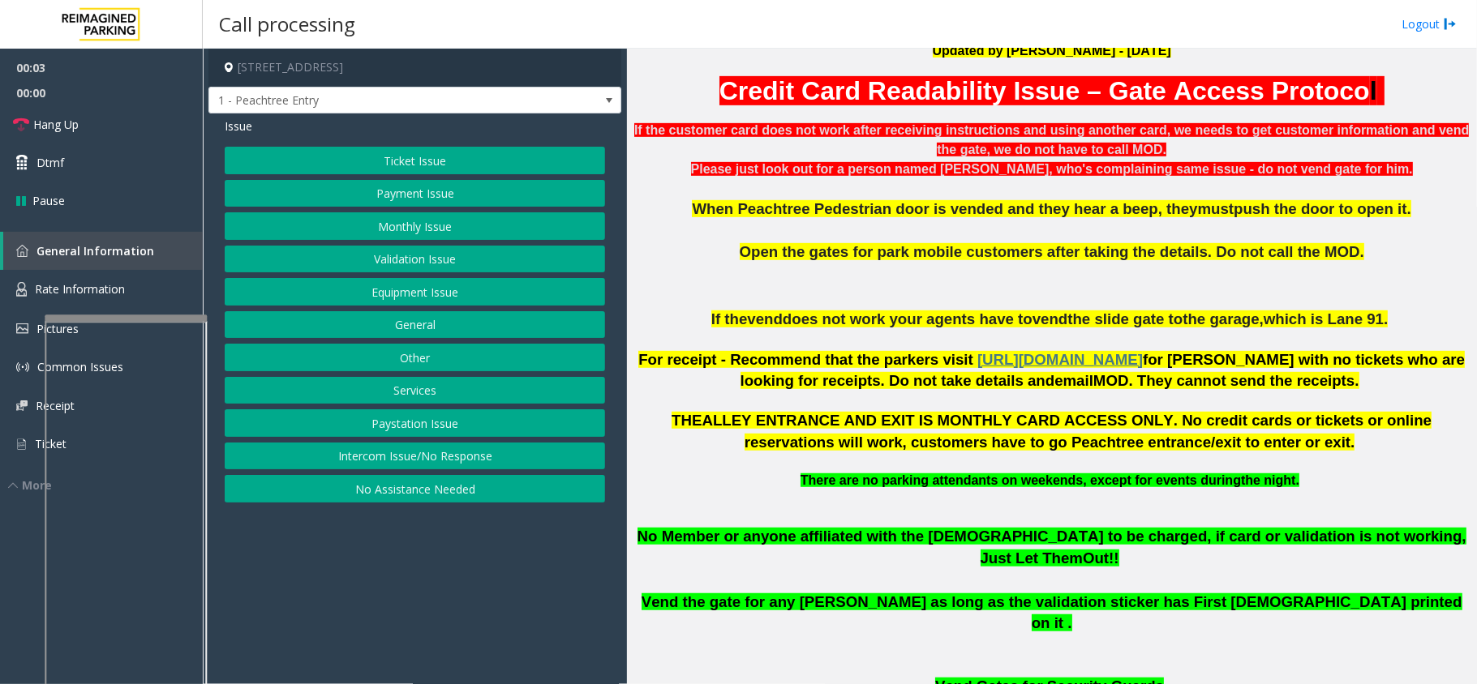
scroll to position [649, 0]
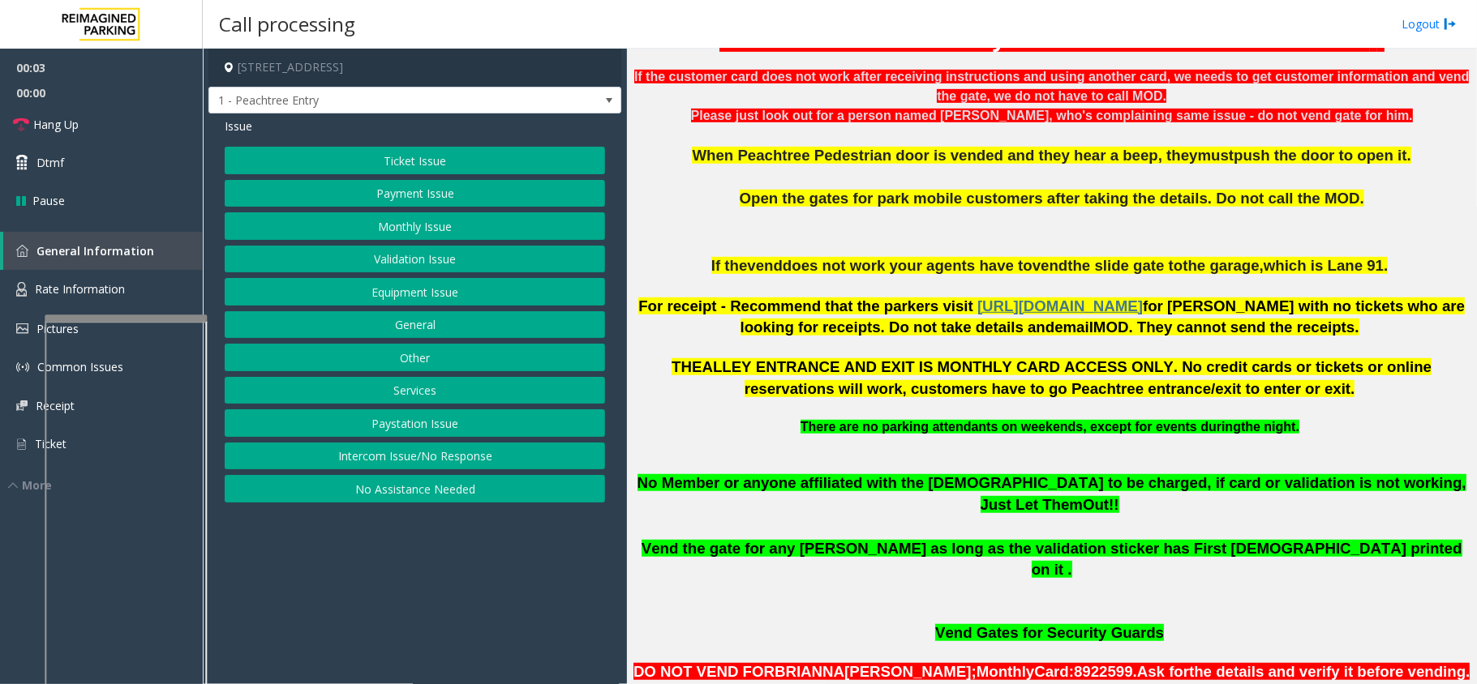
click at [383, 497] on button "No Assistance Needed" at bounding box center [415, 489] width 380 height 28
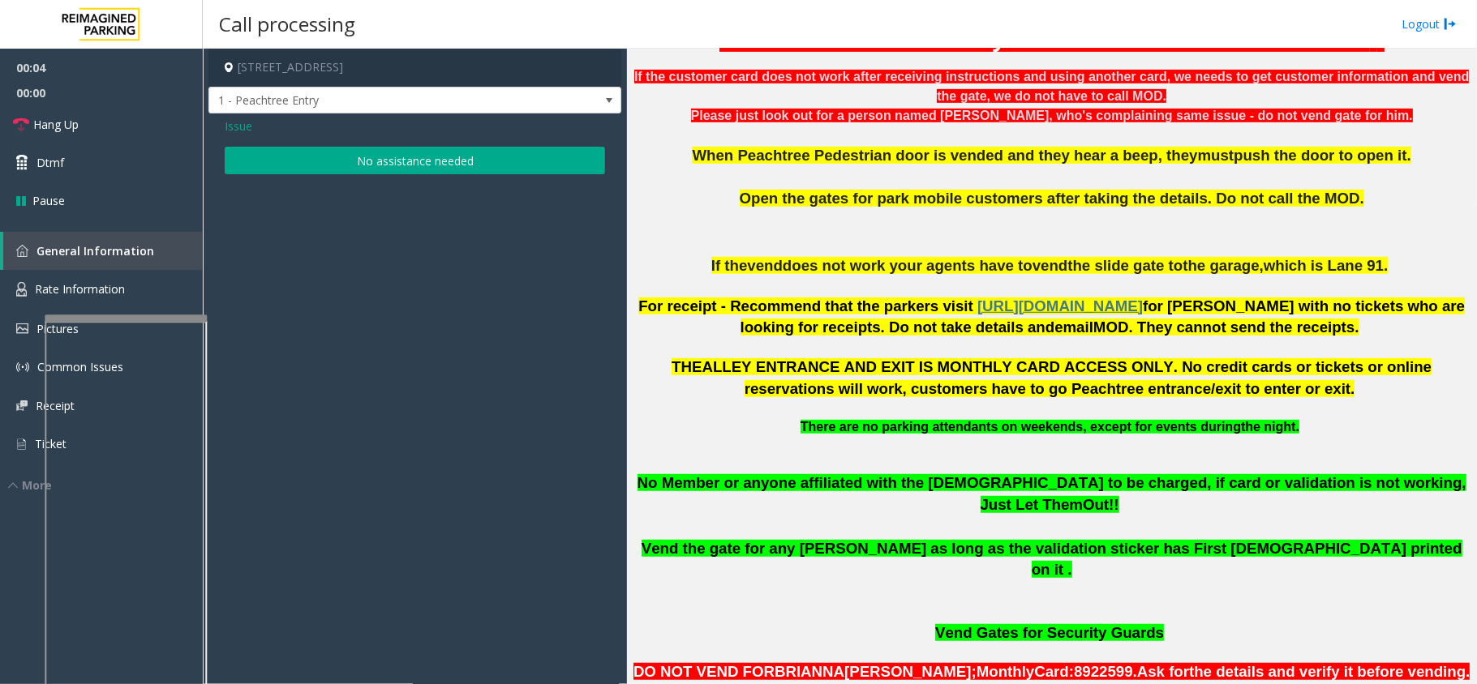
click at [456, 157] on button "No assistance needed" at bounding box center [415, 161] width 380 height 28
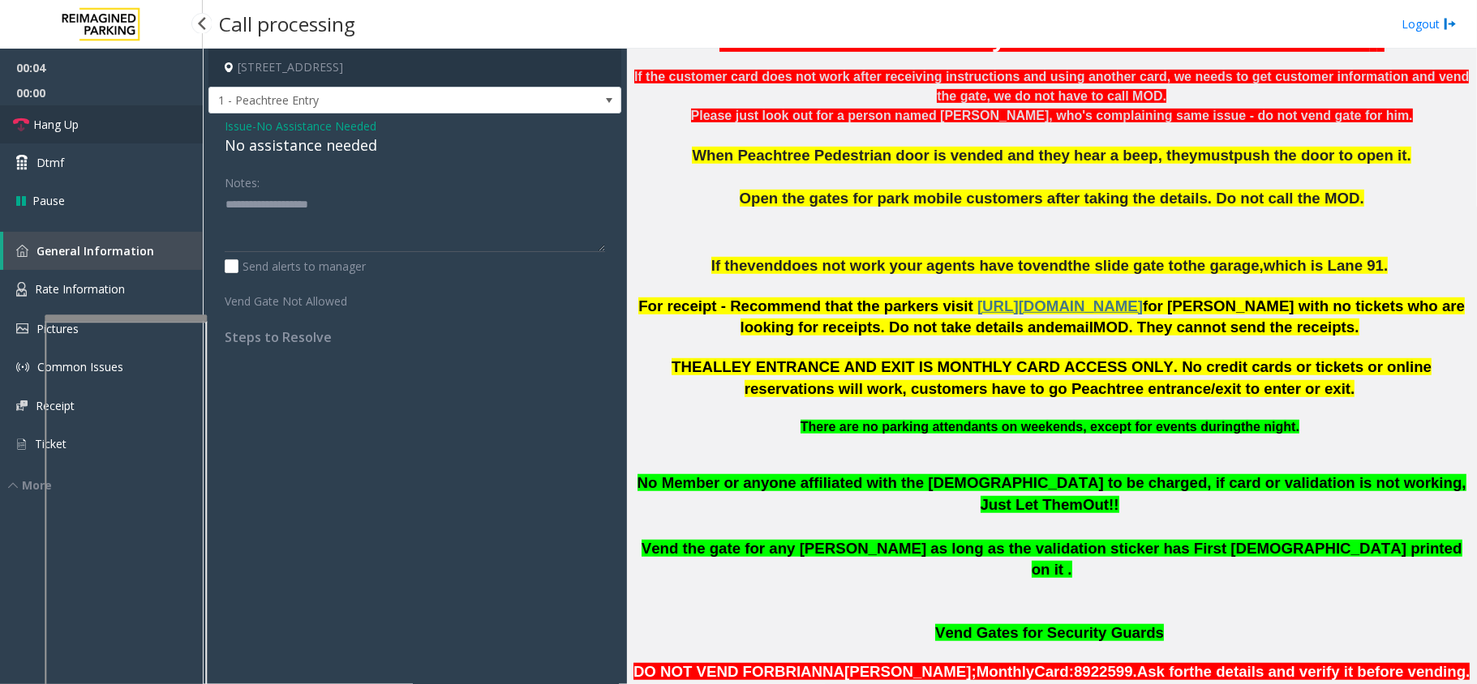
click at [111, 121] on link "Hang Up" at bounding box center [101, 124] width 203 height 38
click at [289, 149] on div "No assistance needed" at bounding box center [415, 146] width 380 height 22
type textarea "**********"
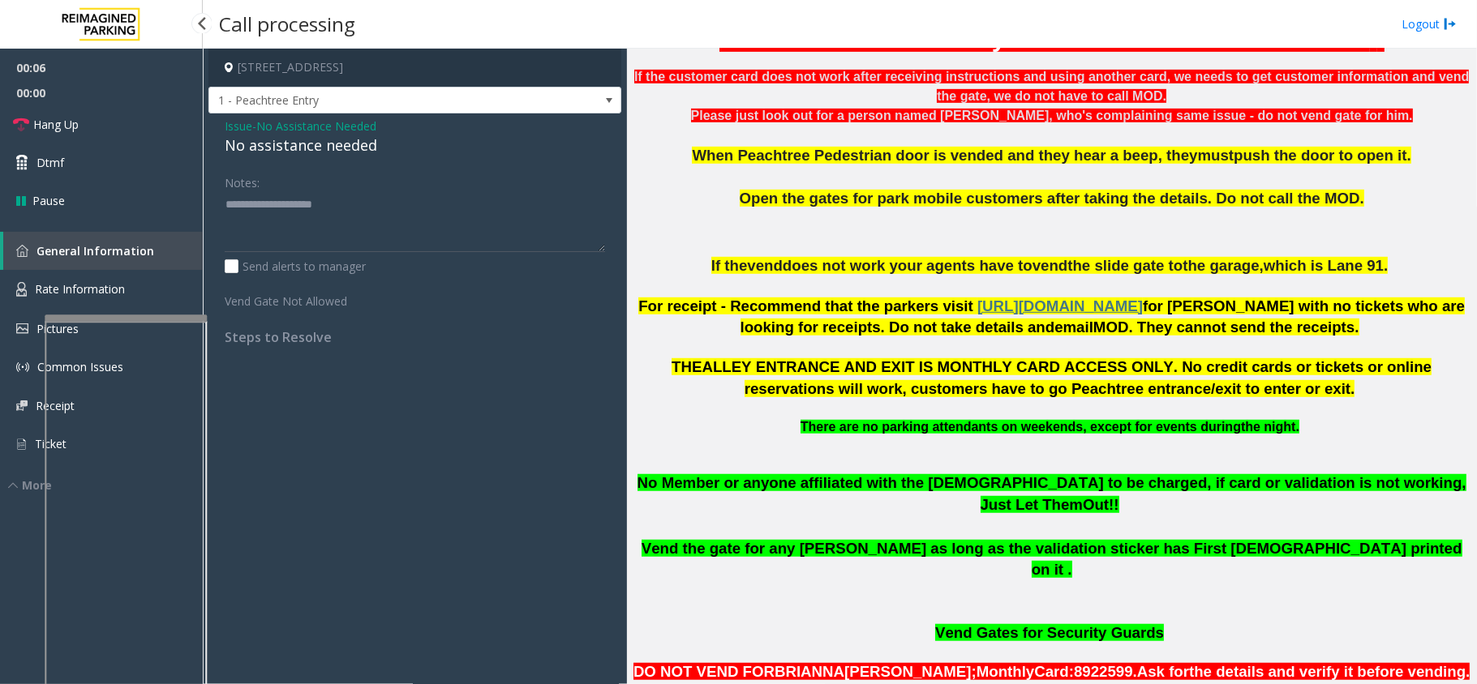
click at [46, 96] on span "00:00" at bounding box center [101, 92] width 203 height 25
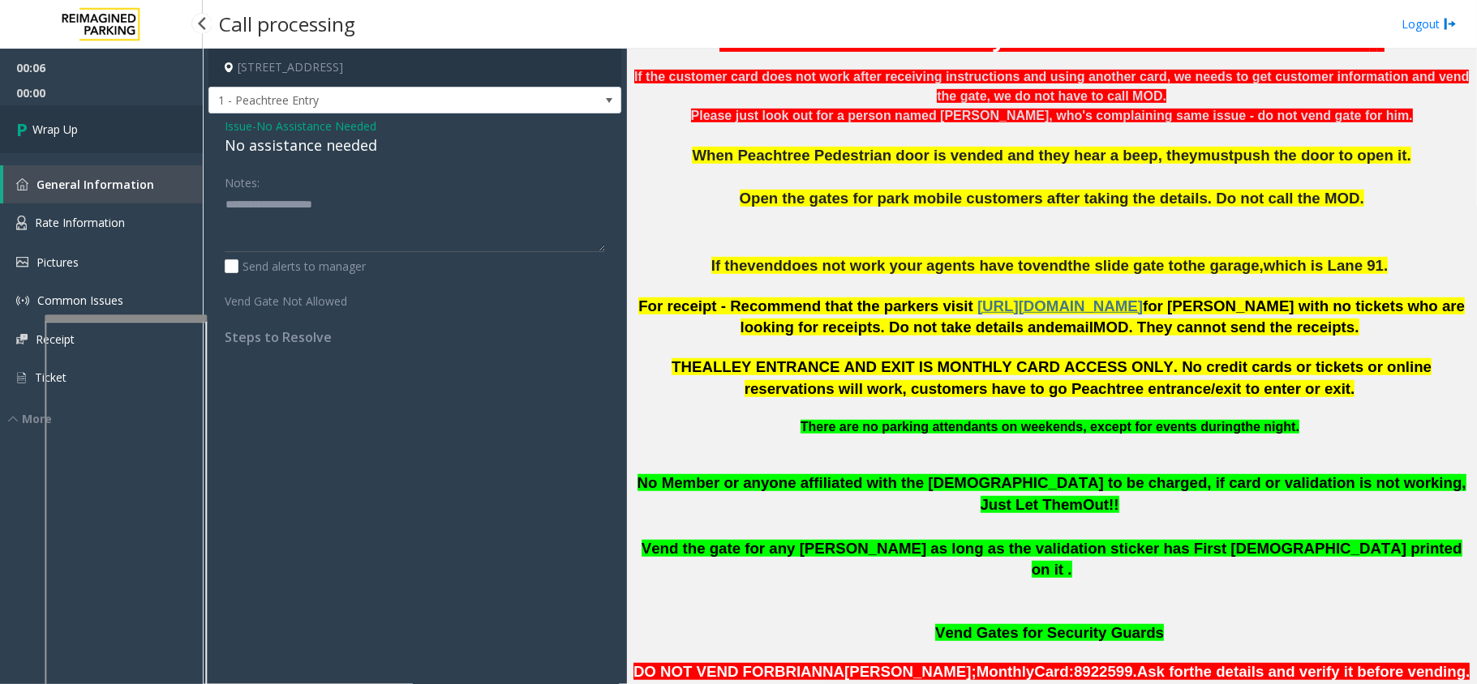
click at [49, 108] on link "Wrap Up" at bounding box center [101, 129] width 203 height 48
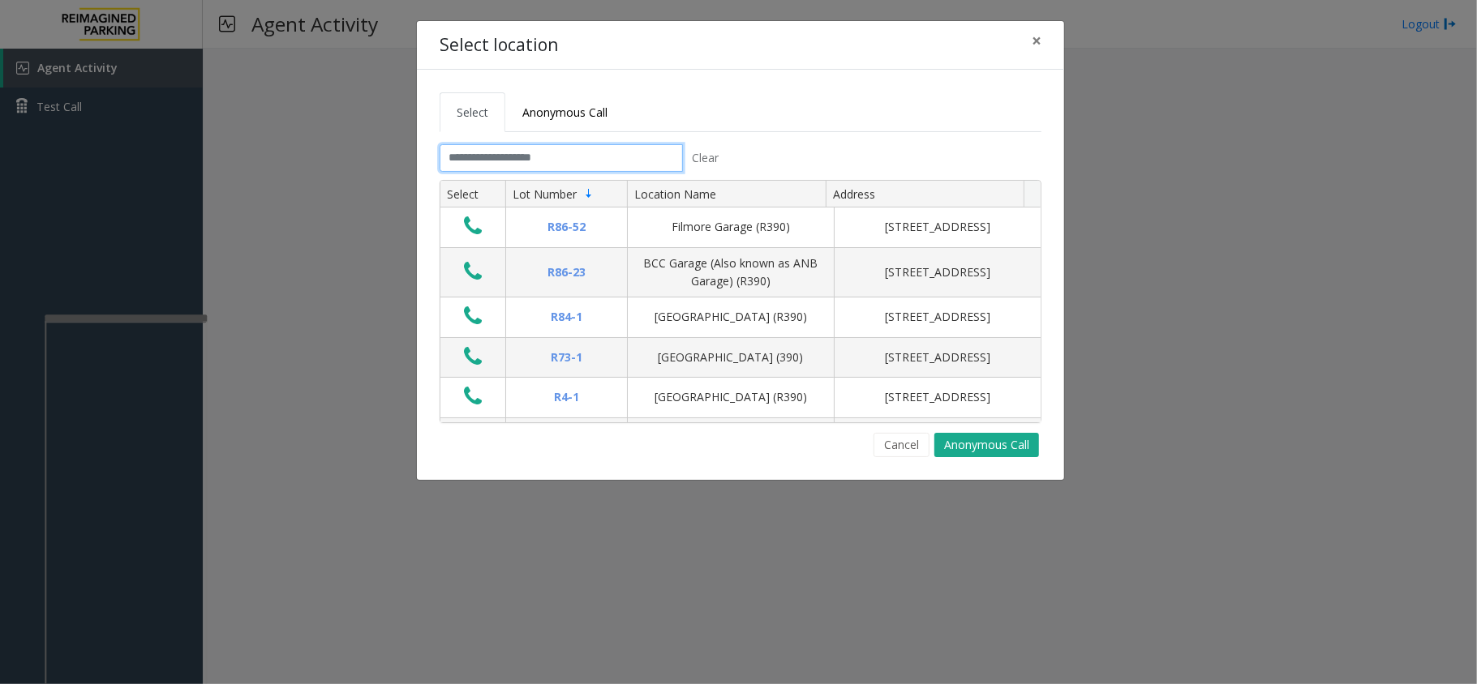
click at [530, 172] on input "text" at bounding box center [561, 158] width 243 height 28
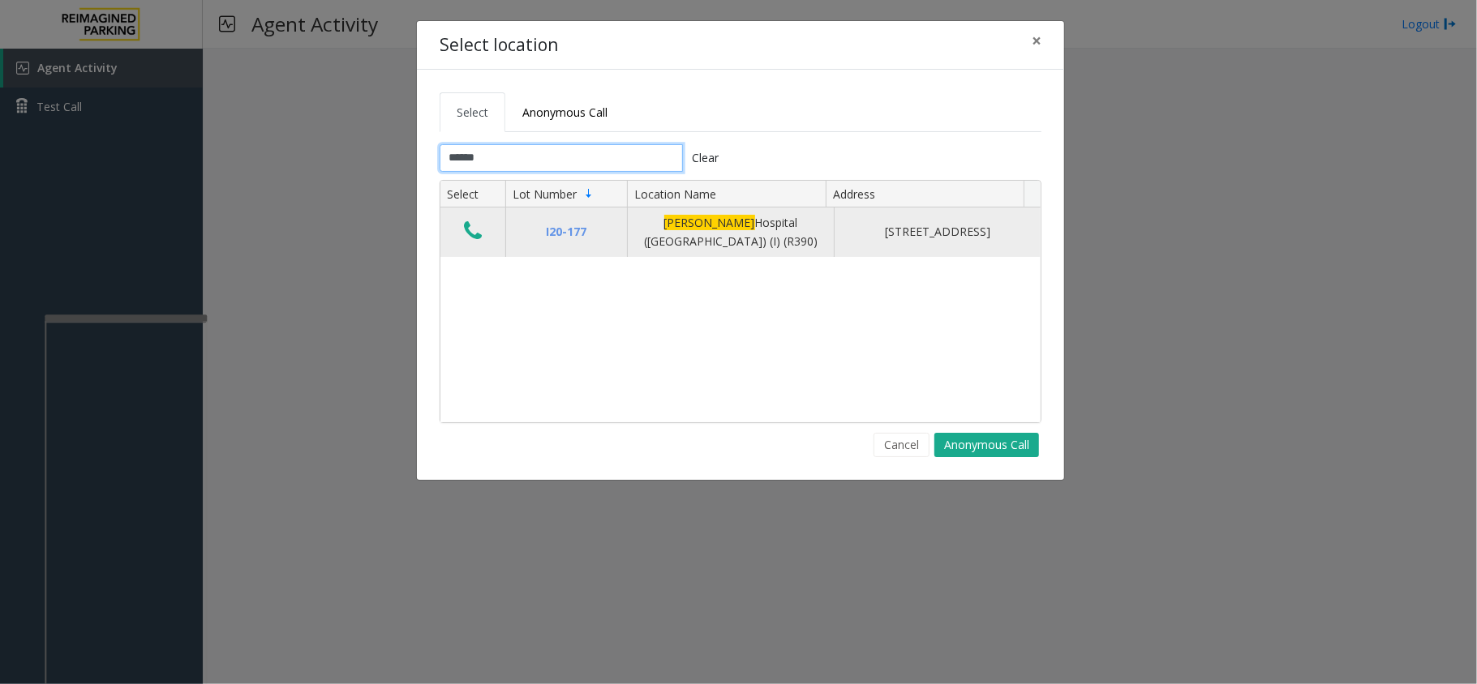
type input "******"
click at [477, 241] on icon "Data table" at bounding box center [473, 231] width 18 height 23
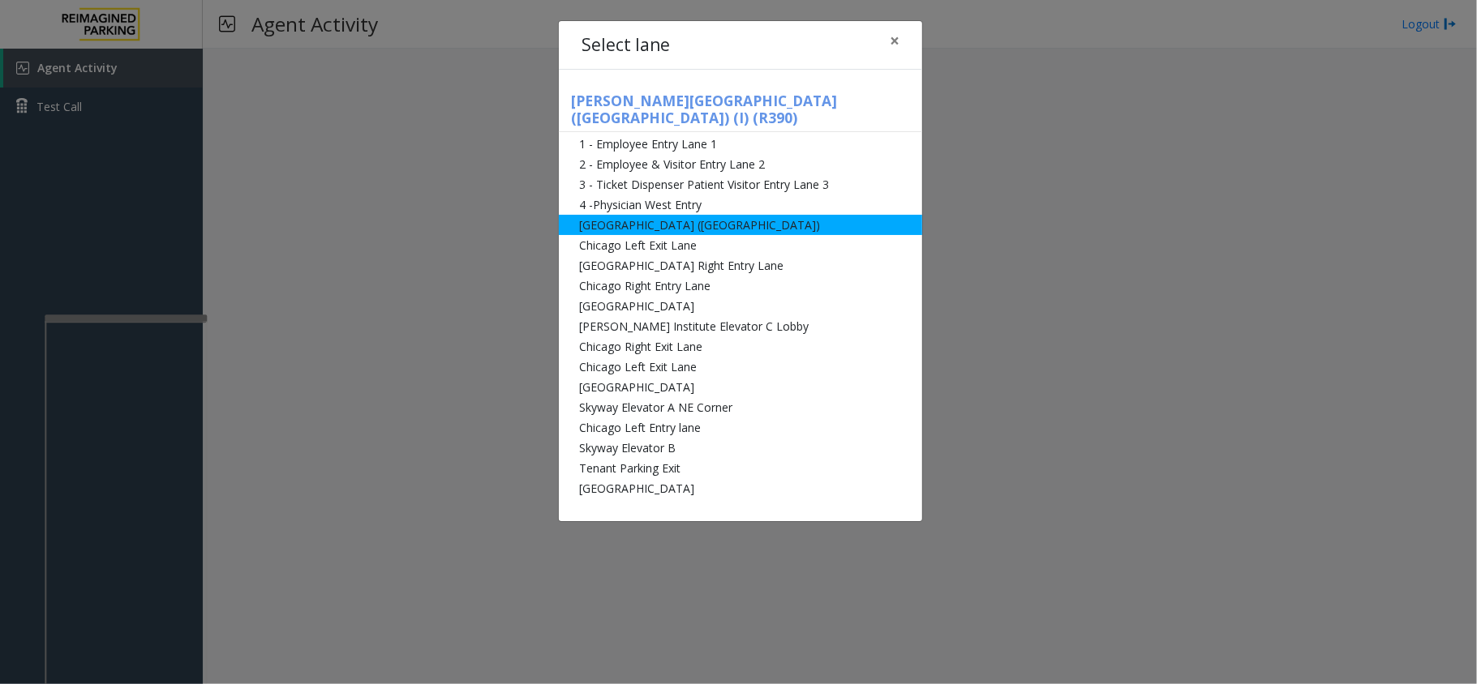
click at [594, 217] on li "[GEOGRAPHIC_DATA] ([GEOGRAPHIC_DATA])" at bounding box center [740, 225] width 363 height 20
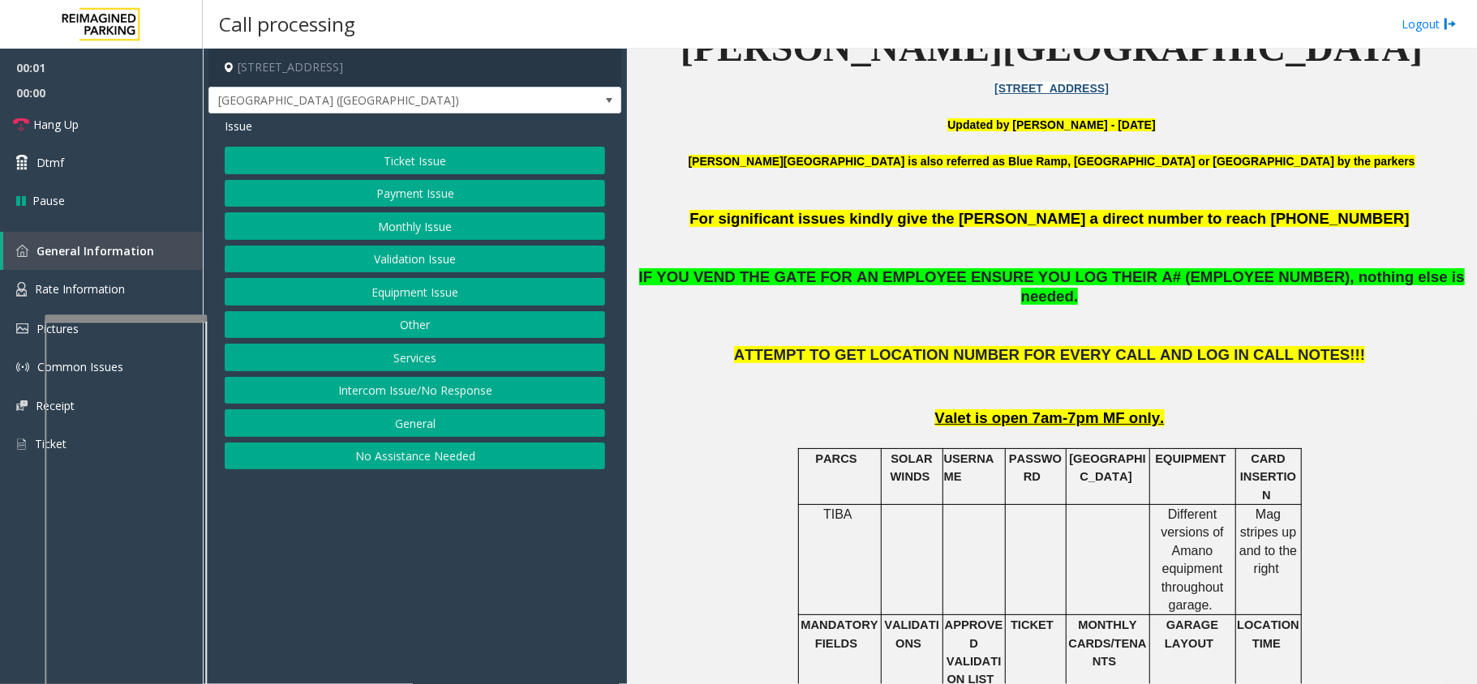
scroll to position [540, 0]
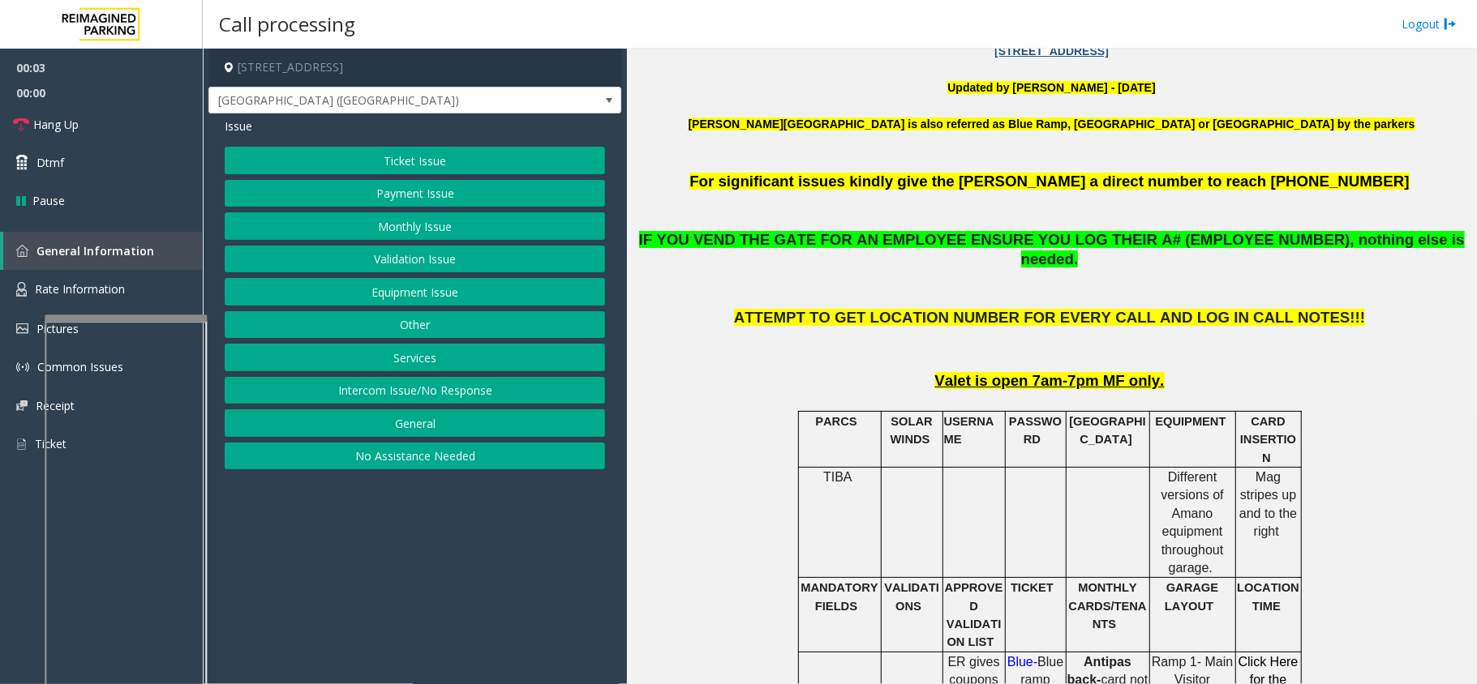
click at [496, 206] on button "Payment Issue" at bounding box center [415, 194] width 380 height 28
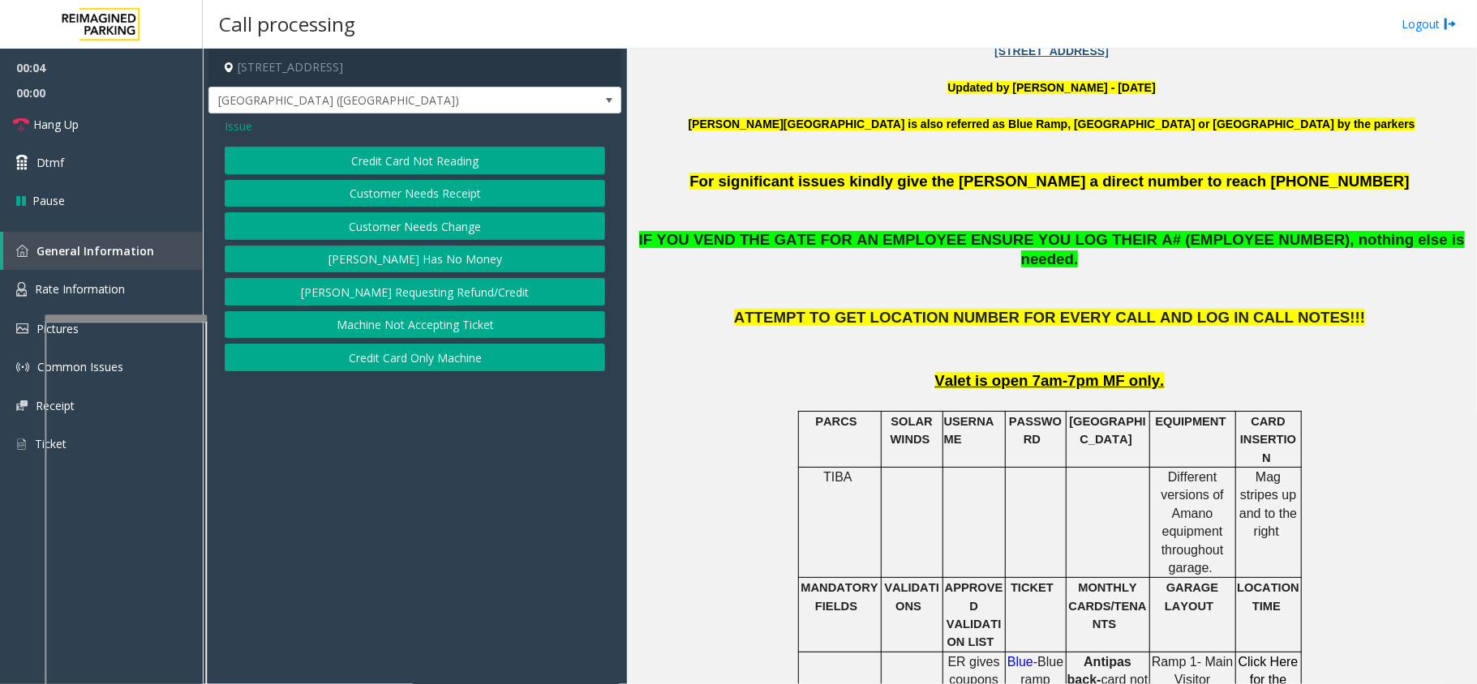
click at [478, 153] on button "Credit Card Not Reading" at bounding box center [415, 161] width 380 height 28
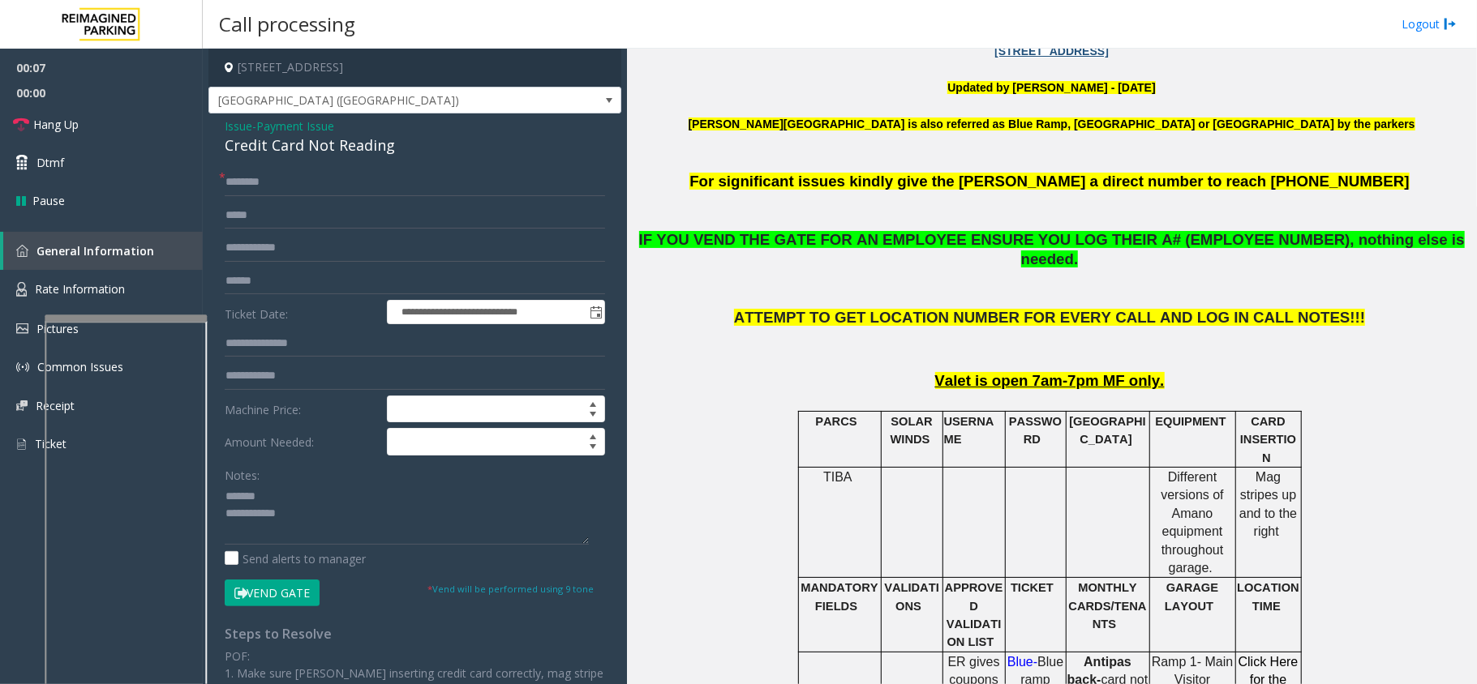
click at [1226, 468] on div "Different versions of Amano equipment throughout garage ." at bounding box center [1192, 522] width 85 height 109
click at [1237, 469] on p "Mag stripes up and to the right" at bounding box center [1268, 505] width 63 height 73
click at [302, 196] on form "**********" at bounding box center [415, 388] width 380 height 438
click at [315, 154] on div "Credit Card Not Reading" at bounding box center [415, 146] width 380 height 22
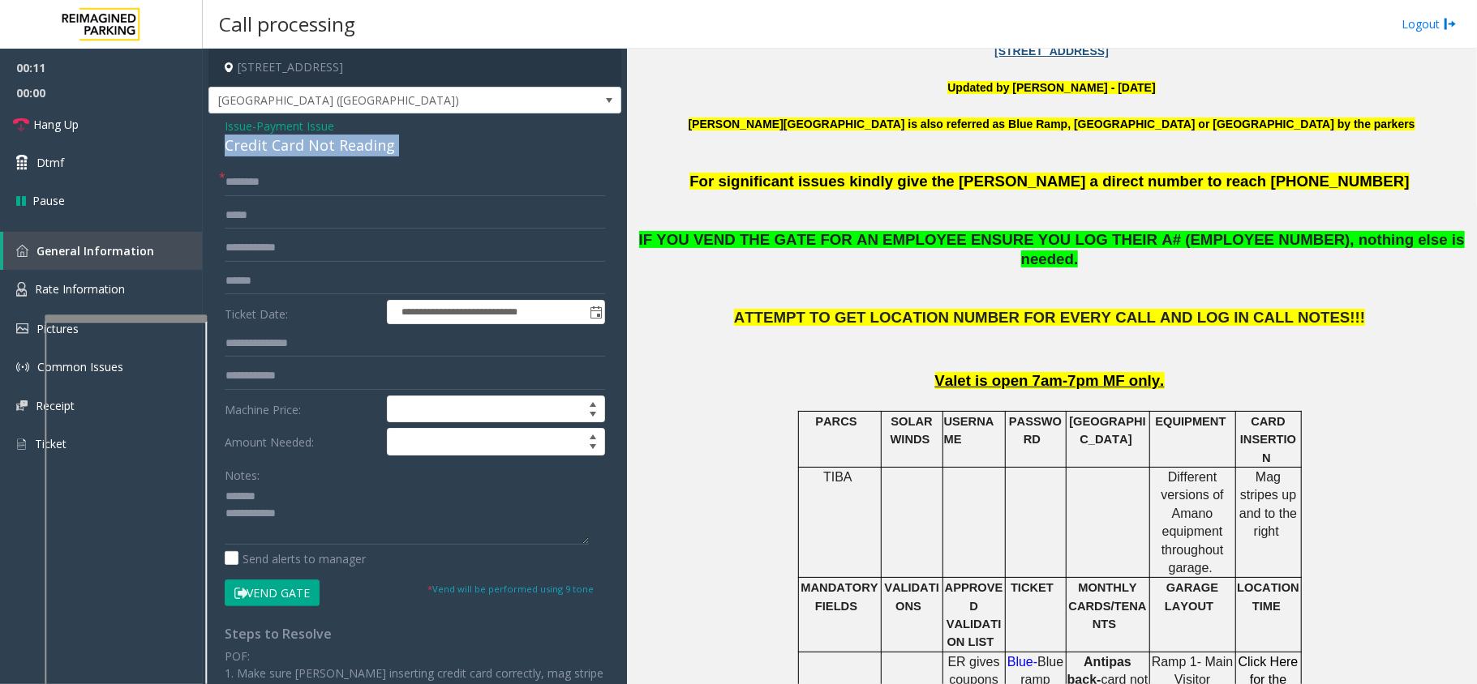
click at [315, 154] on div "Credit Card Not Reading" at bounding box center [415, 146] width 380 height 22
type textarea "**********"
click at [309, 189] on input "text" at bounding box center [415, 183] width 380 height 28
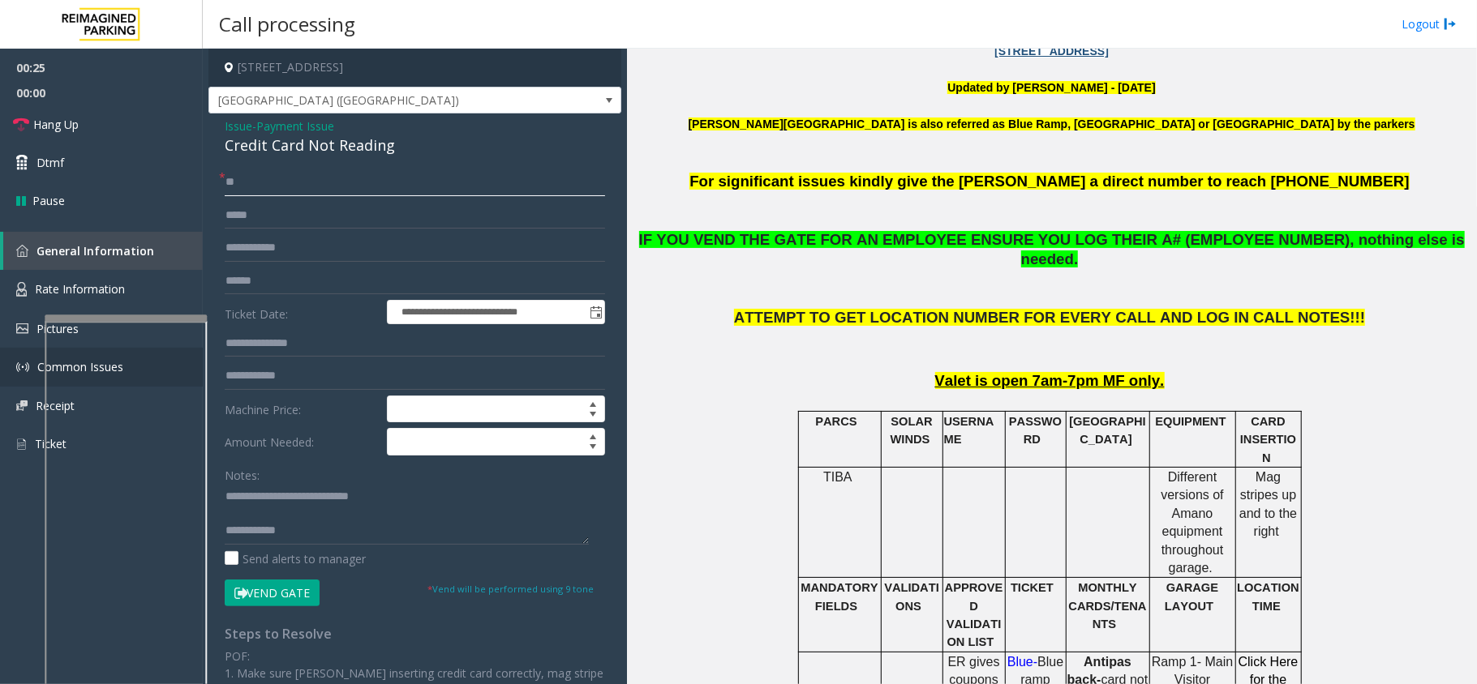
type input "**"
click at [91, 137] on link "Hang Up" at bounding box center [101, 124] width 203 height 38
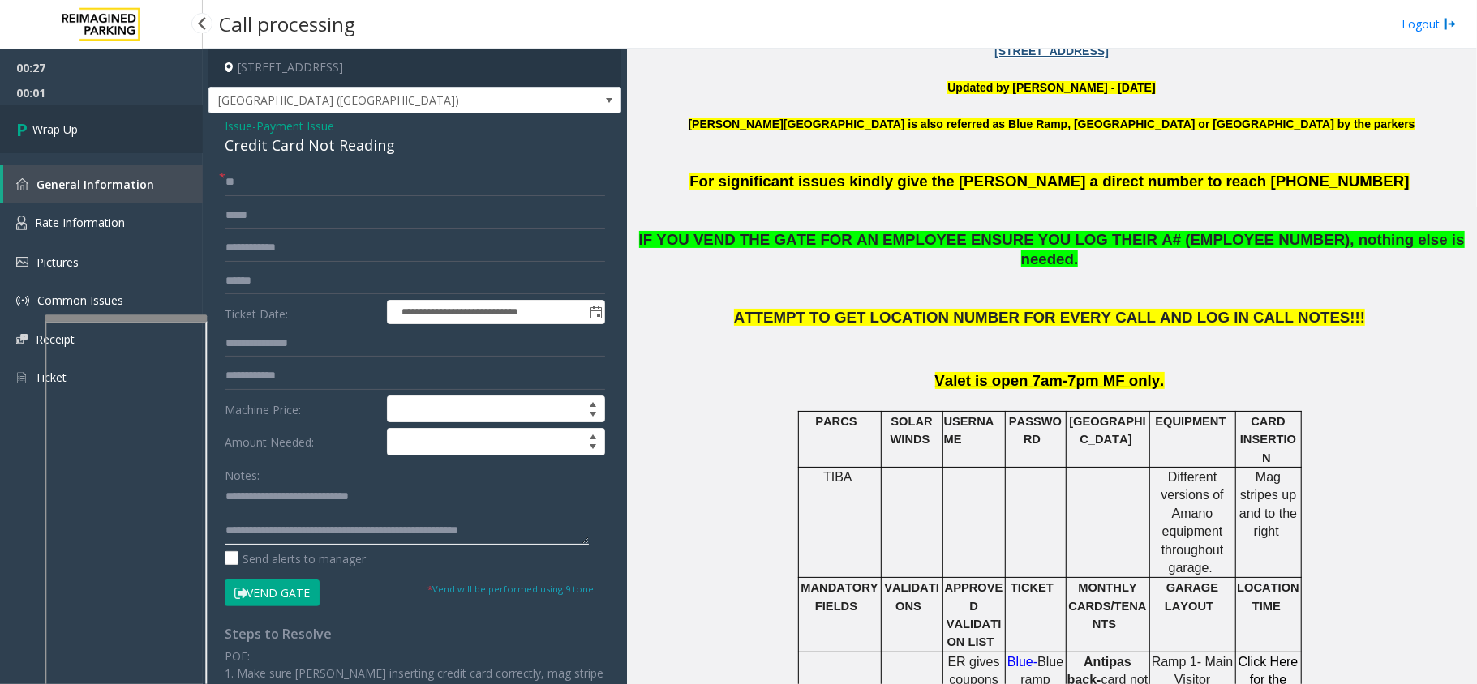
type textarea "**********"
click at [123, 128] on link "Wrap Up" at bounding box center [101, 129] width 203 height 48
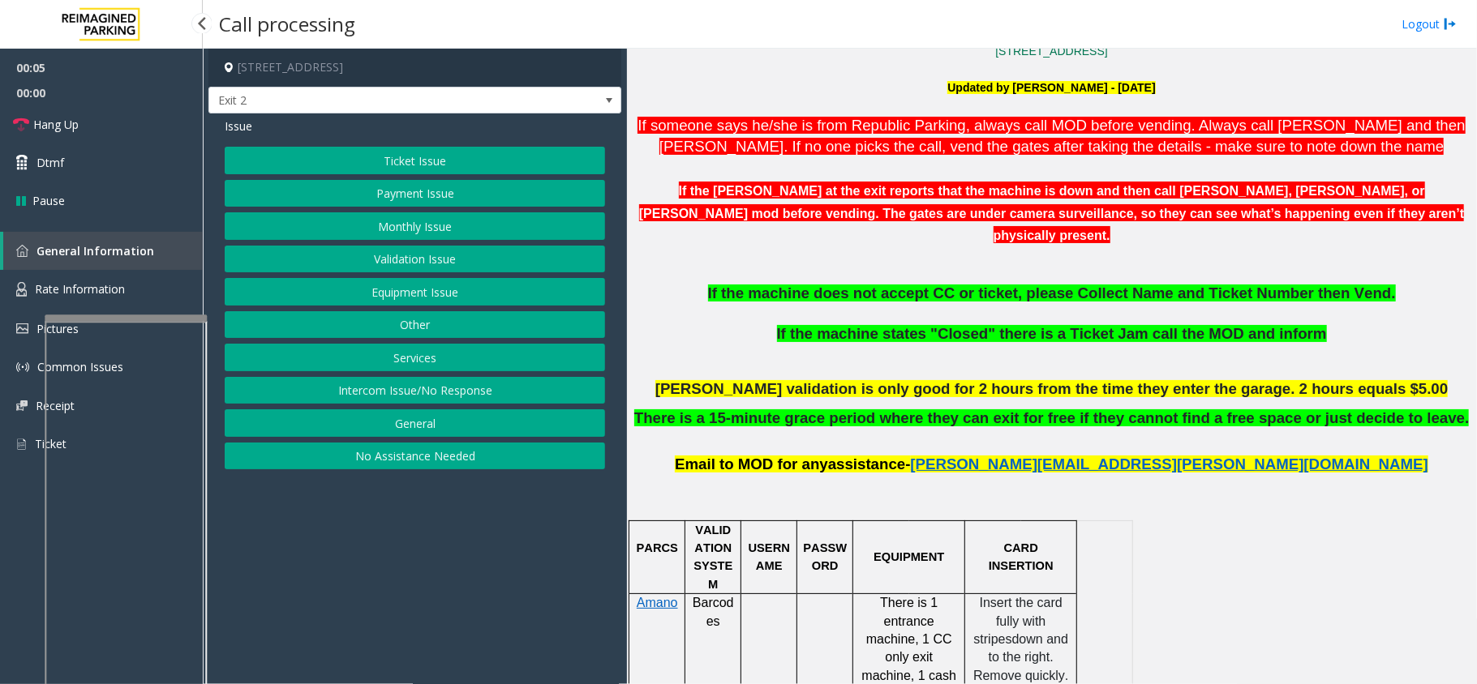
scroll to position [649, 0]
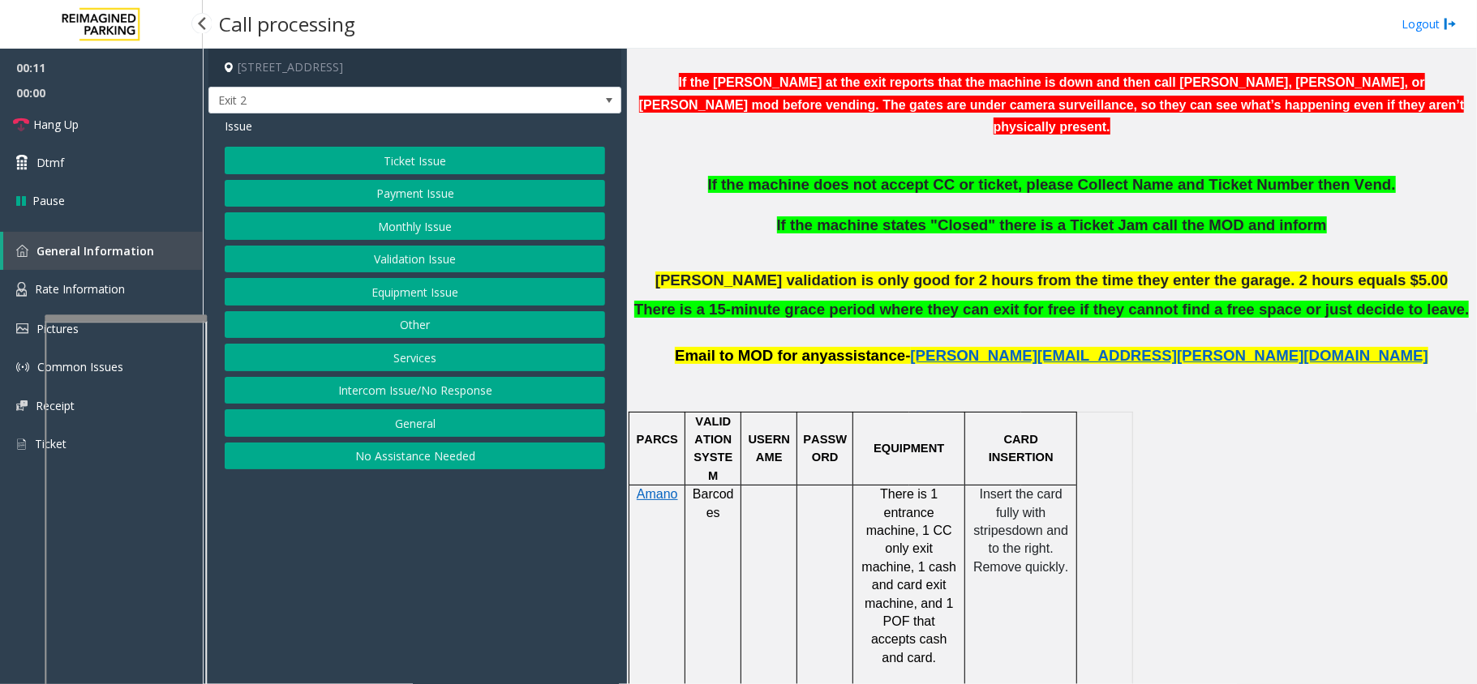
click at [464, 189] on button "Payment Issue" at bounding box center [415, 194] width 380 height 28
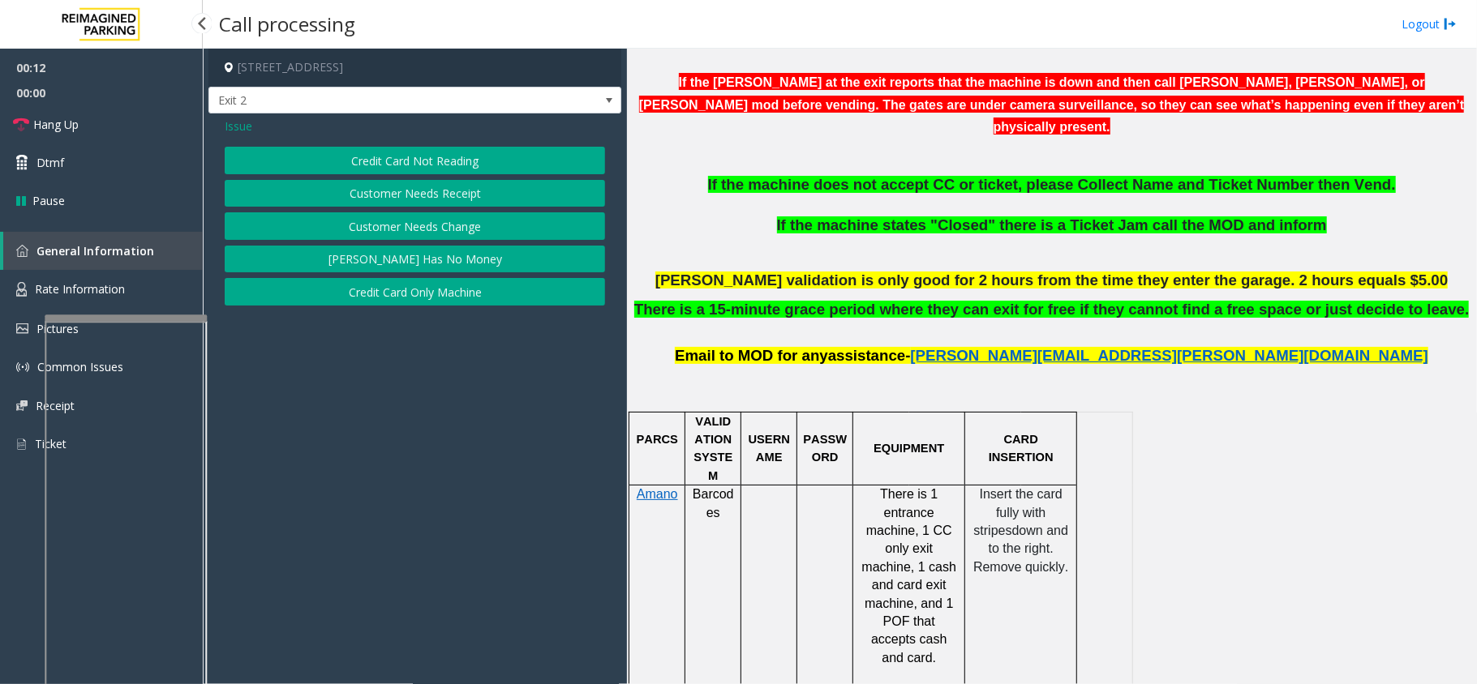
click at [487, 148] on button "Credit Card Not Reading" at bounding box center [415, 161] width 380 height 28
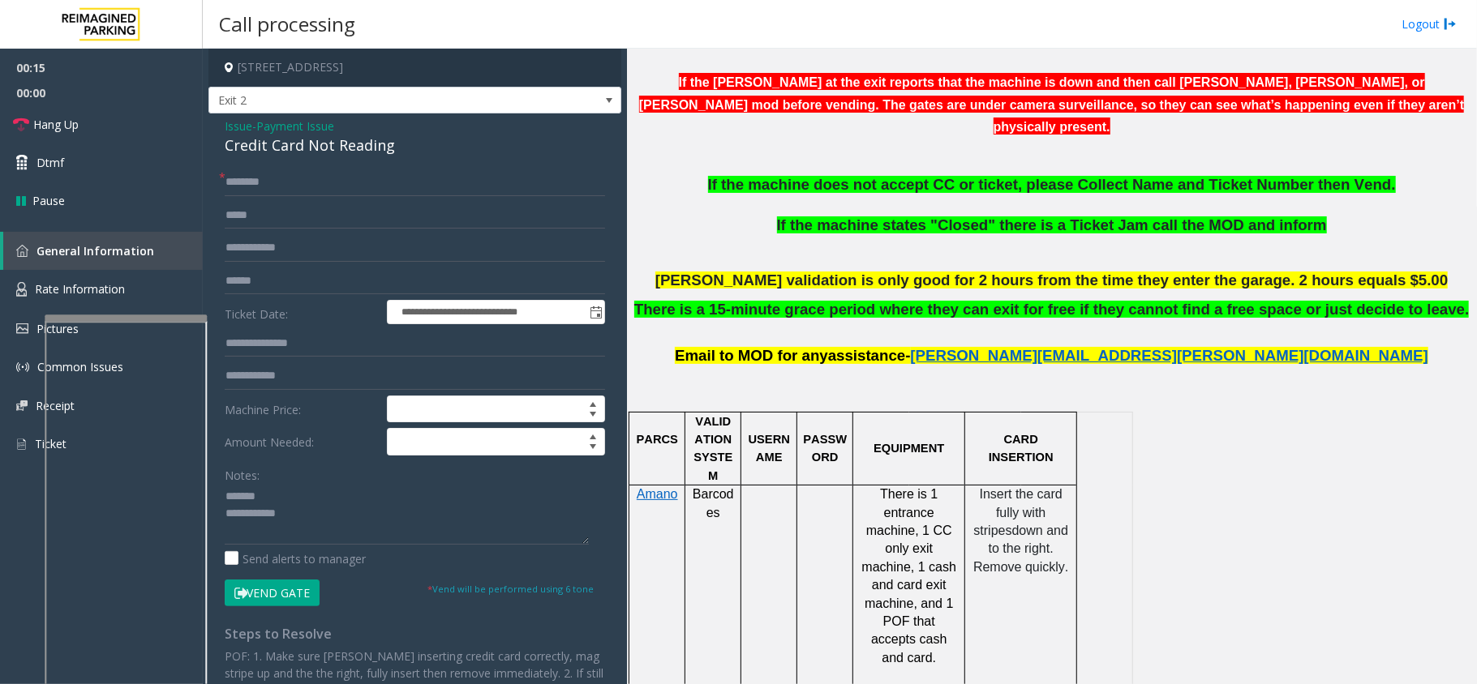
click at [290, 153] on div "Credit Card Not Reading" at bounding box center [415, 146] width 380 height 22
type textarea "**********"
click at [254, 280] on input "text" at bounding box center [415, 282] width 380 height 28
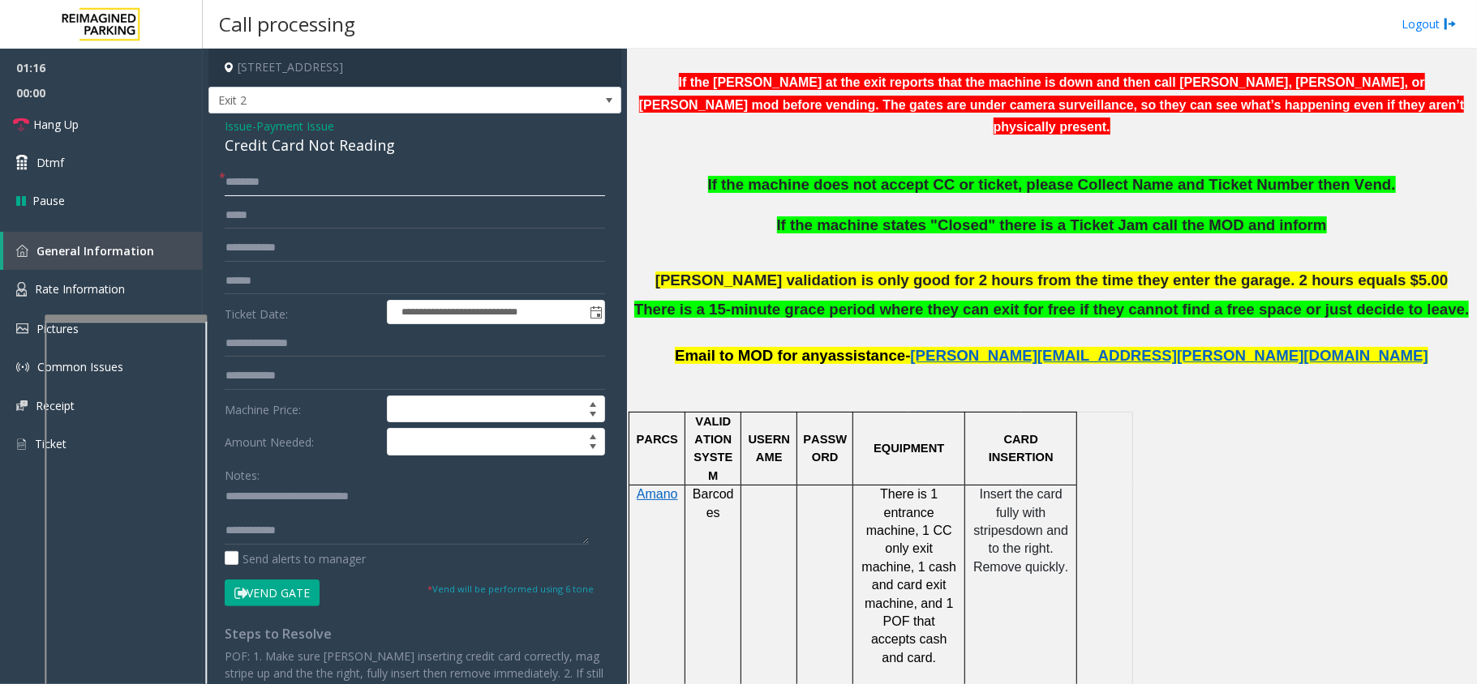
click at [250, 193] on input "text" at bounding box center [415, 183] width 380 height 28
type input "**"
click at [128, 115] on link "Hang Up" at bounding box center [101, 124] width 203 height 38
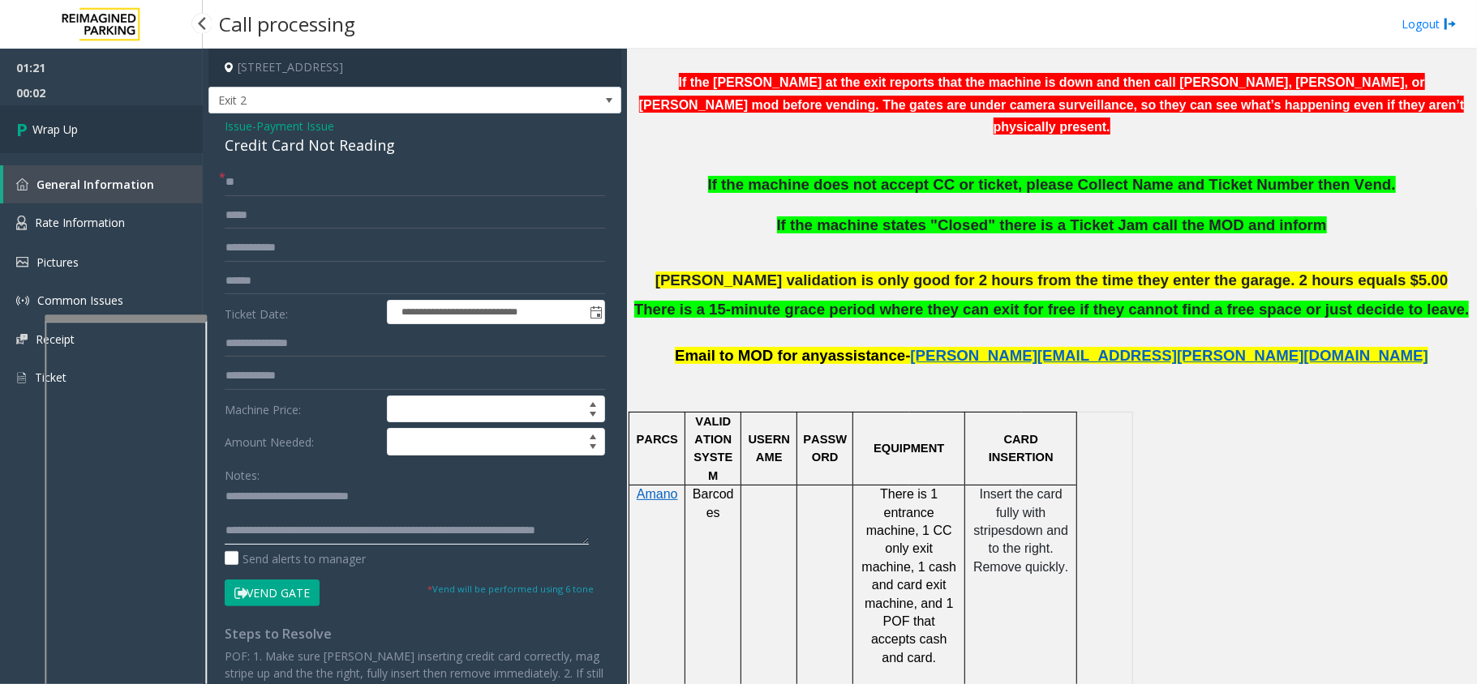
type textarea "**********"
click at [110, 118] on link "Wrap Up" at bounding box center [101, 129] width 203 height 48
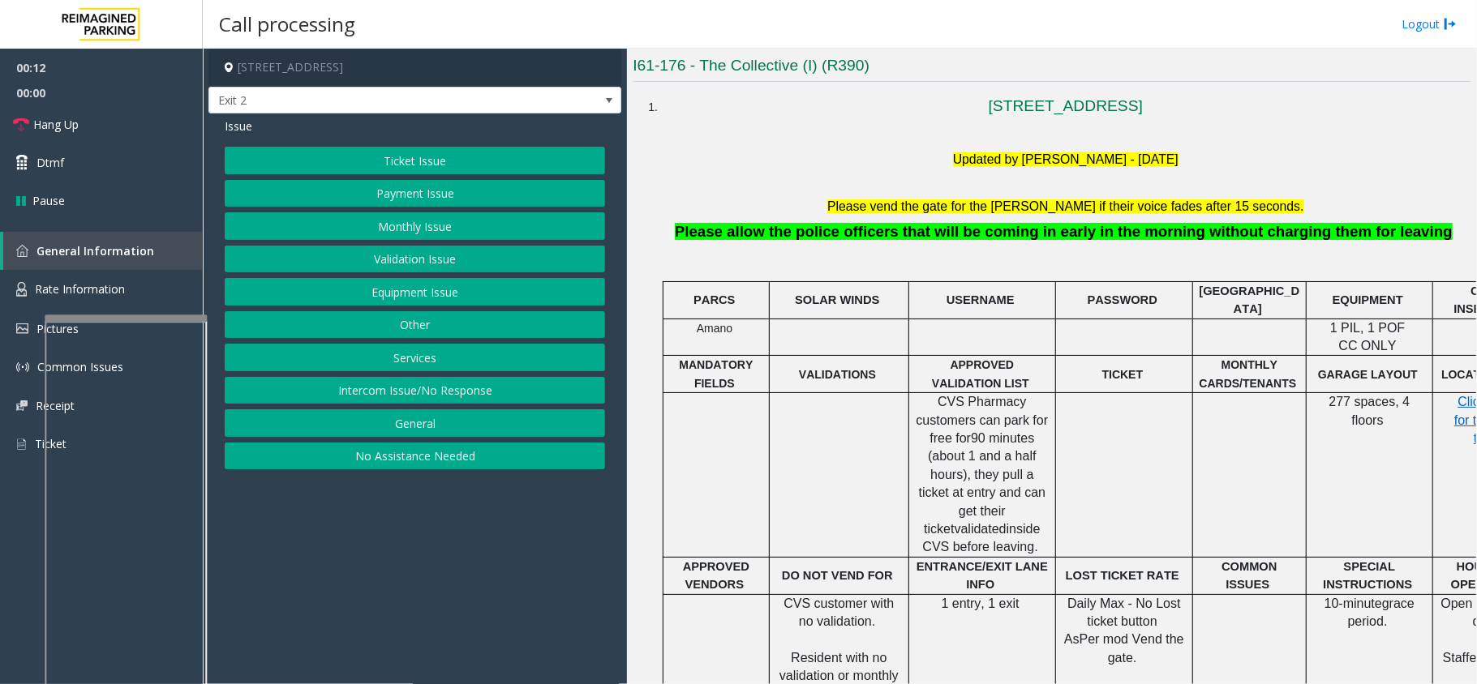
scroll to position [432, 91]
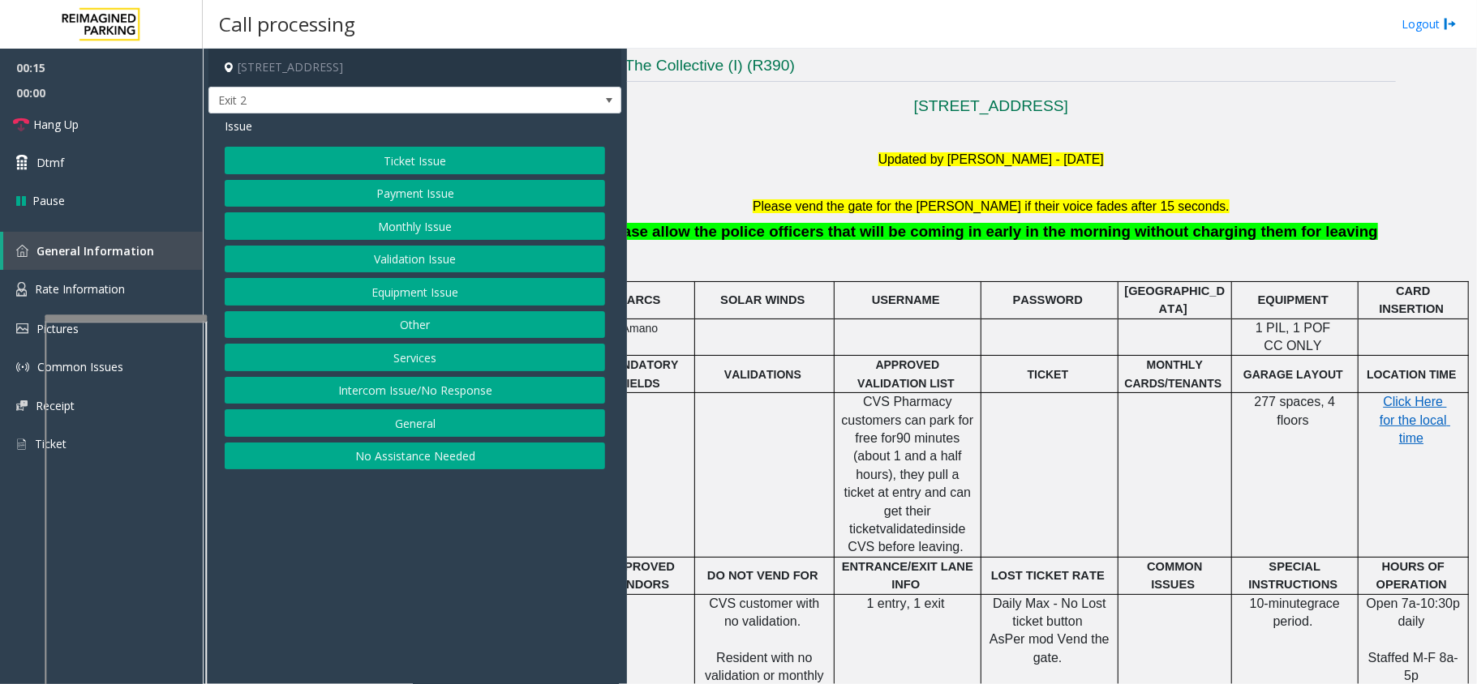
click at [363, 216] on button "Monthly Issue" at bounding box center [415, 226] width 380 height 28
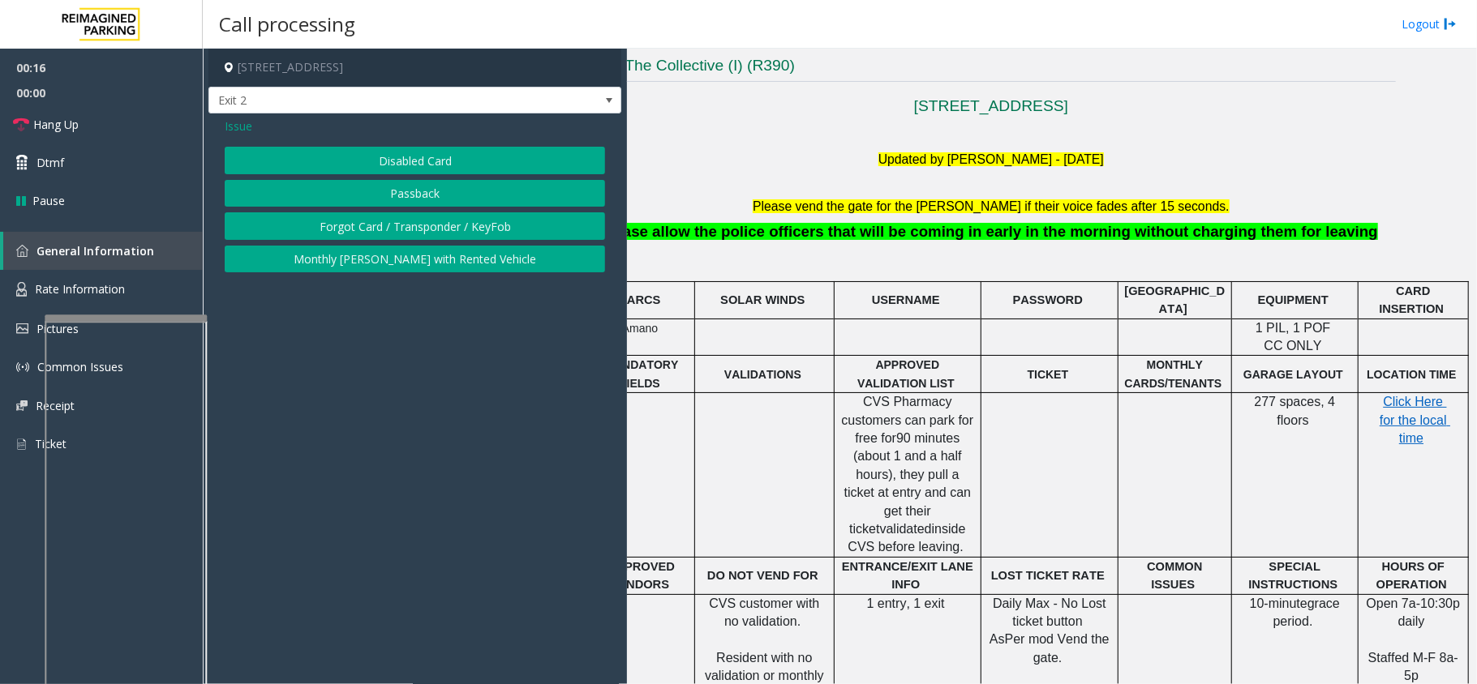
click at [378, 169] on button "Disabled Card" at bounding box center [415, 161] width 380 height 28
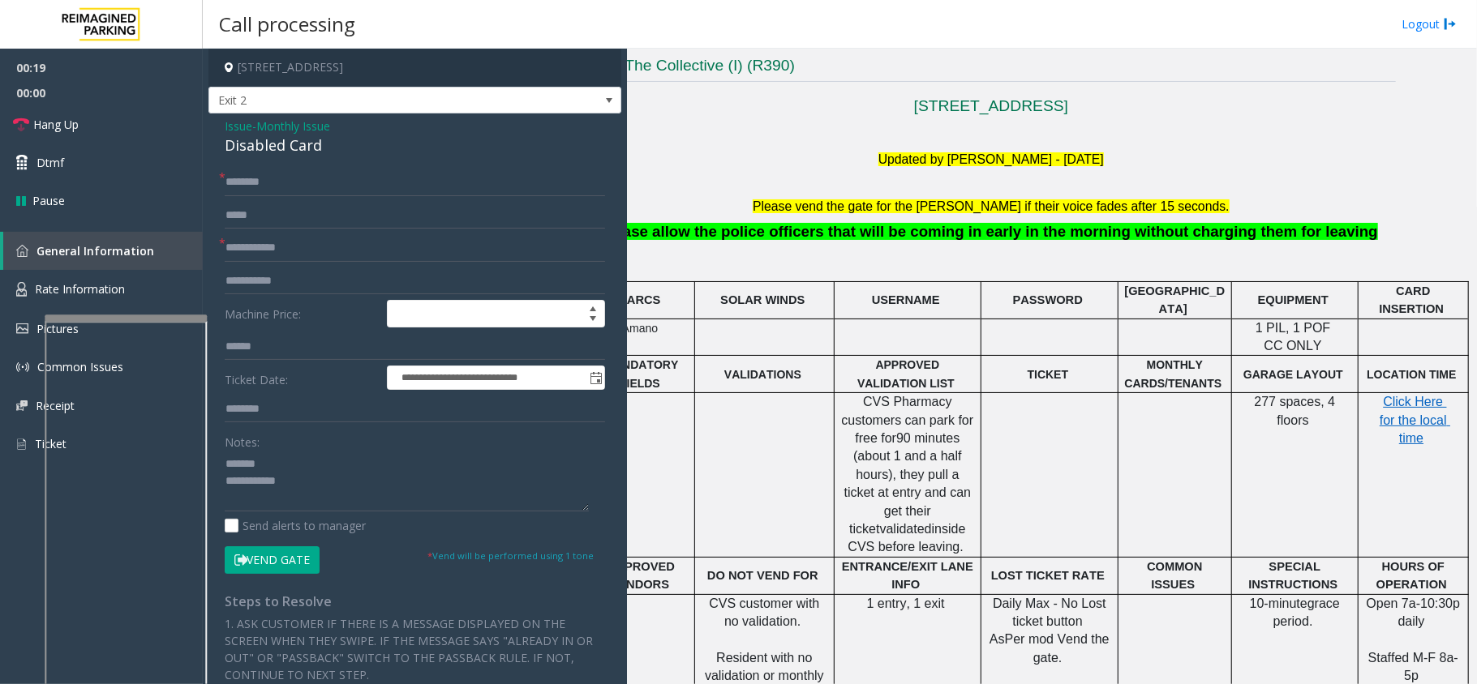
click at [247, 135] on div "Disabled Card" at bounding box center [415, 146] width 380 height 22
type textarea "**********"
click at [316, 256] on input "text" at bounding box center [415, 248] width 380 height 28
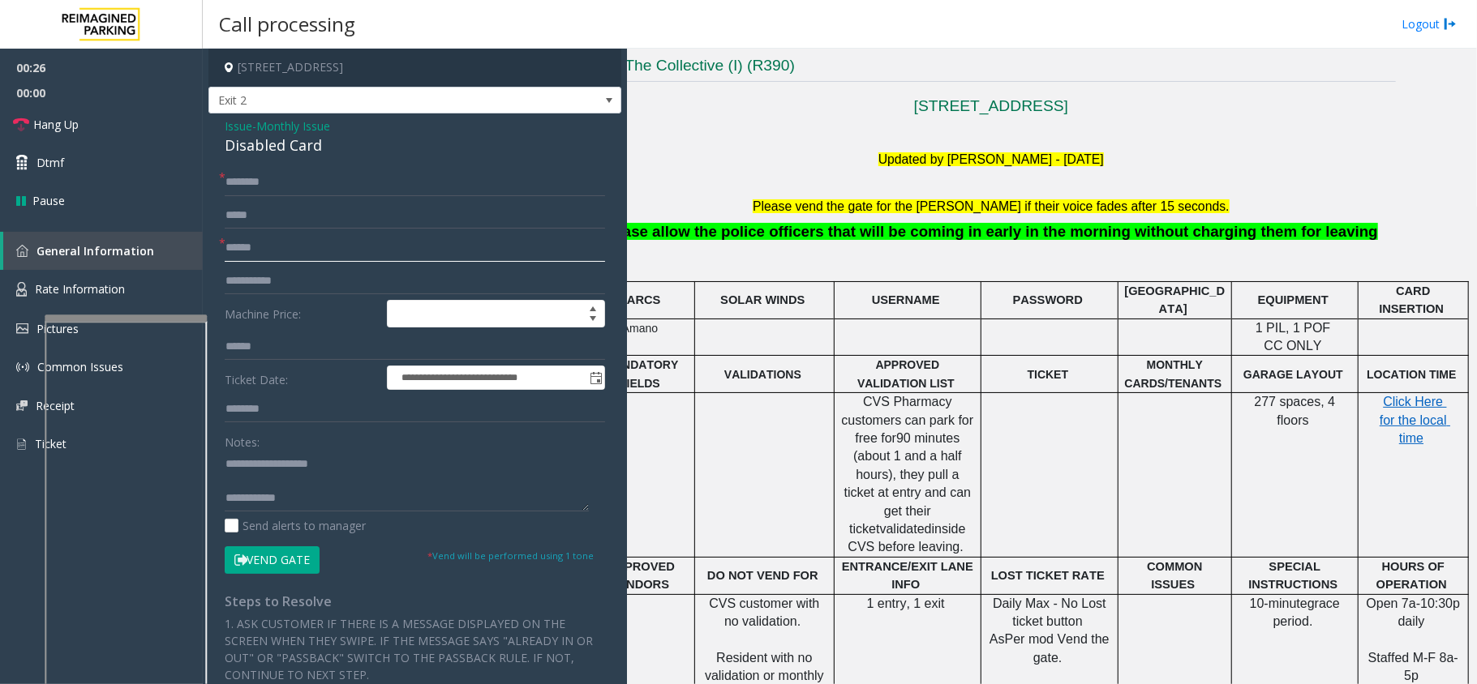
type input "******"
click at [281, 176] on input "text" at bounding box center [415, 183] width 380 height 28
type textarea "**********"
click at [293, 179] on input "text" at bounding box center [415, 183] width 380 height 28
type input "*"
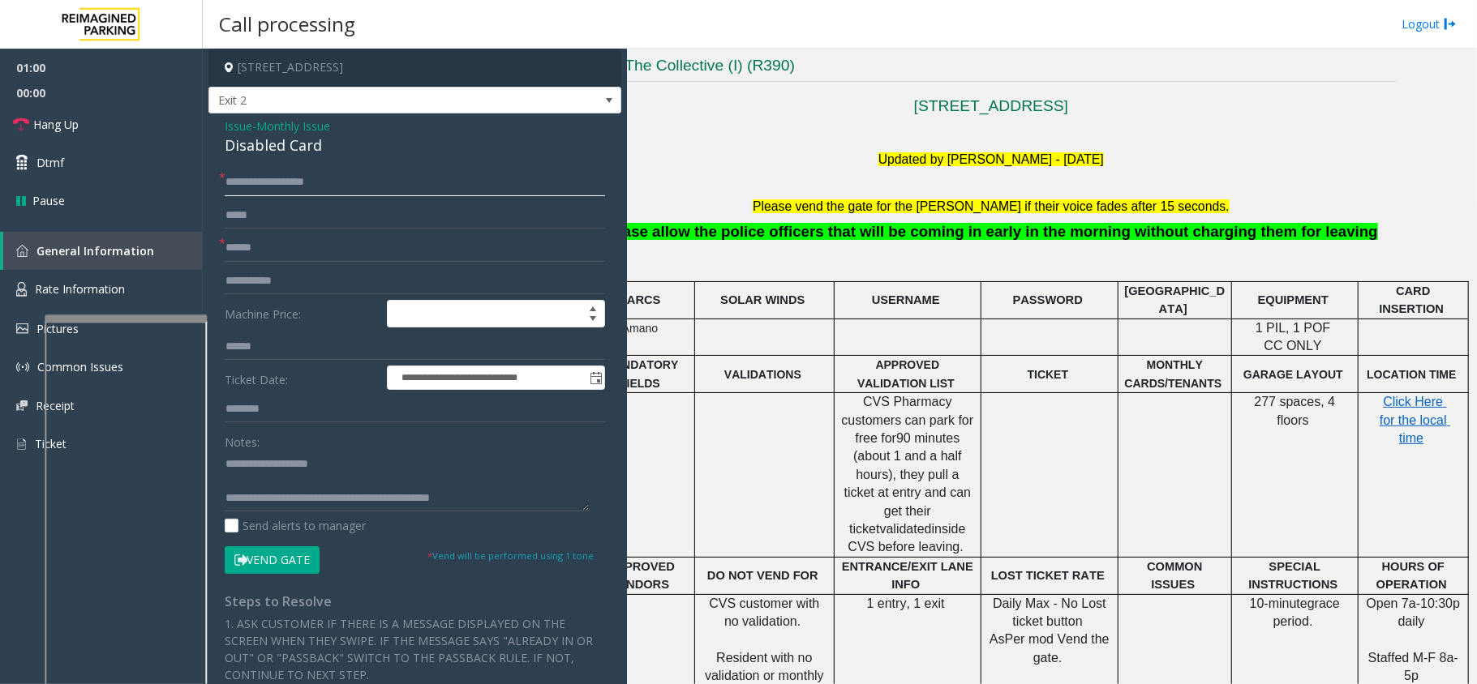
drag, startPoint x: 286, startPoint y: 183, endPoint x: 361, endPoint y: 185, distance: 74.6
click at [361, 185] on input "**********" at bounding box center [415, 183] width 380 height 28
click at [229, 180] on input "**********" at bounding box center [415, 183] width 380 height 28
click at [248, 180] on input "**********" at bounding box center [415, 183] width 380 height 28
click at [256, 183] on input "**********" at bounding box center [415, 183] width 380 height 28
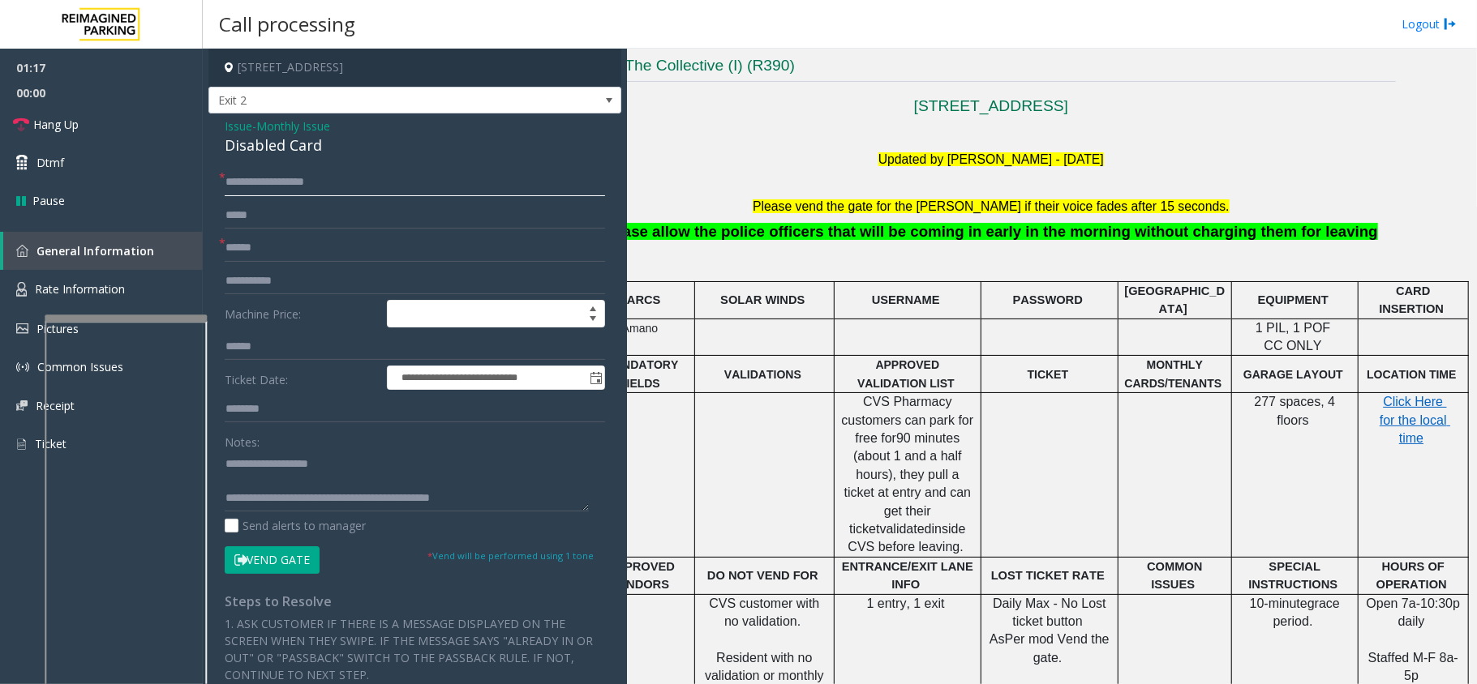
click at [261, 180] on input "**********" at bounding box center [415, 183] width 380 height 28
click at [264, 185] on input "**********" at bounding box center [415, 183] width 380 height 28
click at [268, 183] on input "**********" at bounding box center [415, 183] width 380 height 28
click at [250, 182] on input "**********" at bounding box center [415, 183] width 380 height 28
type input "**********"
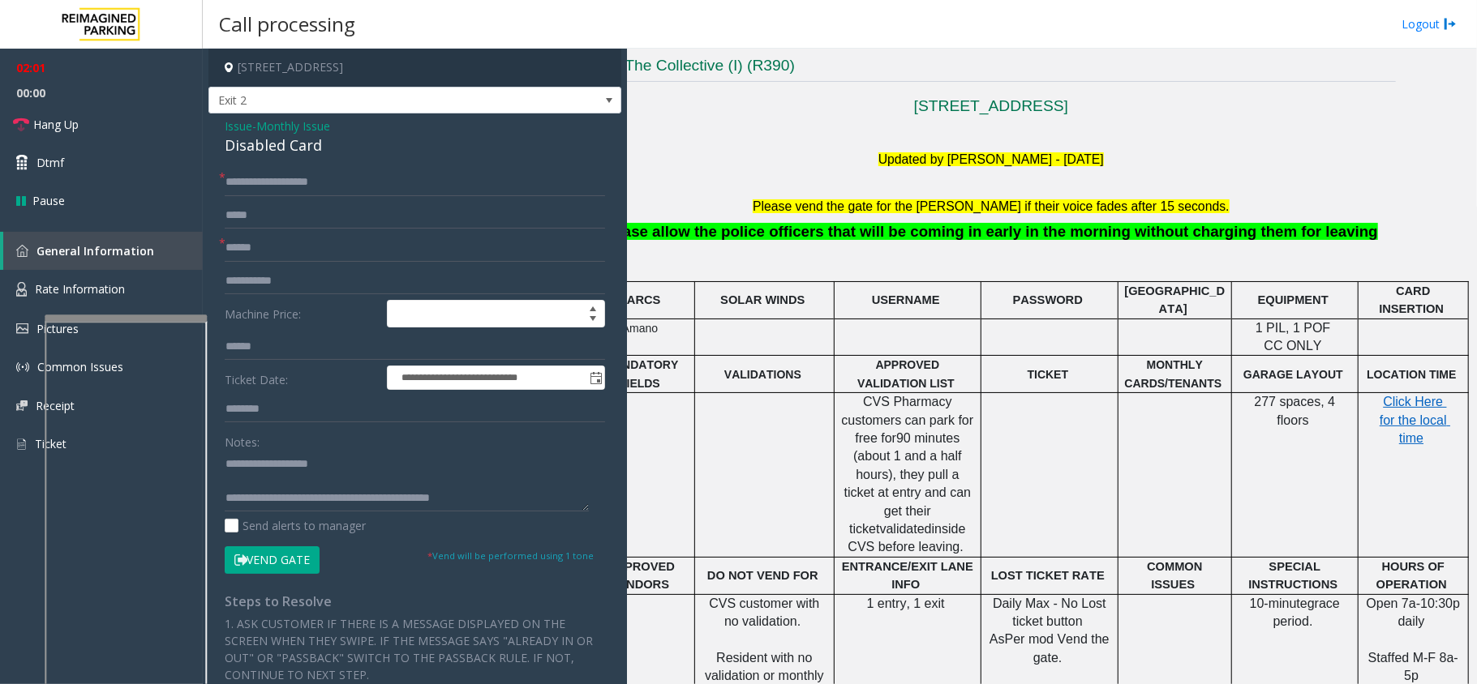
click at [250, 560] on button "Vend Gate" at bounding box center [272, 561] width 95 height 28
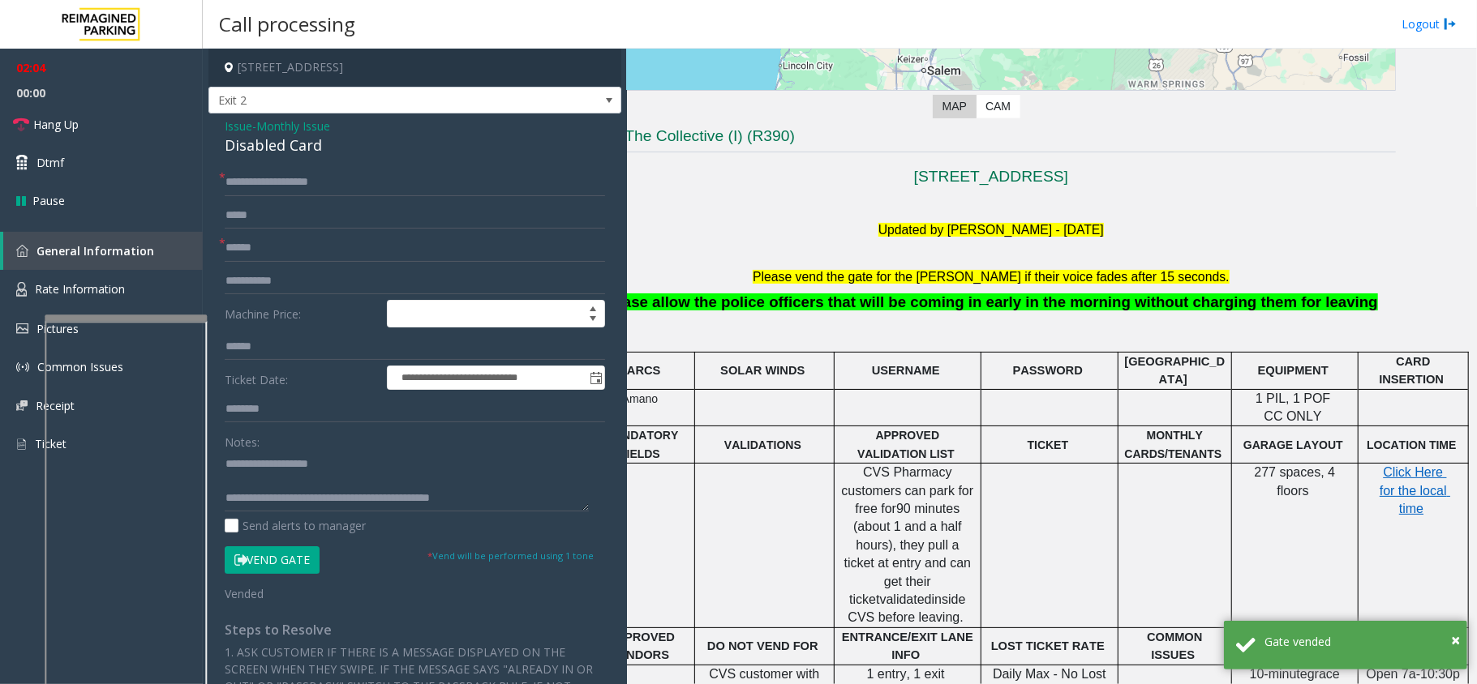
scroll to position [324, 91]
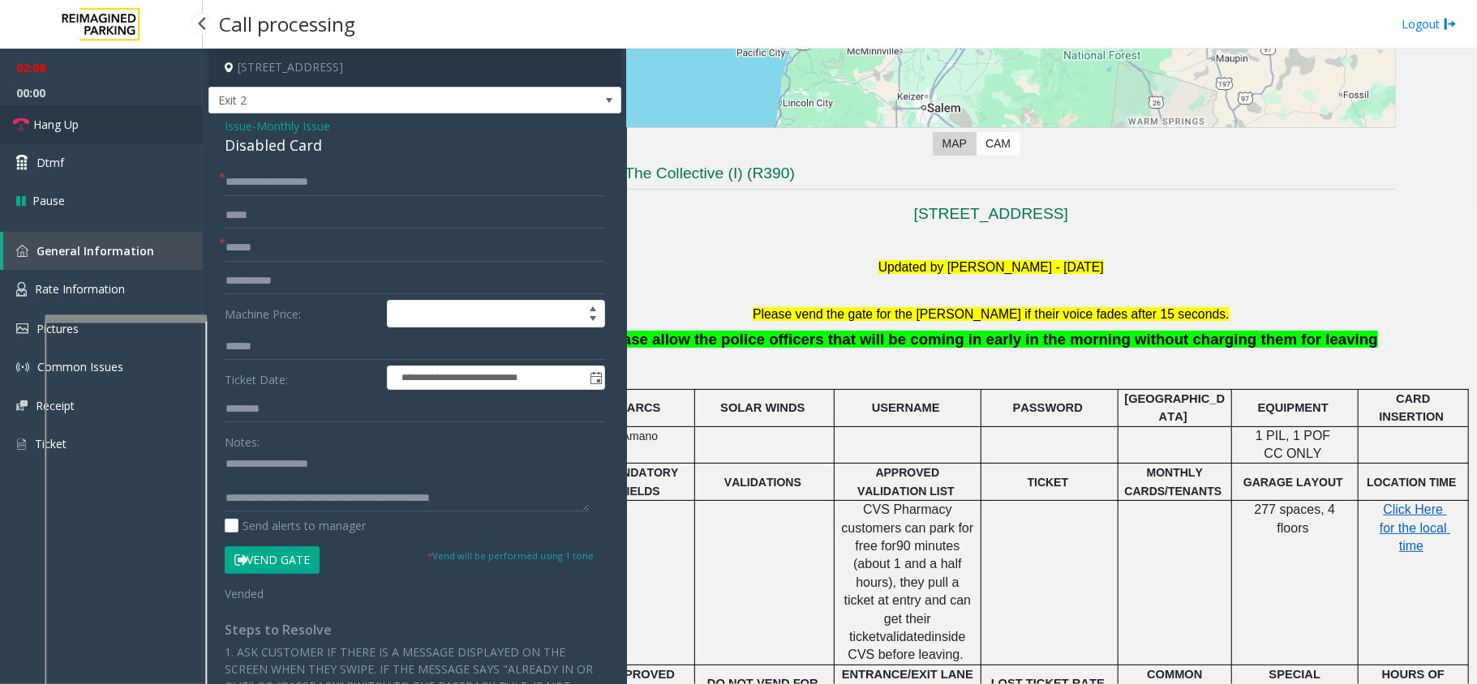
click at [88, 128] on link "Hang Up" at bounding box center [101, 124] width 203 height 38
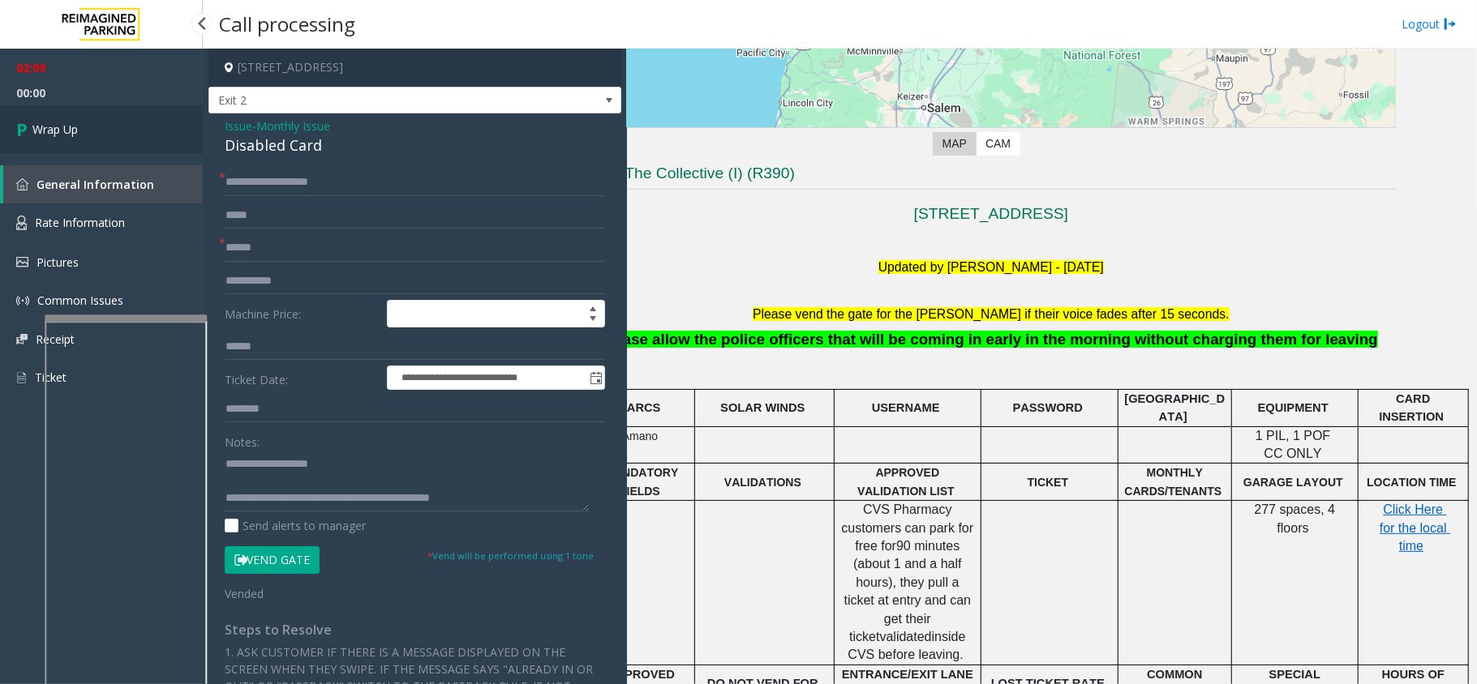
click at [88, 128] on link "Wrap Up" at bounding box center [101, 129] width 203 height 48
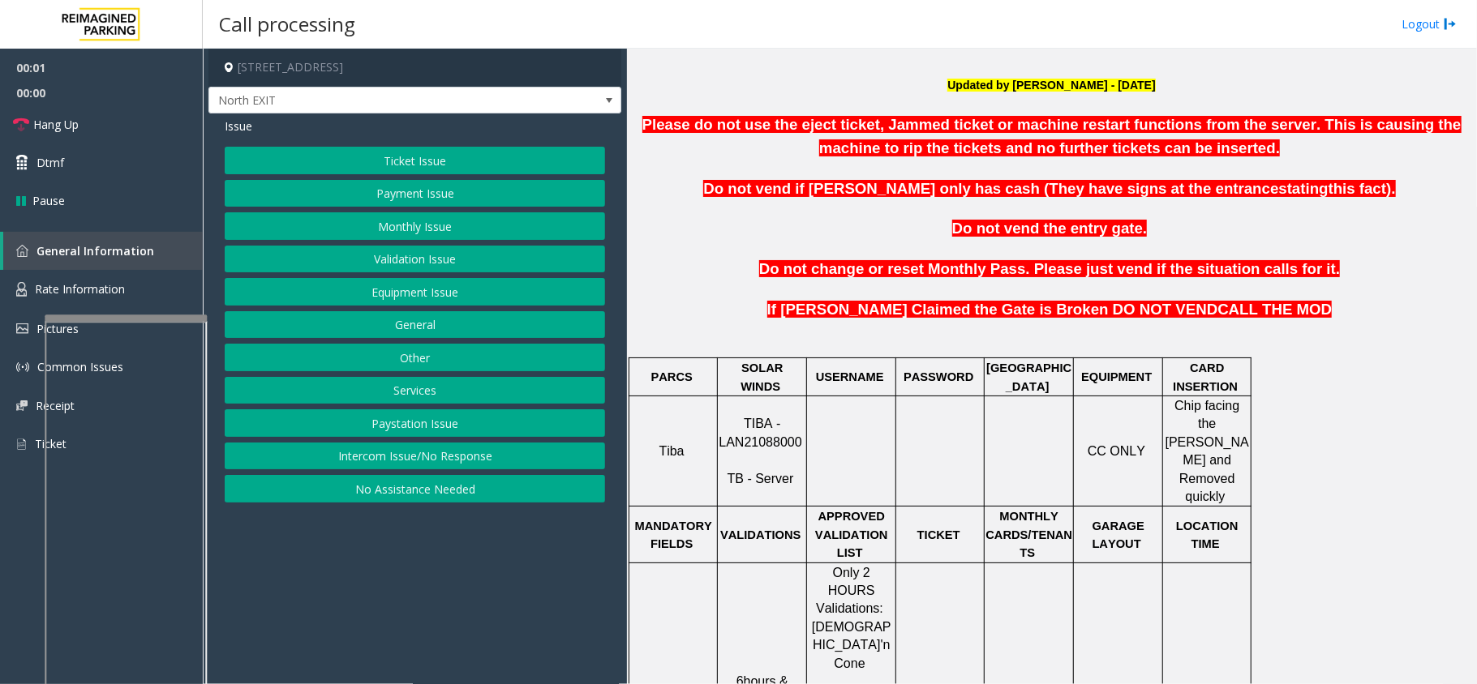
scroll to position [540, 0]
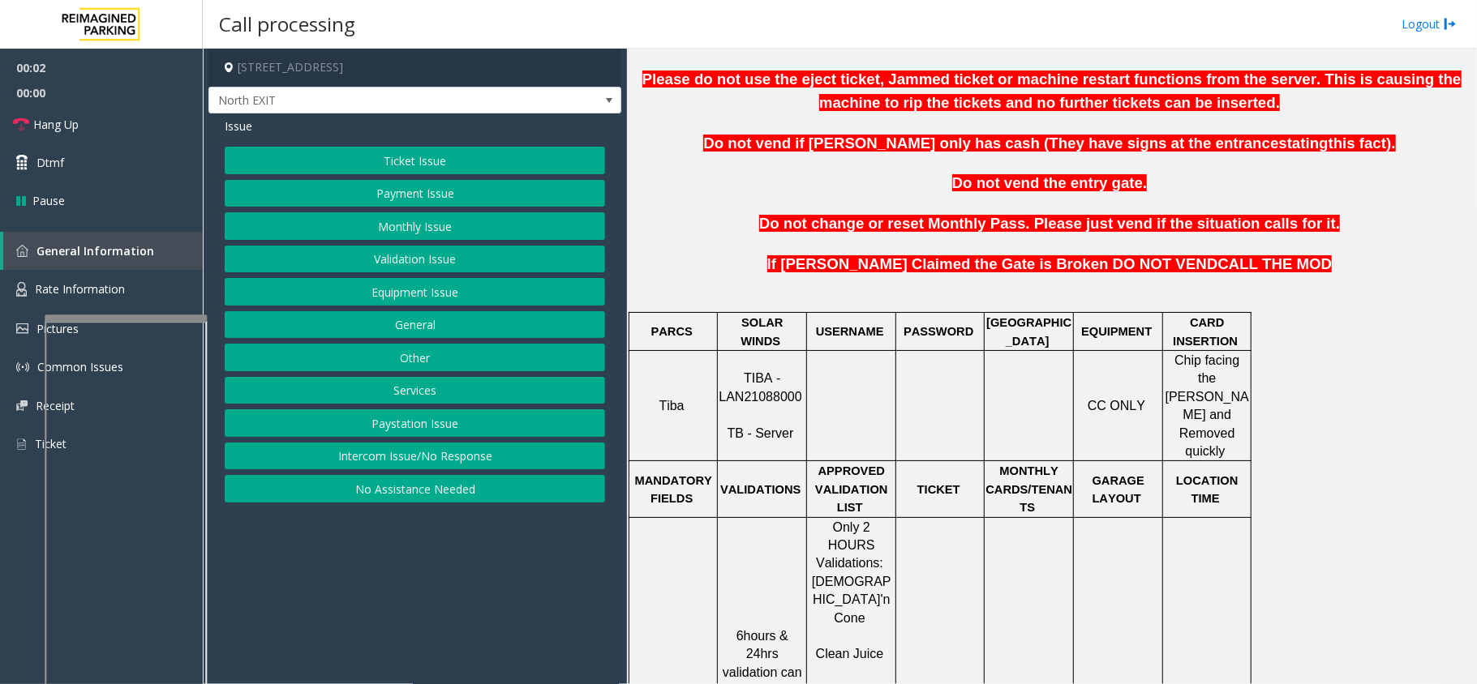
click at [728, 386] on span "TIBA - LAN21088000" at bounding box center [759, 387] width 83 height 32
copy p "LAN21088000"
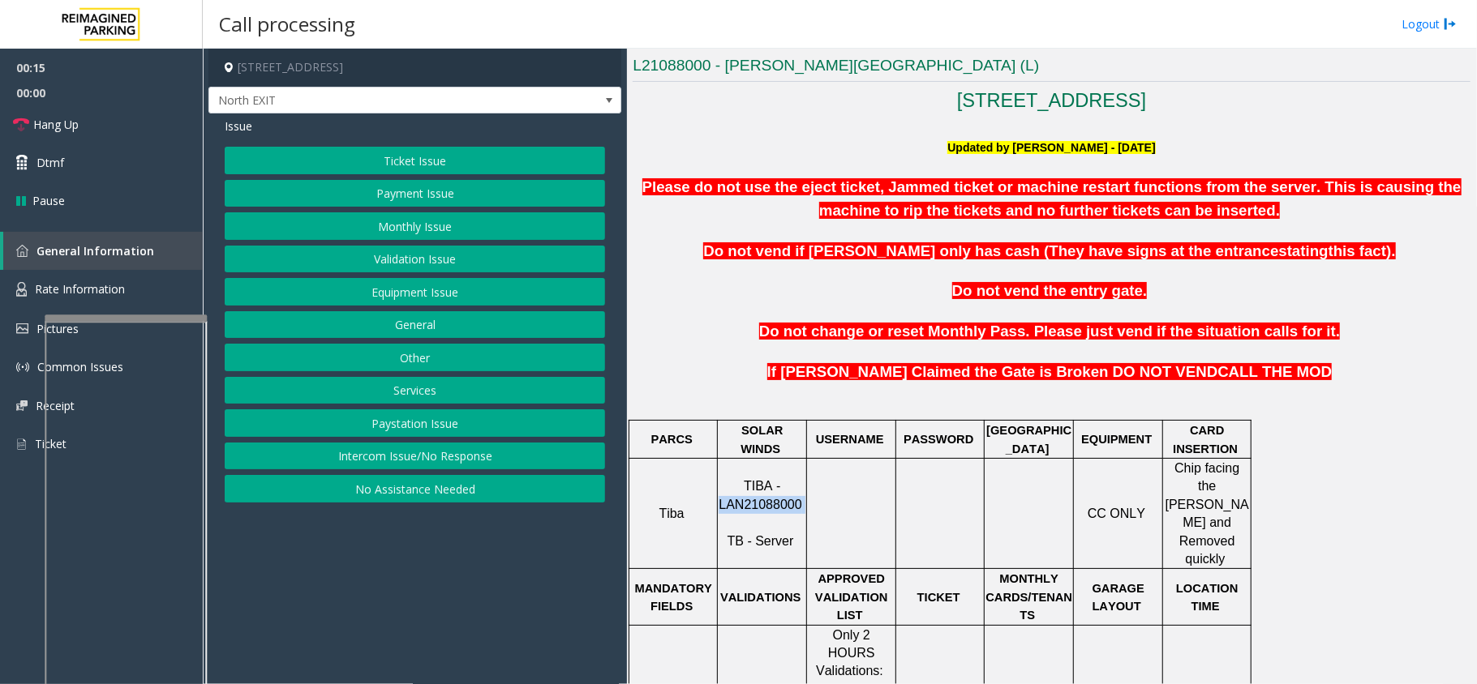
click at [415, 195] on button "Payment Issue" at bounding box center [415, 194] width 380 height 28
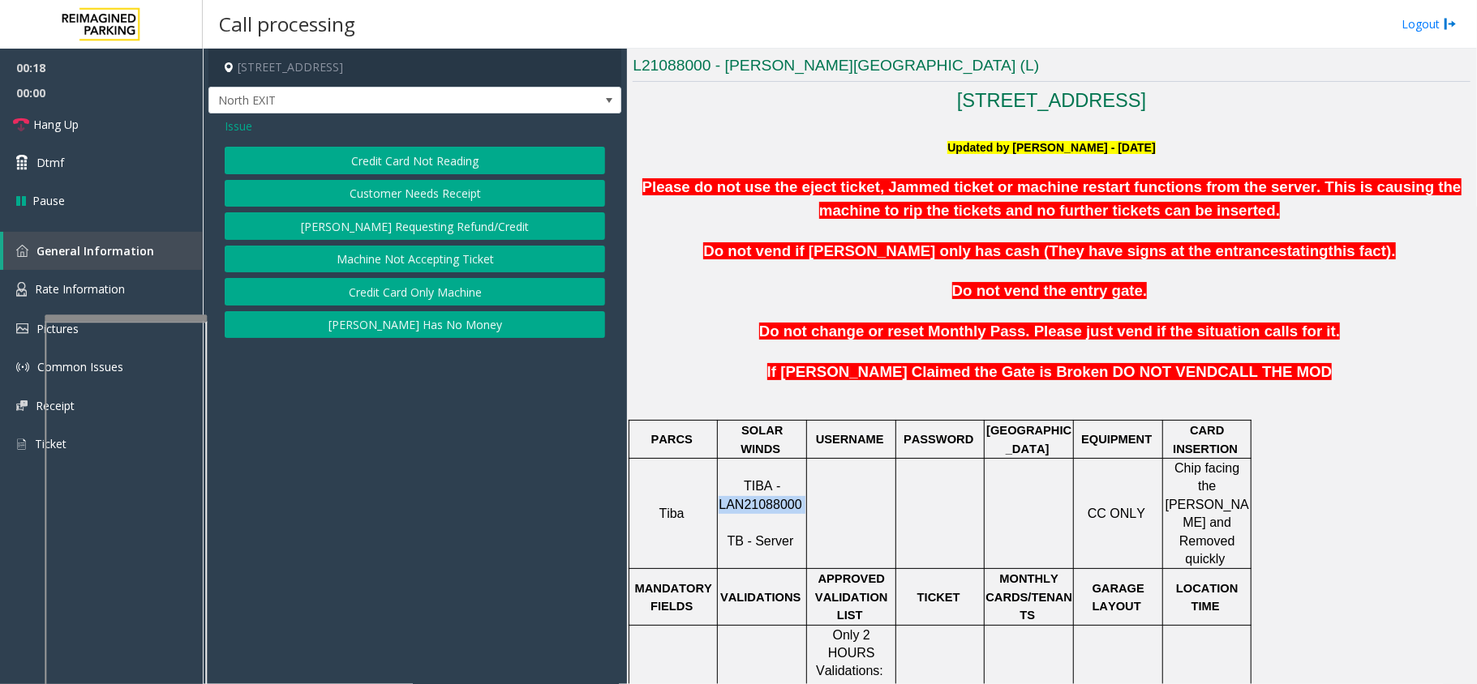
click at [367, 166] on button "Credit Card Not Reading" at bounding box center [415, 161] width 380 height 28
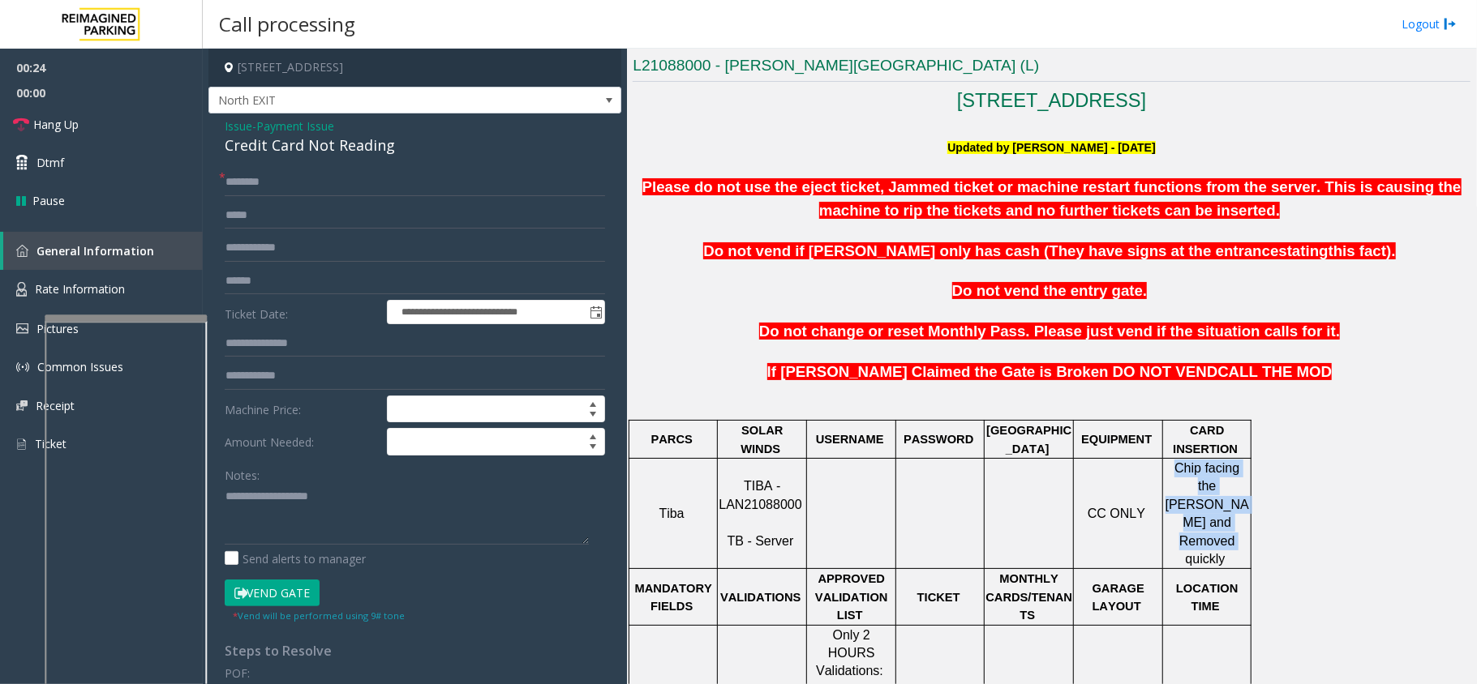
drag, startPoint x: 1168, startPoint y: 470, endPoint x: 1243, endPoint y: 538, distance: 101.6
click at [401, 189] on input "text" at bounding box center [415, 183] width 380 height 28
click at [321, 135] on div "Credit Card Not Reading" at bounding box center [415, 146] width 380 height 22
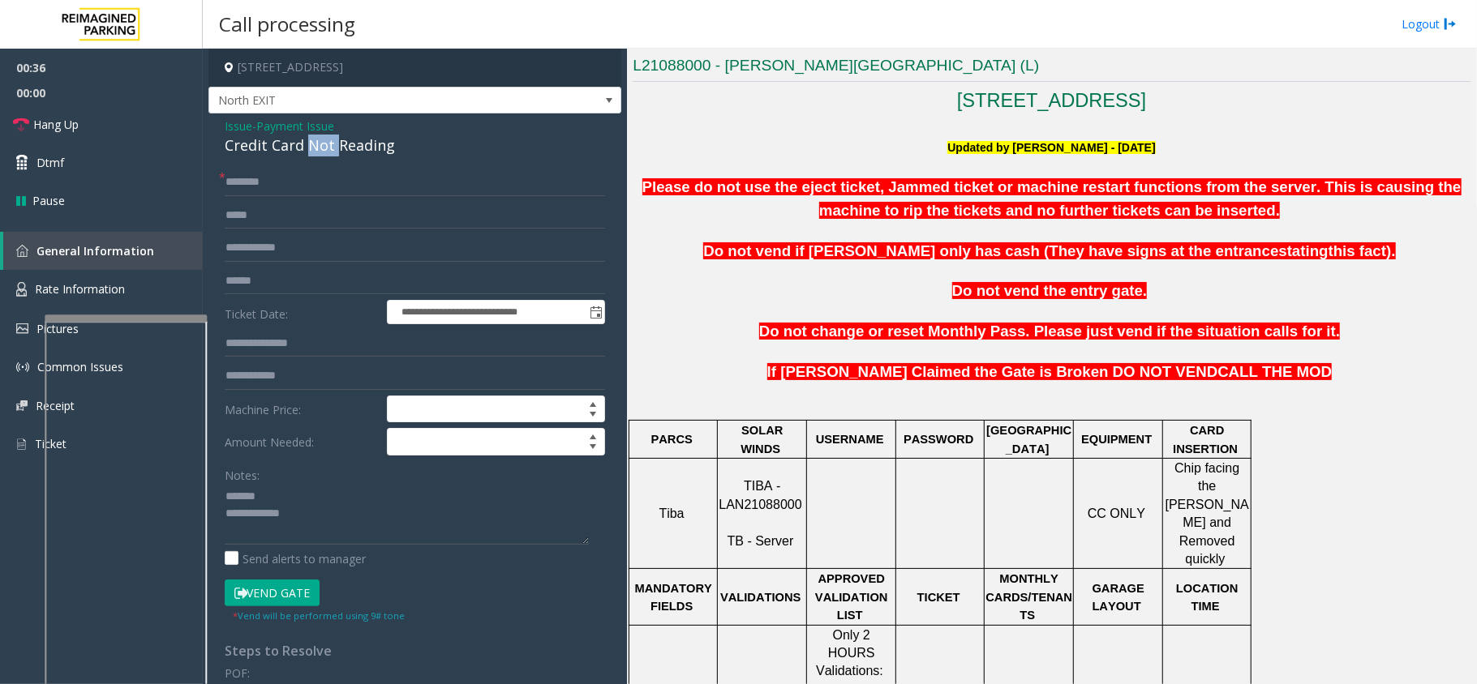
click at [321, 135] on div "Credit Card Not Reading" at bounding box center [415, 146] width 380 height 22
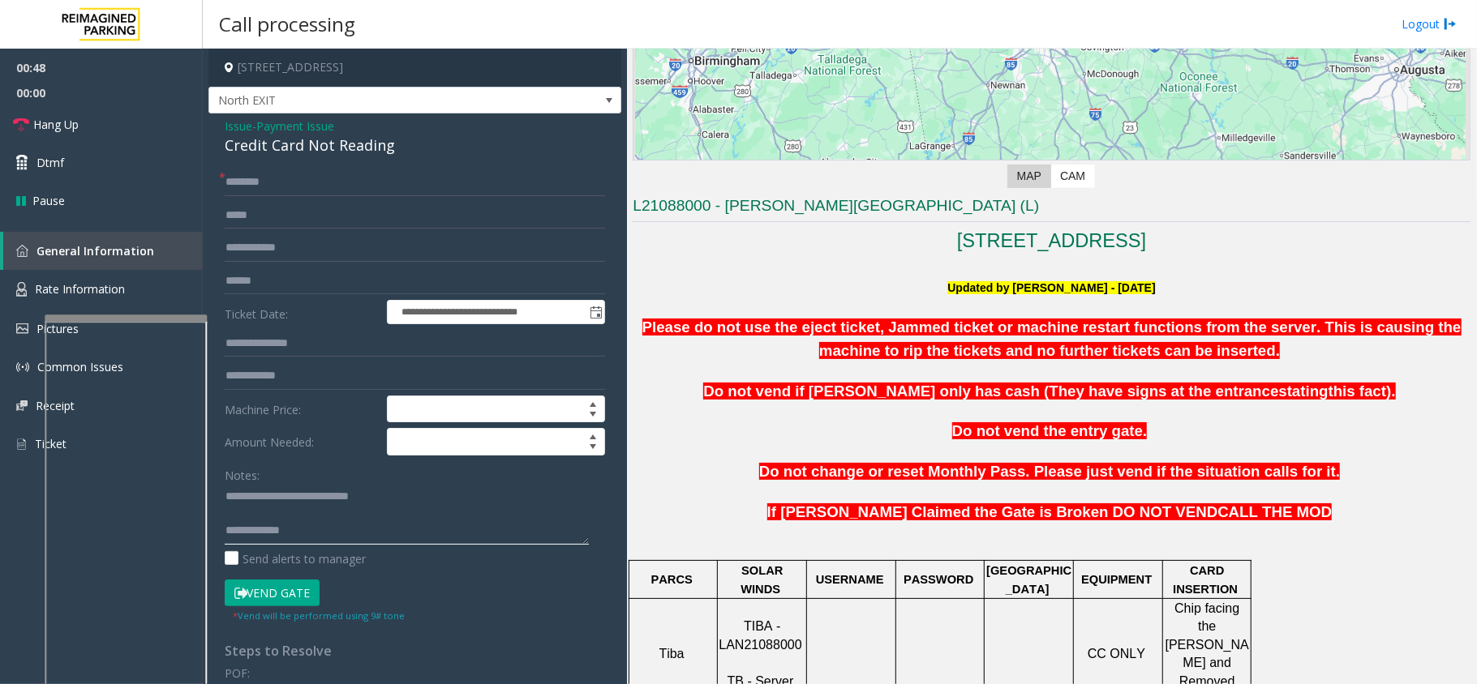
scroll to position [183, 0]
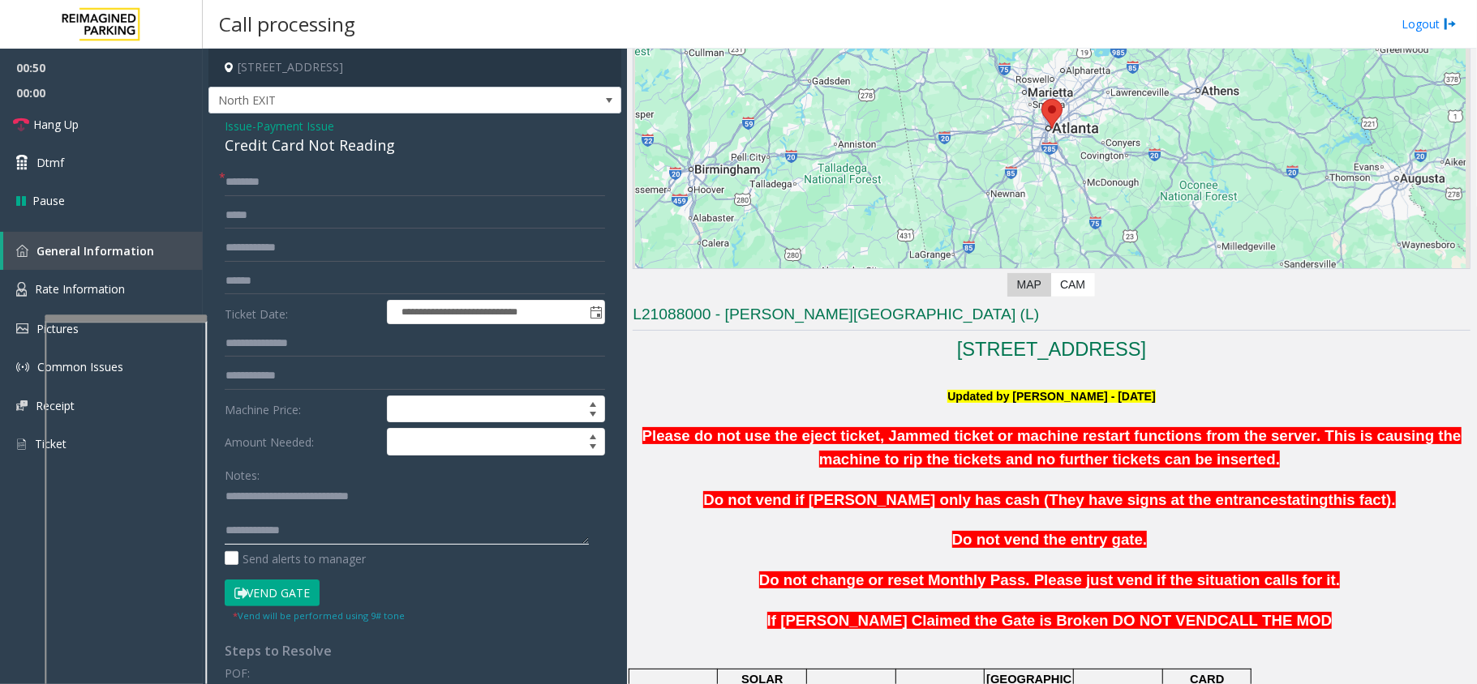
type textarea "**********"
click at [295, 277] on input "text" at bounding box center [415, 282] width 380 height 28
click at [403, 511] on textarea at bounding box center [407, 514] width 364 height 61
click at [384, 530] on textarea at bounding box center [407, 514] width 364 height 61
click at [307, 281] on input "text" at bounding box center [415, 282] width 380 height 28
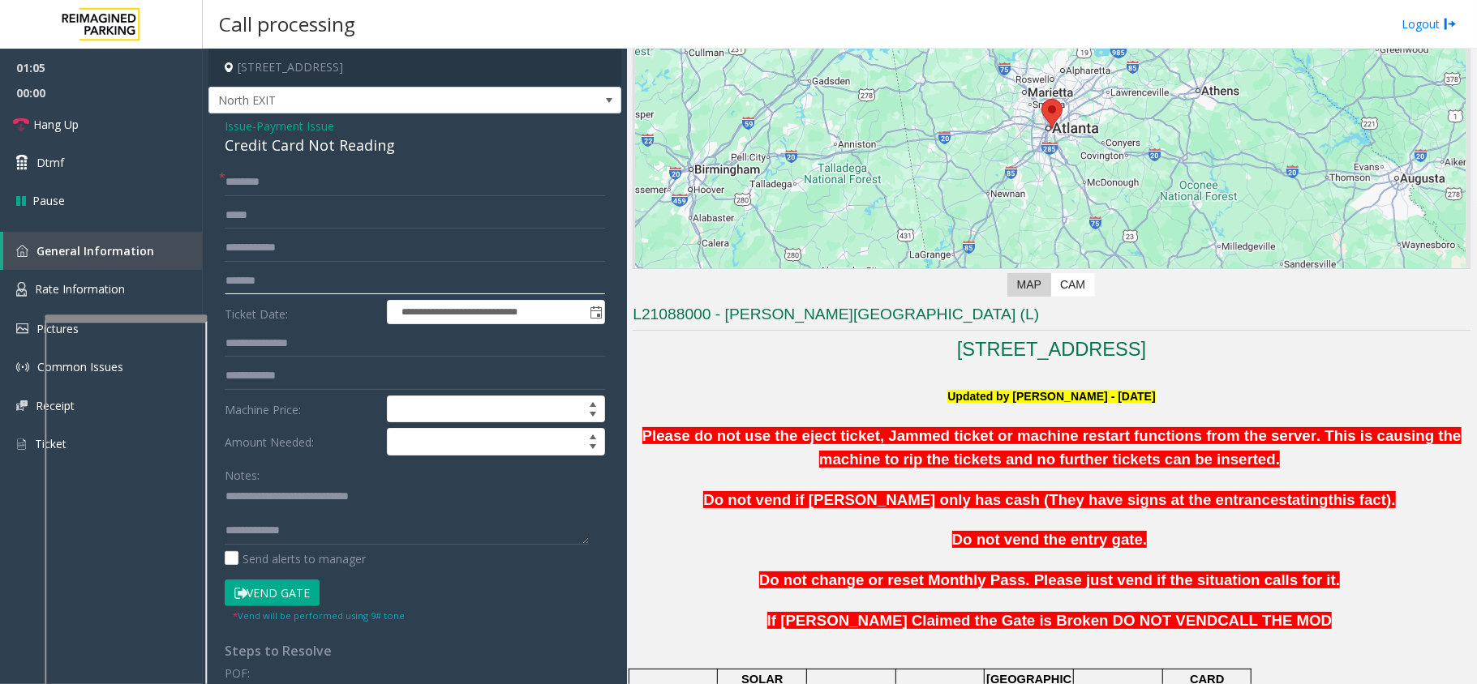
type input "*******"
click at [362, 172] on input "text" at bounding box center [415, 183] width 380 height 28
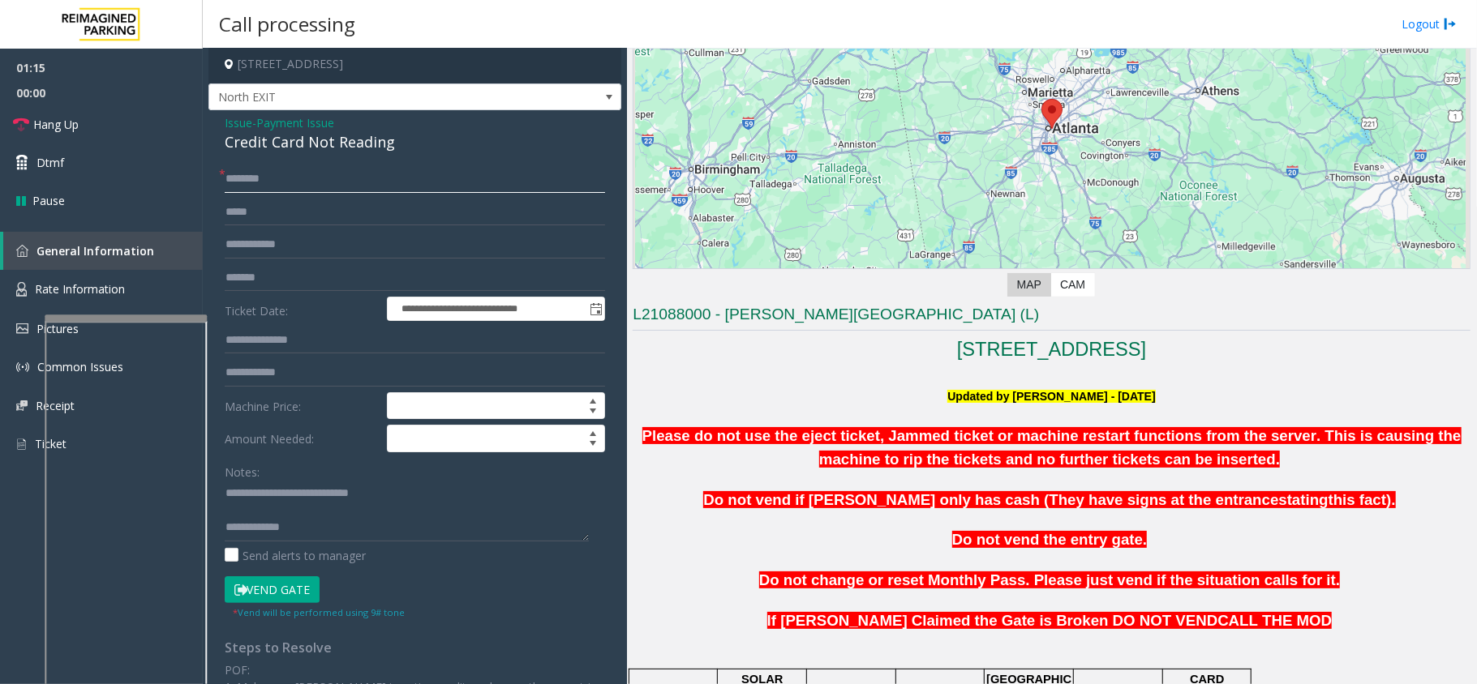
scroll to position [0, 0]
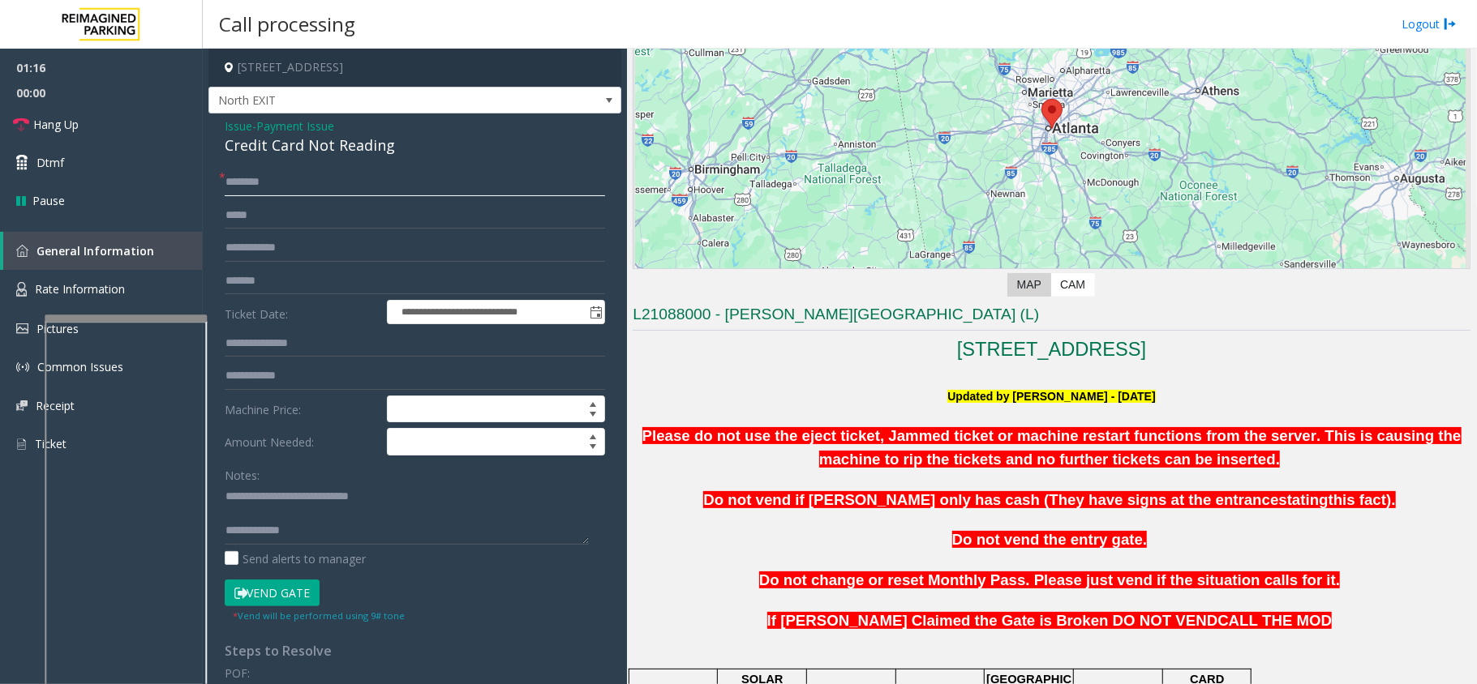
click at [378, 182] on input "text" at bounding box center [415, 183] width 380 height 28
type input "****"
click at [272, 610] on div "* Vend will be performed using 9# tone" at bounding box center [319, 615] width 172 height 17
click at [283, 584] on button "Vend Gate" at bounding box center [272, 594] width 95 height 28
click at [99, 115] on link "Hang Up" at bounding box center [101, 124] width 203 height 38
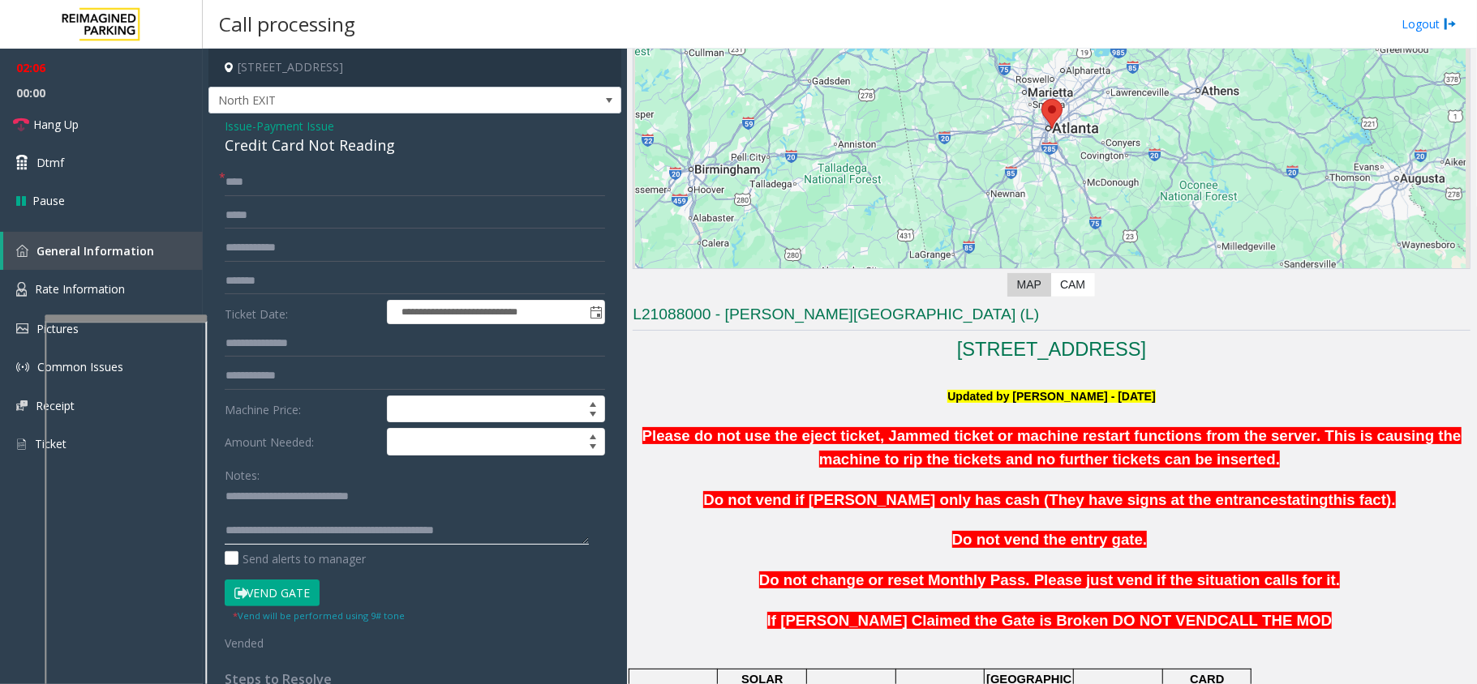
click at [520, 523] on textarea at bounding box center [407, 514] width 364 height 61
click at [520, 532] on textarea at bounding box center [407, 514] width 364 height 61
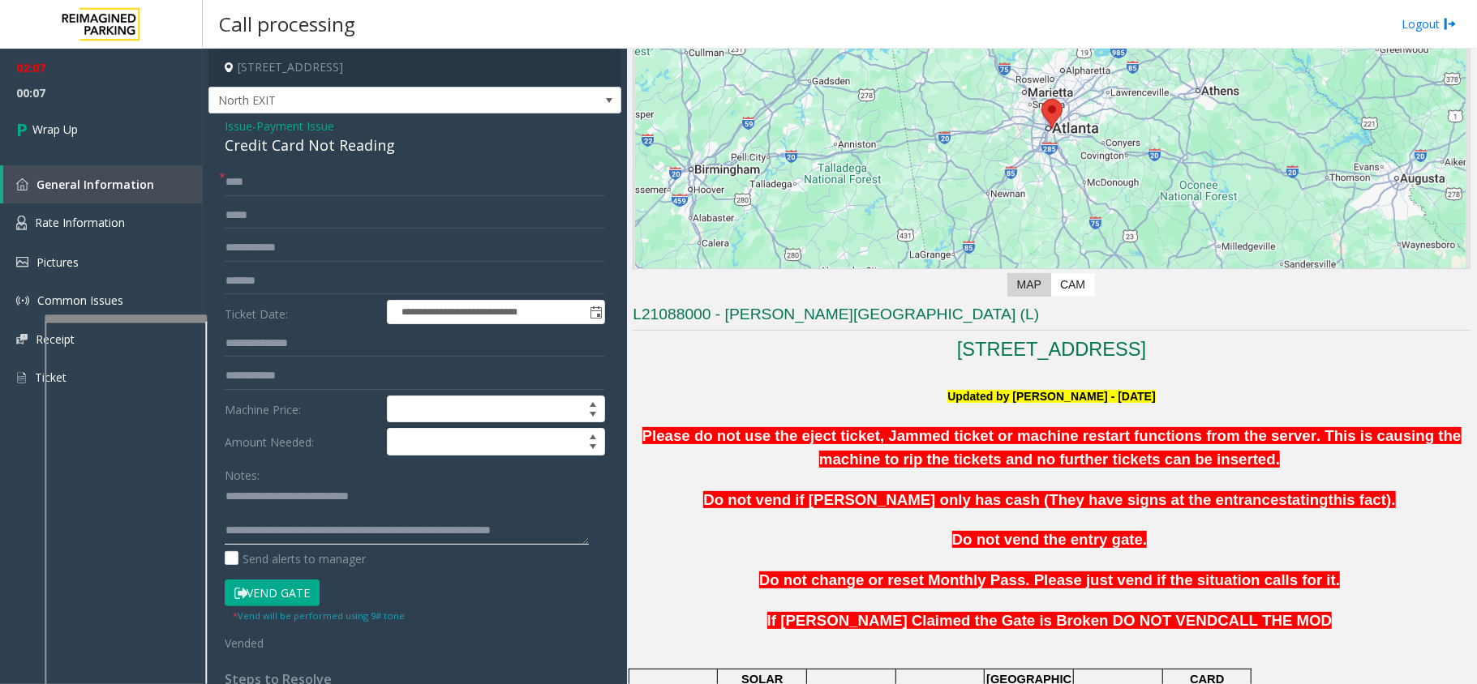
scroll to position [11, 0]
type textarea "**********"
click at [92, 121] on link "Wrap Up" at bounding box center [101, 129] width 203 height 48
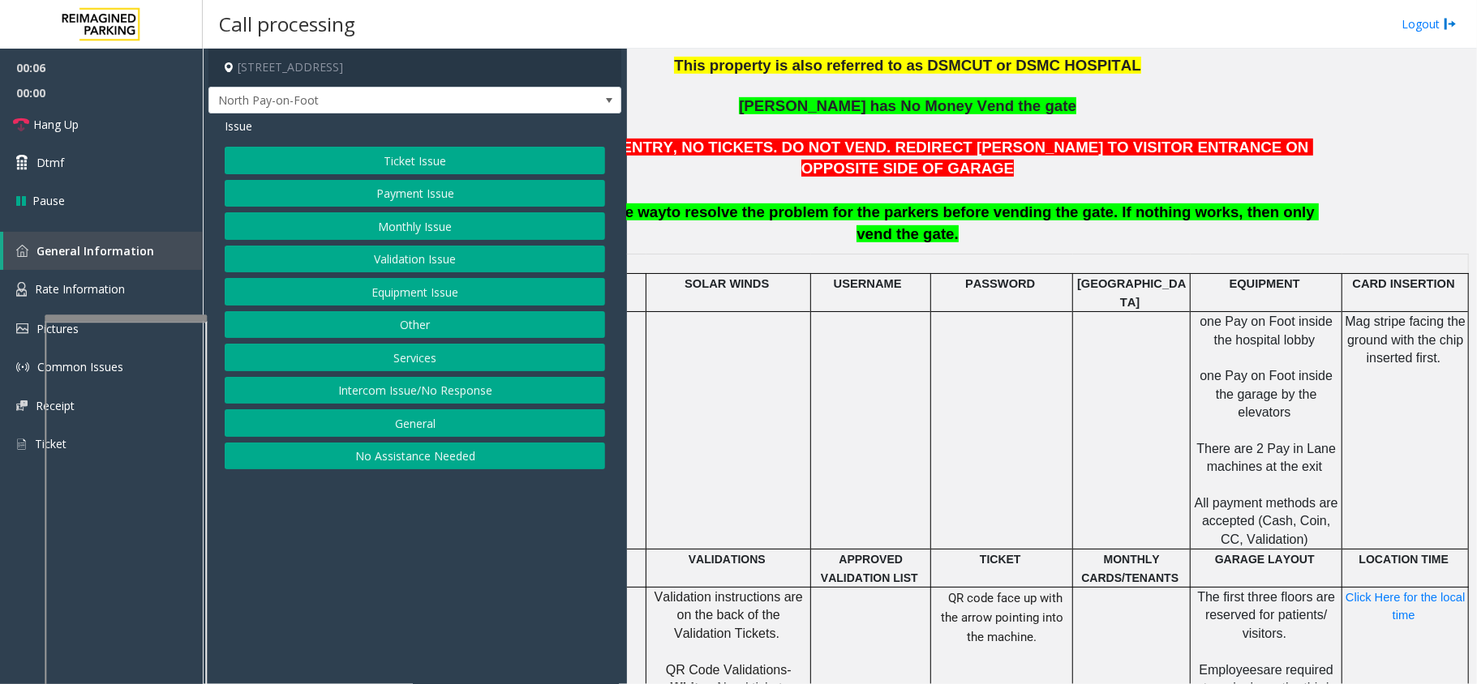
scroll to position [653, 159]
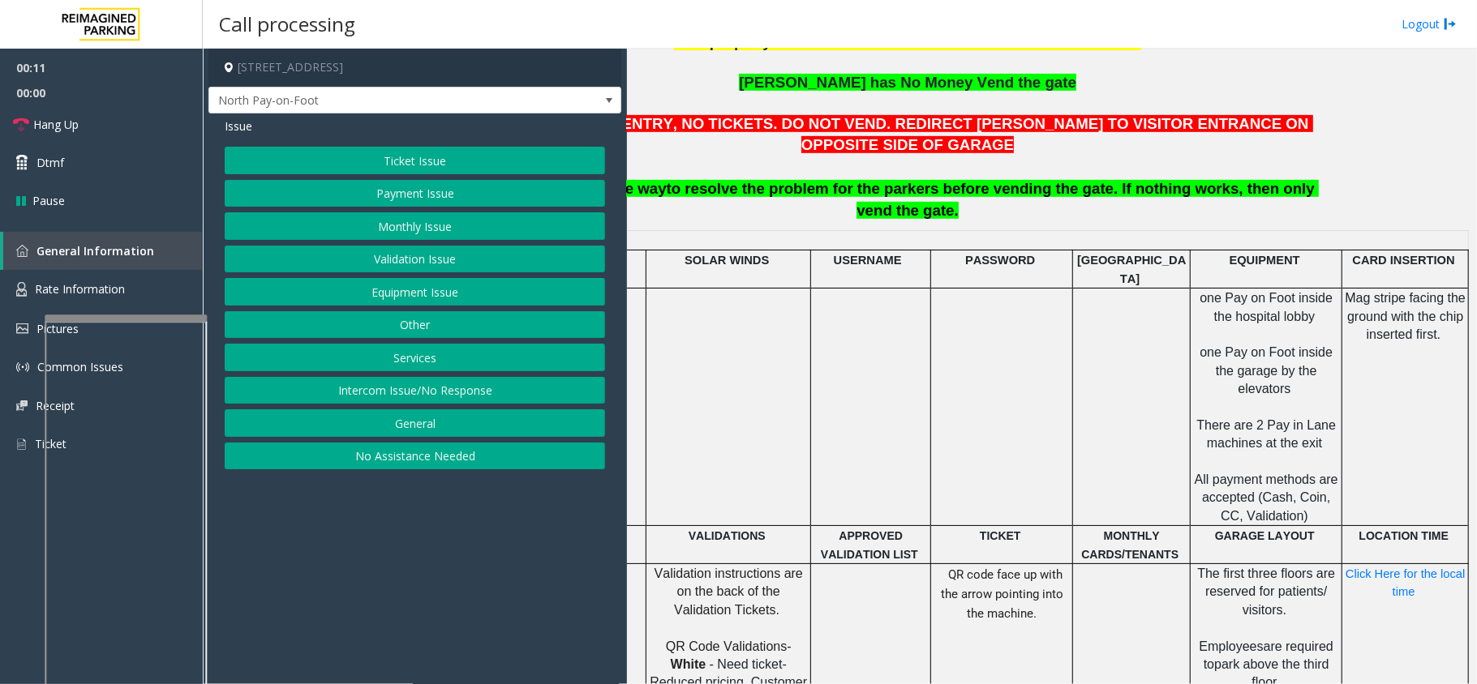
click at [503, 182] on button "Payment Issue" at bounding box center [415, 194] width 380 height 28
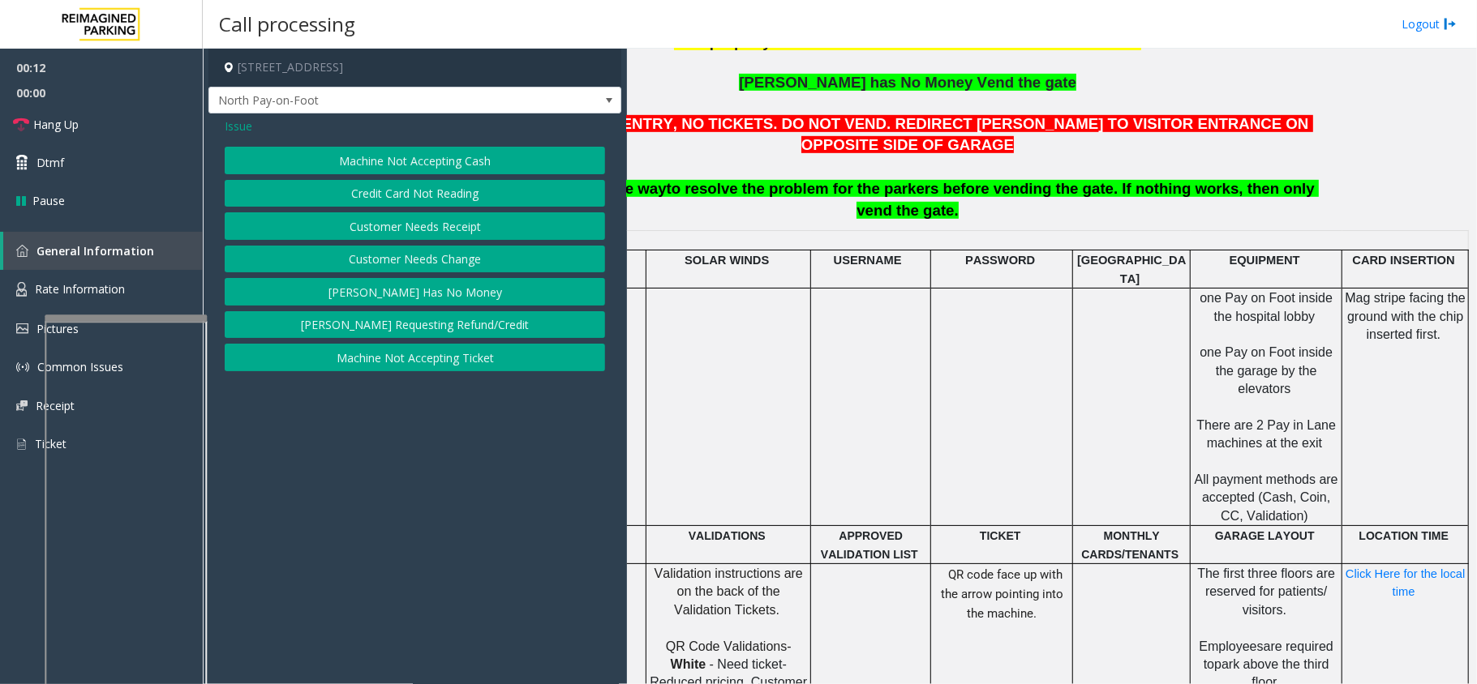
click at [461, 201] on button "Credit Card Not Reading" at bounding box center [415, 194] width 380 height 28
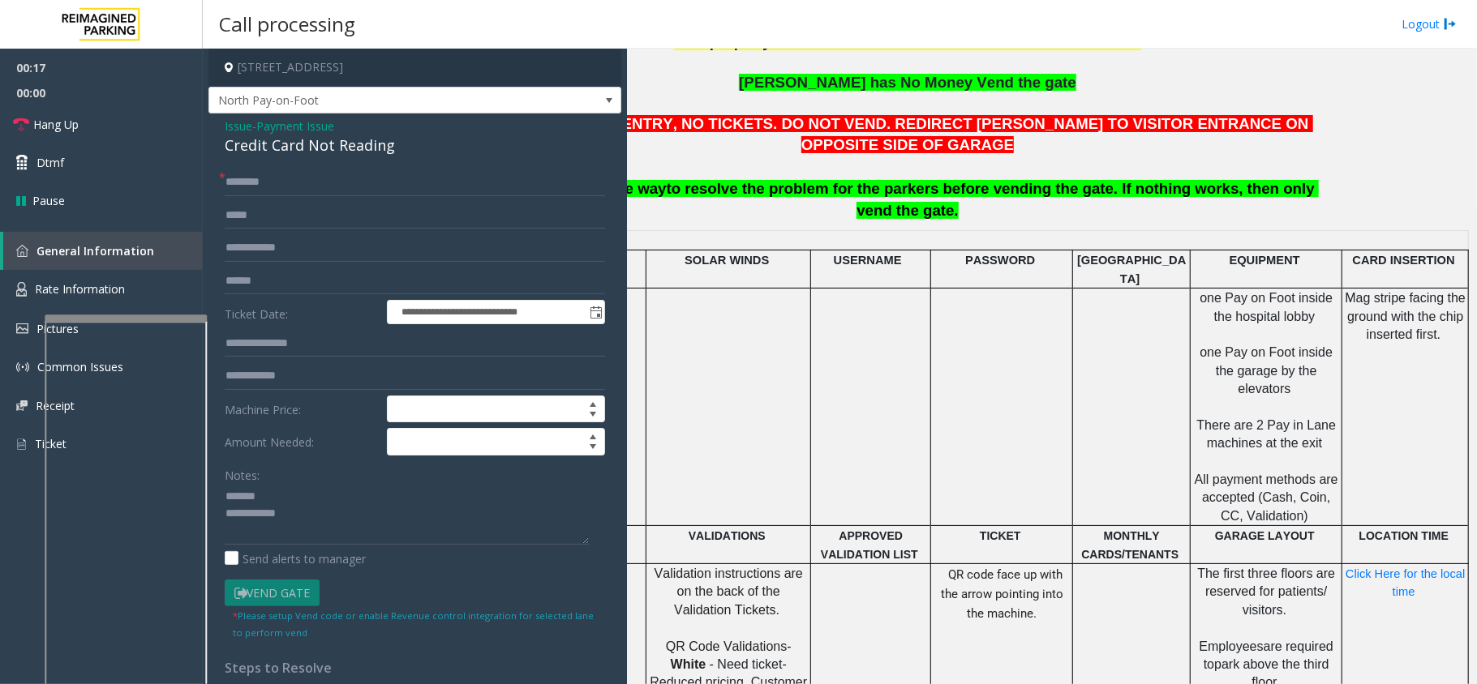
click at [325, 153] on div "Credit Card Not Reading" at bounding box center [415, 146] width 380 height 22
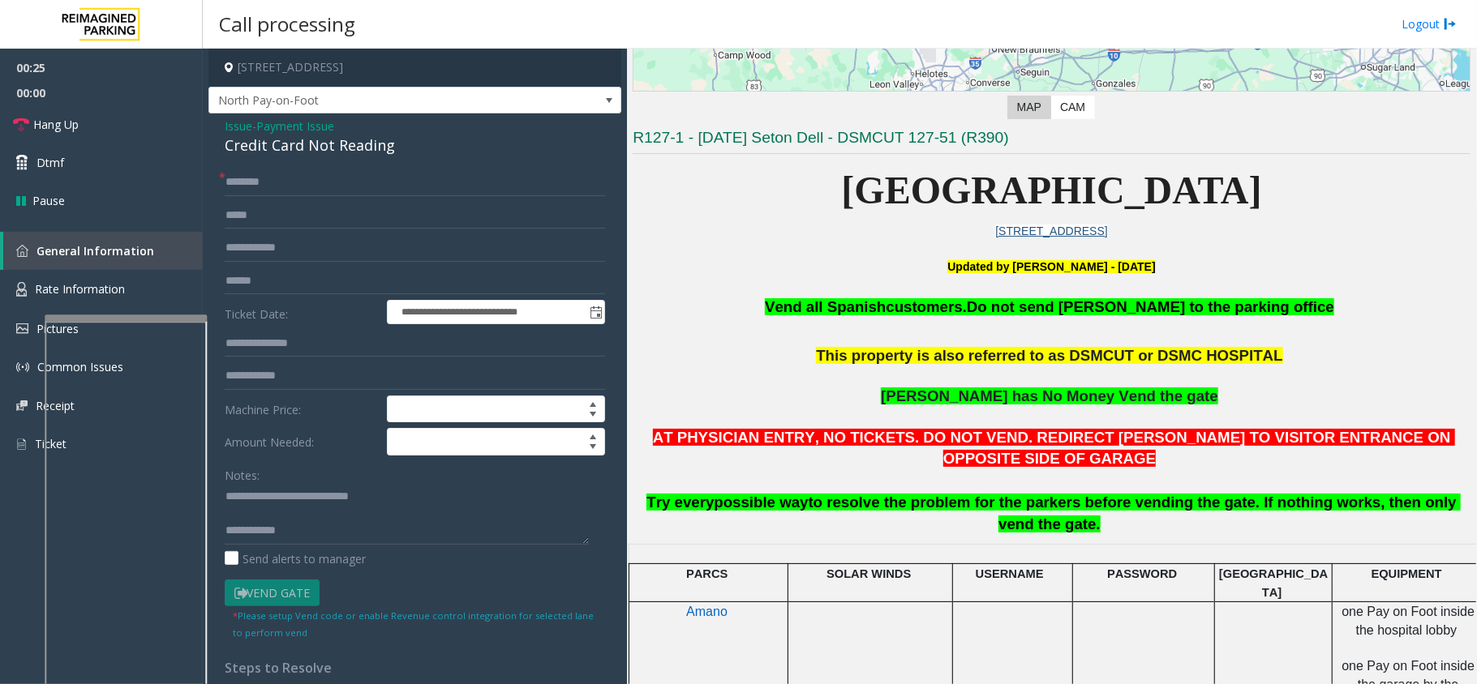
scroll to position [341, 0]
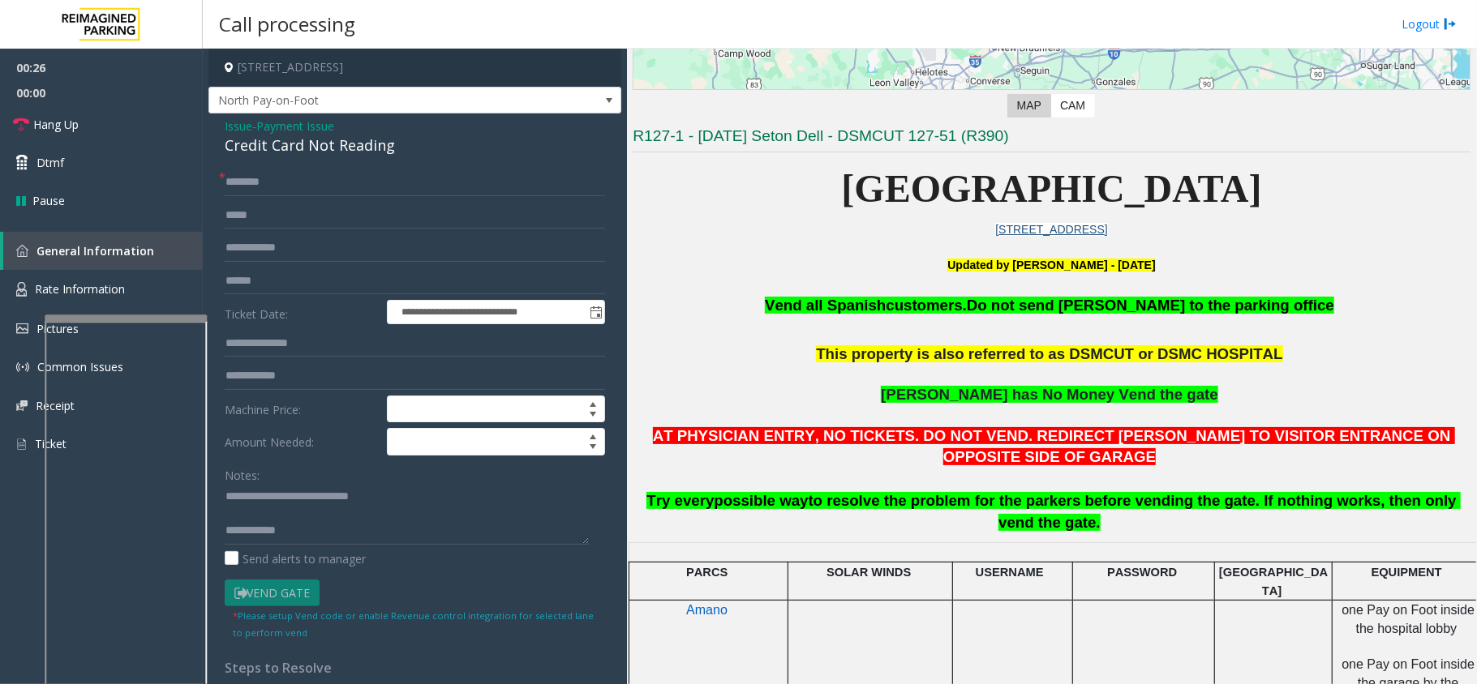
click at [403, 556] on div "Send alerts to manager" at bounding box center [415, 559] width 380 height 17
type textarea "**********"
click at [352, 192] on input "text" at bounding box center [415, 183] width 380 height 28
type input "*"
type input "**"
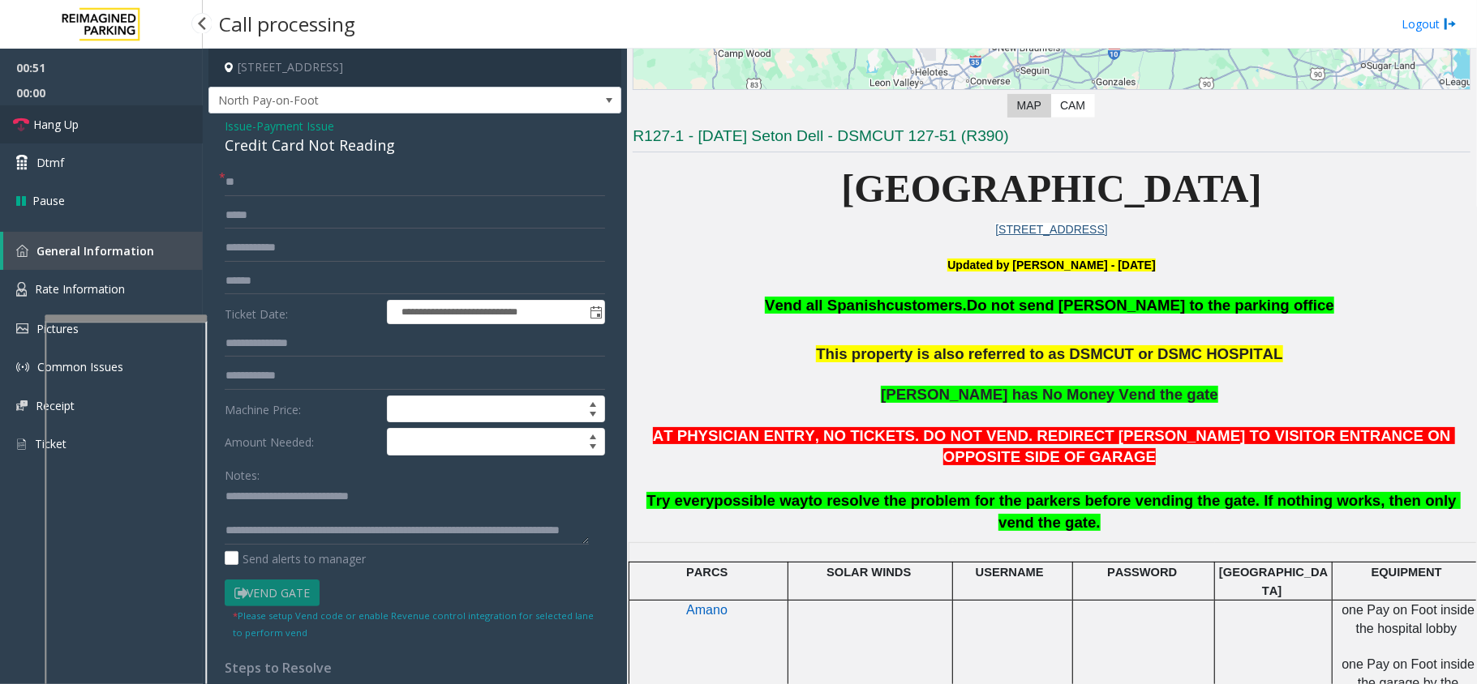
click at [46, 112] on link "Hang Up" at bounding box center [101, 124] width 203 height 38
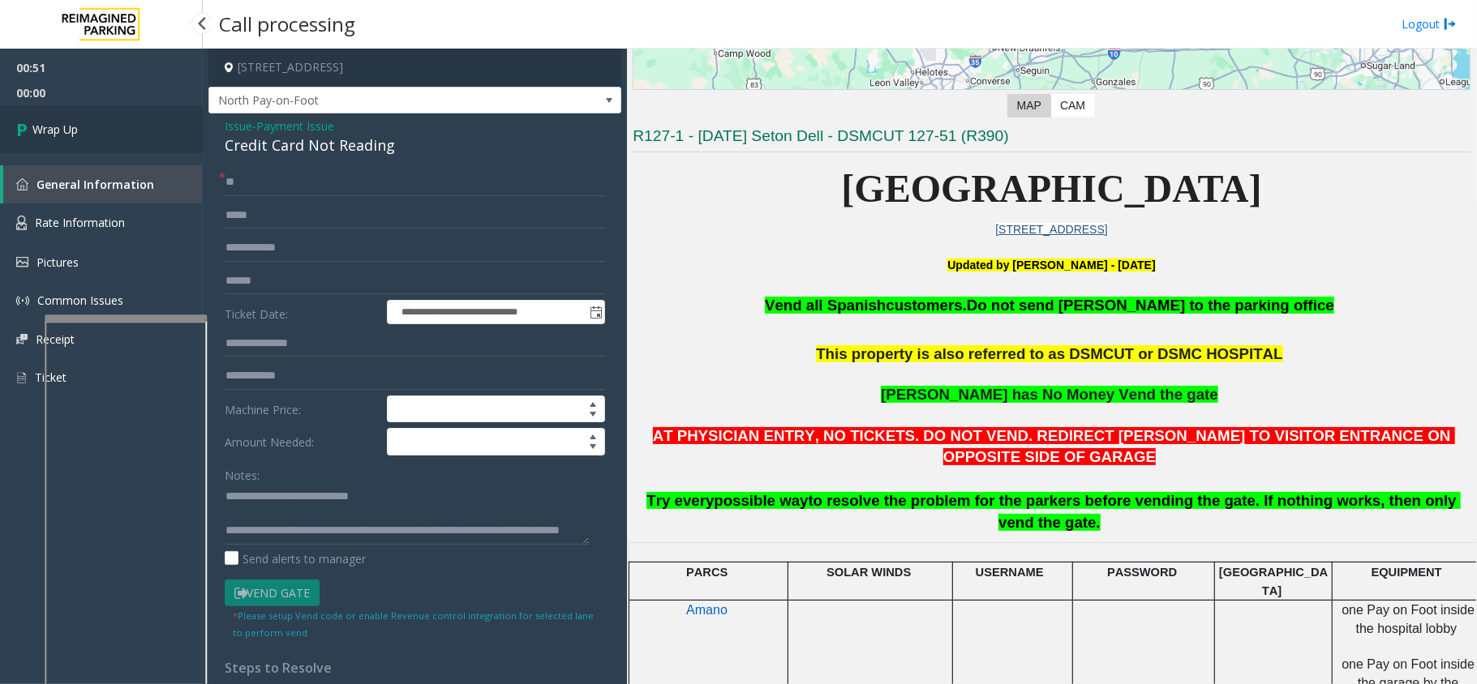
click at [46, 112] on link "Wrap Up" at bounding box center [101, 129] width 203 height 48
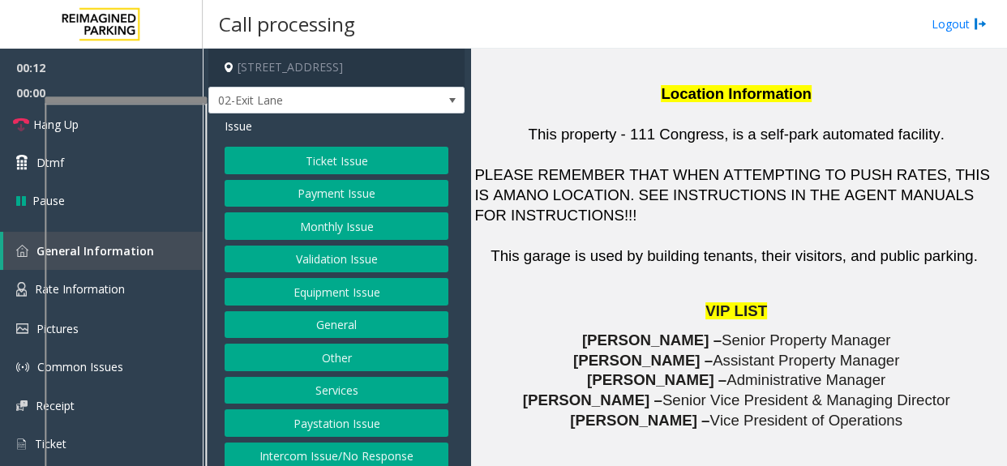
scroll to position [1906, 0]
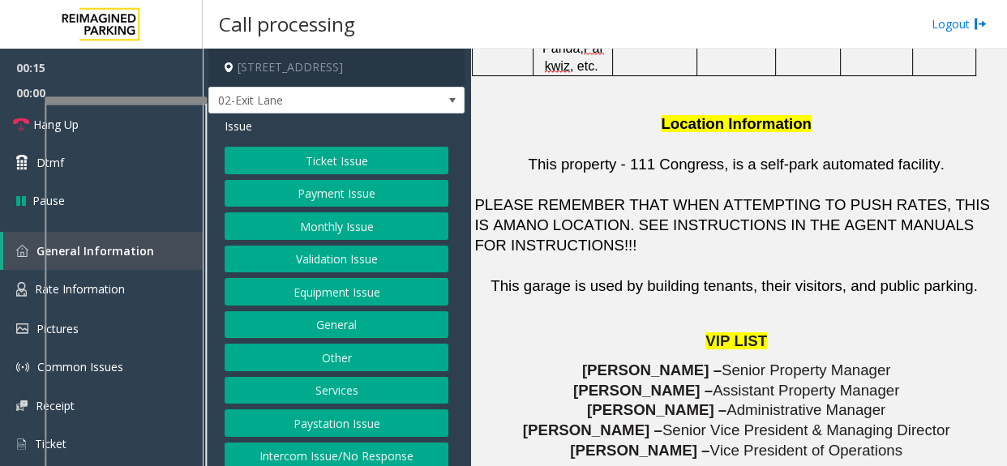
click at [368, 259] on button "Validation Issue" at bounding box center [337, 260] width 224 height 28
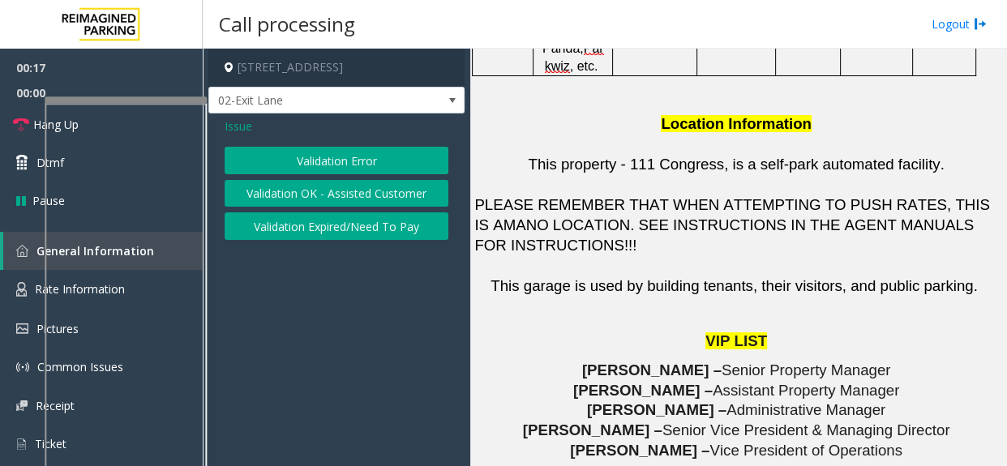
click at [355, 159] on button "Validation Error" at bounding box center [337, 161] width 224 height 28
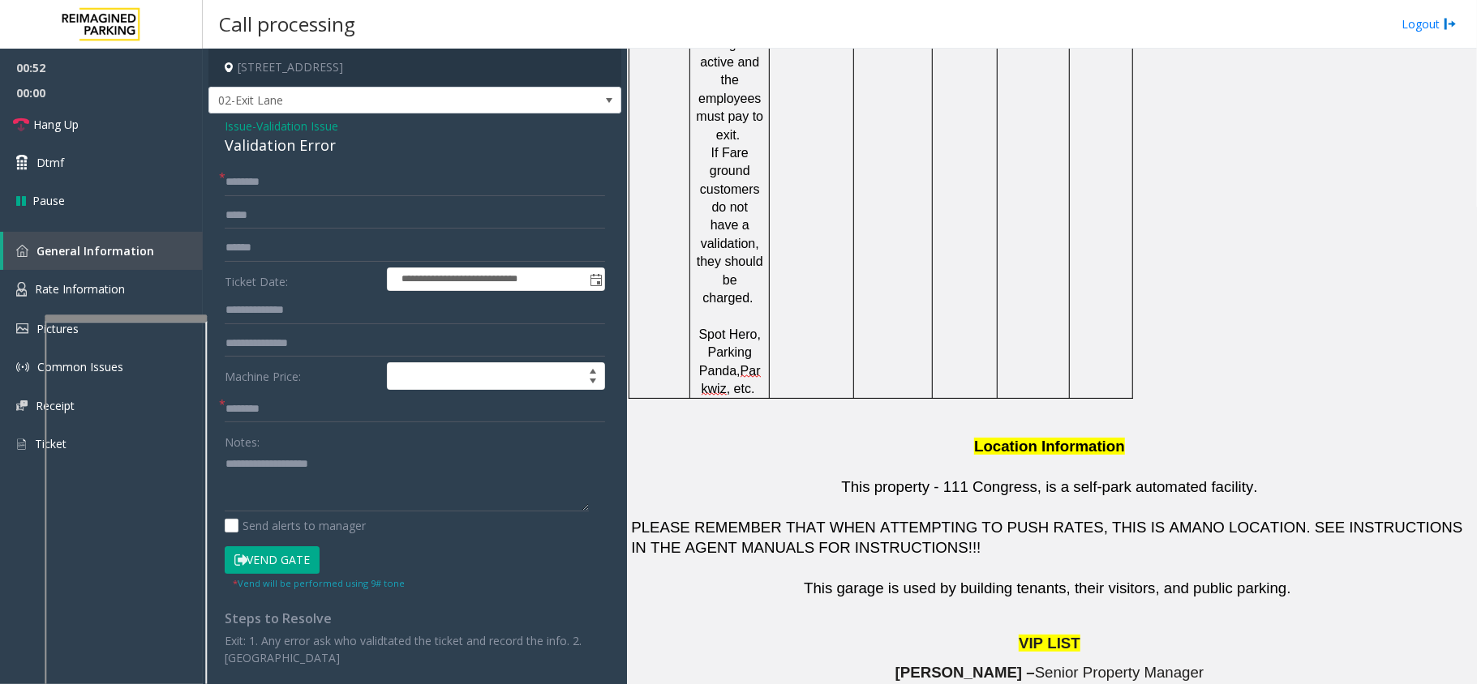
scroll to position [1739, 0]
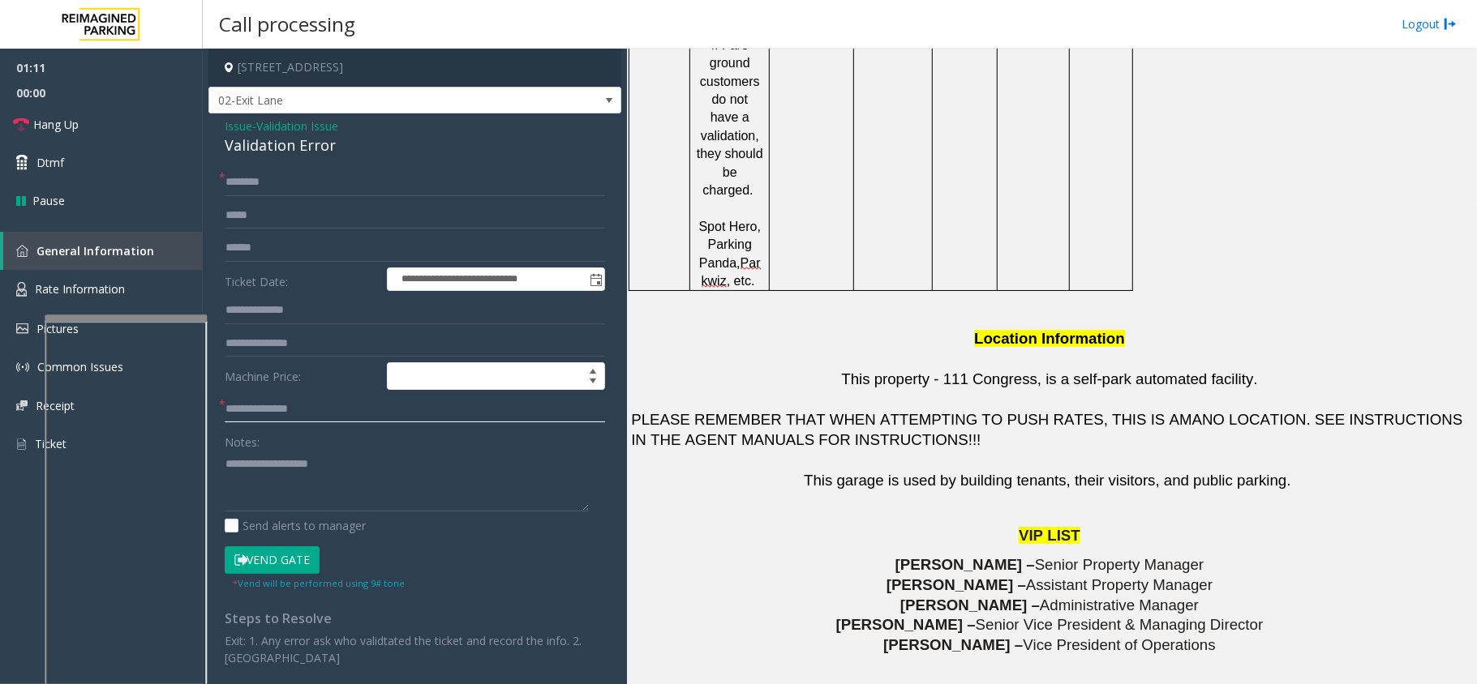
type input "**********"
click at [270, 433] on div "Notes:" at bounding box center [415, 470] width 380 height 84
click at [271, 452] on textarea at bounding box center [407, 481] width 364 height 61
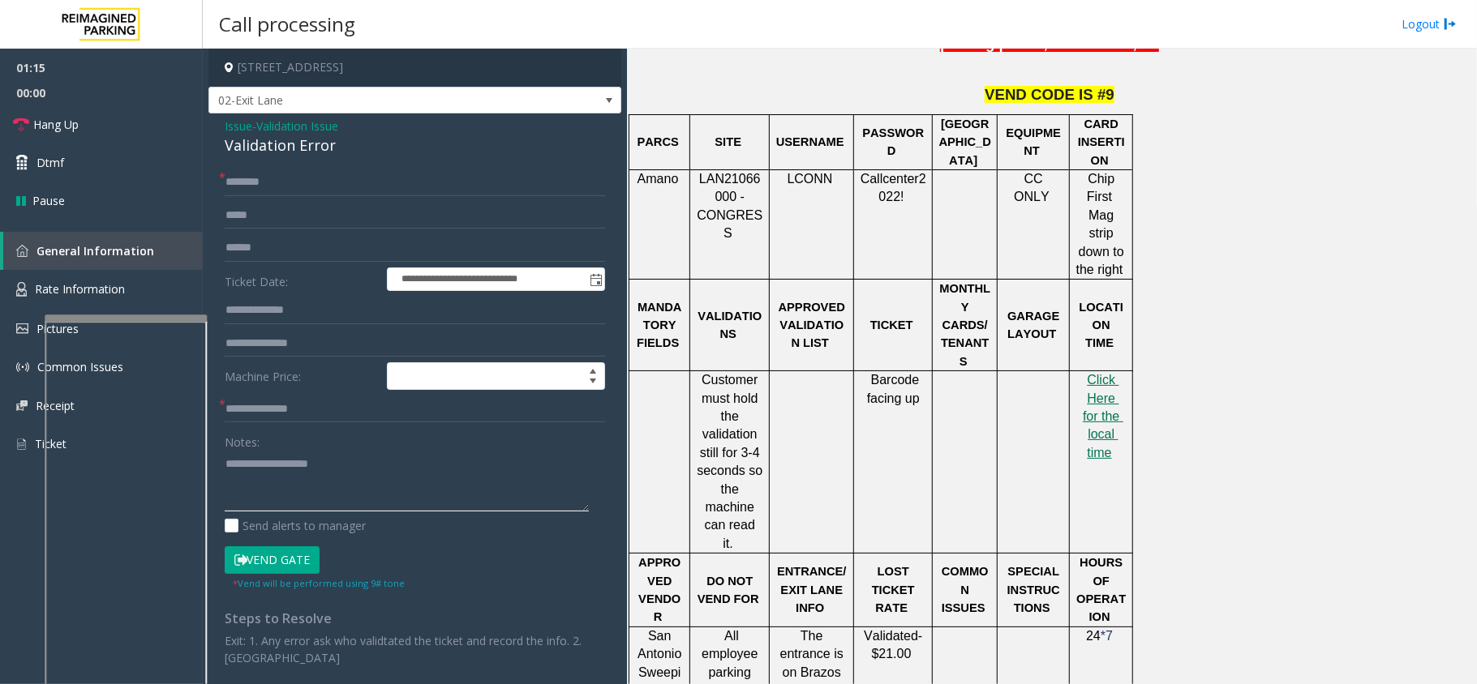
scroll to position [766, 0]
click at [1088, 374] on span "Click Here for the local time" at bounding box center [1103, 417] width 41 height 87
click at [349, 193] on input "text" at bounding box center [415, 183] width 380 height 28
click at [261, 190] on input "*****" at bounding box center [415, 183] width 380 height 28
type input "****"
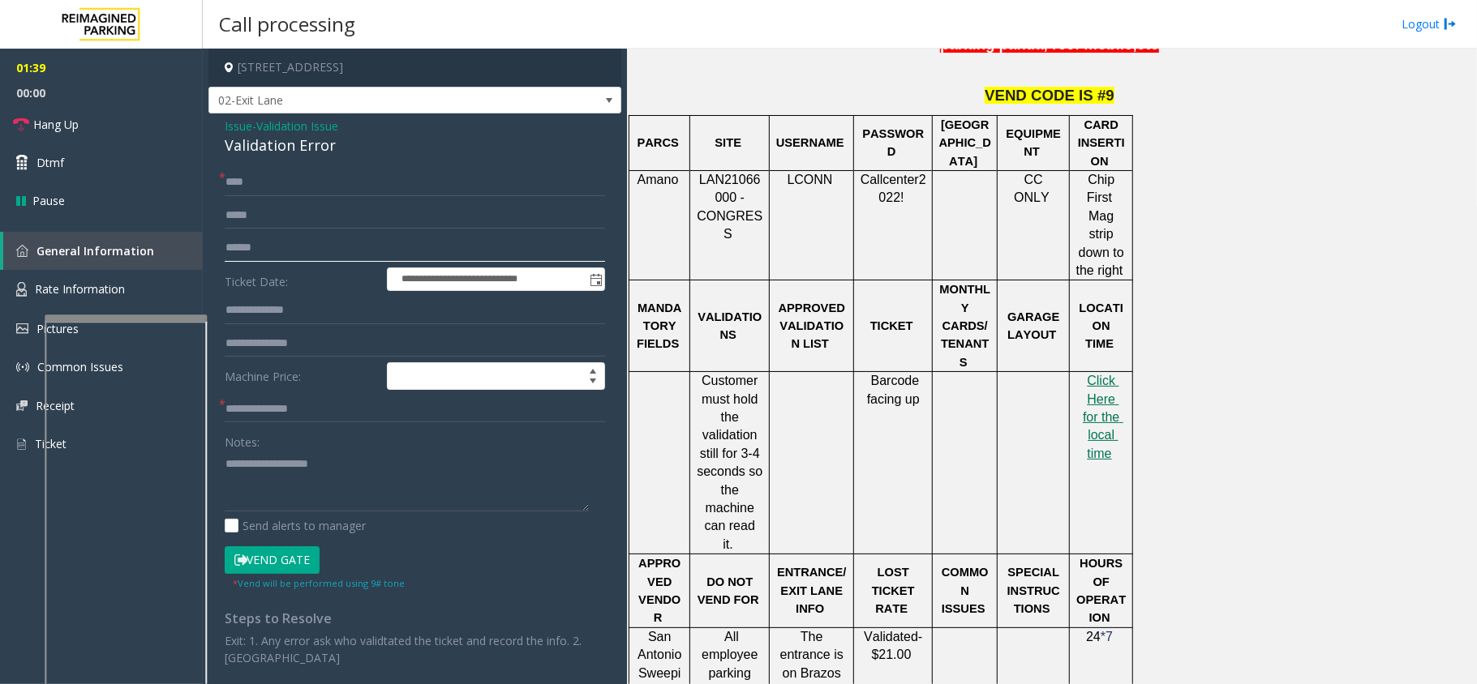
click at [367, 254] on input "text" at bounding box center [415, 248] width 380 height 28
click at [274, 151] on div "Validation Error" at bounding box center [415, 146] width 380 height 22
type textarea "**********"
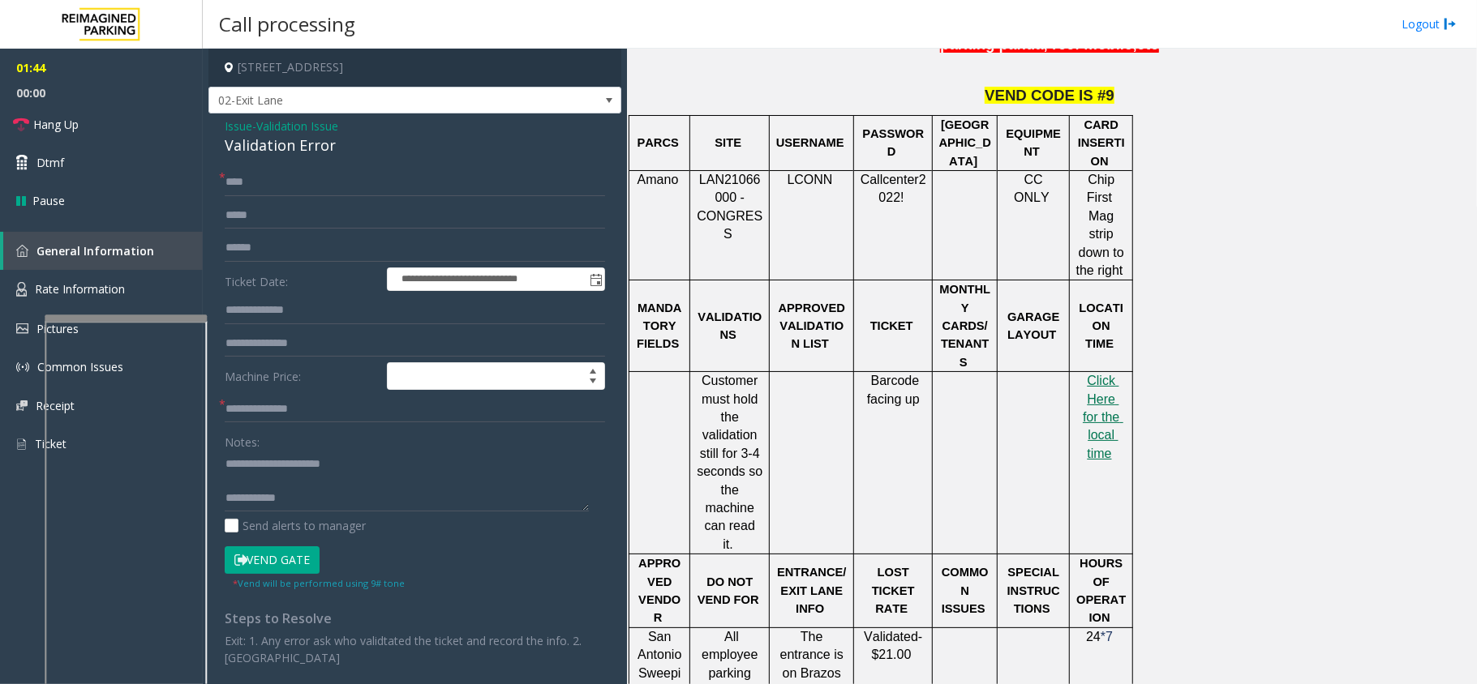
click at [271, 277] on label "Ticket Date:" at bounding box center [302, 280] width 162 height 24
click at [280, 255] on input "text" at bounding box center [415, 248] width 380 height 28
click at [284, 250] on input "text" at bounding box center [415, 248] width 380 height 28
click at [258, 238] on input "text" at bounding box center [415, 248] width 380 height 28
click at [294, 253] on input "**********" at bounding box center [415, 248] width 380 height 28
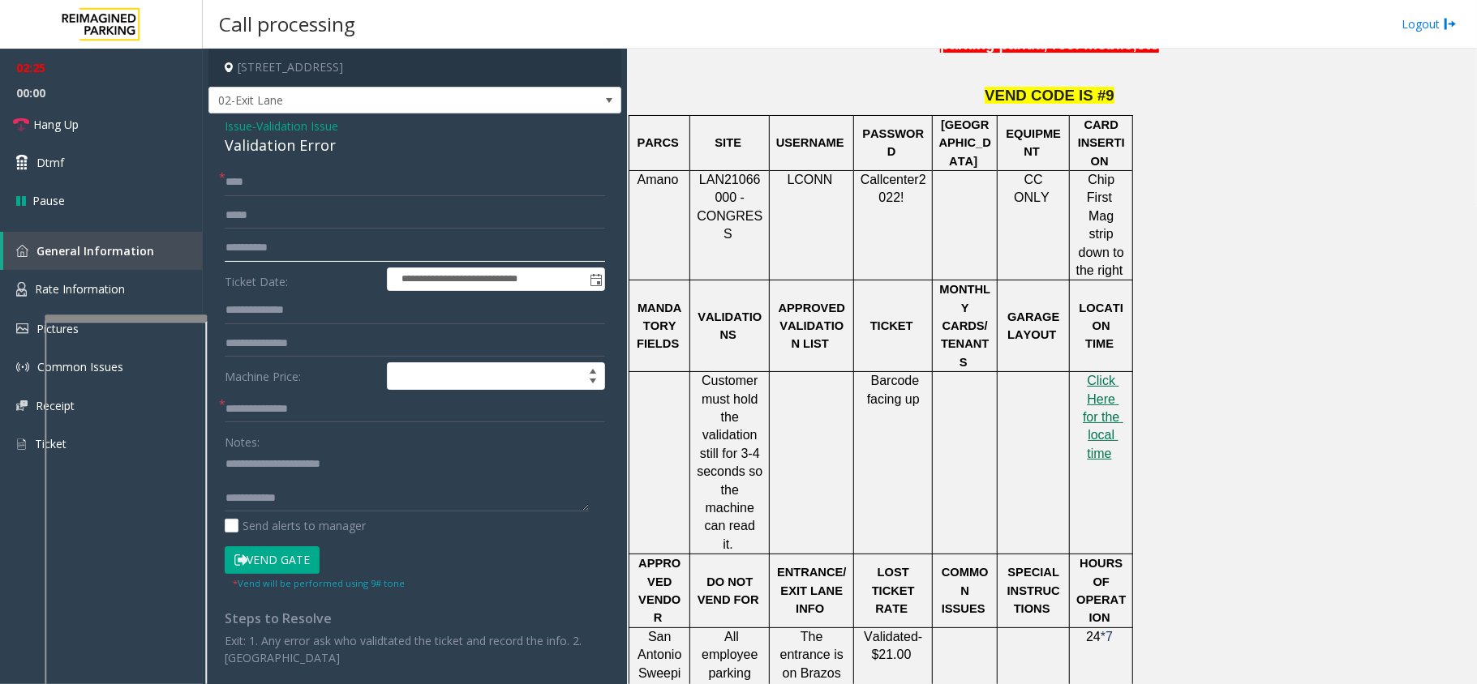
click at [334, 247] on input "**********" at bounding box center [415, 248] width 380 height 28
type input "**********"
click at [311, 308] on input "text" at bounding box center [415, 311] width 380 height 28
click at [312, 498] on textarea at bounding box center [407, 481] width 364 height 61
click at [324, 487] on textarea at bounding box center [407, 481] width 364 height 61
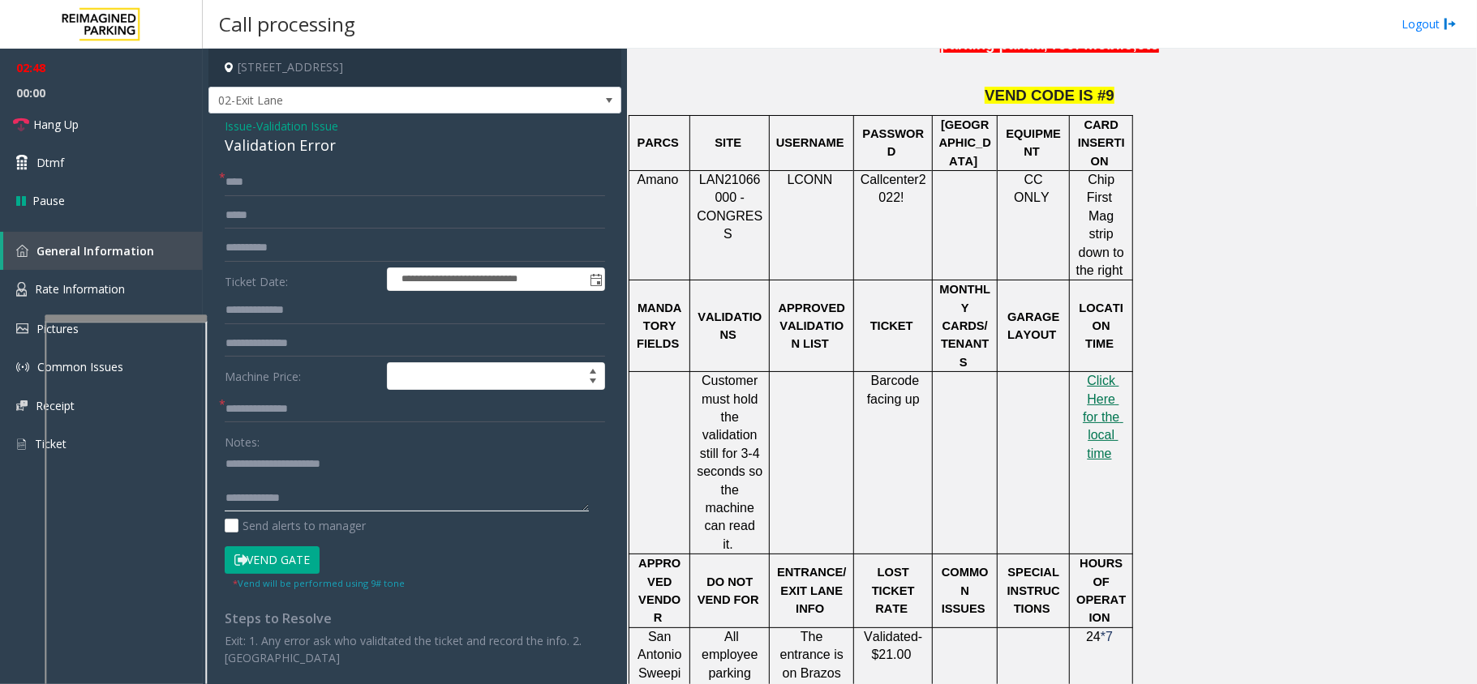
click at [344, 491] on textarea at bounding box center [407, 481] width 364 height 61
click at [289, 482] on textarea at bounding box center [407, 481] width 364 height 61
click at [1068, 372] on div at bounding box center [1069, 463] width 6 height 182
click at [1149, 337] on div "PARCS SITE USERNAME PASSWORD PARIS EQUIPMENT CARD INSERTION Amano LAN21066000 -…" at bounding box center [1049, 690] width 842 height 1150
click at [1117, 374] on span "Click Here for the local time" at bounding box center [1103, 417] width 41 height 87
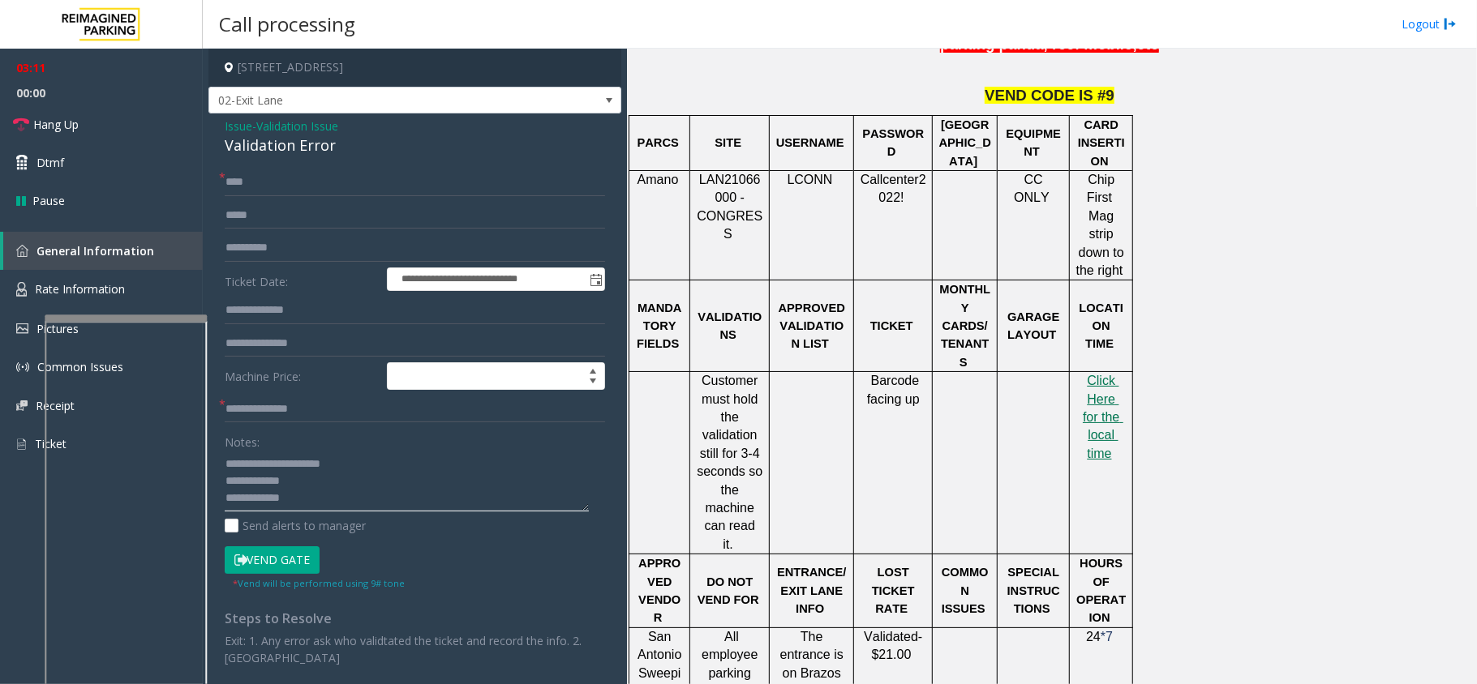
click at [302, 483] on textarea at bounding box center [407, 481] width 364 height 61
click at [308, 550] on button "Vend Gate" at bounding box center [272, 561] width 95 height 28
click at [321, 509] on textarea at bounding box center [407, 481] width 364 height 61
click at [323, 503] on textarea at bounding box center [407, 481] width 364 height 61
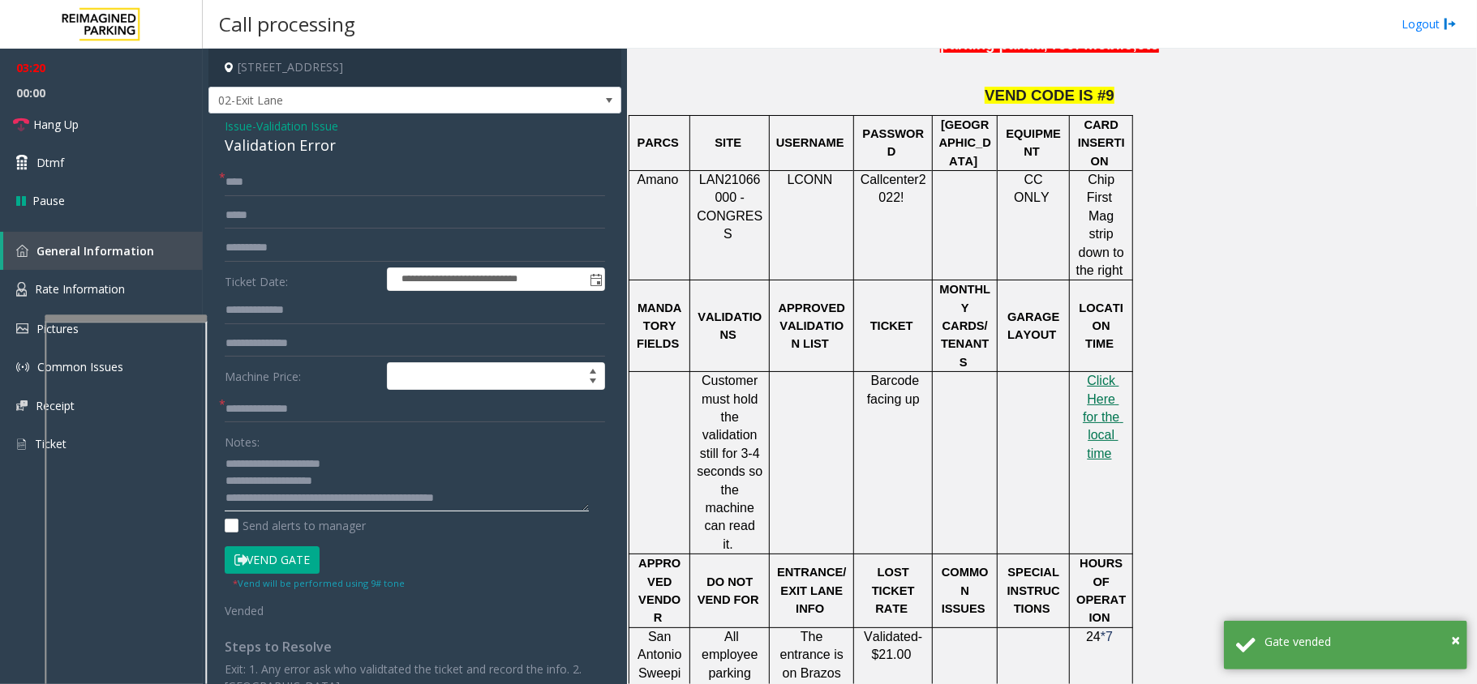
click at [487, 503] on textarea at bounding box center [407, 481] width 364 height 61
click at [494, 501] on textarea at bounding box center [407, 481] width 364 height 61
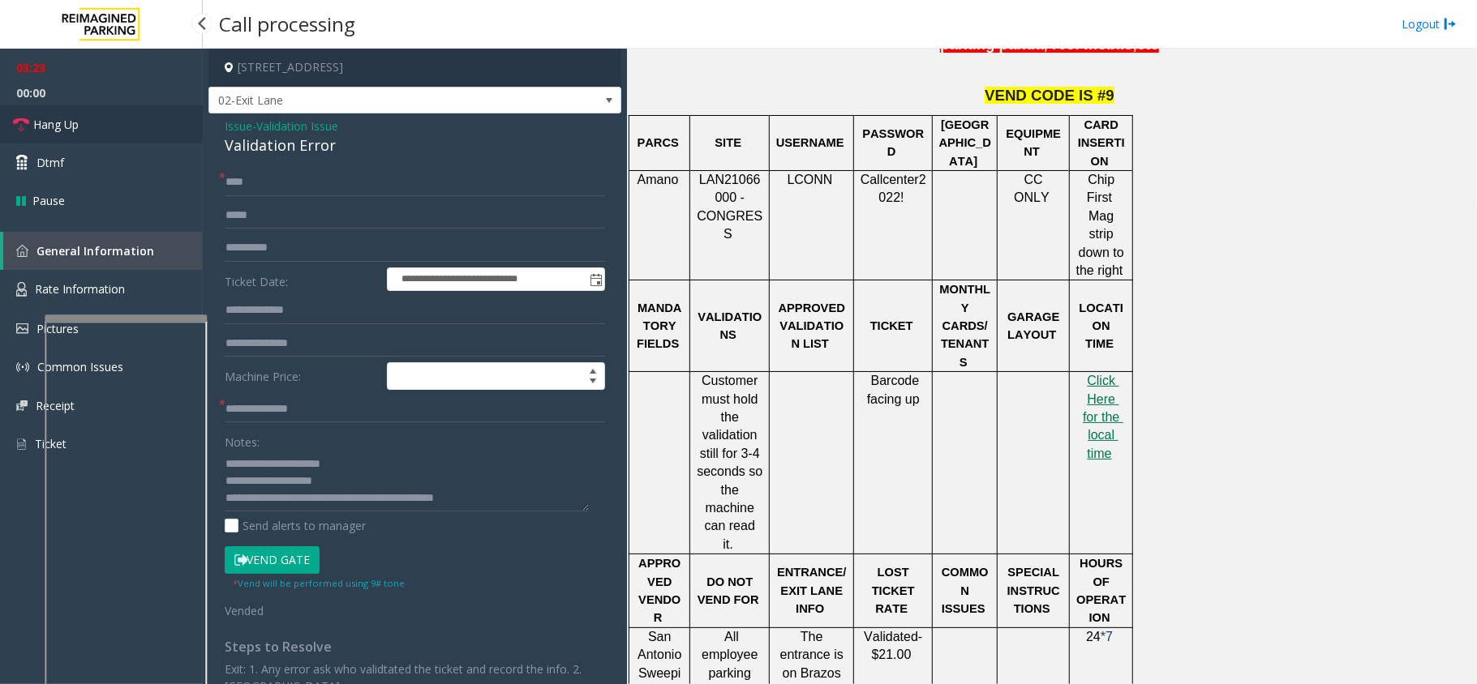
click at [72, 117] on span "Hang Up" at bounding box center [55, 124] width 45 height 17
click at [521, 500] on textarea at bounding box center [407, 481] width 364 height 61
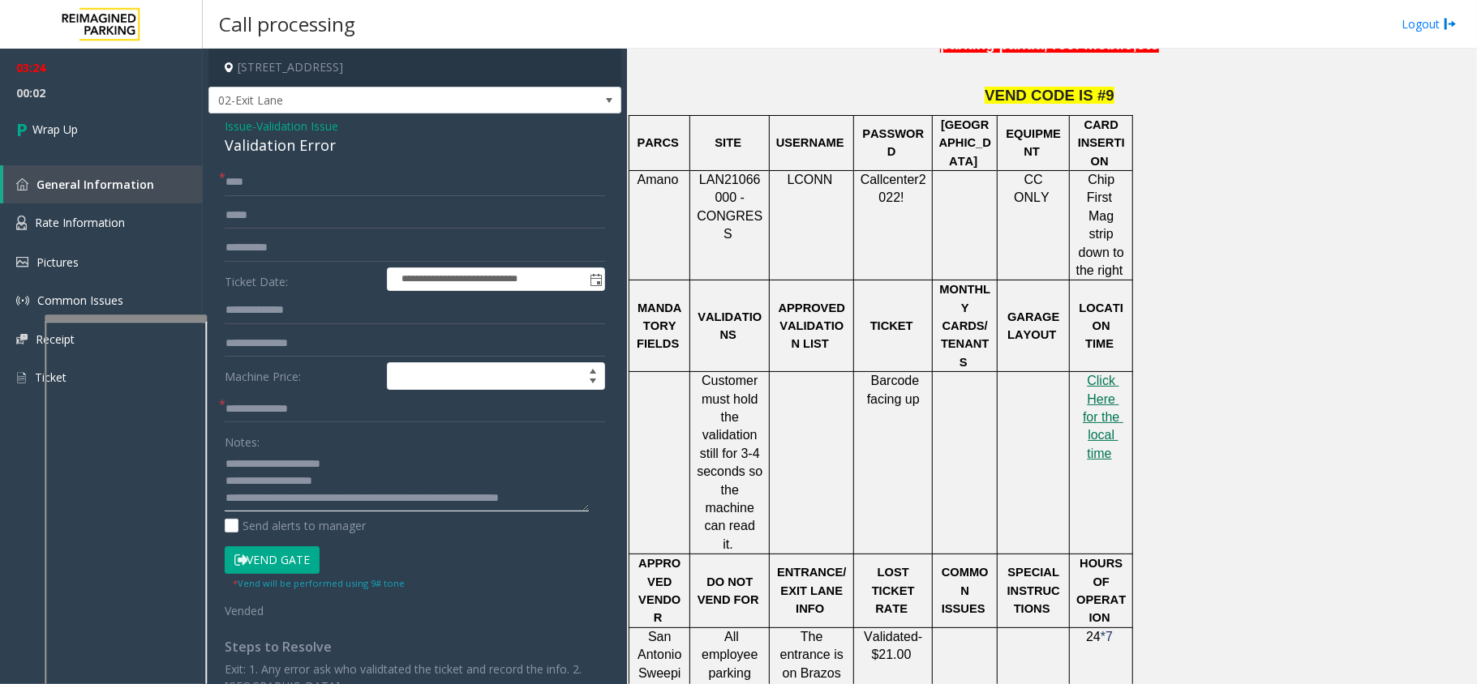
scroll to position [11, 0]
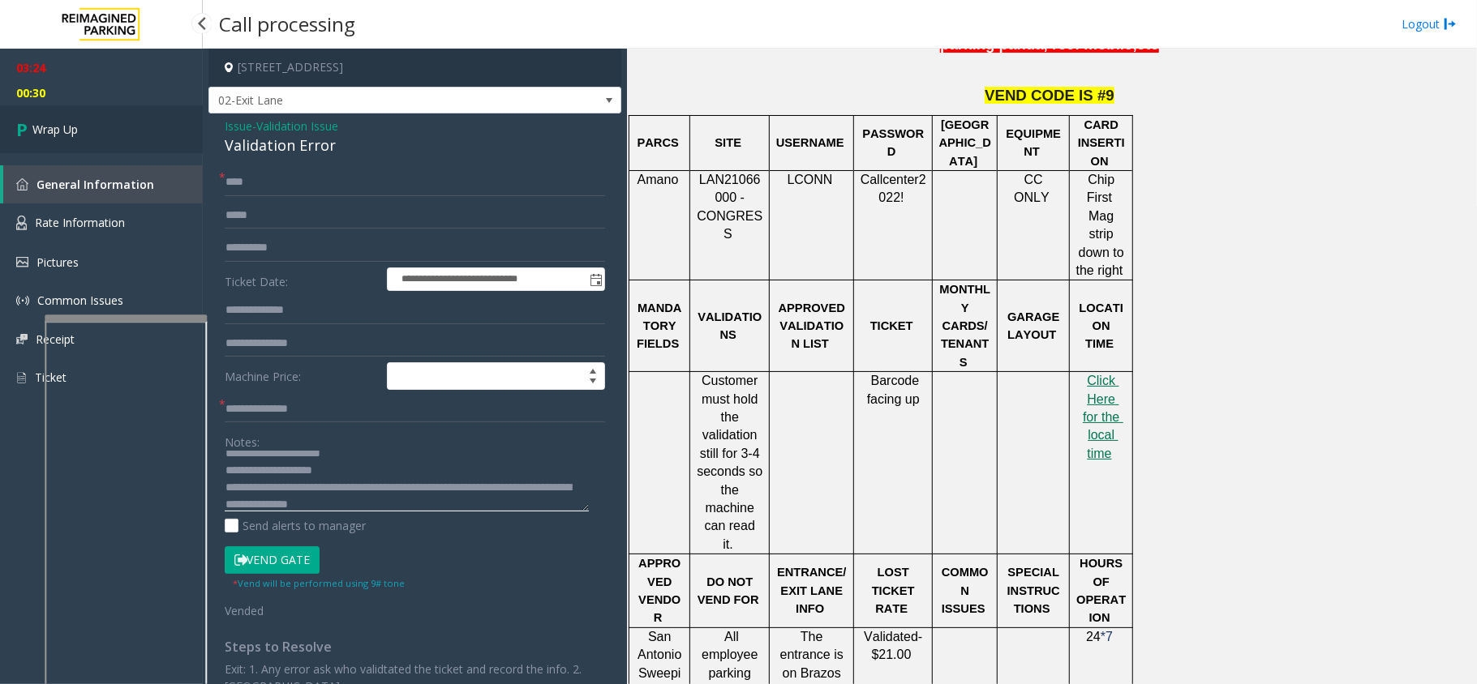
type textarea "**********"
click at [45, 135] on span "Wrap Up" at bounding box center [54, 129] width 45 height 17
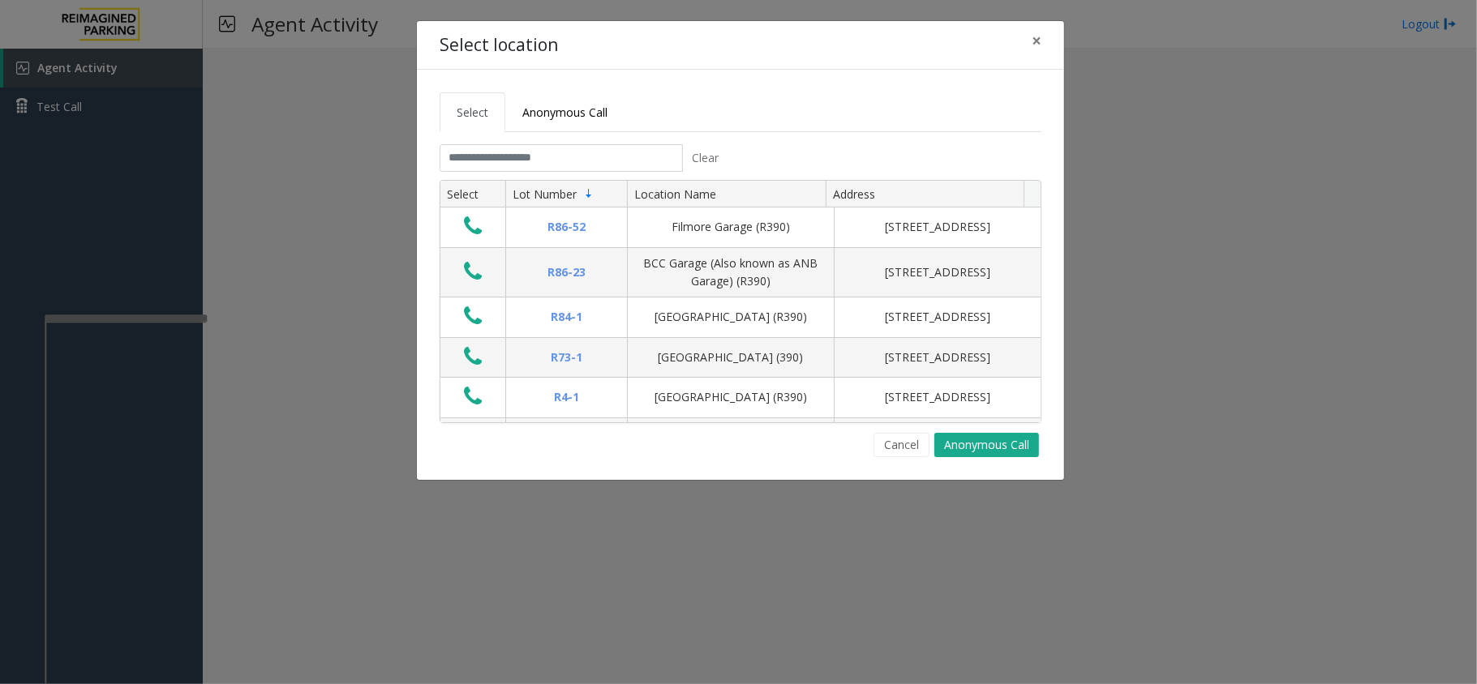
click at [561, 139] on tabset "Select Anonymous Call Clear Select Lot Number Location Name Address R86-52 Film…" at bounding box center [741, 274] width 602 height 365
click at [546, 170] on input "text" at bounding box center [561, 158] width 243 height 28
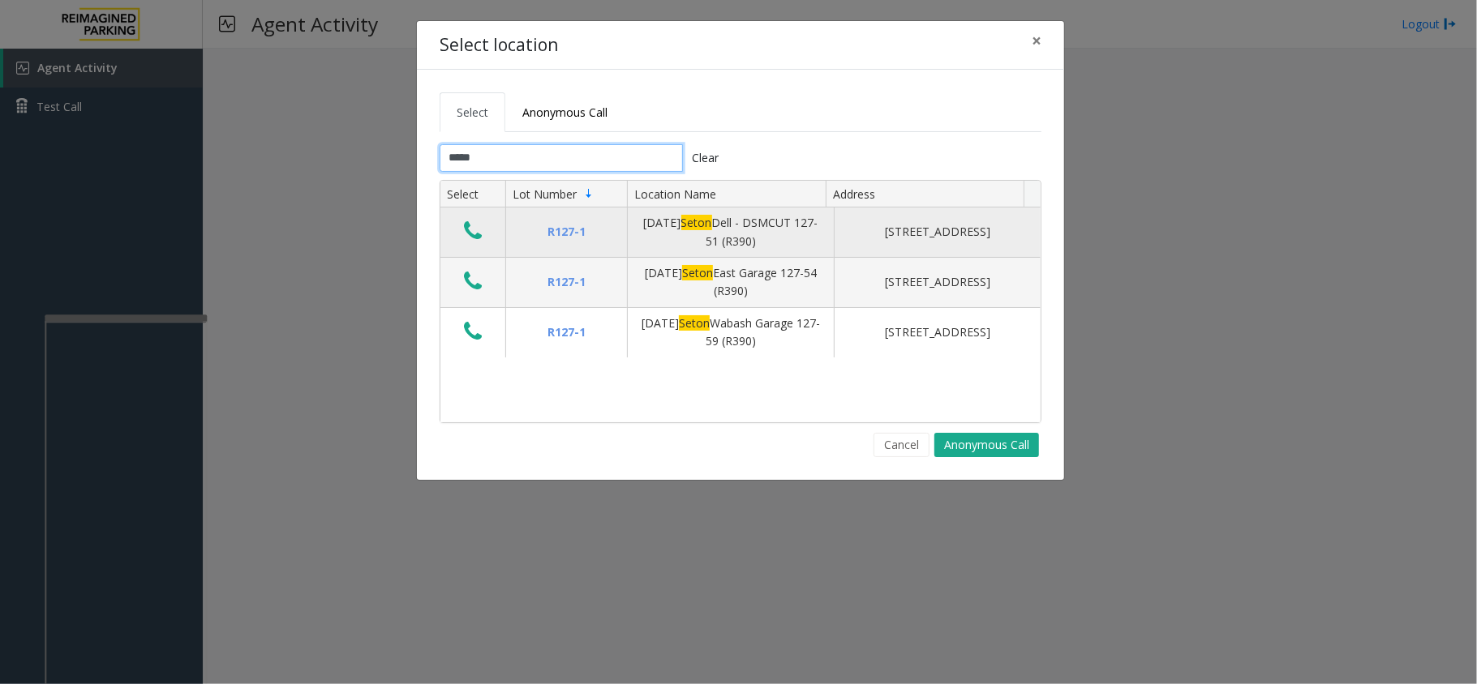
type input "*****"
click at [482, 217] on td "Data table" at bounding box center [472, 233] width 65 height 50
click at [465, 245] on button "Data table" at bounding box center [473, 232] width 28 height 26
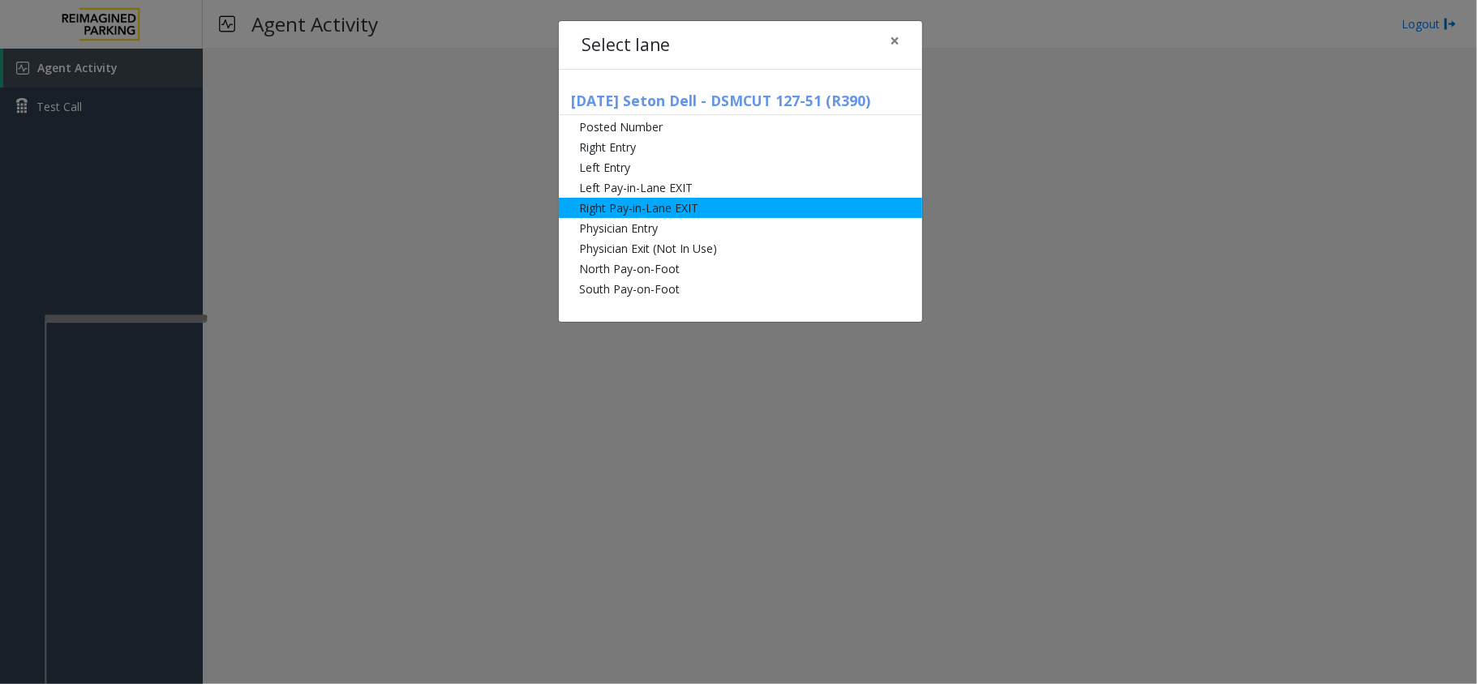
click at [613, 208] on li "Right Pay-in-Lane EXIT" at bounding box center [740, 208] width 363 height 20
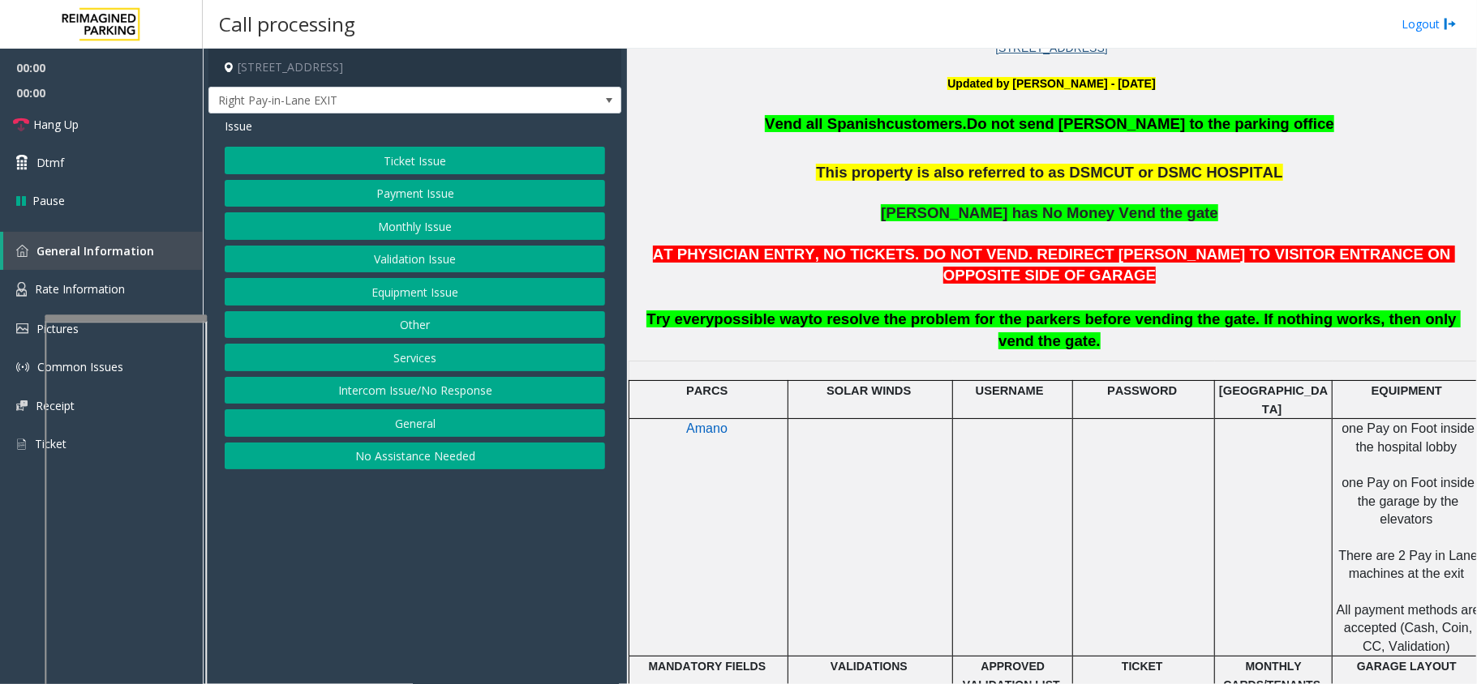
scroll to position [540, 0]
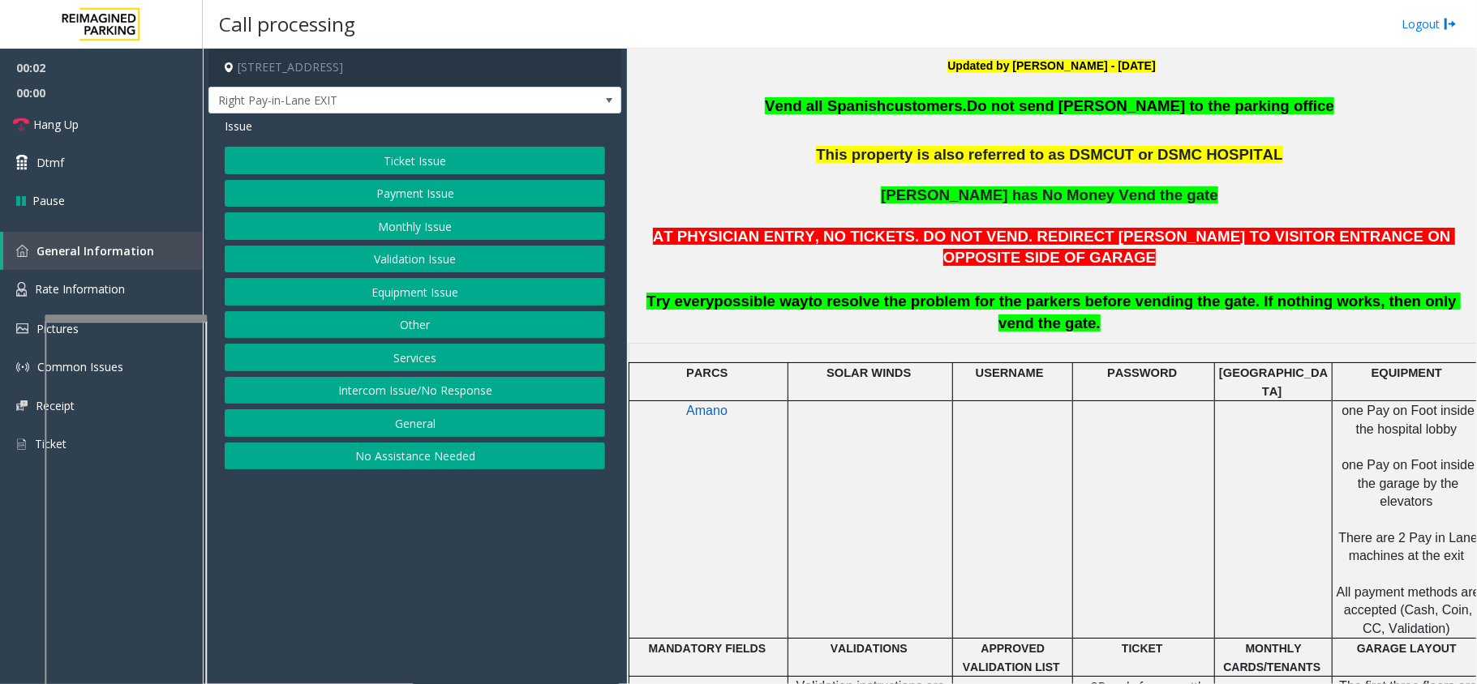
click at [416, 222] on button "Monthly Issue" at bounding box center [415, 226] width 380 height 28
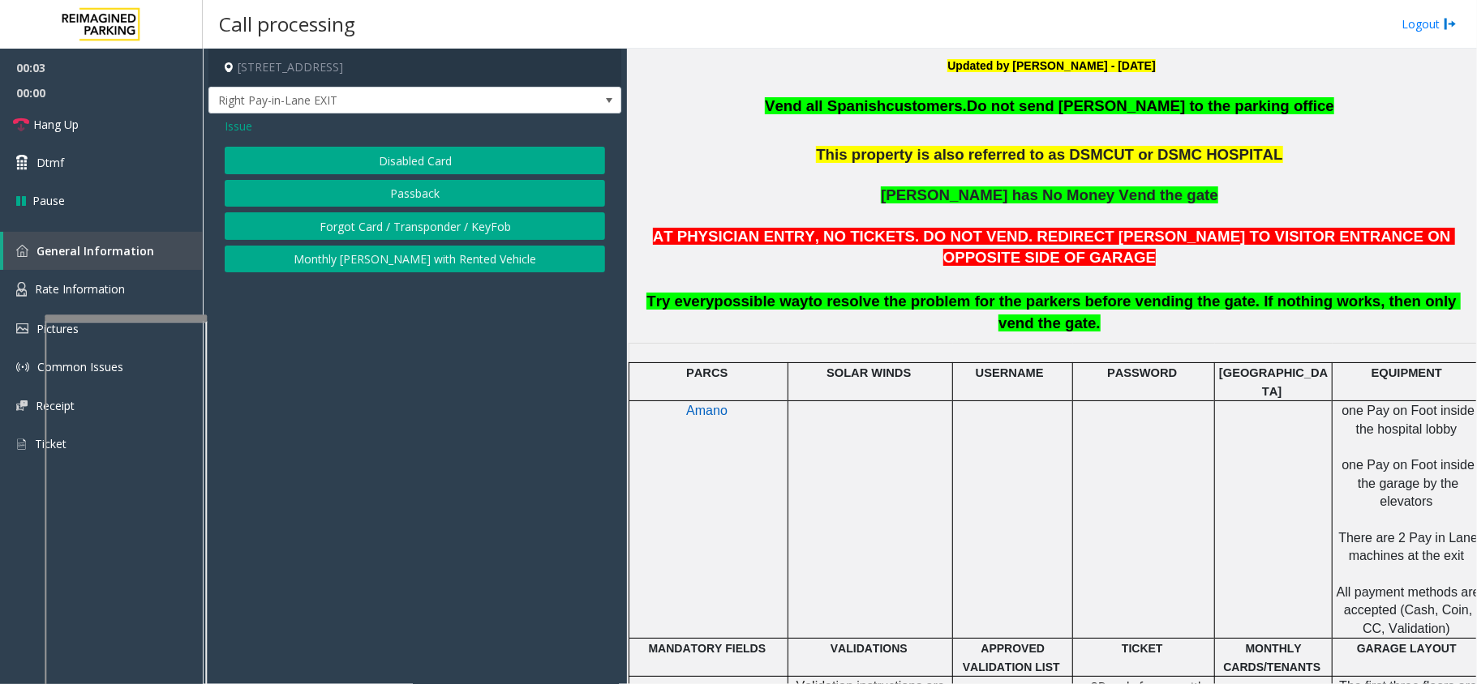
click at [425, 162] on button "Disabled Card" at bounding box center [415, 161] width 380 height 28
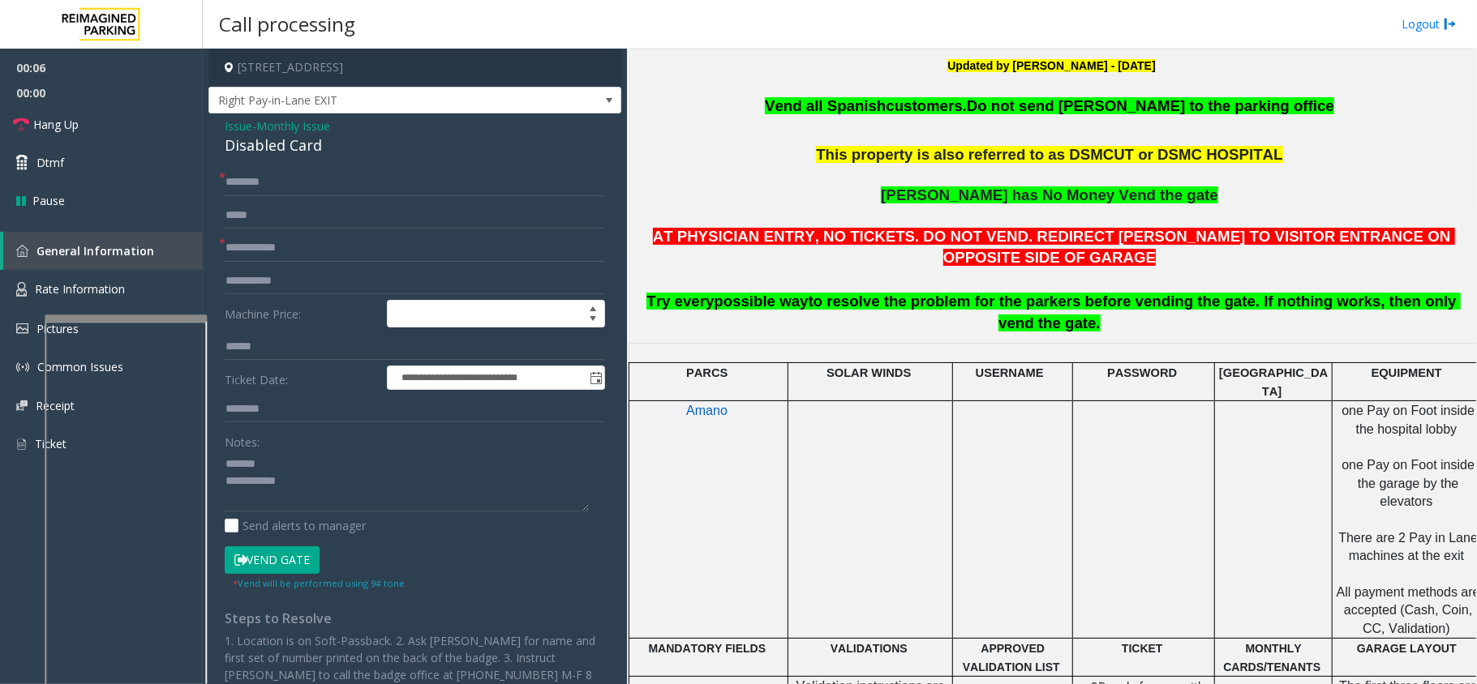
click at [276, 149] on div "Disabled Card" at bounding box center [415, 146] width 380 height 22
type textarea "**********"
click at [302, 254] on input "text" at bounding box center [415, 248] width 380 height 28
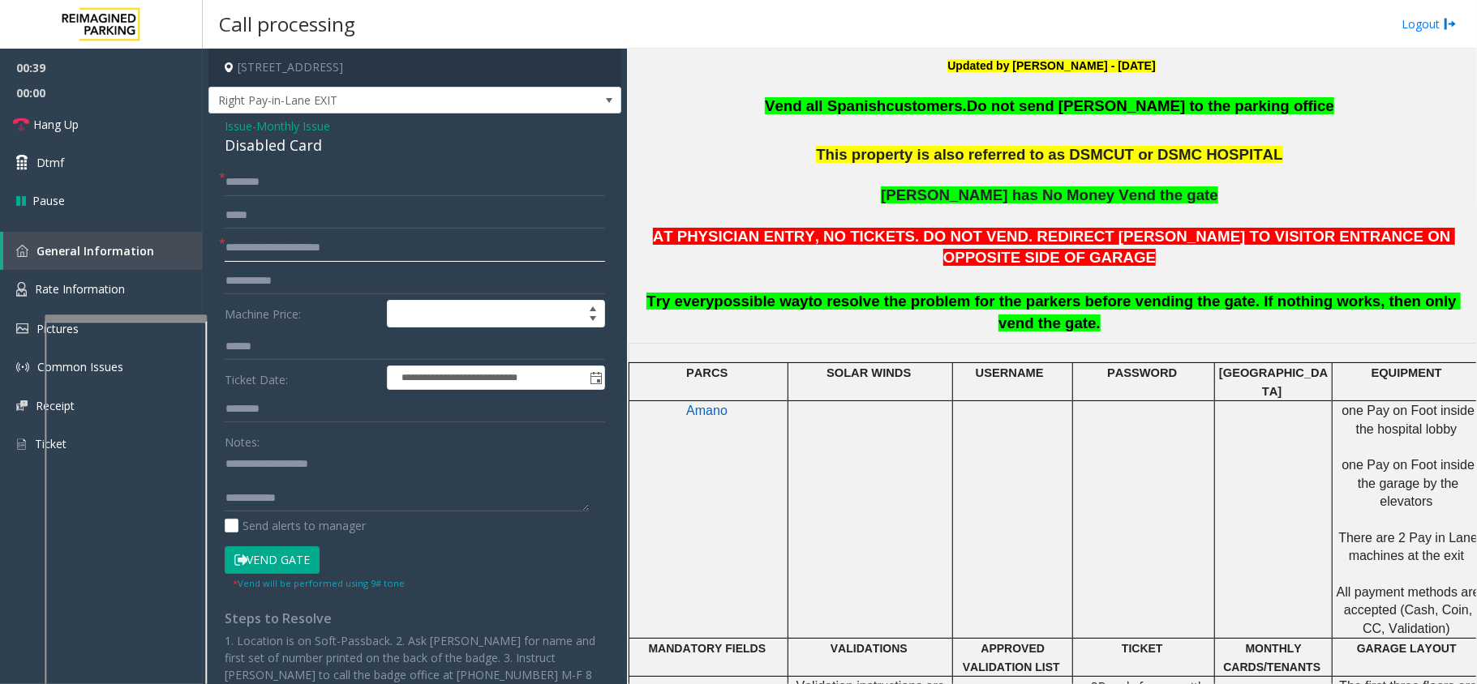
type input "**********"
click at [300, 186] on input "text" at bounding box center [415, 183] width 380 height 28
type textarea "**********"
click at [338, 185] on input "text" at bounding box center [415, 183] width 380 height 28
type input "*"
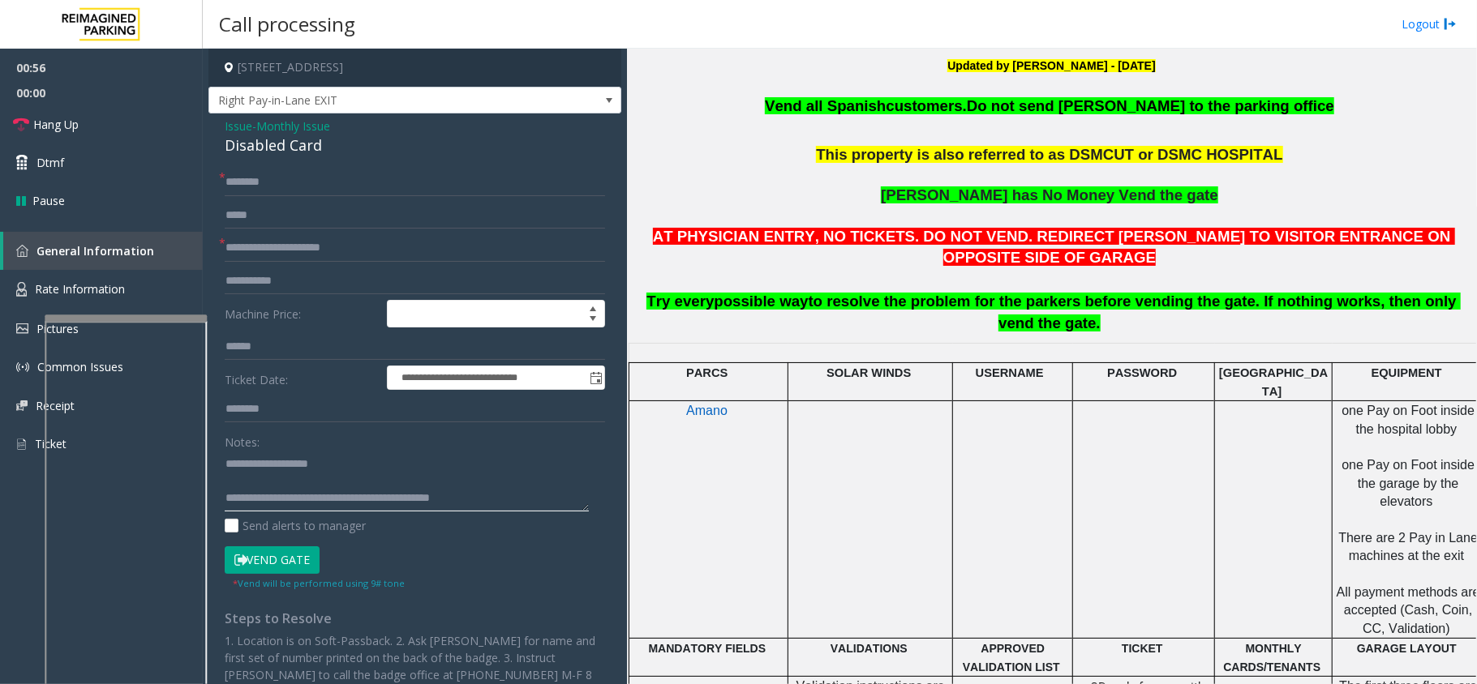
click at [292, 495] on textarea at bounding box center [407, 481] width 364 height 61
drag, startPoint x: 290, startPoint y: 498, endPoint x: 488, endPoint y: 493, distance: 197.9
click at [488, 493] on textarea at bounding box center [407, 481] width 364 height 61
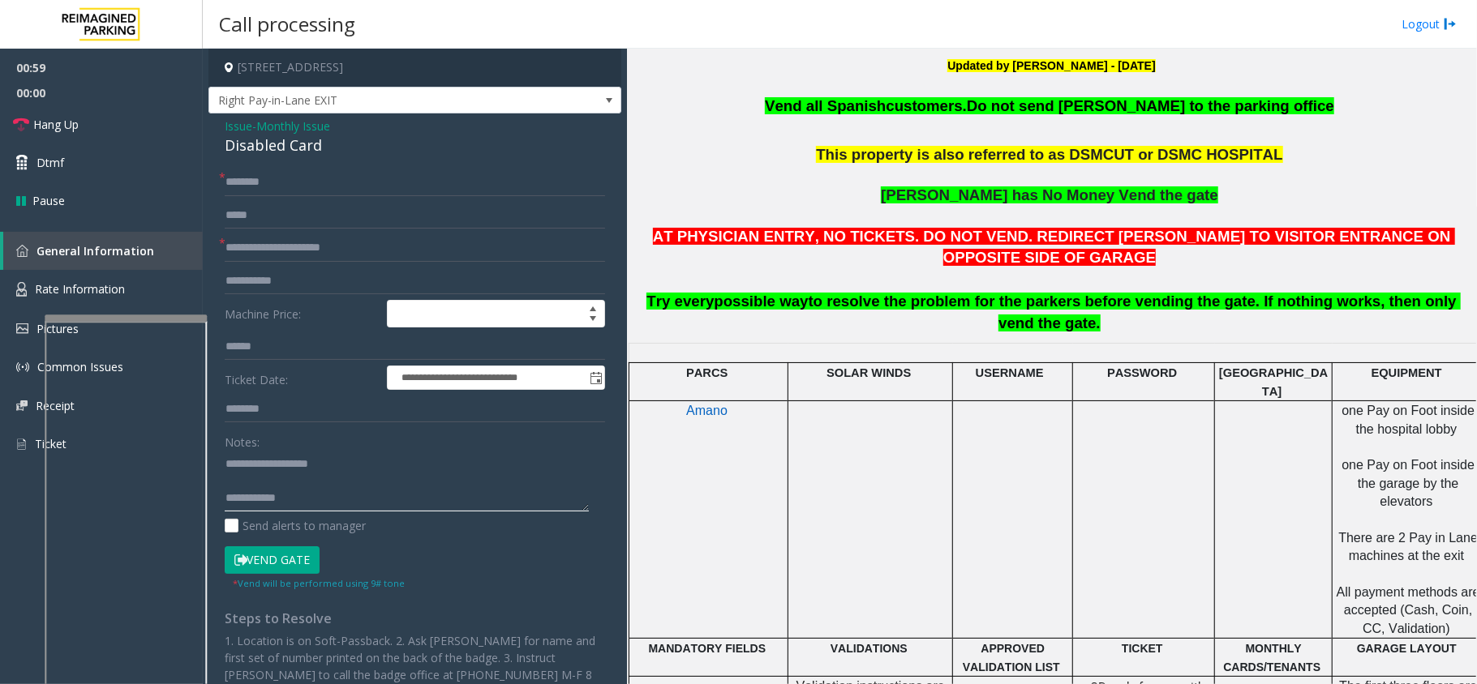
type textarea "**********"
click at [247, 180] on input "text" at bounding box center [415, 183] width 380 height 28
type input "**"
click at [144, 127] on link "Hang Up" at bounding box center [101, 124] width 203 height 38
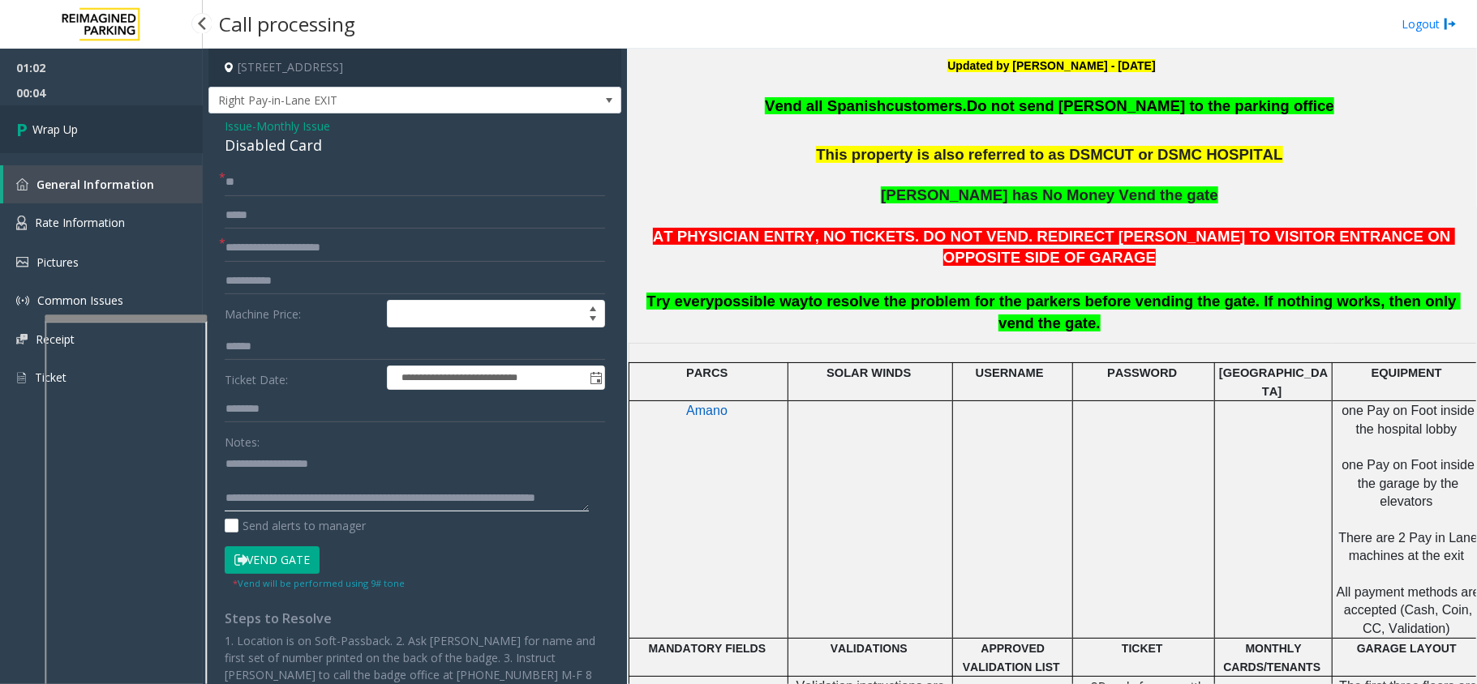
type textarea "**********"
click at [161, 137] on link "Wrap Up" at bounding box center [101, 129] width 203 height 48
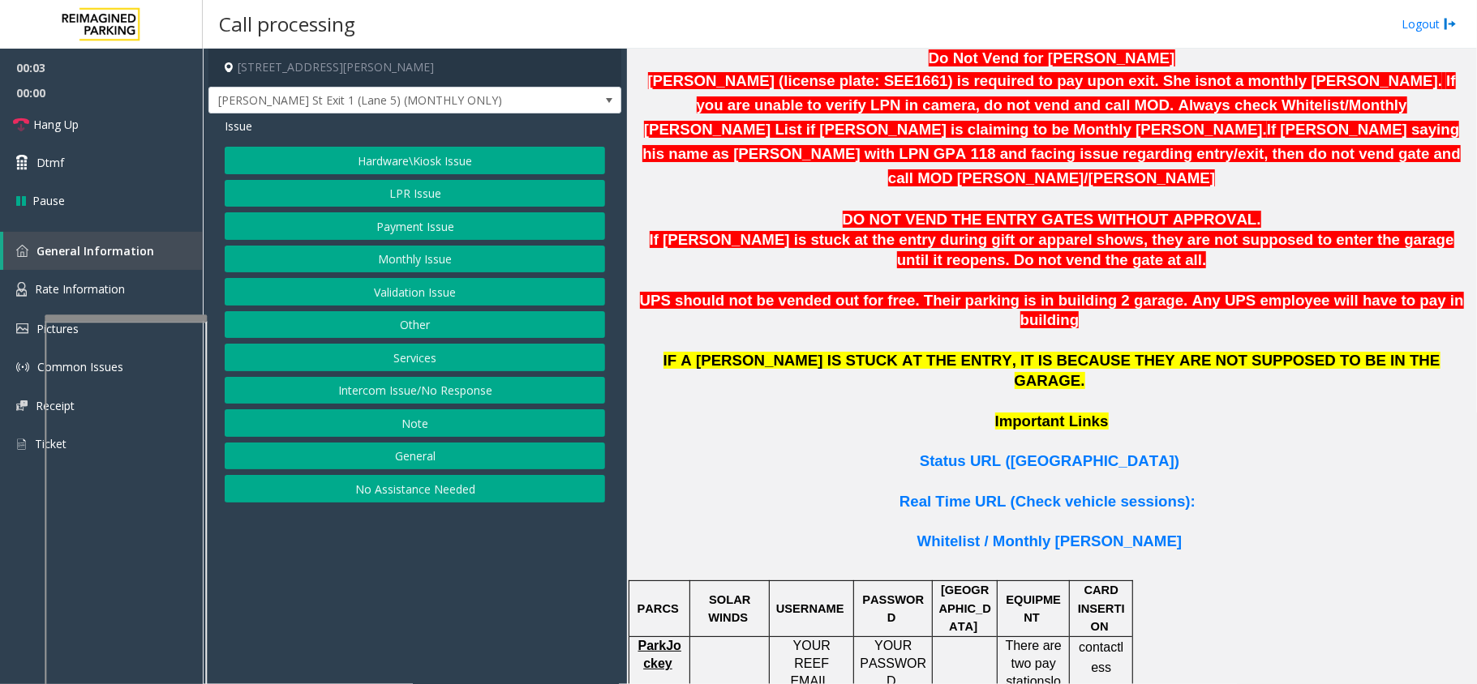
scroll to position [973, 0]
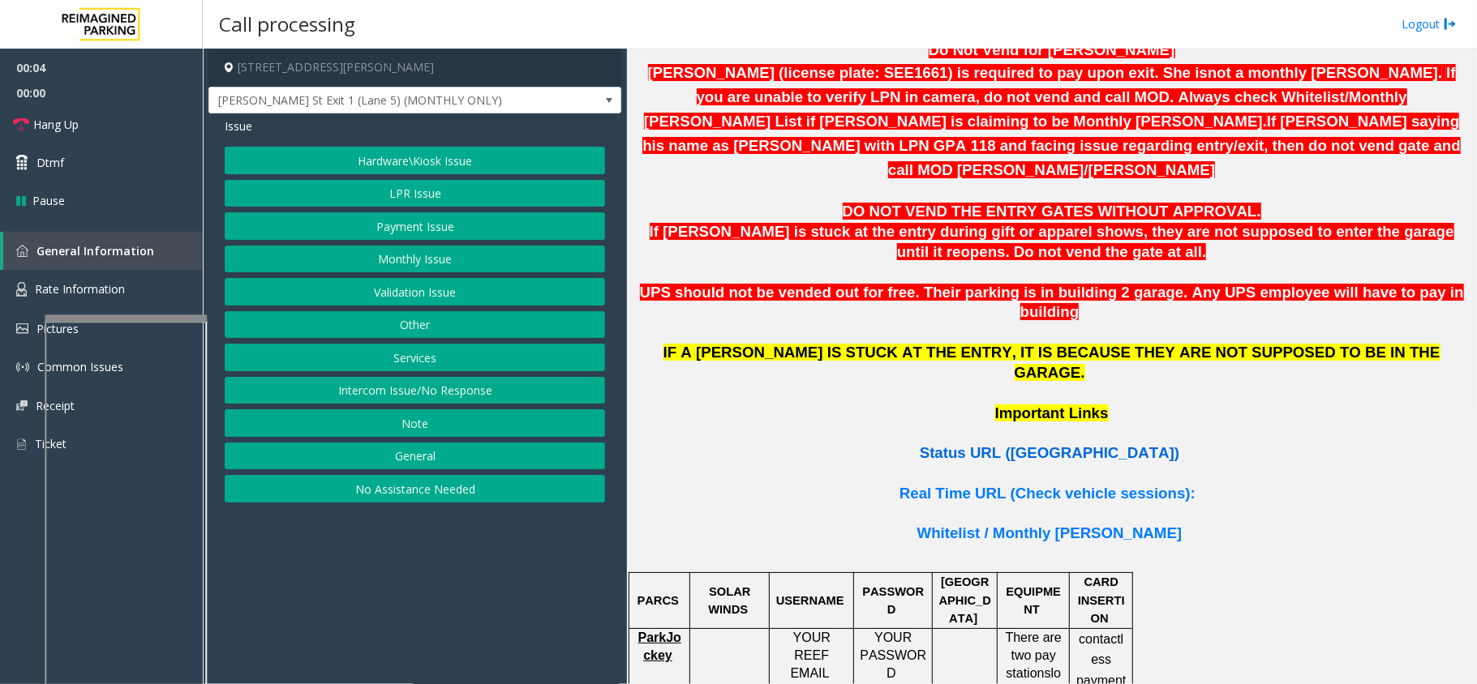
click at [1075, 444] on span "Status URL ([GEOGRAPHIC_DATA])" at bounding box center [1049, 452] width 259 height 17
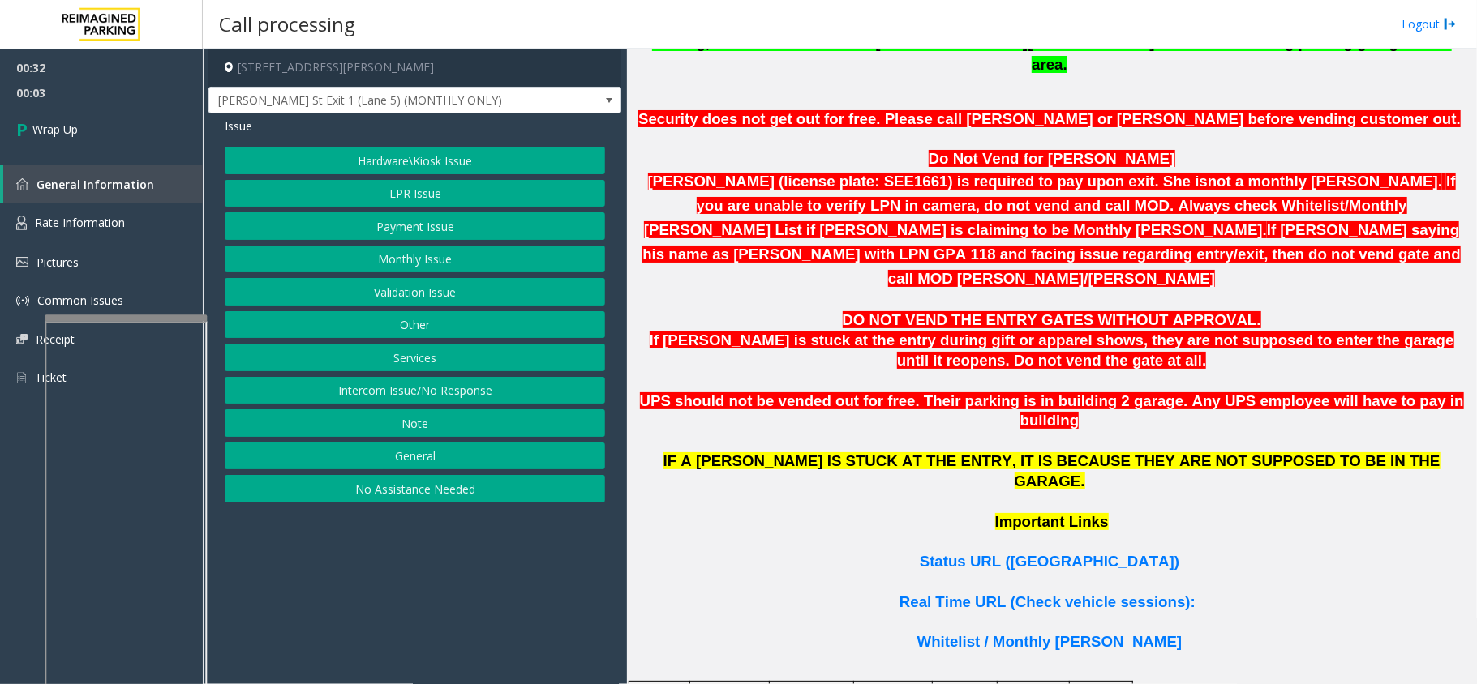
click at [503, 397] on button "Intercom Issue/No Response" at bounding box center [415, 391] width 380 height 28
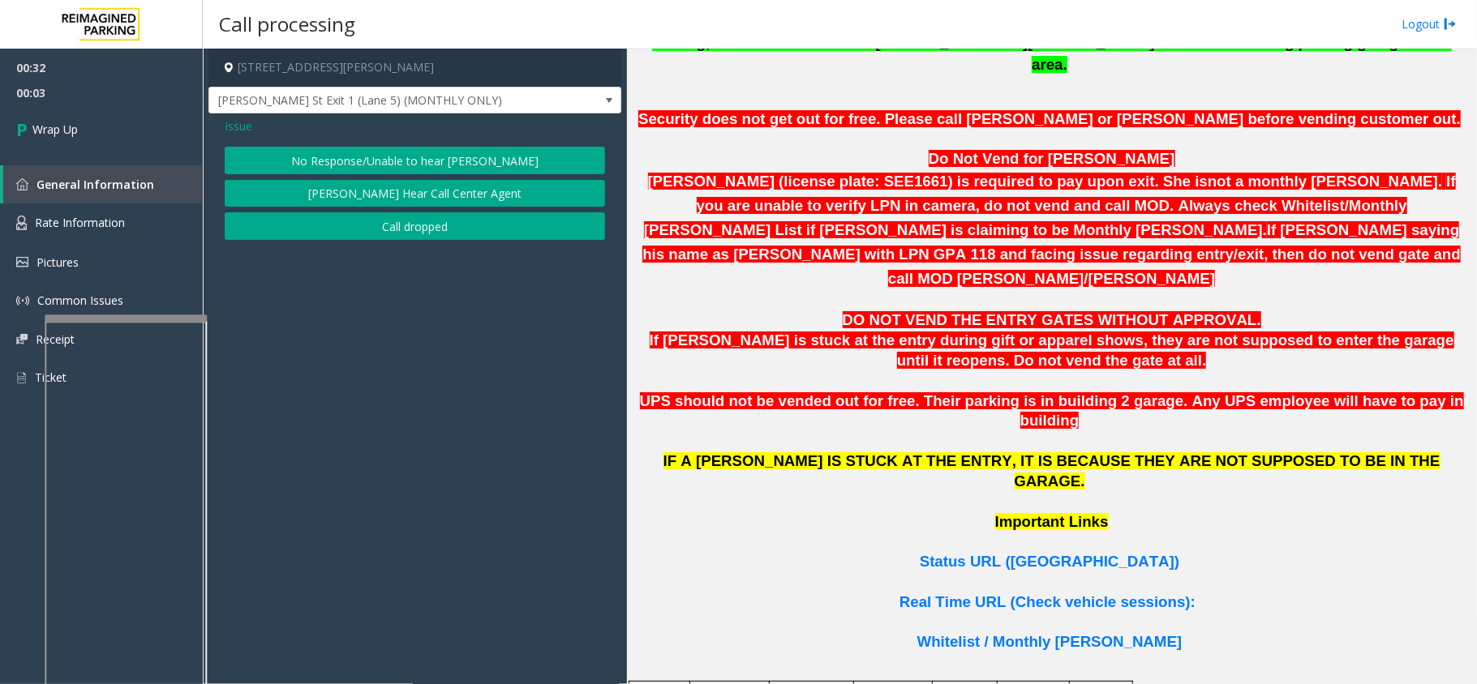
click at [461, 238] on button "Call dropped" at bounding box center [415, 226] width 380 height 28
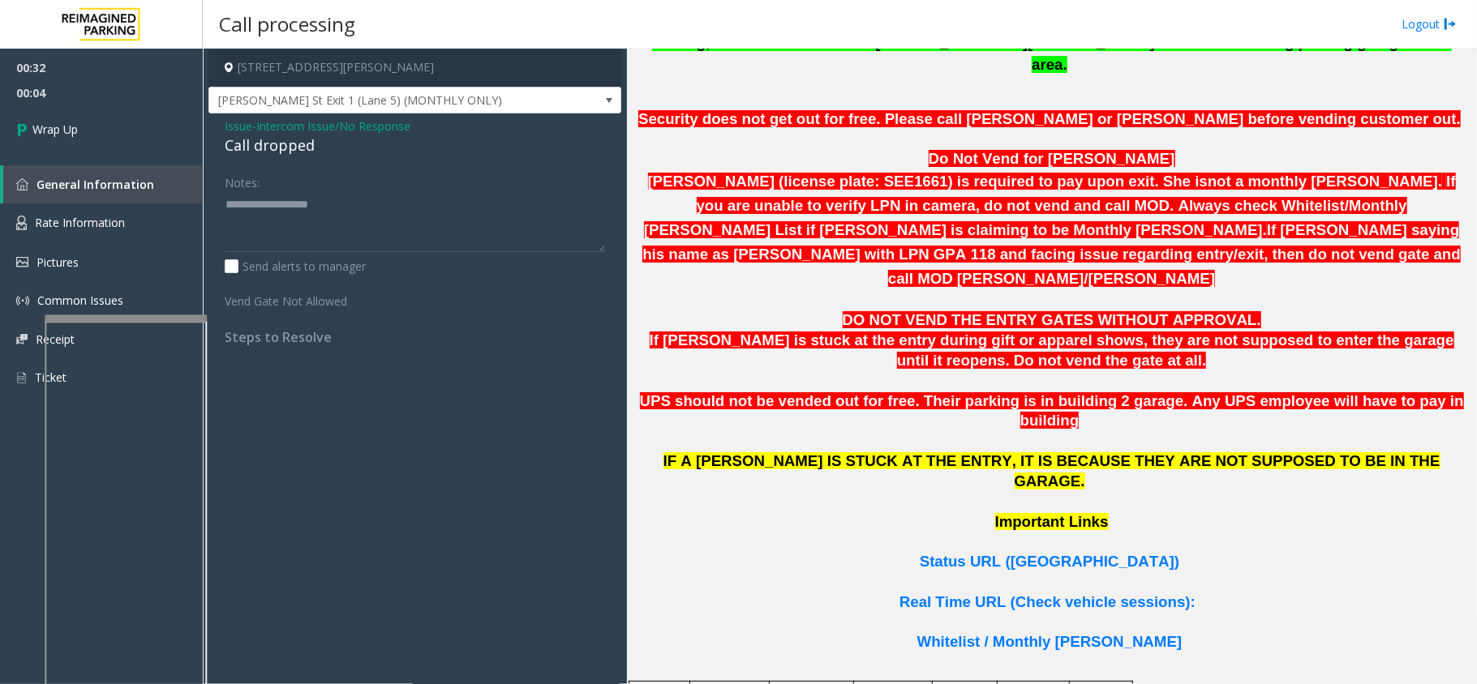
click at [250, 151] on div "Call dropped" at bounding box center [415, 146] width 380 height 22
type textarea "**********"
click at [122, 118] on link "Wrap Up" at bounding box center [101, 129] width 203 height 48
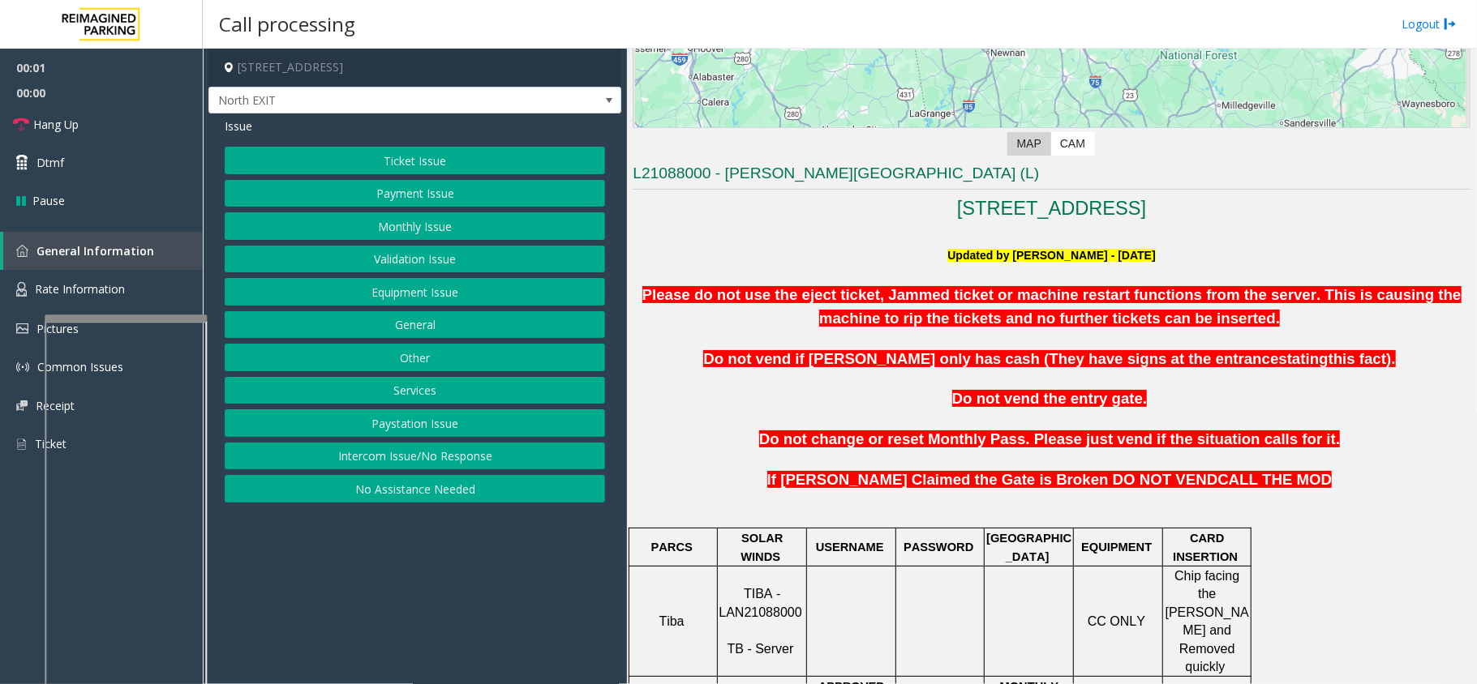
scroll to position [432, 0]
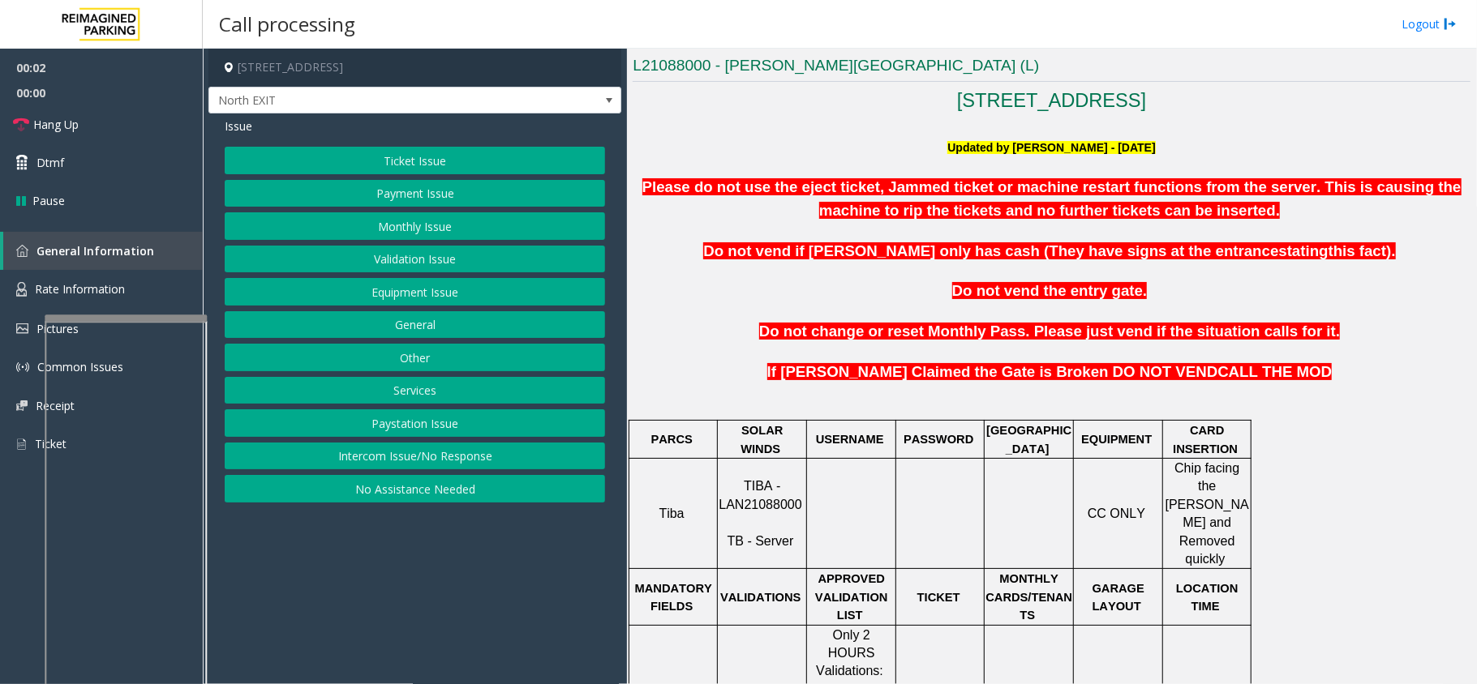
click at [773, 494] on span "TIBA - LAN21088000" at bounding box center [759, 495] width 83 height 32
copy p "LAN21088000"
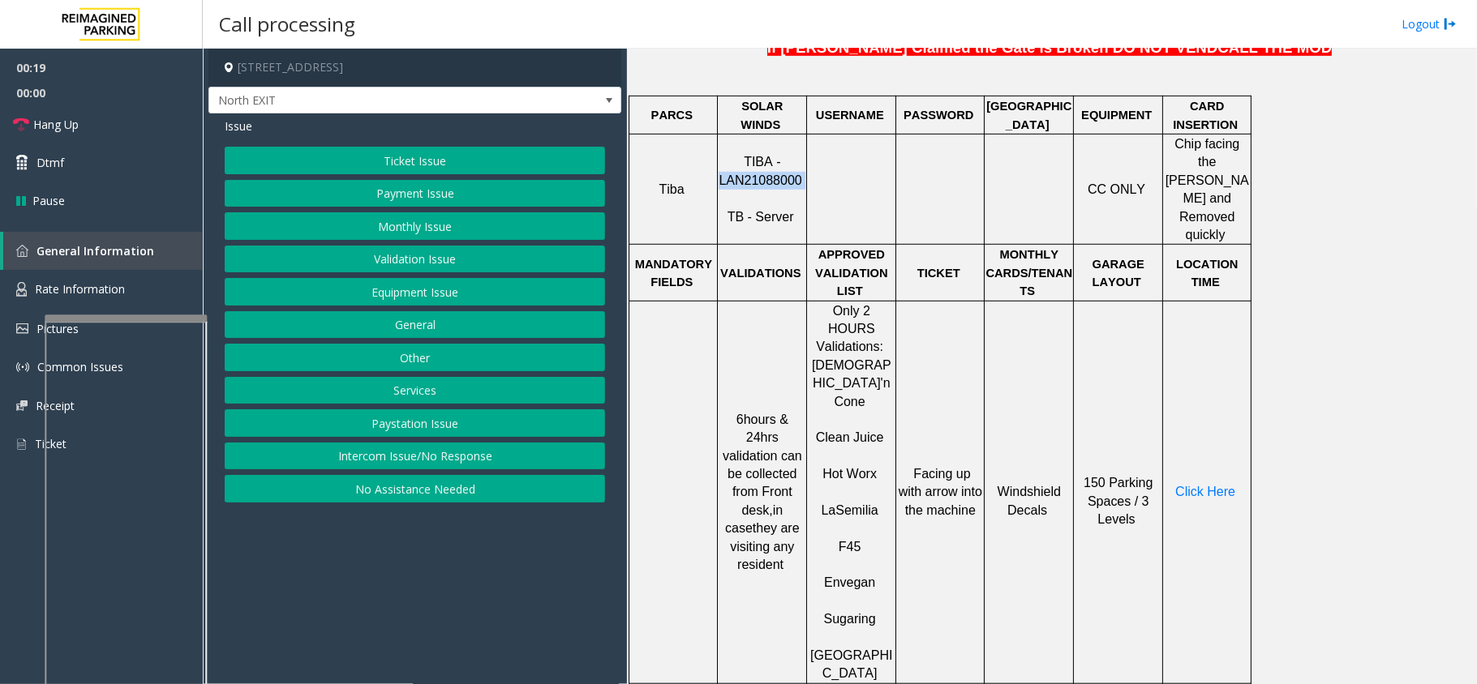
click at [538, 160] on button "Ticket Issue" at bounding box center [415, 161] width 380 height 28
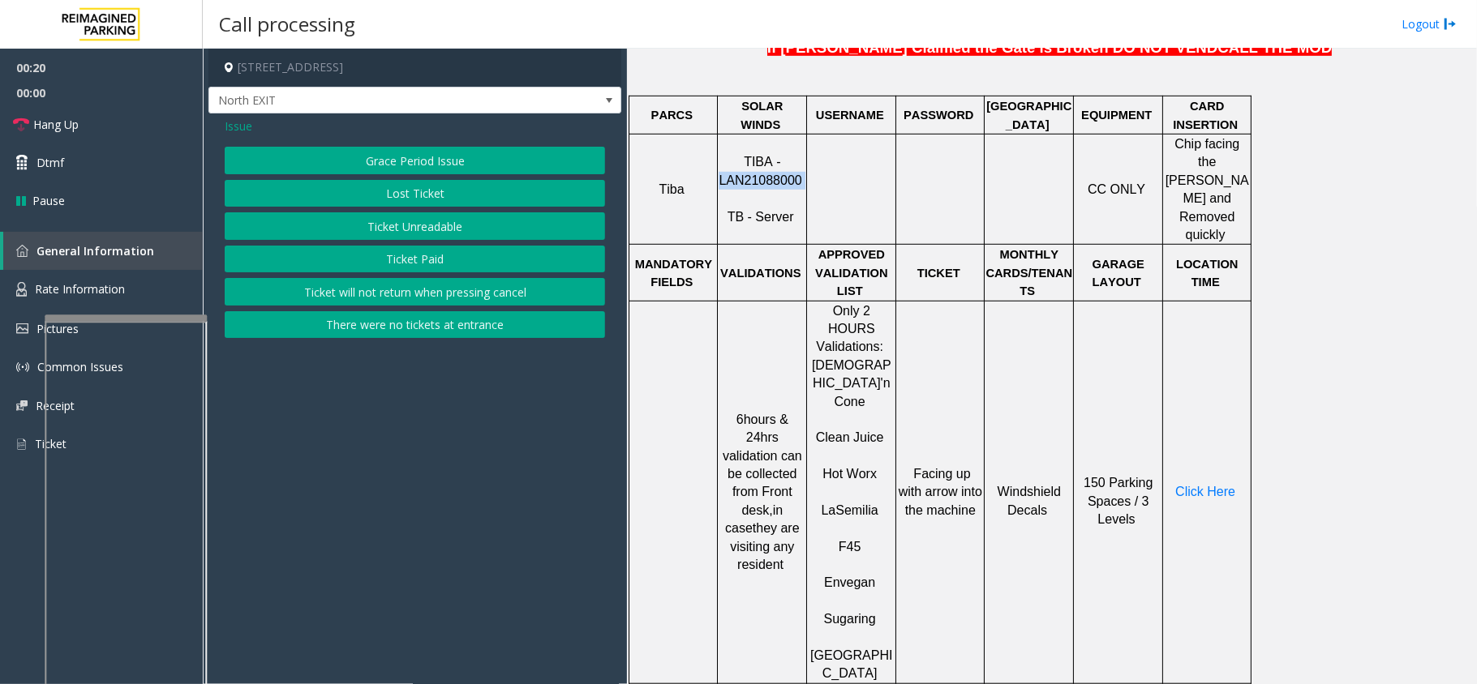
click at [506, 218] on button "Ticket Unreadable" at bounding box center [415, 226] width 380 height 28
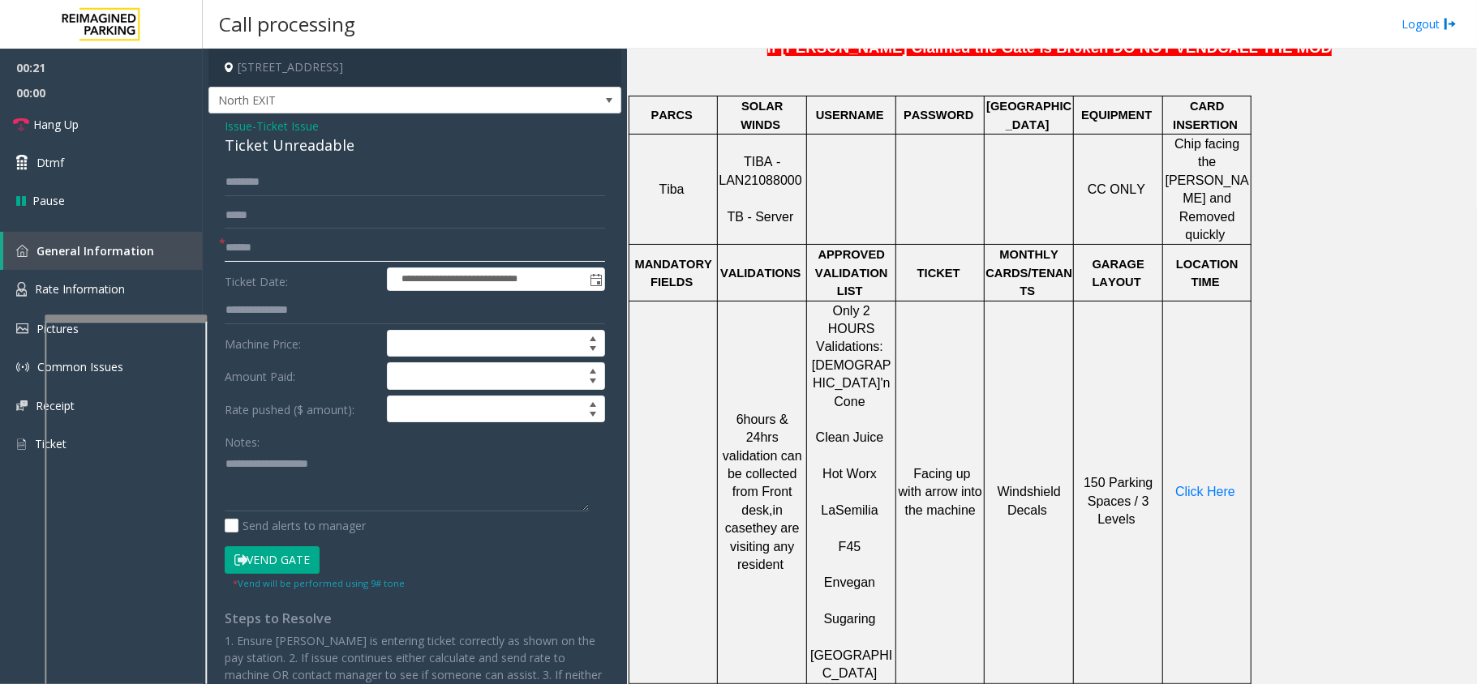
click at [428, 255] on input "text" at bounding box center [415, 248] width 380 height 28
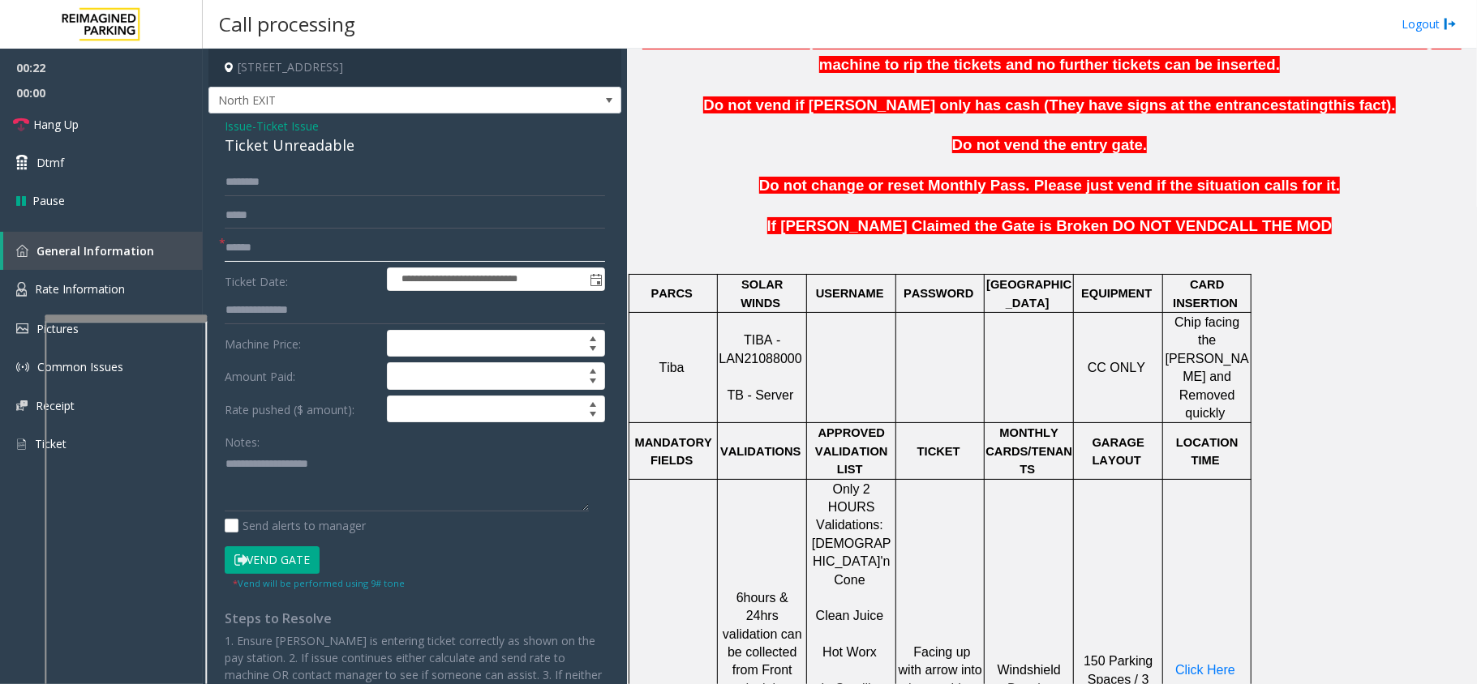
scroll to position [540, 0]
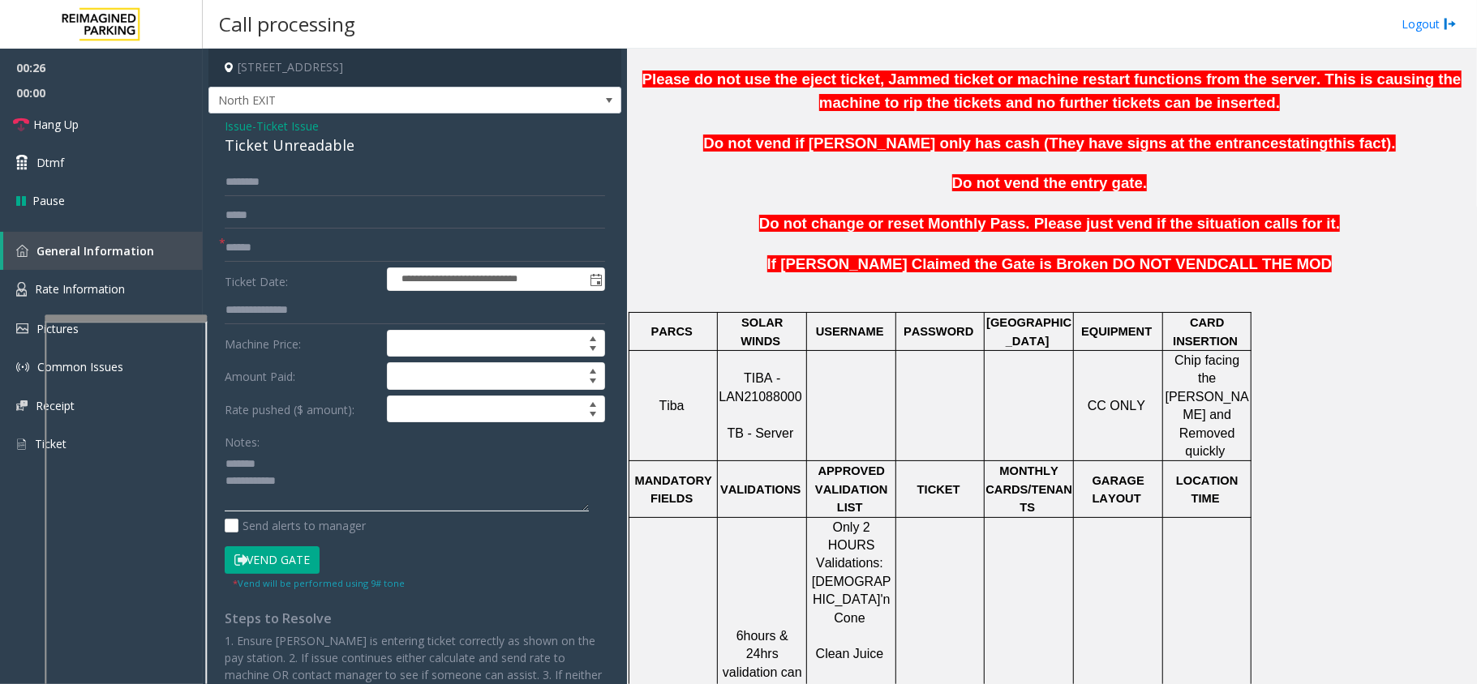
type textarea "**********"
click at [260, 245] on input "text" at bounding box center [415, 248] width 380 height 28
type input "*******"
click at [352, 456] on textarea at bounding box center [407, 481] width 364 height 61
click at [247, 139] on div "Ticket Unreadable" at bounding box center [415, 146] width 380 height 22
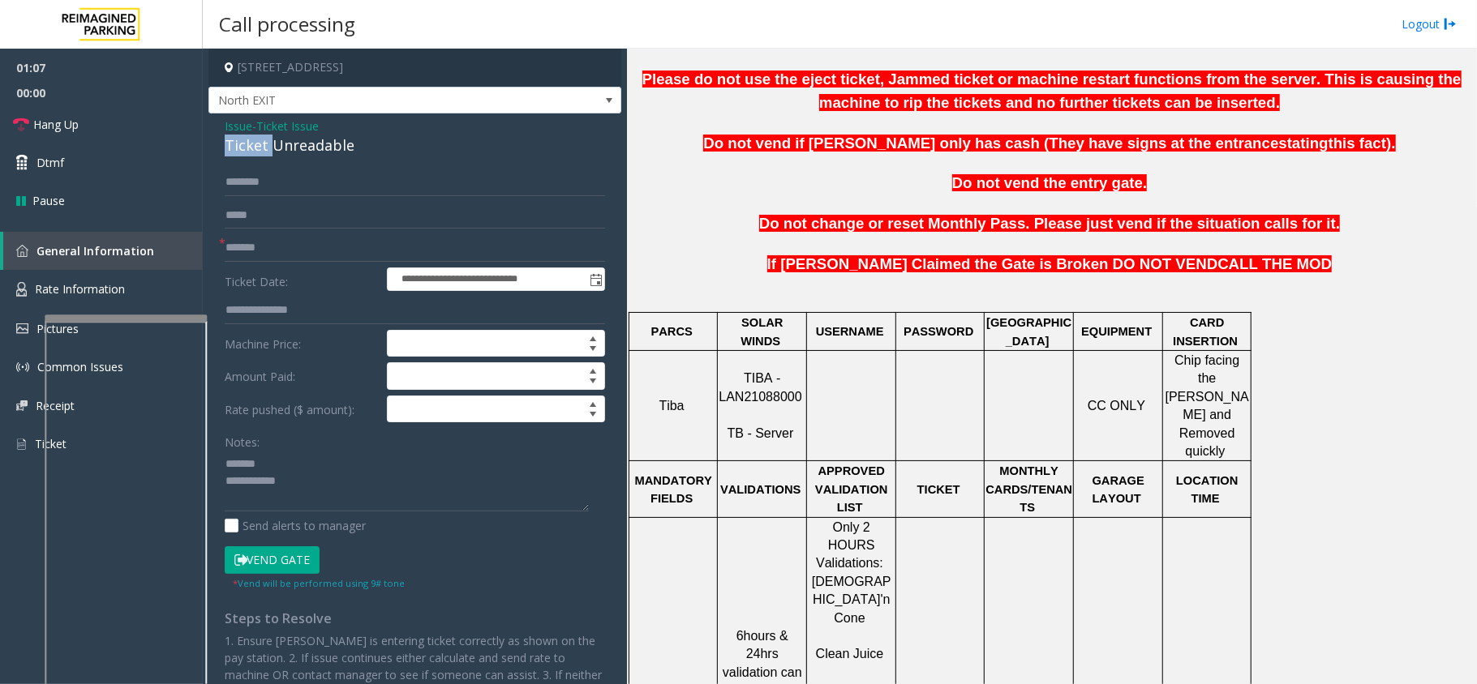
click at [247, 139] on div "Ticket Unreadable" at bounding box center [415, 146] width 380 height 22
click at [481, 465] on textarea at bounding box center [407, 481] width 364 height 61
click at [455, 485] on textarea at bounding box center [407, 481] width 364 height 61
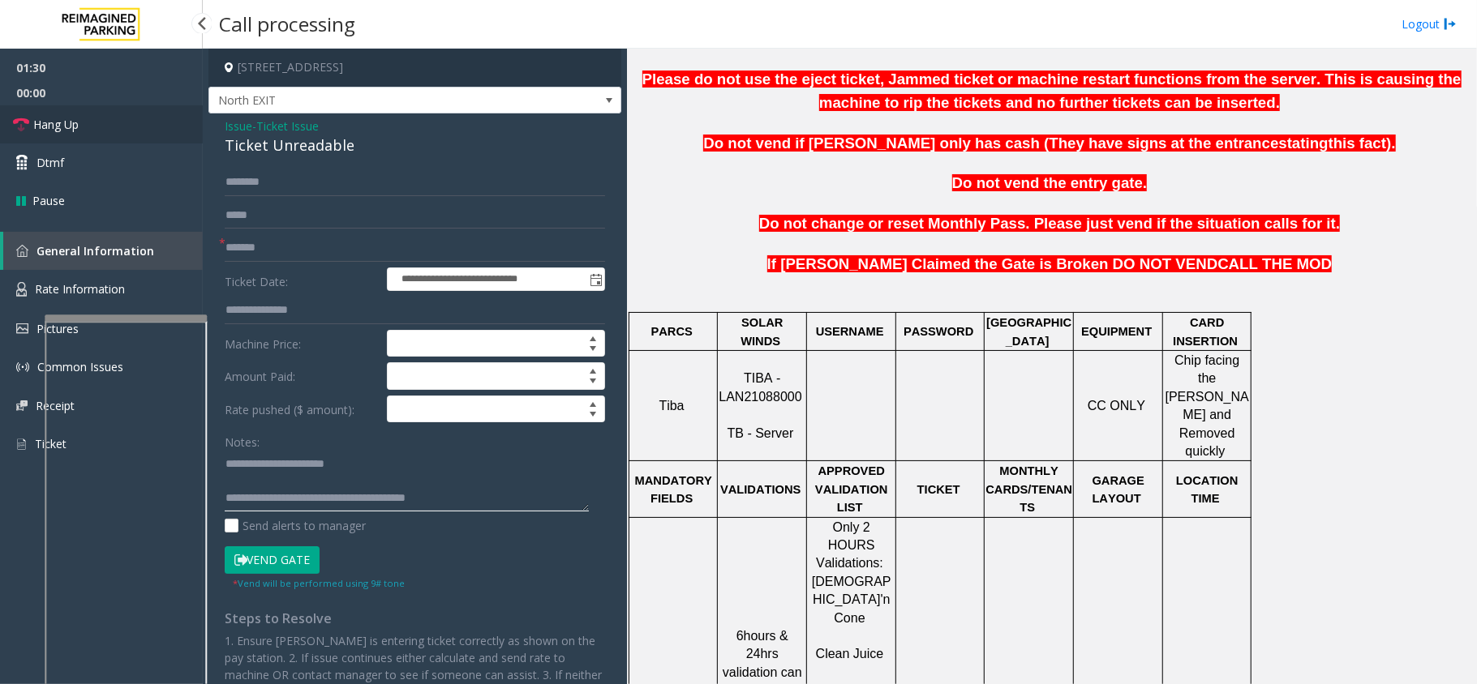
type textarea "**********"
click at [65, 131] on span "Hang Up" at bounding box center [55, 124] width 45 height 17
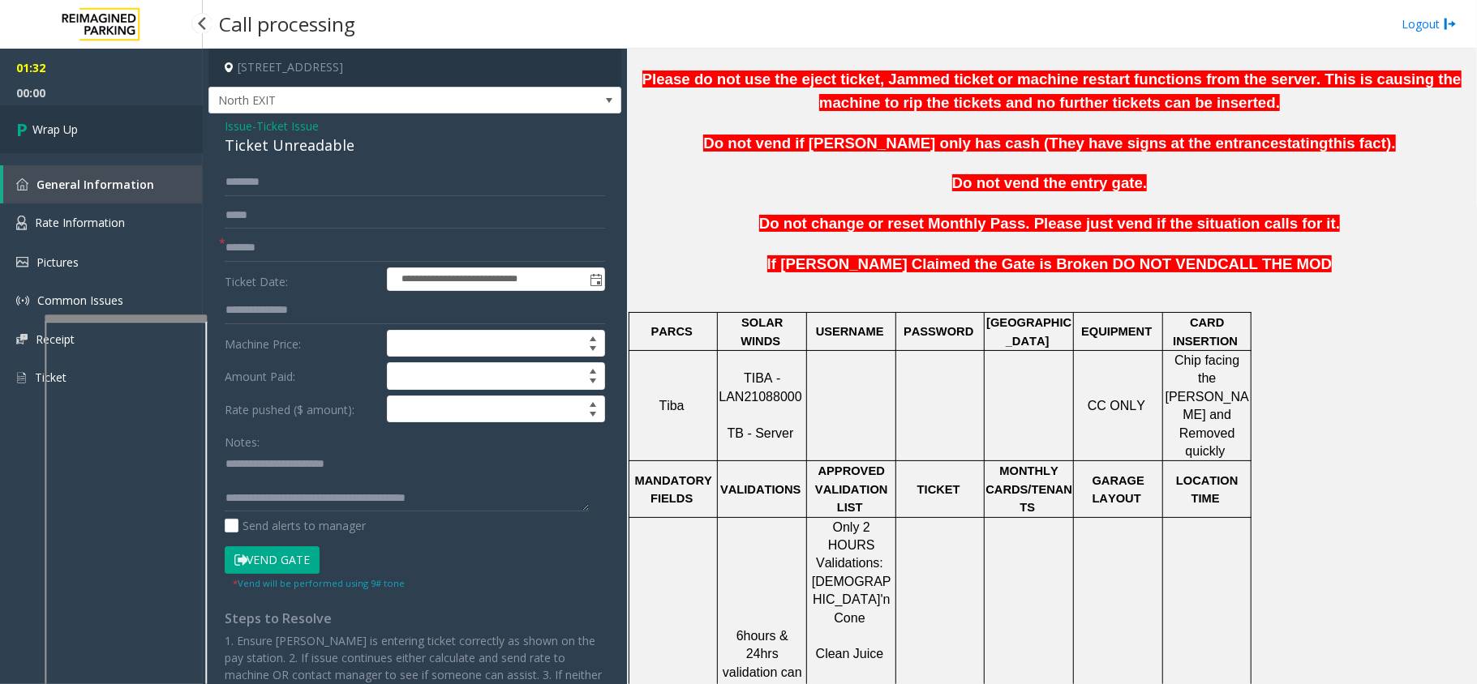
click at [65, 131] on span "Wrap Up" at bounding box center [54, 129] width 45 height 17
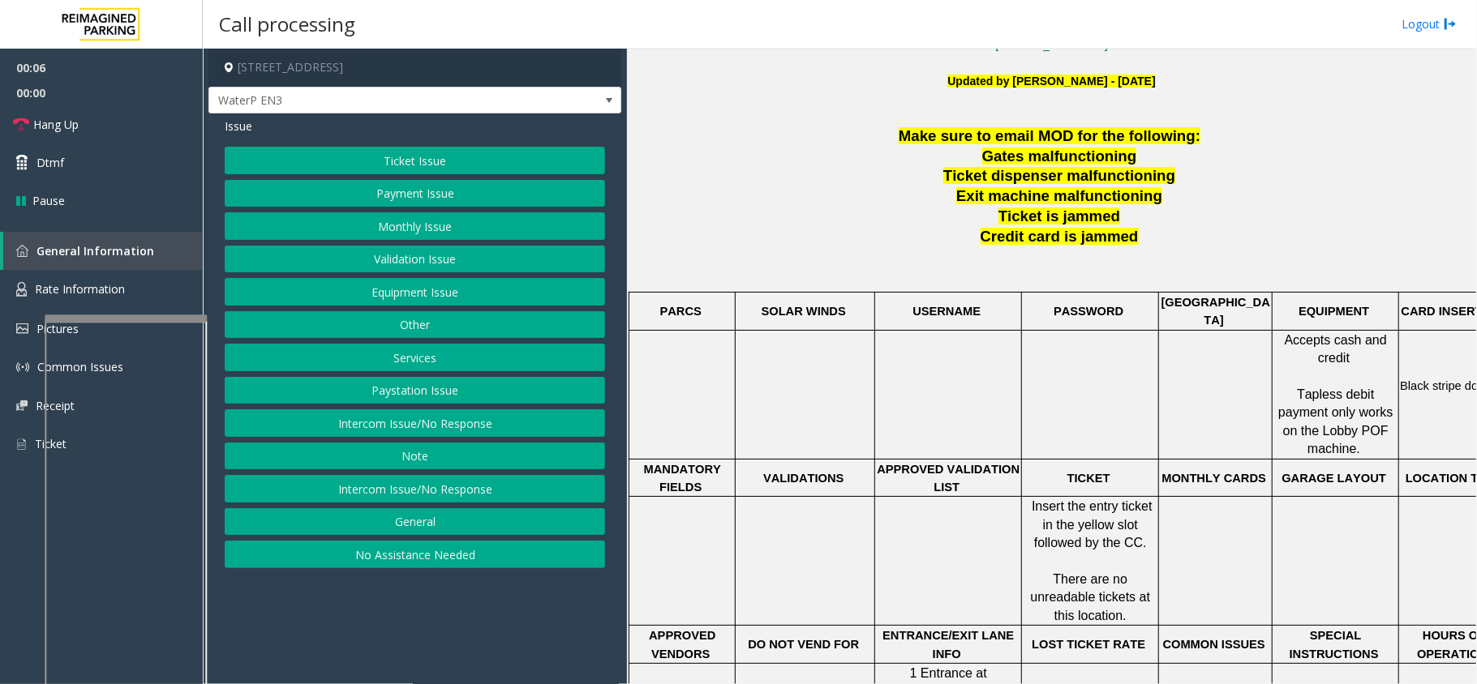
scroll to position [540, 0]
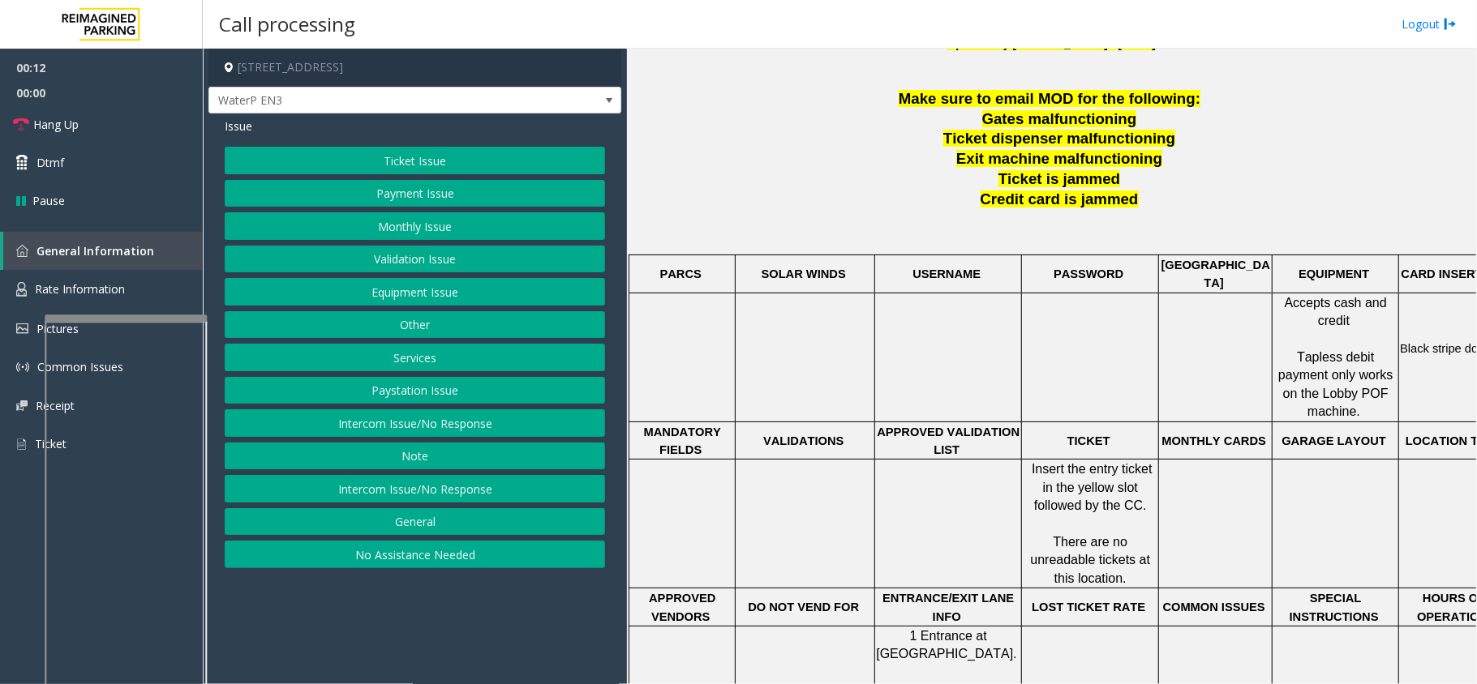
drag, startPoint x: 496, startPoint y: 430, endPoint x: 498, endPoint y: 407, distance: 22.8
click at [496, 430] on button "Intercom Issue/No Response" at bounding box center [415, 424] width 380 height 28
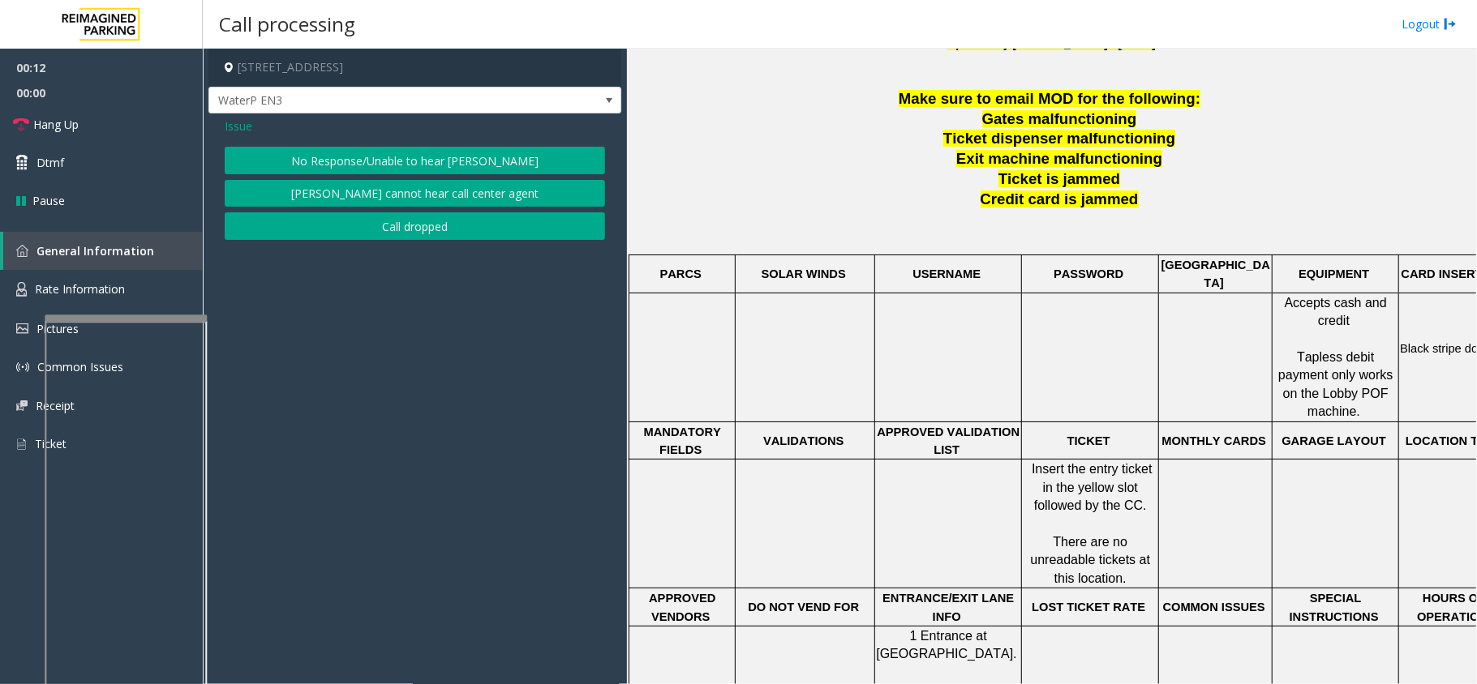
click at [504, 143] on div "Issue No Response/Unable to hear [PERSON_NAME] cannot hear call center agent Ca…" at bounding box center [414, 181] width 413 height 135
click at [452, 159] on button "No Response/Unable to hear [PERSON_NAME]" at bounding box center [415, 161] width 380 height 28
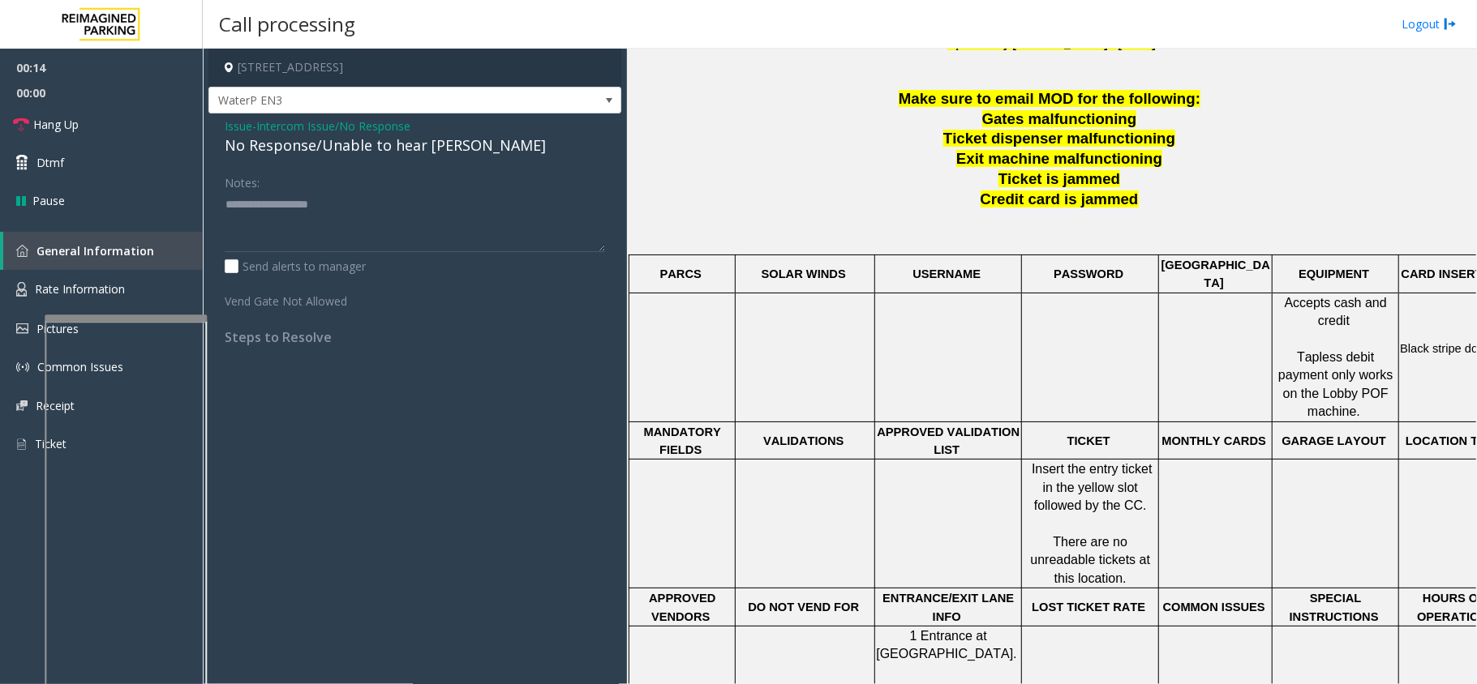
click at [376, 151] on div "No Response/Unable to hear [PERSON_NAME]" at bounding box center [415, 146] width 380 height 22
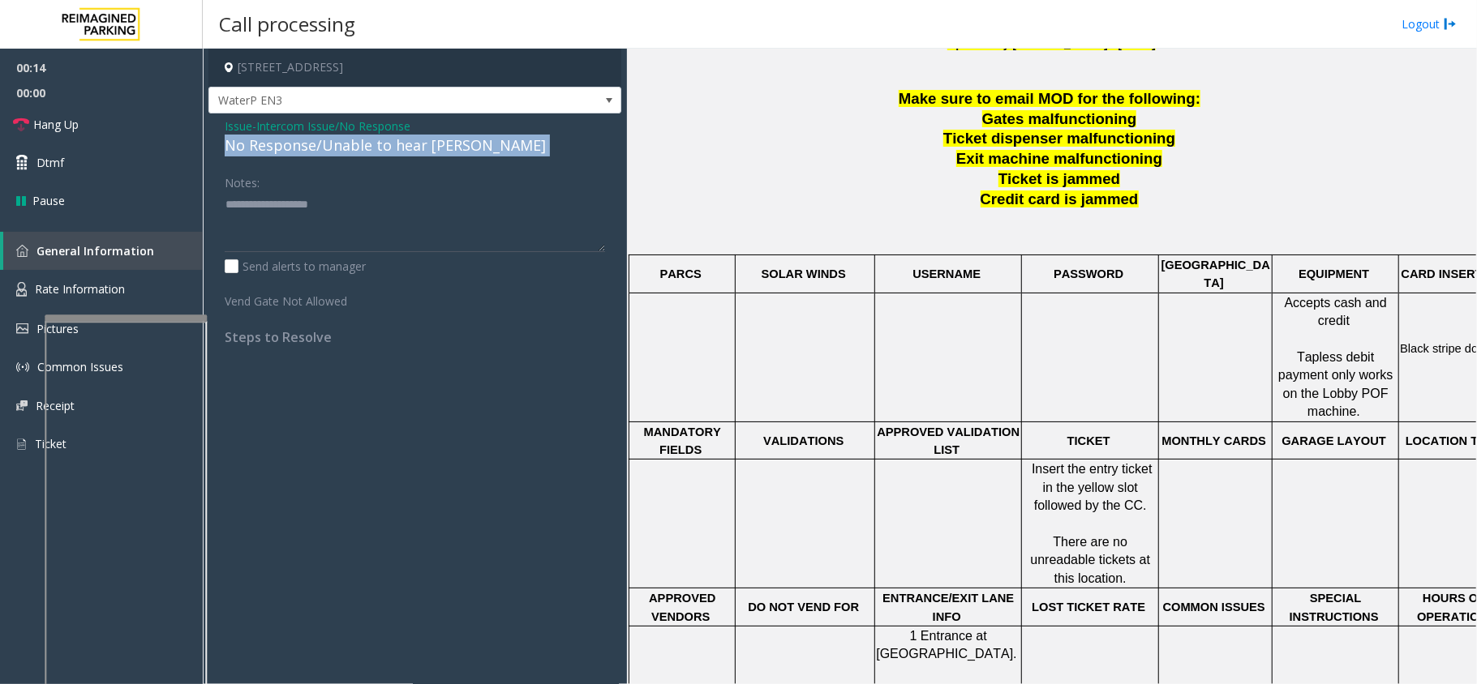
click at [376, 151] on div "No Response/Unable to hear [PERSON_NAME]" at bounding box center [415, 146] width 380 height 22
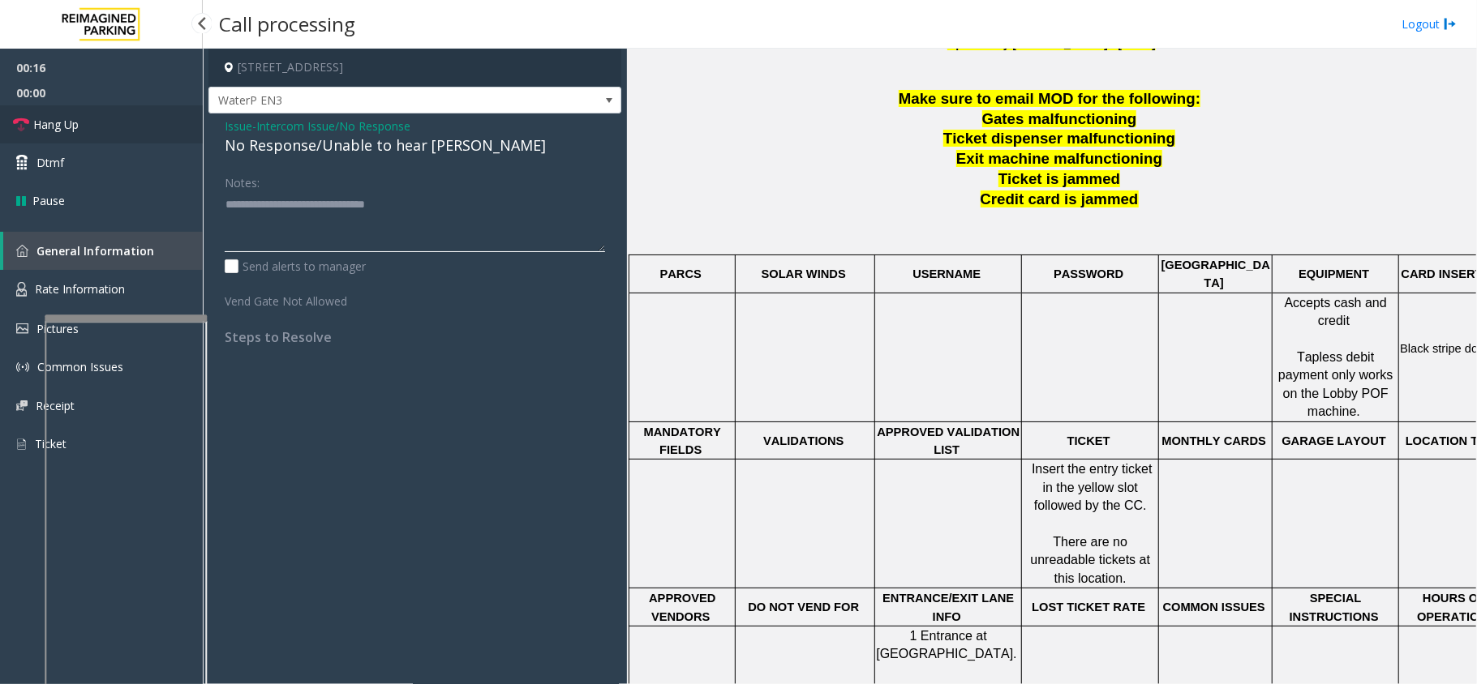
type textarea "**********"
click at [59, 116] on span "Hang Up" at bounding box center [55, 124] width 45 height 17
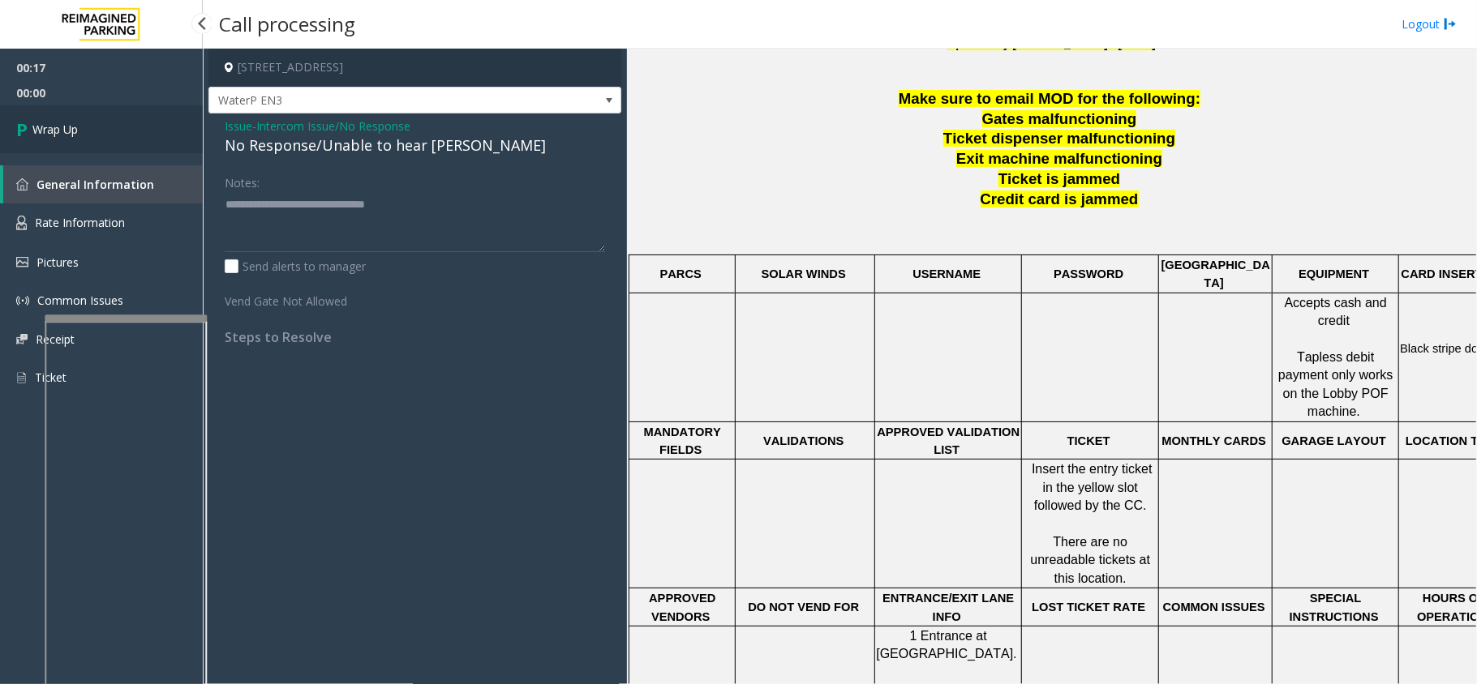
click at [66, 117] on link "Wrap Up" at bounding box center [101, 129] width 203 height 48
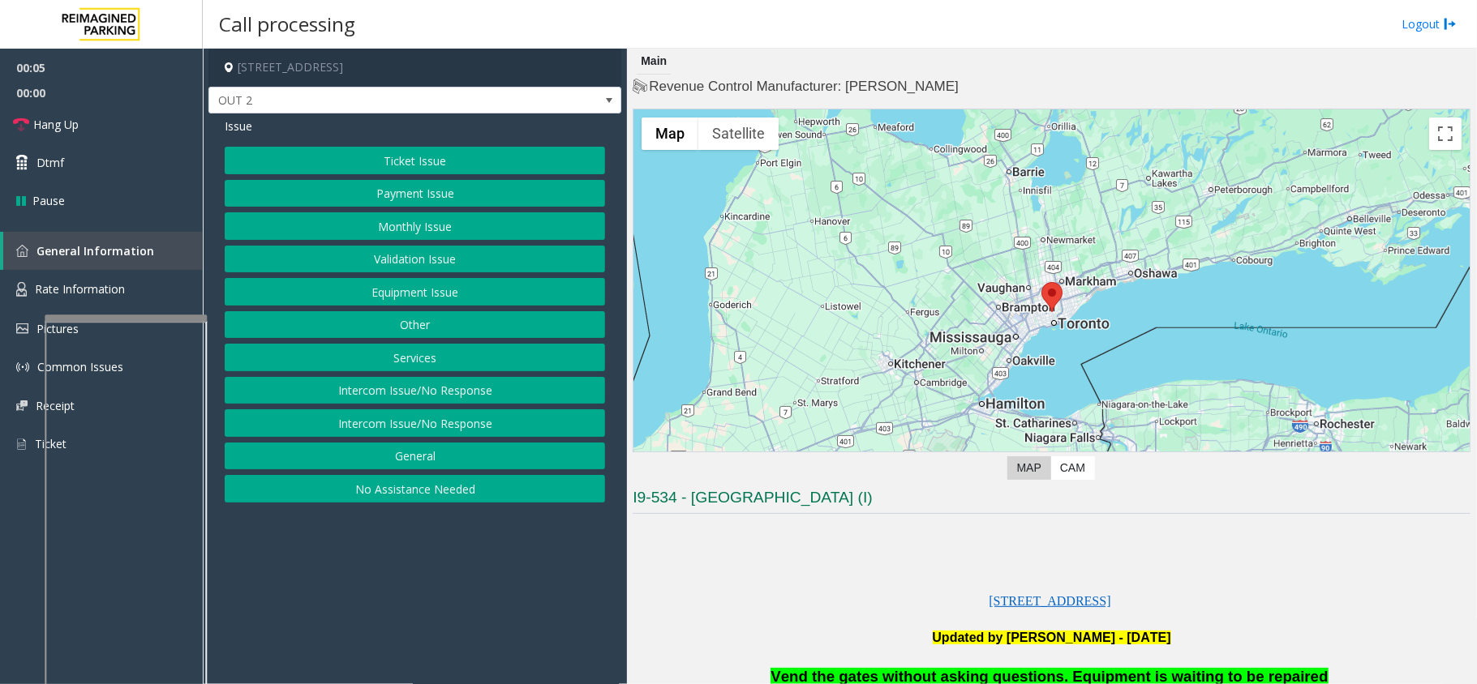
click at [461, 290] on button "Equipment Issue" at bounding box center [415, 292] width 380 height 28
click at [461, 290] on button "Gate / Door Won't Open" at bounding box center [415, 292] width 380 height 28
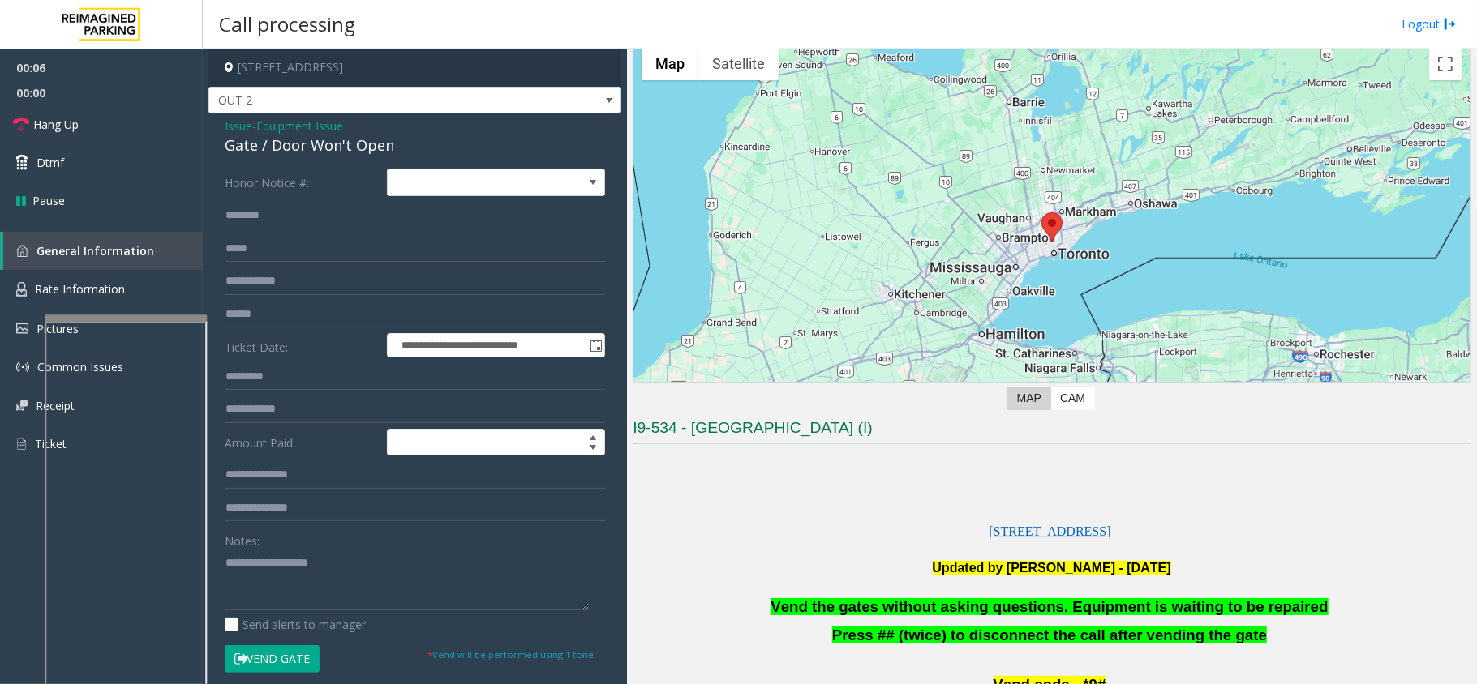
scroll to position [108, 0]
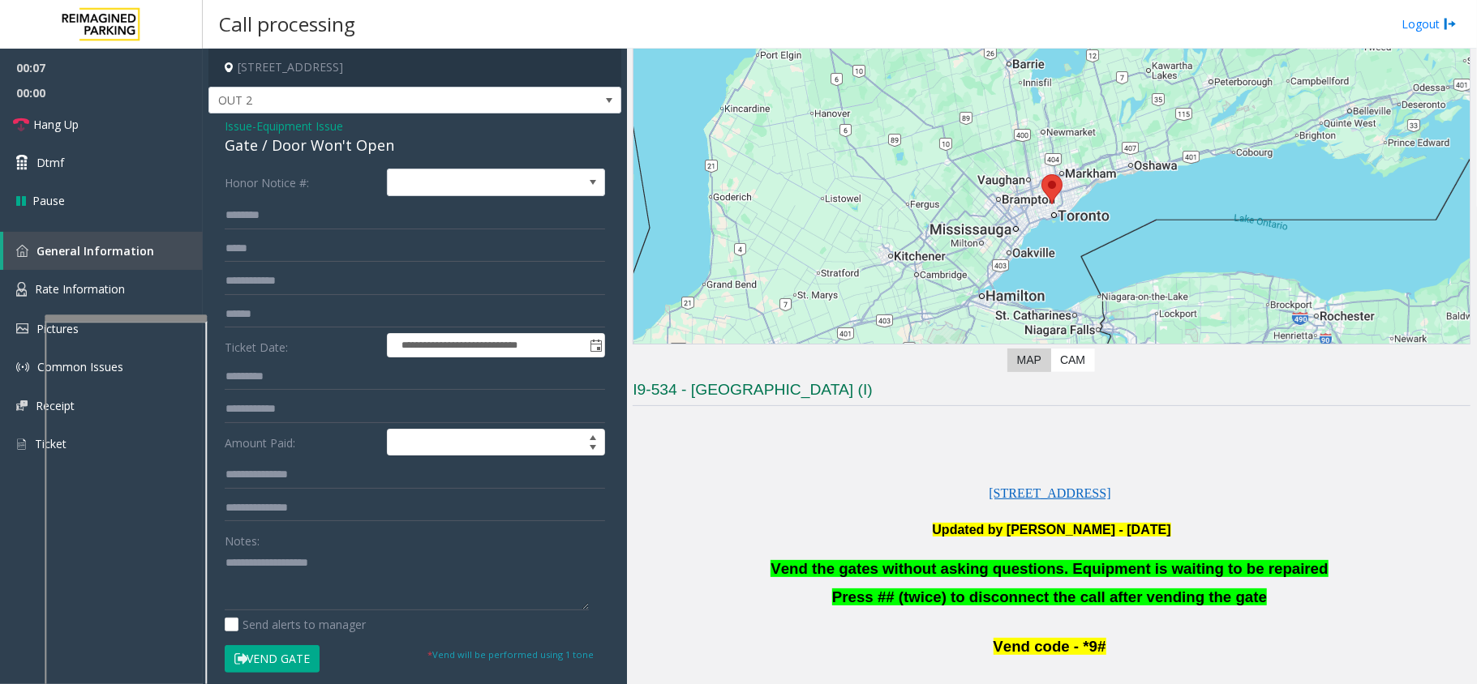
click at [923, 561] on span "Vend the gates without asking questions. Equipment is waiting to be repaired" at bounding box center [1048, 568] width 557 height 17
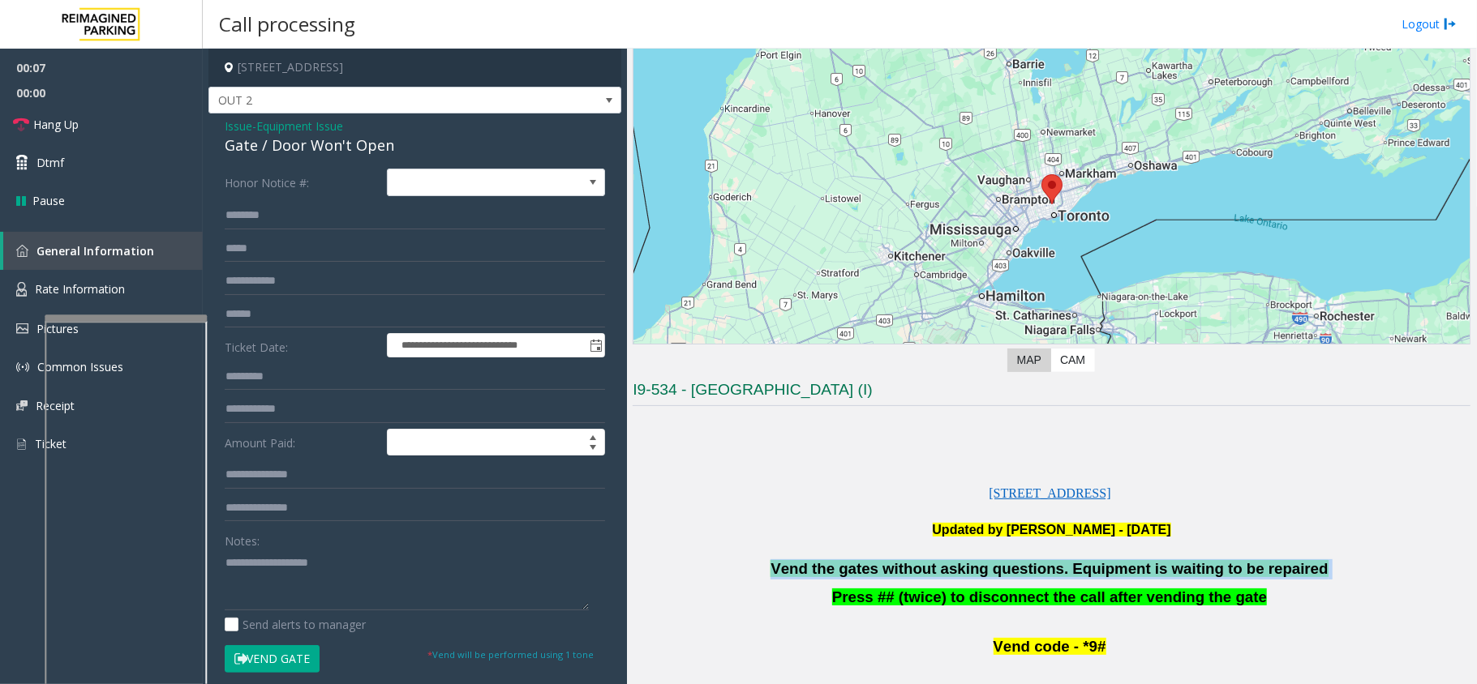
click at [923, 561] on span "Vend the gates without asking questions. Equipment is waiting to be repaired" at bounding box center [1048, 568] width 557 height 17
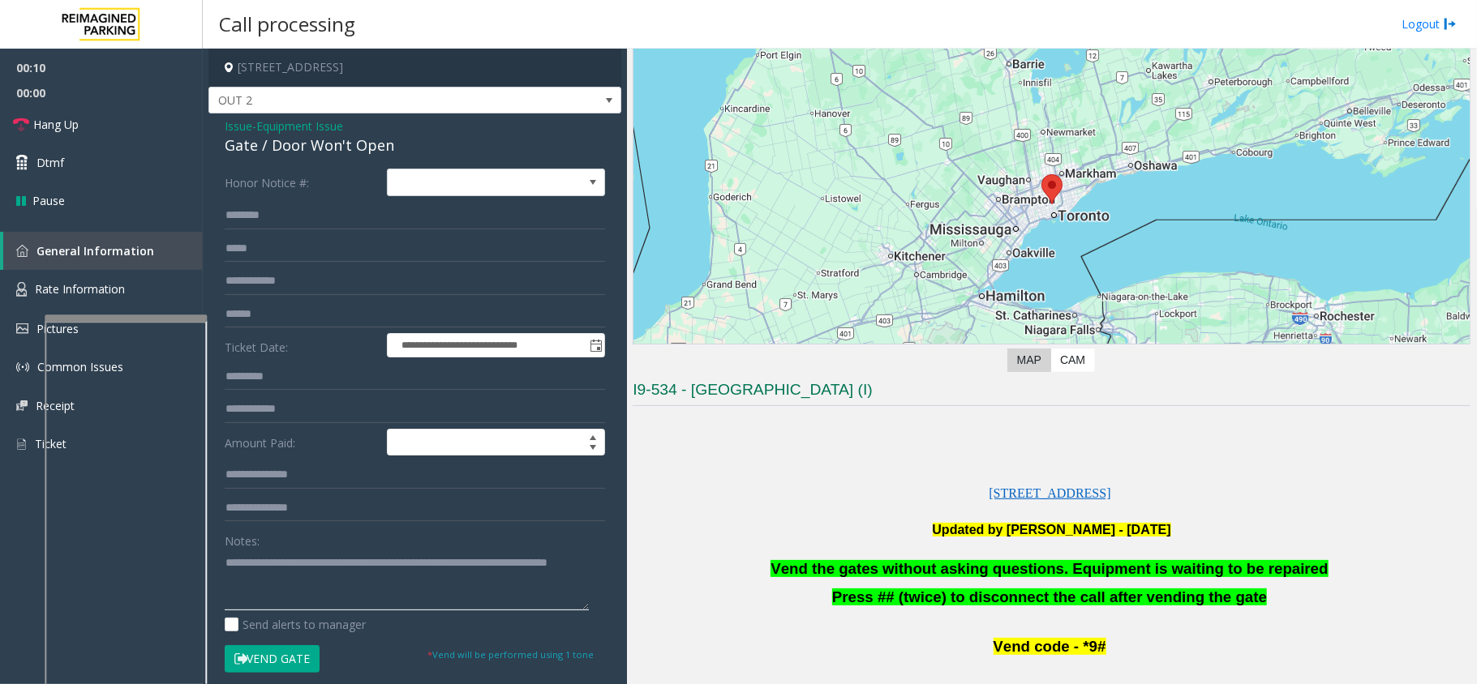
click at [405, 591] on textarea at bounding box center [407, 580] width 364 height 61
type textarea "**********"
click at [78, 127] on span "Hang Up" at bounding box center [55, 124] width 45 height 17
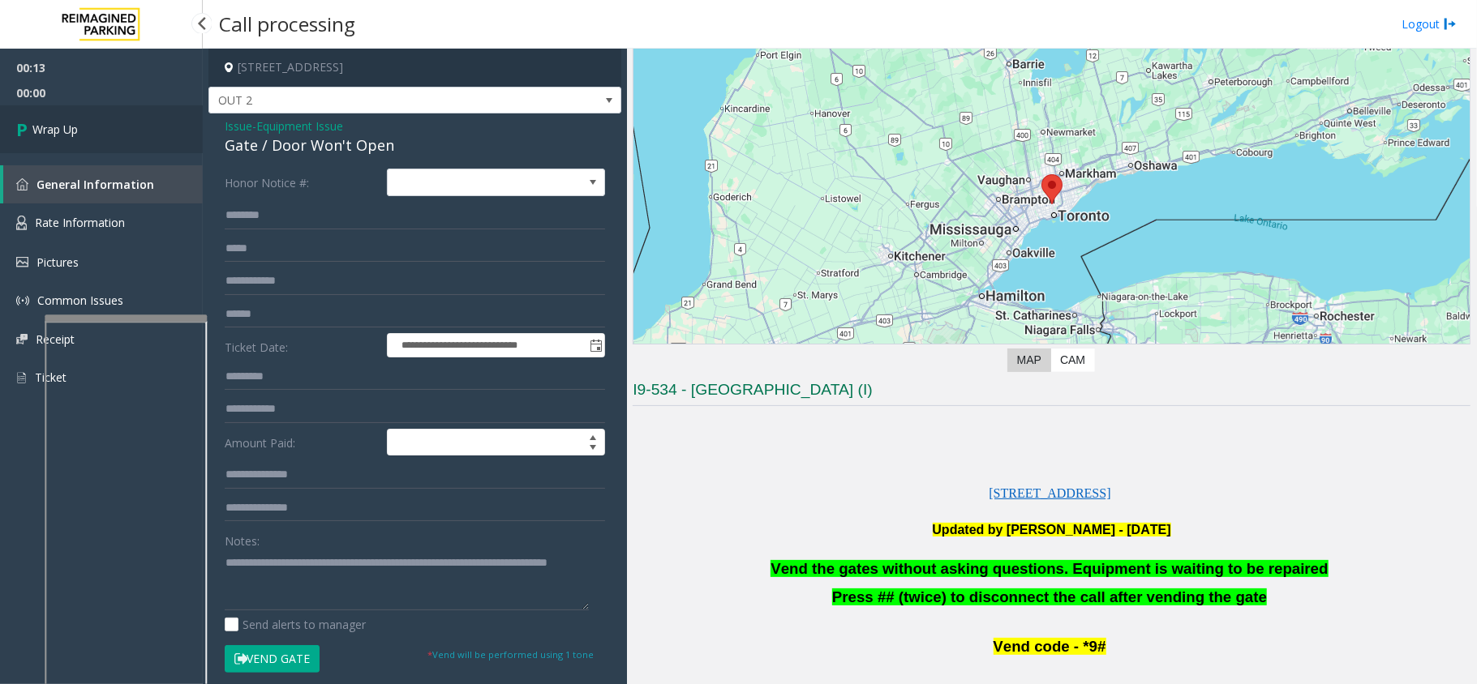
click at [78, 127] on span "Wrap Up" at bounding box center [54, 129] width 45 height 17
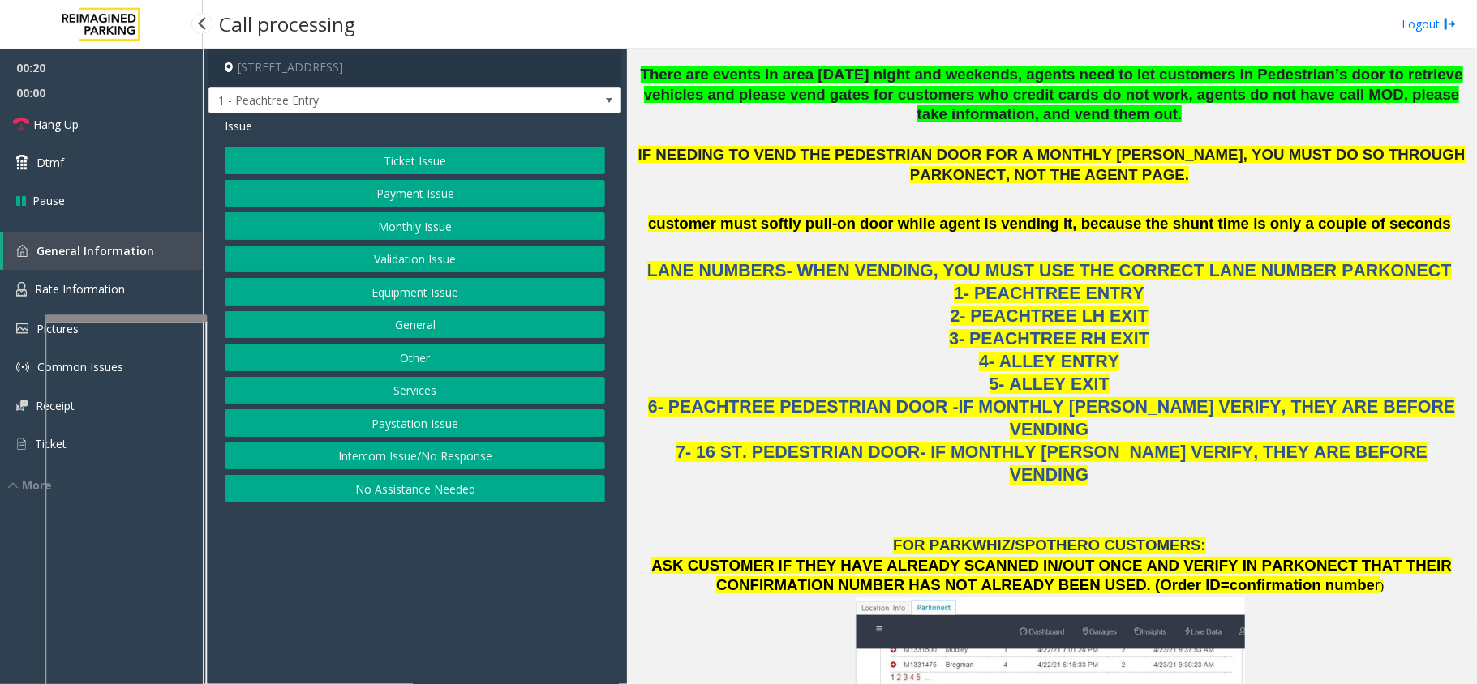
scroll to position [1308, 0]
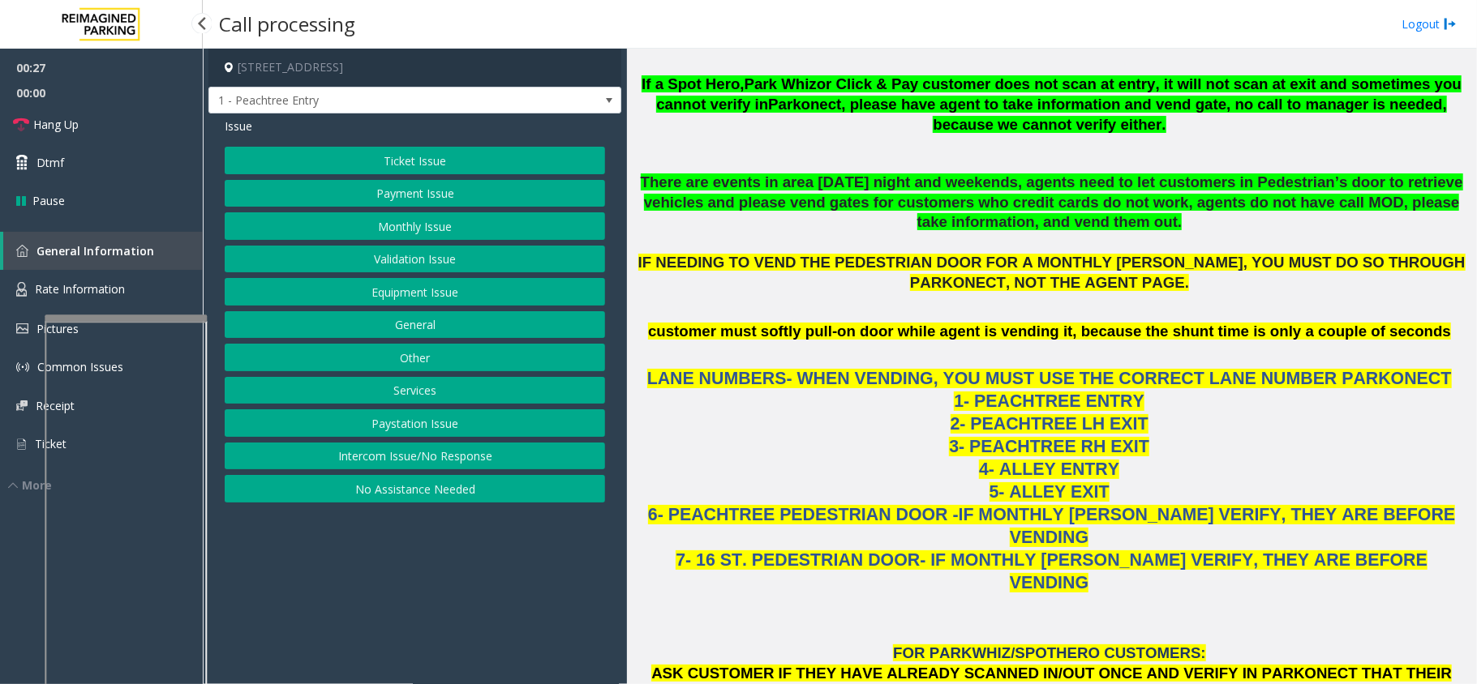
click at [409, 387] on button "Services" at bounding box center [415, 391] width 380 height 28
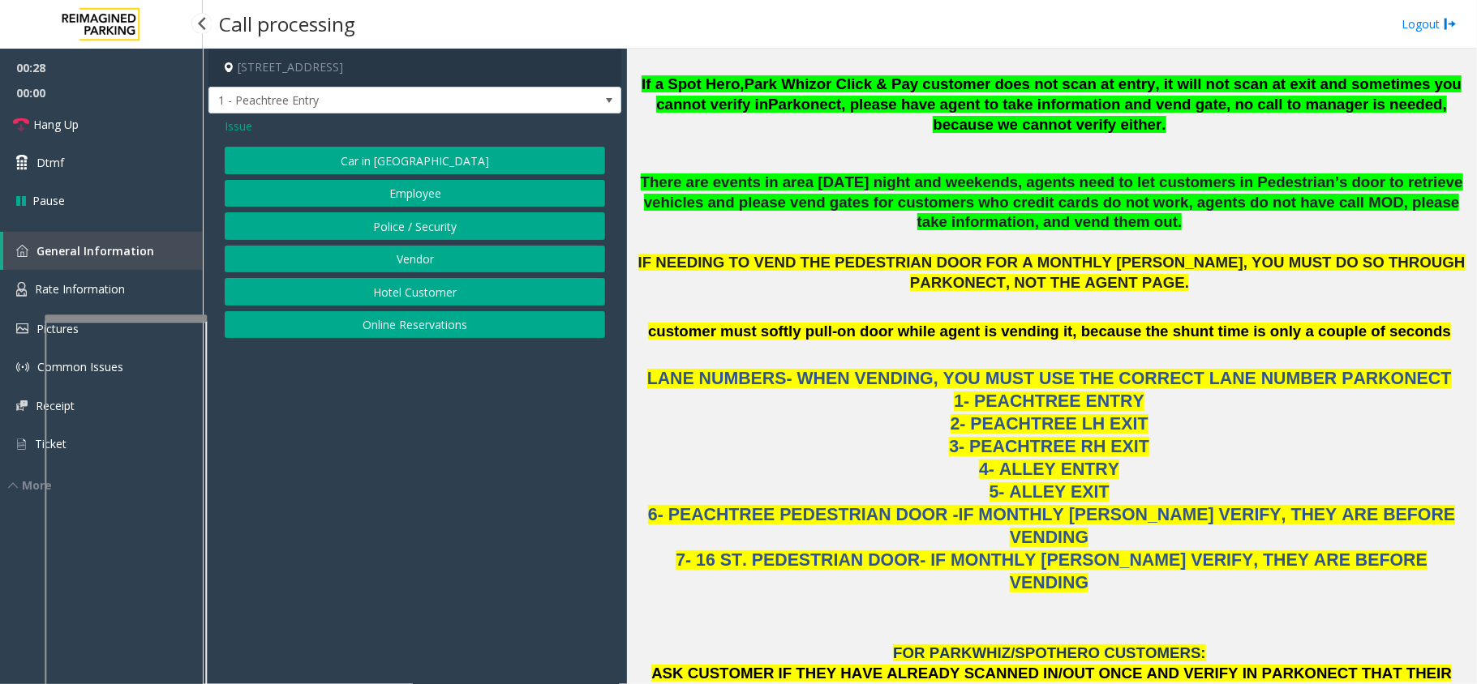
click at [417, 331] on button "Online Reservations" at bounding box center [415, 325] width 380 height 28
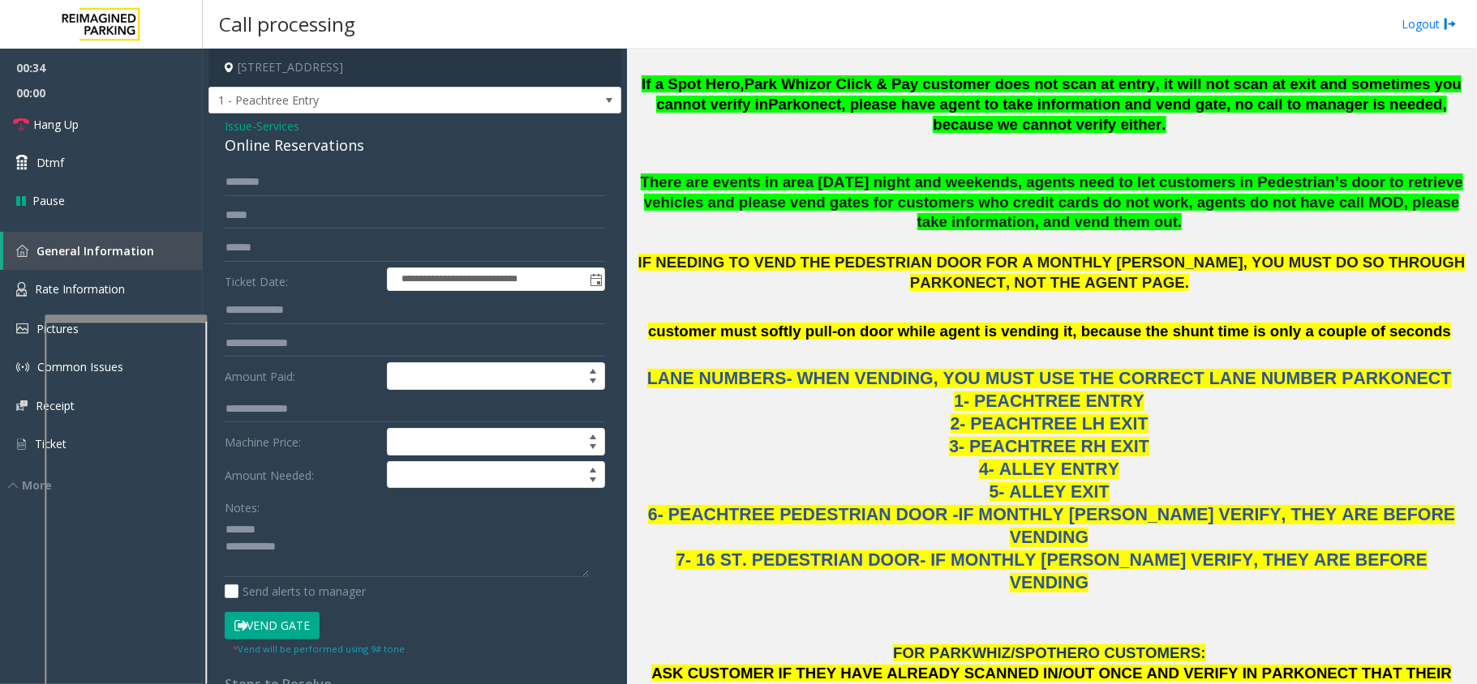
click at [307, 151] on div "Online Reservations" at bounding box center [415, 146] width 380 height 22
click at [405, 558] on textarea at bounding box center [407, 547] width 364 height 61
click at [392, 564] on textarea at bounding box center [407, 547] width 364 height 61
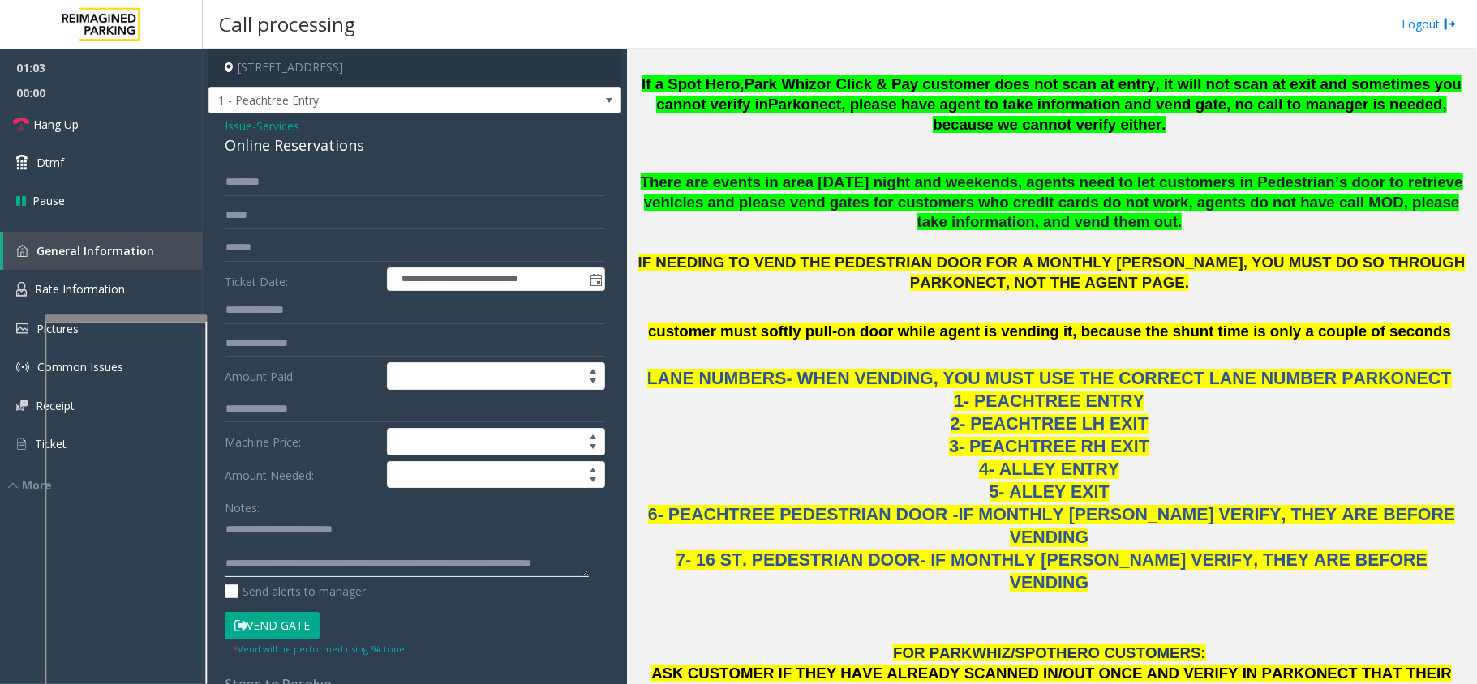
click at [484, 534] on textarea at bounding box center [407, 547] width 364 height 61
click at [475, 549] on textarea at bounding box center [407, 547] width 364 height 61
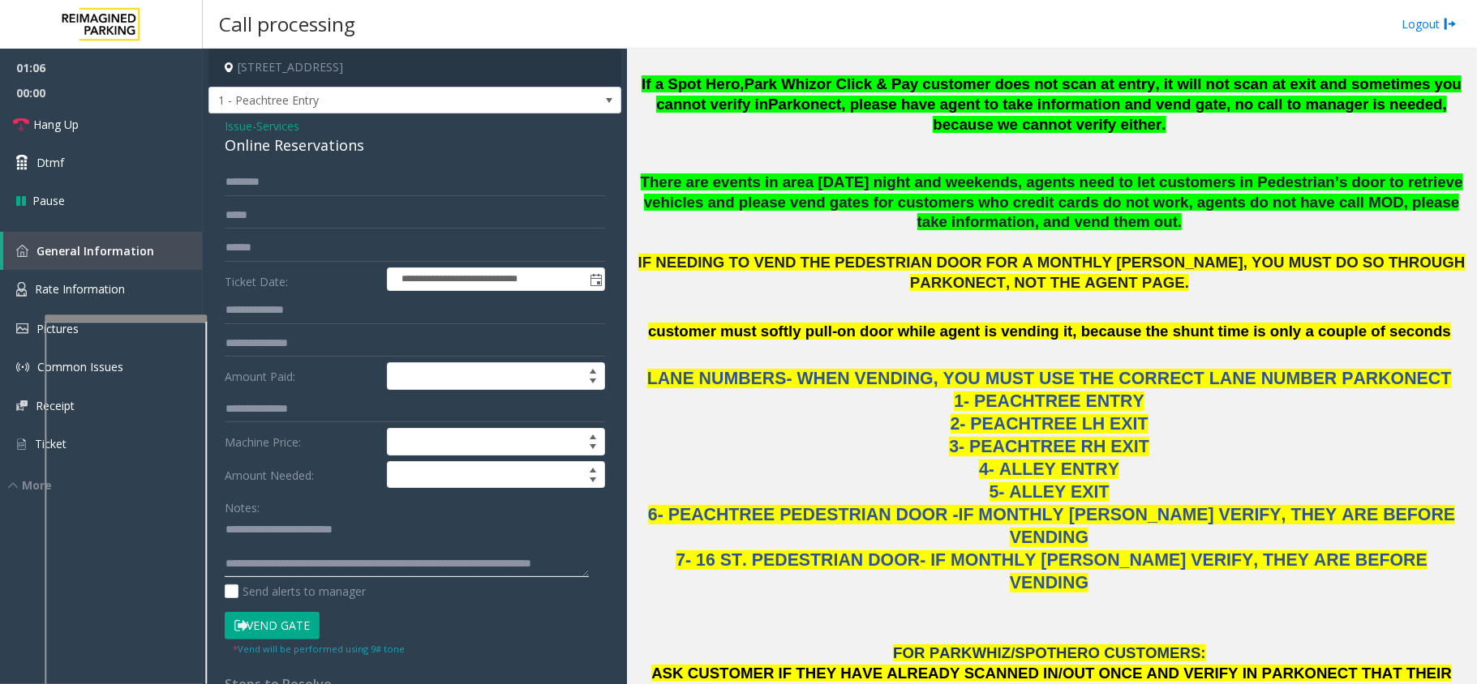
click at [475, 549] on textarea at bounding box center [407, 547] width 364 height 61
type textarea "**********"
click at [152, 133] on link "Hang Up" at bounding box center [101, 124] width 203 height 38
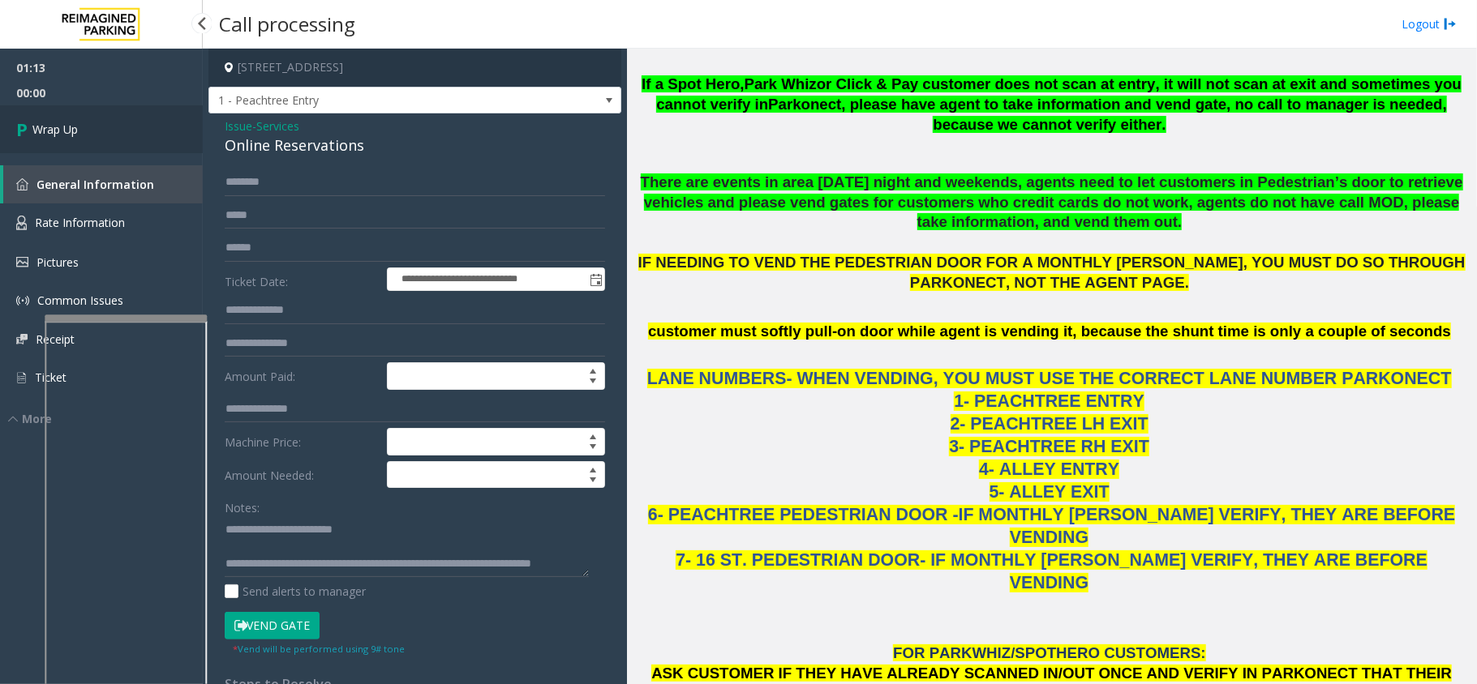
click at [152, 133] on link "Wrap Up" at bounding box center [101, 129] width 203 height 48
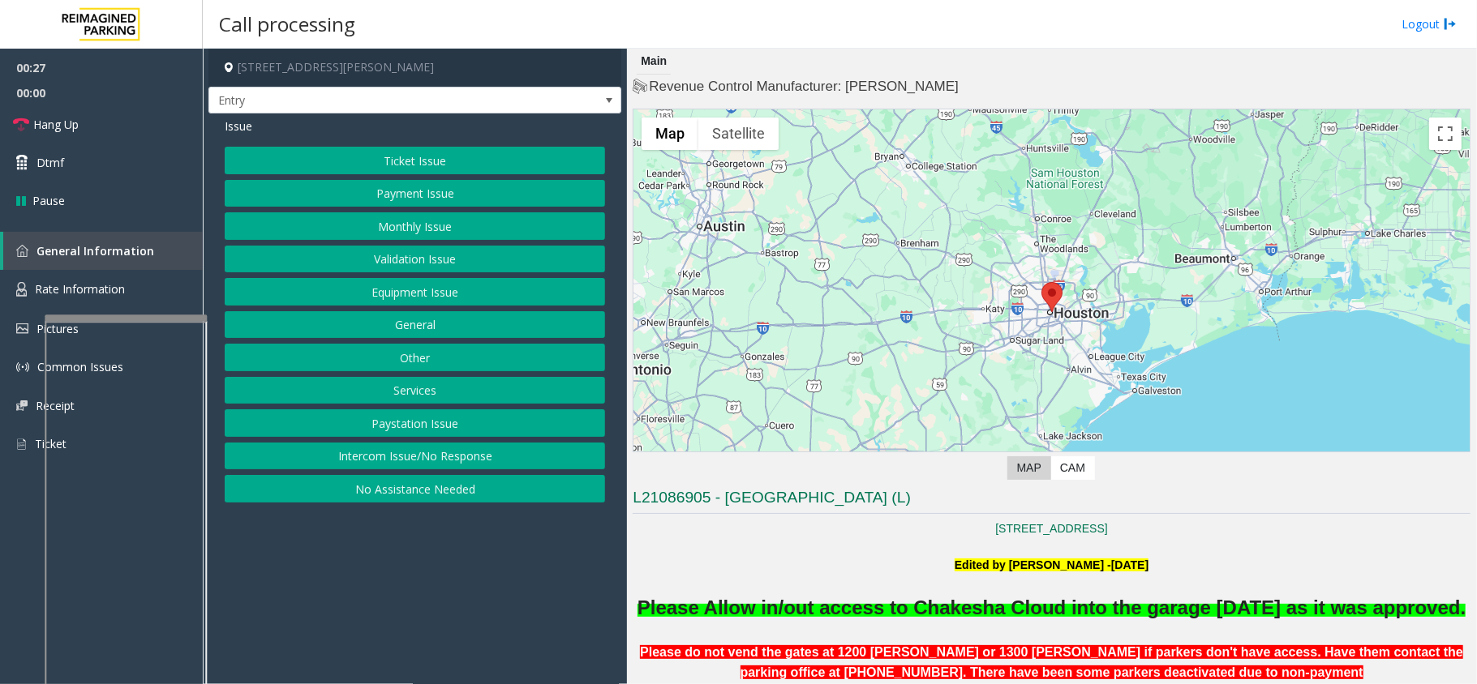
click at [432, 371] on button "Other" at bounding box center [415, 358] width 380 height 28
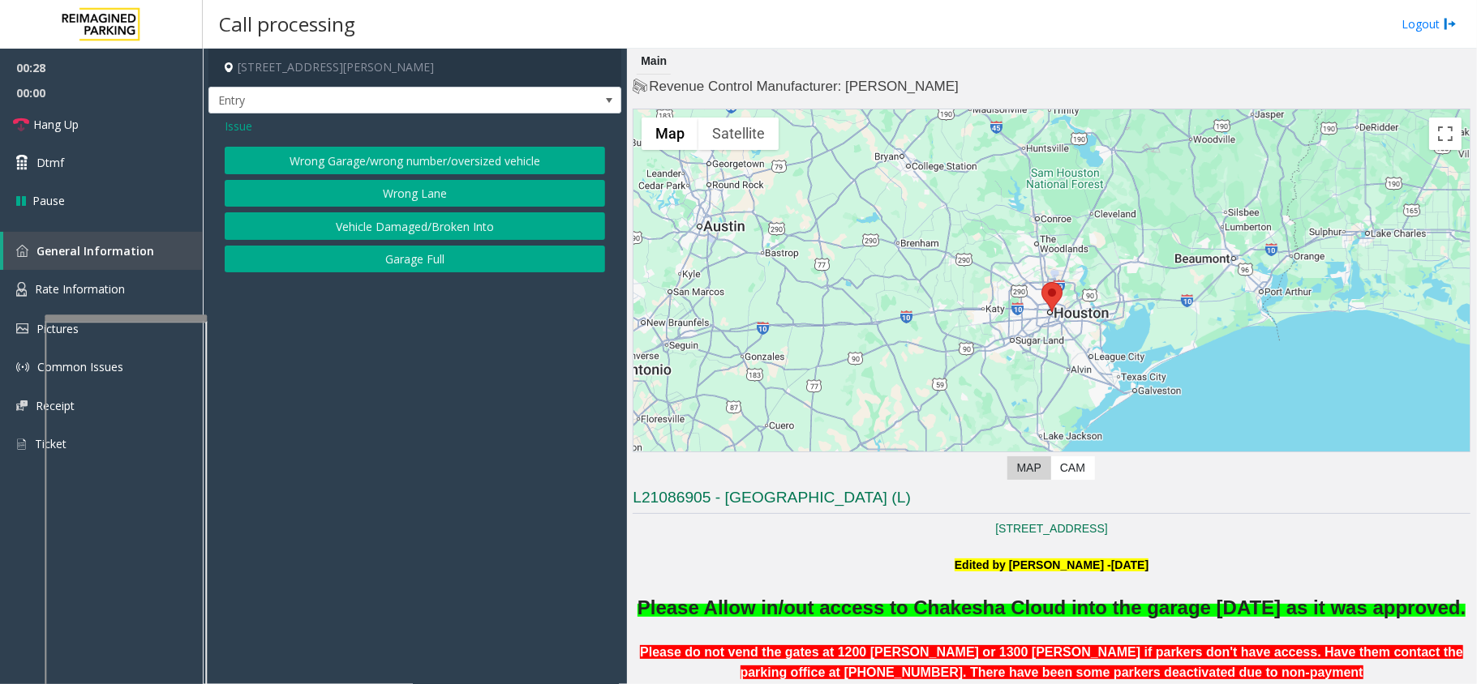
click at [238, 134] on span "Issue" at bounding box center [239, 126] width 28 height 17
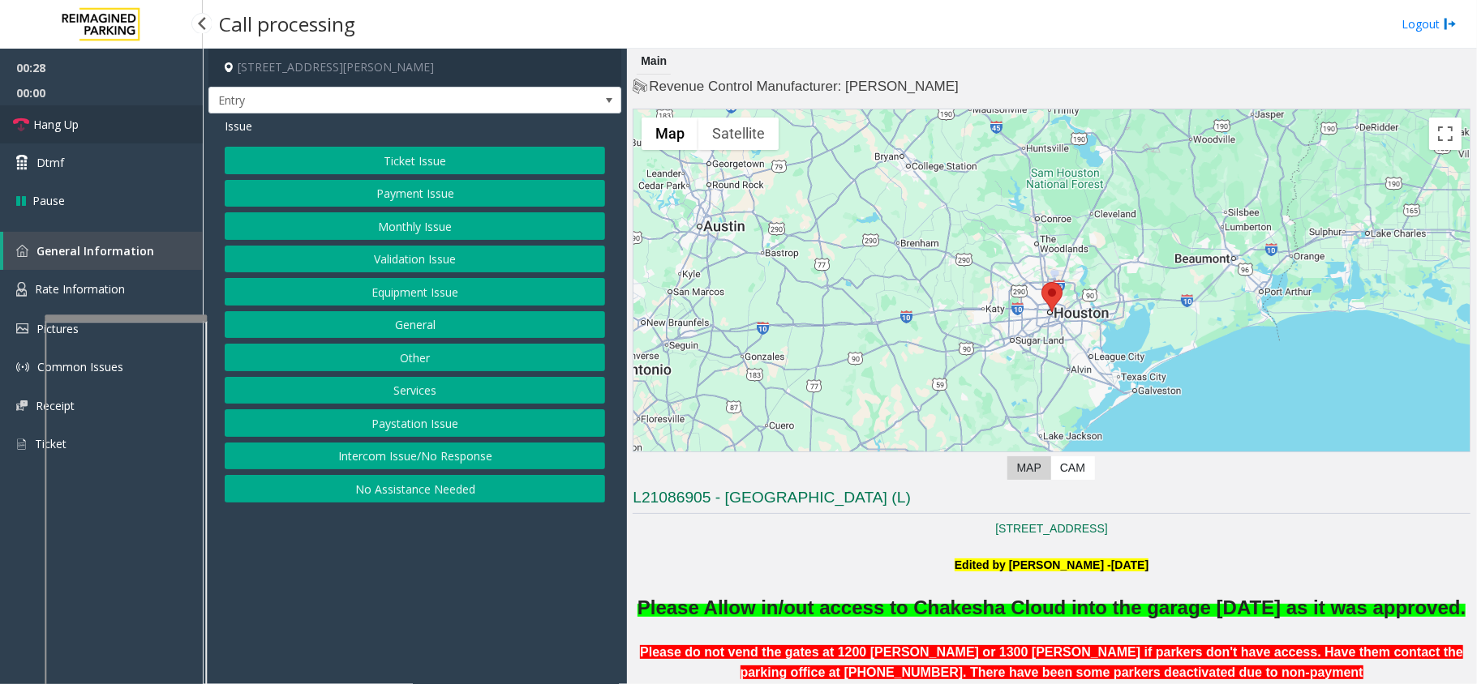
click at [101, 114] on link "Hang Up" at bounding box center [101, 124] width 203 height 38
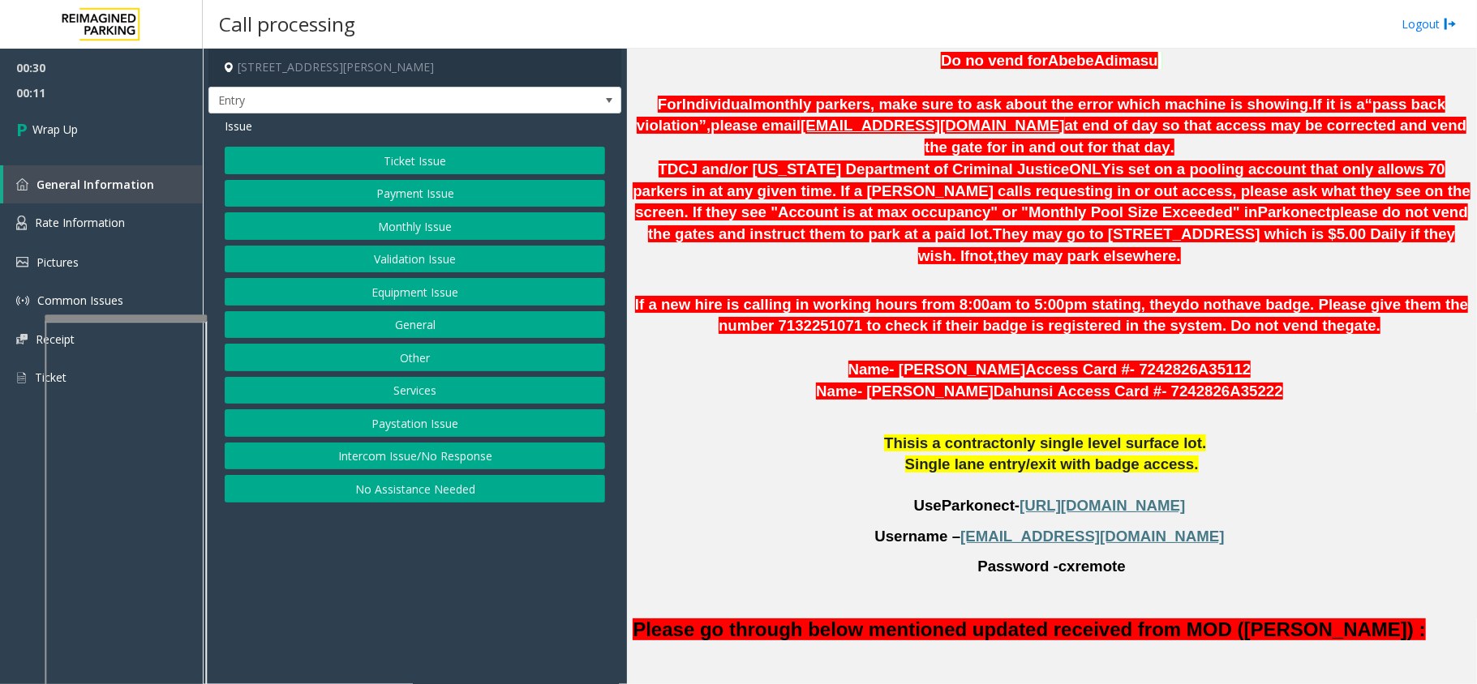
scroll to position [1081, 0]
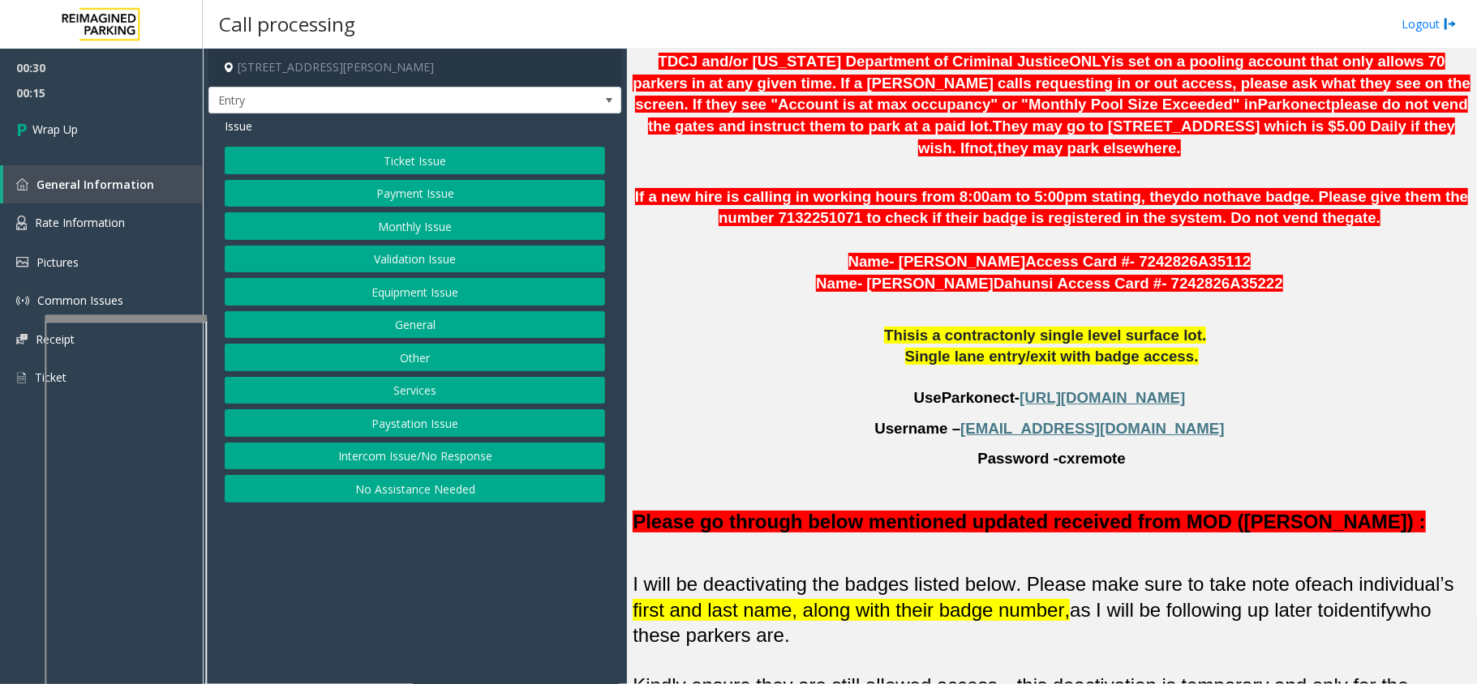
click at [428, 302] on button "Equipment Issue" at bounding box center [415, 292] width 380 height 28
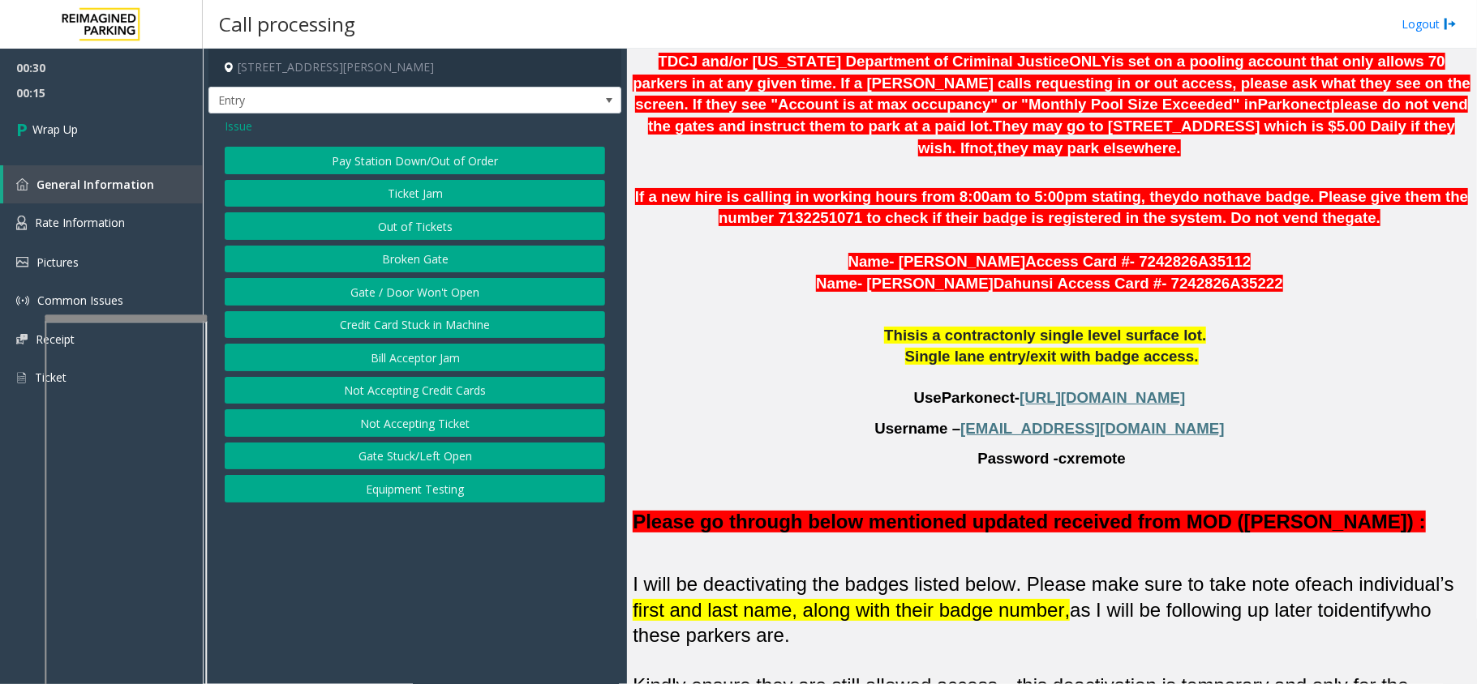
click at [428, 302] on button "Gate / Door Won't Open" at bounding box center [415, 292] width 380 height 28
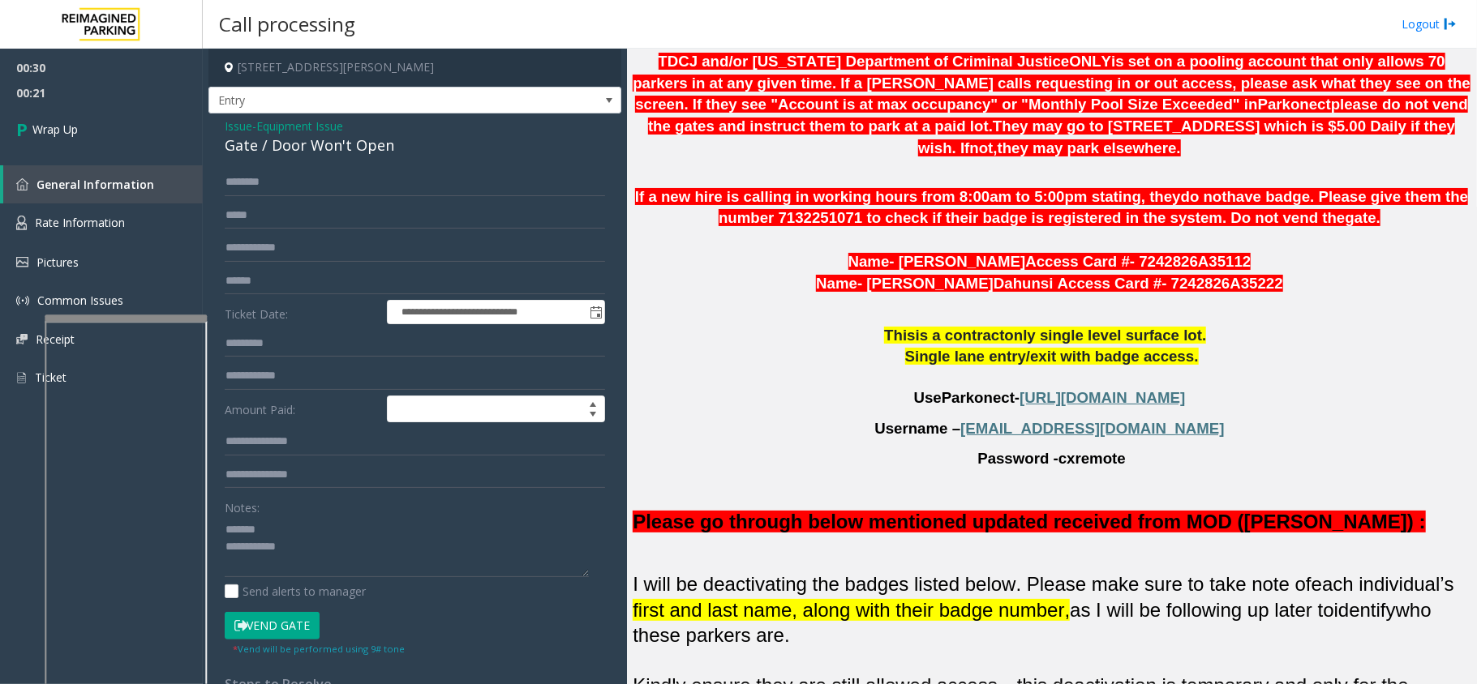
click at [345, 159] on div "**********" at bounding box center [414, 516] width 413 height 805
click at [348, 153] on div "Gate / Door Won't Open" at bounding box center [415, 146] width 380 height 22
click at [425, 551] on textarea at bounding box center [407, 547] width 364 height 61
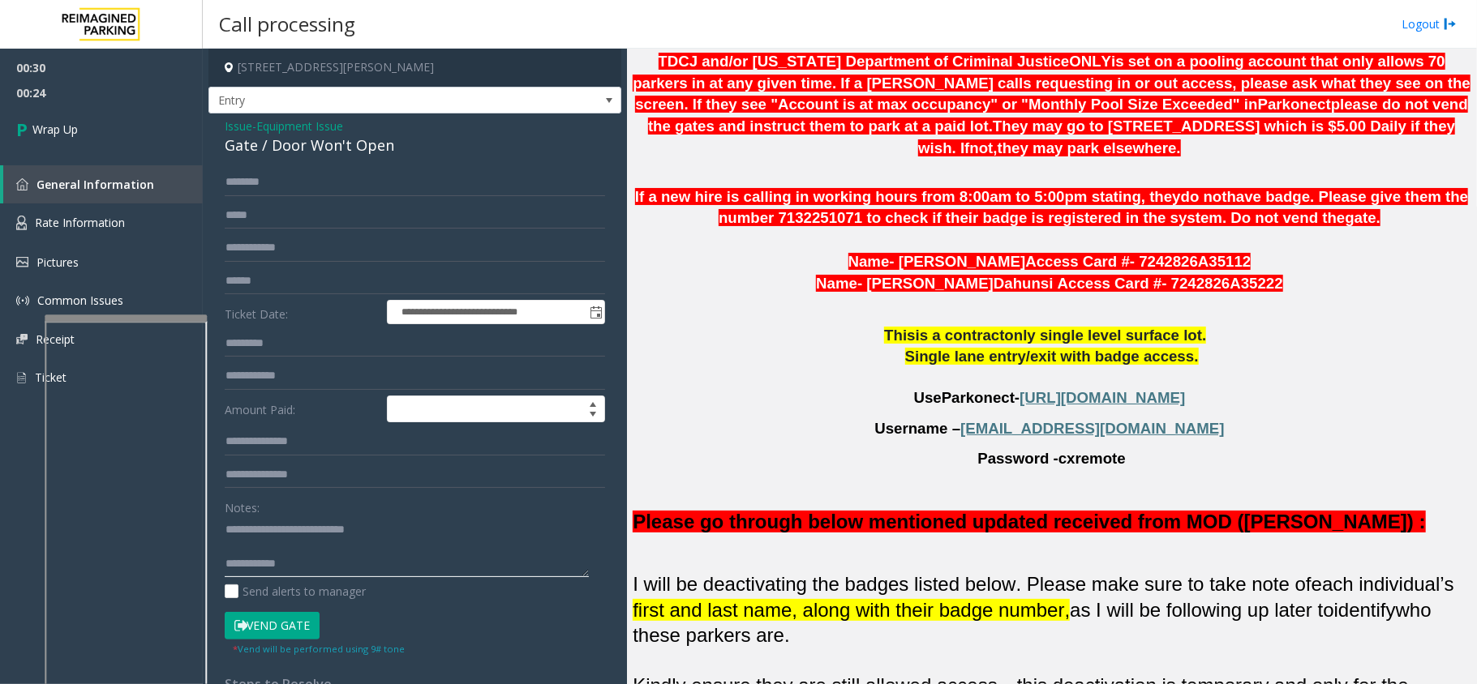
click at [420, 563] on textarea at bounding box center [407, 547] width 364 height 61
type textarea "**********"
click at [175, 139] on link "Wrap Up" at bounding box center [101, 129] width 203 height 48
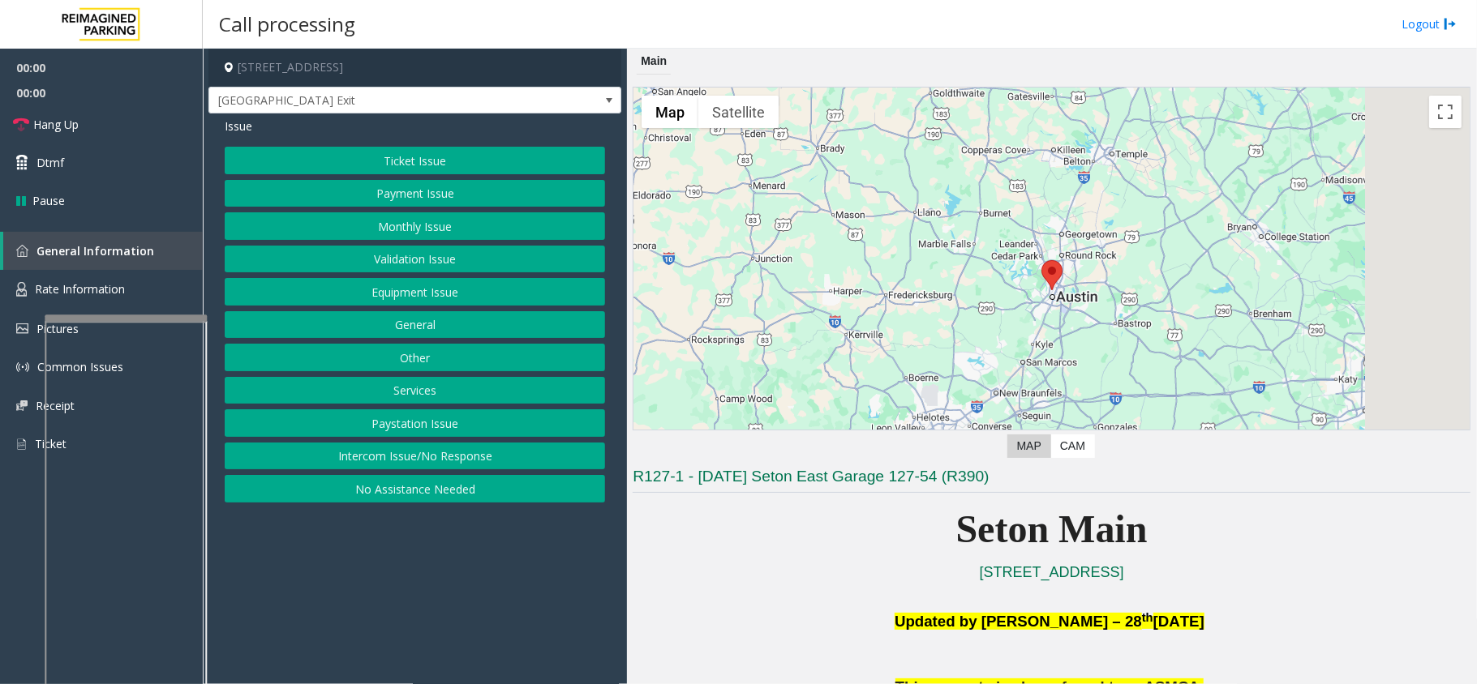
click at [506, 282] on button "Equipment Issue" at bounding box center [415, 292] width 380 height 28
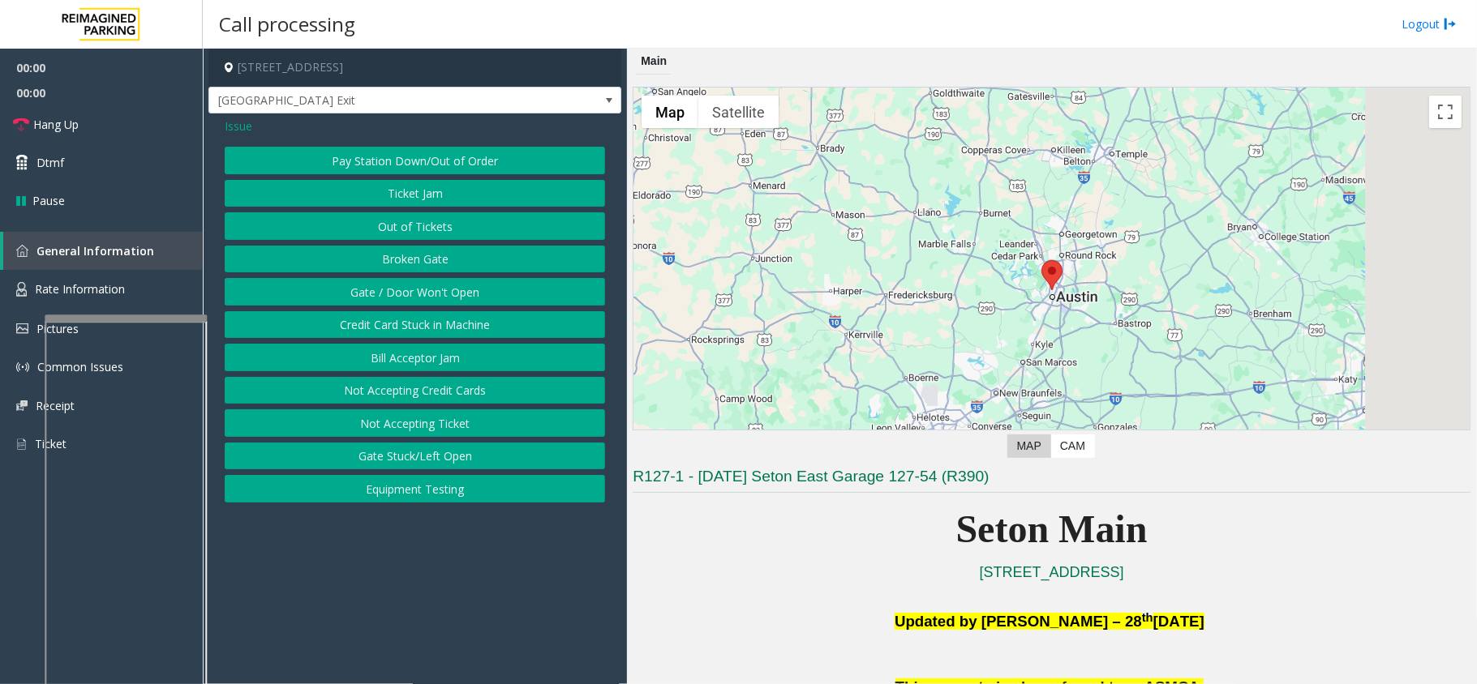
click at [504, 285] on button "Gate / Door Won't Open" at bounding box center [415, 292] width 380 height 28
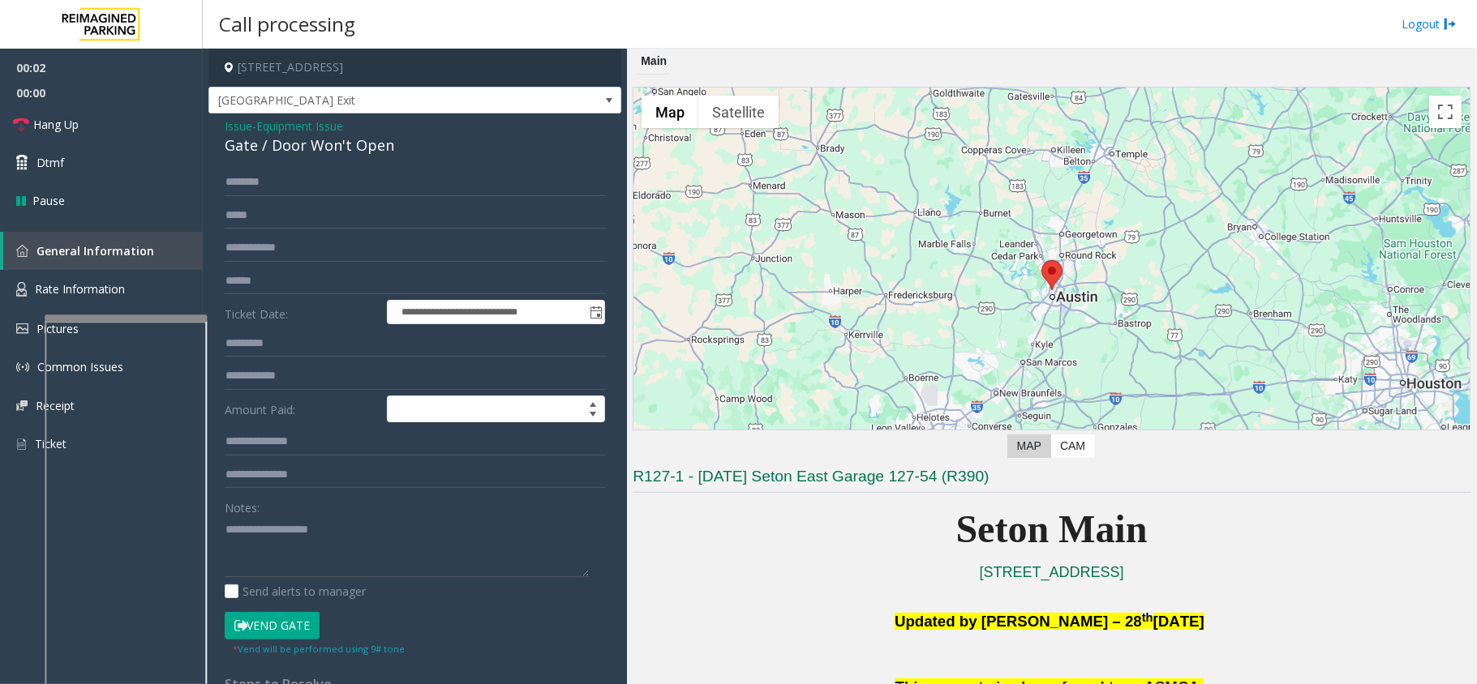
click at [279, 639] on button "Vend Gate" at bounding box center [272, 626] width 95 height 28
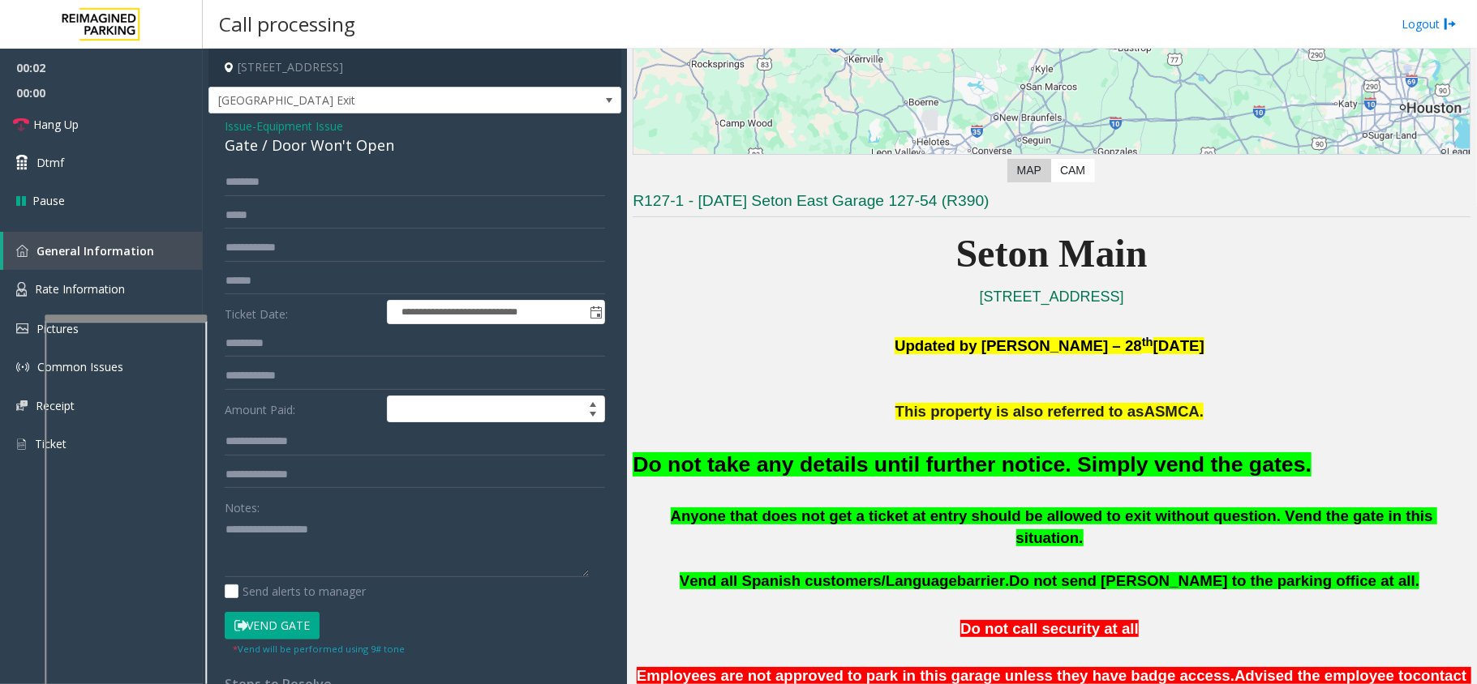
scroll to position [324, 0]
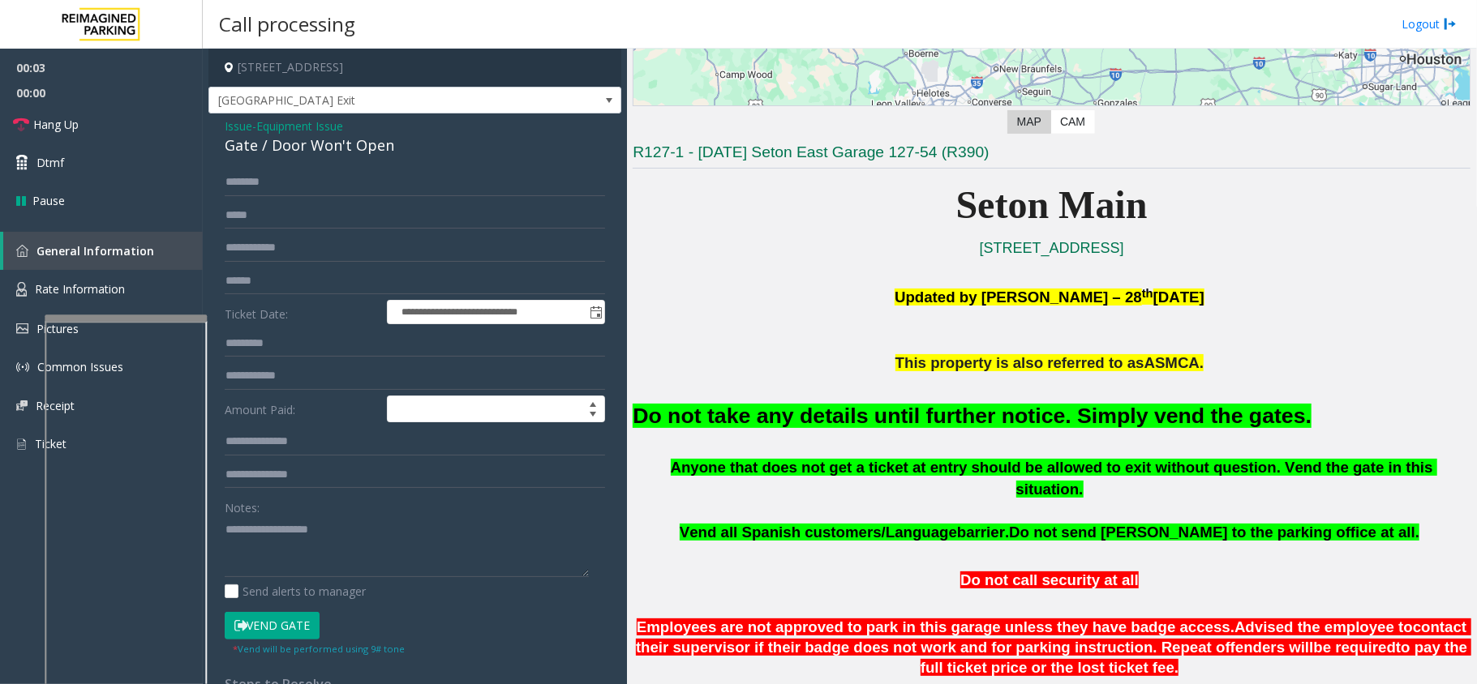
click at [996, 422] on font "Do not take any details until further notice. Simply vend the gates." at bounding box center [971, 416] width 679 height 24
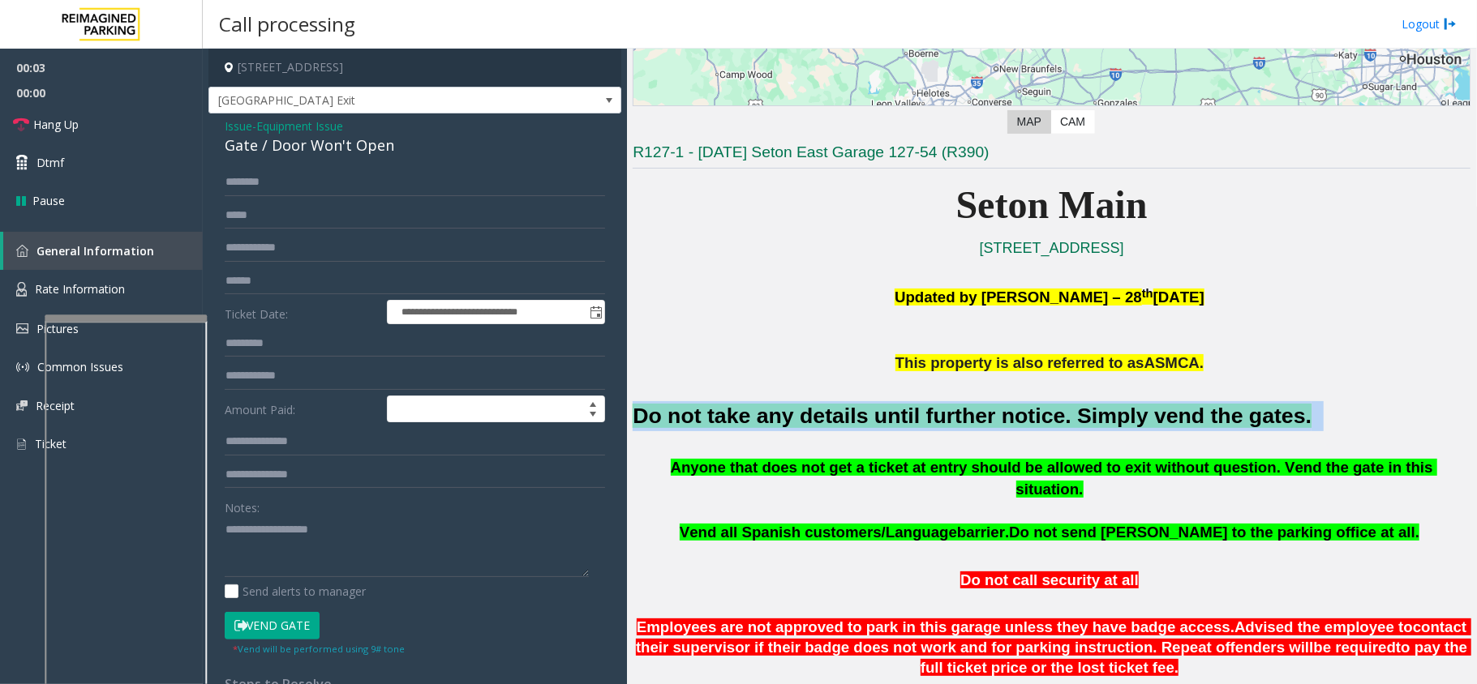
click at [996, 422] on font "Do not take any details until further notice. Simply vend the gates." at bounding box center [971, 416] width 679 height 24
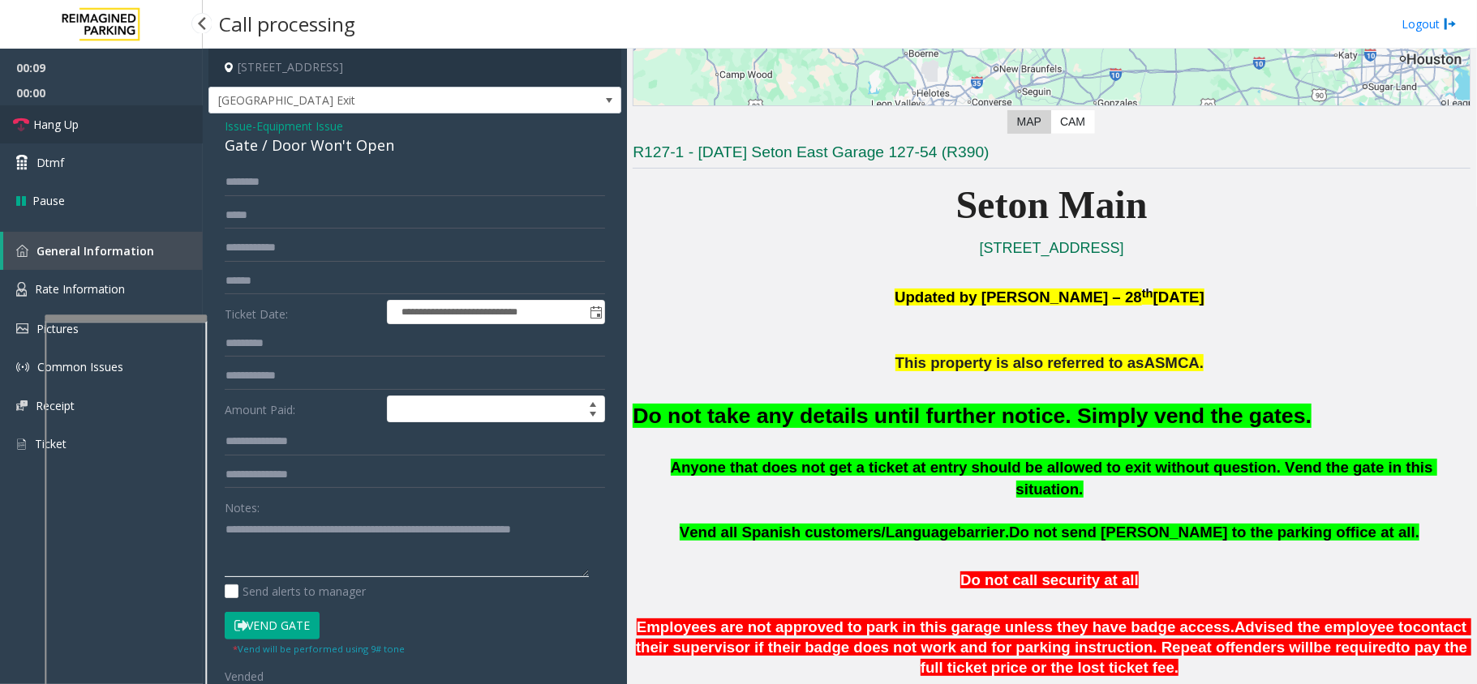
type textarea "**********"
click at [163, 131] on link "Hang Up" at bounding box center [101, 124] width 203 height 38
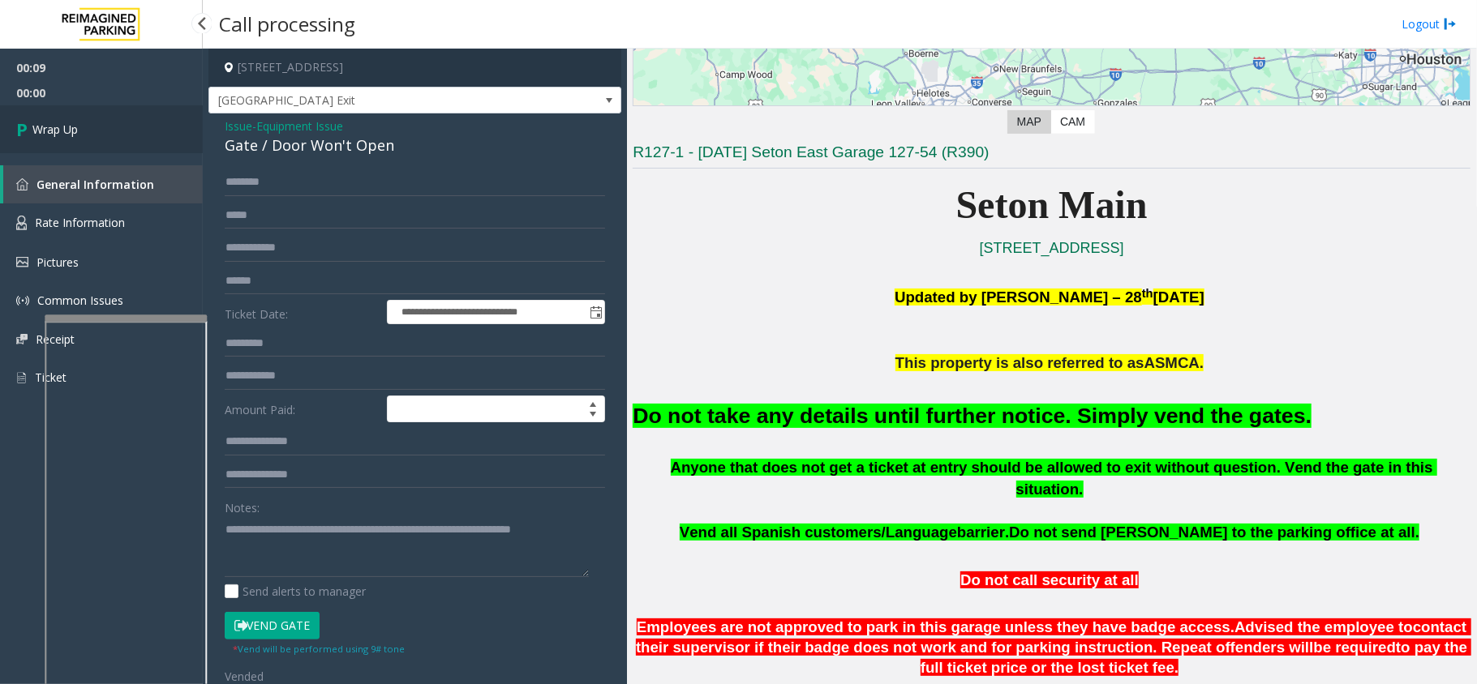
click at [163, 131] on link "Wrap Up" at bounding box center [101, 129] width 203 height 48
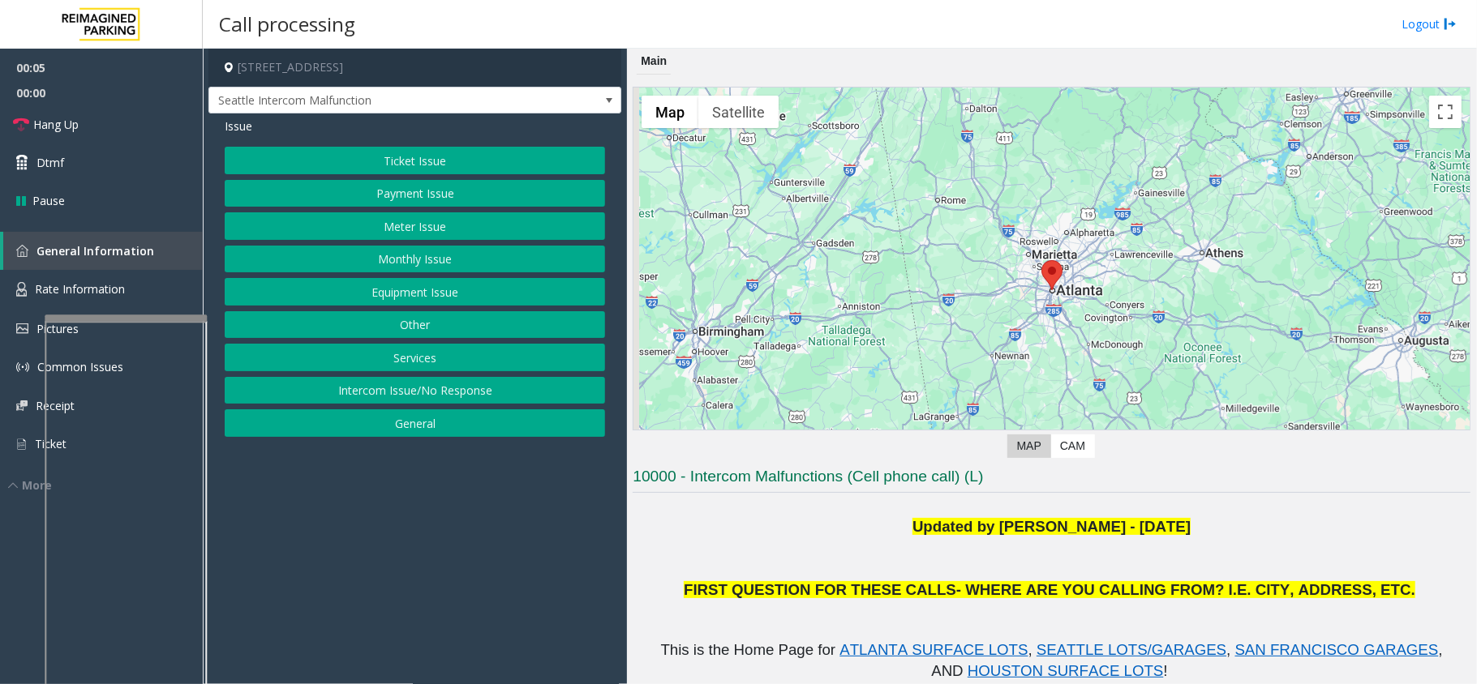
scroll to position [108, 0]
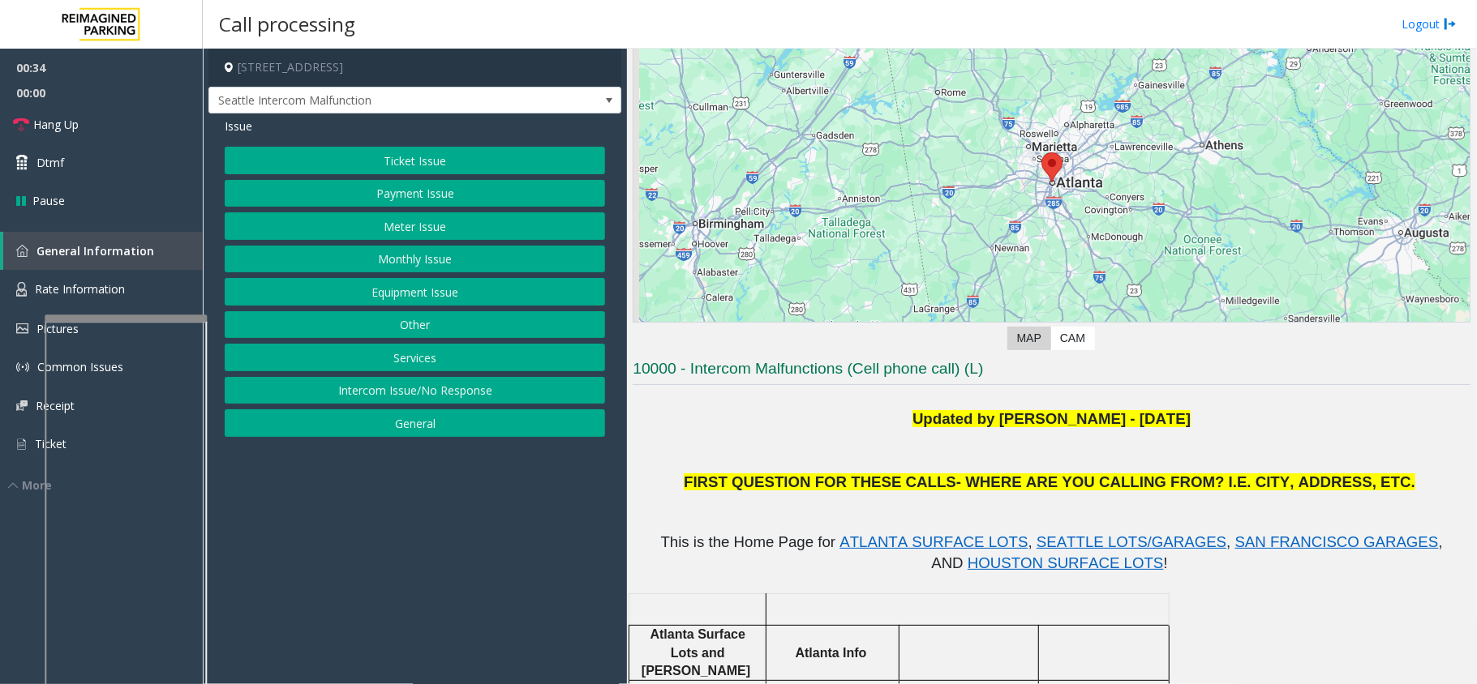
click at [371, 295] on button "Equipment Issue" at bounding box center [415, 292] width 380 height 28
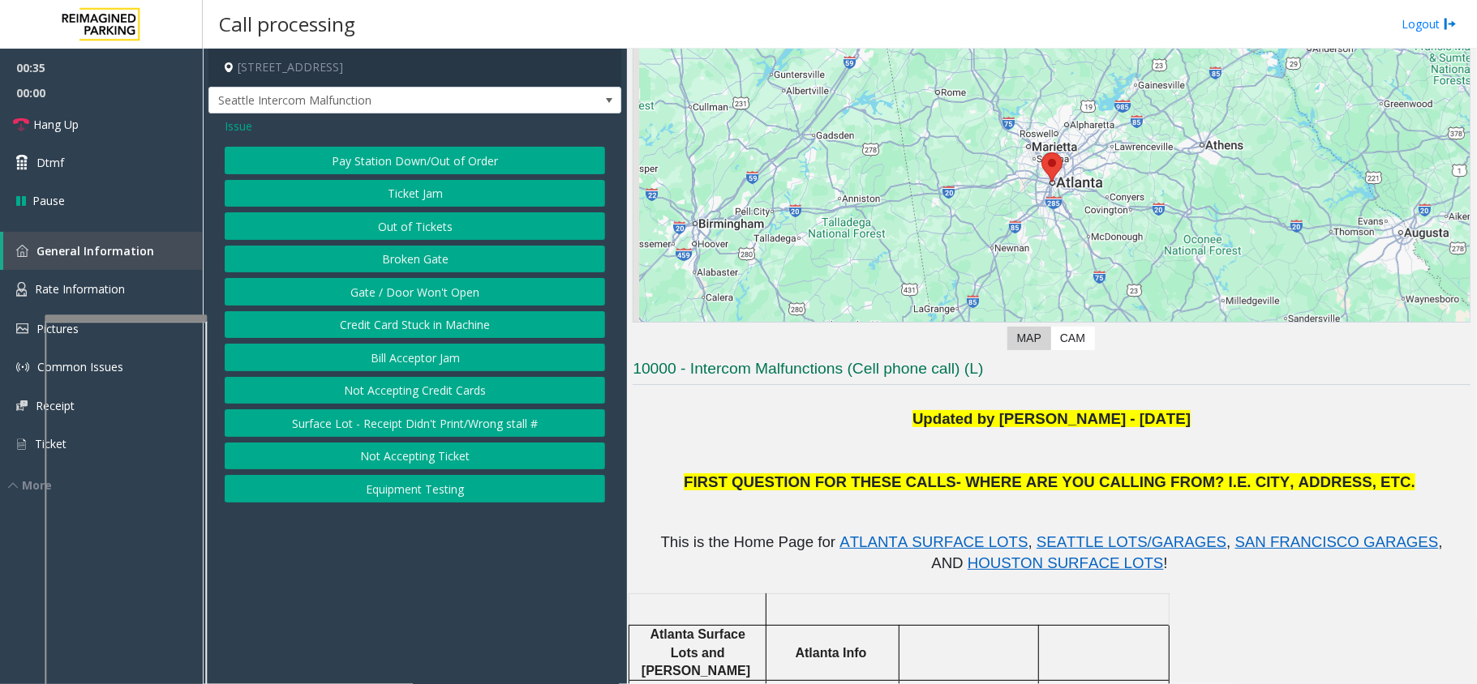
click at [371, 295] on button "Gate / Door Won't Open" at bounding box center [415, 292] width 380 height 28
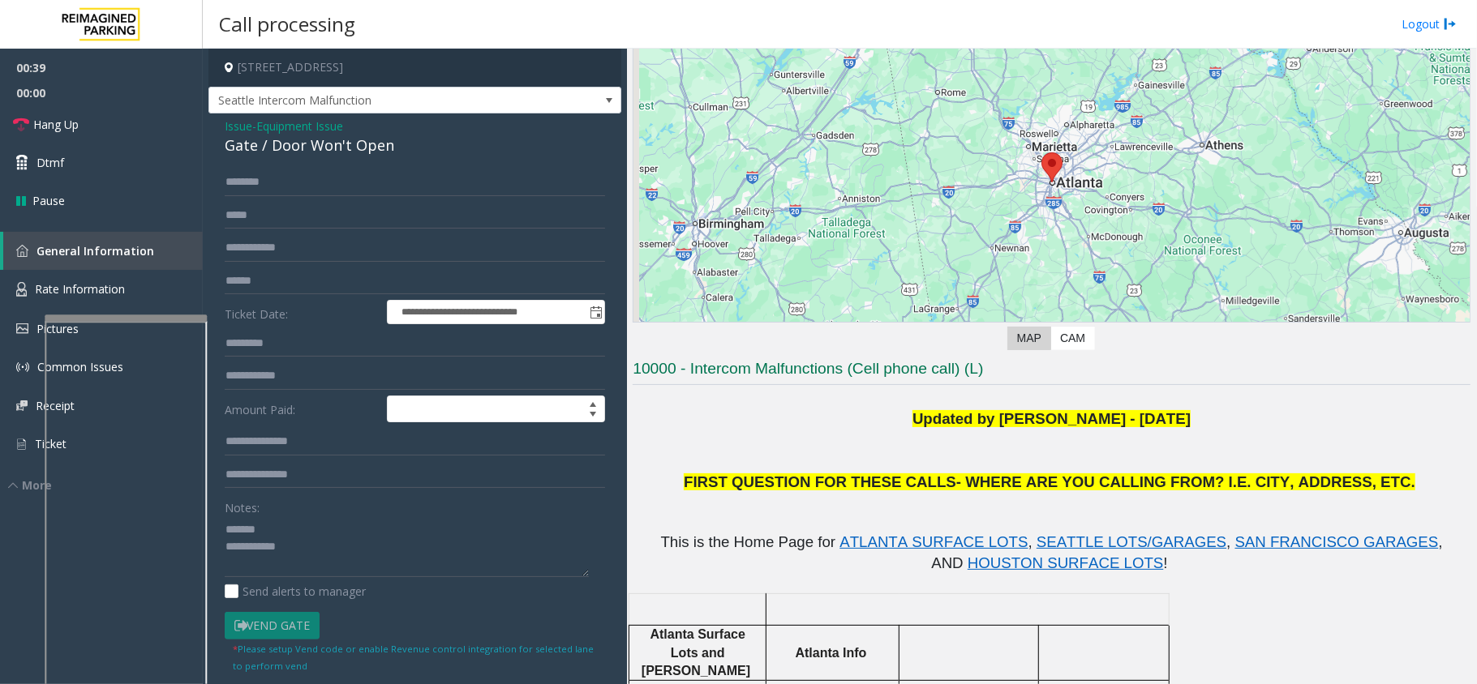
click at [256, 153] on div "Gate / Door Won't Open" at bounding box center [415, 146] width 380 height 22
click at [384, 564] on textarea at bounding box center [407, 547] width 364 height 61
click at [139, 126] on link "Hang Up" at bounding box center [101, 124] width 203 height 38
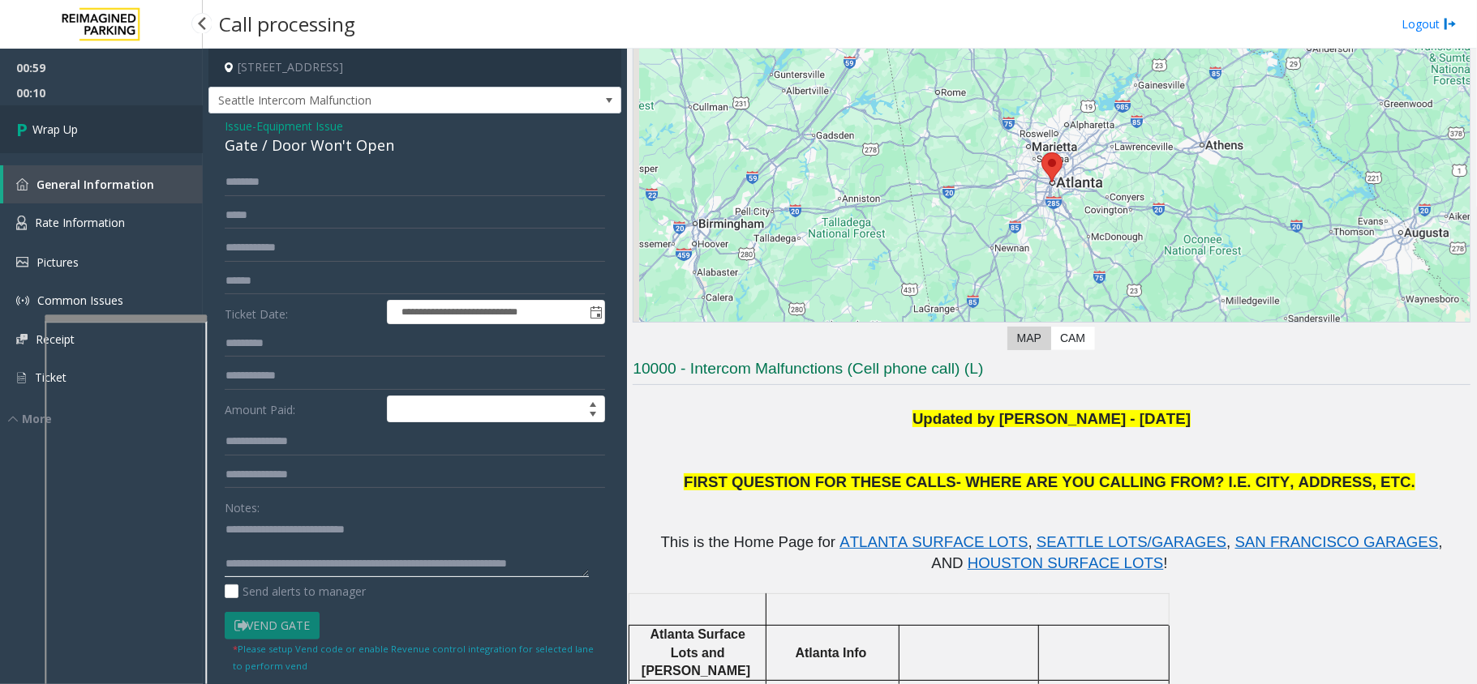
type textarea "**********"
click at [140, 148] on link "Wrap Up" at bounding box center [101, 129] width 203 height 48
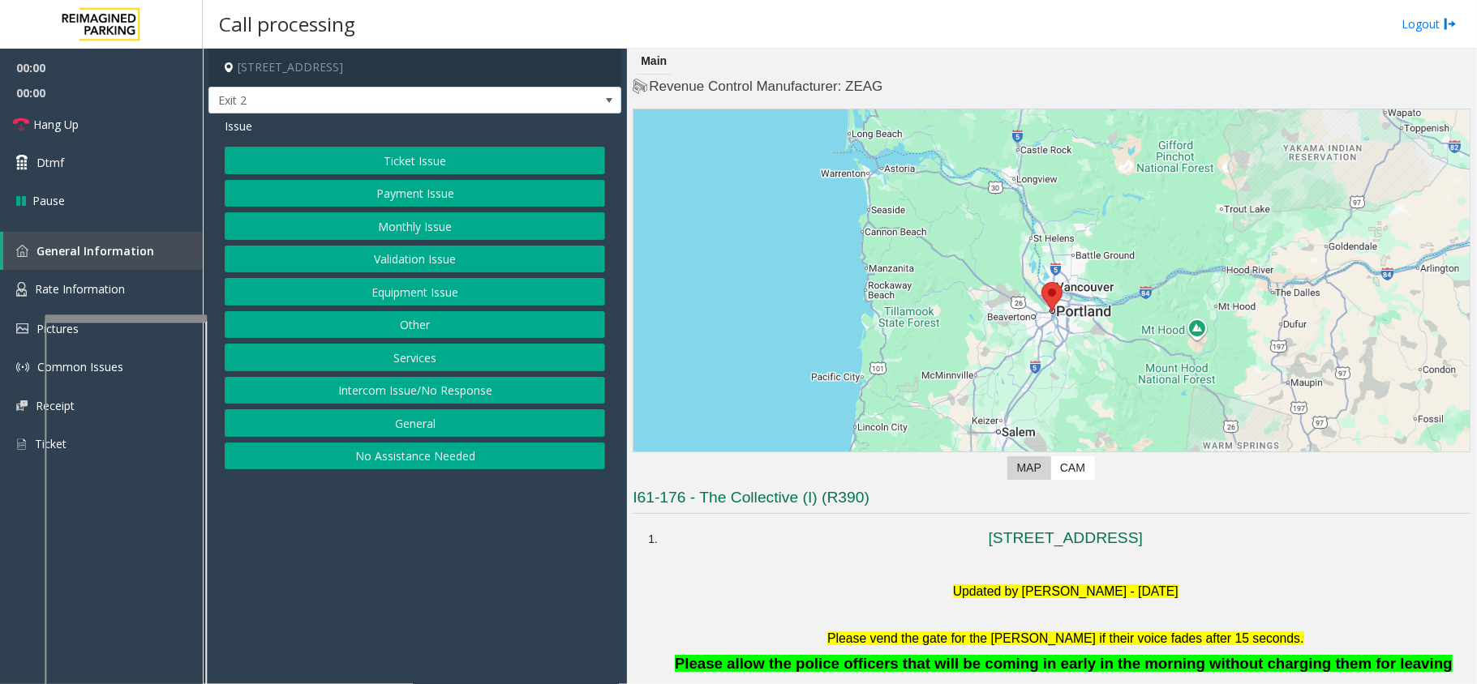
scroll to position [324, 0]
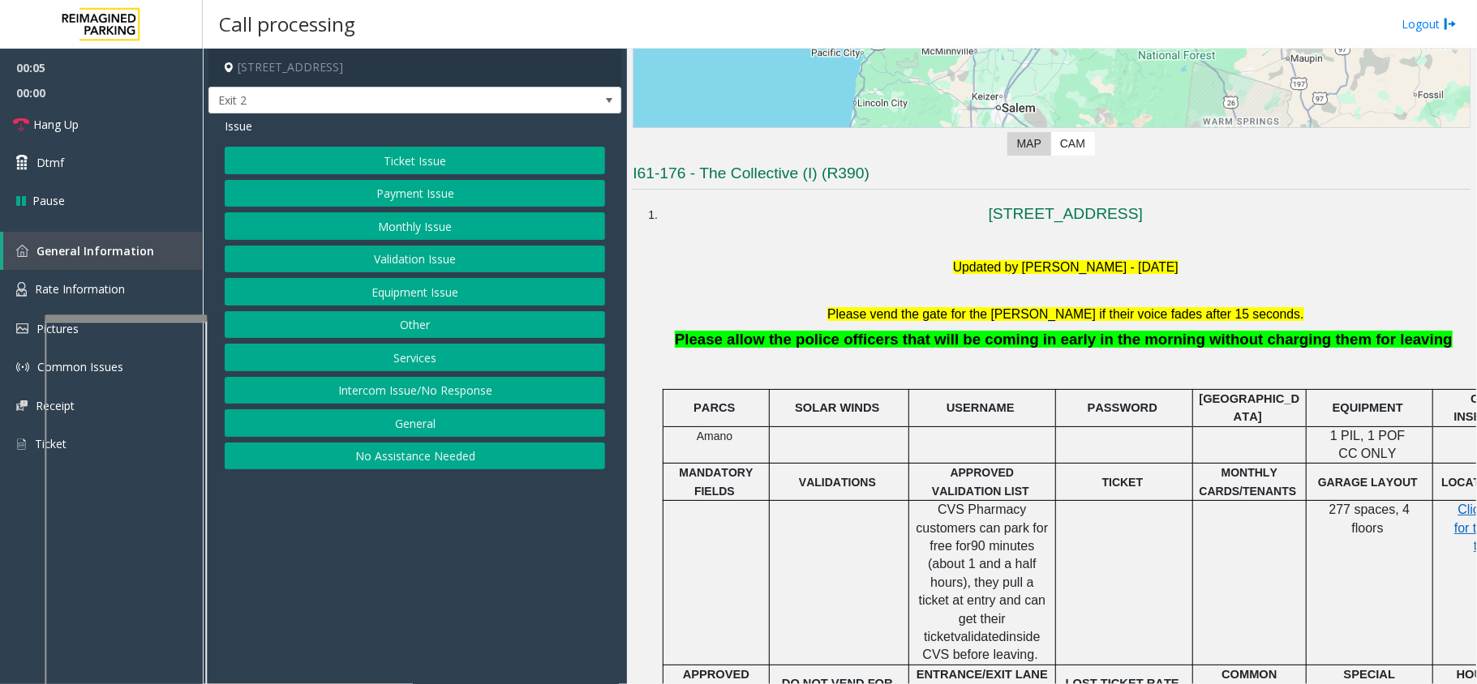
click at [497, 227] on button "Monthly Issue" at bounding box center [415, 226] width 380 height 28
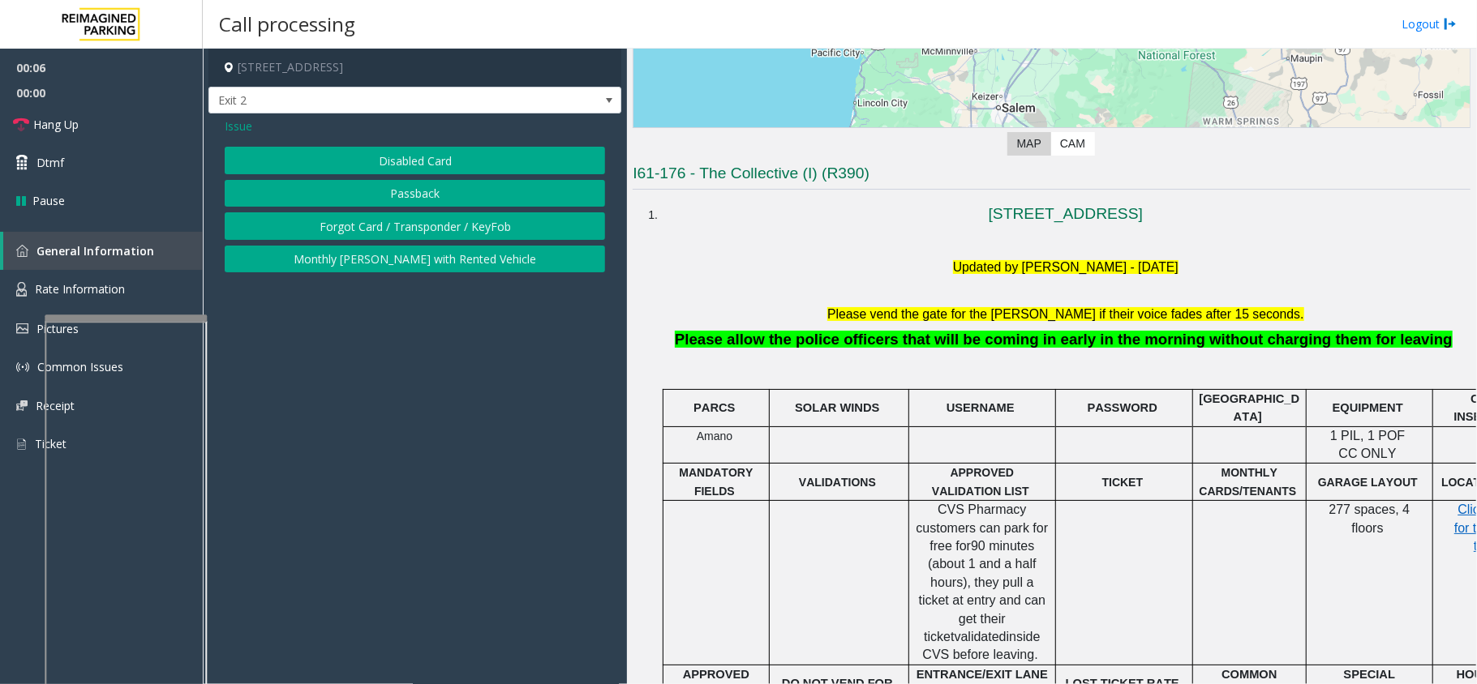
click at [461, 163] on button "Disabled Card" at bounding box center [415, 161] width 380 height 28
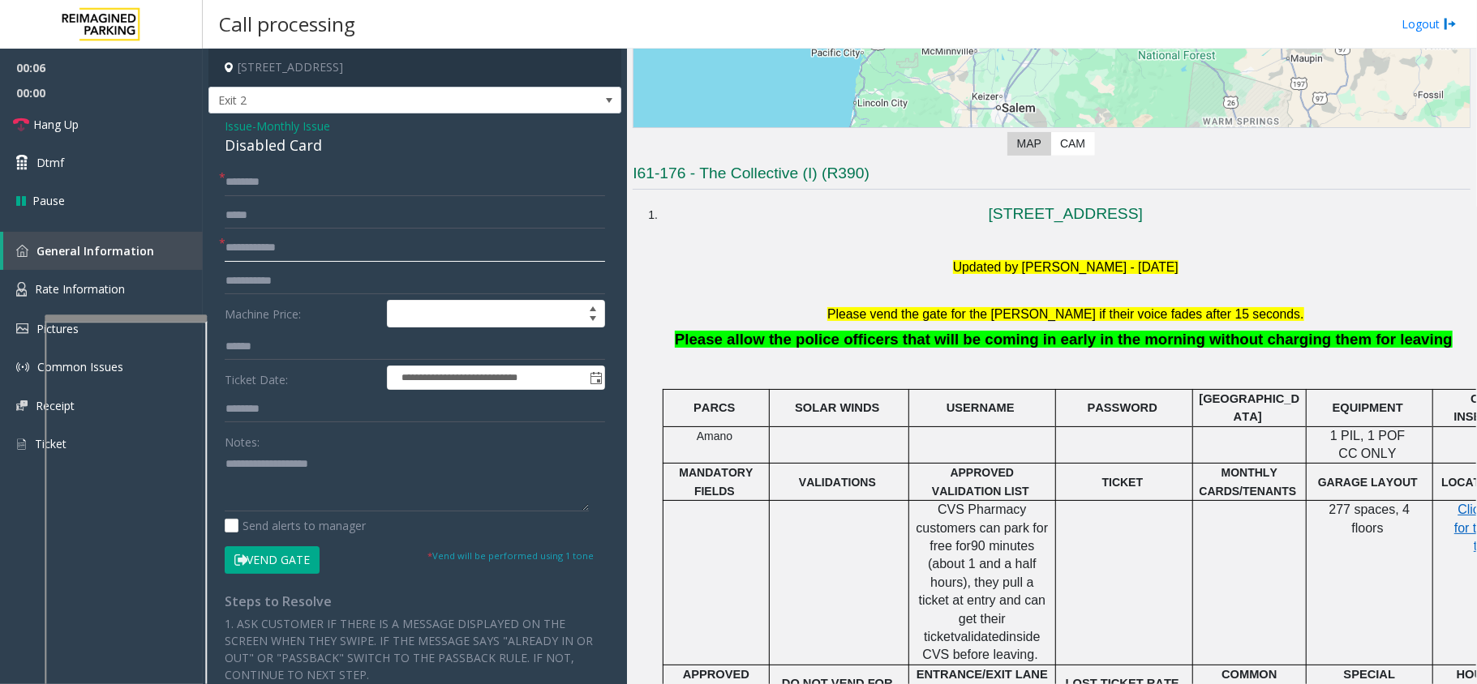
click at [269, 254] on input "text" at bounding box center [415, 248] width 380 height 28
type textarea "**********"
click at [281, 251] on input "text" at bounding box center [415, 248] width 380 height 28
click at [264, 134] on span "Monthly Issue" at bounding box center [293, 126] width 74 height 17
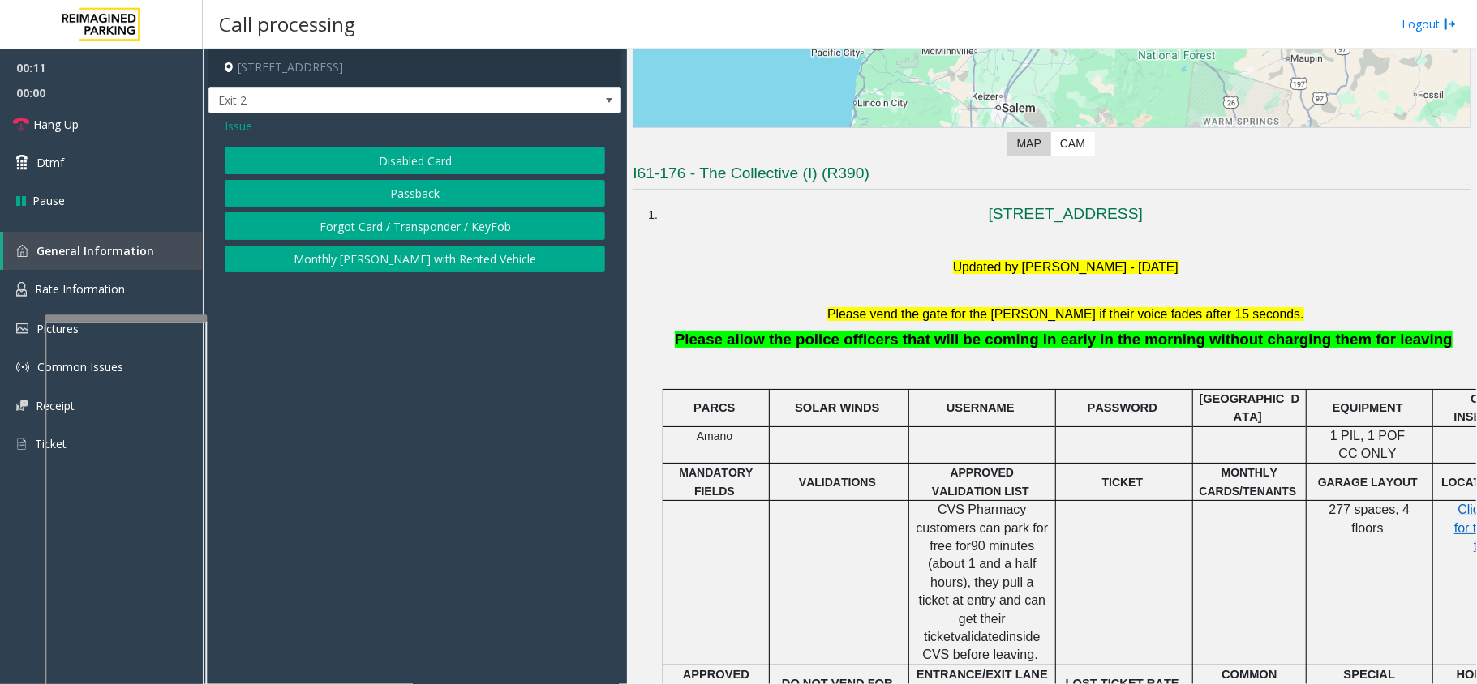
click at [341, 164] on button "Disabled Card" at bounding box center [415, 161] width 380 height 28
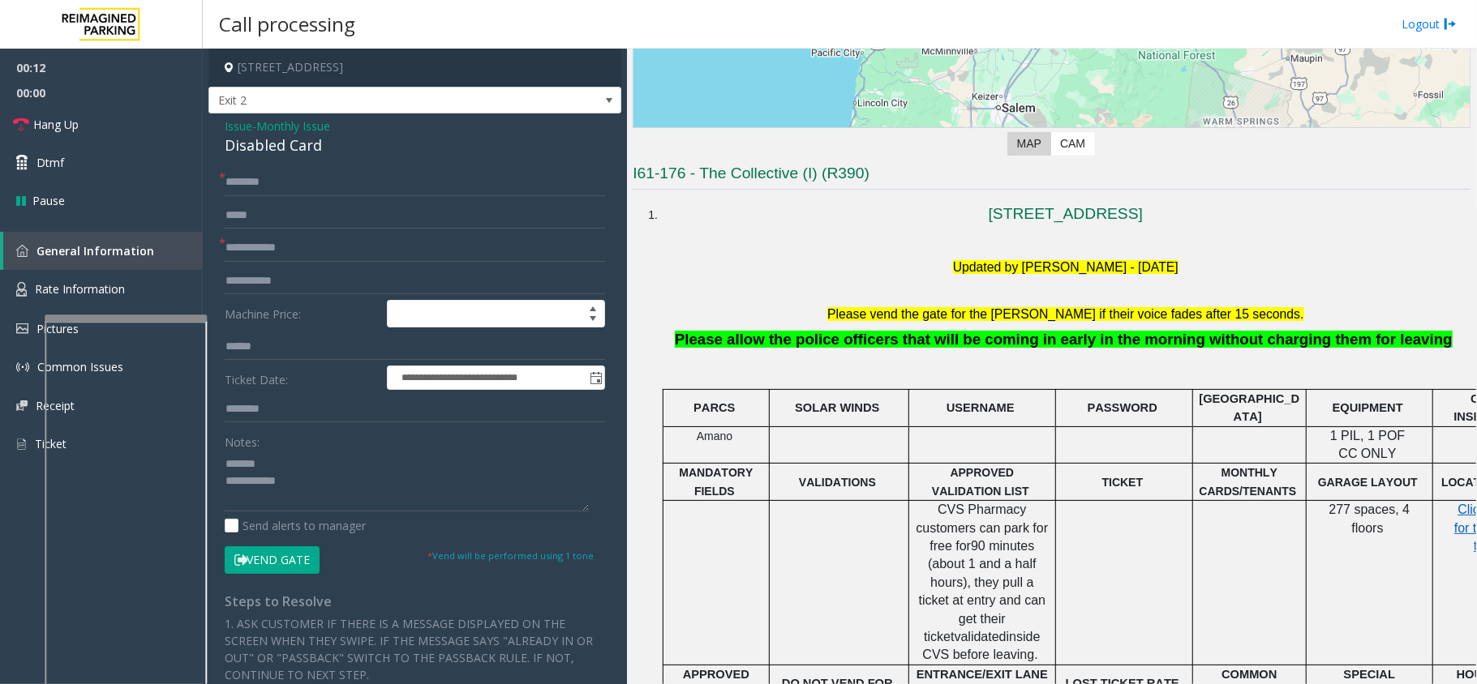
click at [247, 148] on div "Disabled Card" at bounding box center [415, 146] width 380 height 22
type textarea "**********"
click at [264, 247] on input "text" at bounding box center [415, 248] width 380 height 28
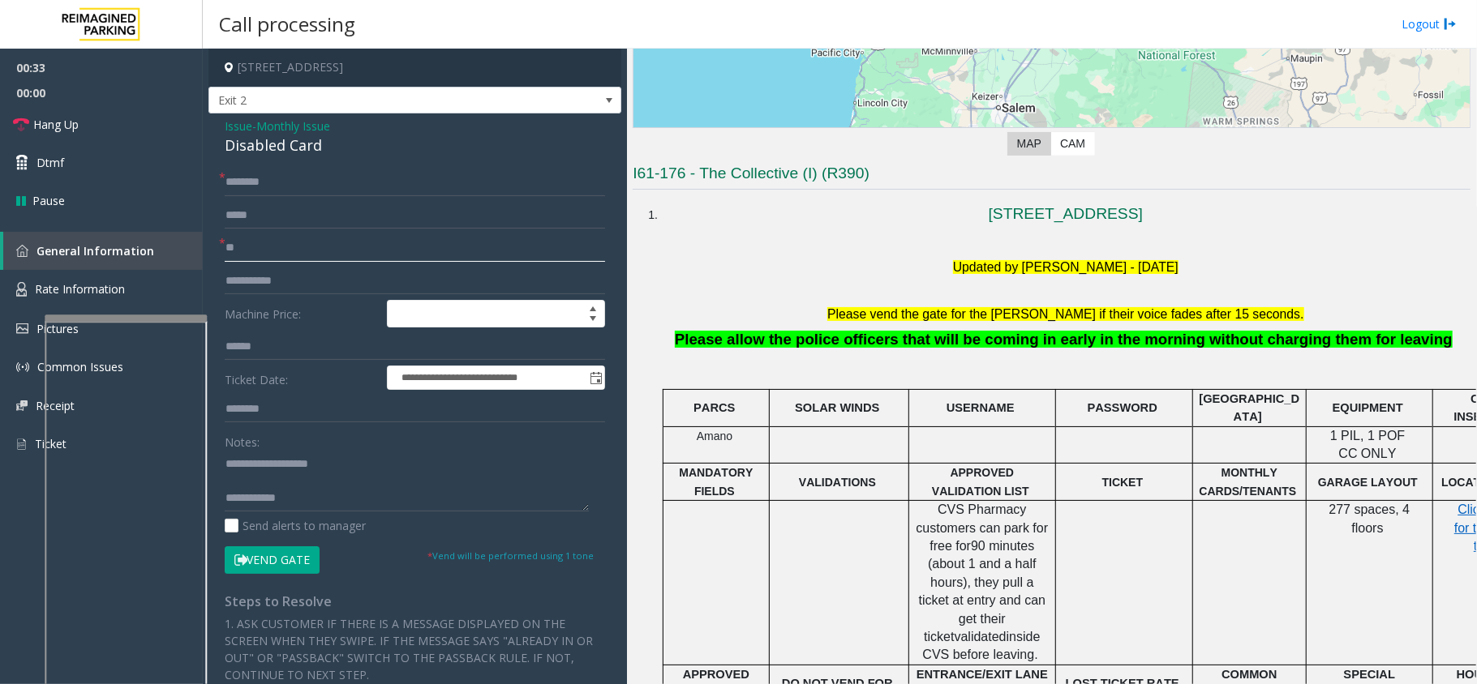
type input "*"
type input "******"
click at [273, 169] on input "text" at bounding box center [415, 183] width 380 height 28
type input "*"
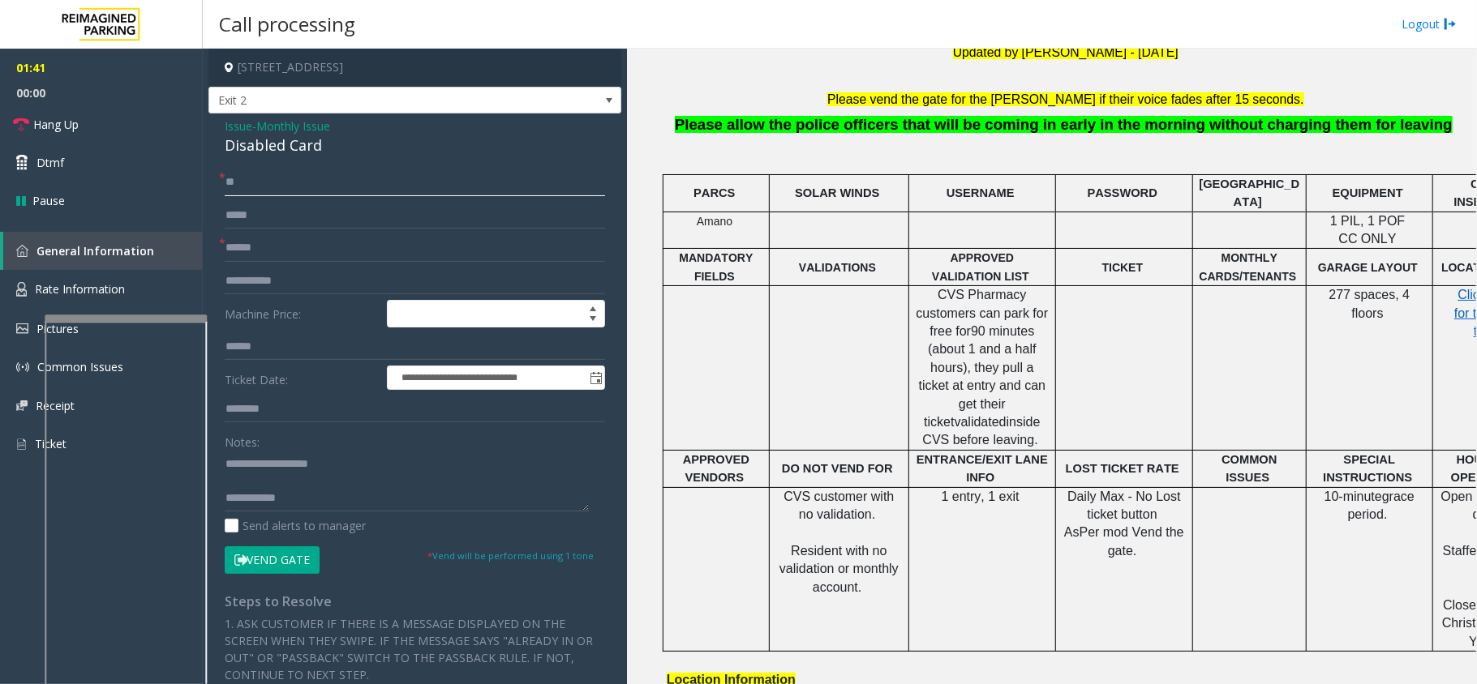
scroll to position [540, 0]
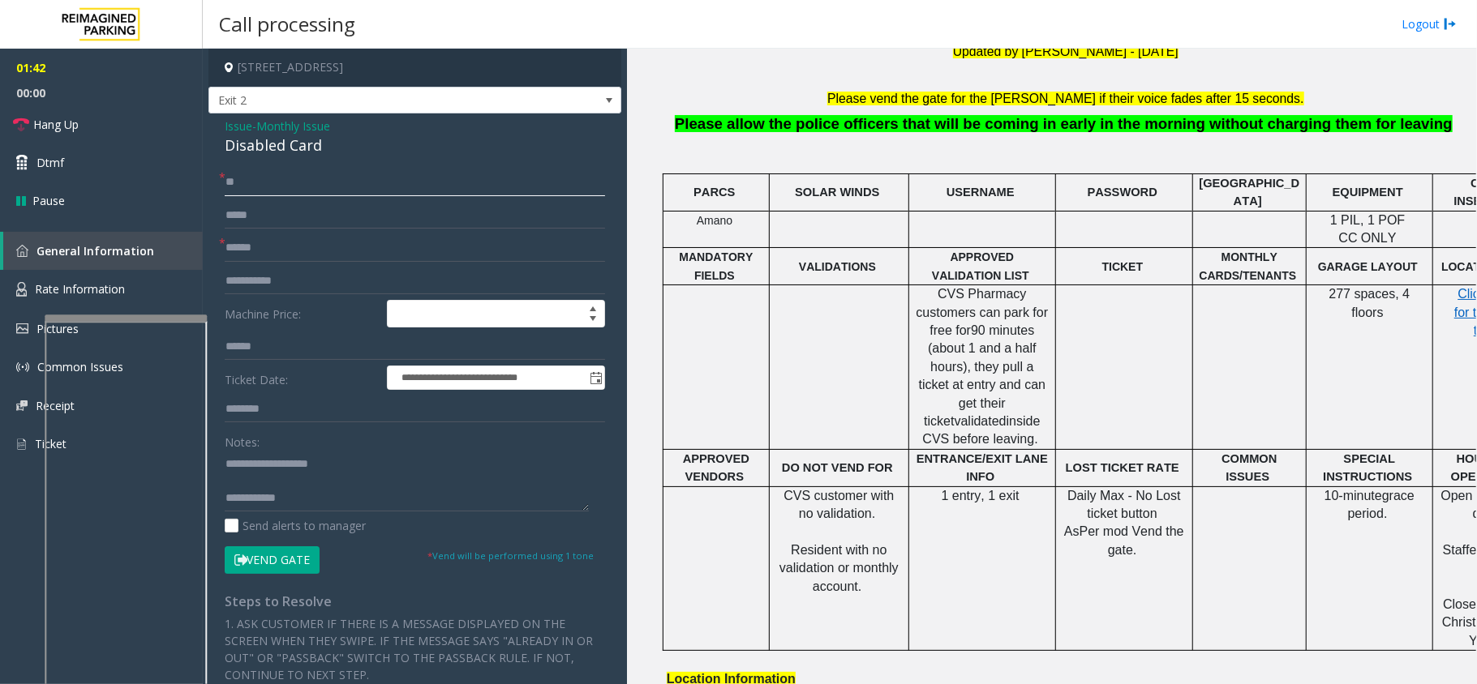
type input "**"
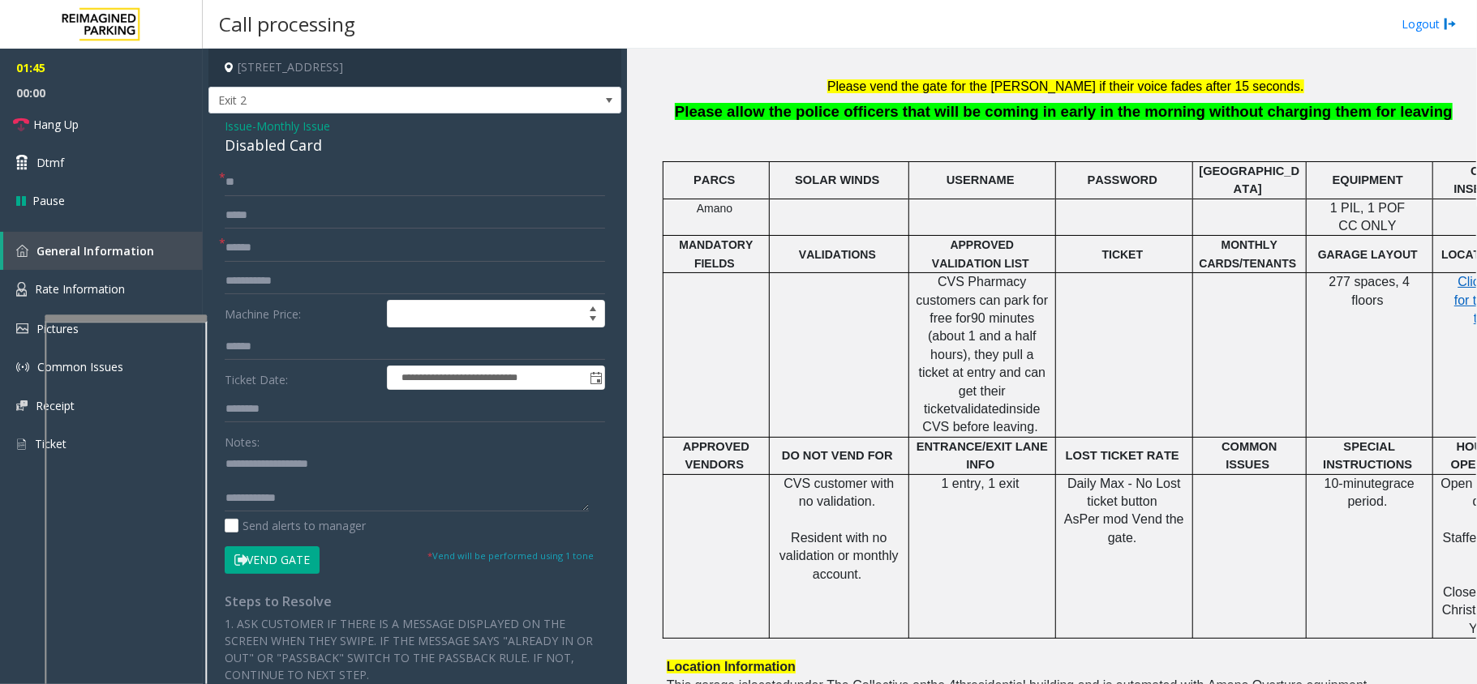
scroll to position [444, 0]
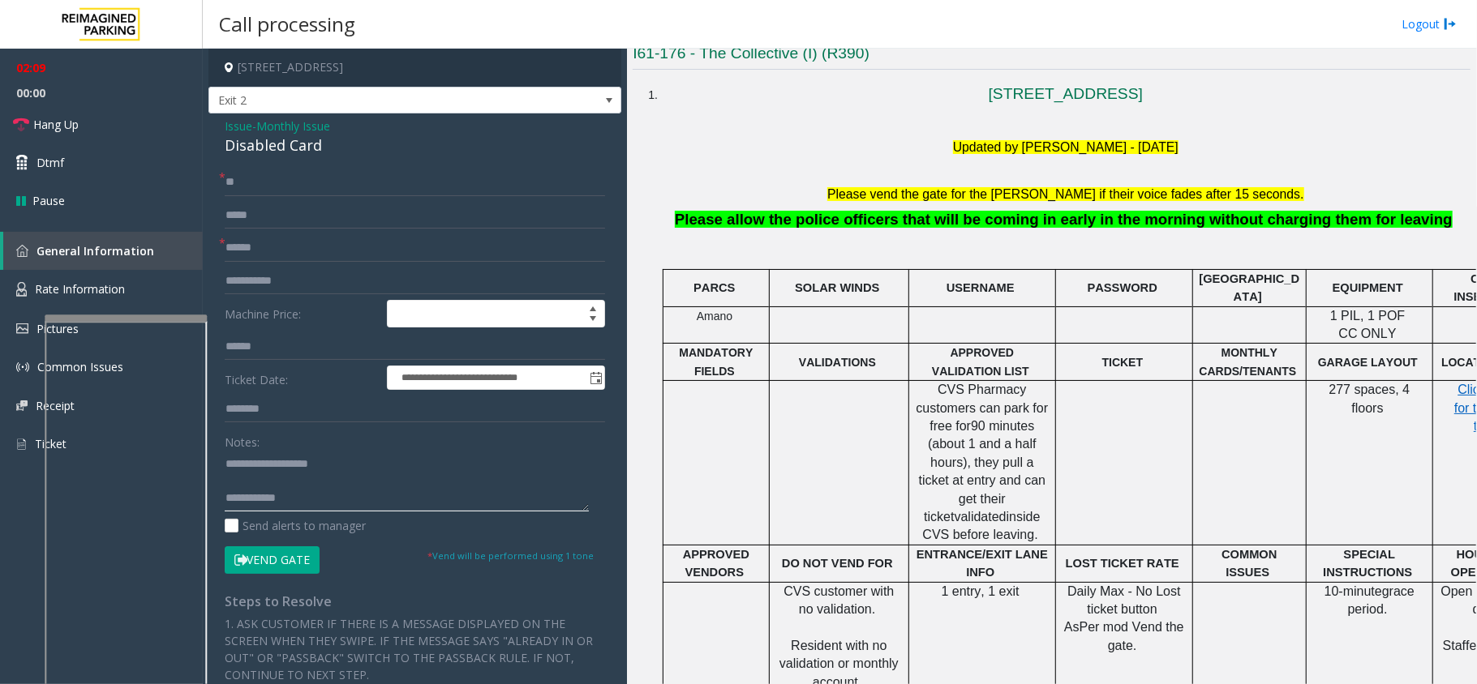
click at [335, 493] on textarea at bounding box center [407, 481] width 364 height 61
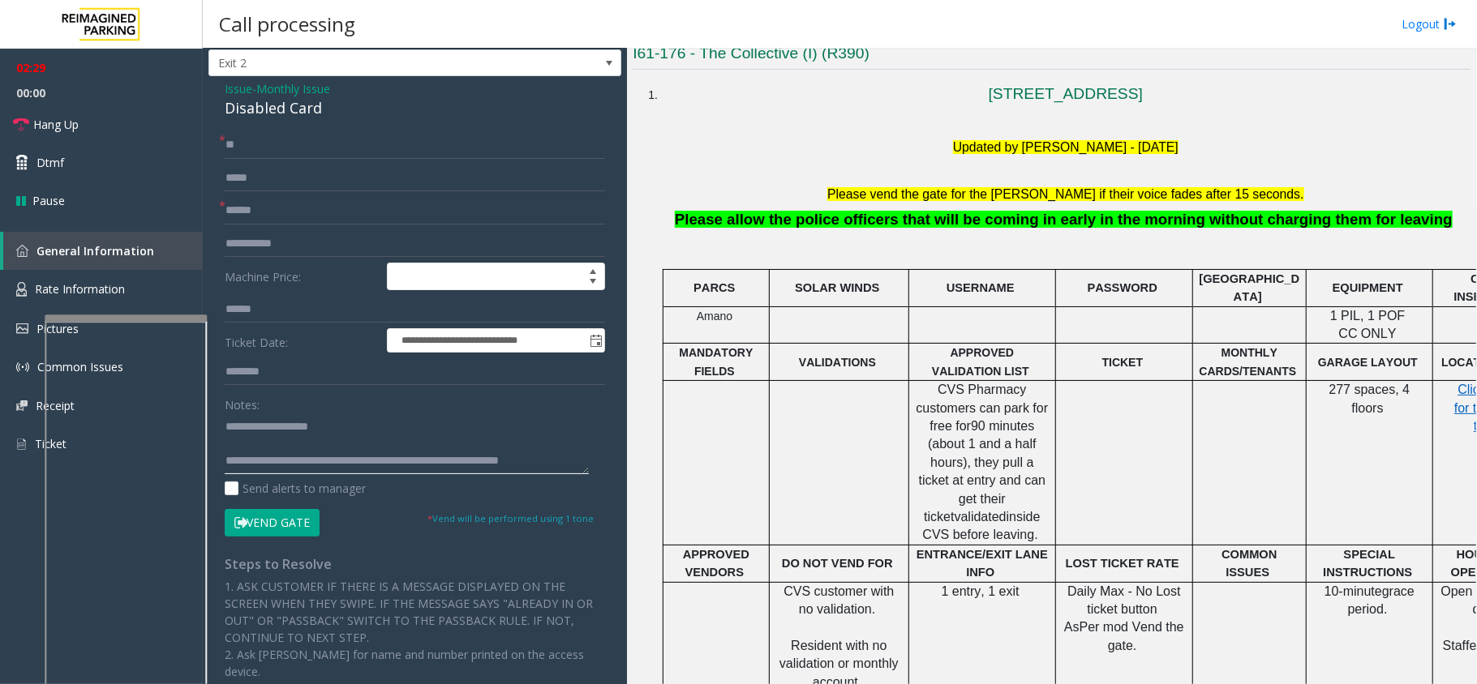
scroll to position [0, 0]
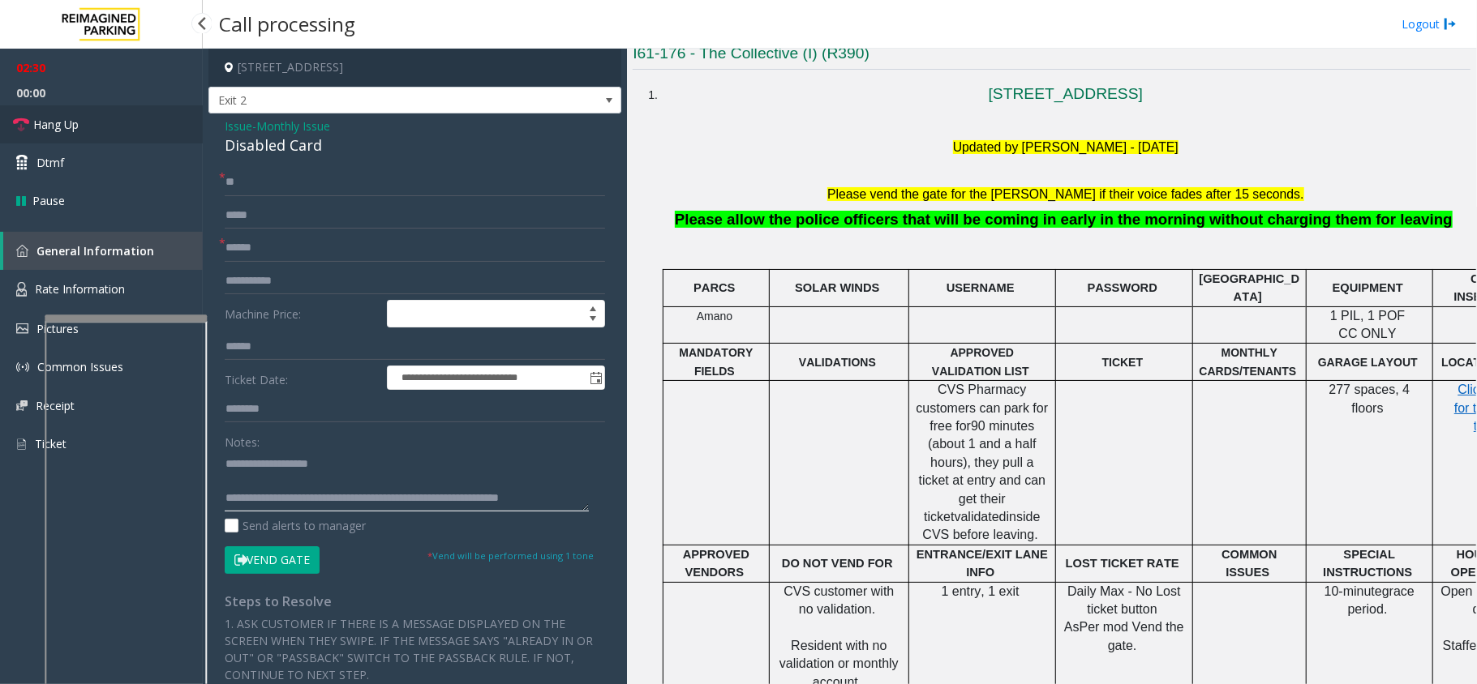
type textarea "**********"
click at [107, 121] on link "Hang Up" at bounding box center [101, 124] width 203 height 38
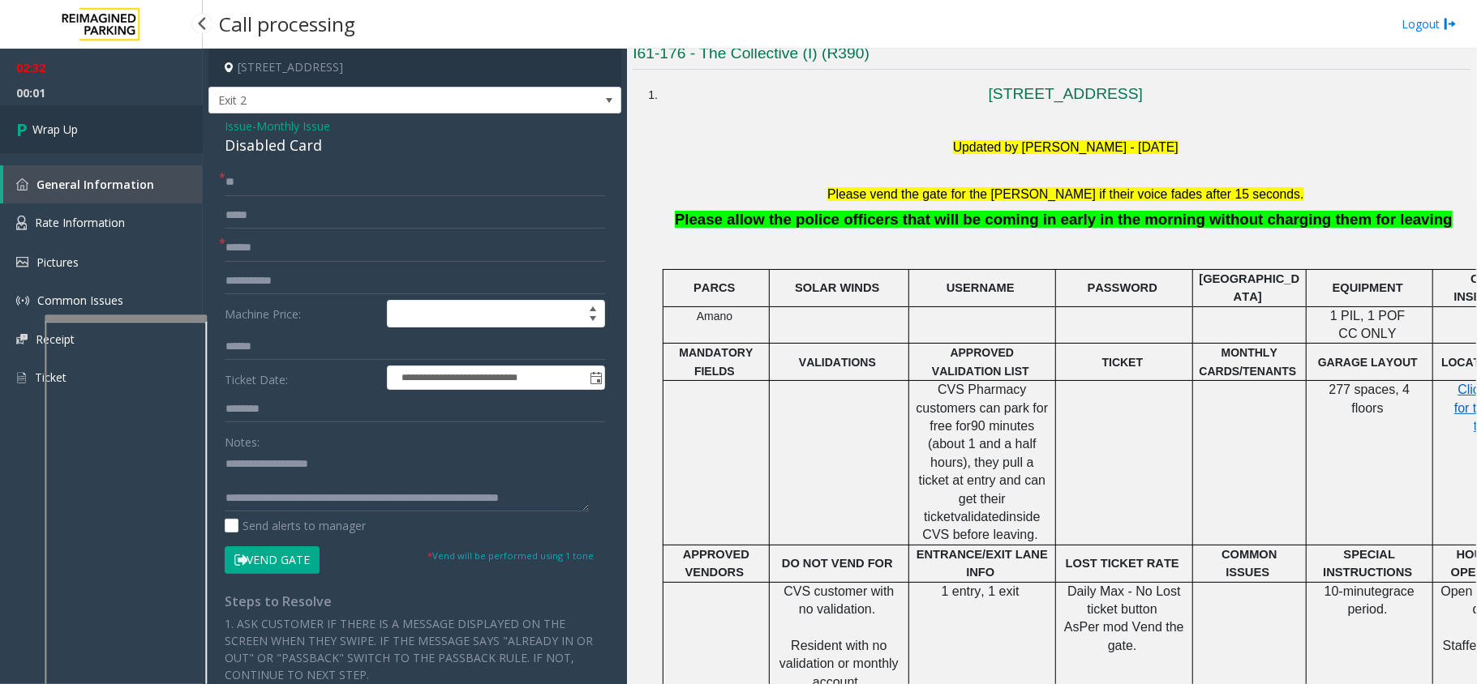
click at [75, 139] on link "Wrap Up" at bounding box center [101, 129] width 203 height 48
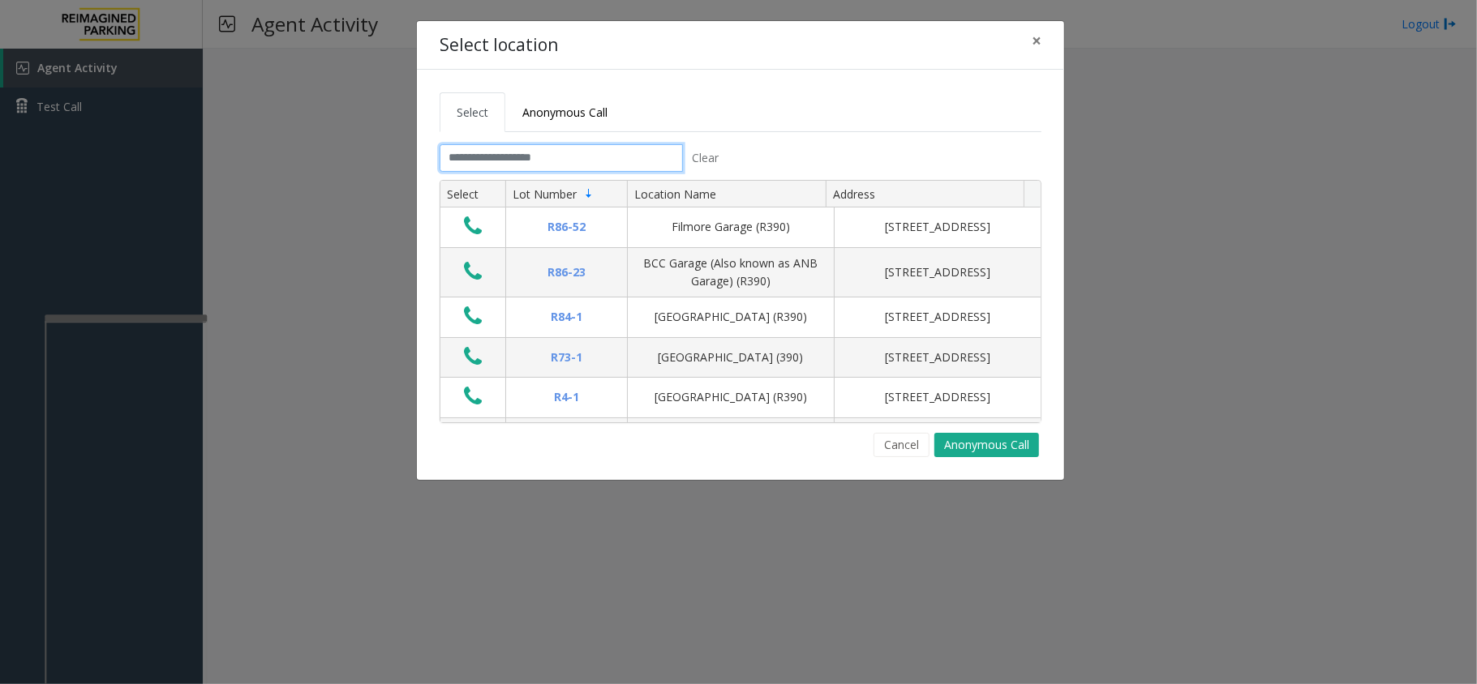
click at [524, 162] on input "text" at bounding box center [561, 158] width 243 height 28
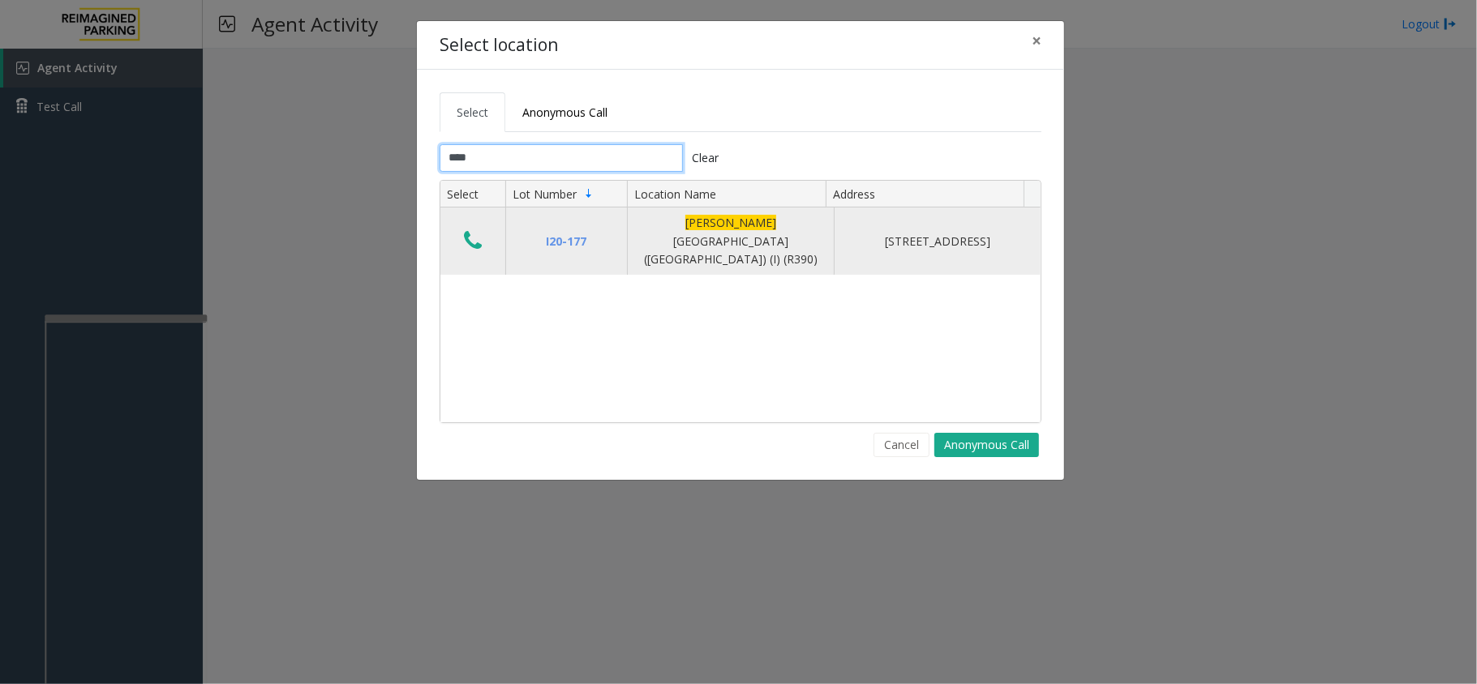
type input "****"
click at [475, 235] on icon "Data table" at bounding box center [473, 240] width 18 height 23
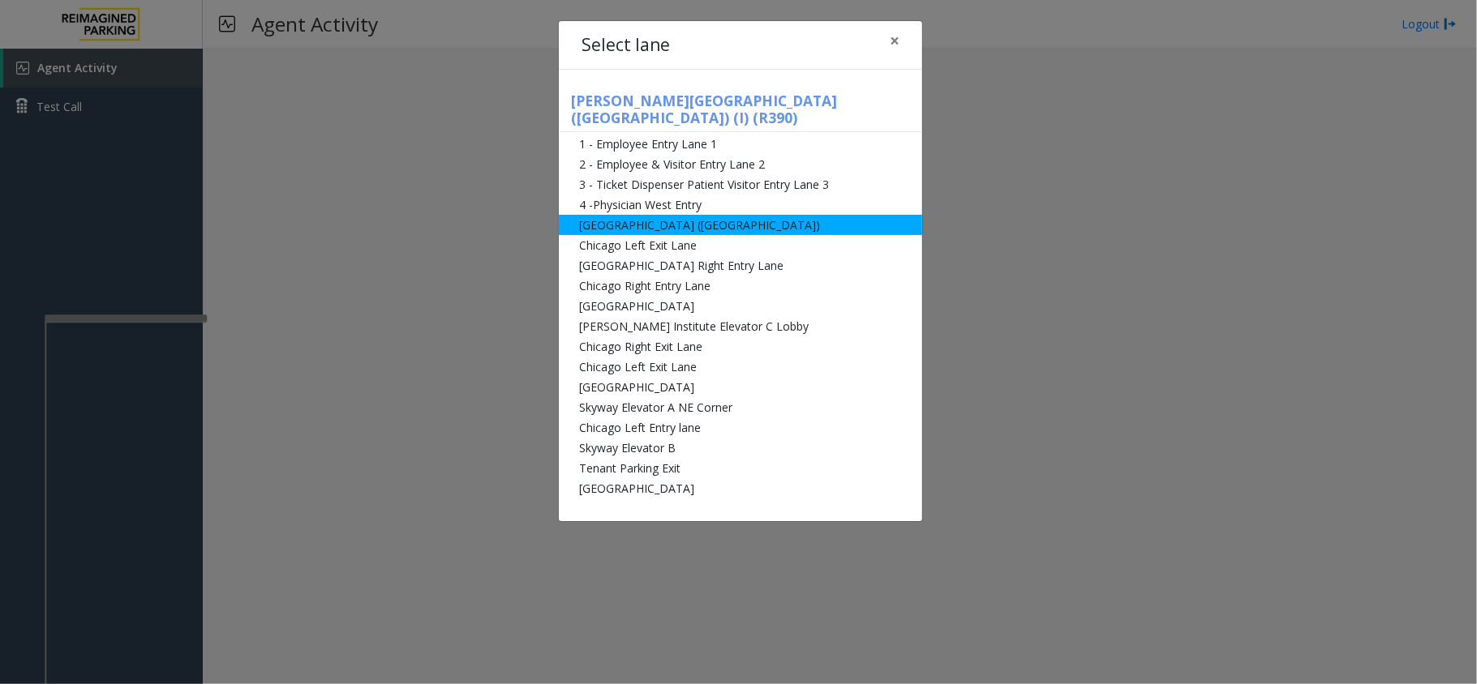
click at [757, 215] on li "[GEOGRAPHIC_DATA] ([GEOGRAPHIC_DATA])" at bounding box center [740, 225] width 363 height 20
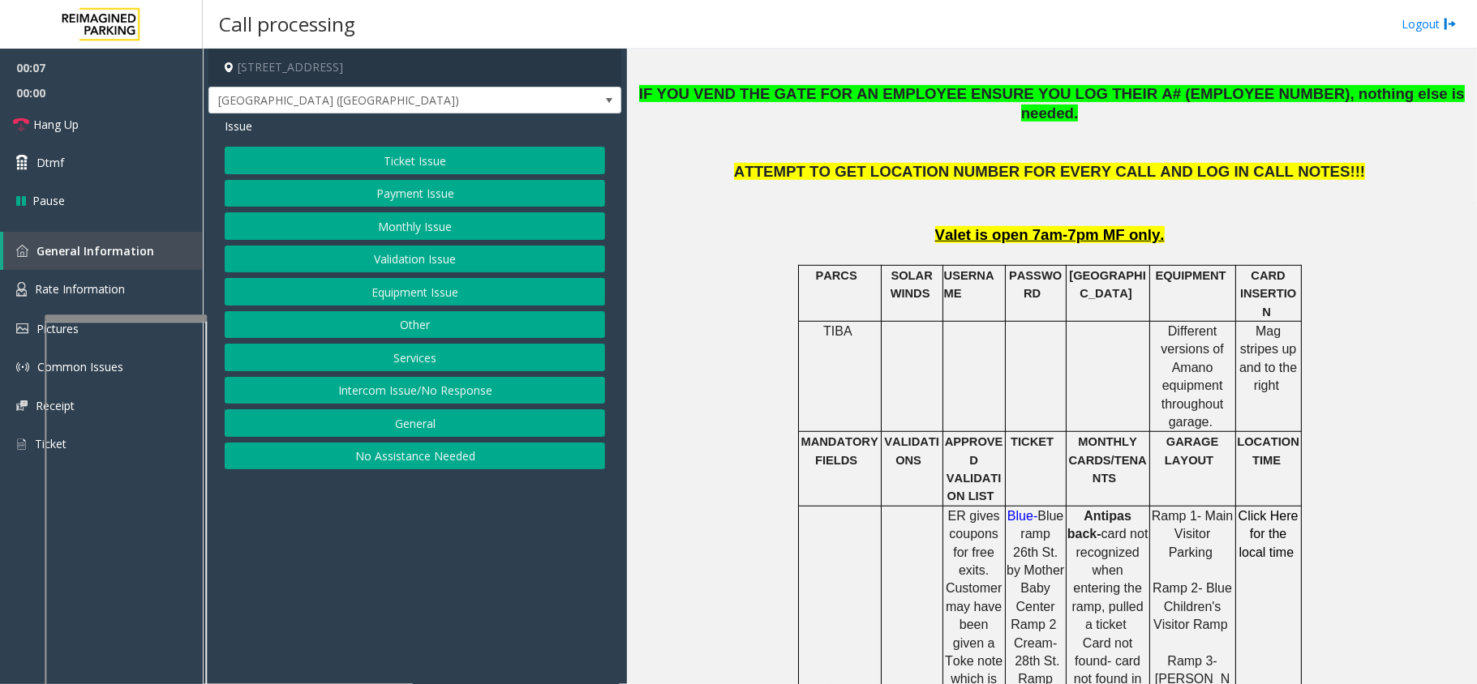
scroll to position [649, 0]
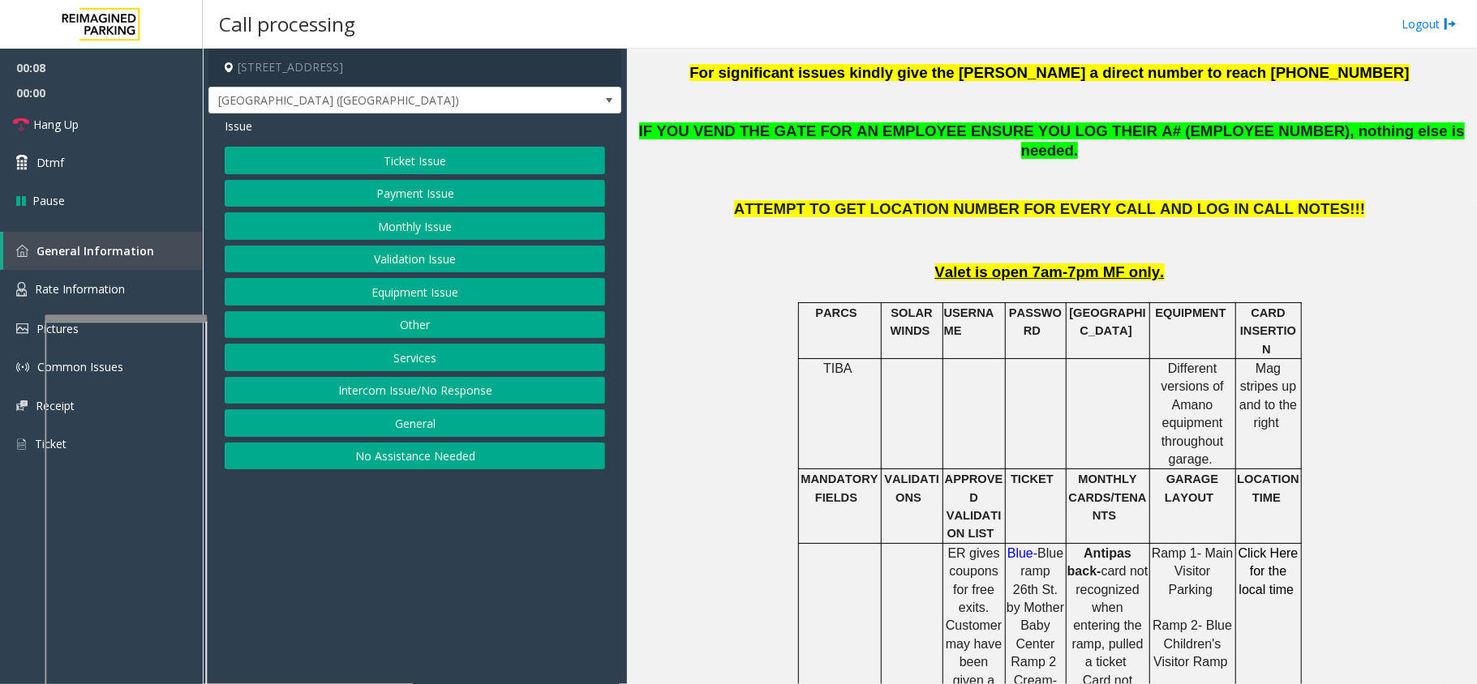
click at [530, 150] on button "Ticket Issue" at bounding box center [415, 161] width 380 height 28
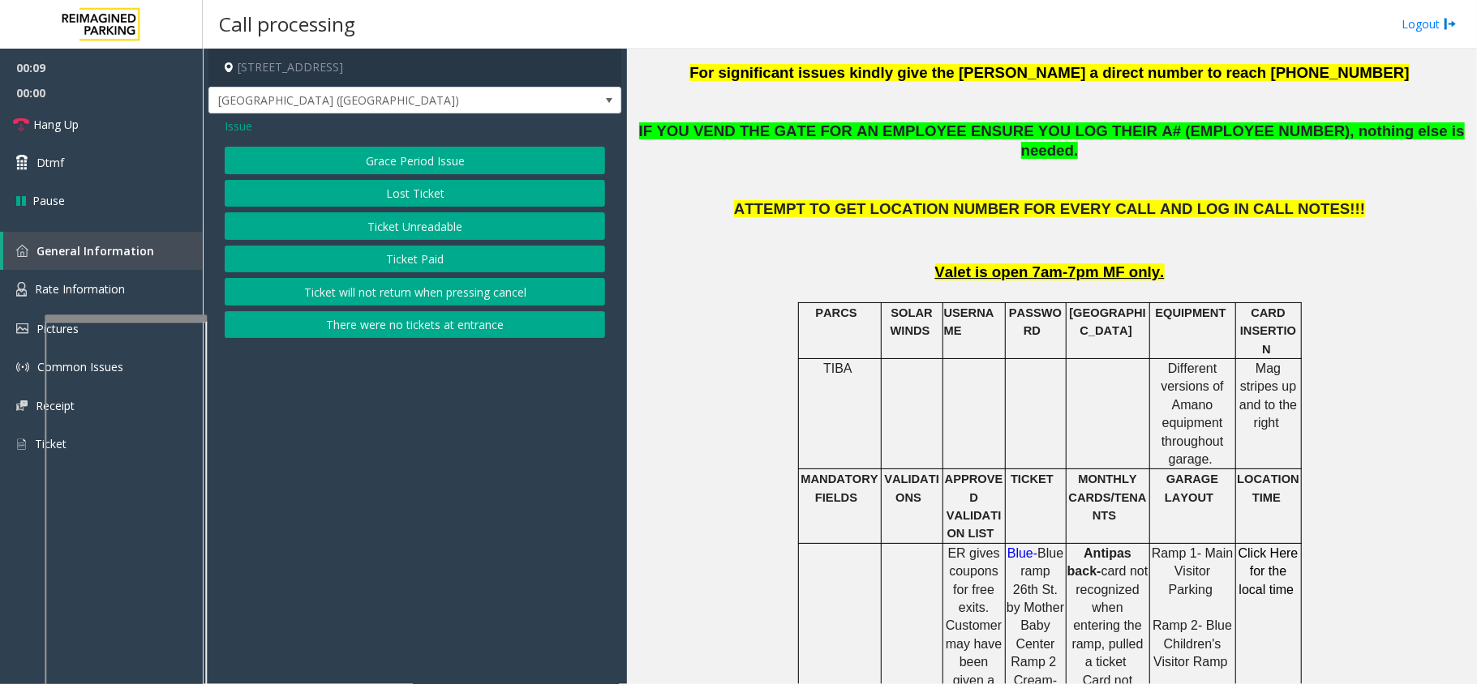
click at [472, 229] on button "Ticket Unreadable" at bounding box center [415, 226] width 380 height 28
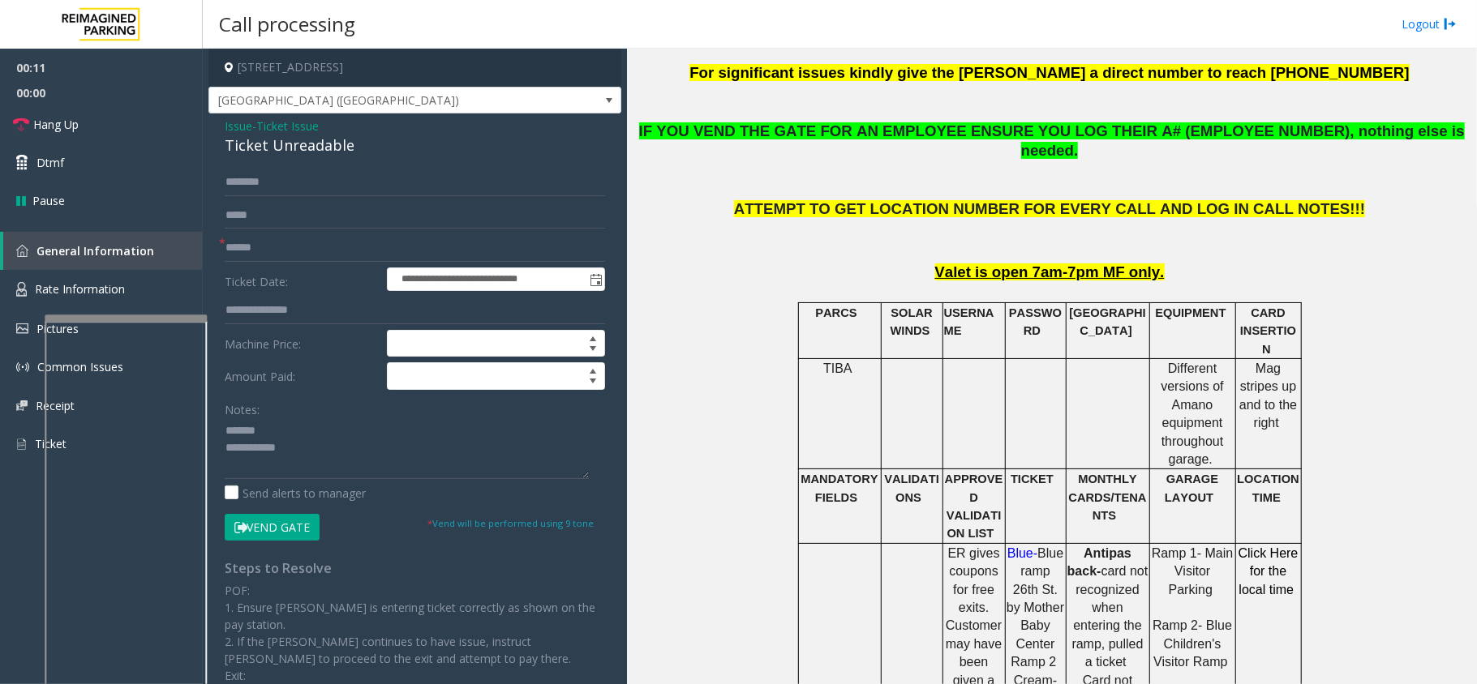
click at [271, 151] on div "Ticket Unreadable" at bounding box center [415, 146] width 380 height 22
click at [440, 451] on textarea at bounding box center [407, 448] width 364 height 61
type textarea "**********"
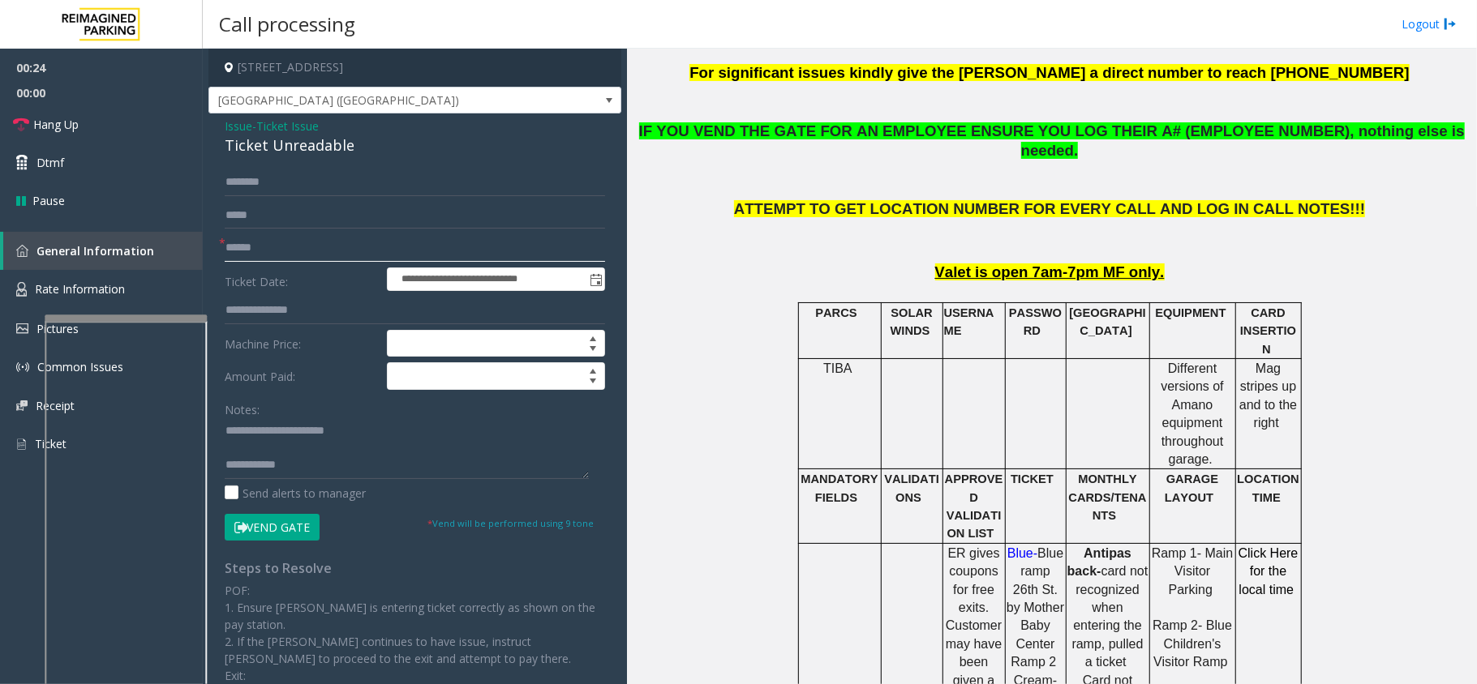
click at [266, 255] on input "text" at bounding box center [415, 248] width 380 height 28
type input "**"
click at [289, 521] on button "Vend Gate" at bounding box center [272, 528] width 95 height 28
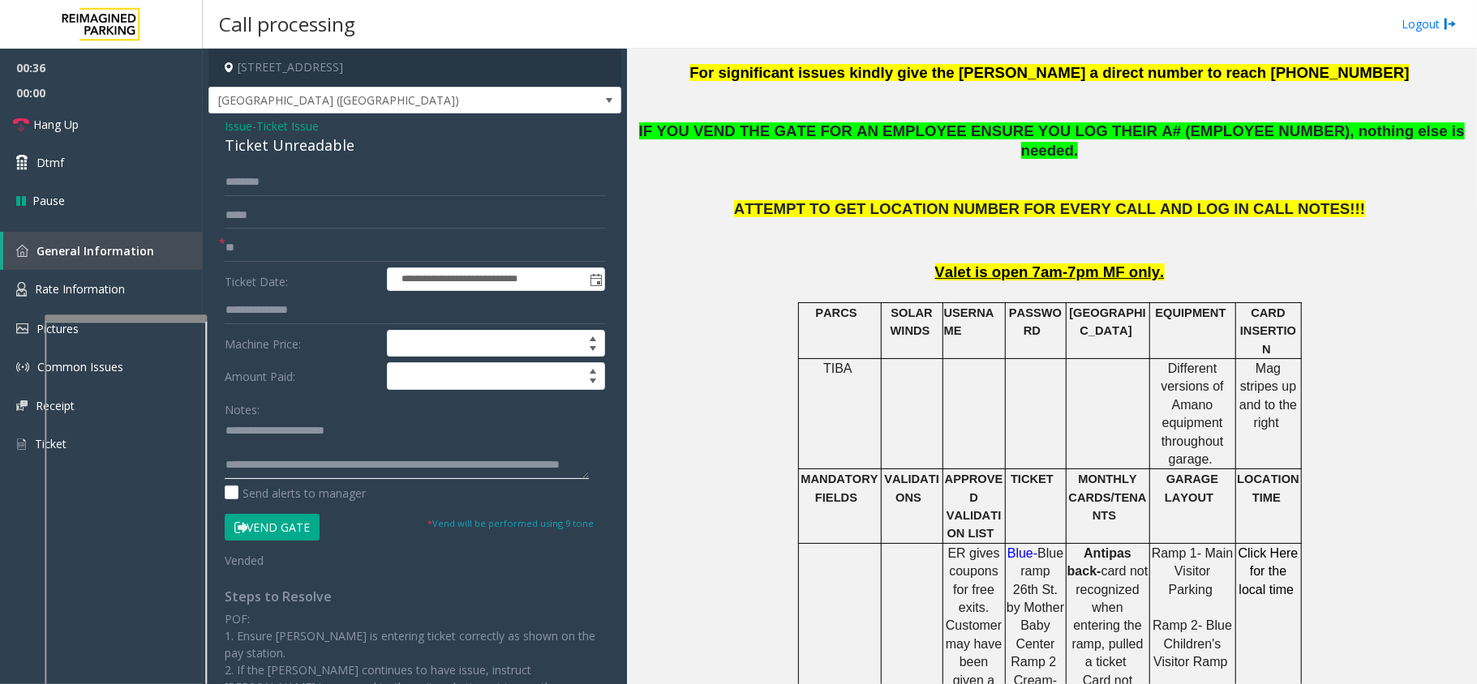
scroll to position [17, 0]
type textarea "**********"
click at [134, 140] on link "Hang Up" at bounding box center [101, 124] width 203 height 38
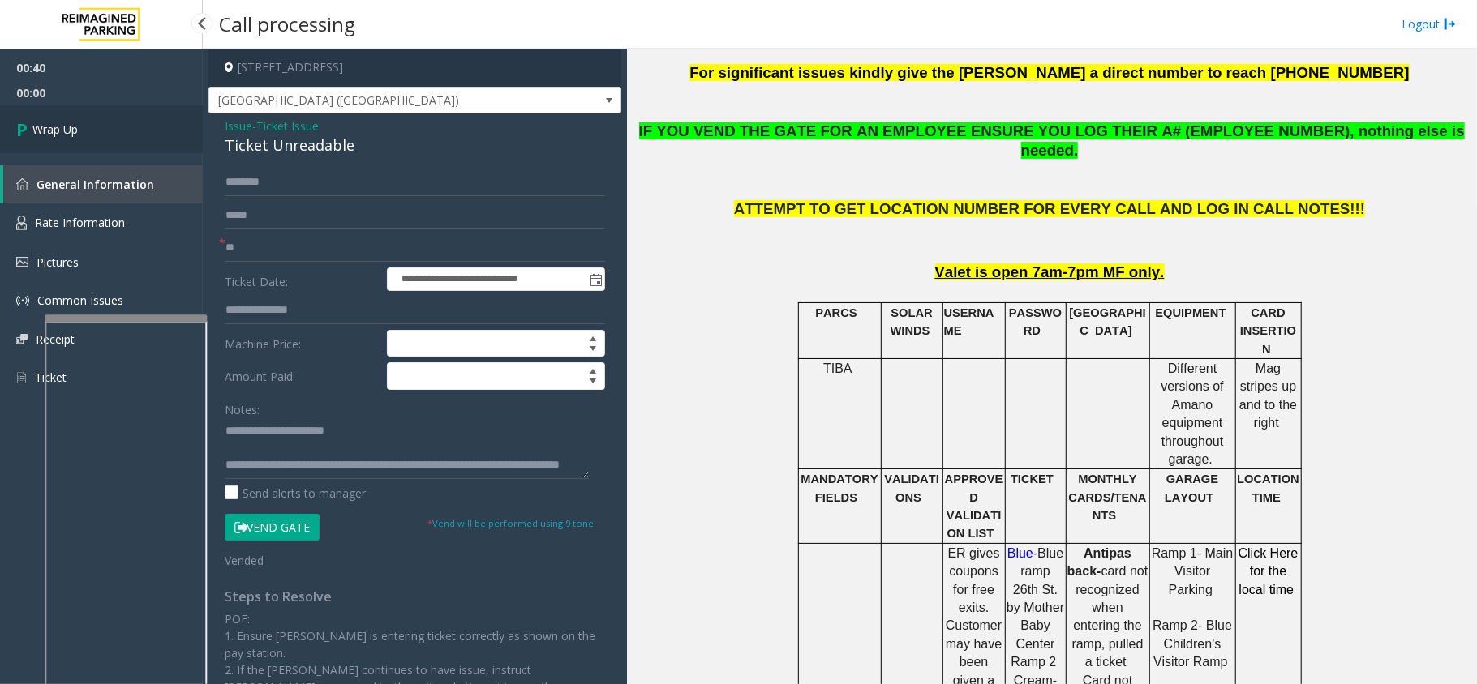
click at [134, 140] on link "Wrap Up" at bounding box center [101, 129] width 203 height 48
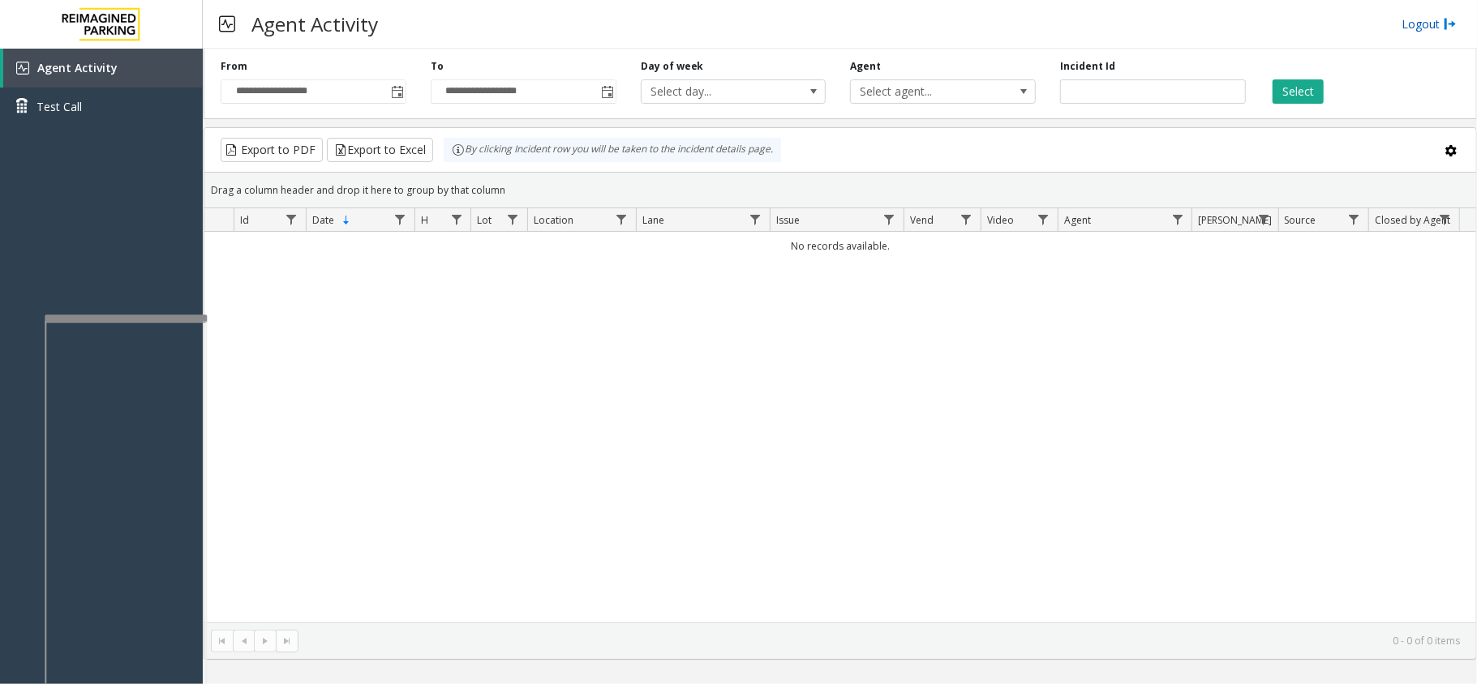
click at [1412, 19] on link "Logout" at bounding box center [1428, 23] width 55 height 17
